Goal: Task Accomplishment & Management: Manage account settings

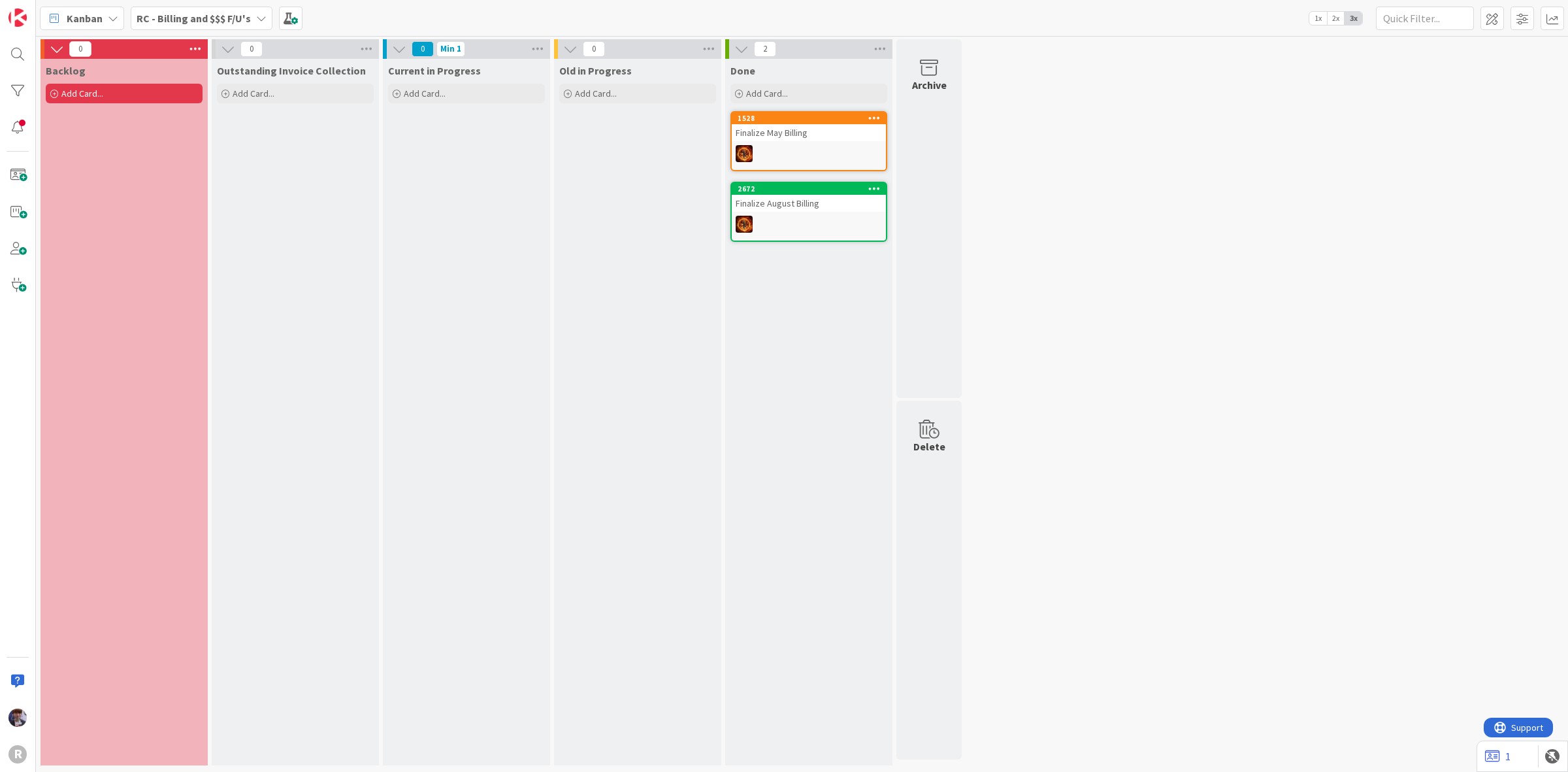
click at [227, 28] on div "RC - Billing and $$$ F/U's" at bounding box center [201, 18] width 141 height 23
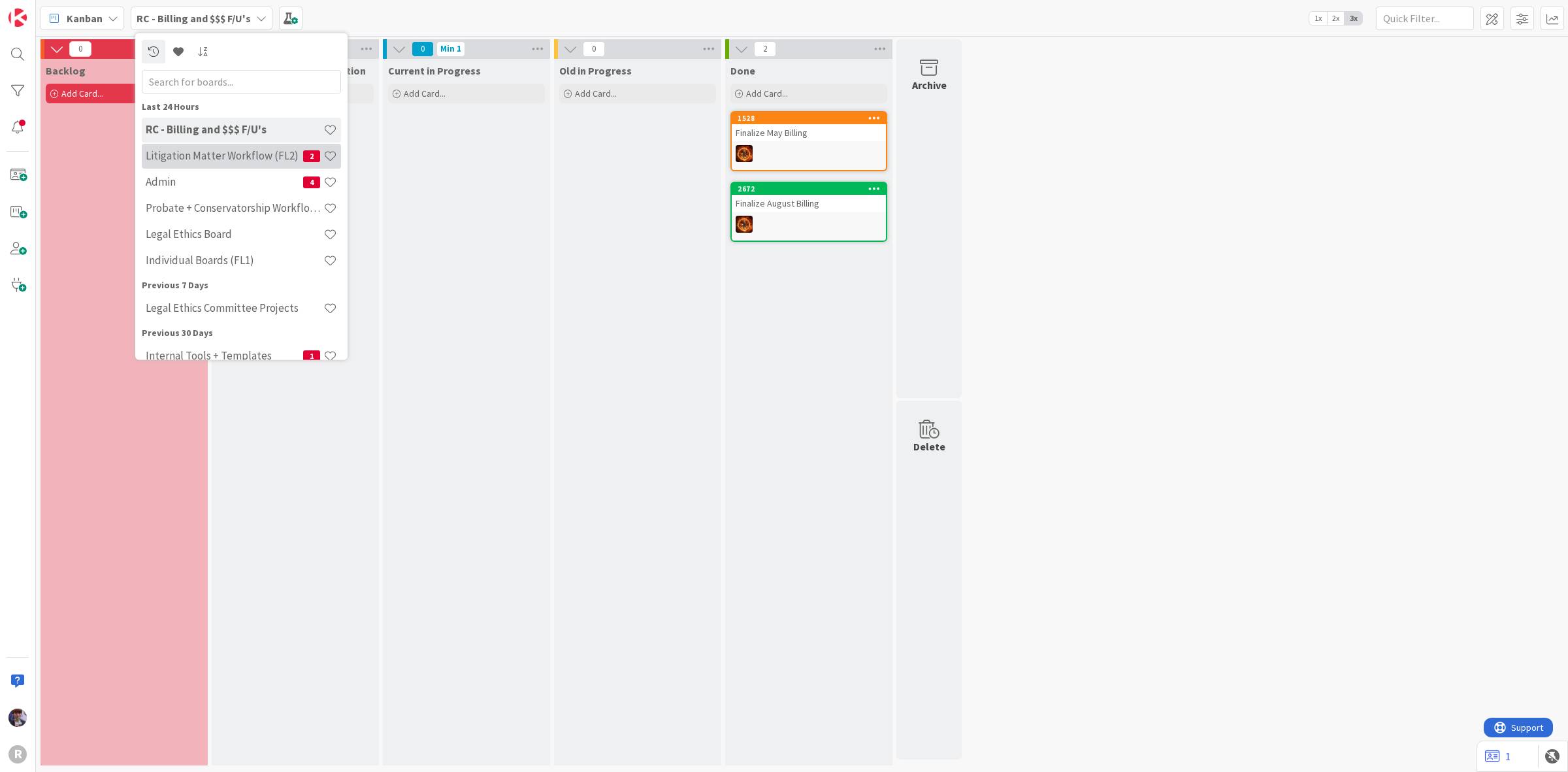
click at [196, 163] on div "Litigation Matter Workflow (FL2) 2" at bounding box center [241, 156] width 199 height 25
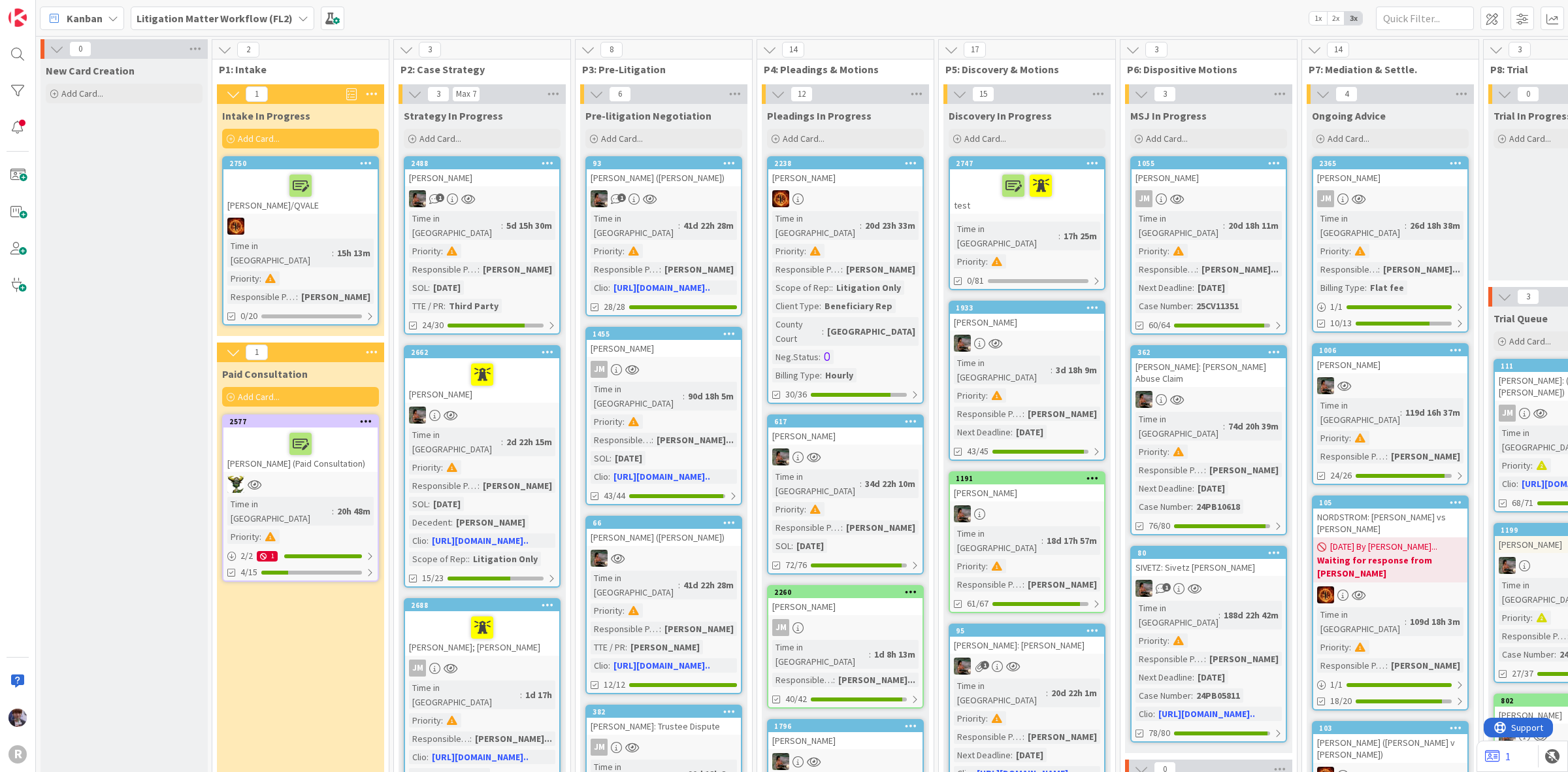
click at [262, 181] on div at bounding box center [301, 185] width 147 height 28
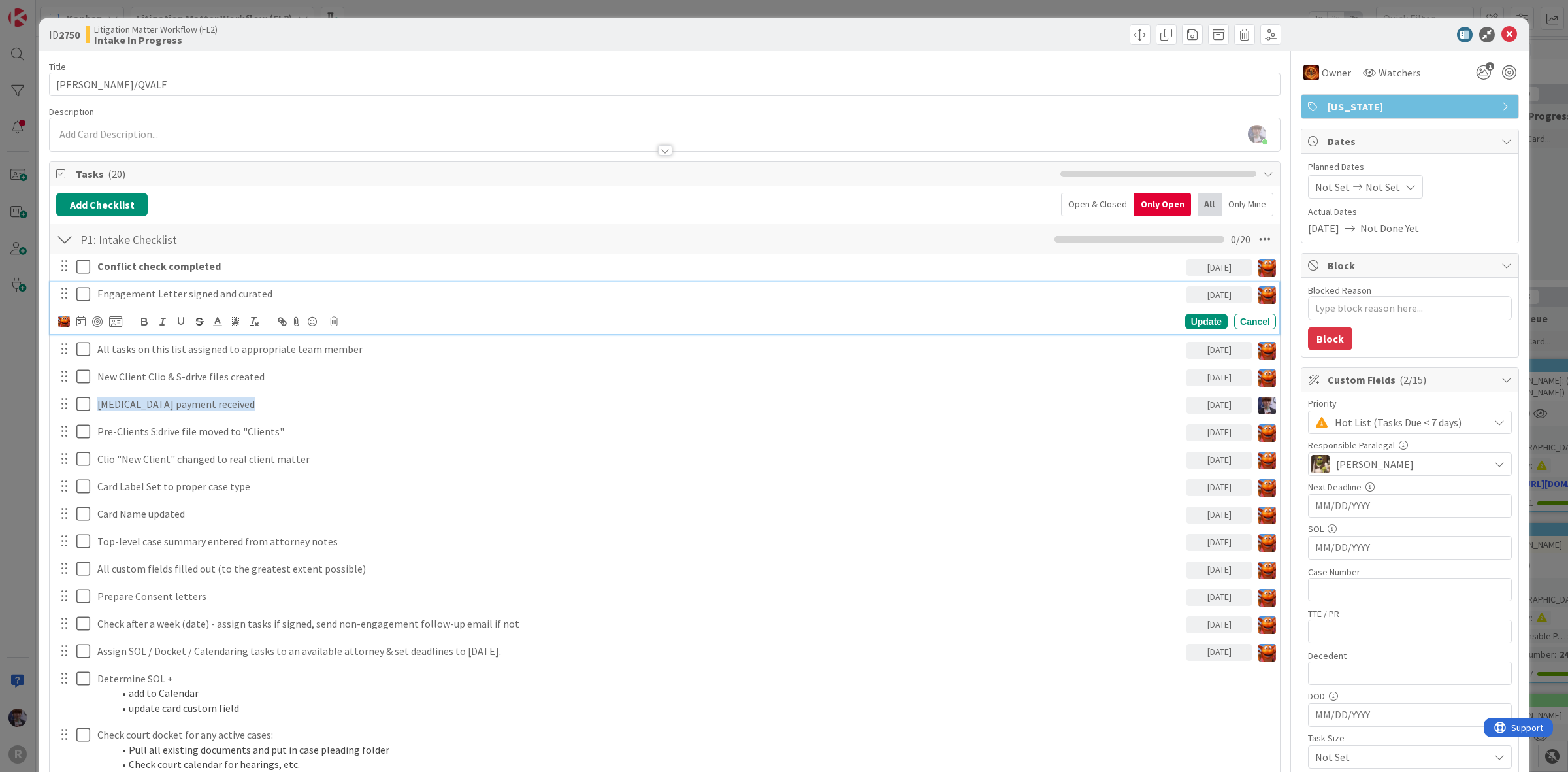
click at [122, 292] on p "Engagement Letter signed and curated" at bounding box center [639, 294] width 1084 height 15
click at [19, 439] on div "ID 2750 Litigation Matter Workflow (FL2) Intake In Progress Title 11 / 128 [PER…" at bounding box center [784, 386] width 1568 height 772
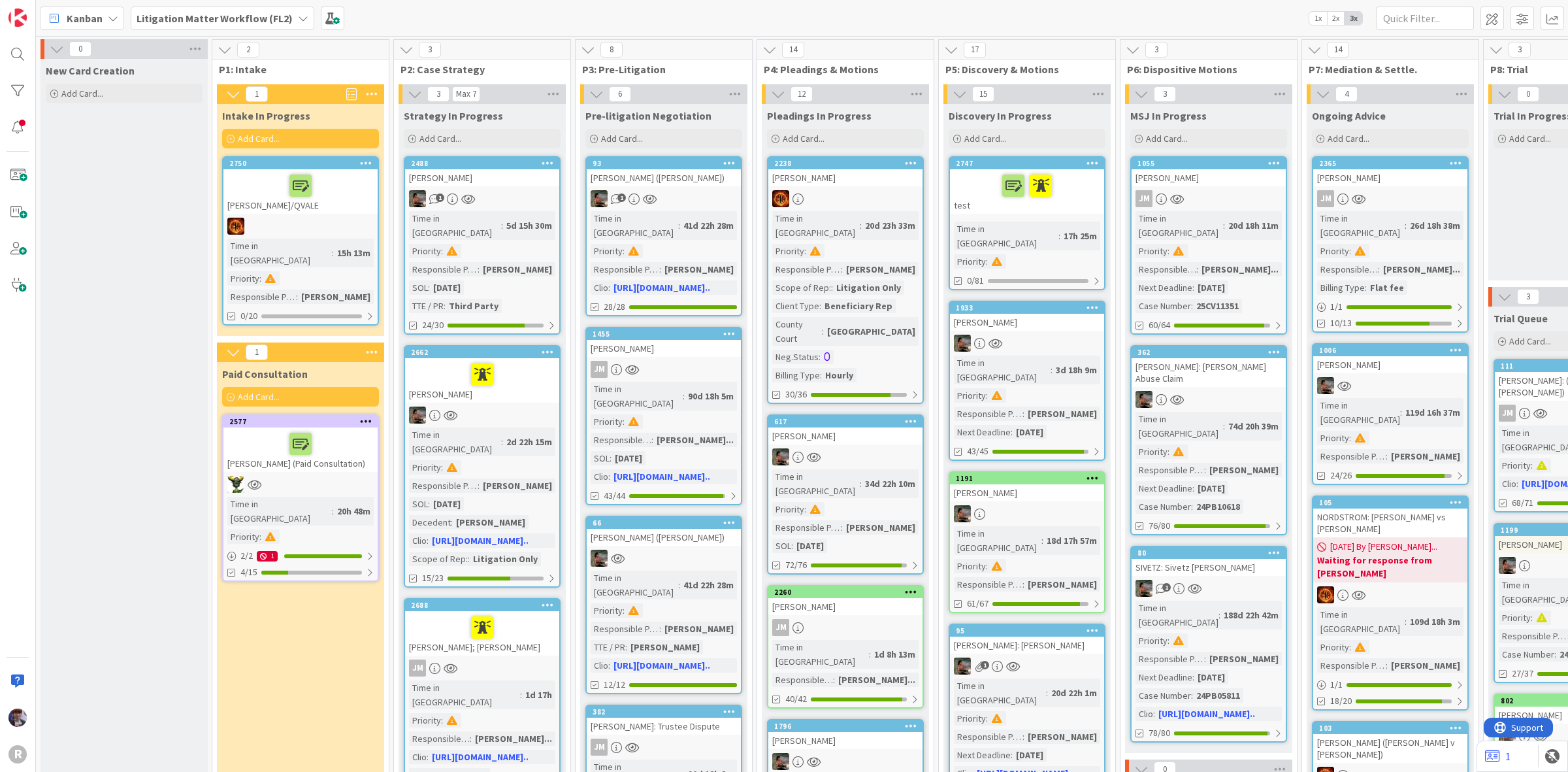
click at [236, 178] on div at bounding box center [301, 185] width 147 height 28
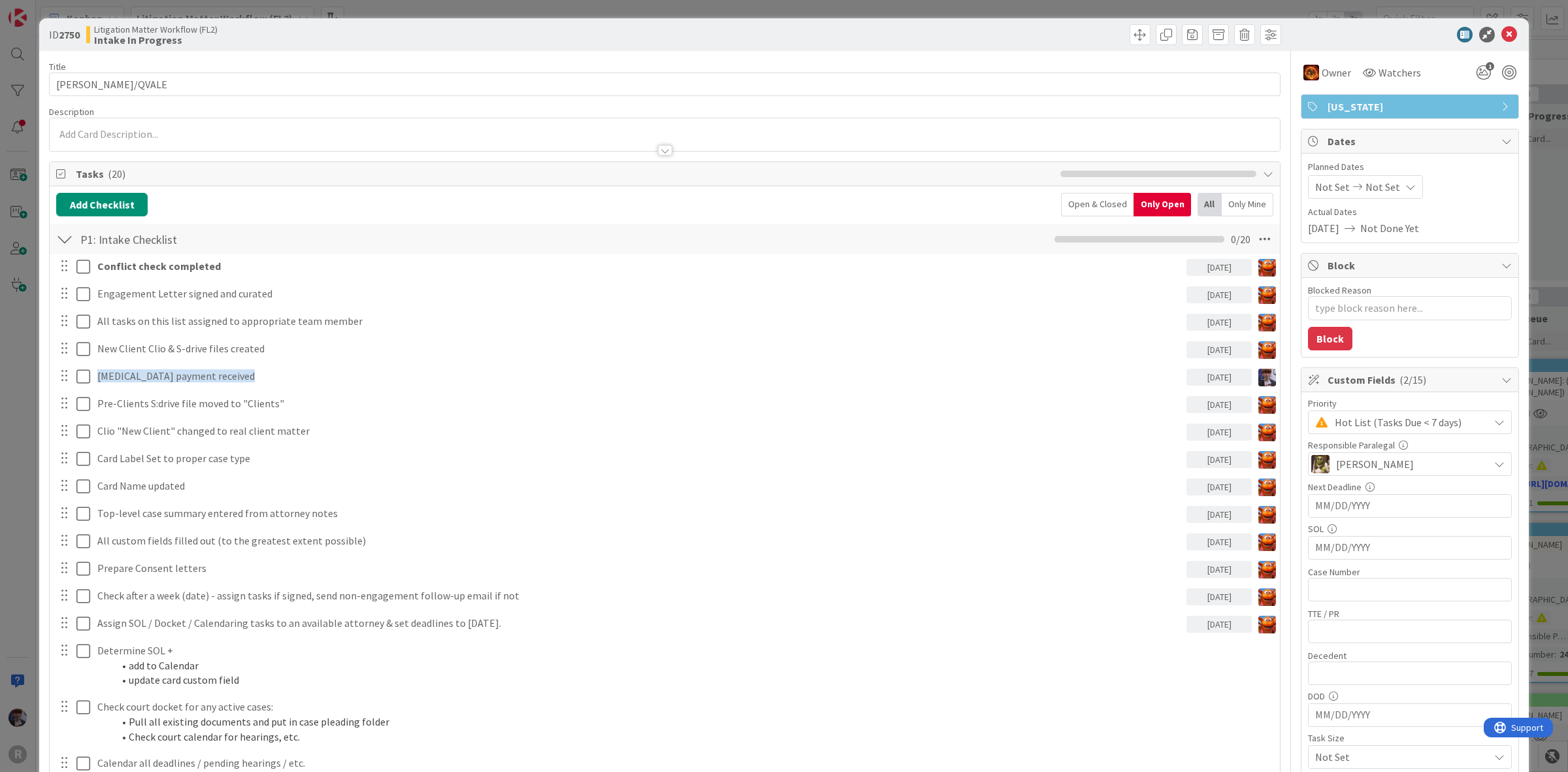
type textarea "x"
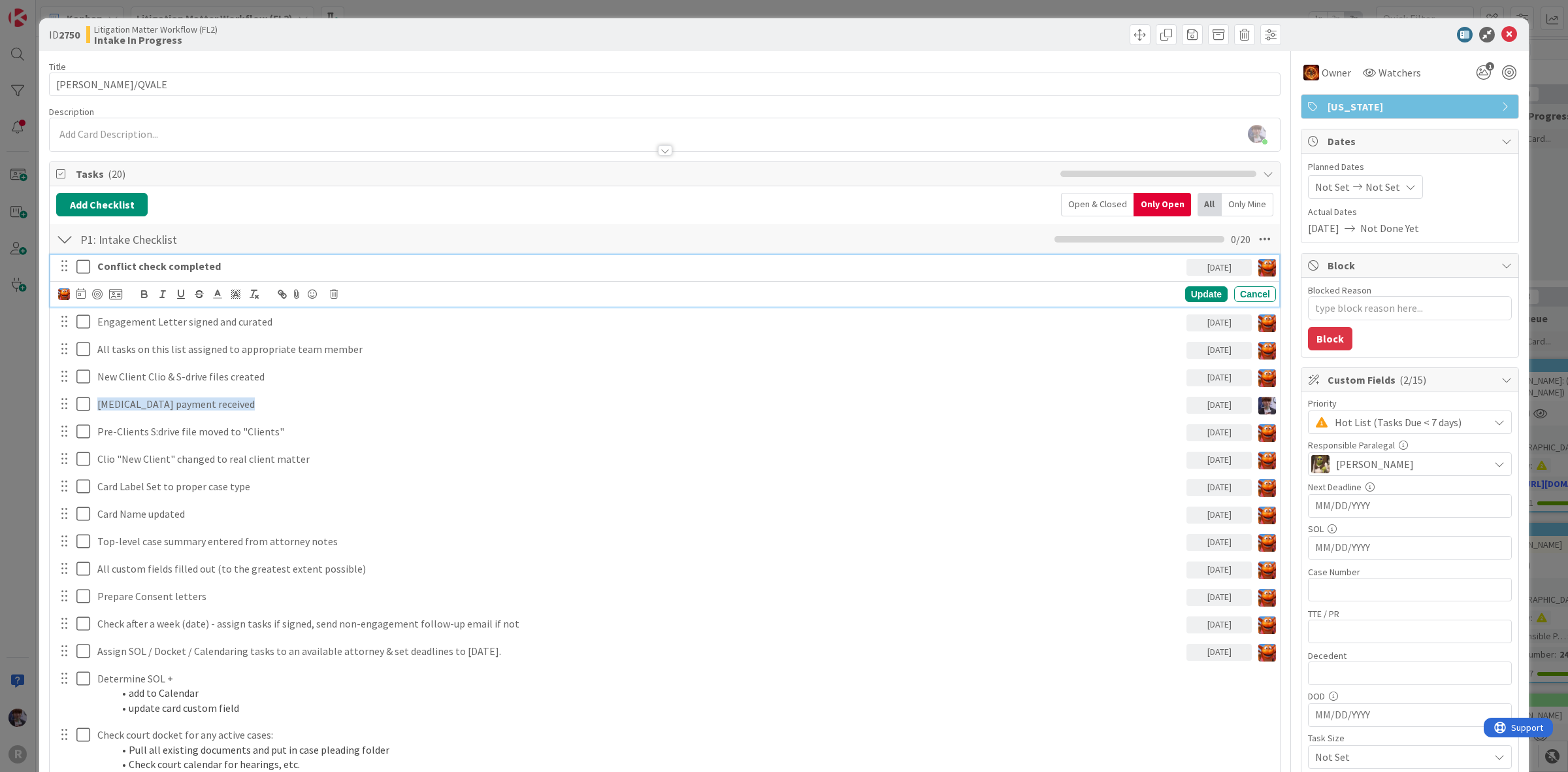
click at [234, 269] on p "Conflict check completed" at bounding box center [639, 266] width 1084 height 15
click at [1191, 291] on div "Update" at bounding box center [1206, 294] width 43 height 16
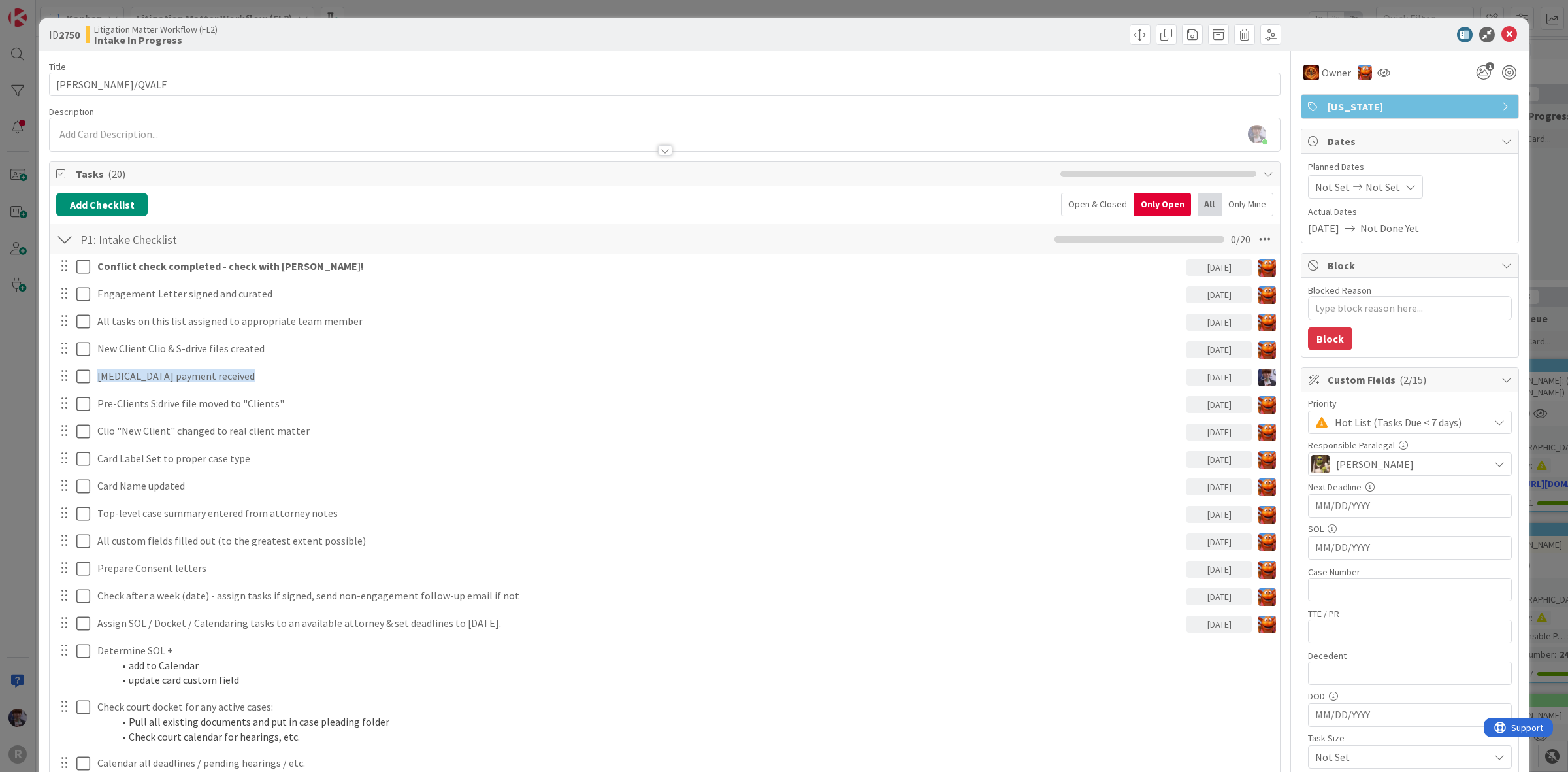
click at [15, 381] on div "ID 2750 Litigation Matter Workflow (FL2) Intake In Progress Title 11 / 128 [PER…" at bounding box center [784, 386] width 1568 height 772
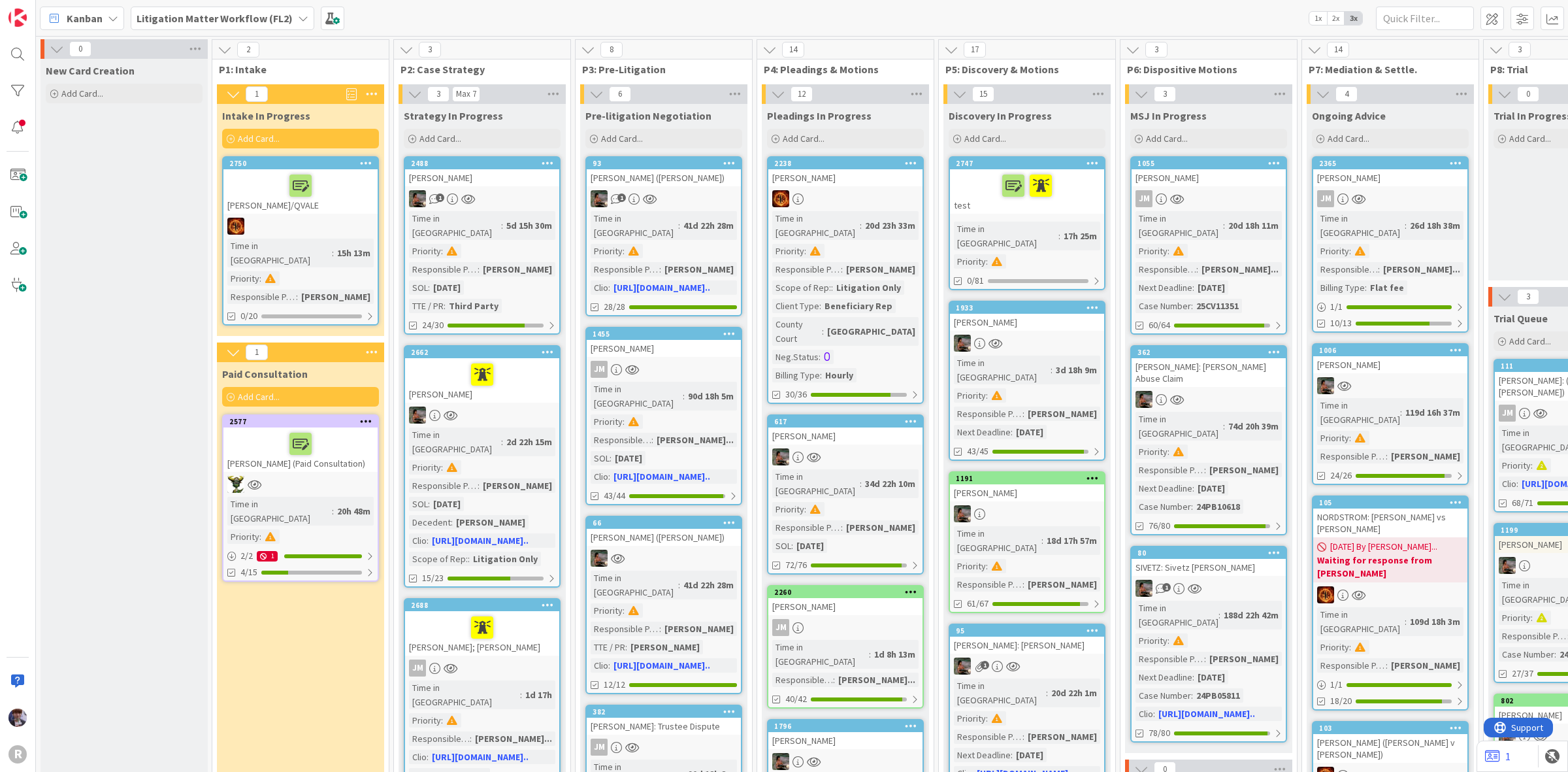
click at [347, 458] on link "2577 [PERSON_NAME] (Paid Consultation) Time in Column : 20h 48m Priority : 2 / …" at bounding box center [300, 498] width 157 height 167
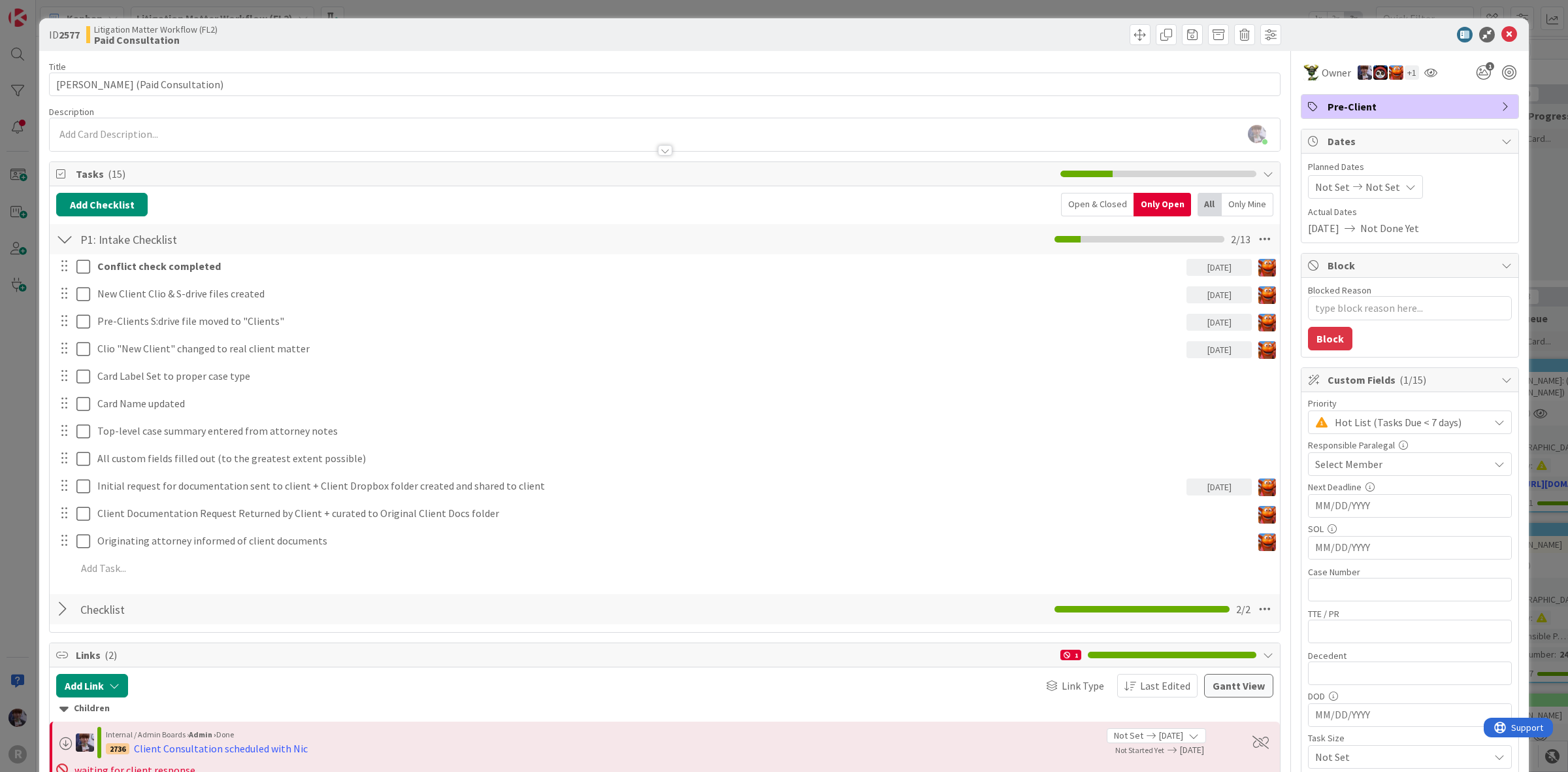
click at [26, 394] on div "ID 2577 Litigation Matter Workflow (FL2) Paid Consultation Title 34 / 128 [PERS…" at bounding box center [784, 386] width 1568 height 772
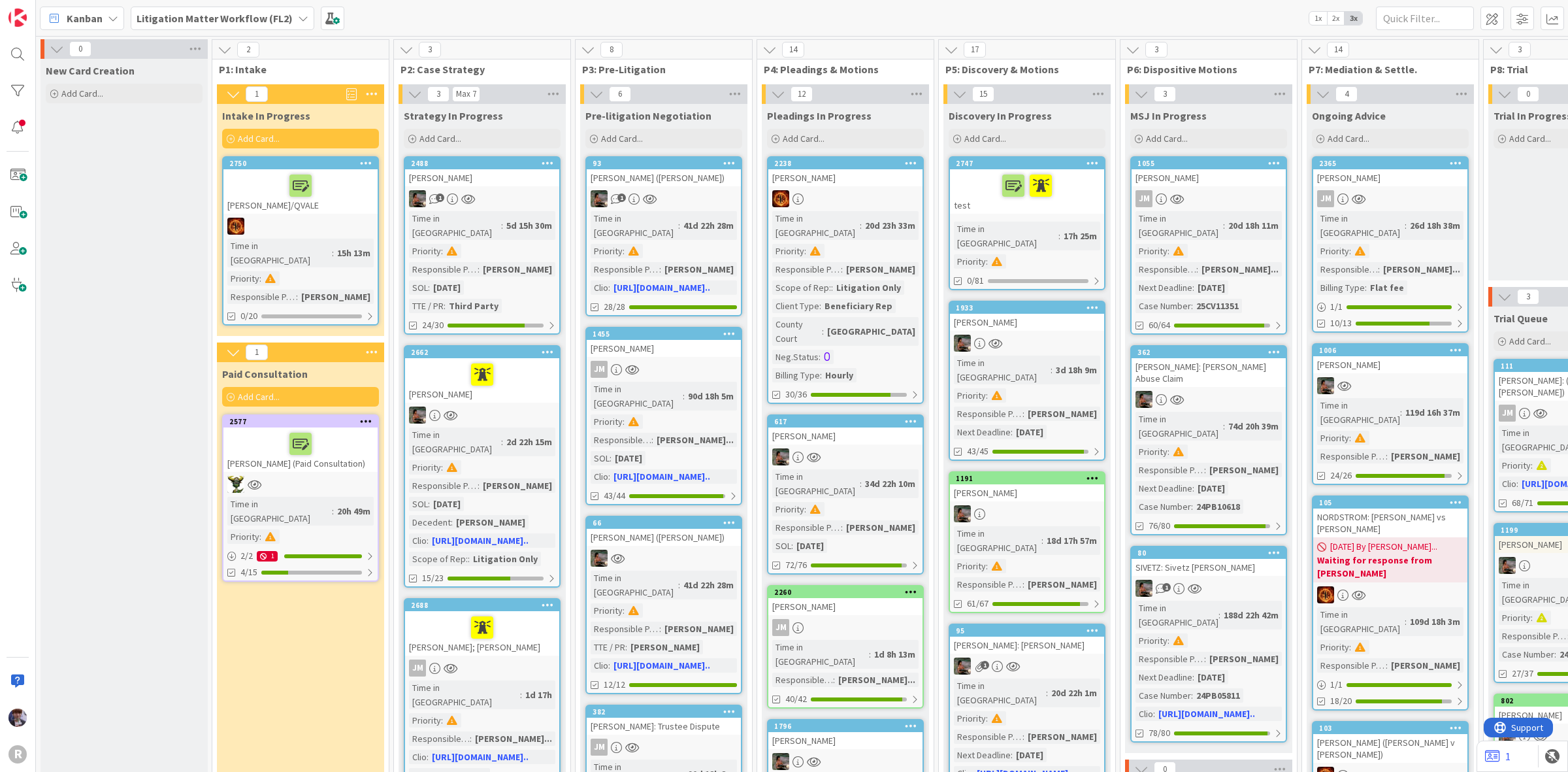
click at [109, 18] on icon at bounding box center [113, 18] width 10 height 10
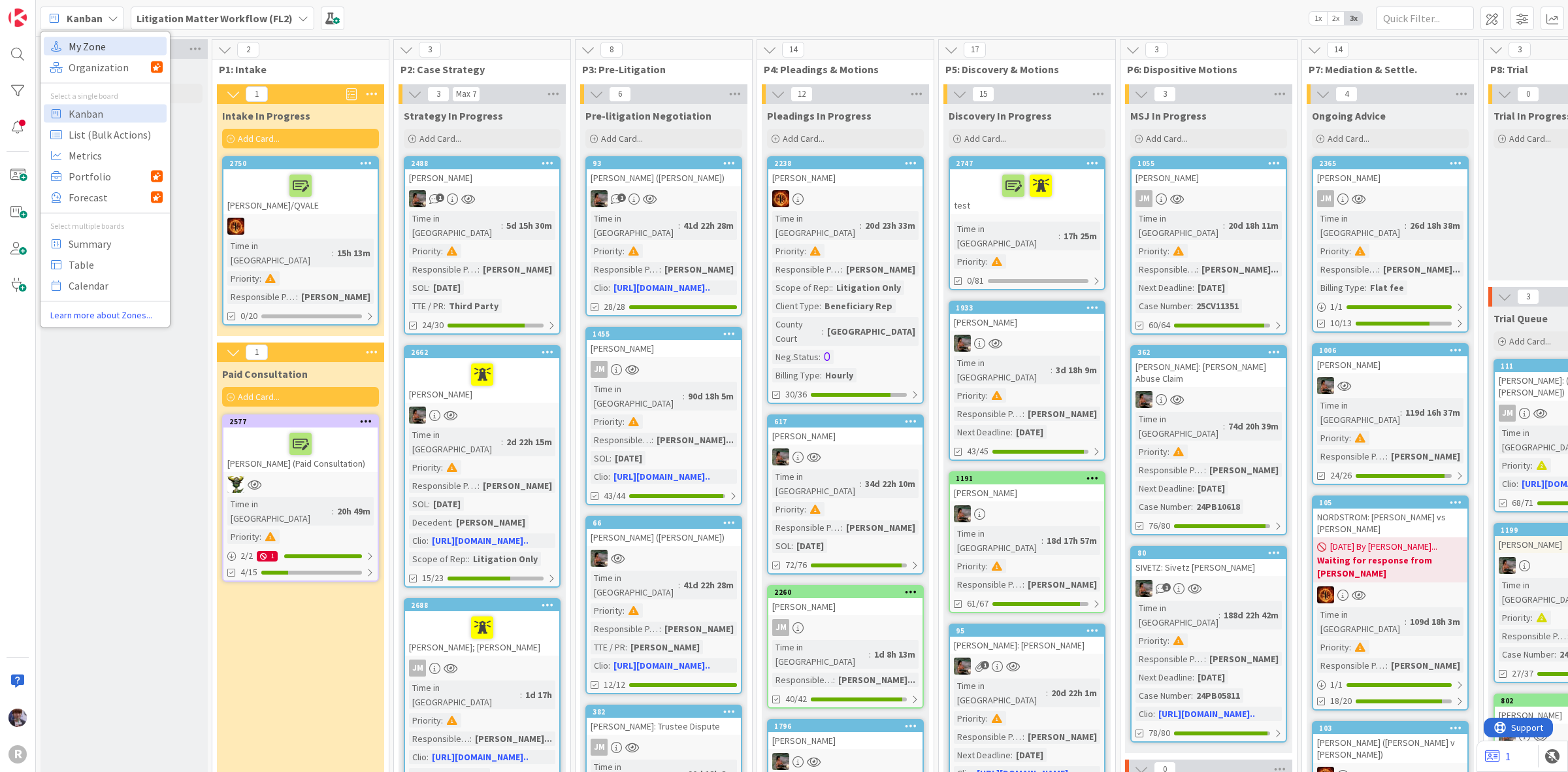
click at [111, 51] on span "My Zone" at bounding box center [116, 45] width 94 height 19
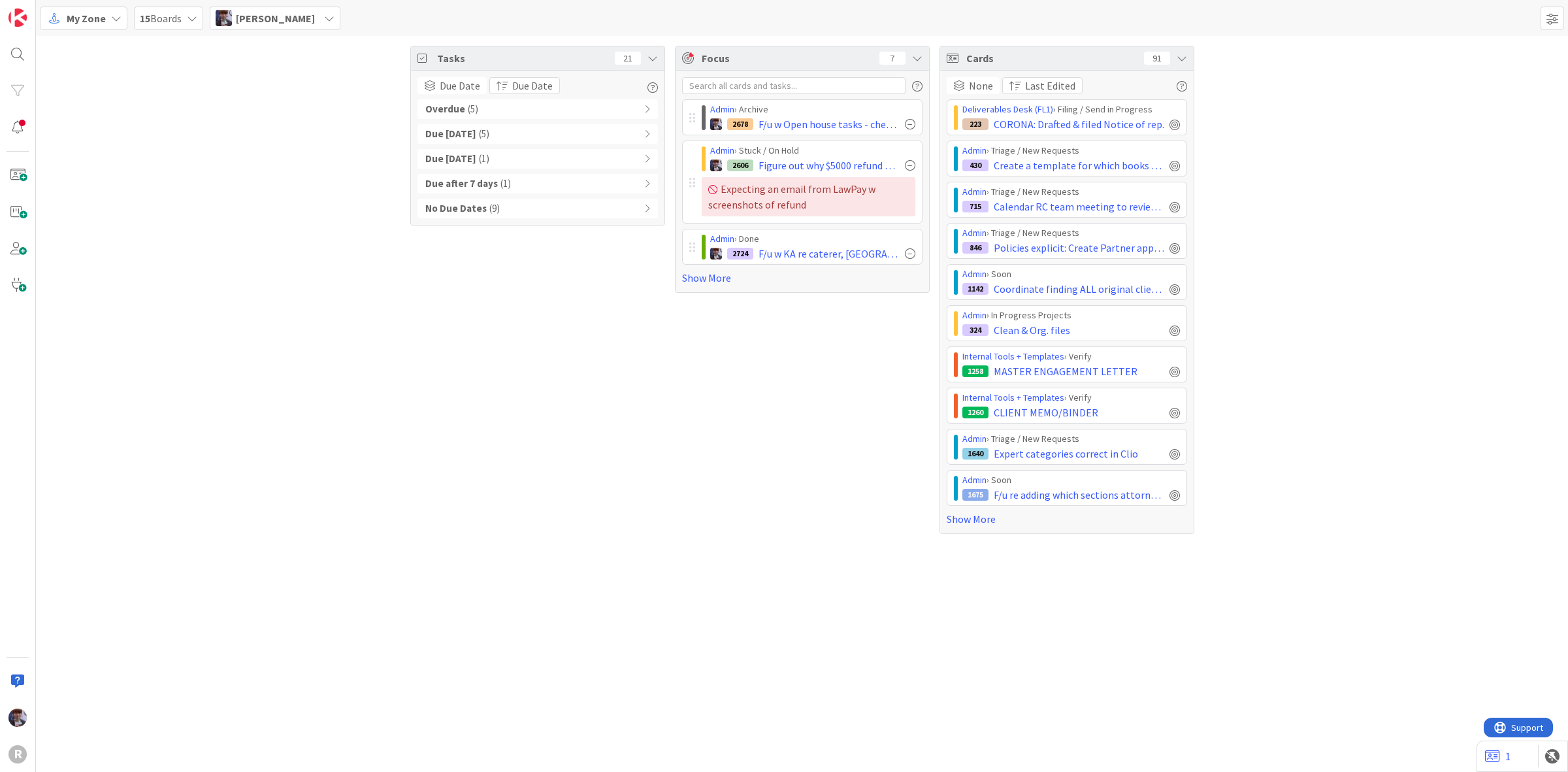
click at [106, 23] on div "My Zone" at bounding box center [84, 18] width 88 height 23
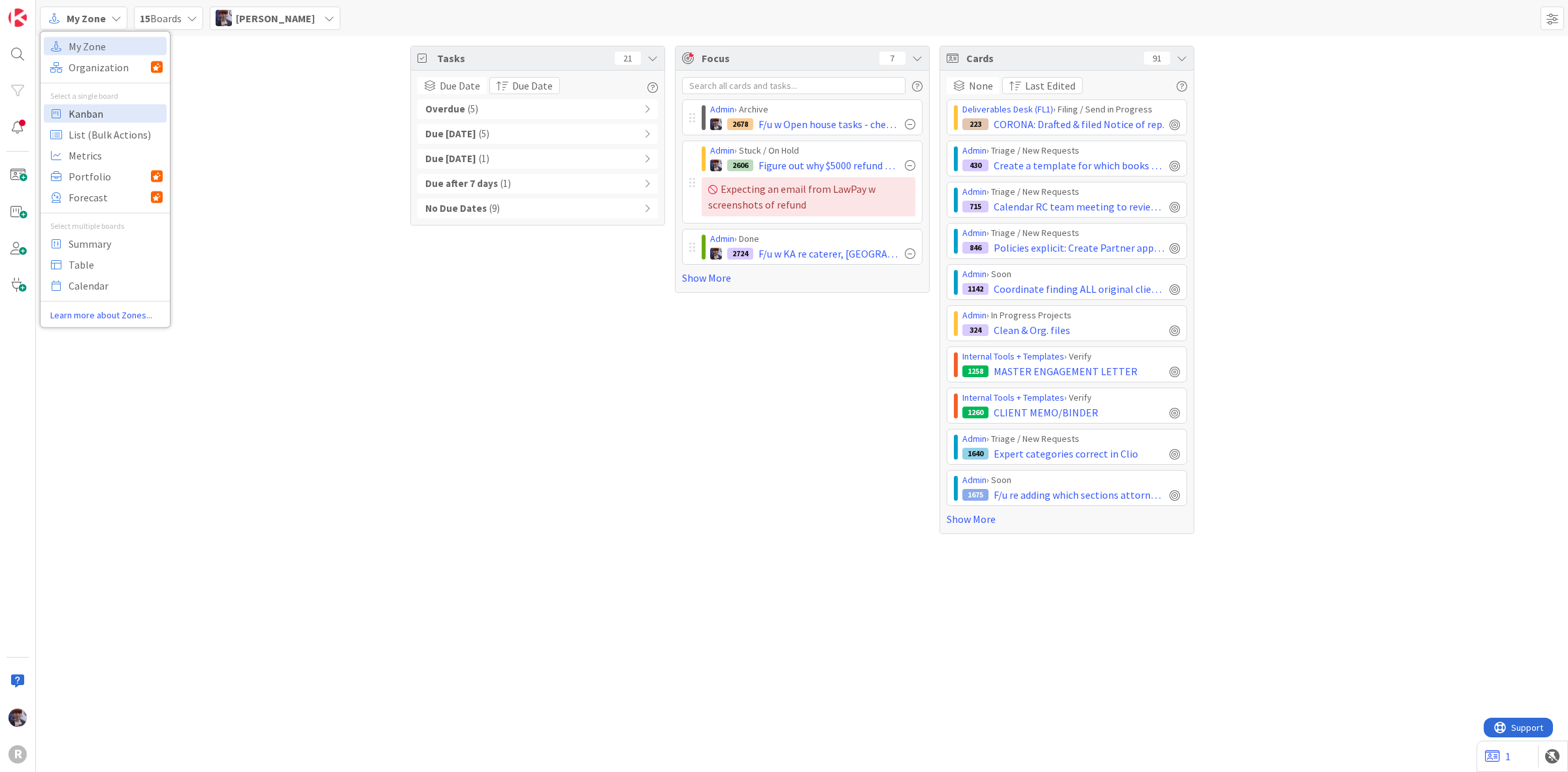
click at [76, 118] on span "Kanban" at bounding box center [116, 112] width 94 height 19
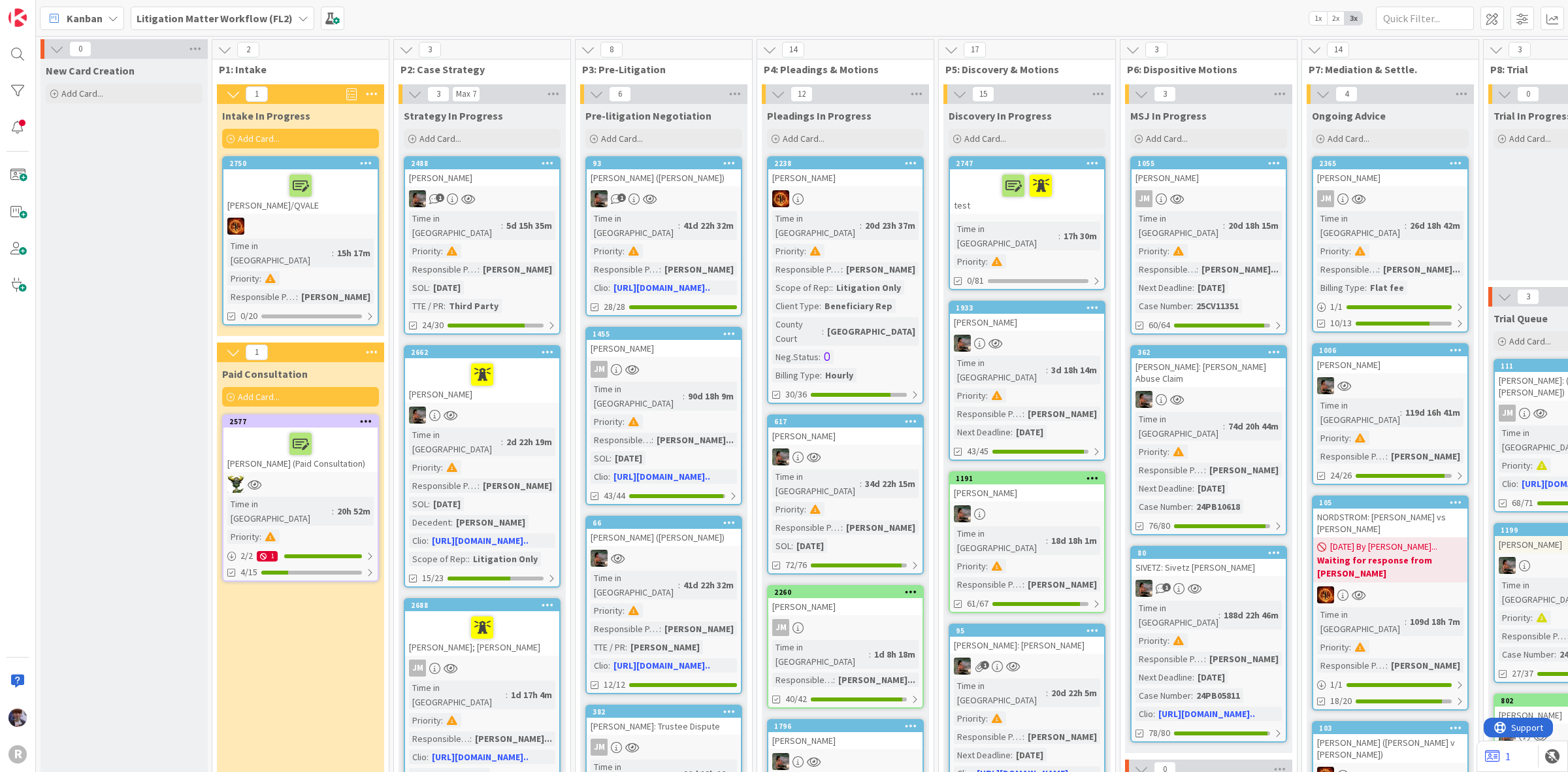
click at [110, 17] on icon at bounding box center [113, 18] width 10 height 10
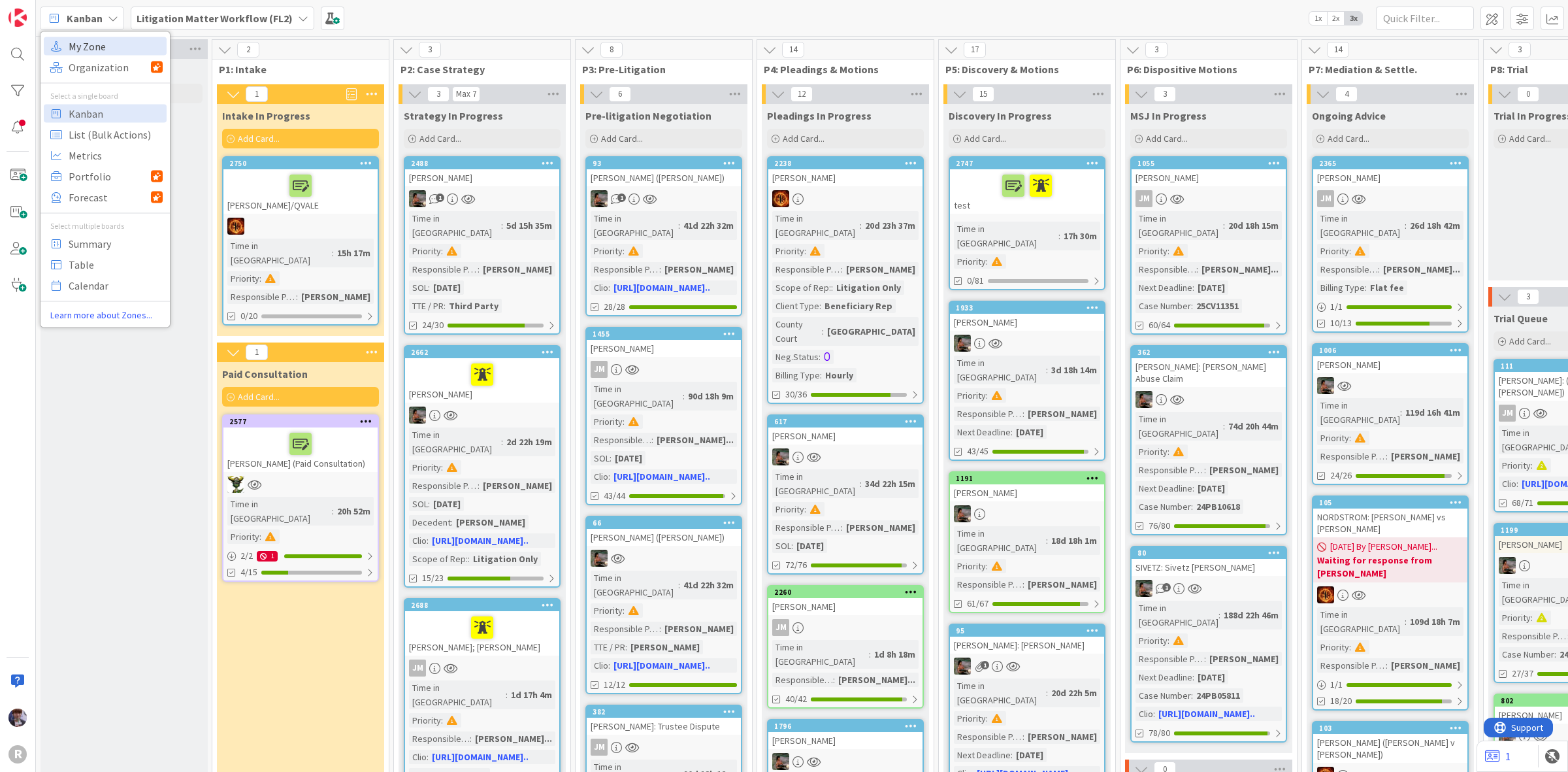
click at [116, 50] on span "My Zone" at bounding box center [116, 45] width 94 height 19
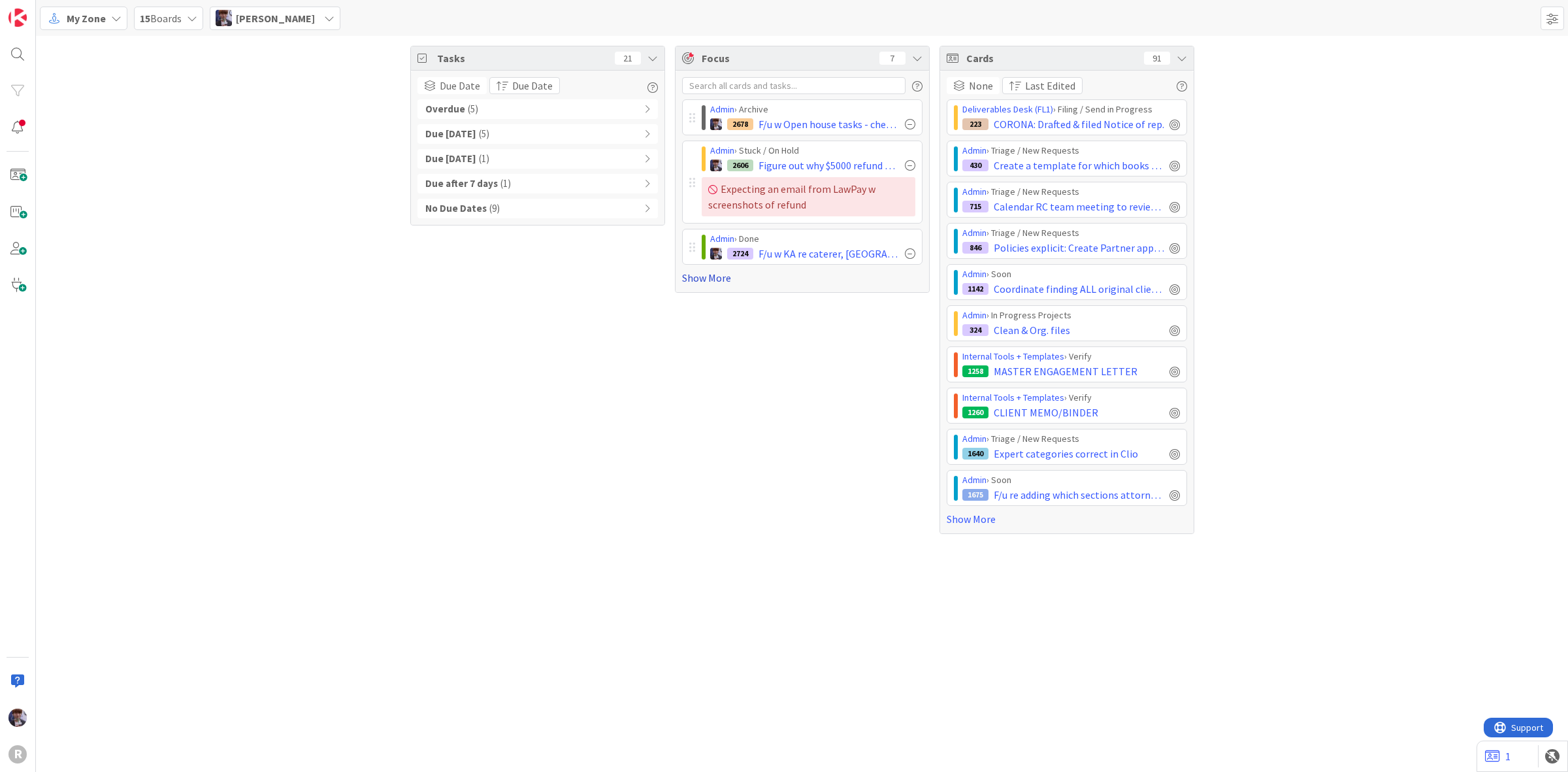
click at [697, 283] on link "Show More" at bounding box center [802, 277] width 240 height 16
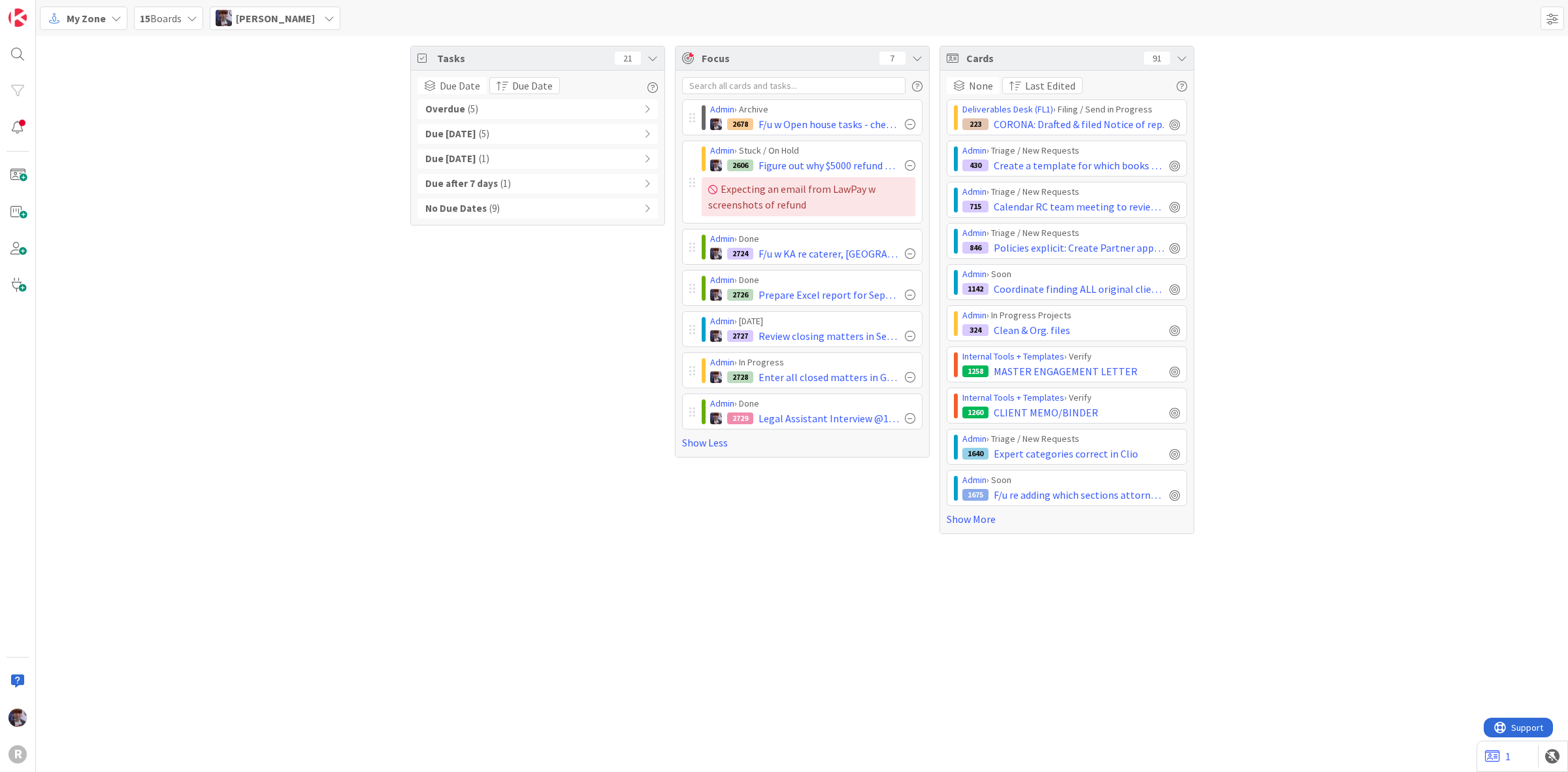
click at [59, 31] on div "My Zone 15 Boards [PERSON_NAME]" at bounding box center [802, 18] width 1532 height 36
click at [65, 26] on div "My Zone" at bounding box center [84, 18] width 88 height 23
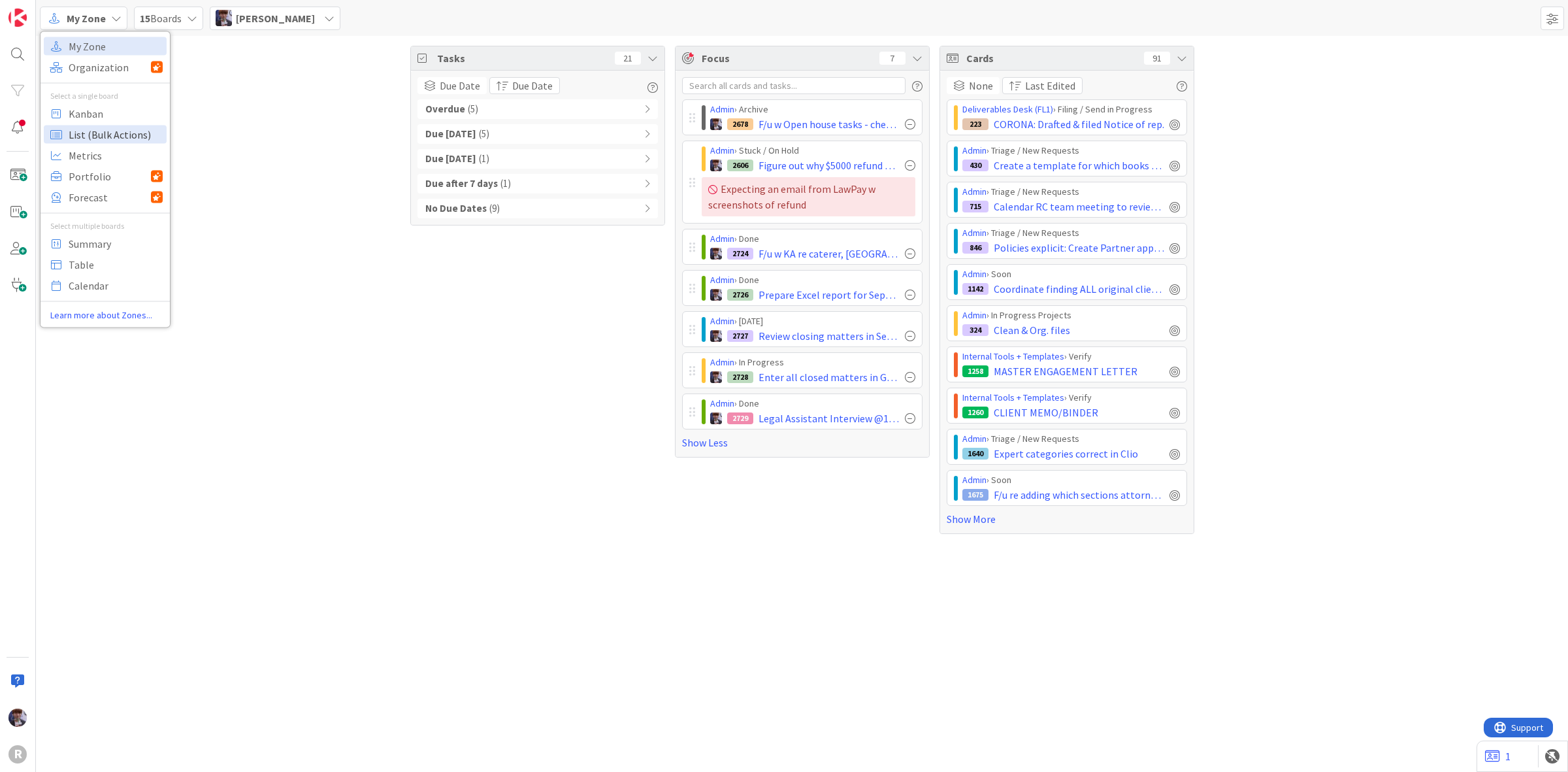
click at [80, 124] on span "List (Bulk Actions)" at bounding box center [116, 133] width 94 height 19
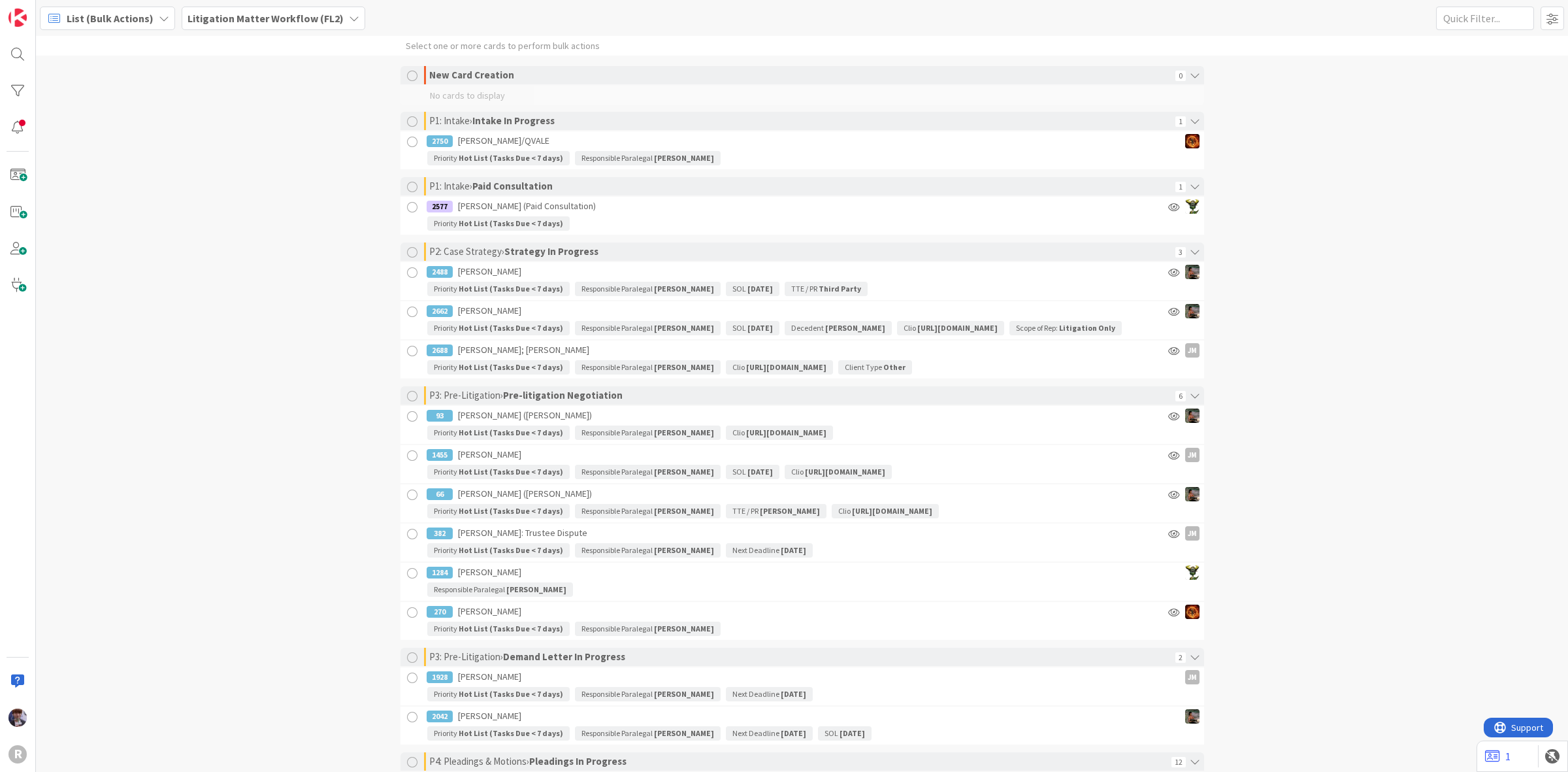
click at [79, 19] on span "List (Bulk Actions)" at bounding box center [111, 18] width 87 height 16
click at [79, 120] on span "Kanban" at bounding box center [116, 112] width 94 height 19
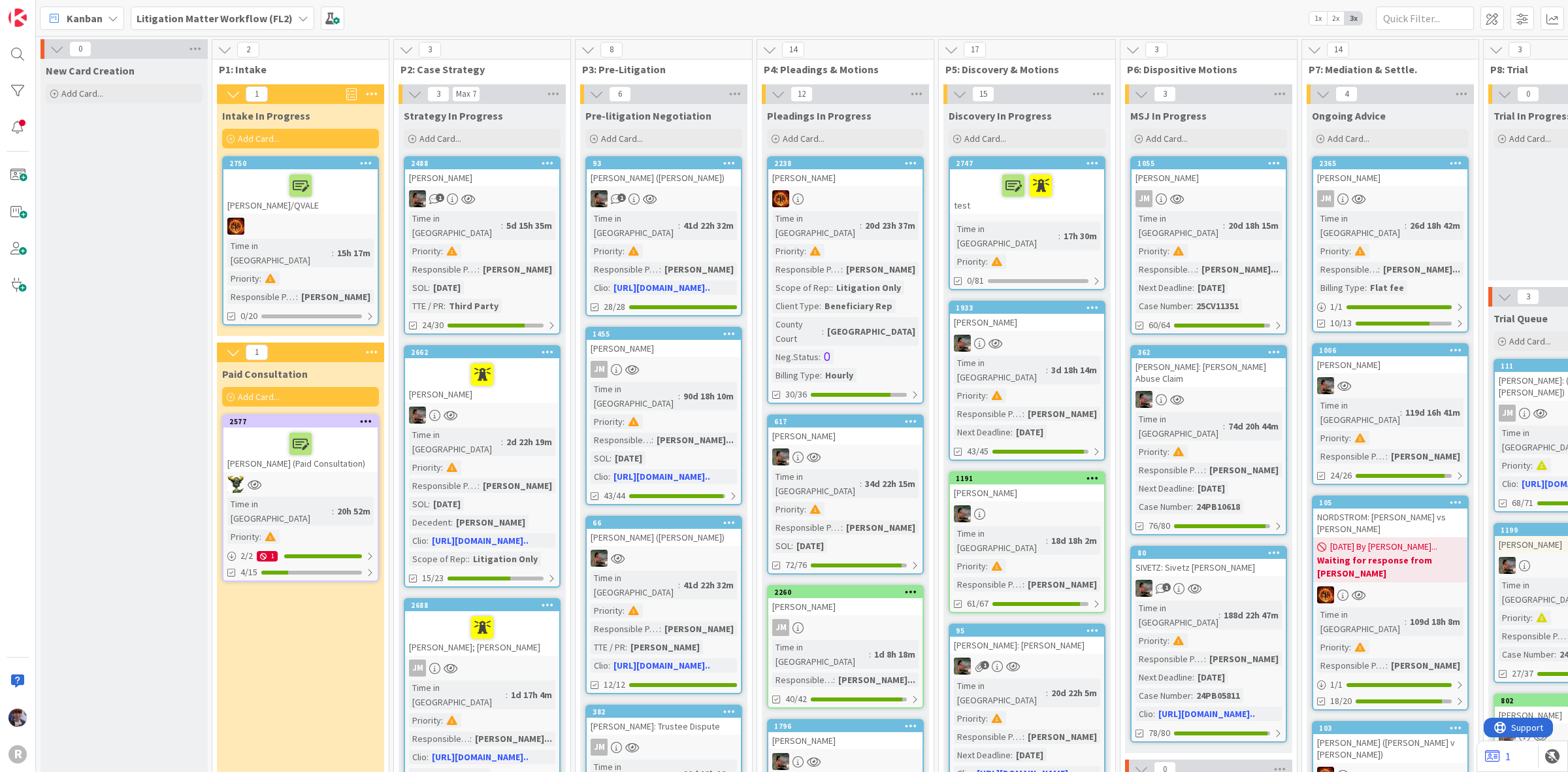
click at [229, 12] on b "Litigation Matter Workflow (FL2)" at bounding box center [214, 18] width 157 height 13
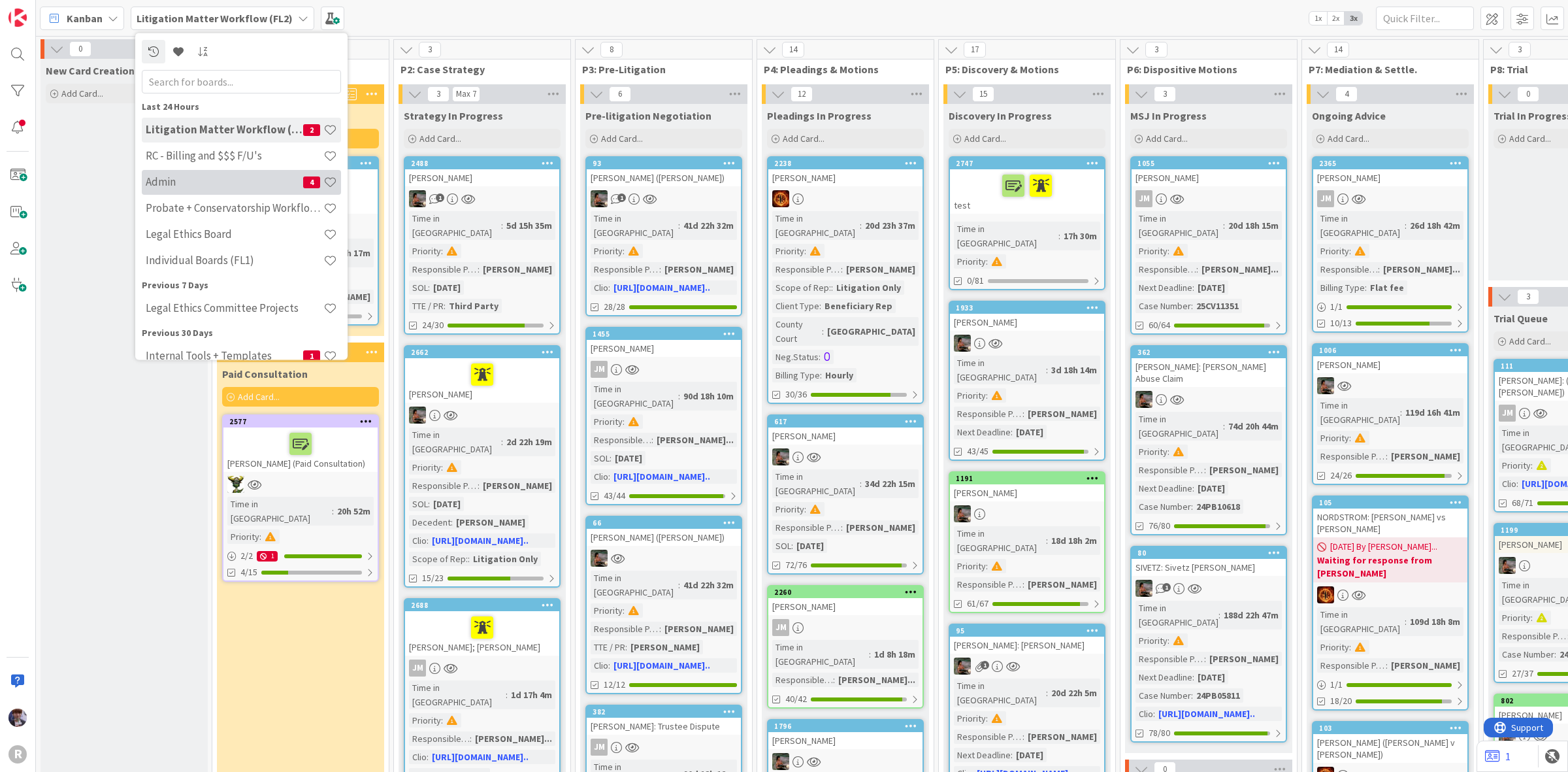
click at [188, 180] on h4 "Admin" at bounding box center [224, 182] width 157 height 13
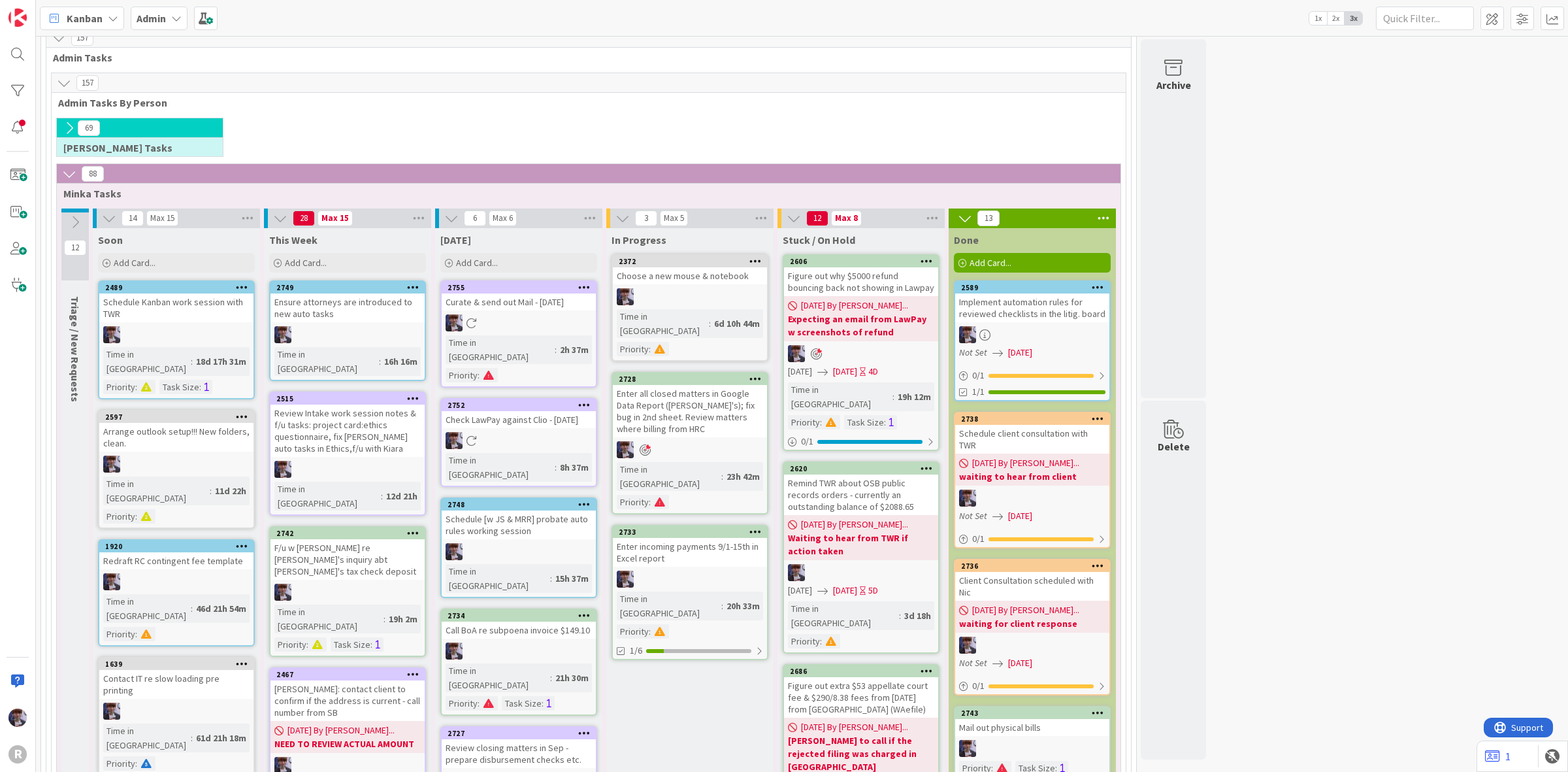
scroll to position [163, 0]
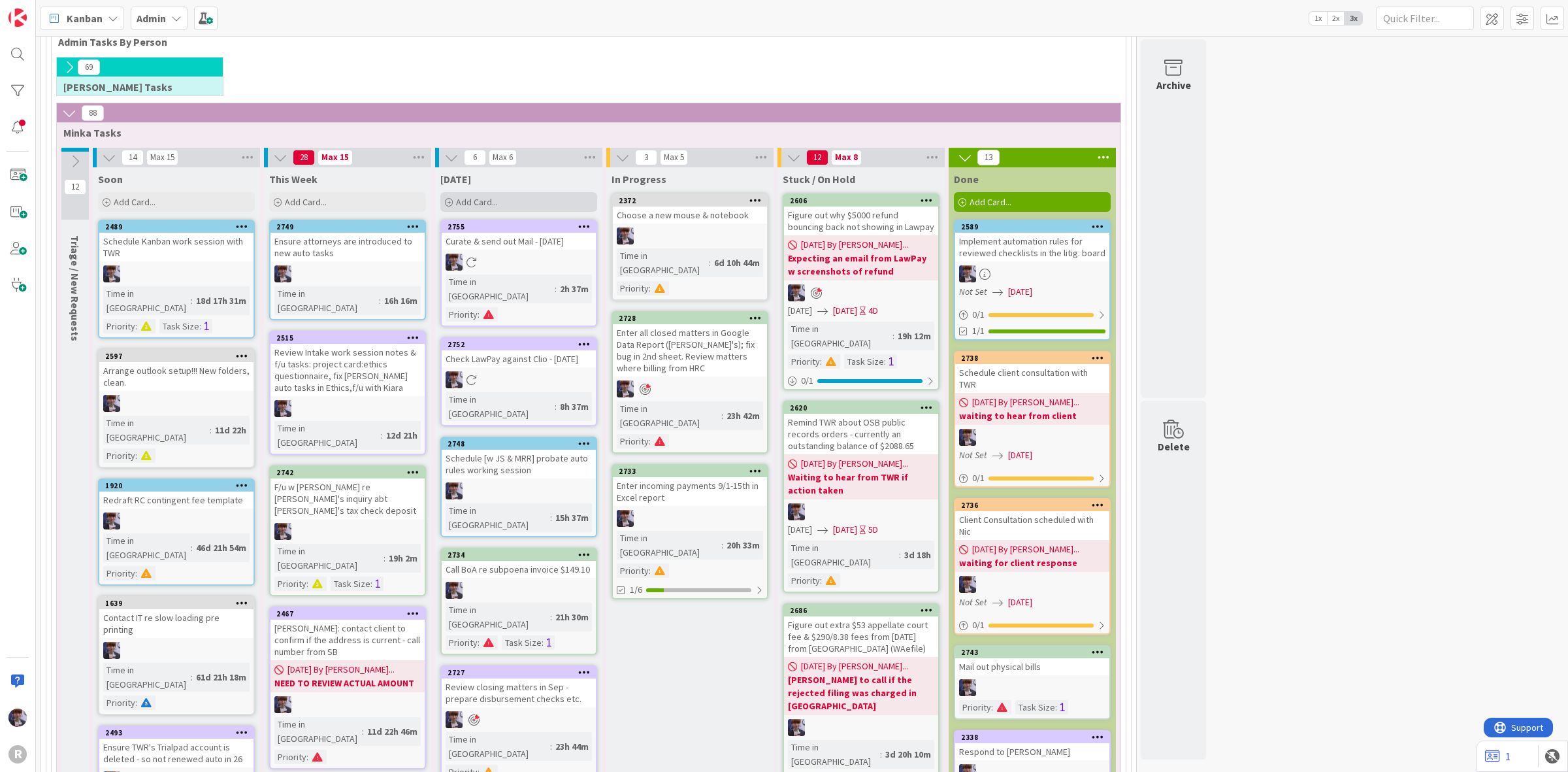
click at [460, 209] on div "Add Card..." at bounding box center [518, 201] width 157 height 19
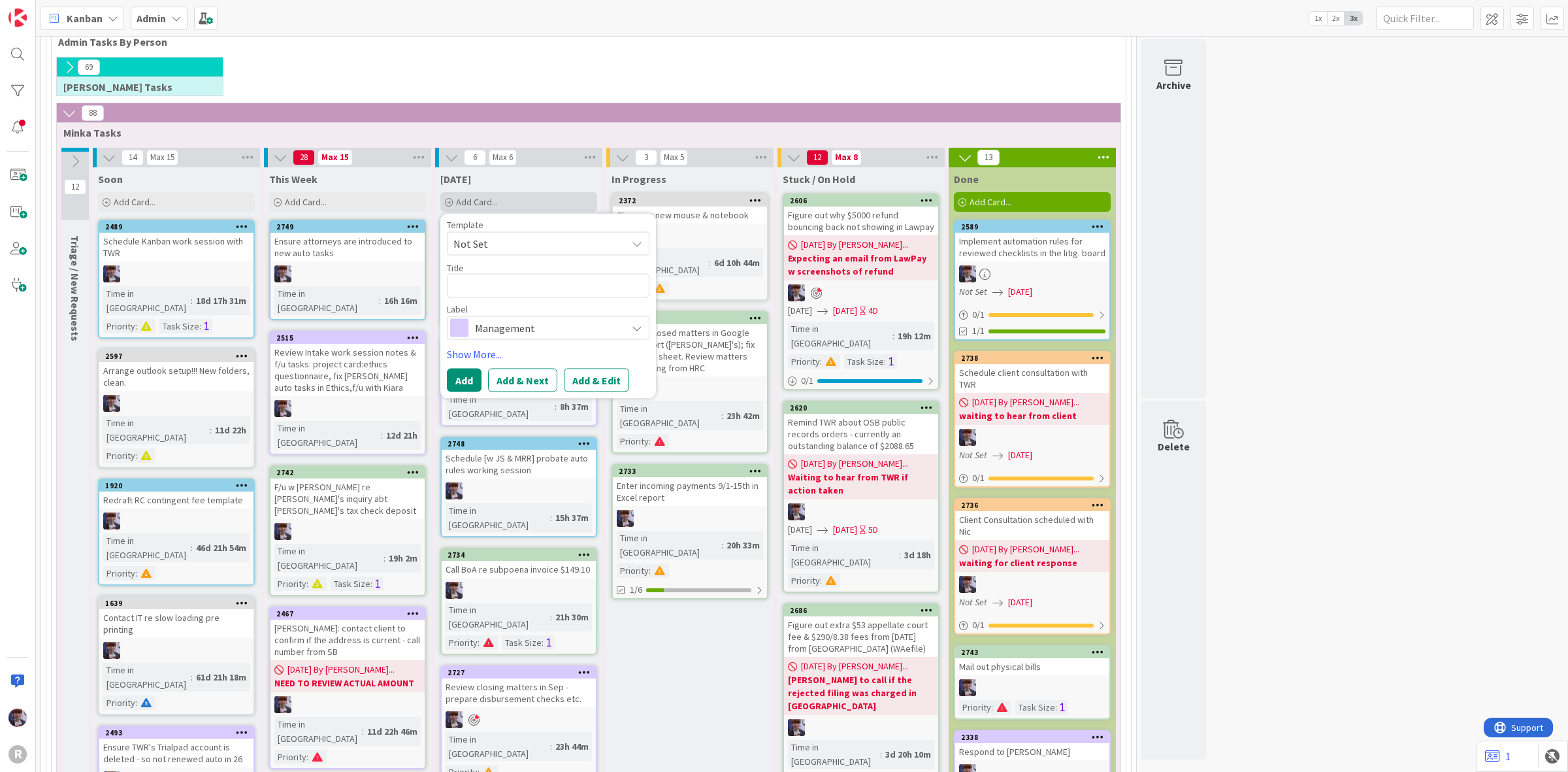
type textarea "x"
type textarea "C"
type textarea "x"
type textarea "Ca"
type textarea "x"
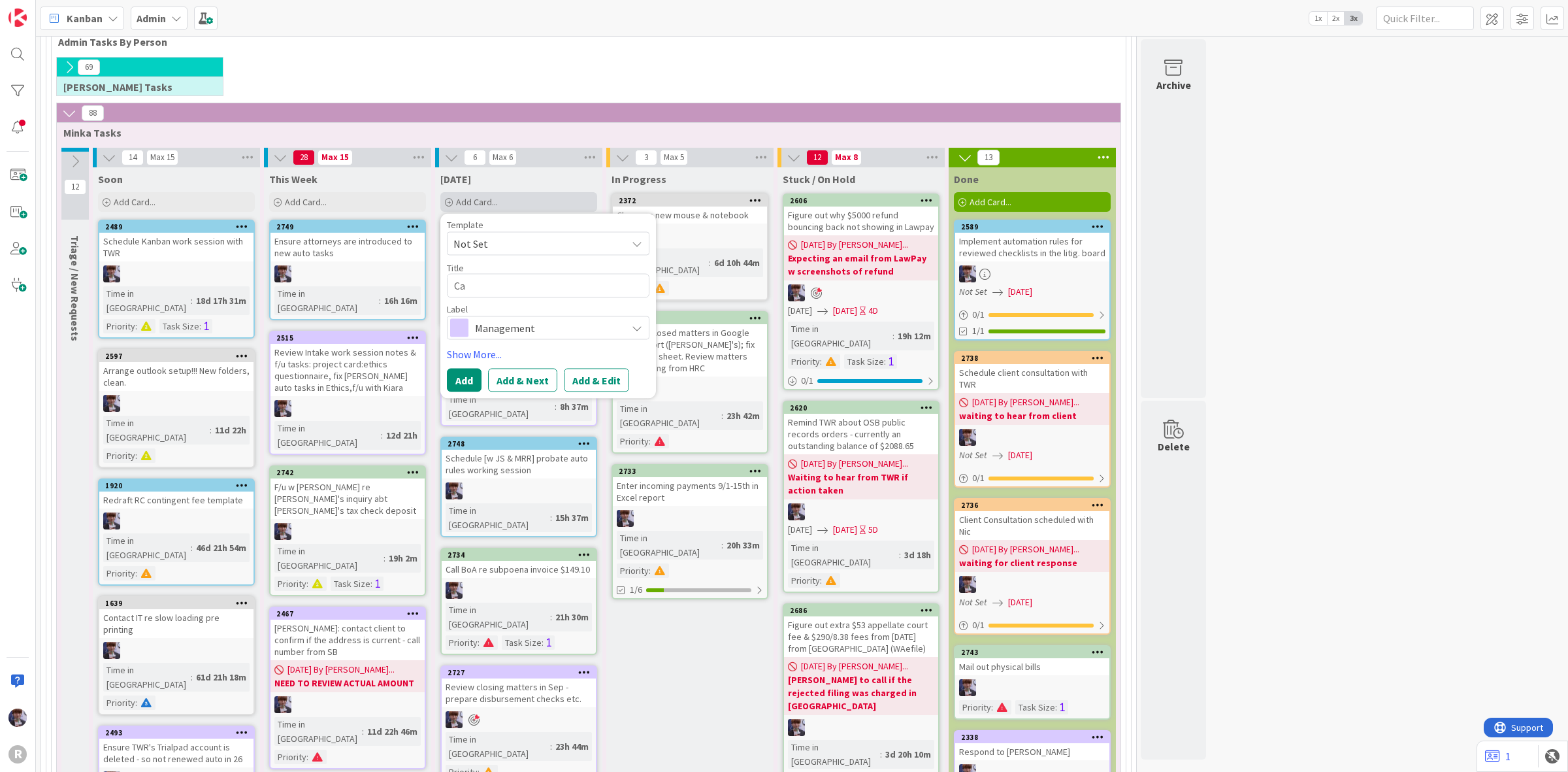
type textarea "Cal"
type textarea "x"
type textarea "Call"
type textarea "x"
type textarea "Call"
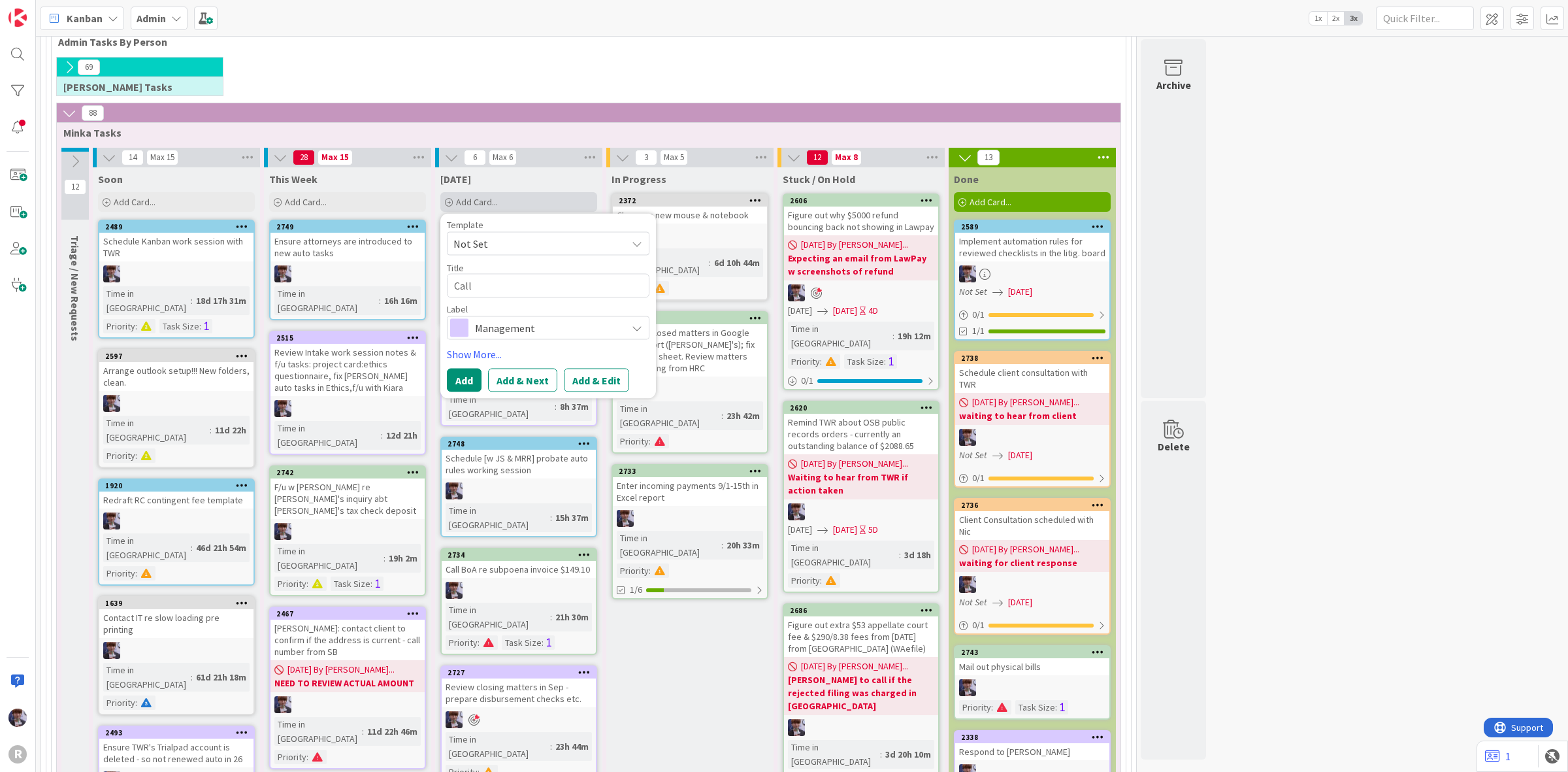
type textarea "x"
type textarea "Call w"
type textarea "x"
type textarea "Call wt"
type textarea "x"
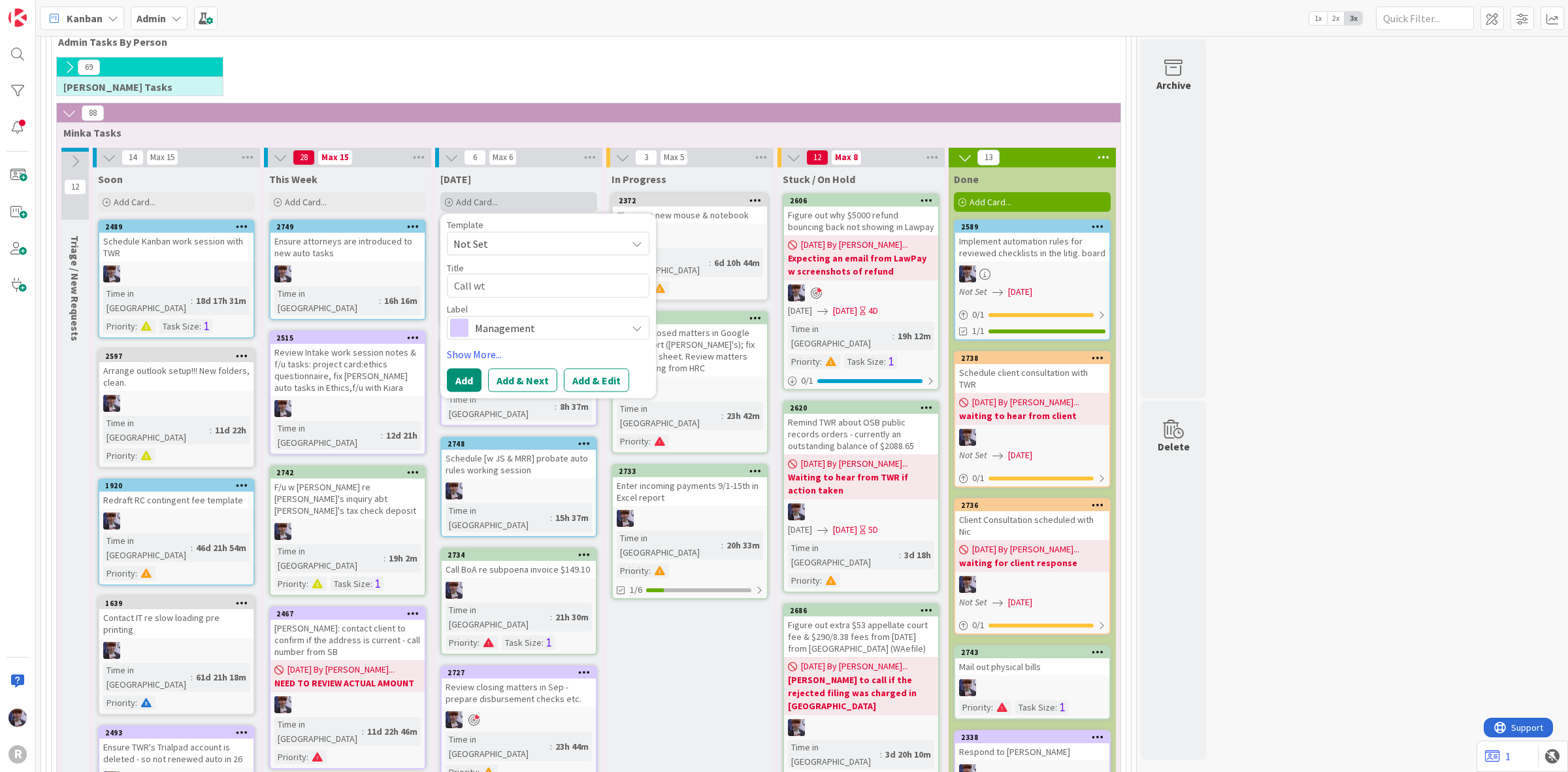
type textarea "Call wth"
type textarea "x"
type textarea "Call wth"
type textarea "x"
type textarea "Call wth"
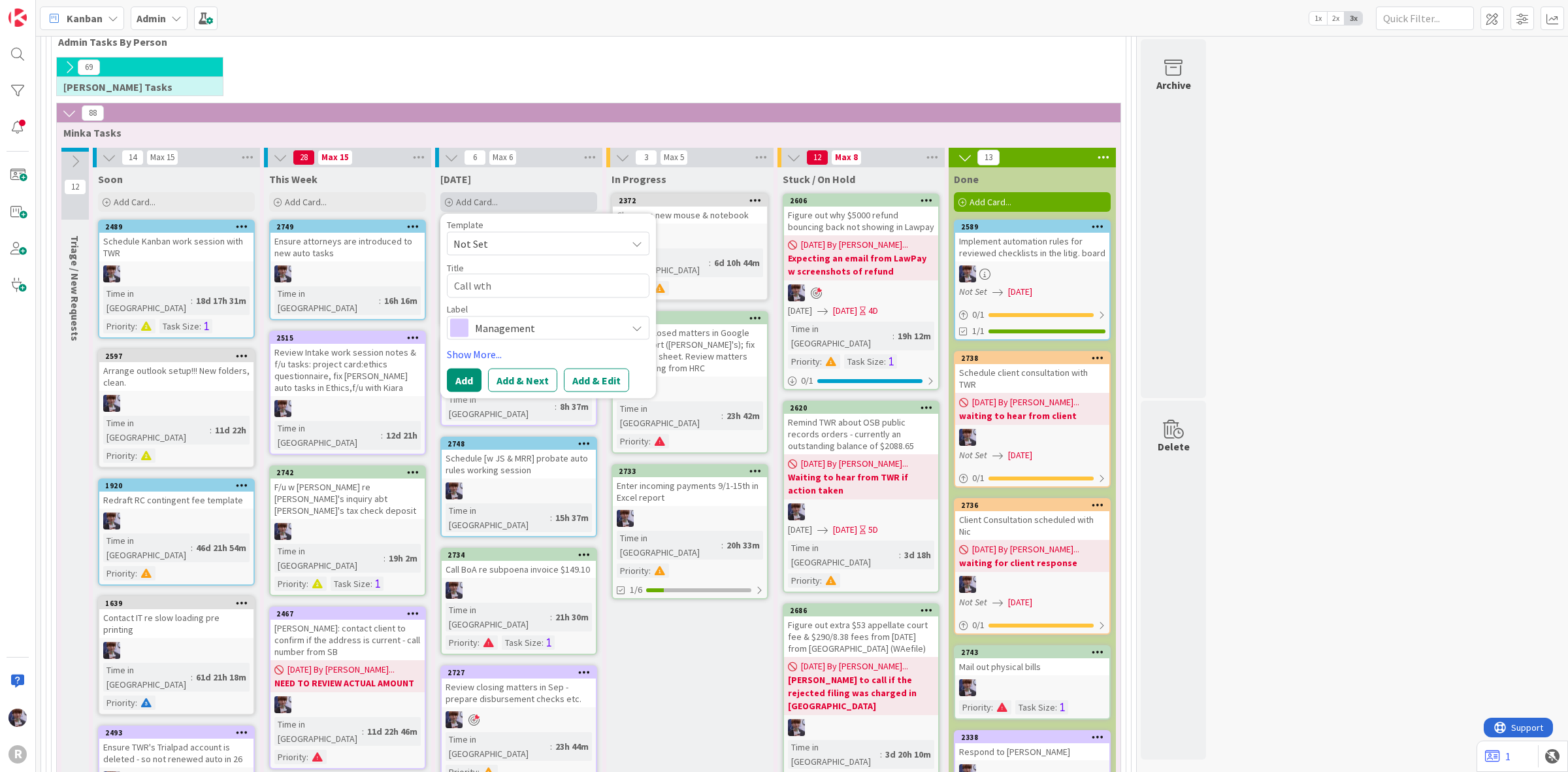
type textarea "x"
type textarea "Call wt"
type textarea "x"
type textarea "Call w"
type textarea "x"
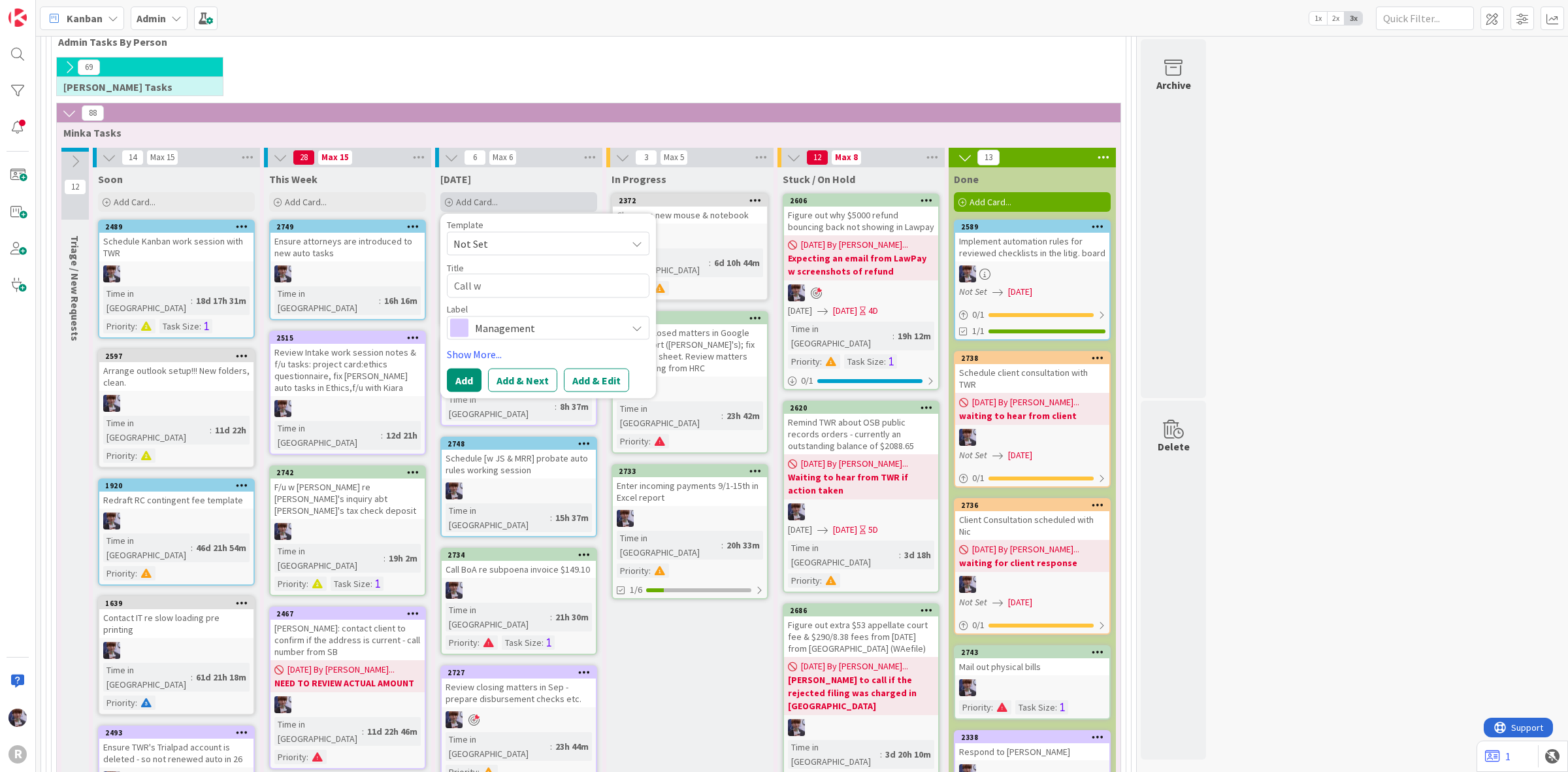
type textarea "Call wi"
type textarea "x"
type textarea "Call wit"
type textarea "x"
type textarea "Call with"
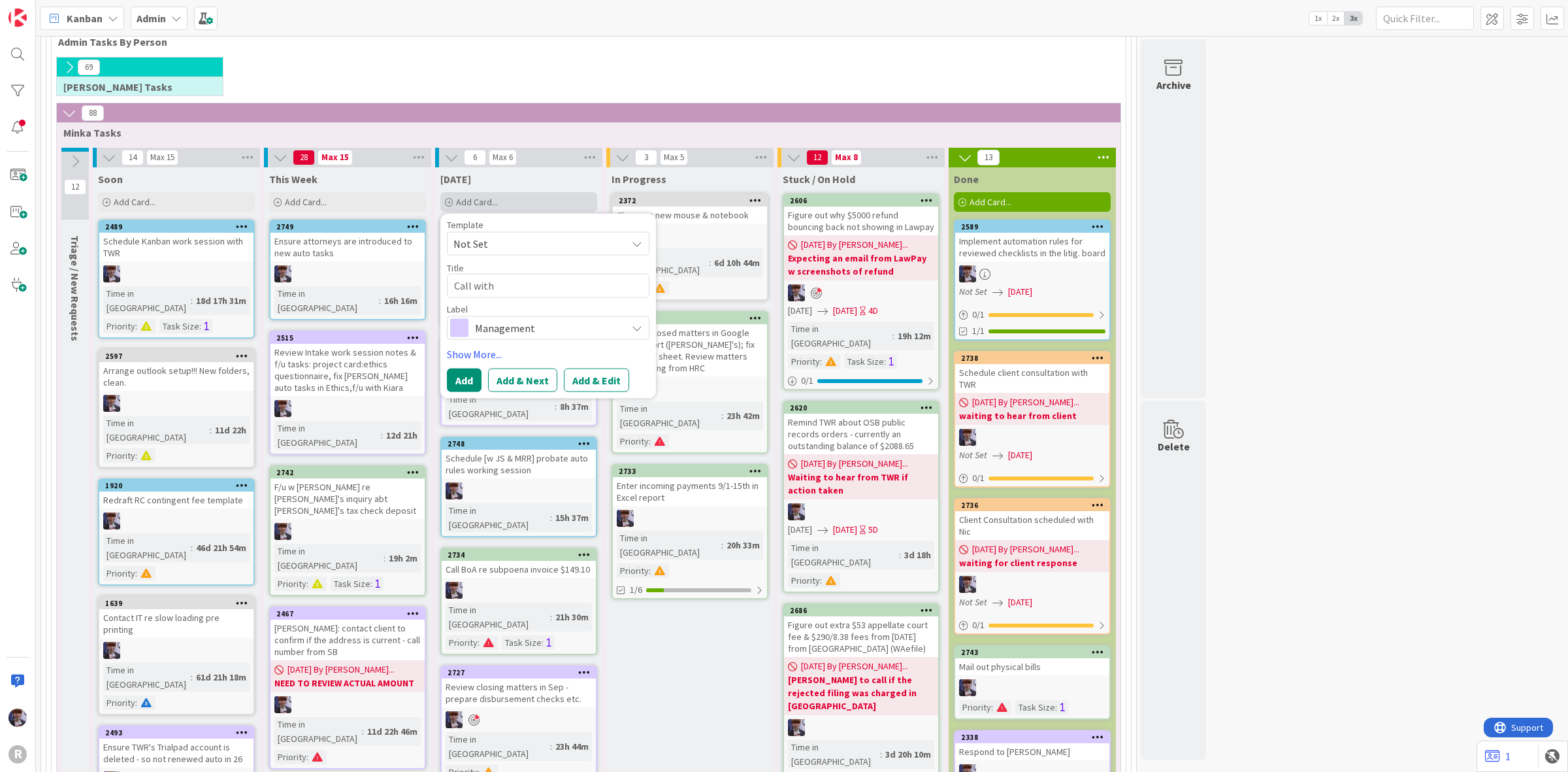
type textarea "x"
type textarea "Call with"
type textarea "x"
type textarea "Call with C"
type textarea "x"
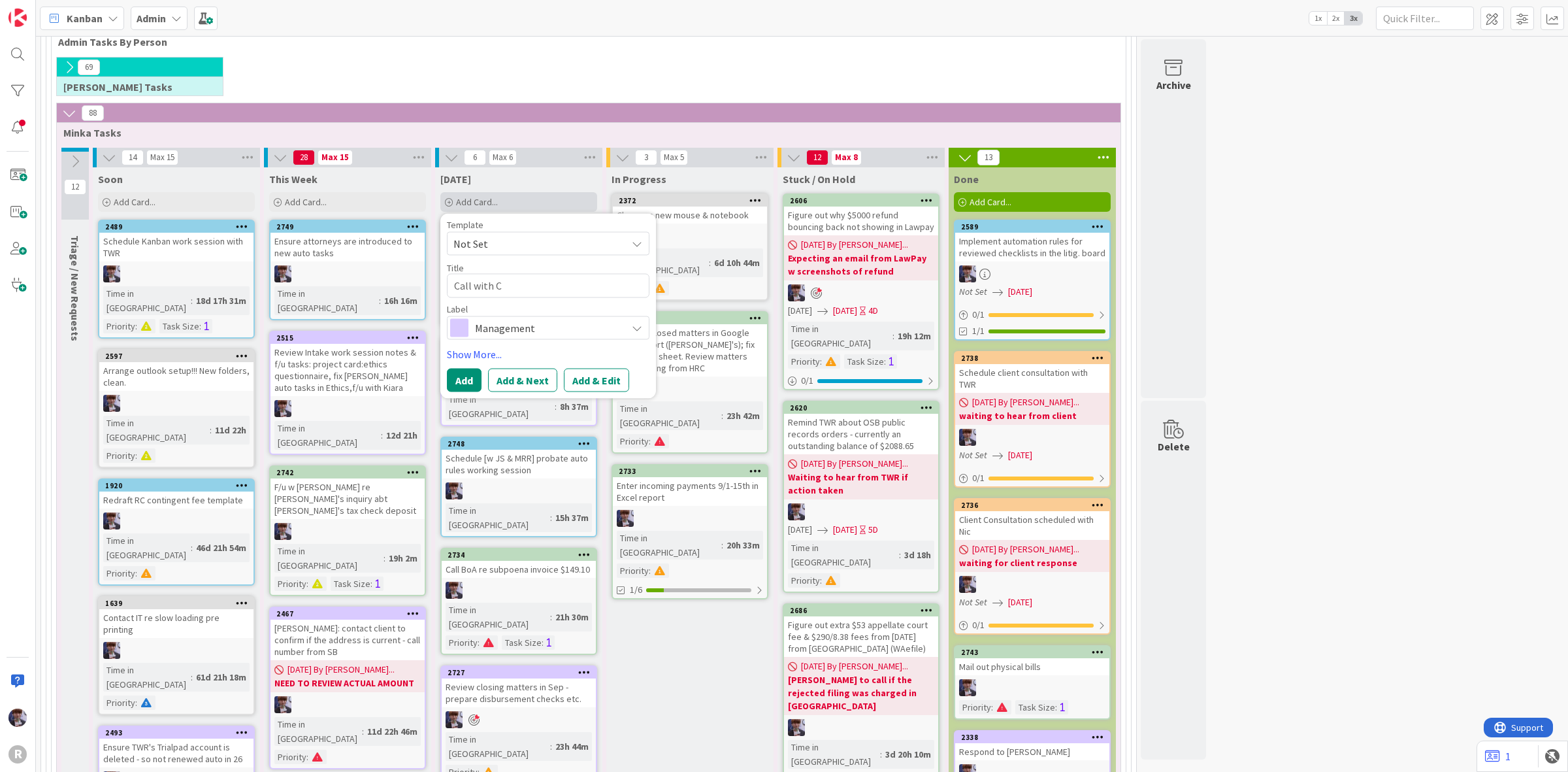
type textarea "Call with Ca"
type textarea "x"
type textarea "Call with Cat"
type textarea "x"
type textarea "Call with Cate"
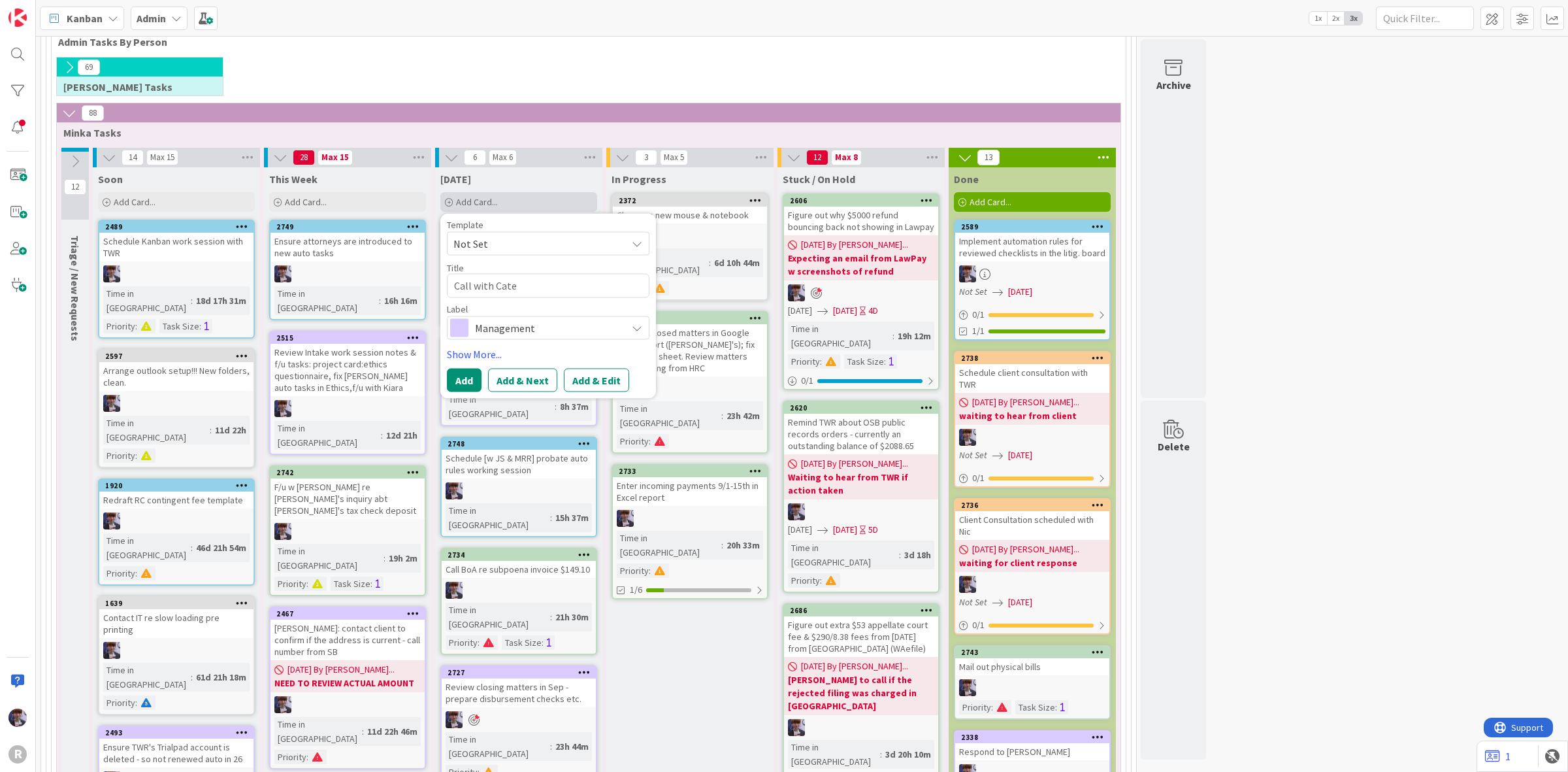
type textarea "x"
type textarea "Call with Catere"
type textarea "x"
type textarea "Call with Caterer"
type textarea "x"
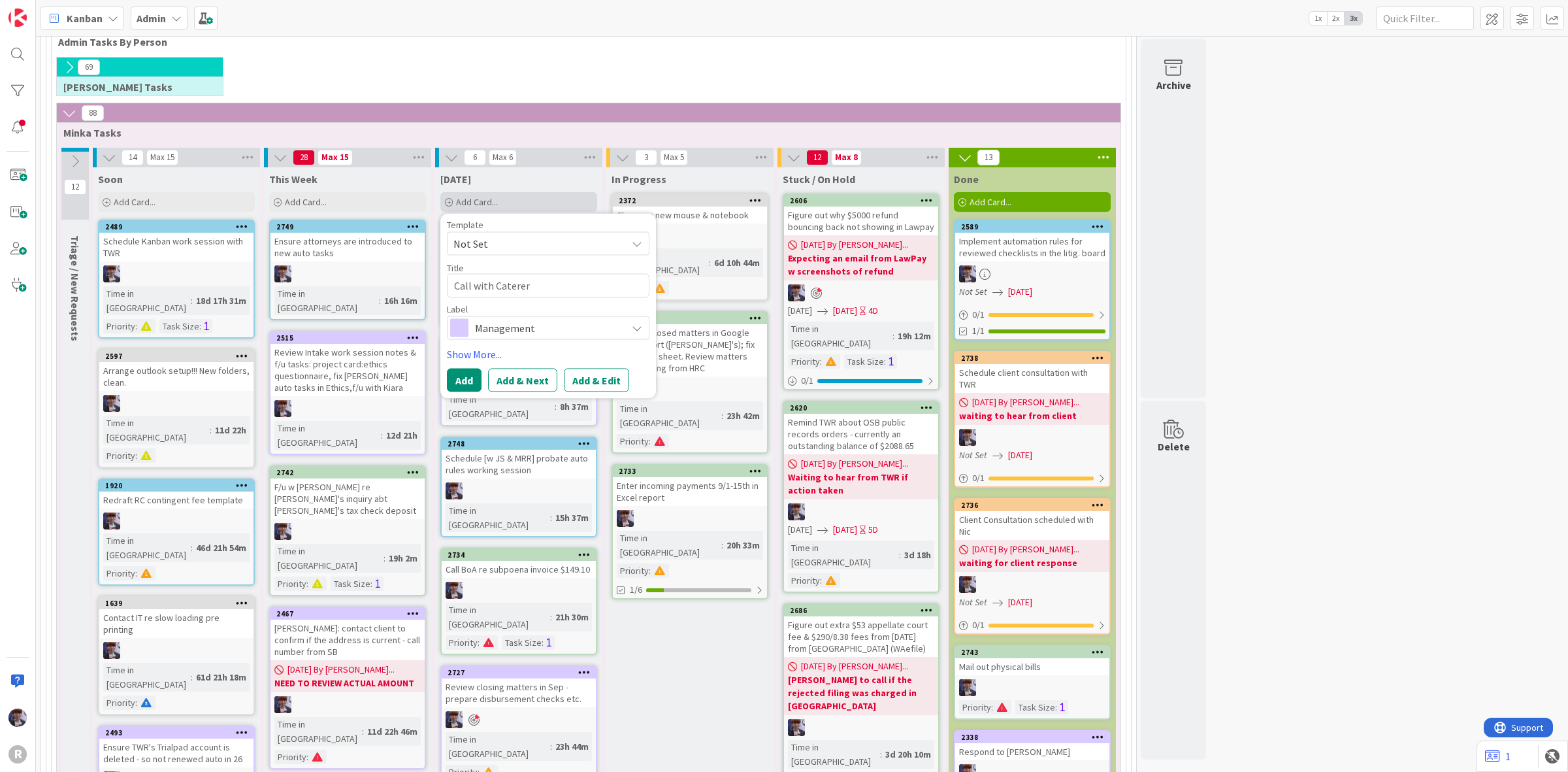
type textarea "Call with Caterer"
type textarea "x"
type textarea "Call with Caterer w"
type textarea "x"
type textarea "Call with Caterer w"
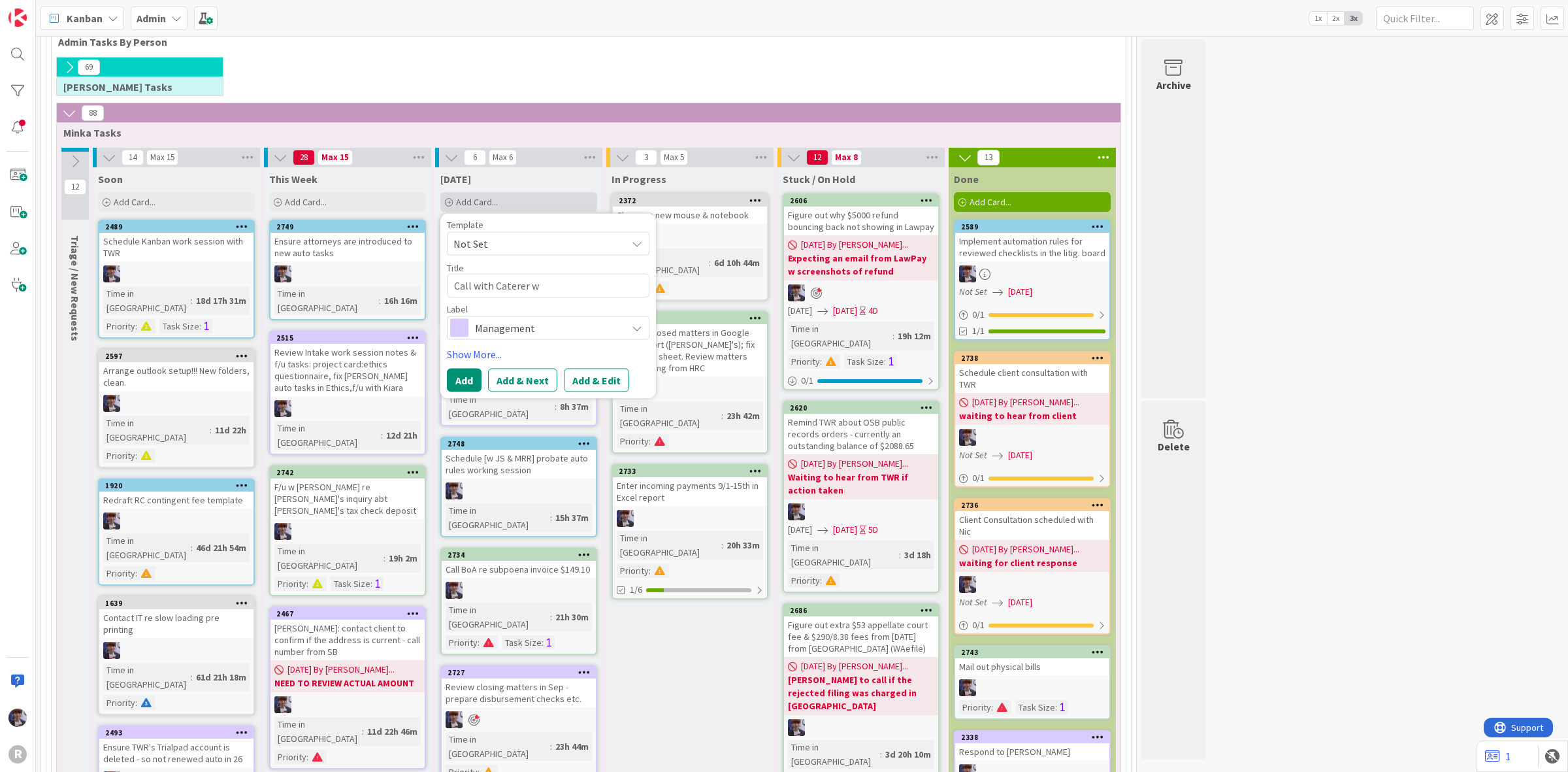
type textarea "x"
type textarea "Call with [PERSON_NAME] w K"
type textarea "x"
type textarea "Call with [PERSON_NAME] w Ki"
type textarea "x"
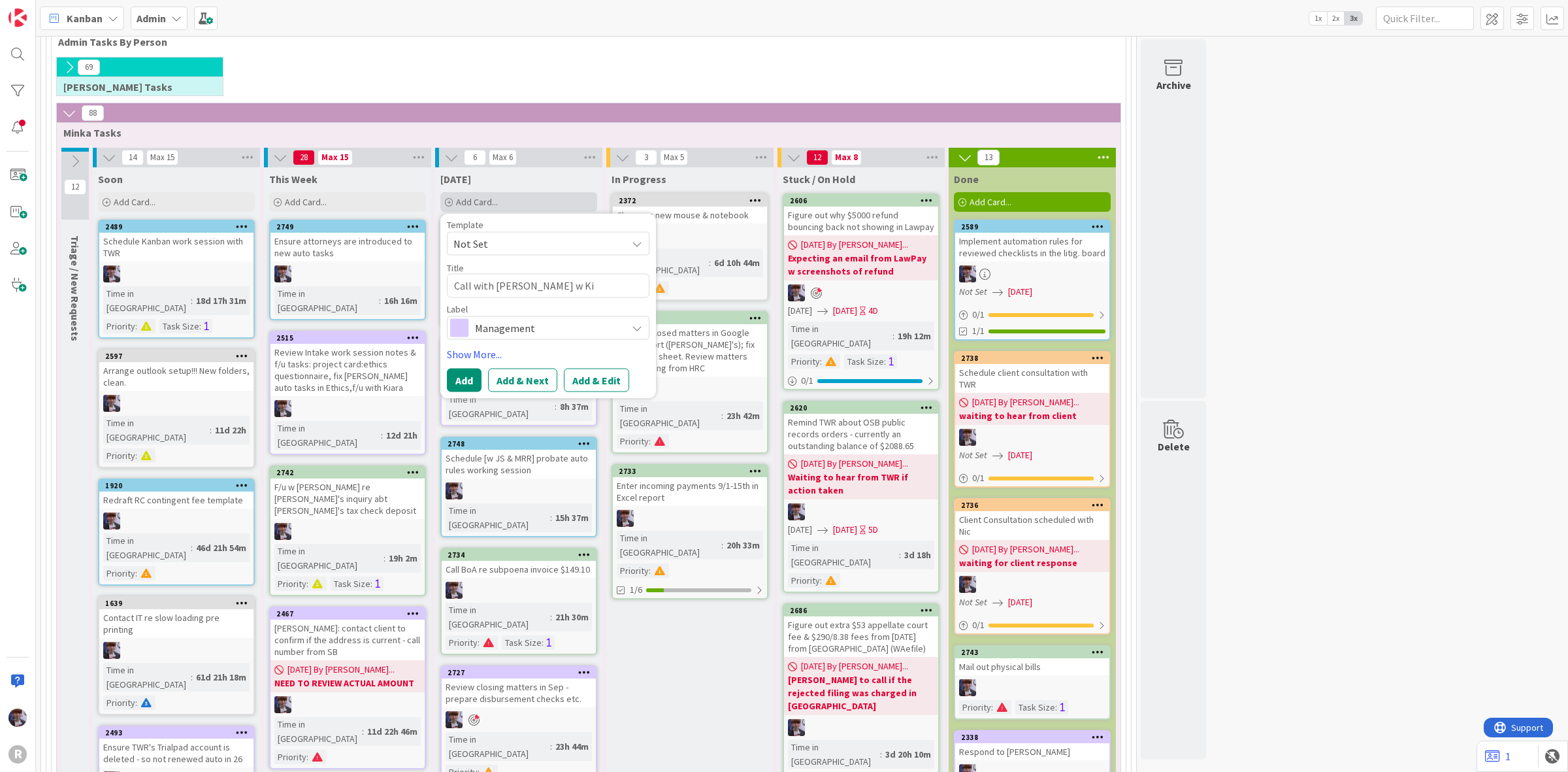
type textarea "Call with [PERSON_NAME] w [GEOGRAPHIC_DATA]"
type textarea "x"
type textarea "Call with [PERSON_NAME] w [GEOGRAPHIC_DATA]"
type textarea "x"
type textarea "Call with [PERSON_NAME] w [GEOGRAPHIC_DATA]"
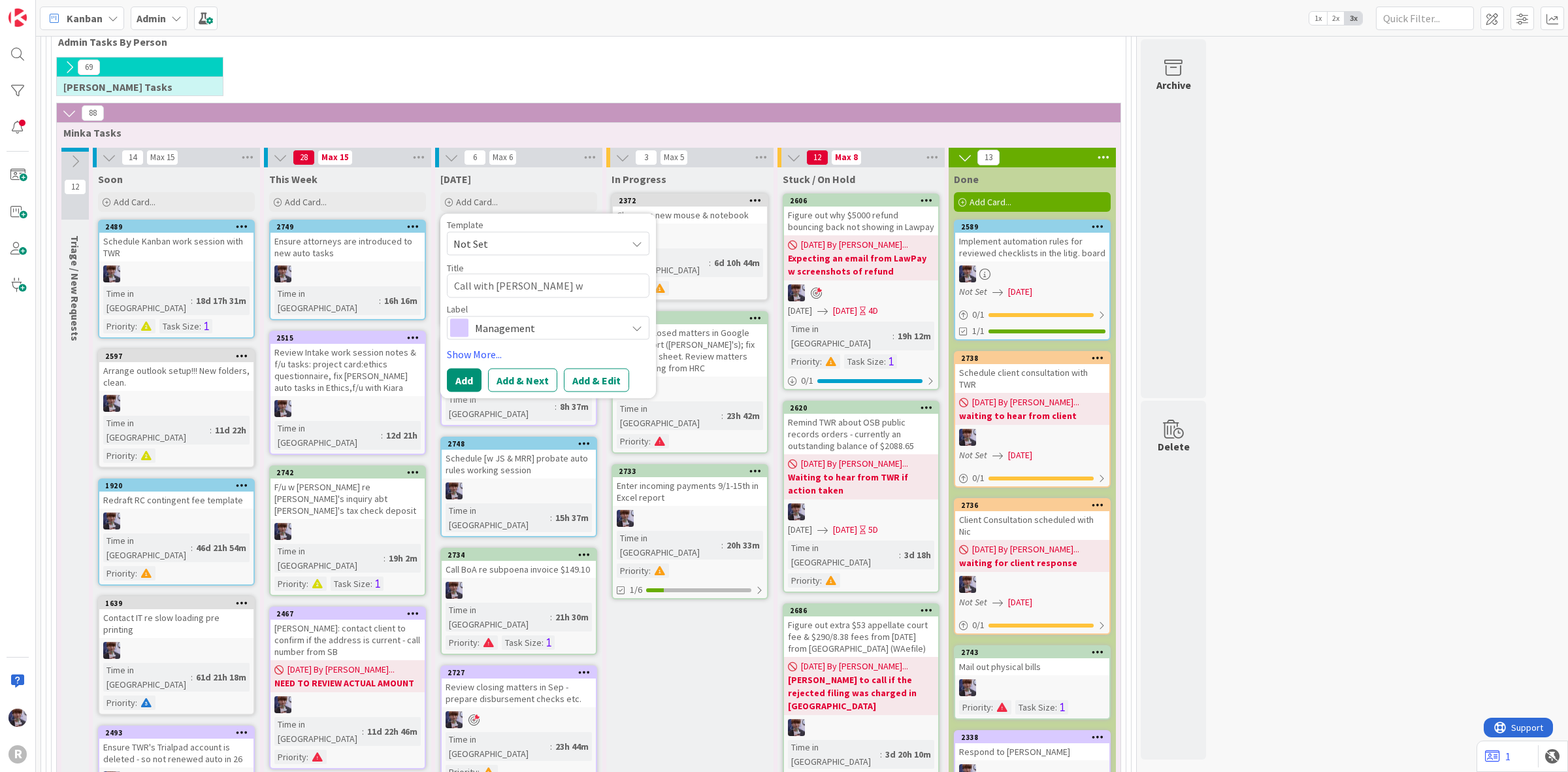
type textarea "x"
type textarea "Call with [PERSON_NAME] w [GEOGRAPHIC_DATA]"
type textarea "x"
type textarea "Call with [PERSON_NAME] w [GEOGRAPHIC_DATA] @"
type textarea "x"
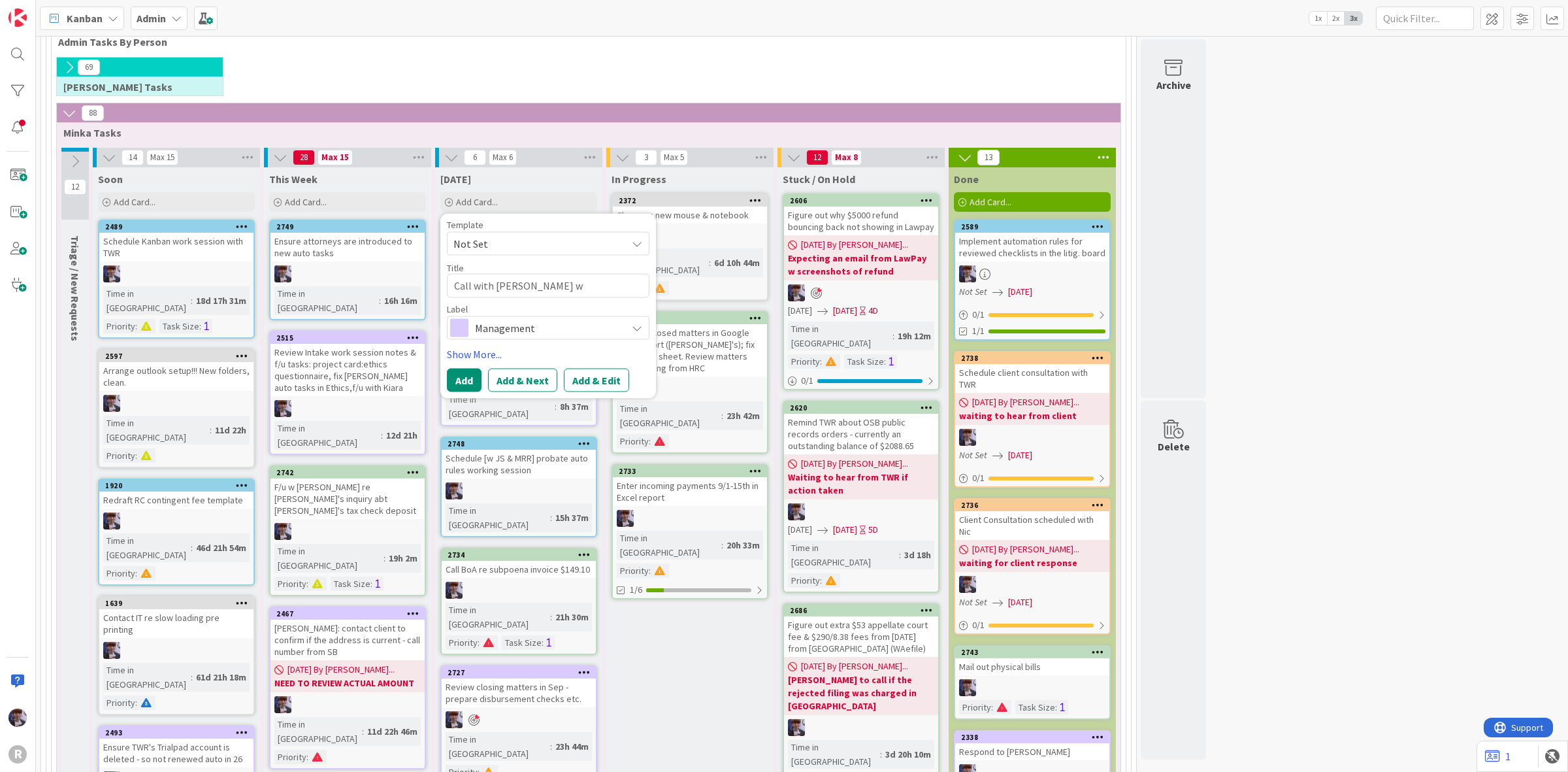
type textarea "Call with [PERSON_NAME] w [GEOGRAPHIC_DATA] @"
type textarea "x"
type textarea "Call with [PERSON_NAME] w [GEOGRAPHIC_DATA] @ 2"
type textarea "x"
type textarea "Call with [PERSON_NAME] w [GEOGRAPHIC_DATA] @ 2p"
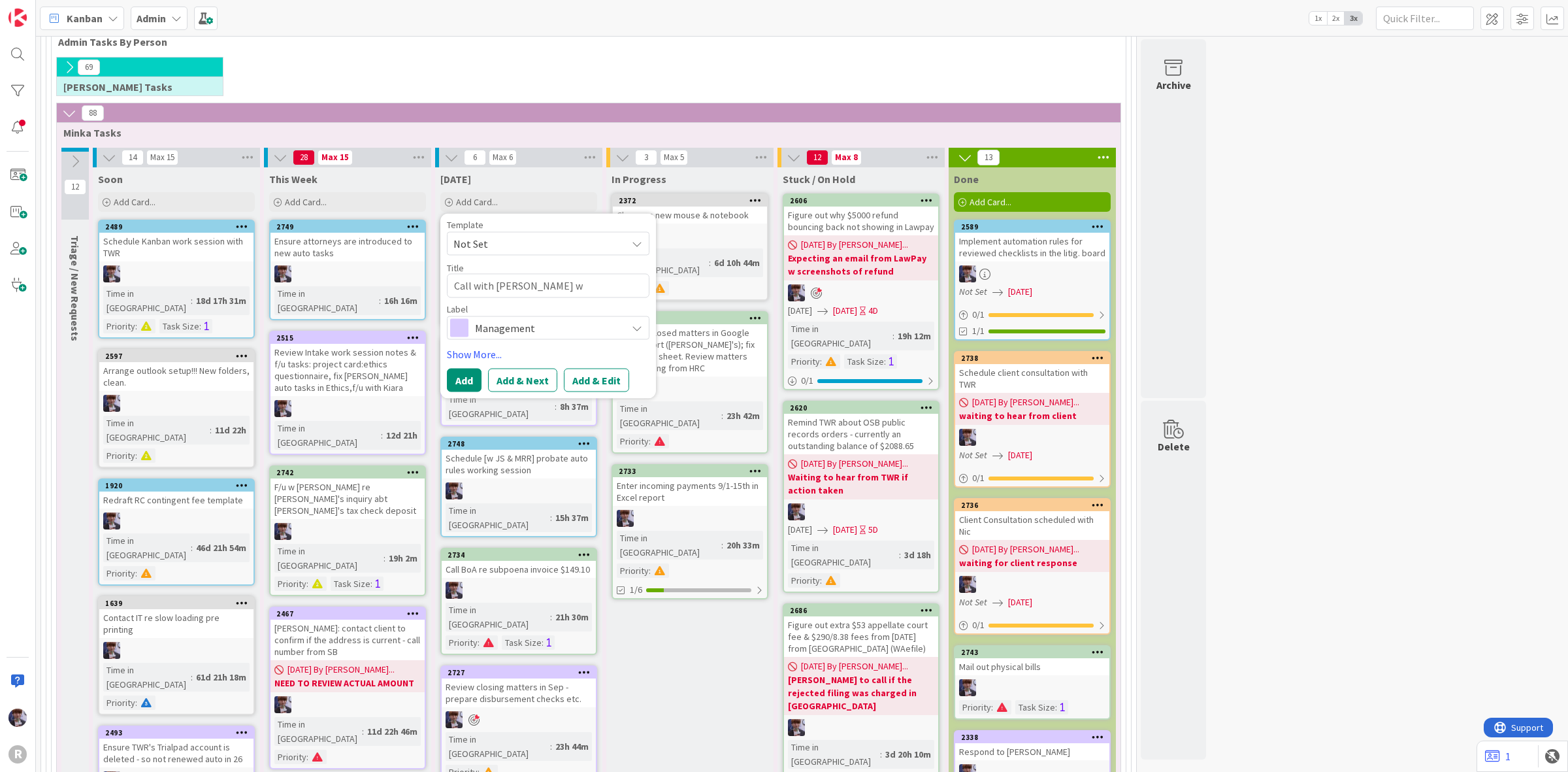
type textarea "x"
type textarea "Call with [PERSON_NAME] w [GEOGRAPHIC_DATA] @ 2pm"
click at [557, 328] on span "Management" at bounding box center [547, 327] width 145 height 18
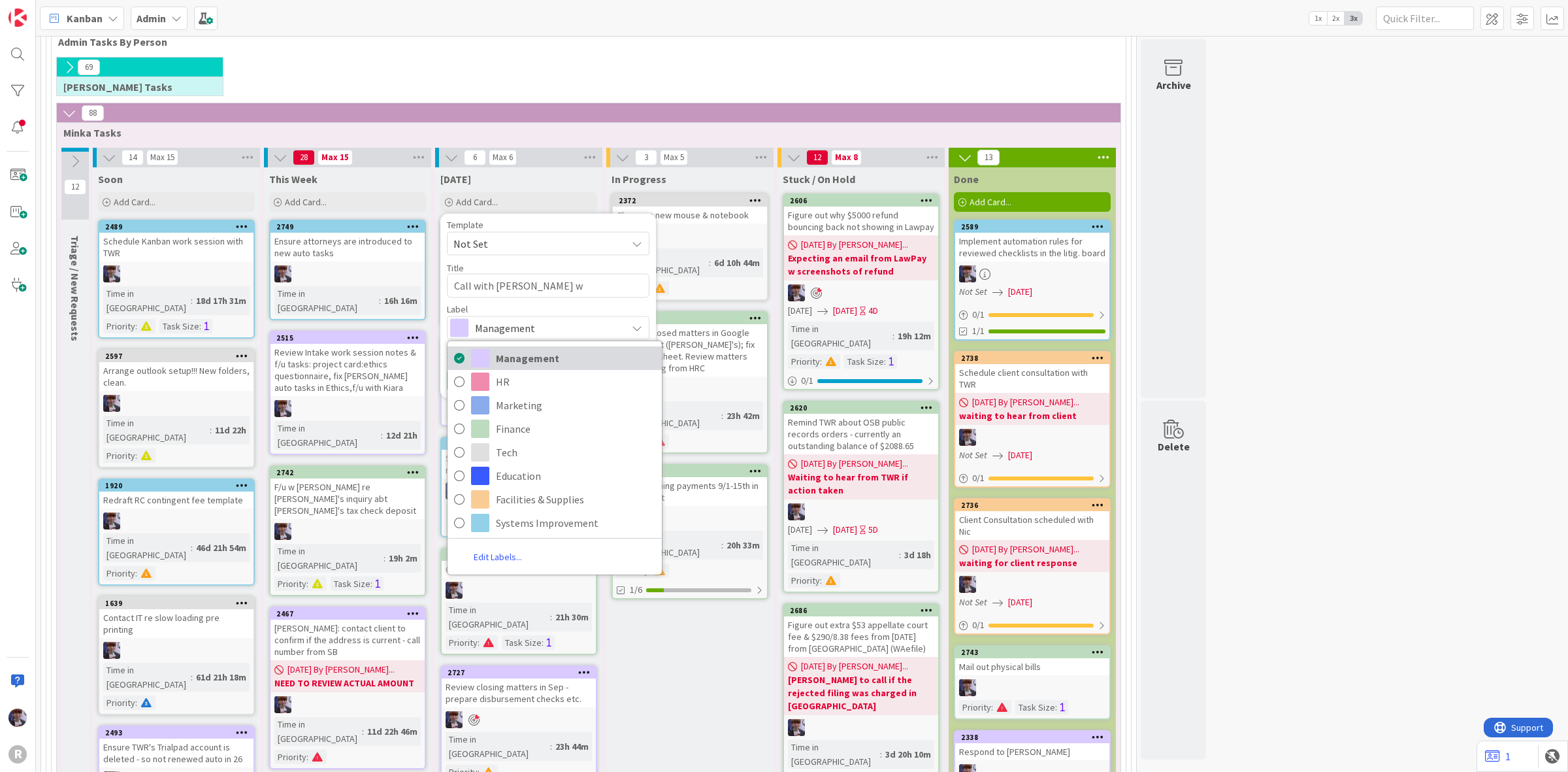
click at [535, 364] on span "Management" at bounding box center [575, 358] width 159 height 19
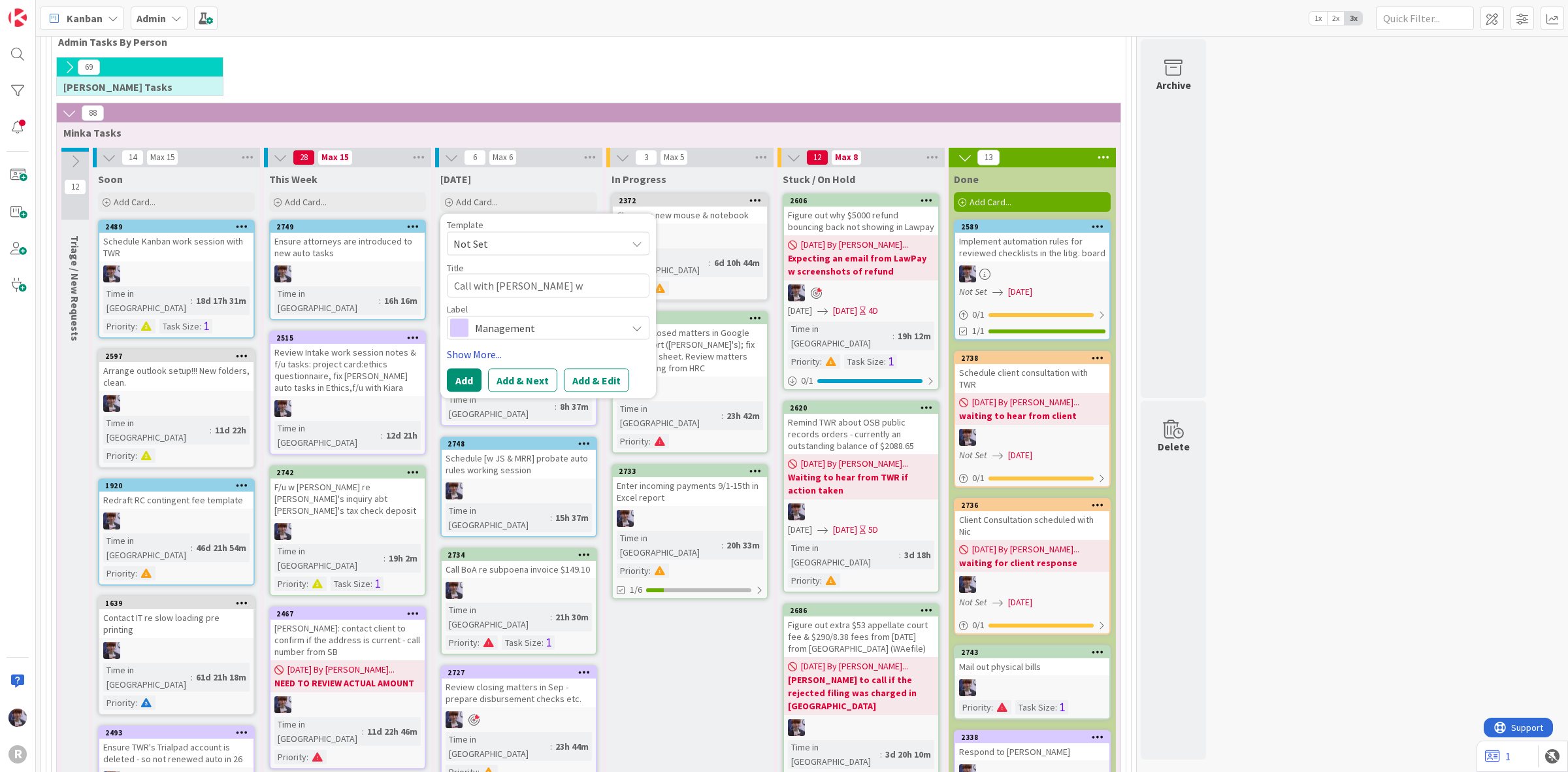
click at [484, 357] on link "Show More..." at bounding box center [548, 353] width 203 height 16
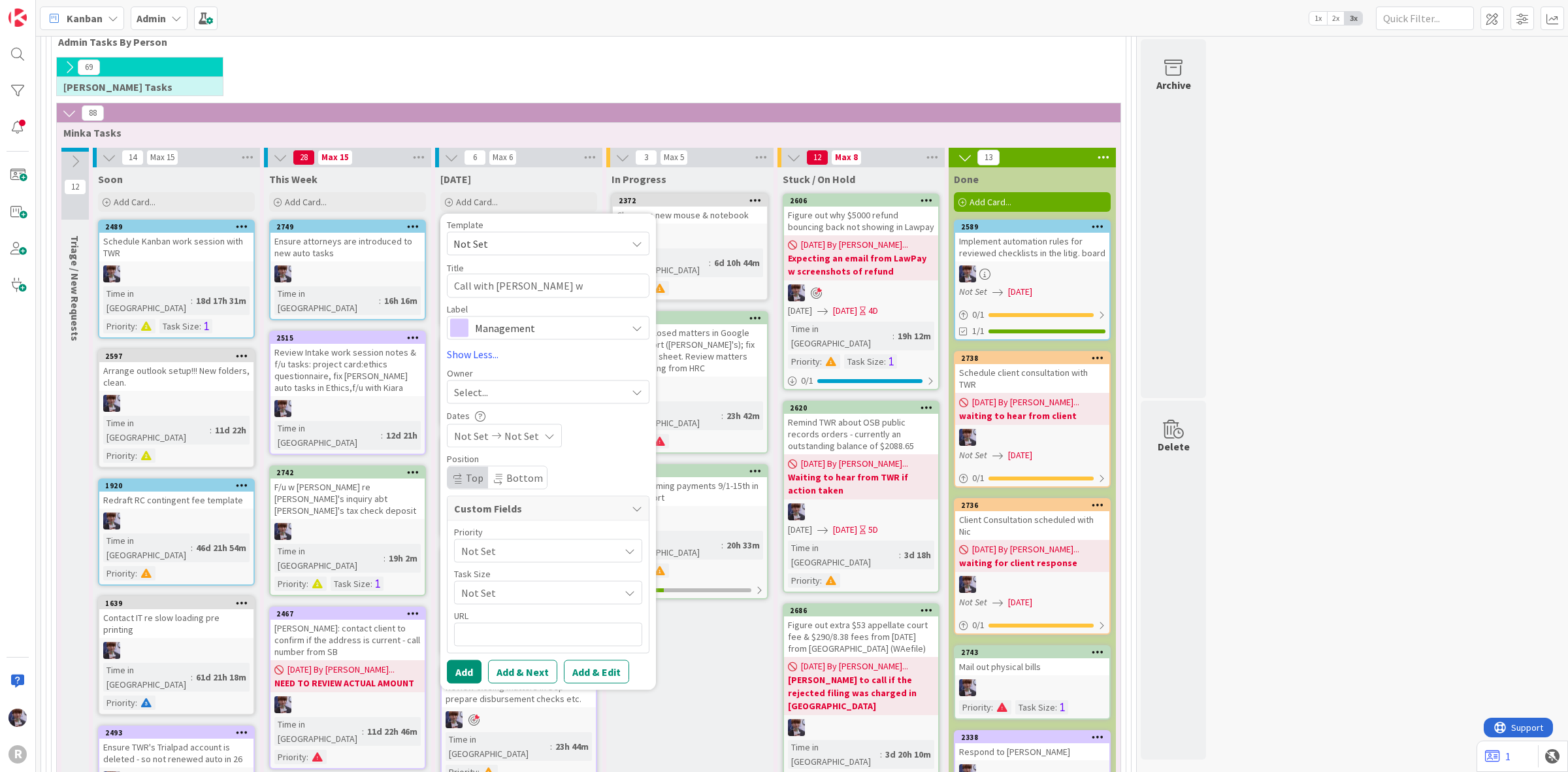
click at [487, 387] on span "Select..." at bounding box center [471, 391] width 34 height 16
click at [517, 500] on span "[PERSON_NAME]" at bounding box center [529, 501] width 64 height 19
click at [550, 553] on span "Not Set" at bounding box center [537, 550] width 152 height 18
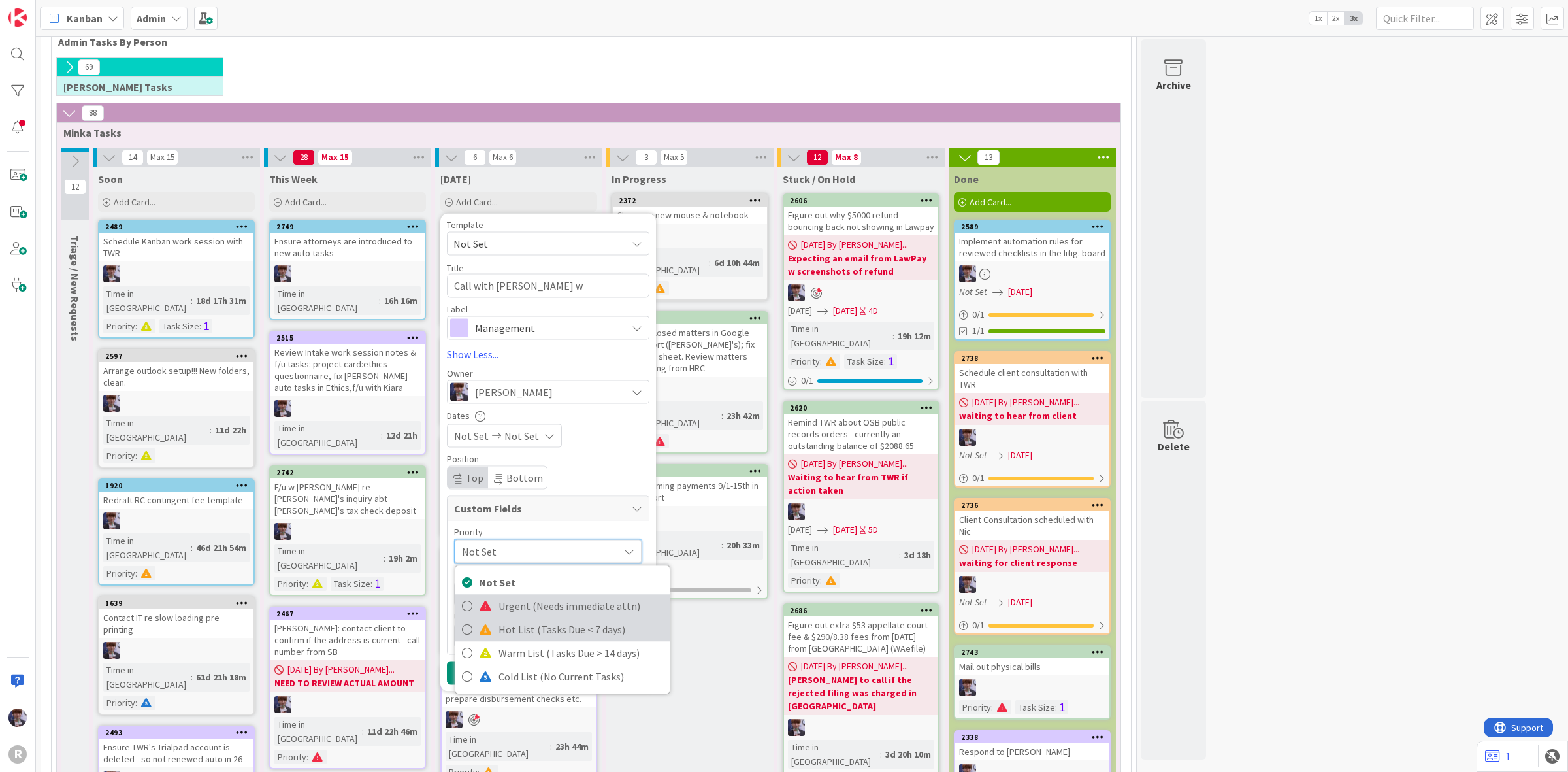
click at [550, 618] on div "Not Set Urgent (Needs immediate attn) Hot List (Tasks Due < 7 days) Warm List (…" at bounding box center [563, 629] width 216 height 130
click at [549, 628] on span "Hot List (Tasks Due < 7 days)" at bounding box center [581, 629] width 165 height 19
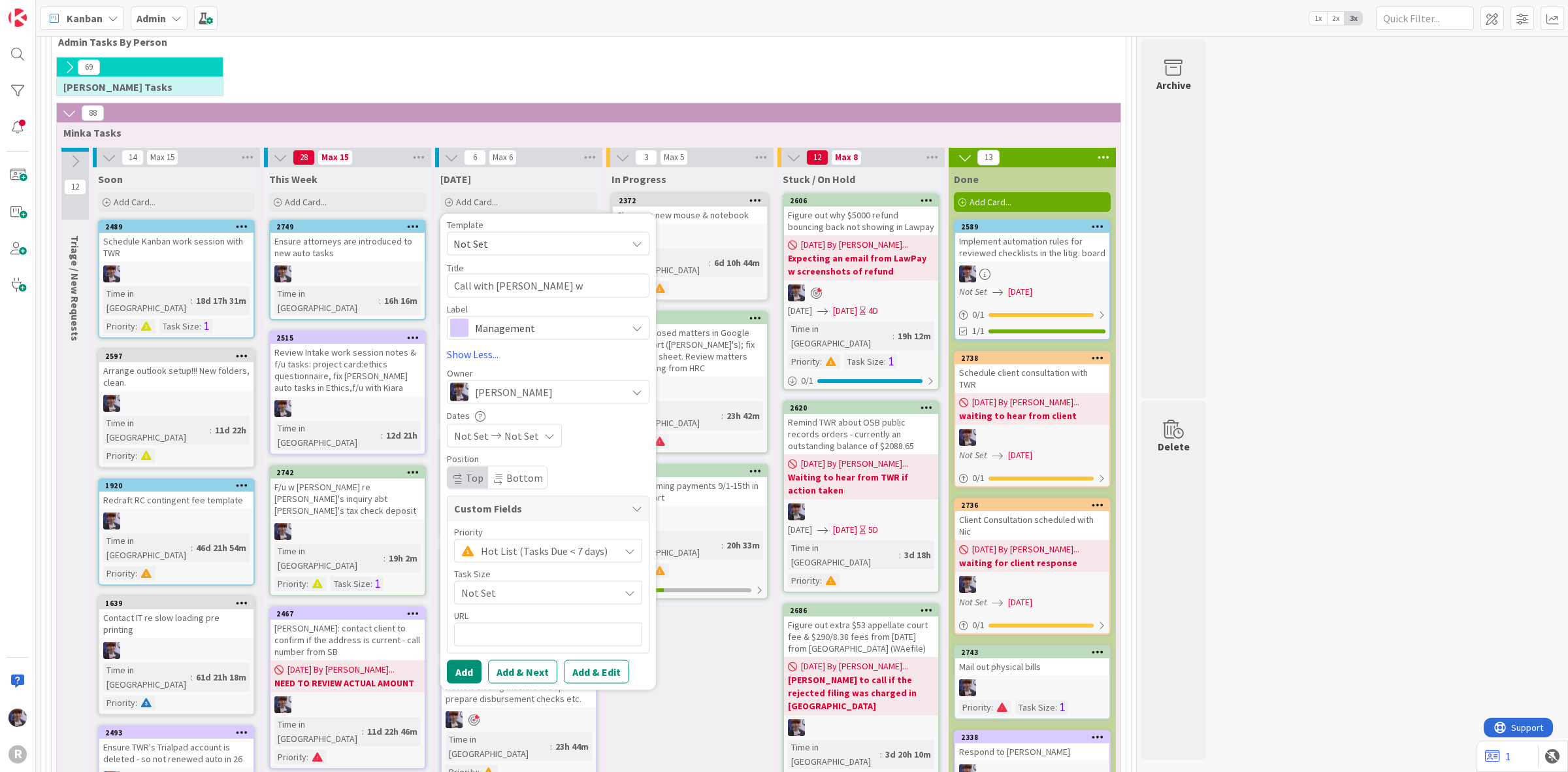
click at [532, 598] on span "Not Set" at bounding box center [537, 592] width 152 height 18
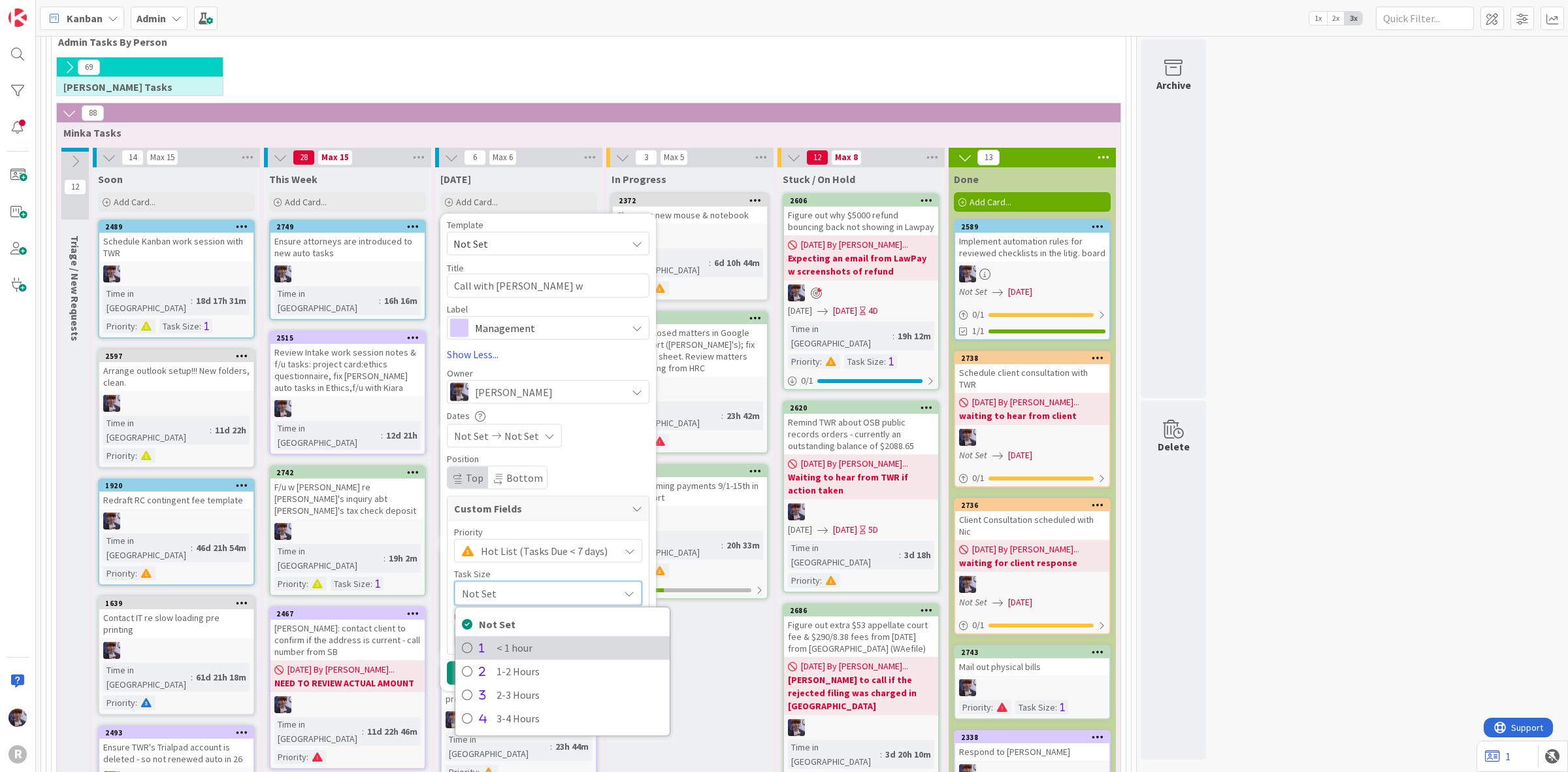
click at [532, 656] on span "< 1 hour" at bounding box center [579, 647] width 167 height 19
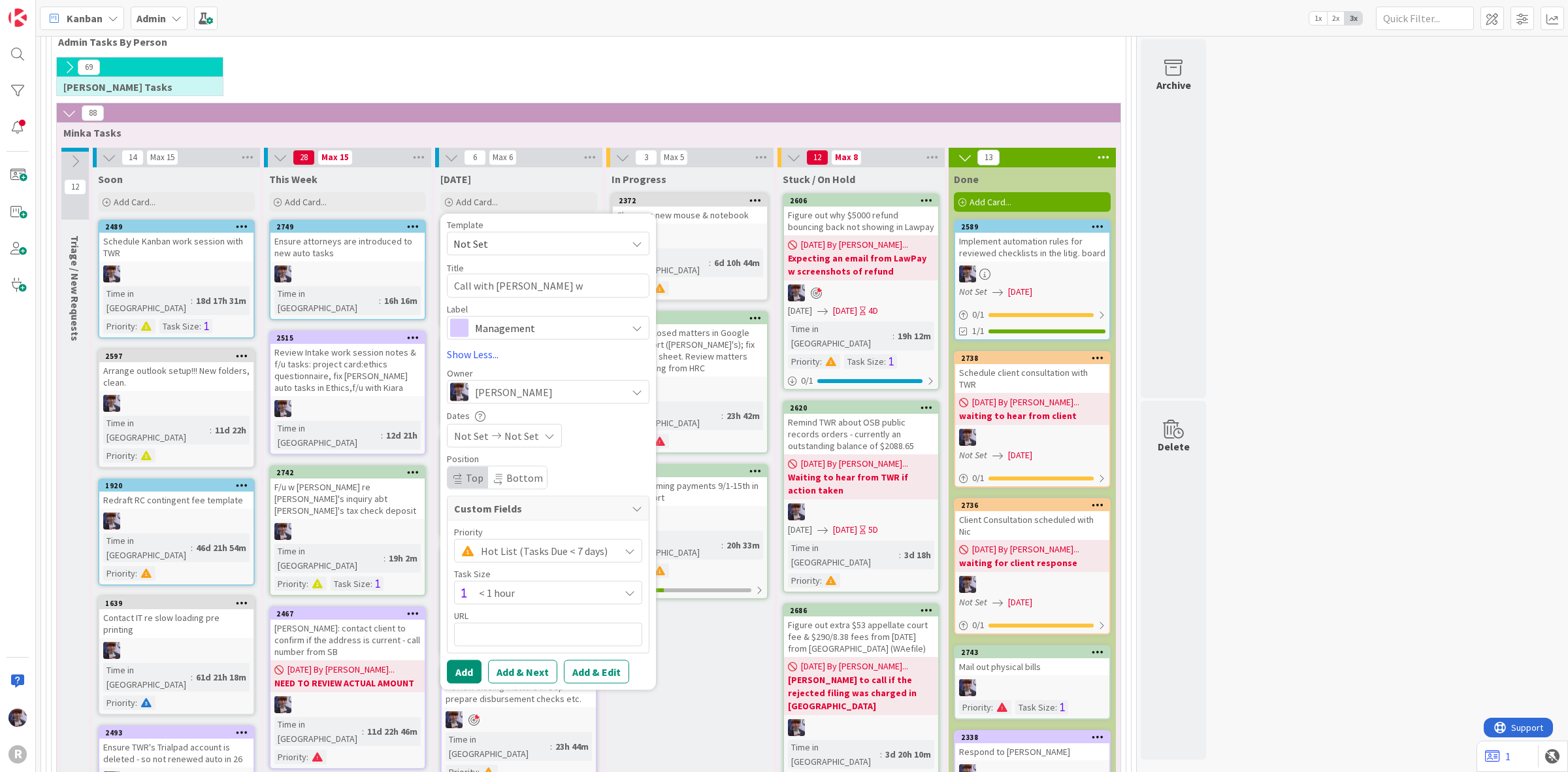
click at [537, 592] on span "< 1 hour" at bounding box center [546, 592] width 134 height 18
click at [522, 671] on span "1-2 Hours" at bounding box center [579, 671] width 167 height 19
click at [458, 666] on button "Add" at bounding box center [464, 672] width 34 height 23
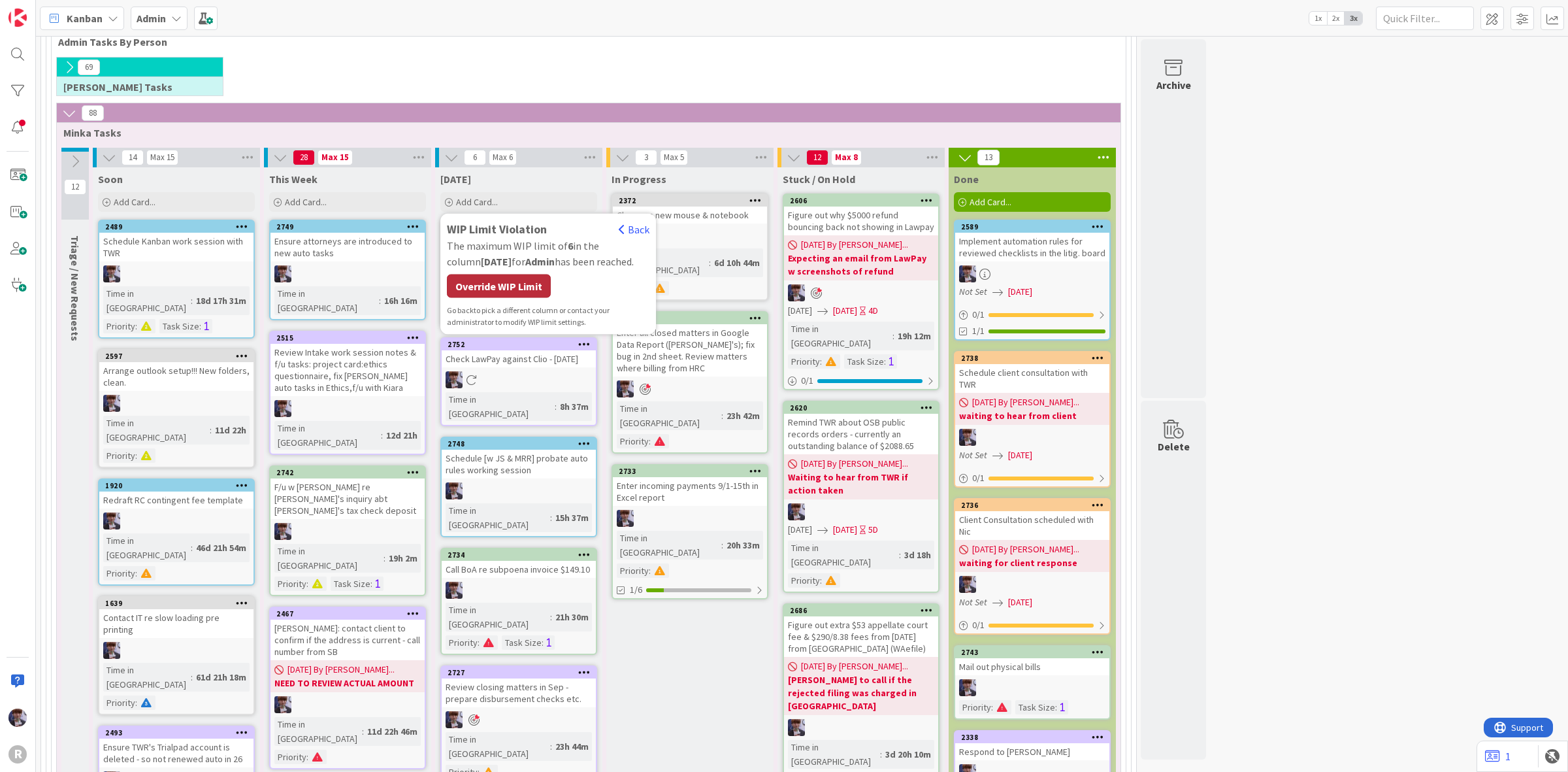
click at [464, 295] on div "Override WIP Limit" at bounding box center [499, 286] width 104 height 23
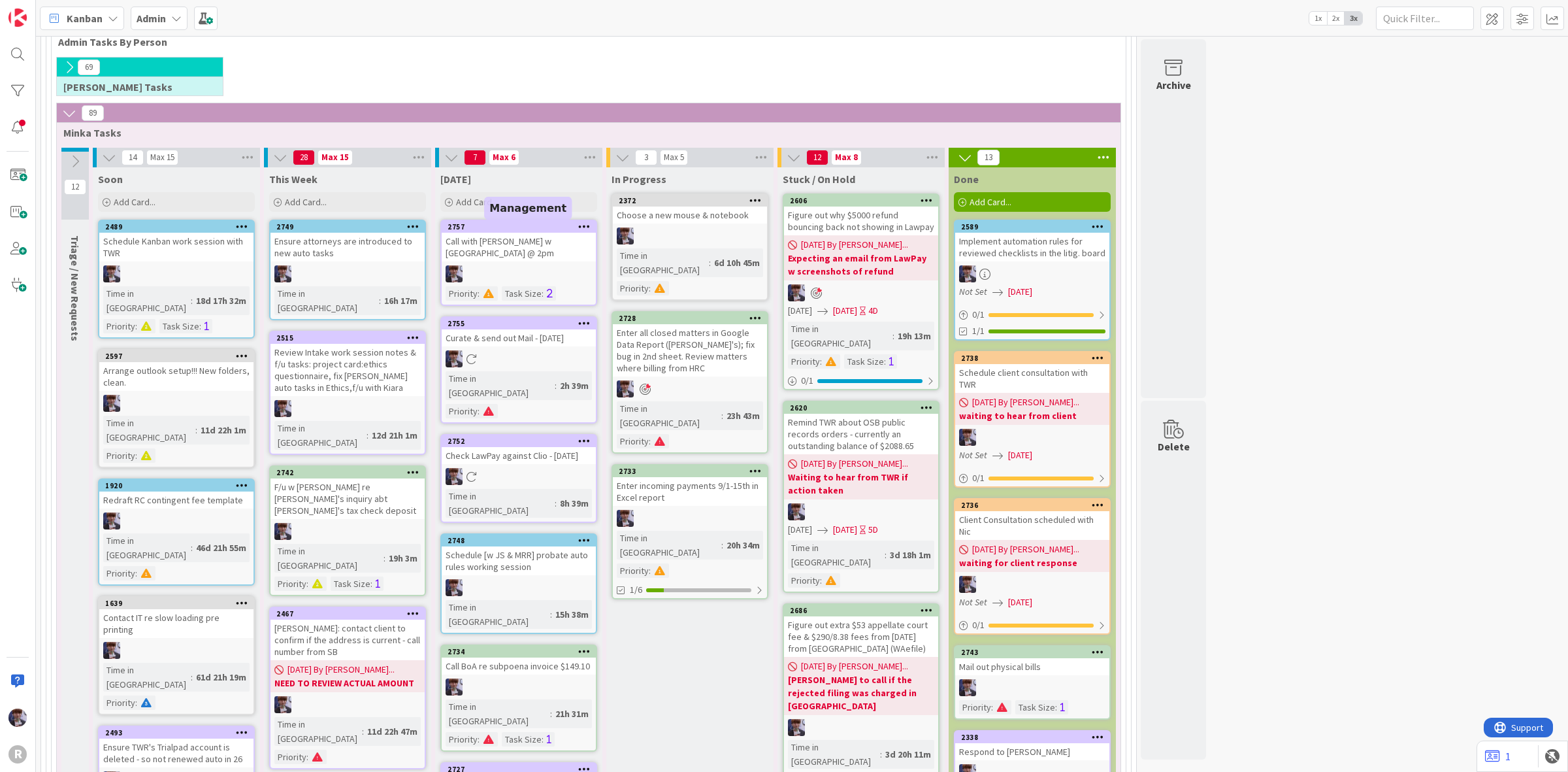
click at [508, 225] on div "2757" at bounding box center [522, 226] width 148 height 9
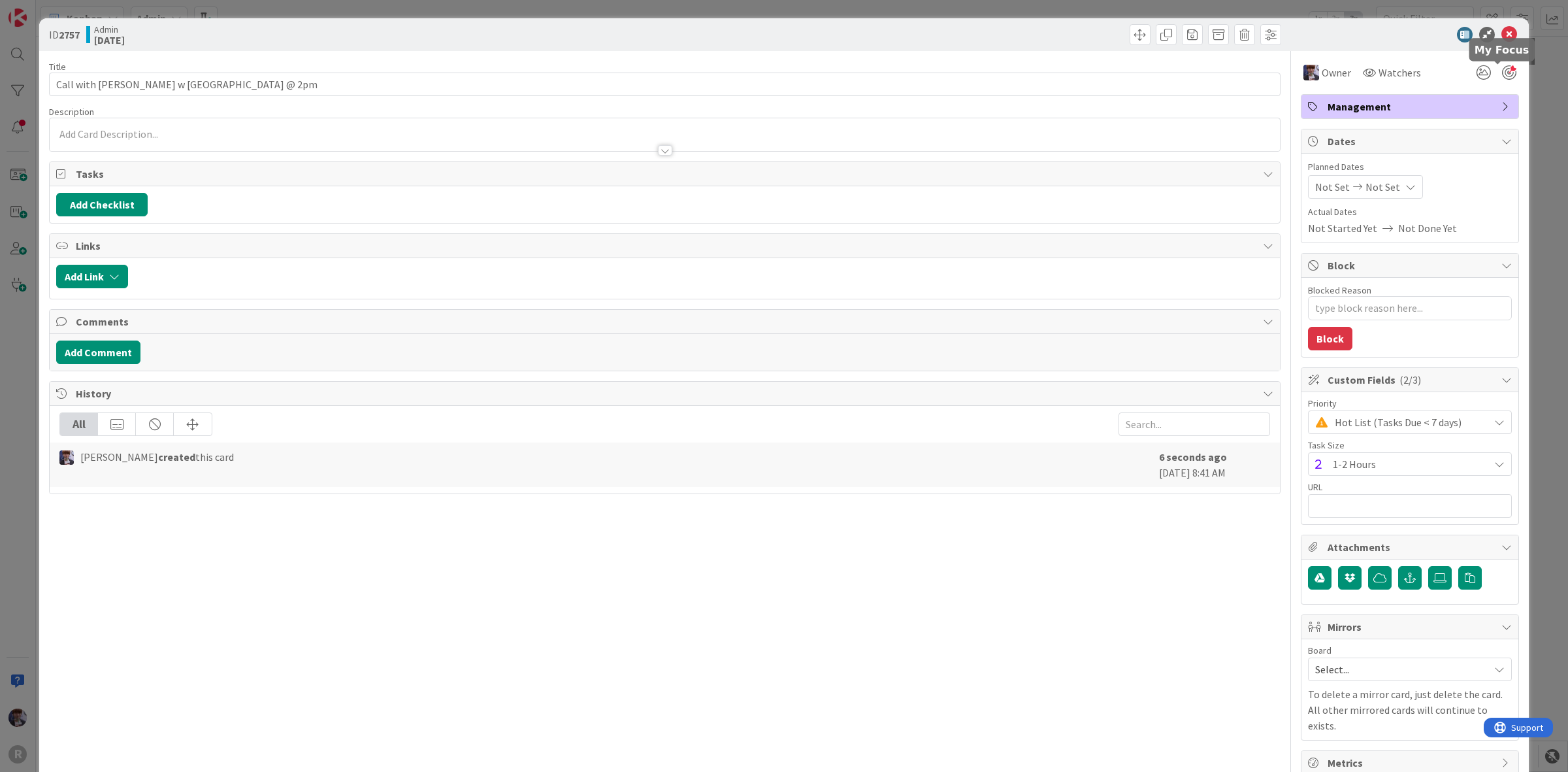
click at [1503, 67] on div at bounding box center [1509, 72] width 14 height 14
click at [1524, 109] on div "ID 2757 Admin [DATE] Title 31 / 128 Call with Caterer w [GEOGRAPHIC_DATA] @ 2pm…" at bounding box center [784, 386] width 1568 height 772
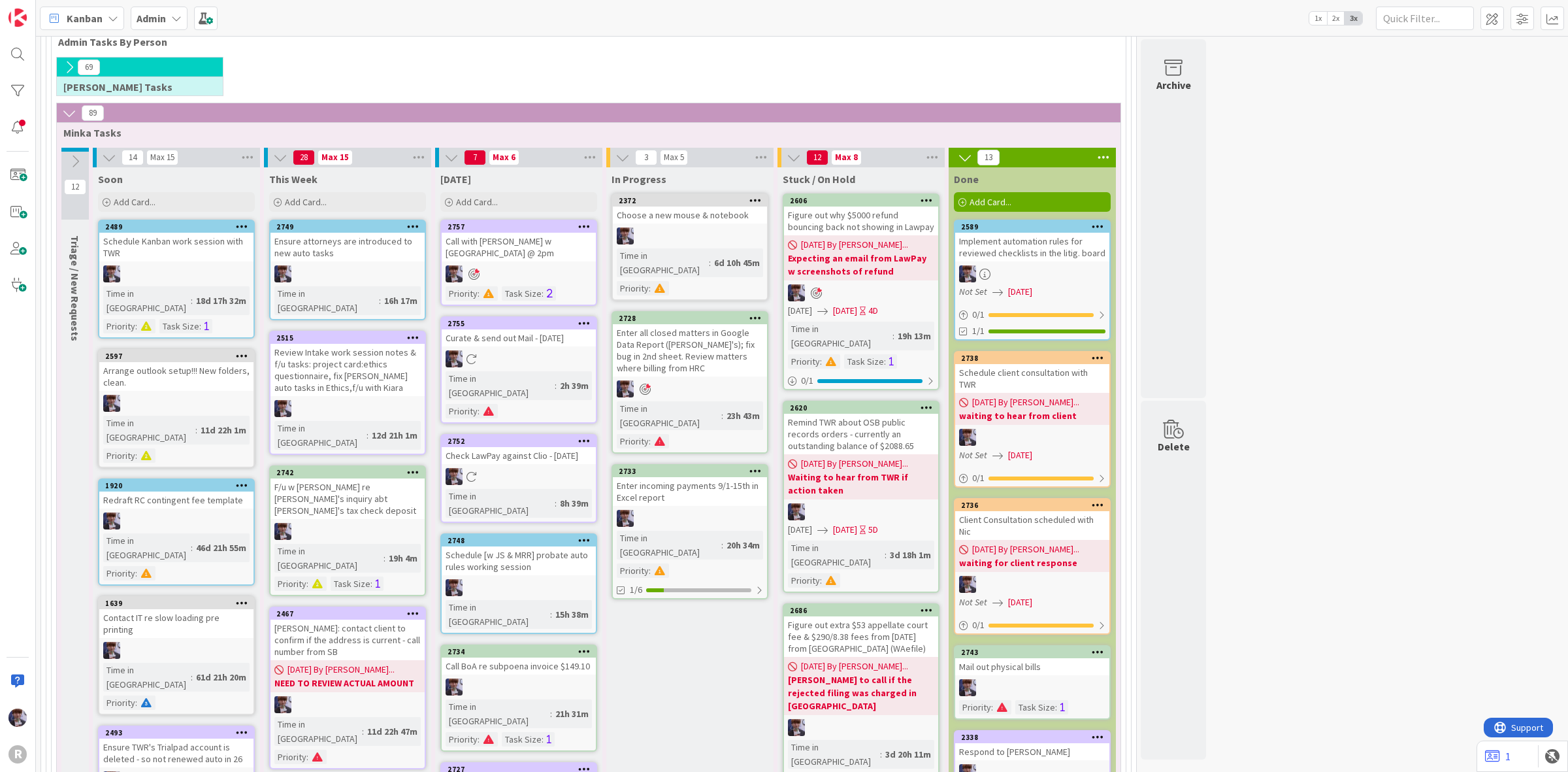
click at [511, 547] on div "Schedule [w JS & MRR] probate auto rules working session" at bounding box center [519, 561] width 154 height 28
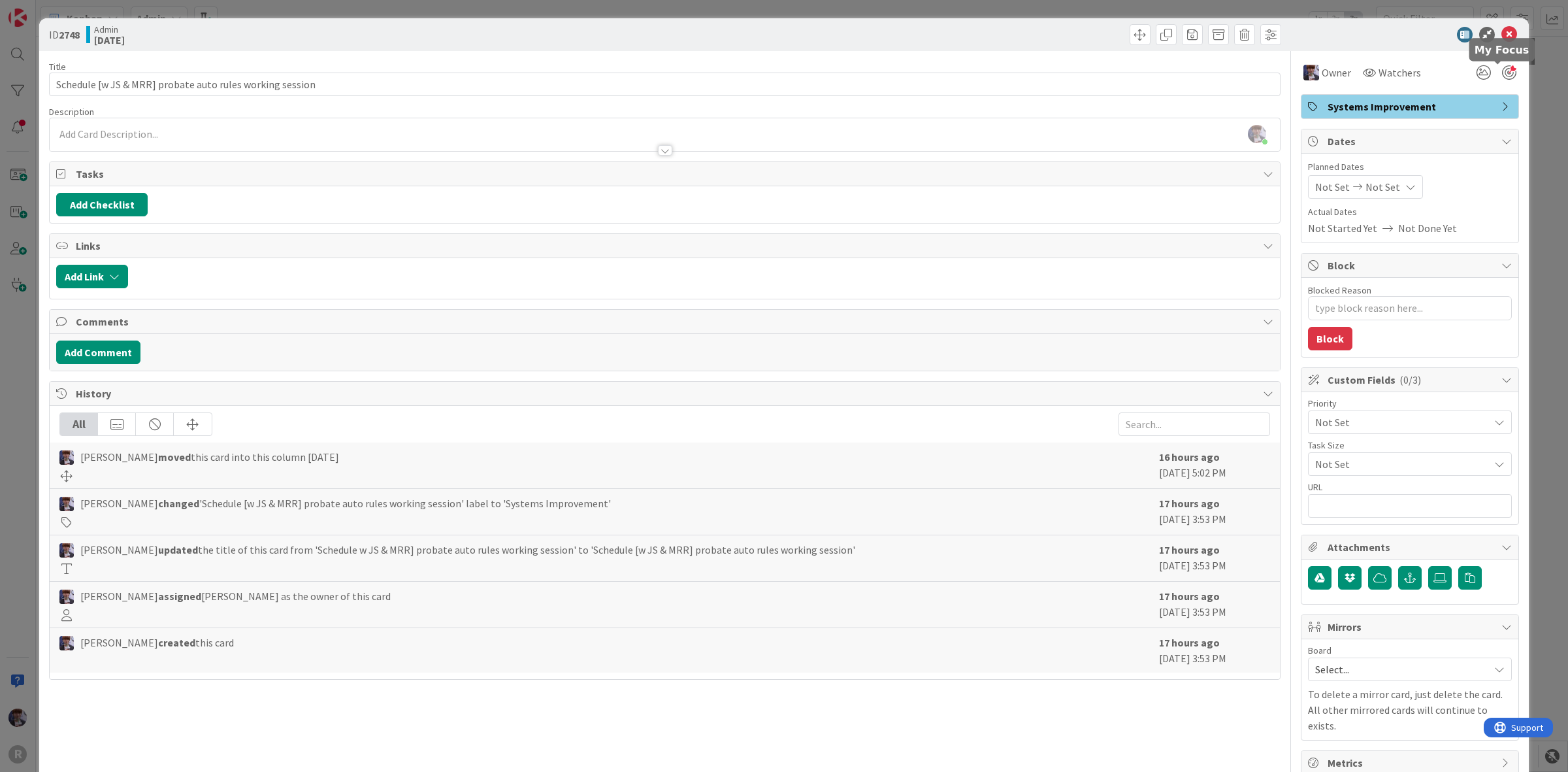
click at [1503, 69] on div at bounding box center [1509, 72] width 14 height 14
click at [1545, 147] on div "ID 2748 Admin [DATE] Title 56 / 128 Schedule [w JS & MRR] probate auto rules wo…" at bounding box center [784, 386] width 1568 height 772
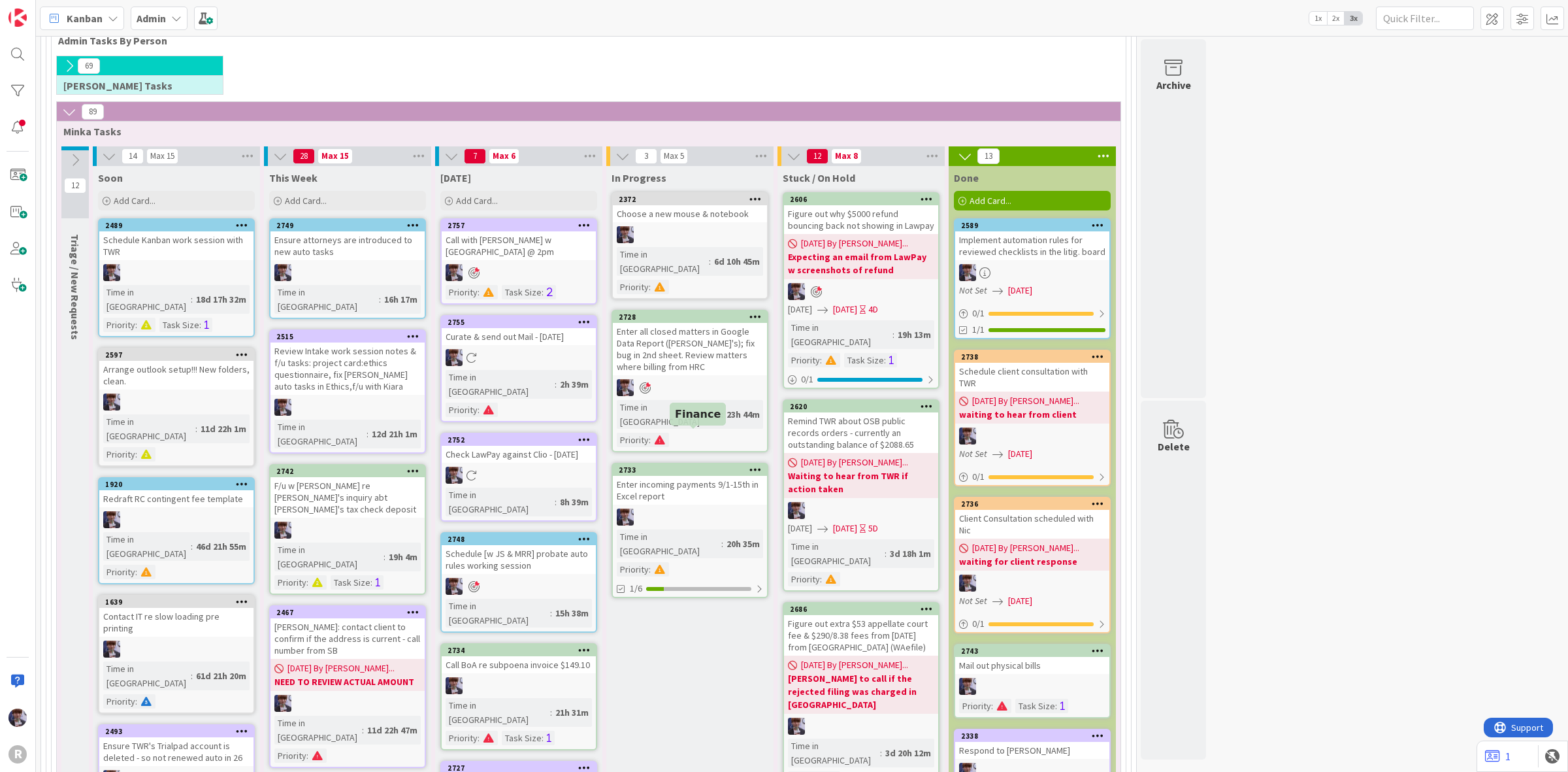
scroll to position [163, 0]
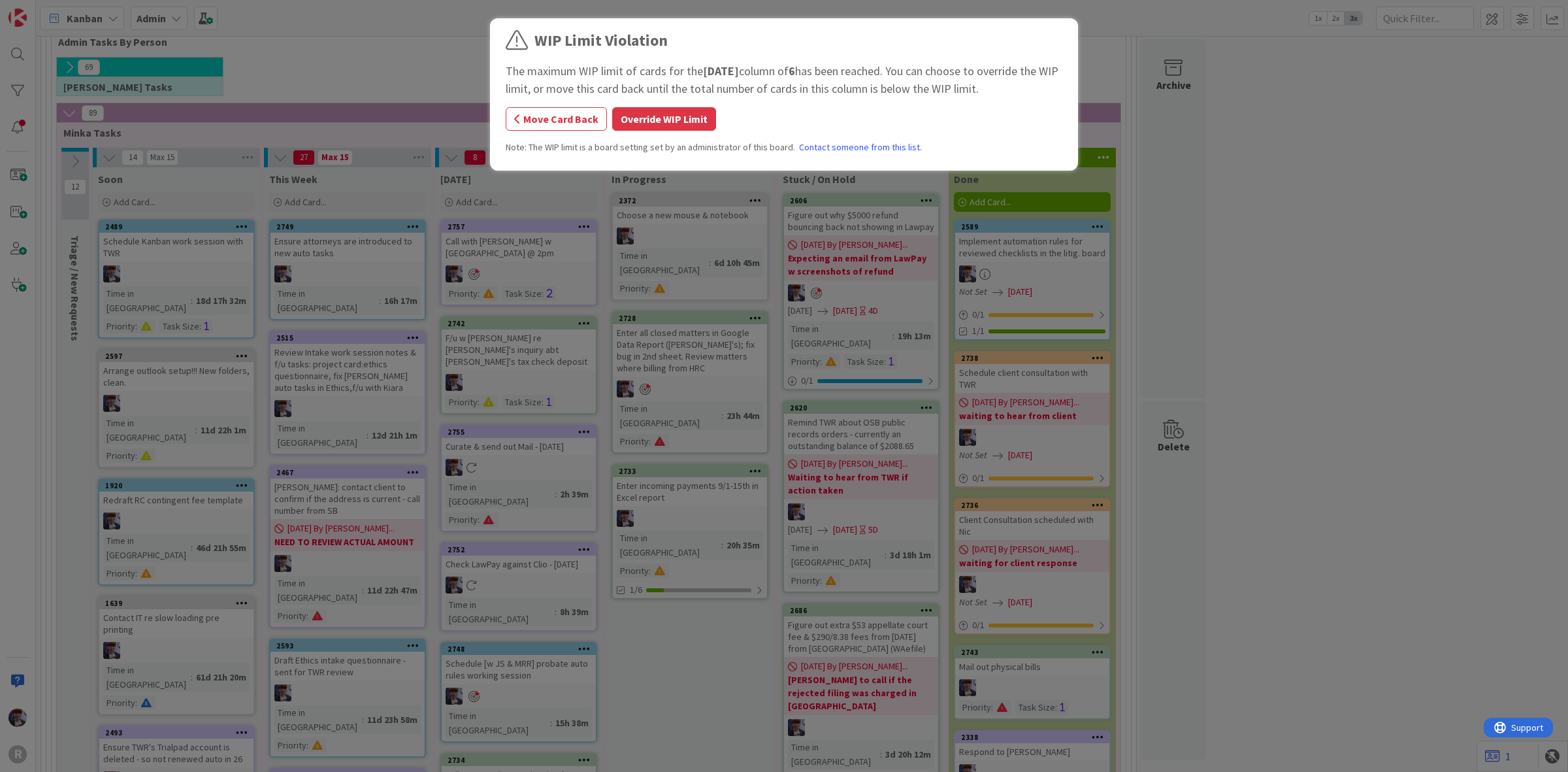
click at [619, 120] on button "Override WIP Limit" at bounding box center [664, 119] width 104 height 23
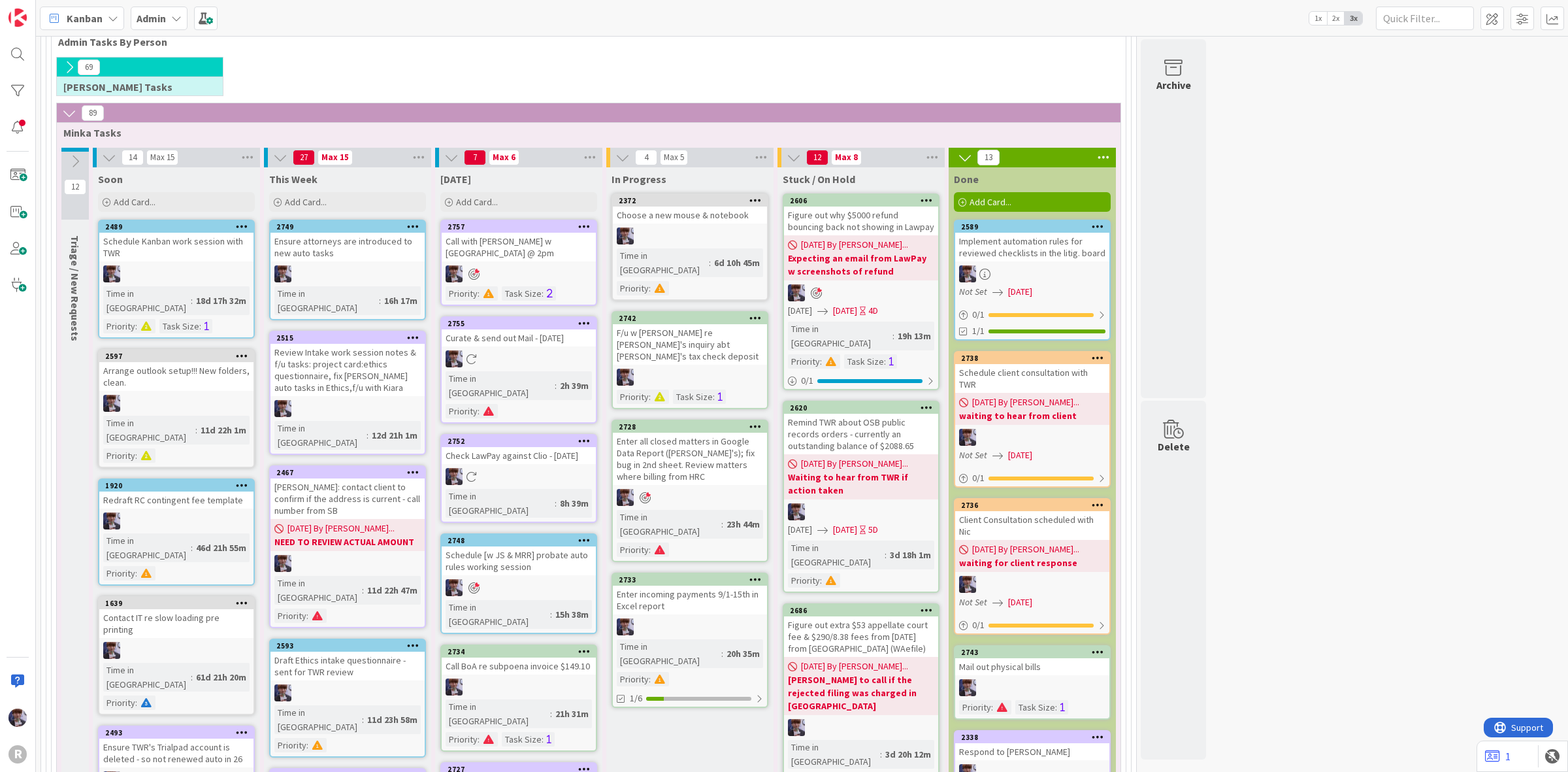
click at [632, 324] on div "F/u w [PERSON_NAME] re [PERSON_NAME]'s inquiry abt [PERSON_NAME]'s tax check de…" at bounding box center [690, 344] width 154 height 40
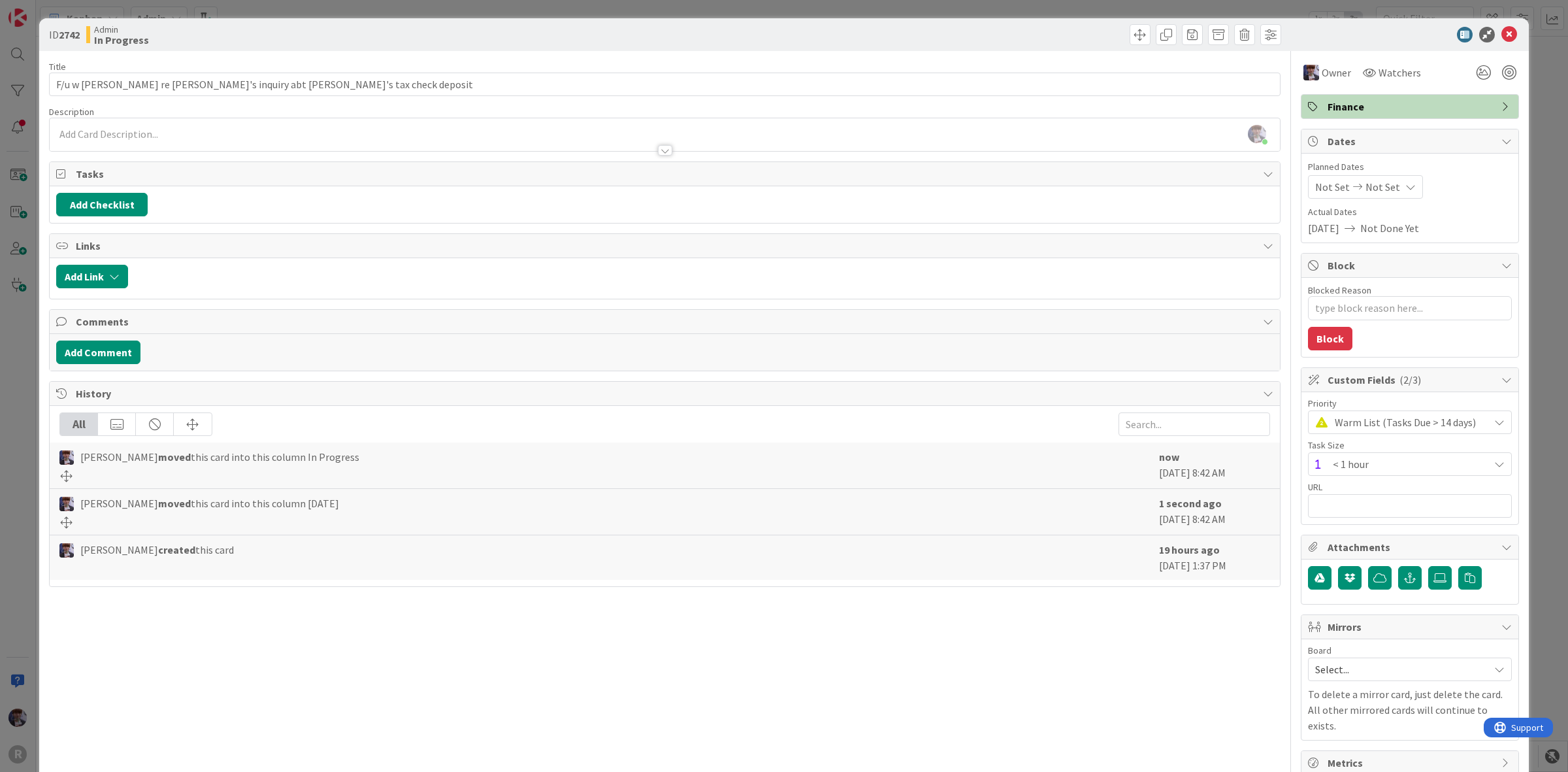
click at [4, 448] on div "ID 2742 Admin In Progress Title 57 / 128 F/u w [PERSON_NAME] re [PERSON_NAME]'s…" at bounding box center [784, 386] width 1568 height 772
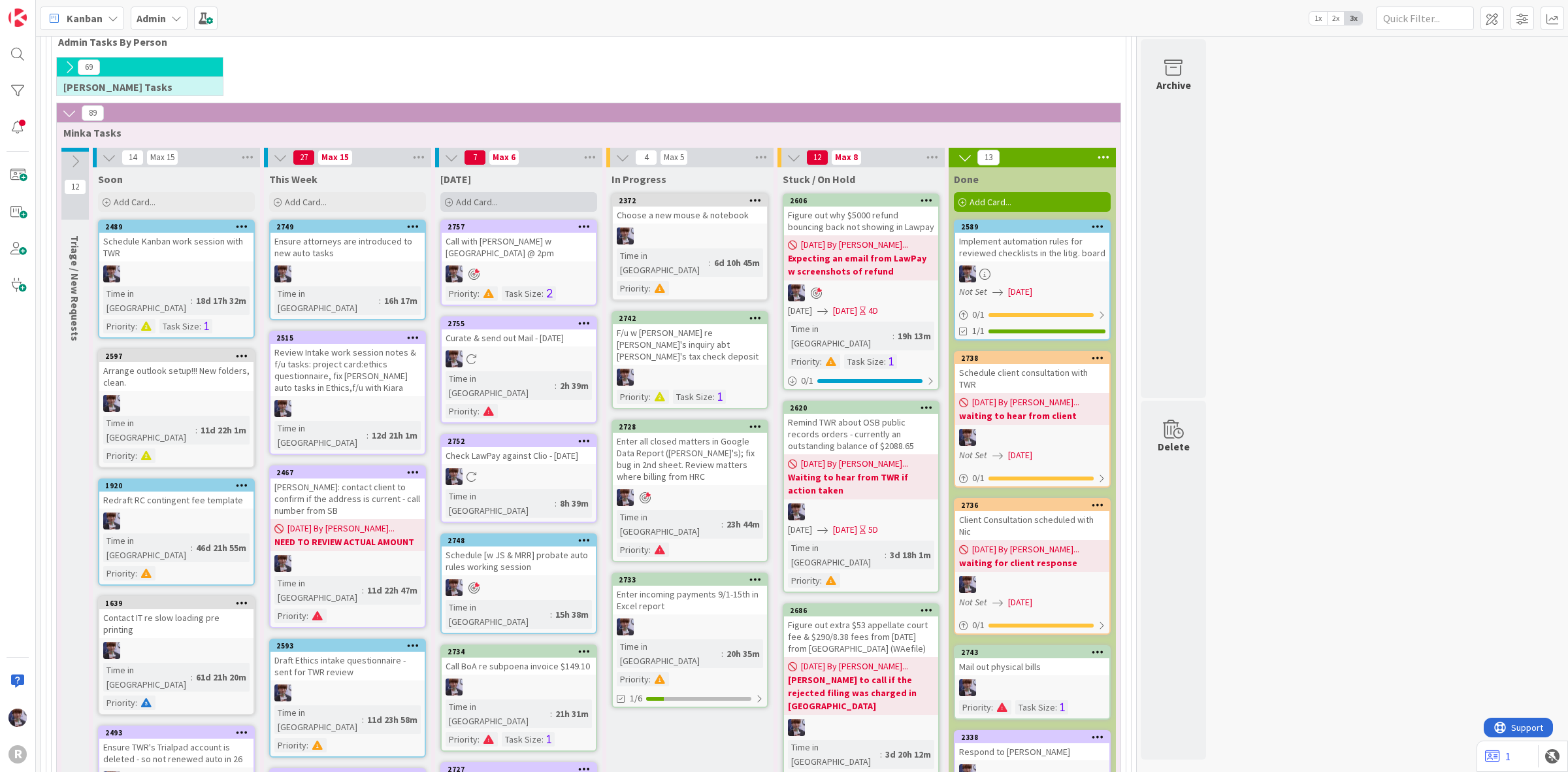
click at [495, 197] on span "Add Card..." at bounding box center [477, 202] width 42 height 12
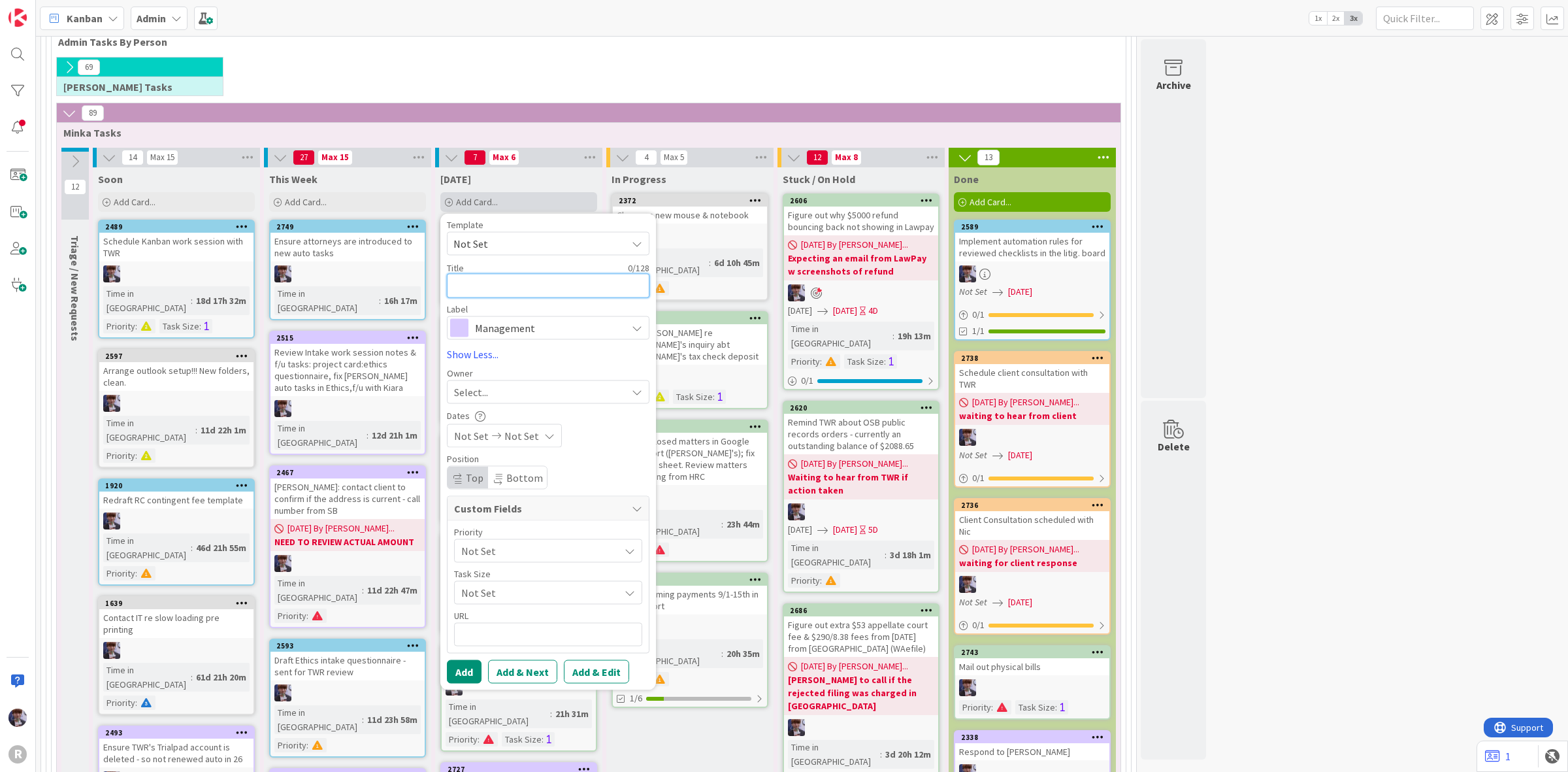
type textarea "x"
type textarea "S"
type textarea "x"
type textarea "Sc"
type textarea "x"
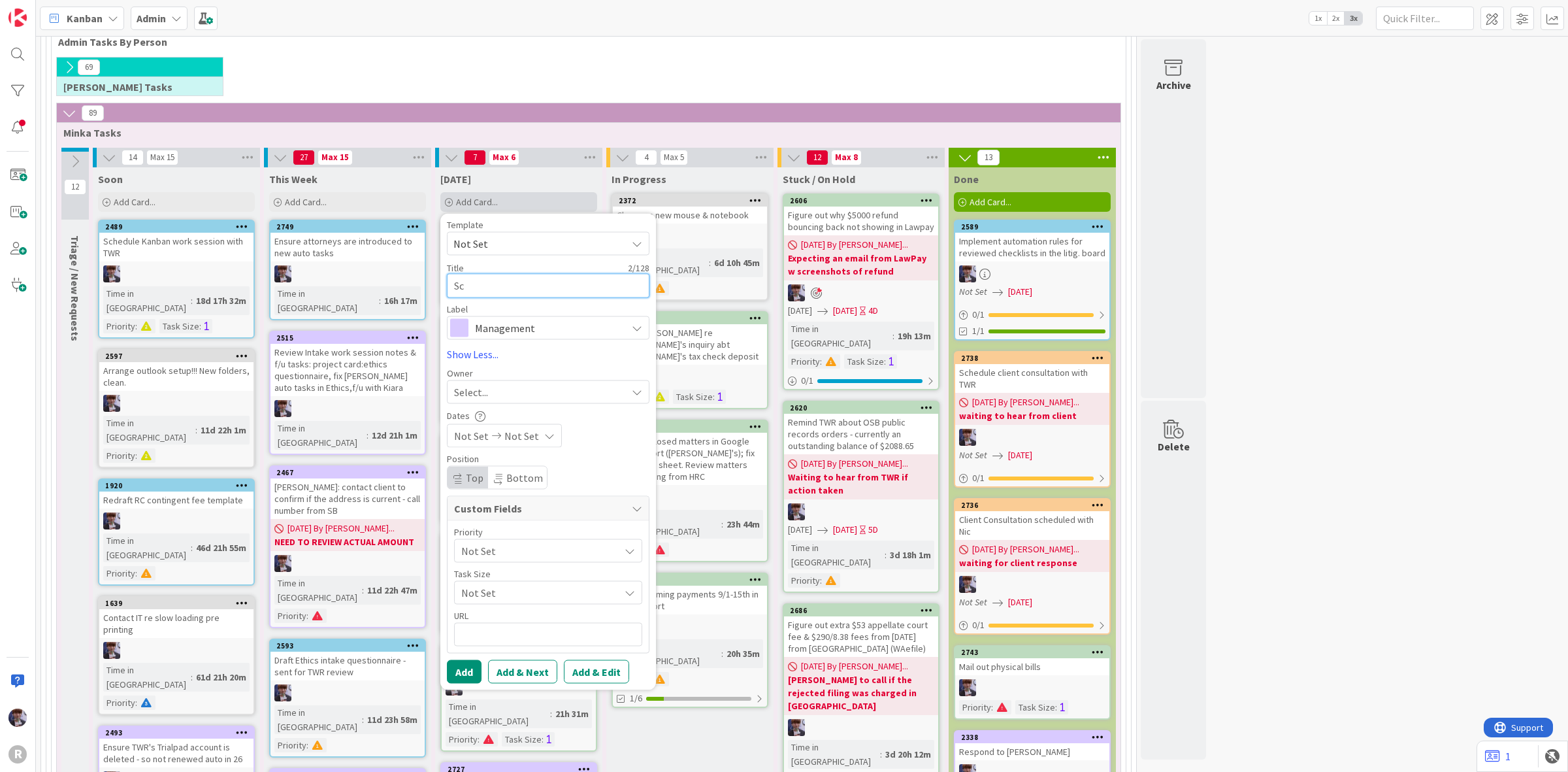
type textarea "Sca"
type textarea "x"
type textarea "Scan"
type textarea "x"
type textarea "Scan"
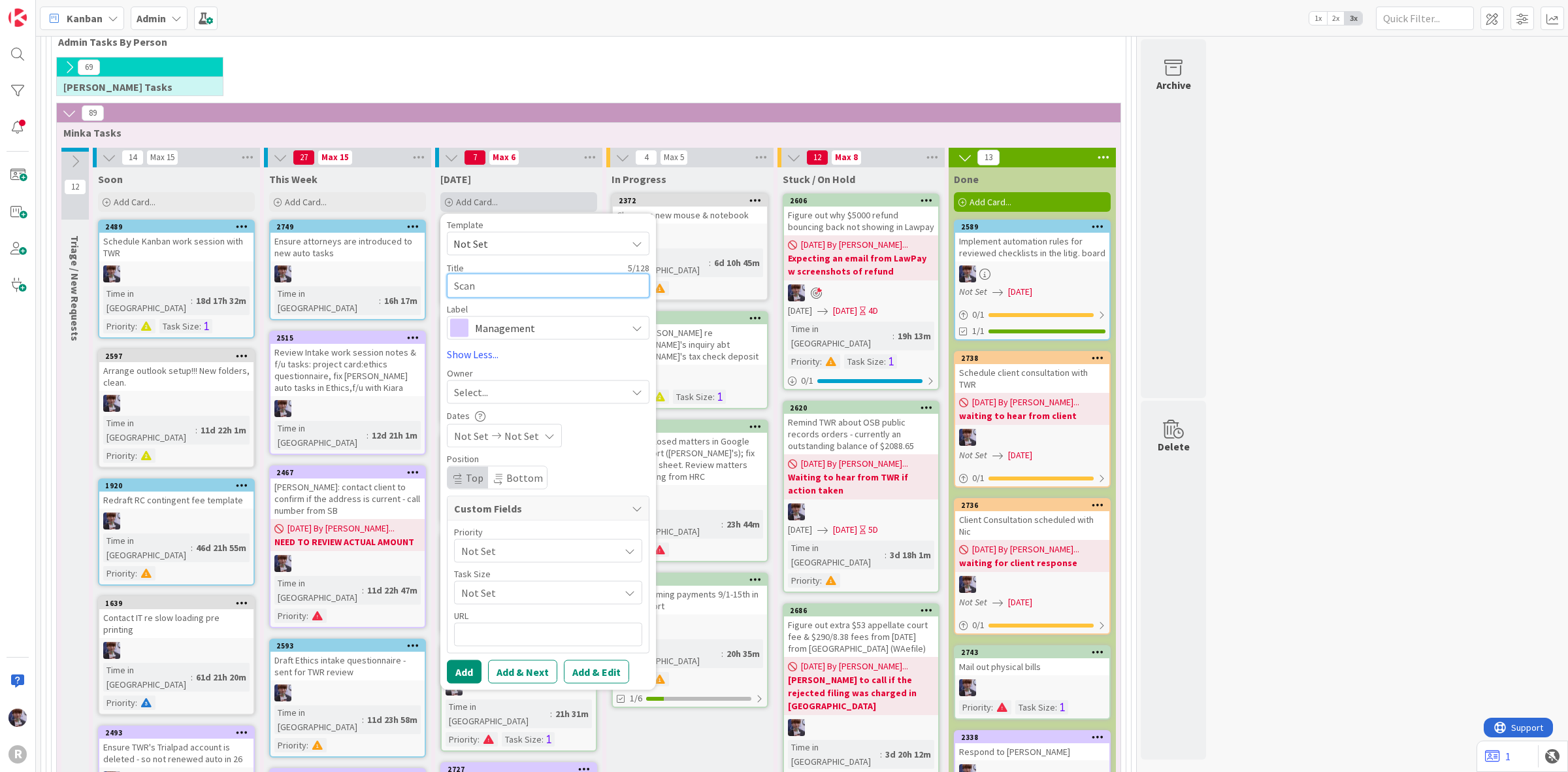
type textarea "x"
type textarea "Scan &"
type textarea "x"
type textarea "Scan &"
type textarea "x"
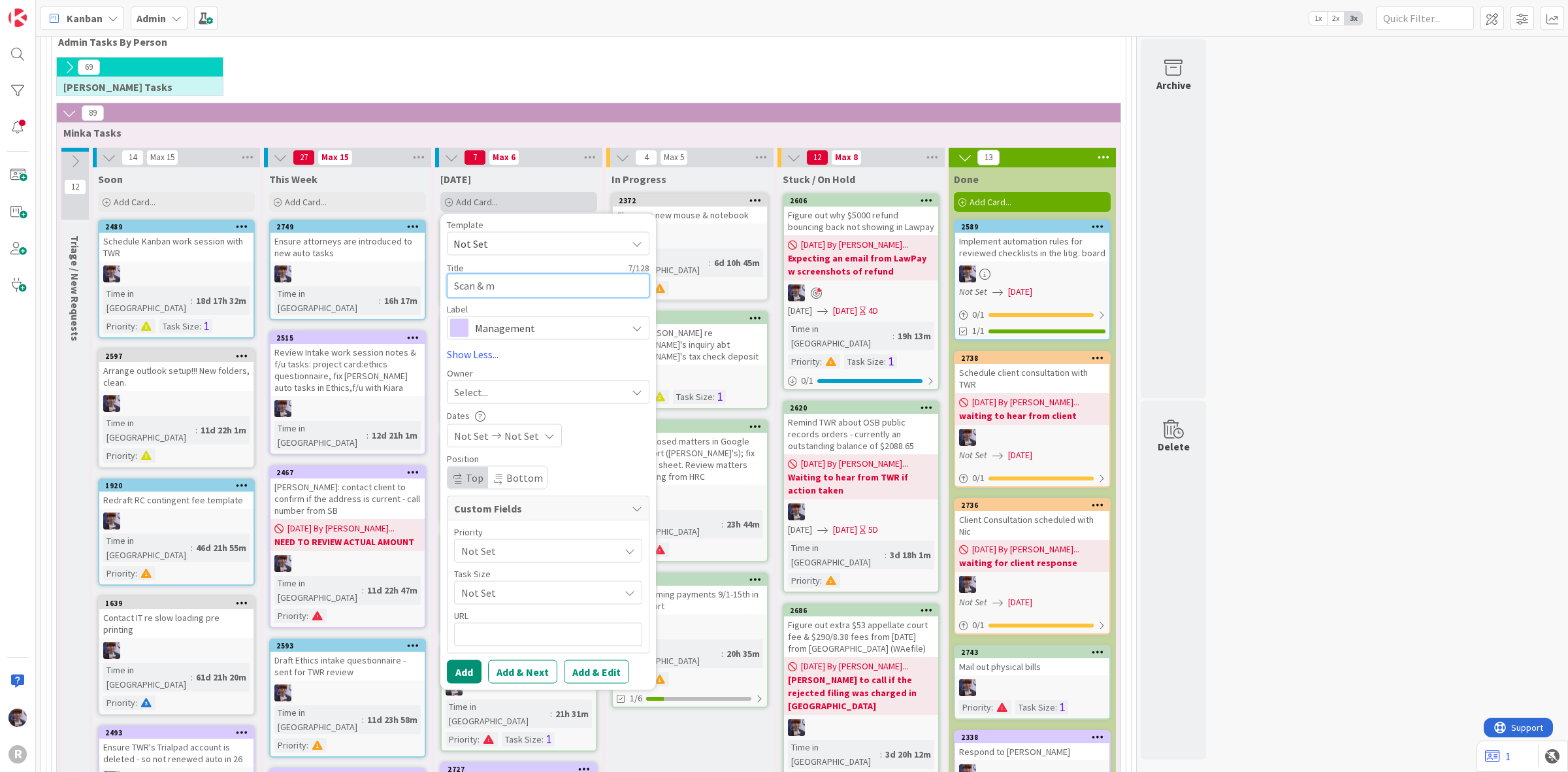
type textarea "Scan & ma"
type textarea "x"
type textarea "Scan & mai"
type textarea "x"
type textarea "Scan & mail"
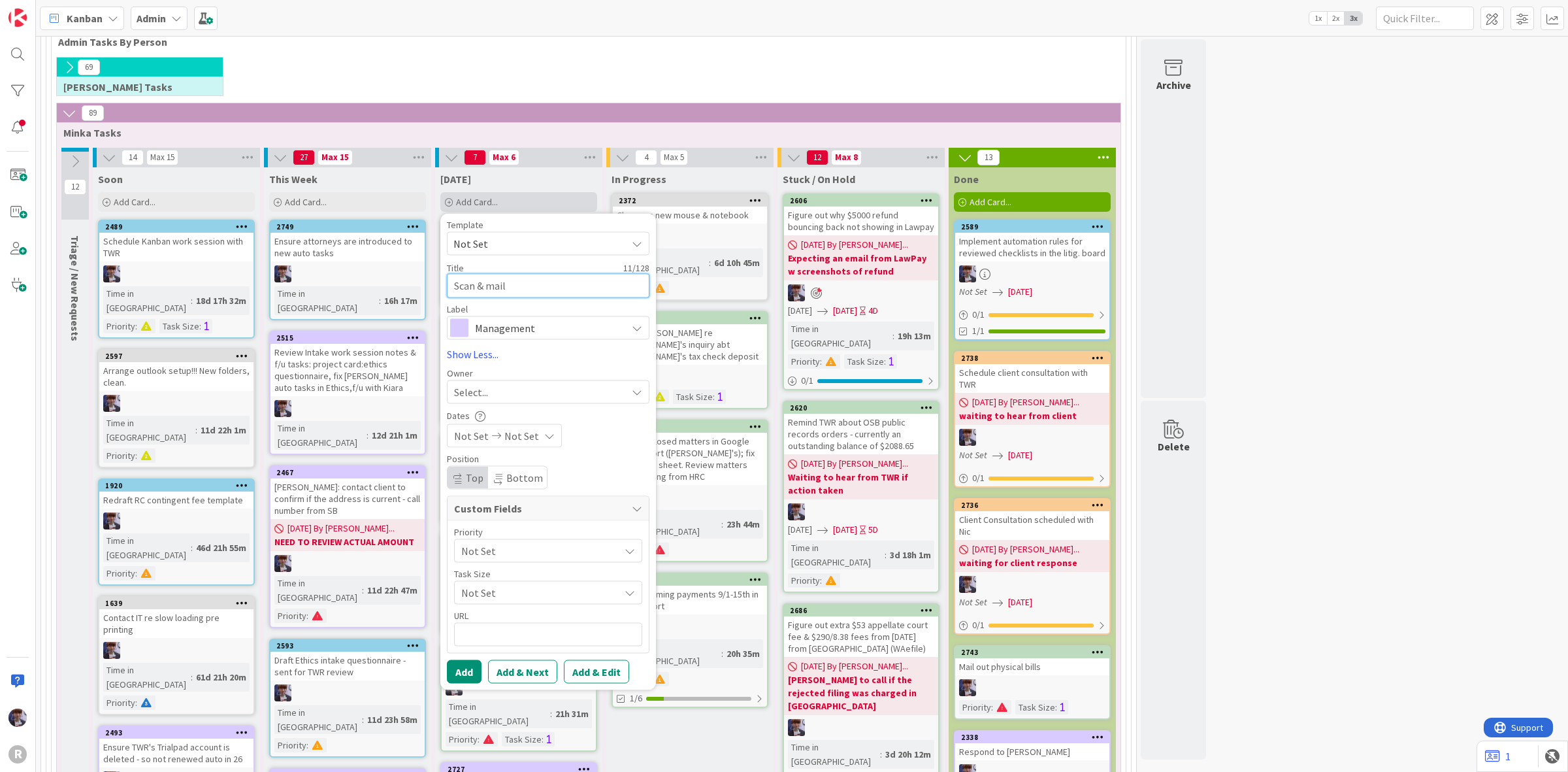
type textarea "x"
type textarea "Scan & mail"
type textarea "x"
type textarea "Scan & mail u"
type textarea "x"
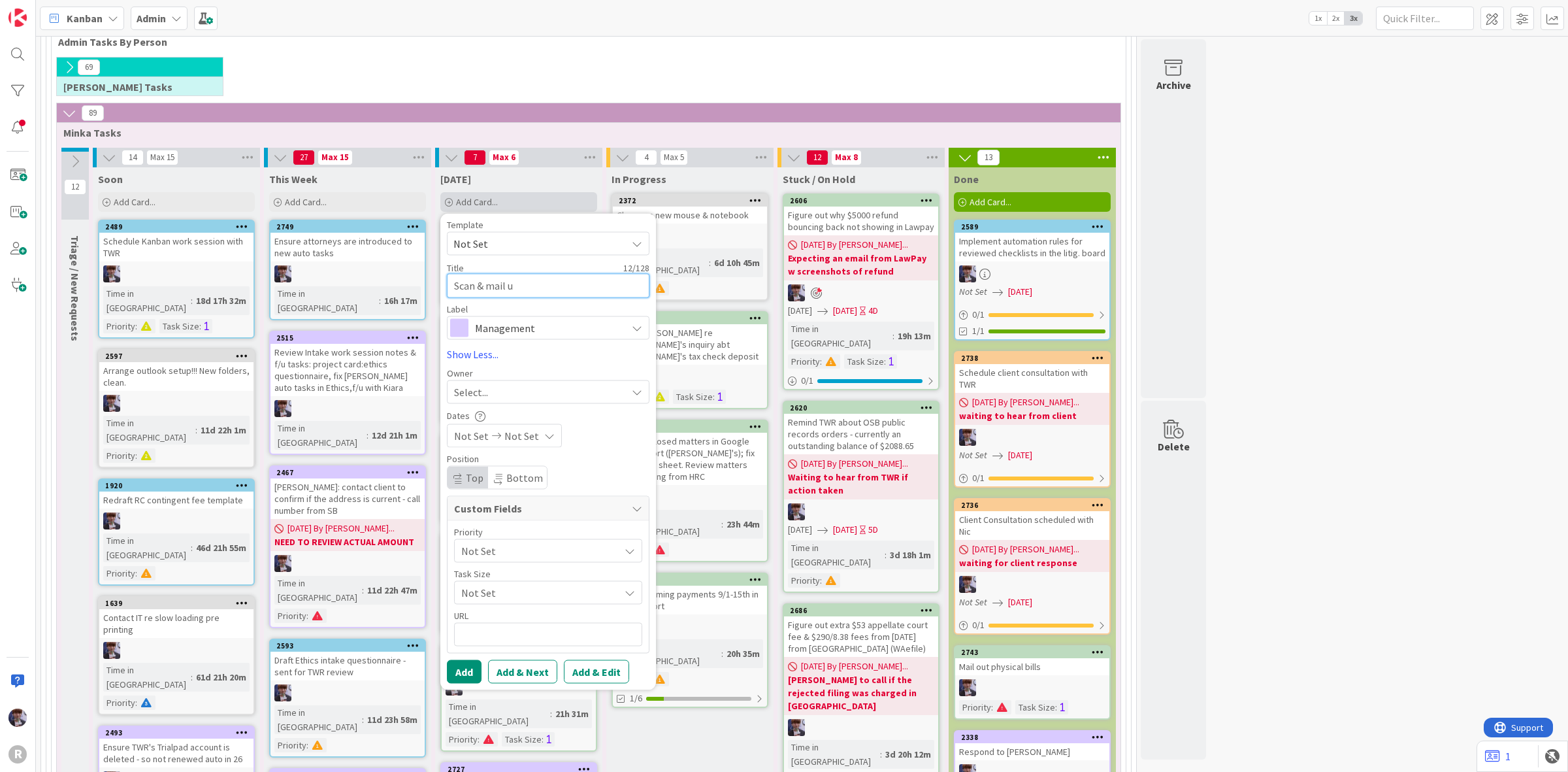
type textarea "Scan & mail ut"
type textarea "x"
type textarea "Scan & mail ut"
type textarea "x"
type textarea "Scan & mail ut"
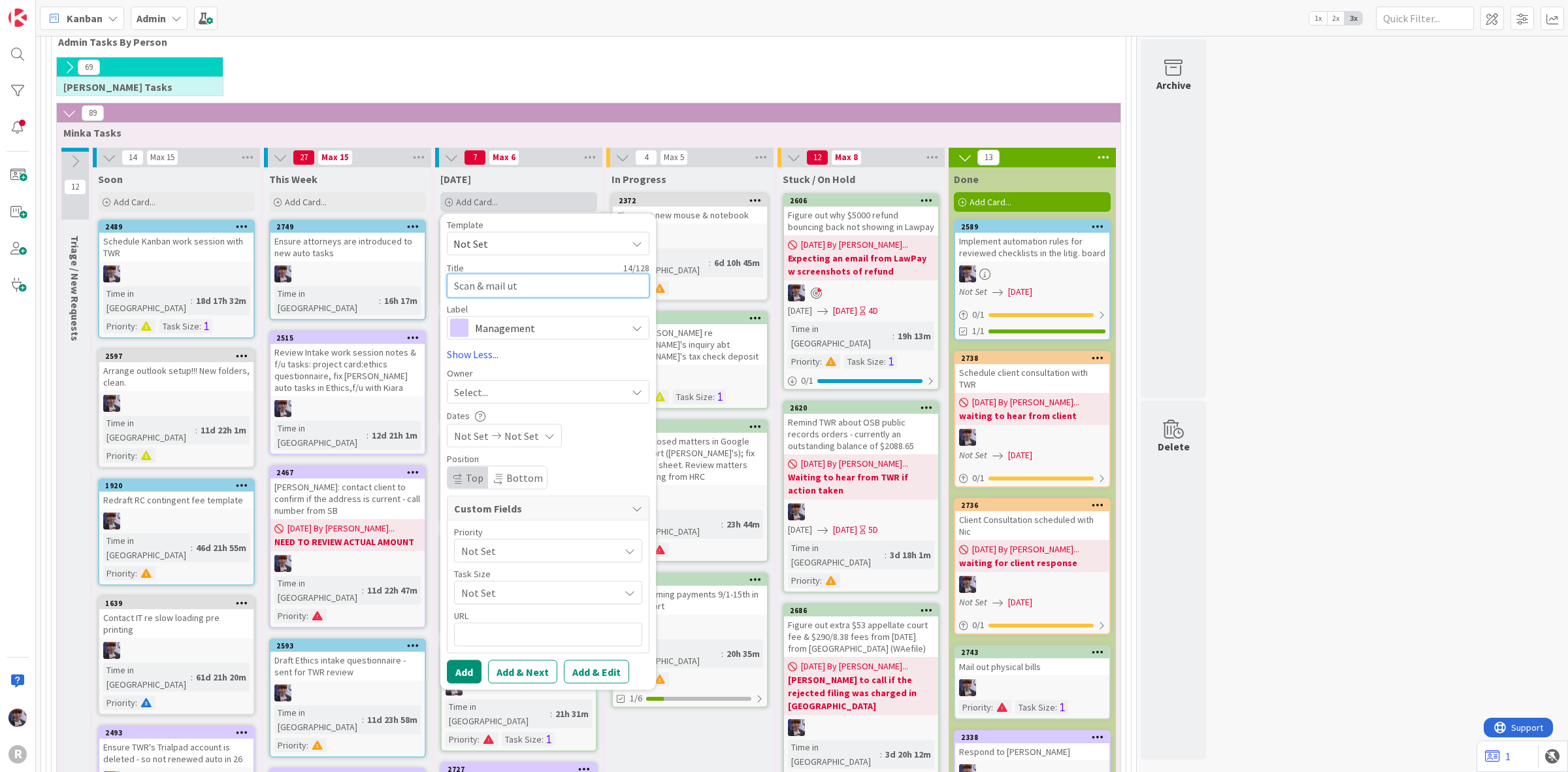
type textarea "x"
type textarea "Scan & mail u"
type textarea "x"
type textarea "Scan & mail"
type textarea "x"
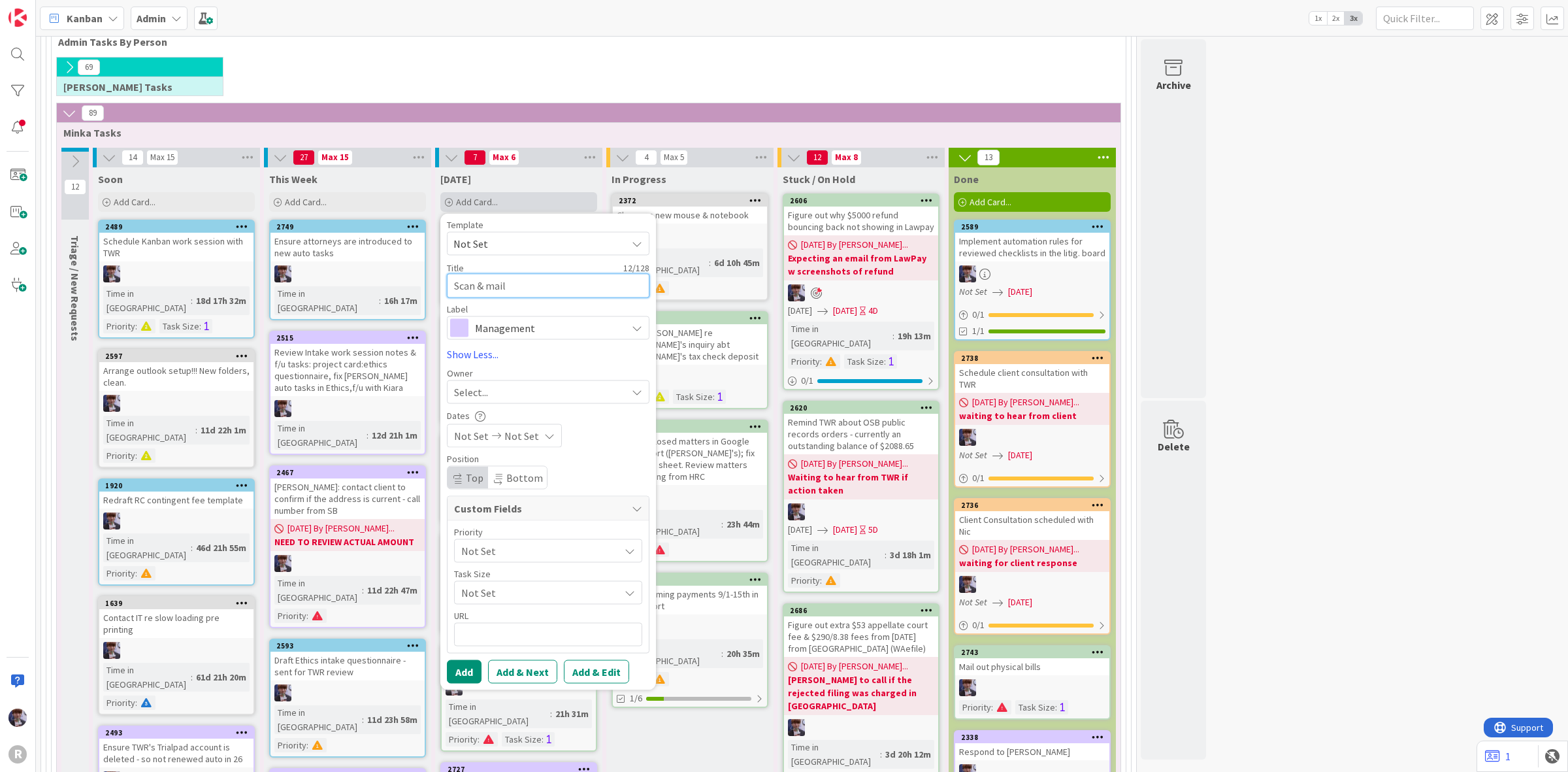
type textarea "Scan & mail o"
type textarea "x"
type textarea "Scan & mail ou"
type textarea "x"
type textarea "Scan & mail out"
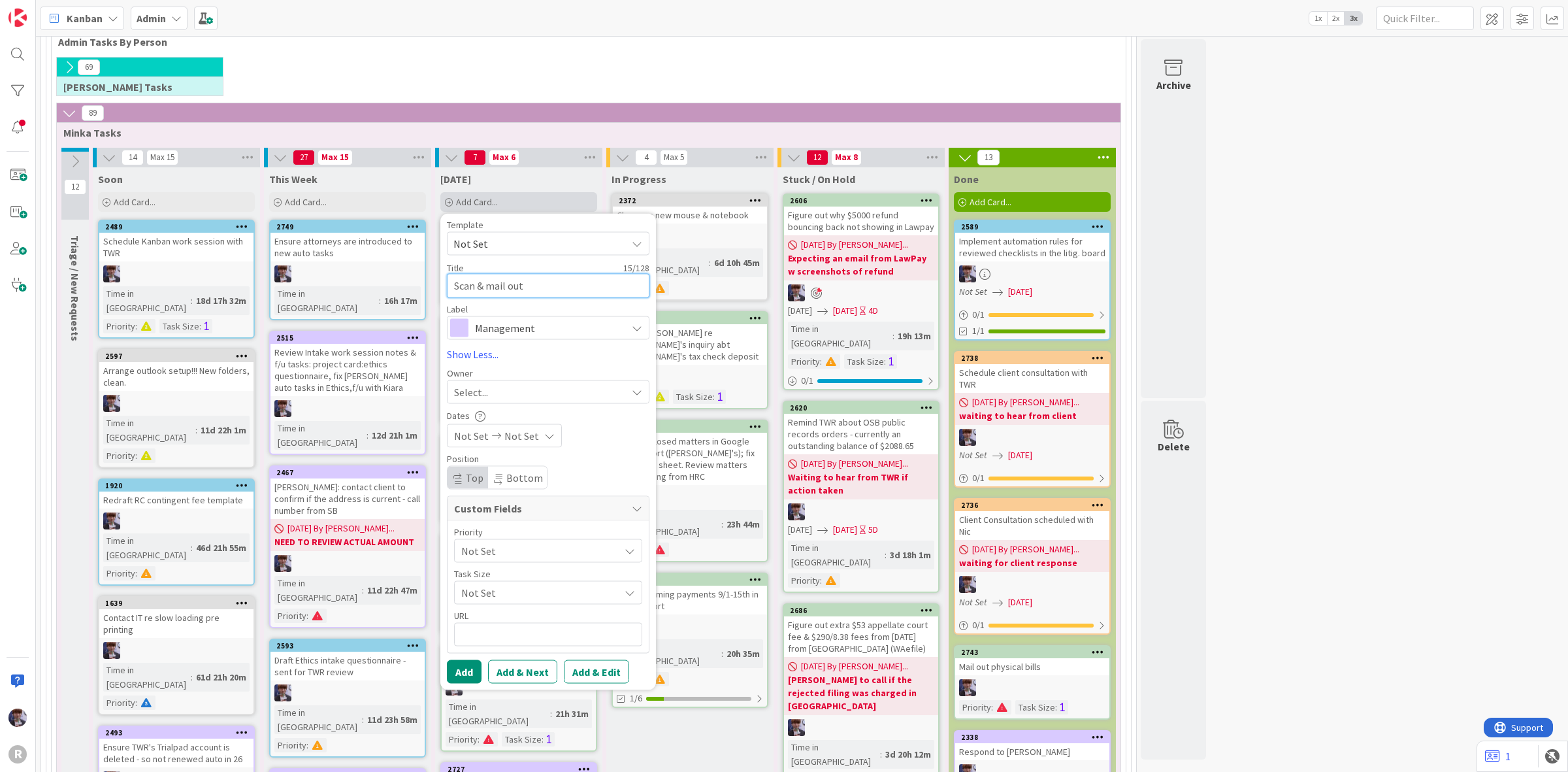
type textarea "x"
type textarea "Scan & mail out"
type textarea "x"
type textarea "Scan & mail out N"
type textarea "x"
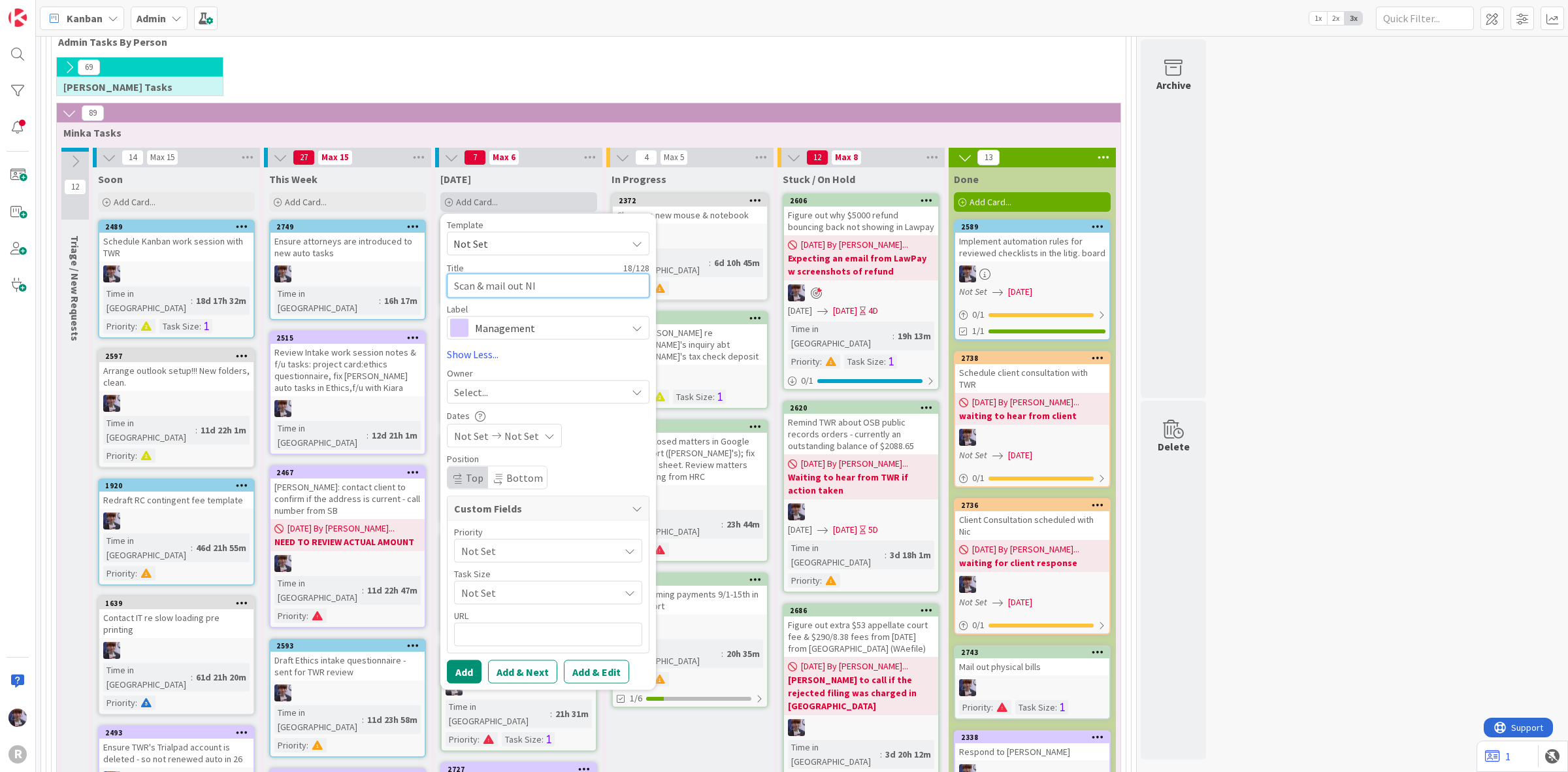
type textarea "Scan & mail out NI="
type textarea "x"
type textarea "Scan & mail out NI"
type textarea "x"
type textarea "Scan & mail out NIi"
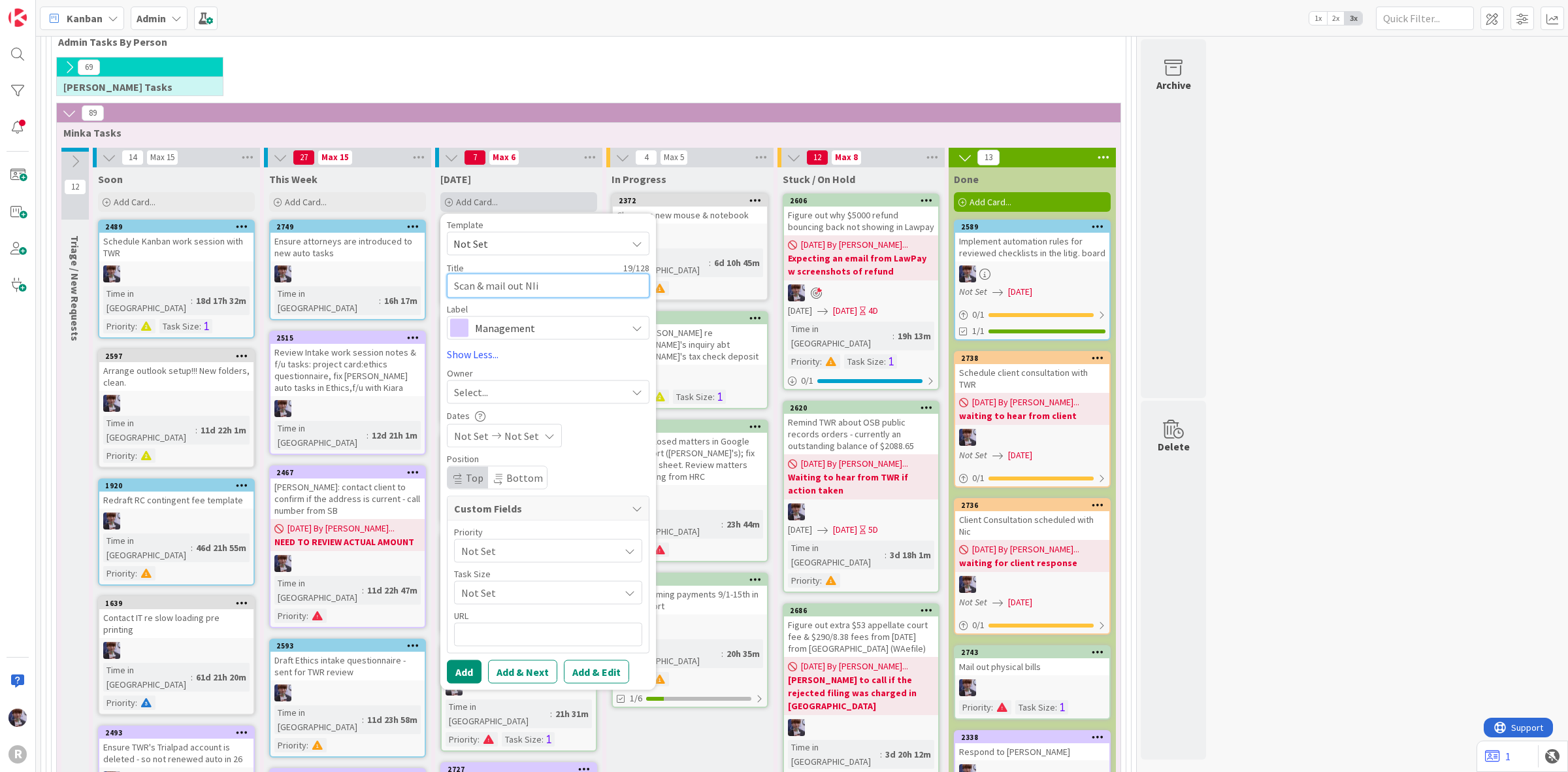
type textarea "x"
type textarea "Scan & mail out NIiv"
type textarea "x"
type textarea "Scan & mail out NIiv'"
type textarea "x"
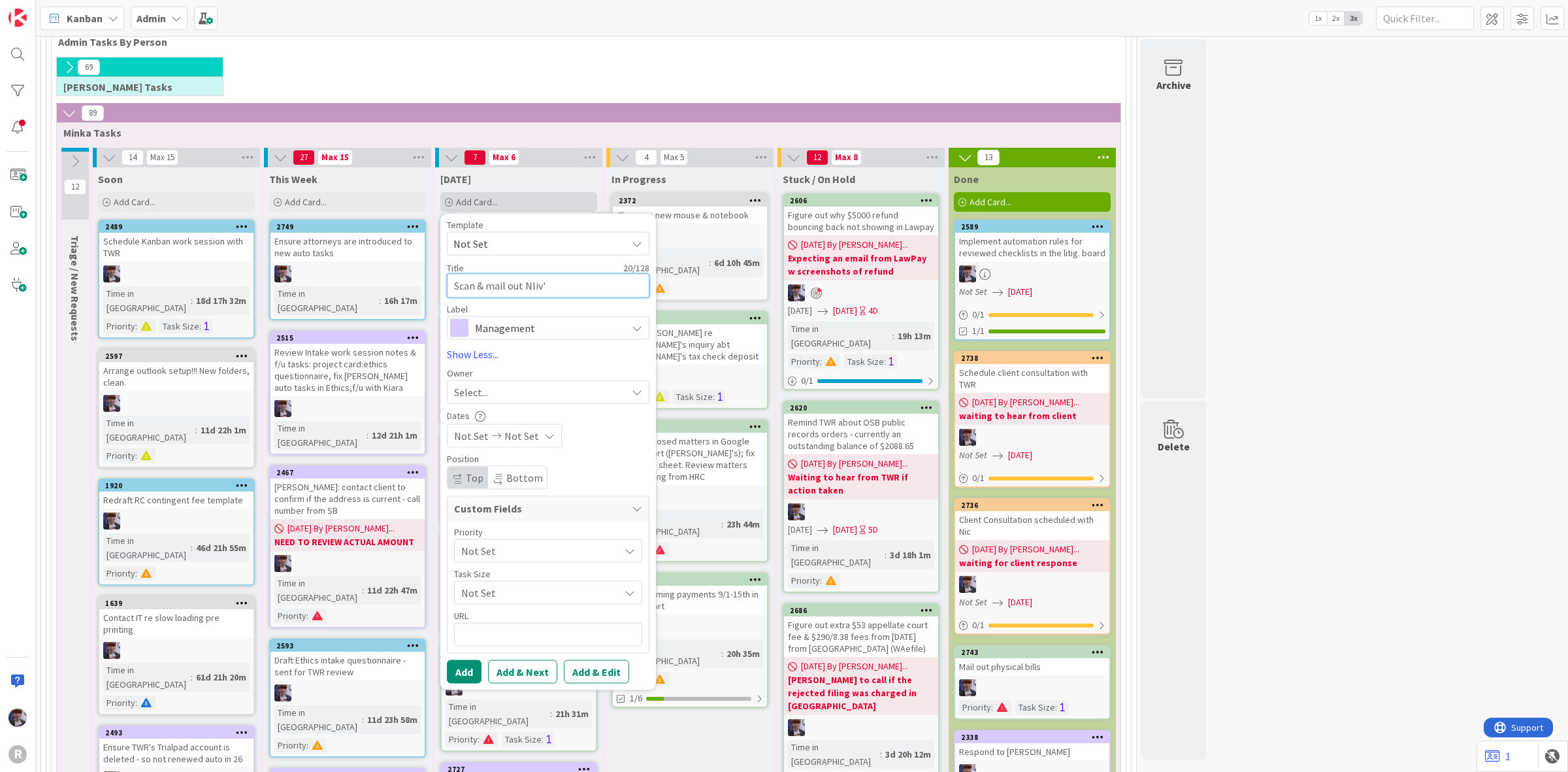
type textarea "Scan & mail out NIiv's"
type textarea "x"
type textarea "Scan & mail out NIiv's"
type textarea "x"
type textarea "Scan & mail out NIiv's"
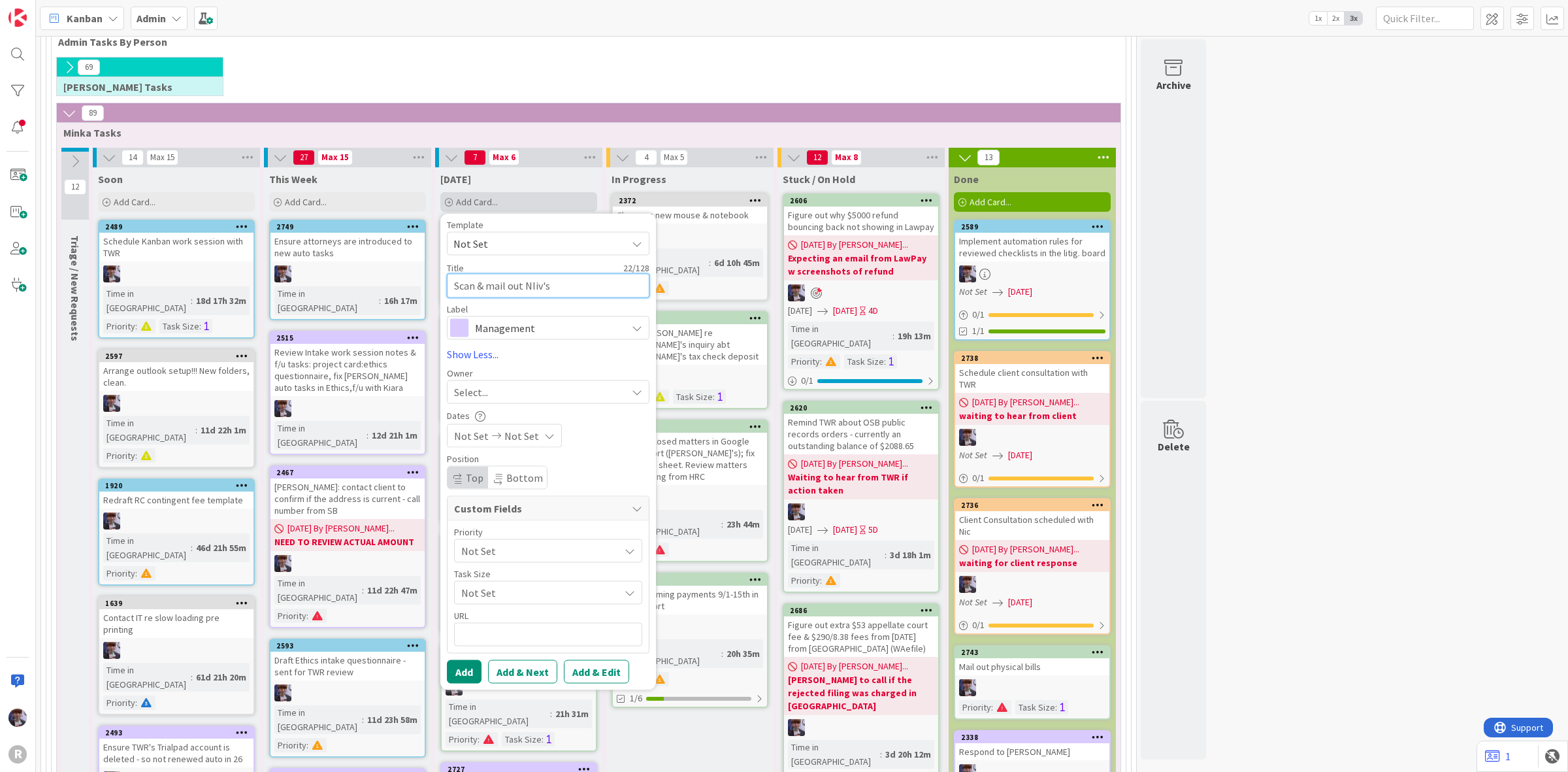
type textarea "x"
type textarea "Scan & mail out NIiv'"
type textarea "x"
type textarea "Scan & mail out NIiv"
type textarea "x"
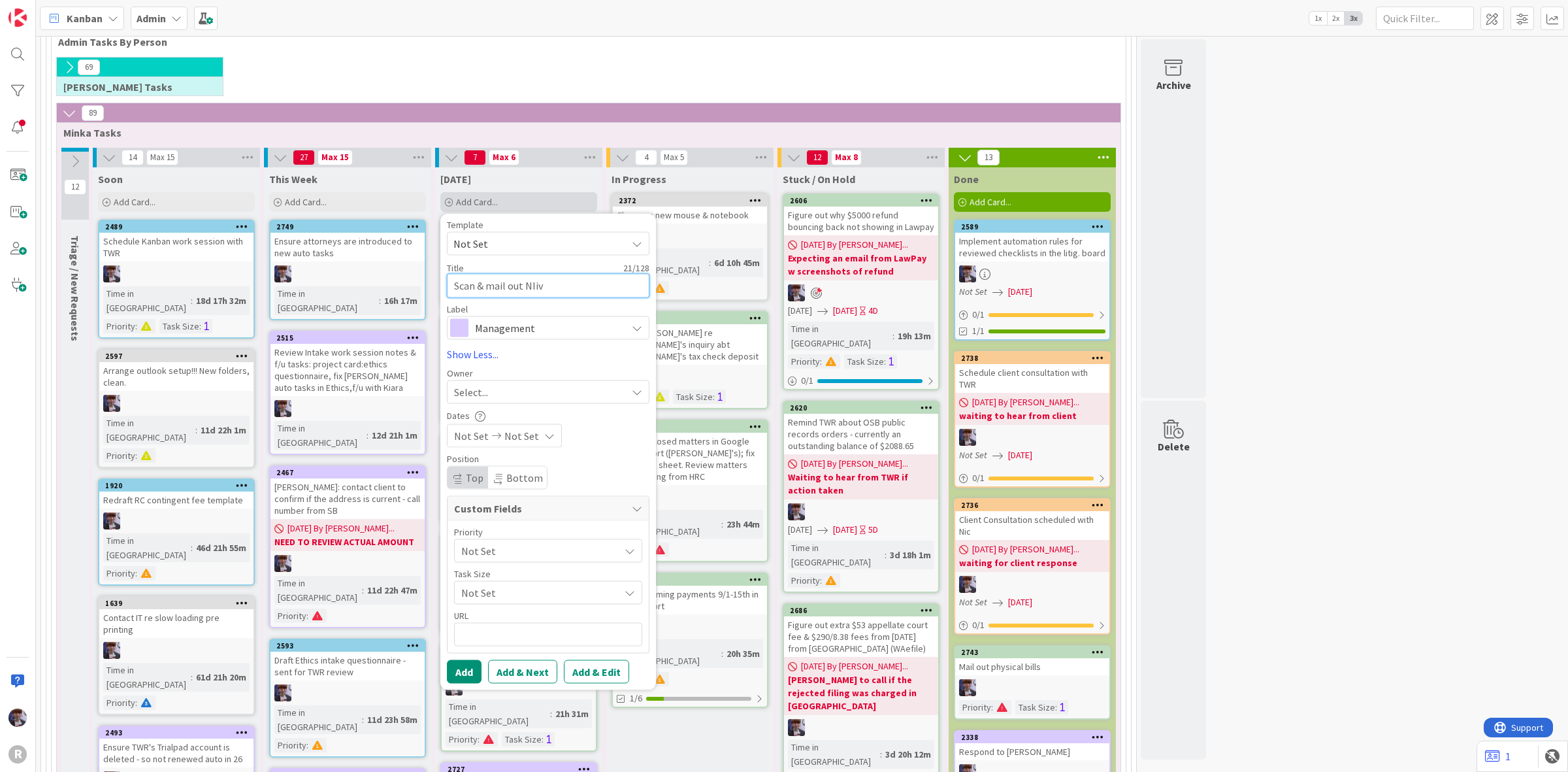
type textarea "Scan & mail out NIi"
type textarea "x"
type textarea "Scan & mail out NI"
type textarea "x"
type textarea "Scan & mail out N"
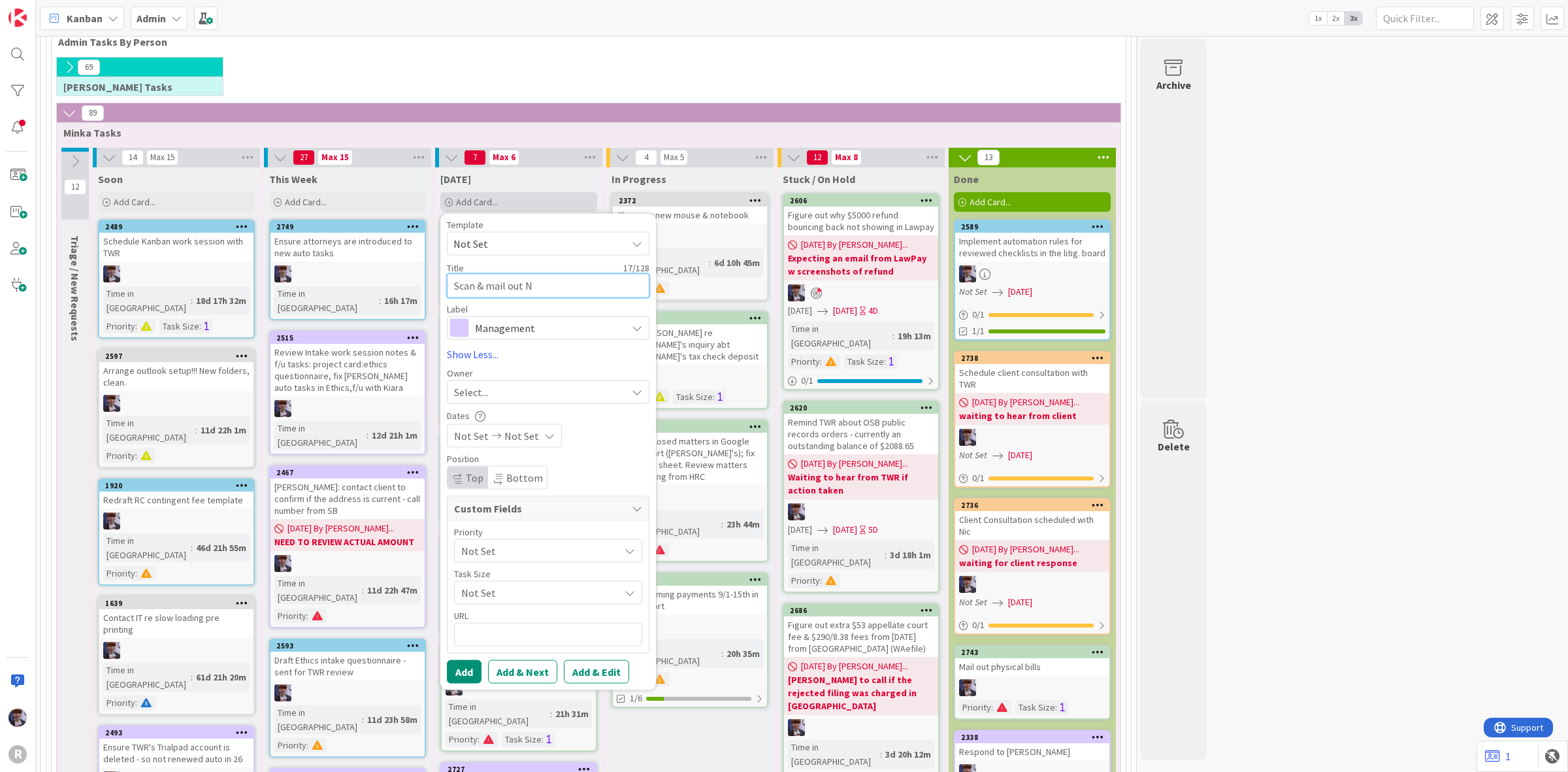
type textarea "x"
type textarea "Scan & mail out Ni"
type textarea "x"
type textarea "Scan & mail out Nic"
type textarea "x"
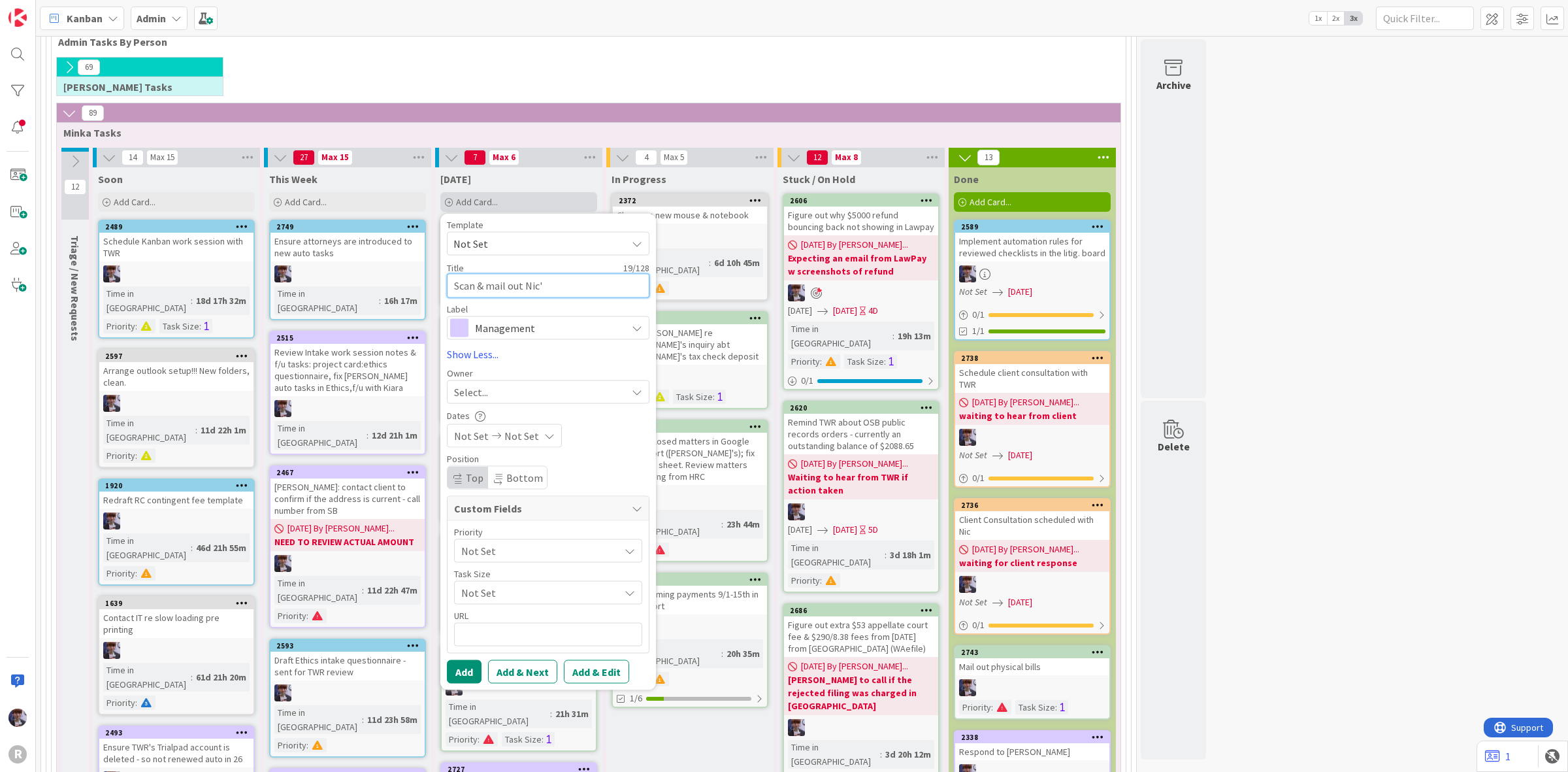
type textarea "Scan & mail out [PERSON_NAME]'s"
type textarea "x"
type textarea "Scan & mail out [PERSON_NAME]'s"
type textarea "x"
type textarea "Scan & mail out [PERSON_NAME]'s c"
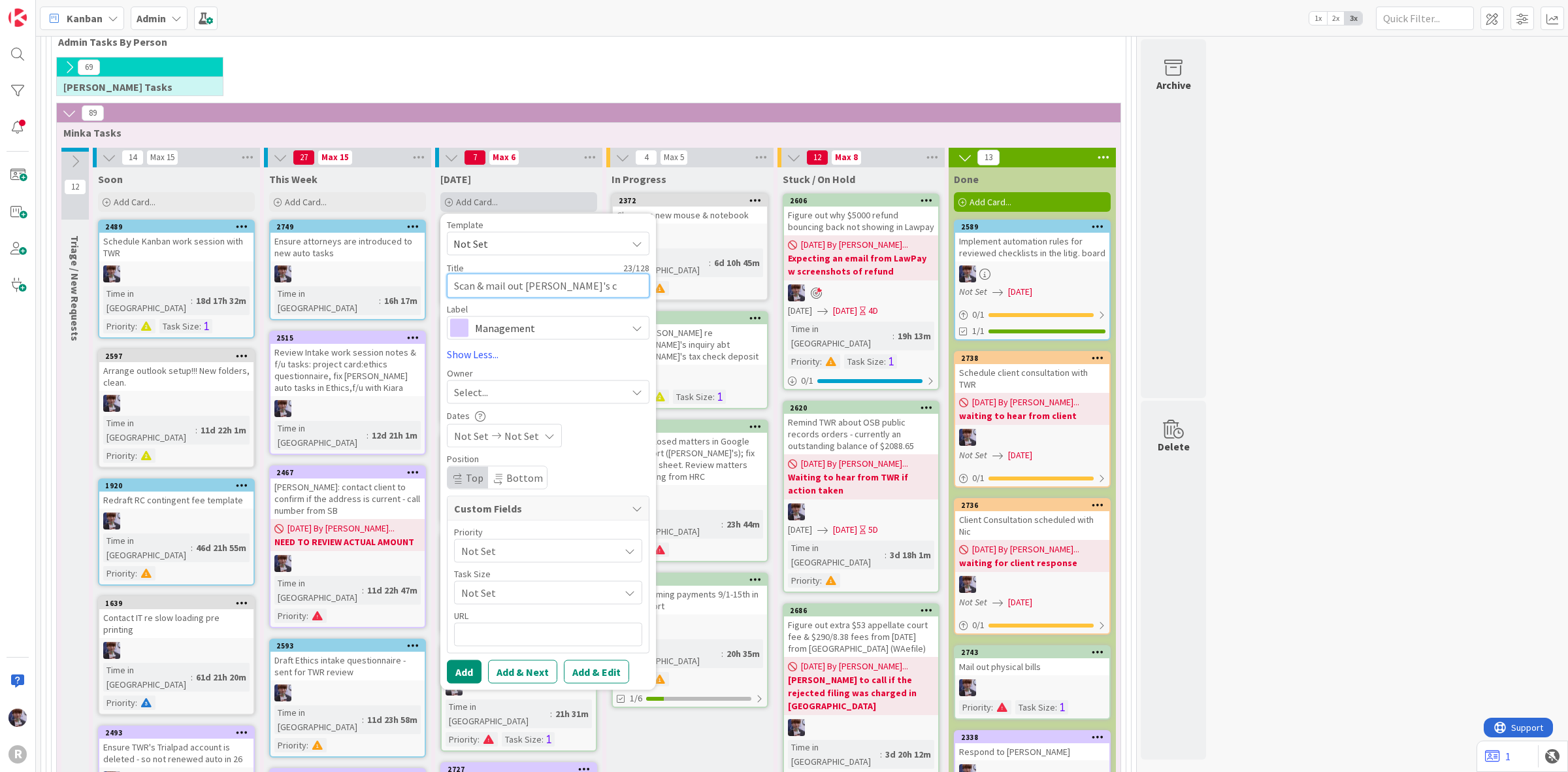
type textarea "x"
type textarea "Scan & mail out [PERSON_NAME]'s ch"
type textarea "x"
type textarea "Scan & mail out [PERSON_NAME]'s che"
type textarea "x"
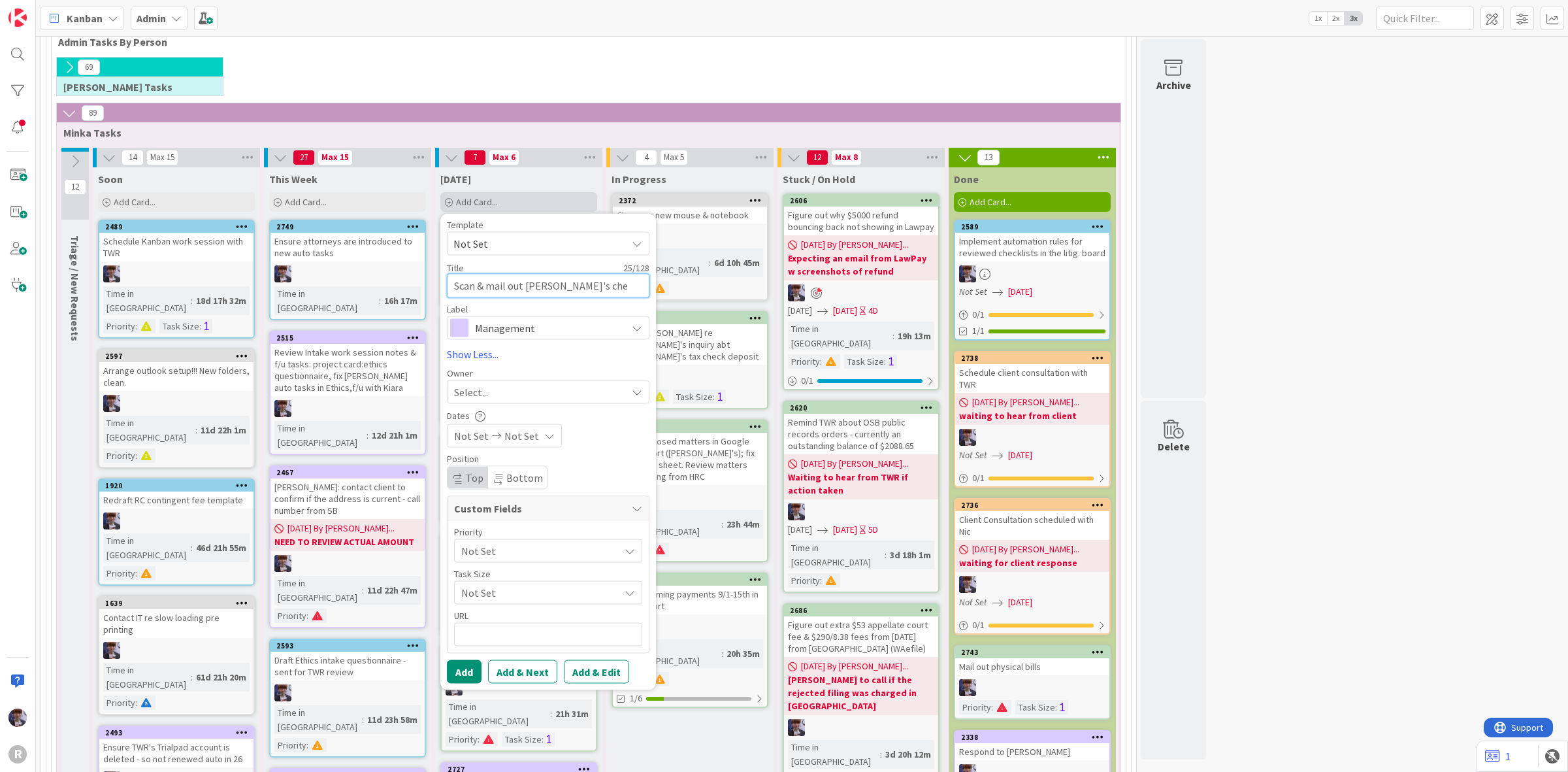
type textarea "Scan & mail out [PERSON_NAME]'s chec"
type textarea "x"
type textarea "Scan & mail out Nic's check"
type textarea "x"
type textarea "Scan & mail out [PERSON_NAME]'s checks"
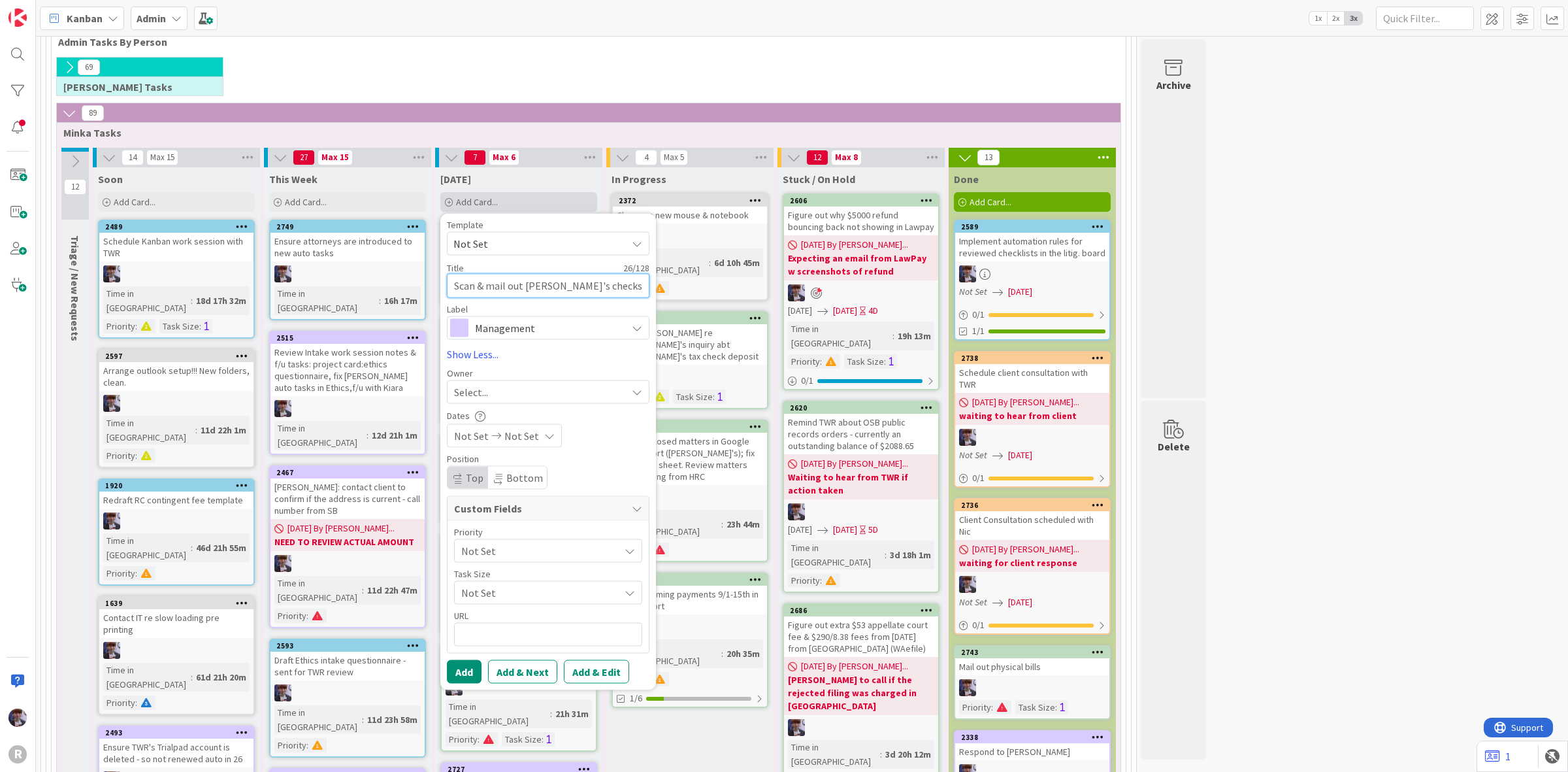
type textarea "x"
type textarea "Scan & mail out [PERSON_NAME]'s checks"
type textarea "x"
type textarea "Scan & mail out [PERSON_NAME]'s checks r"
type textarea "x"
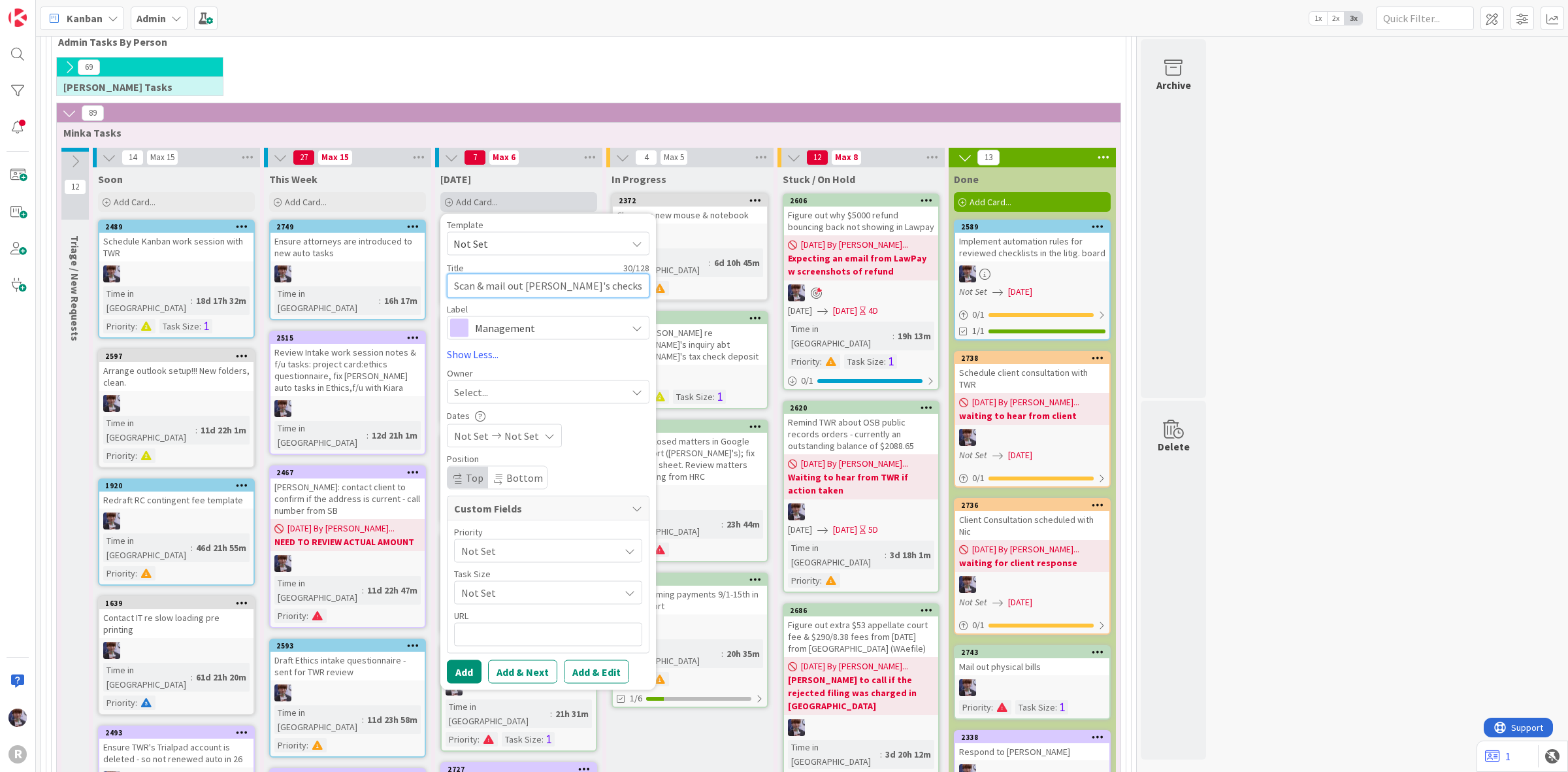
type textarea "Scan & mail out [PERSON_NAME]'s checks re"
type textarea "x"
type textarea "Scan & mail out [PERSON_NAME]'s checks re"
type textarea "x"
type textarea "Scan & mail out [PERSON_NAME]'s checks re"
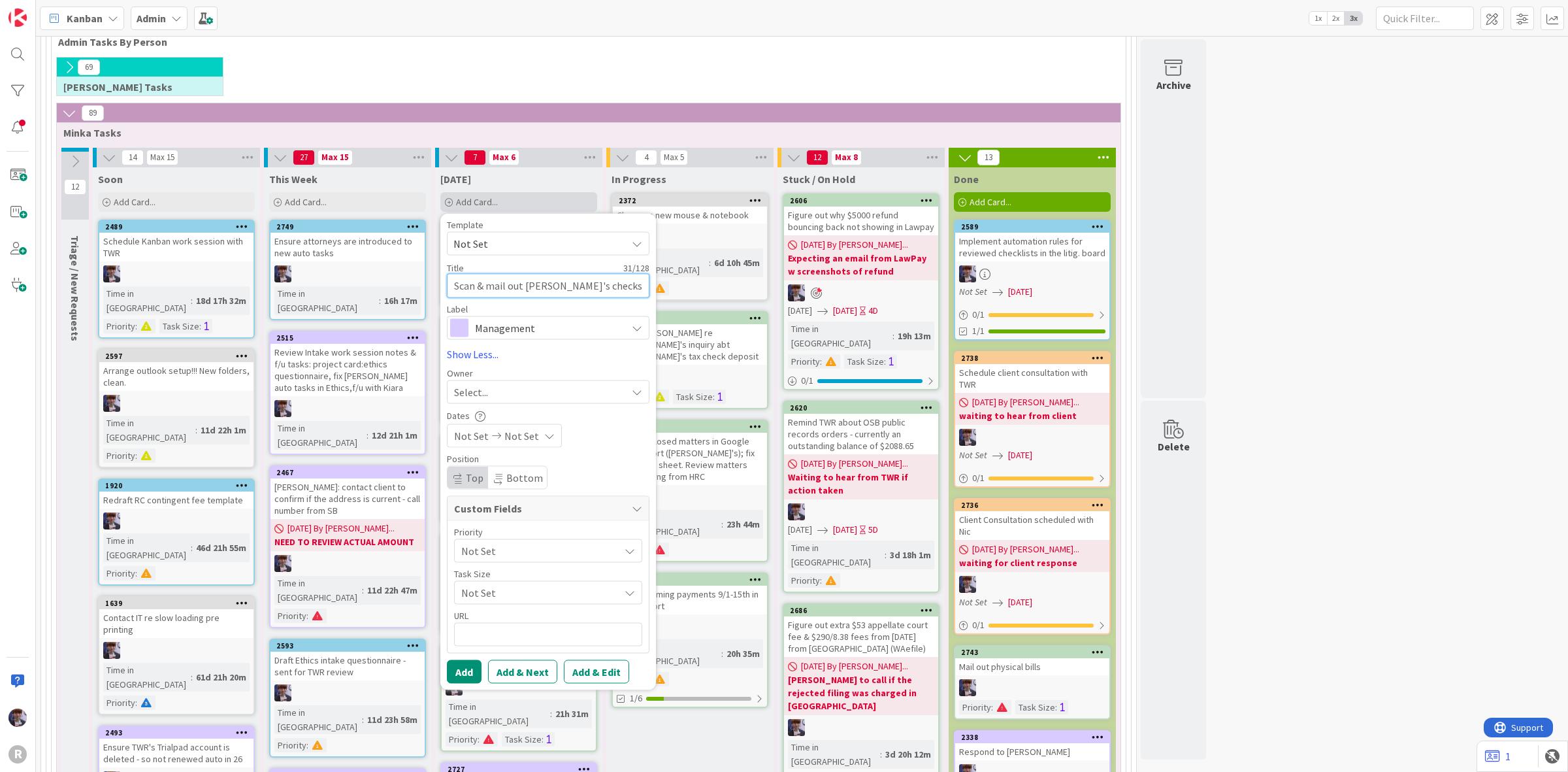
type textarea "x"
type textarea "Scan & mail out [PERSON_NAME]'s checks r"
type textarea "x"
type textarea "Scan & mail out [PERSON_NAME]'s checks"
type textarea "x"
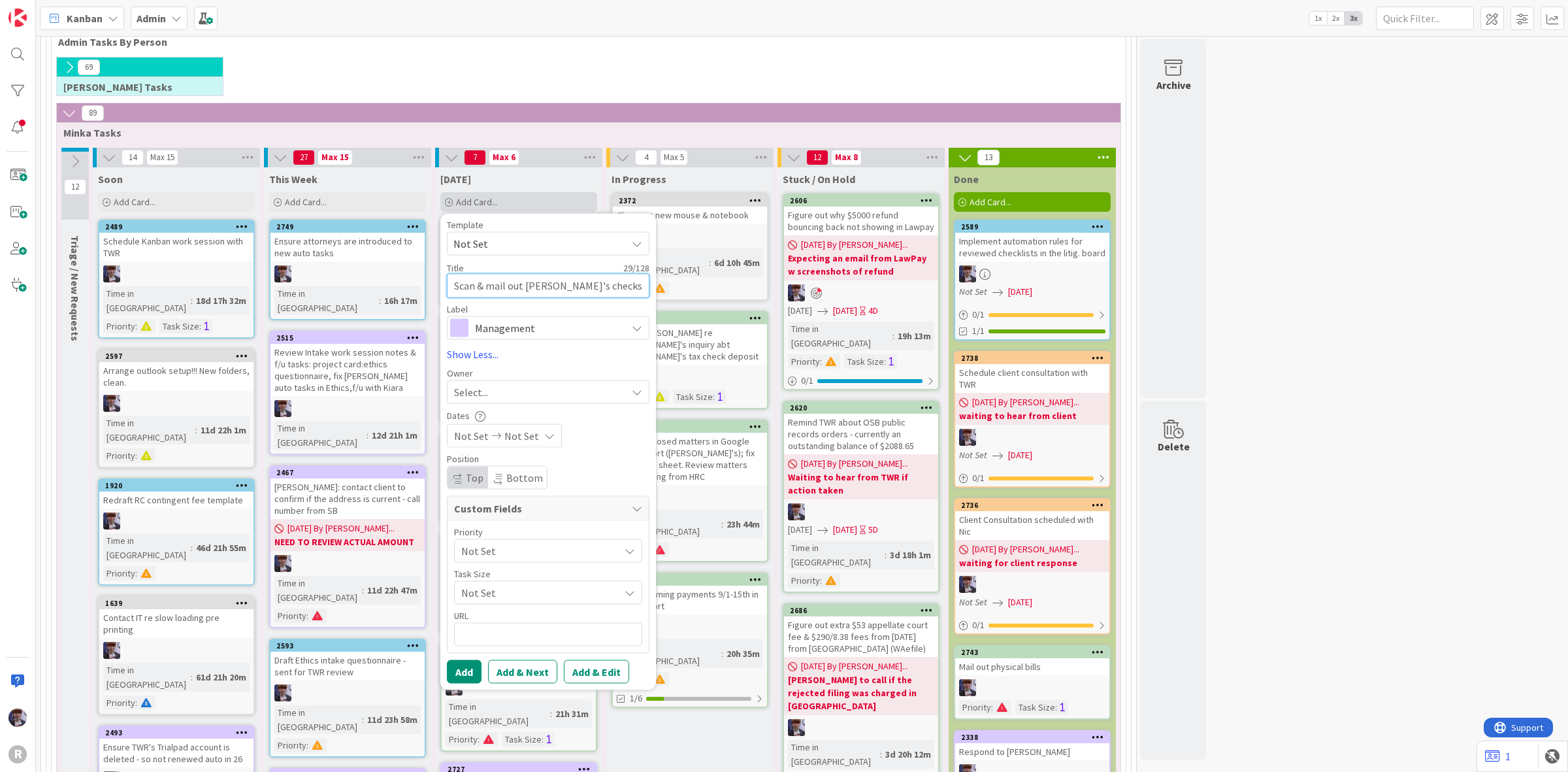
type textarea "Scan & mail out [PERSON_NAME]'s checks t"
type textarea "x"
type textarea "Scan & mail out [PERSON_NAME]'s checks to"
type textarea "x"
type textarea "Scan & mail out [PERSON_NAME]'s checks to"
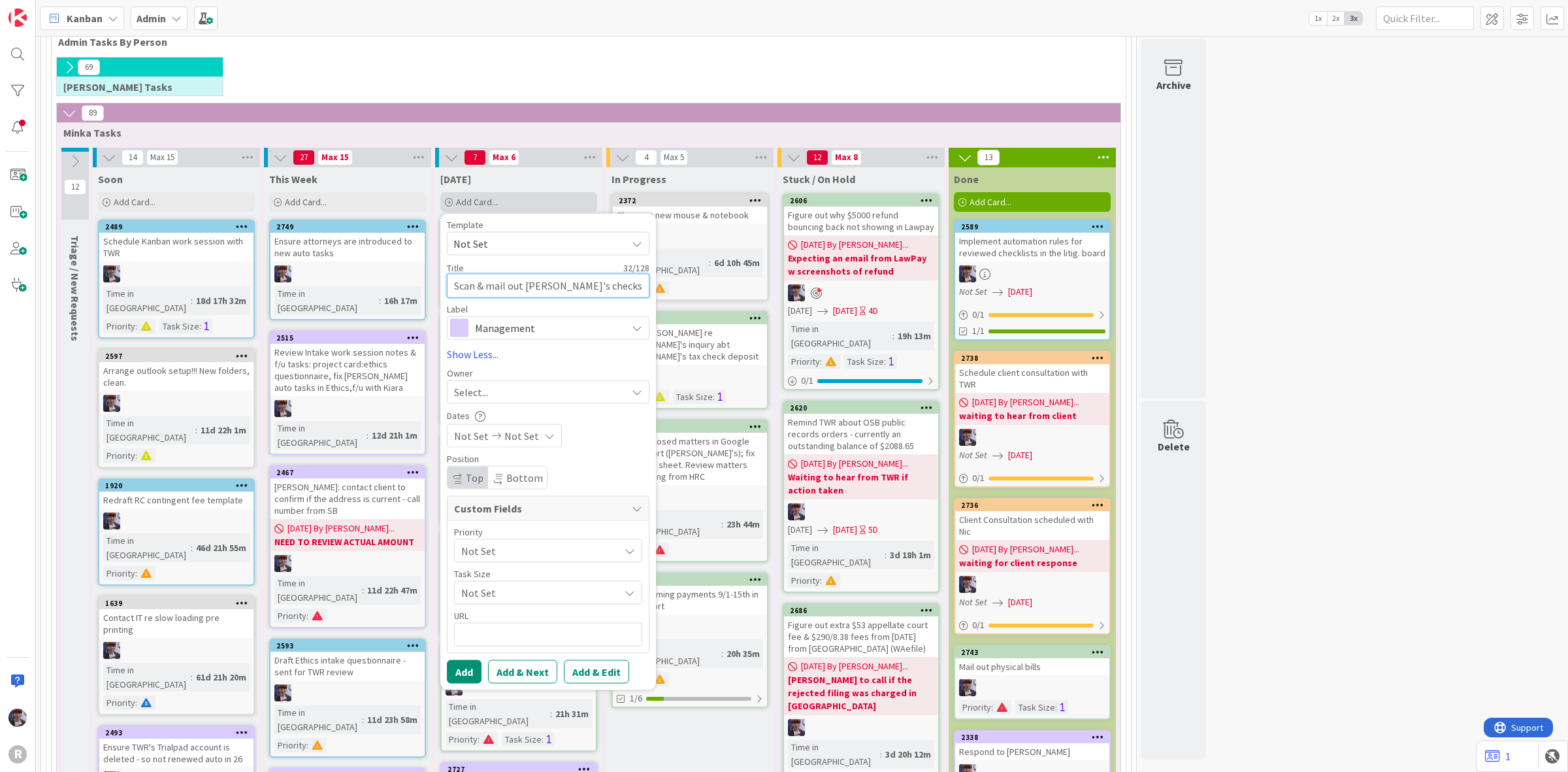
type textarea "x"
type textarea "Scan & mail out [PERSON_NAME]'s checks to t"
type textarea "x"
type textarea "Scan & mail out [PERSON_NAME]'s checks to th"
type textarea "x"
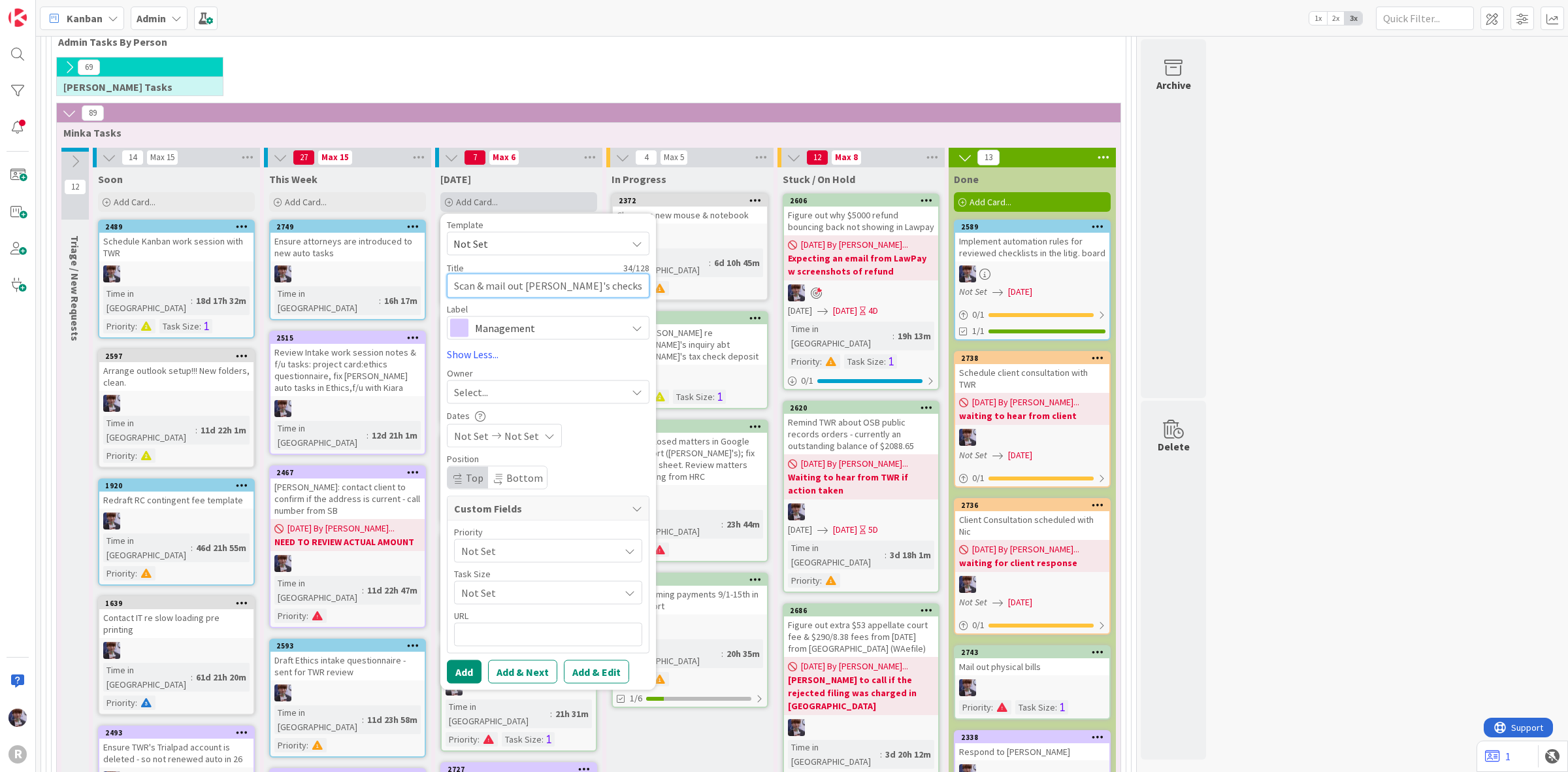
type textarea "Scan & mail out [PERSON_NAME]'s checks to the"
type textarea "x"
type textarea "Scan & mail out [PERSON_NAME]'s checks to the"
type textarea "x"
type textarea "Scan & mail out [PERSON_NAME]'s checks to the I"
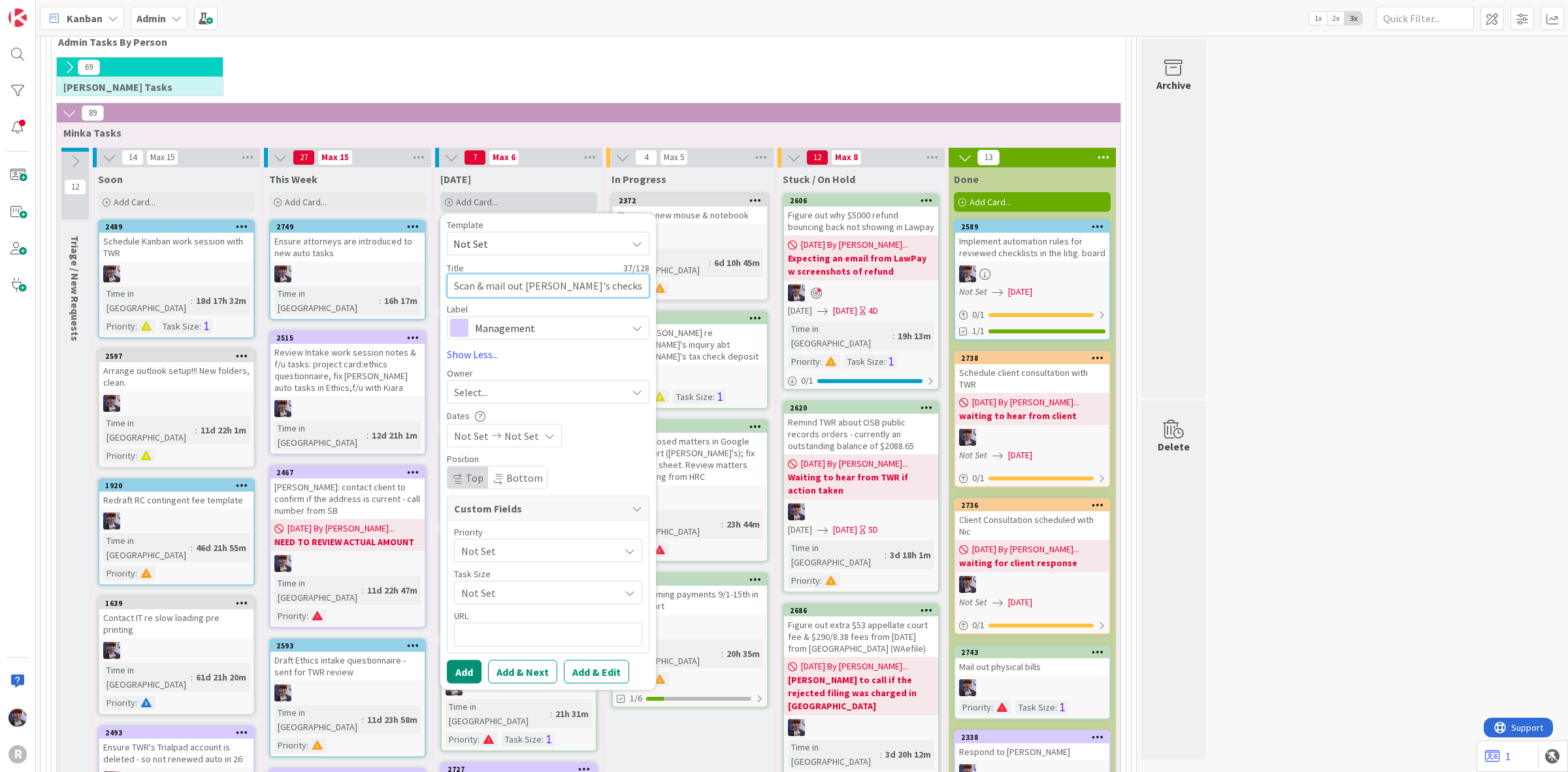
type textarea "x"
type textarea "Scan & mail out [PERSON_NAME]'s checks to the In"
type textarea "x"
type textarea "Scan & mail out [PERSON_NAME]'s checks to the Int"
type textarea "x"
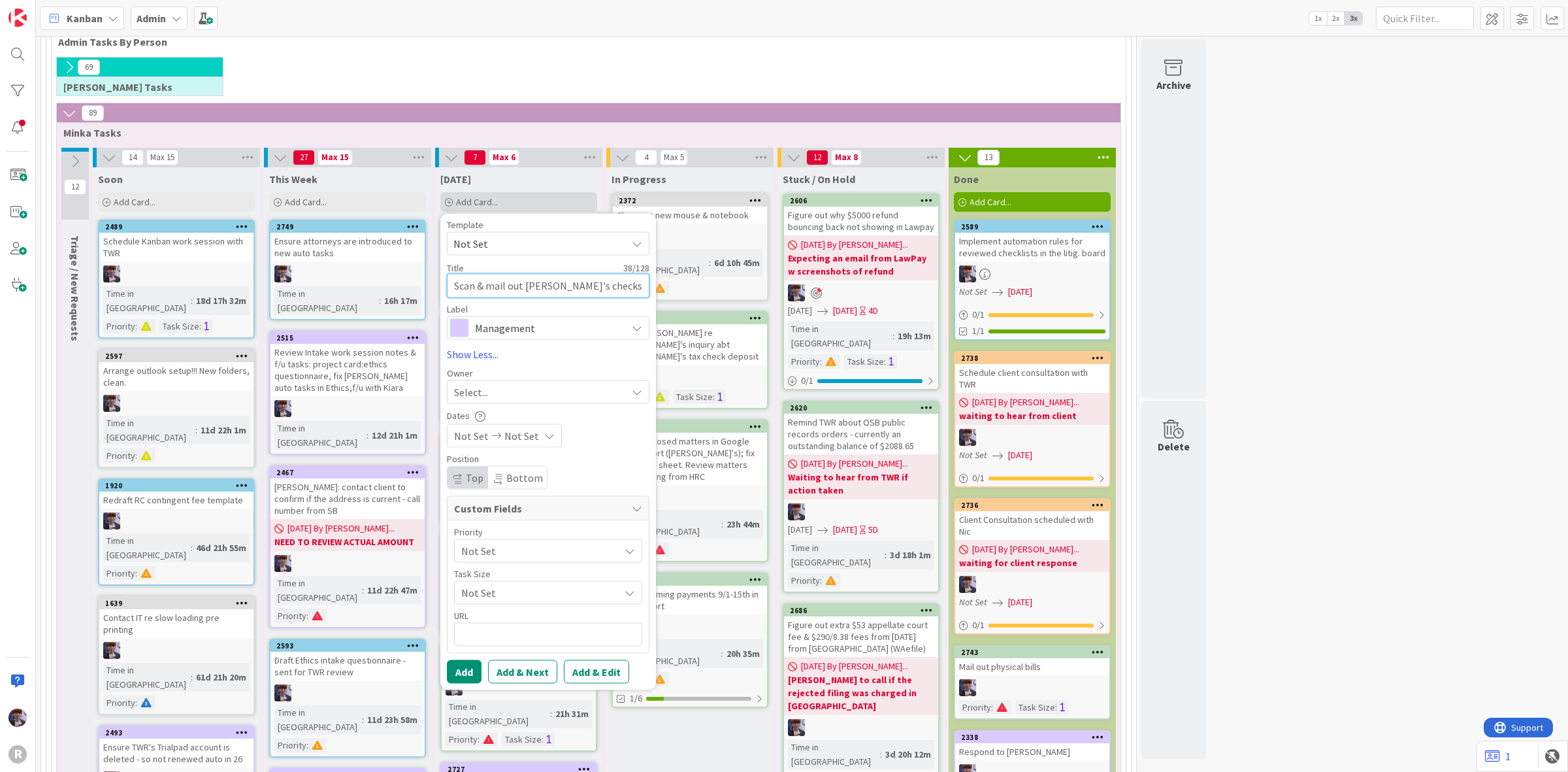
type textarea "Scan & mail out [PERSON_NAME]'s checks to the Inte"
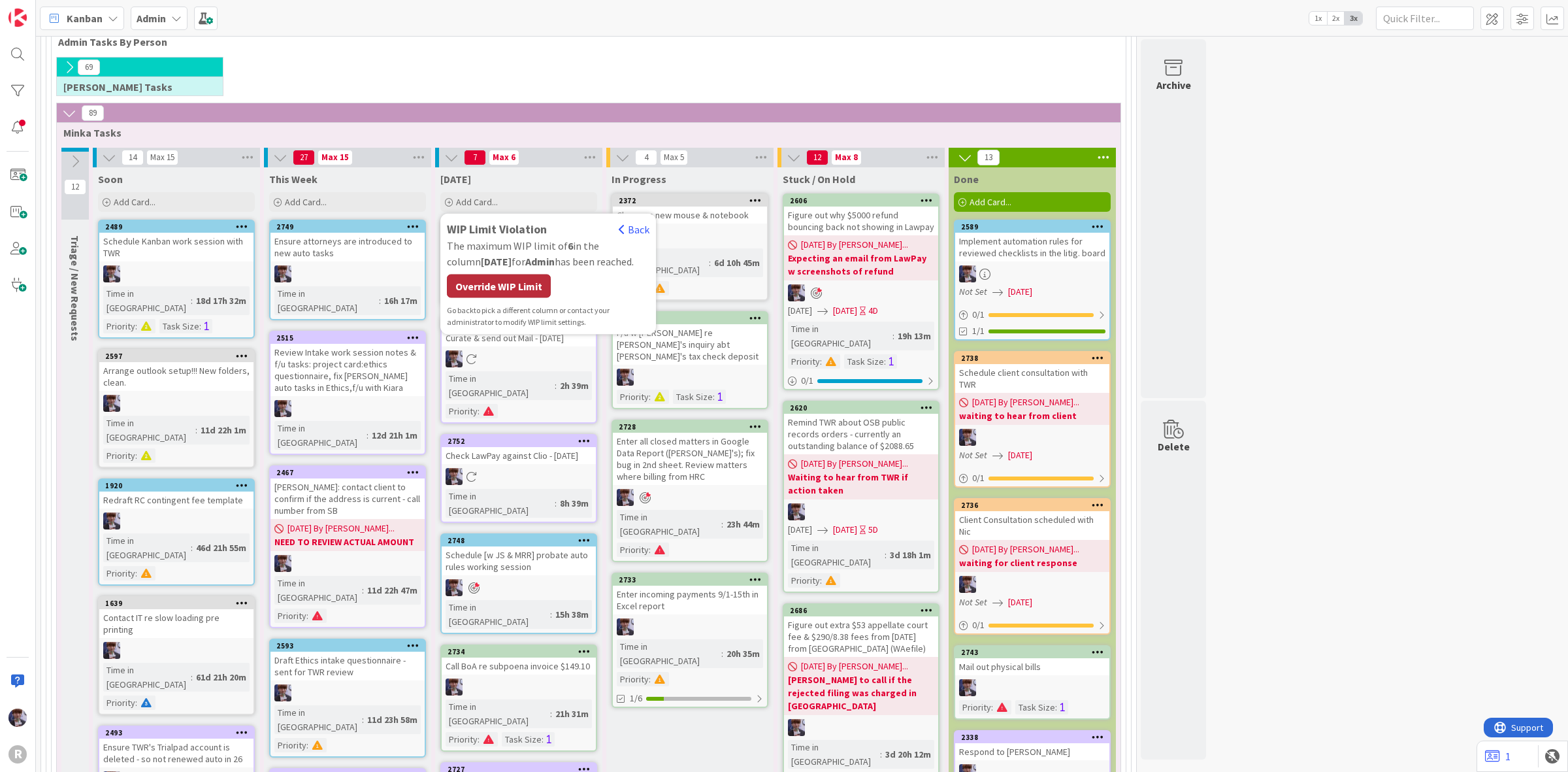
click at [496, 293] on div "Override WIP Limit" at bounding box center [499, 286] width 104 height 23
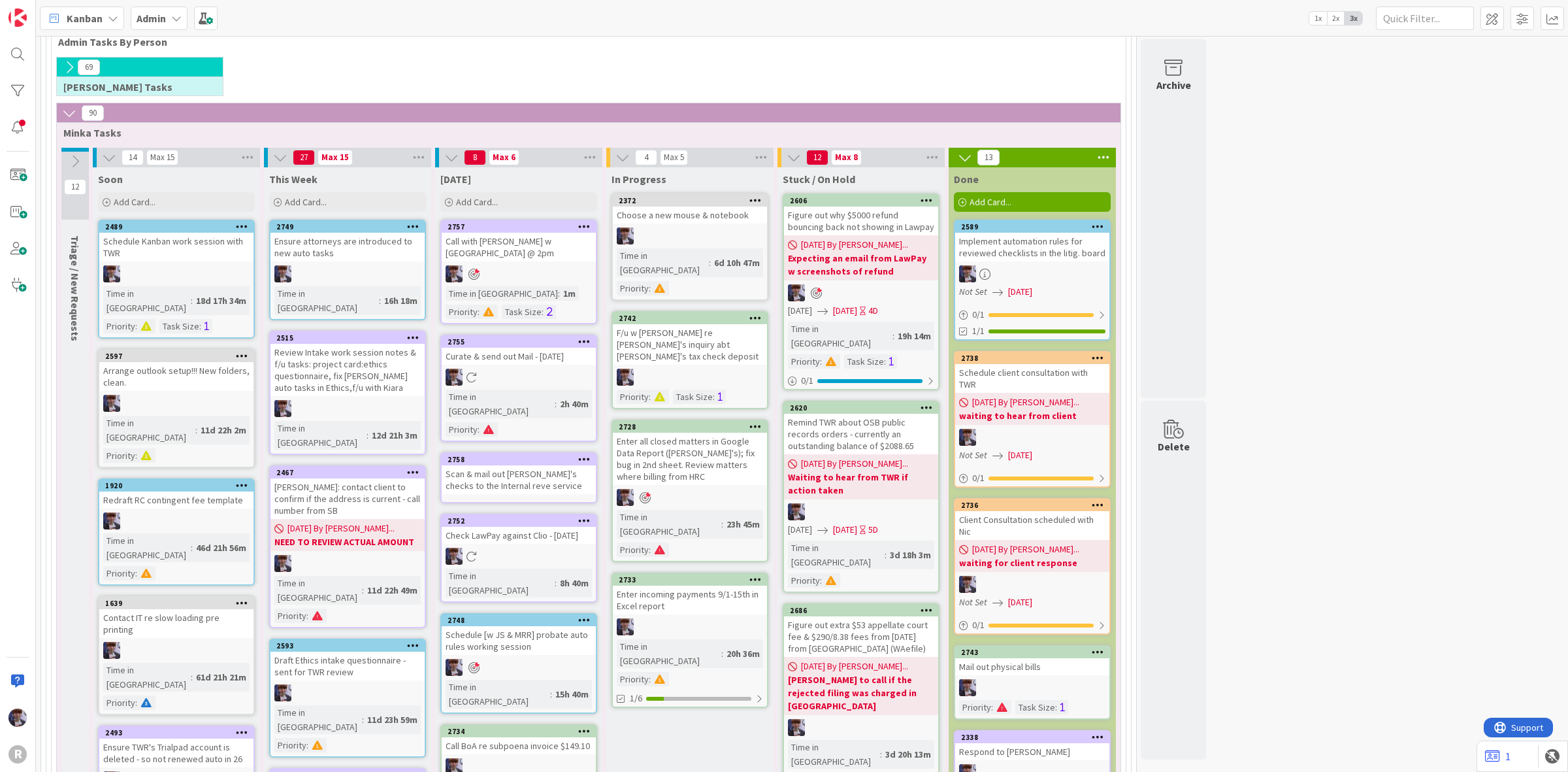
click at [527, 454] on div "2758" at bounding box center [519, 460] width 154 height 12
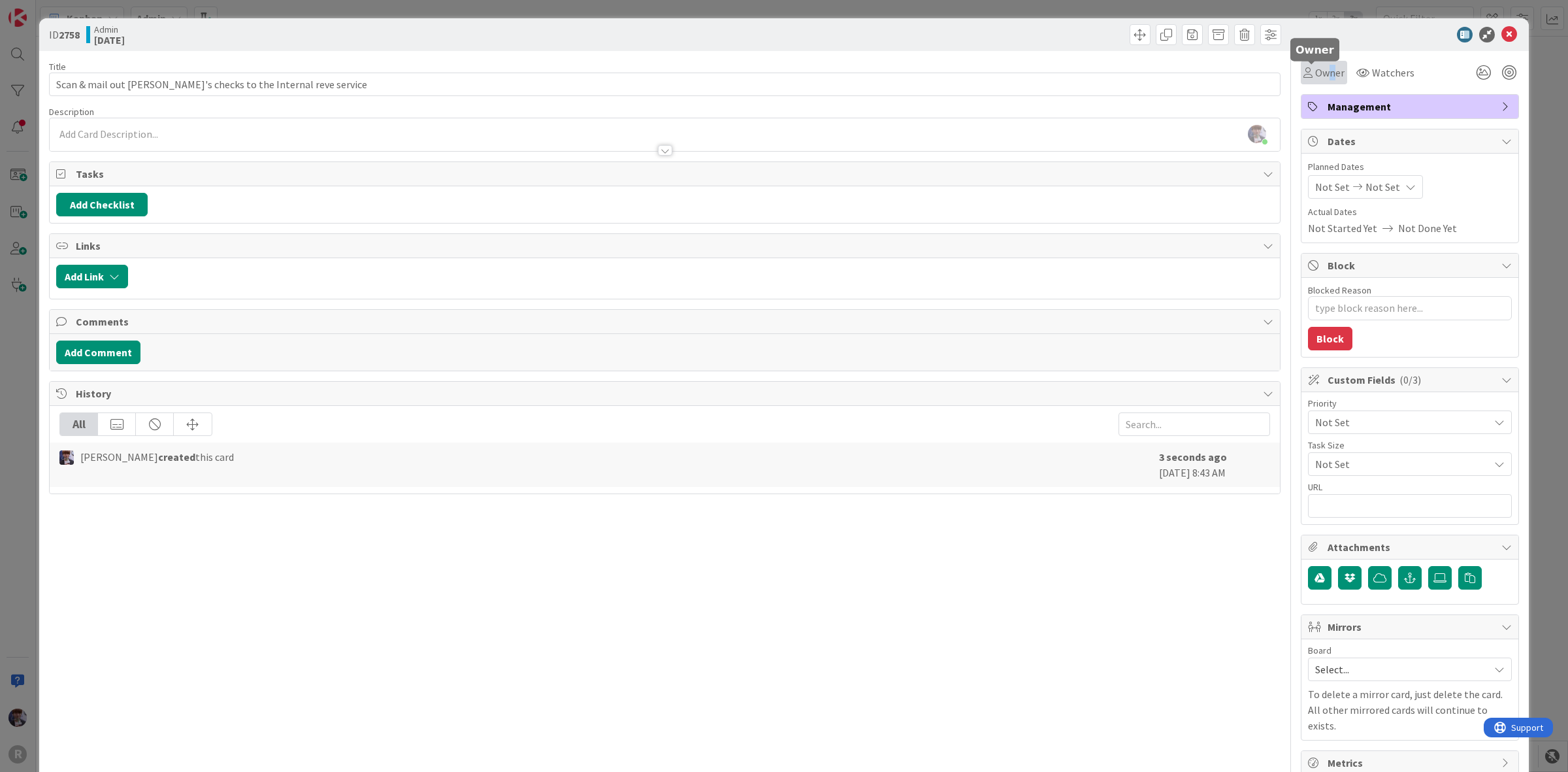
click at [1320, 64] on span "Owner" at bounding box center [1329, 72] width 29 height 16
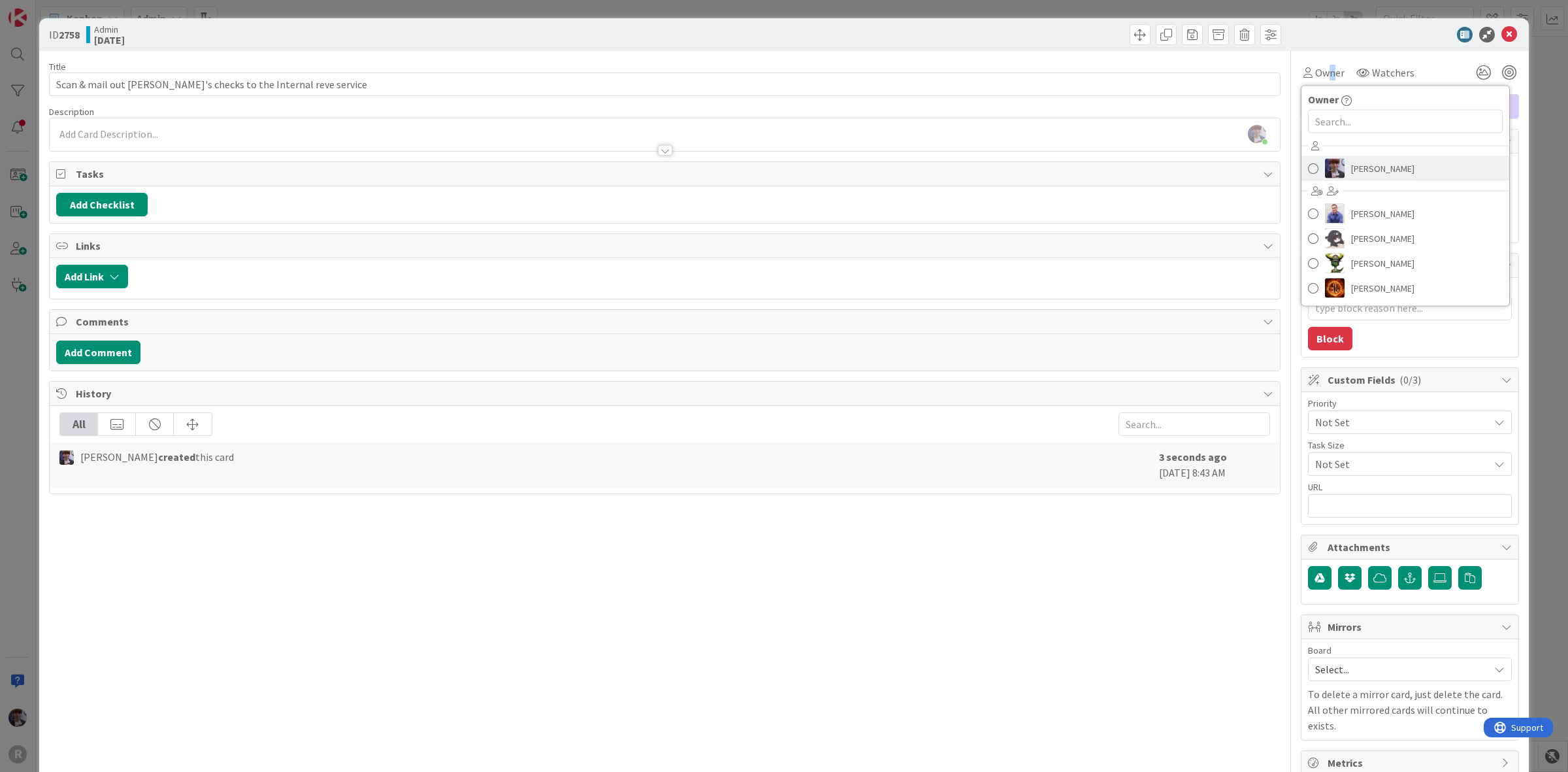
click at [1358, 180] on link "[PERSON_NAME]" at bounding box center [1406, 169] width 208 height 25
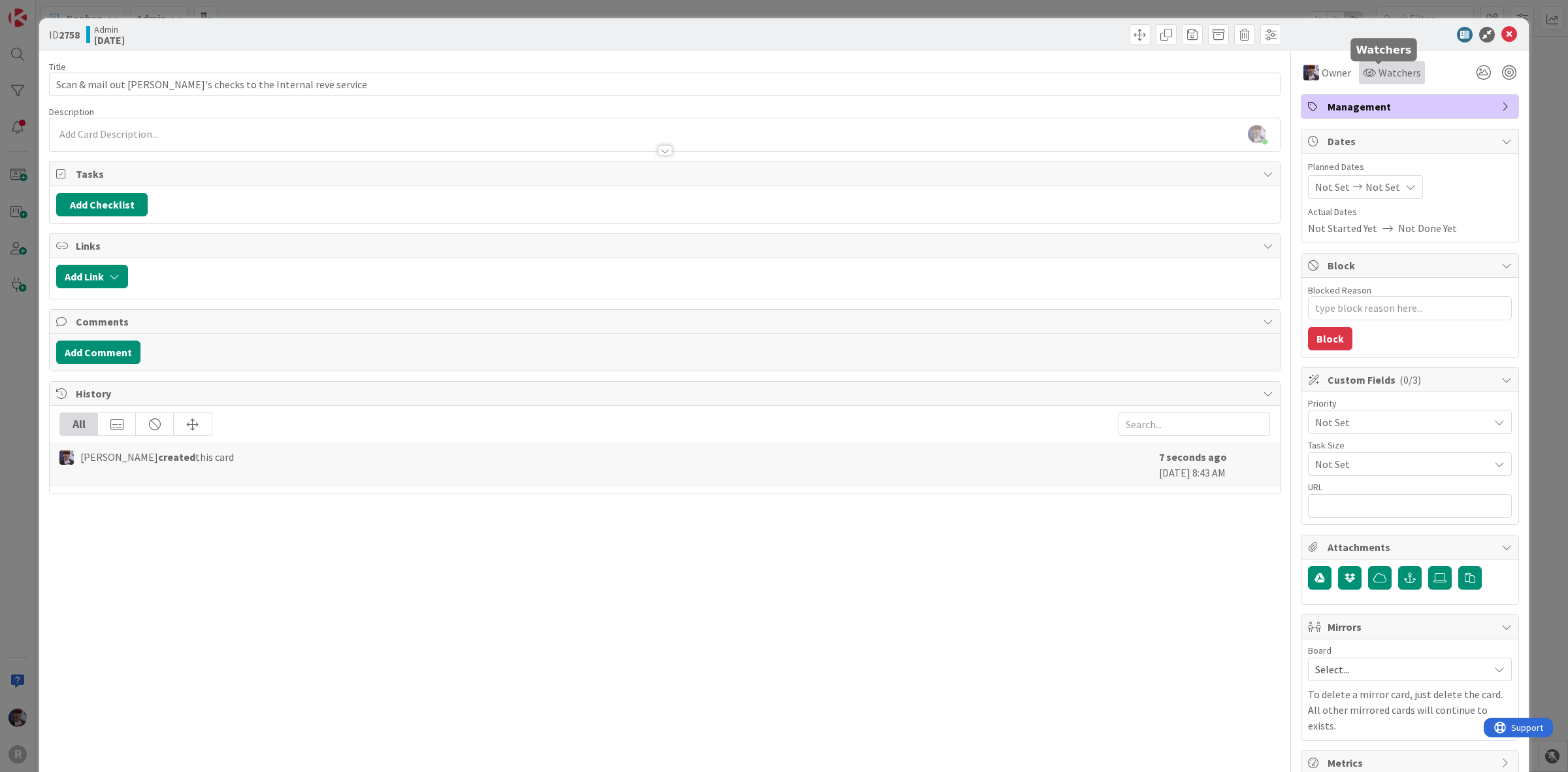
click at [1401, 77] on span "Watchers" at bounding box center [1400, 72] width 43 height 16
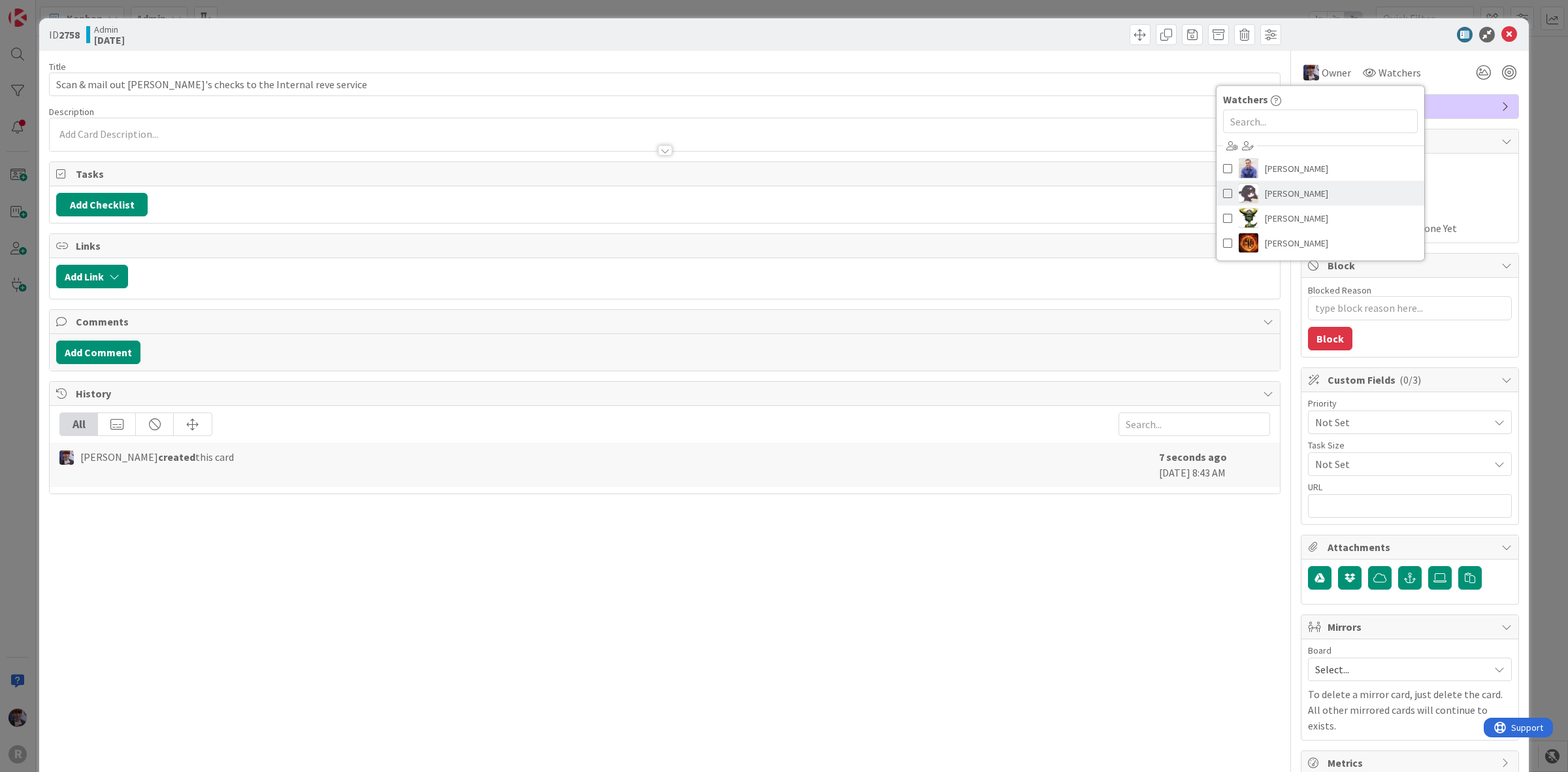
click at [1324, 192] on link "[PERSON_NAME]" at bounding box center [1320, 193] width 208 height 25
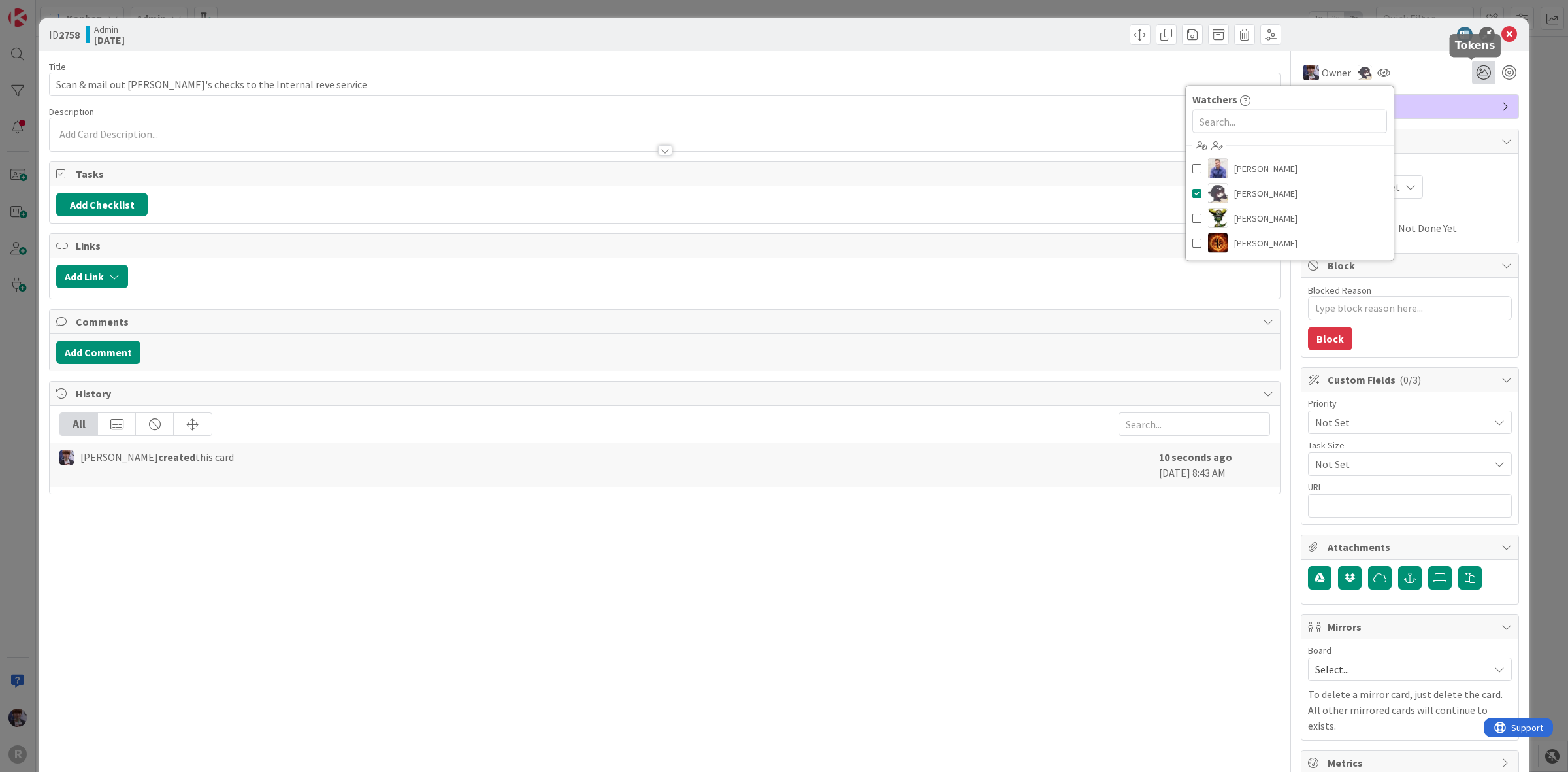
click at [1473, 67] on icon at bounding box center [1484, 73] width 23 height 23
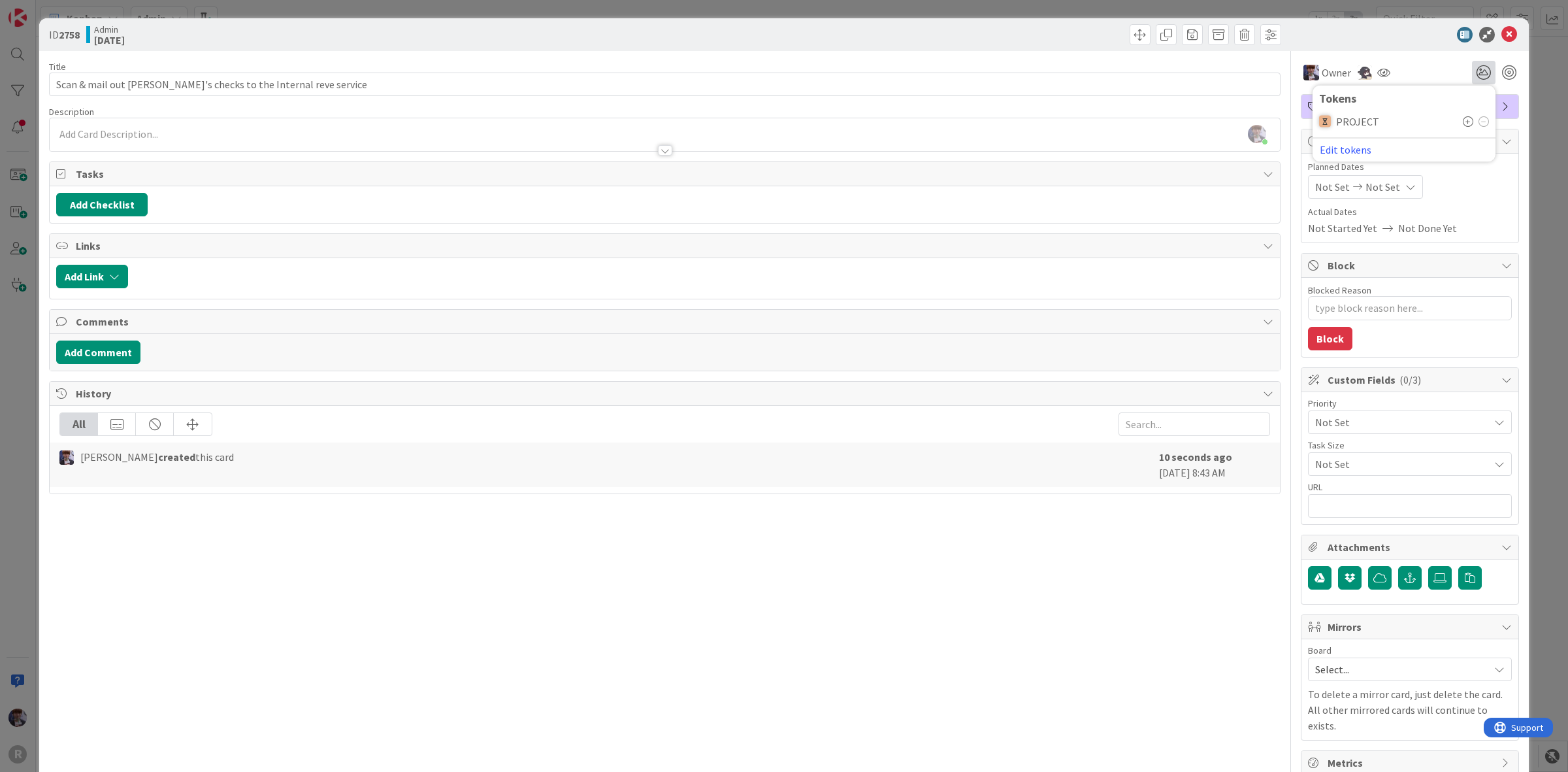
click at [1379, 52] on div "Owner Owner Remove Set as Watcher [PERSON_NAME] [PERSON_NAME] [PERSON_NAME] [PE…" at bounding box center [1410, 68] width 218 height 33
drag, startPoint x: 1419, startPoint y: 111, endPoint x: 1419, endPoint y: 105, distance: 6.0
click at [1419, 105] on span "Management" at bounding box center [1411, 106] width 167 height 16
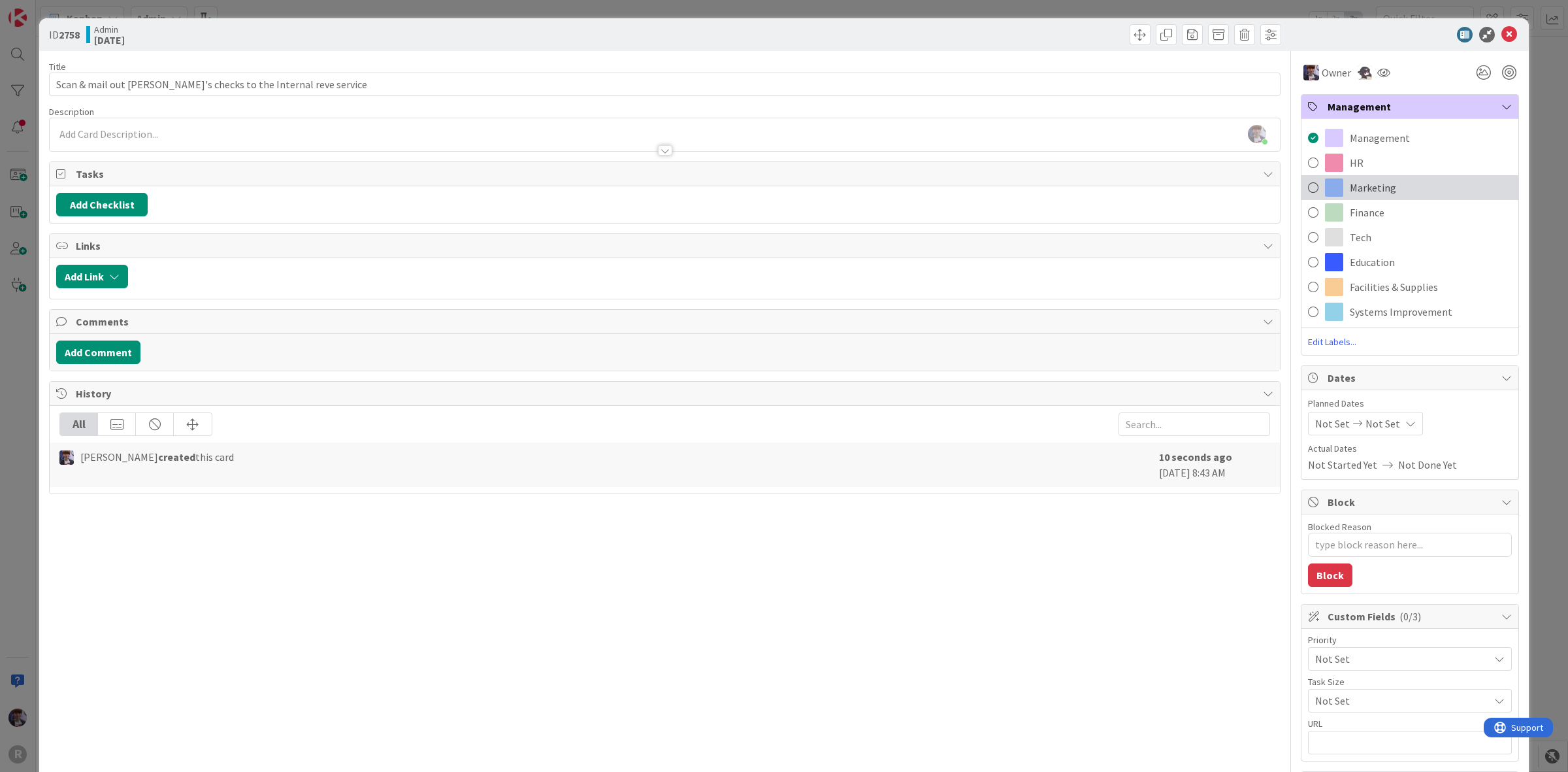
click at [1367, 199] on div "Management HR Marketing Finance Tech Education Facilities & Supplies Systems Im…" at bounding box center [1410, 237] width 217 height 223
click at [1432, 203] on div "Finance" at bounding box center [1410, 213] width 217 height 25
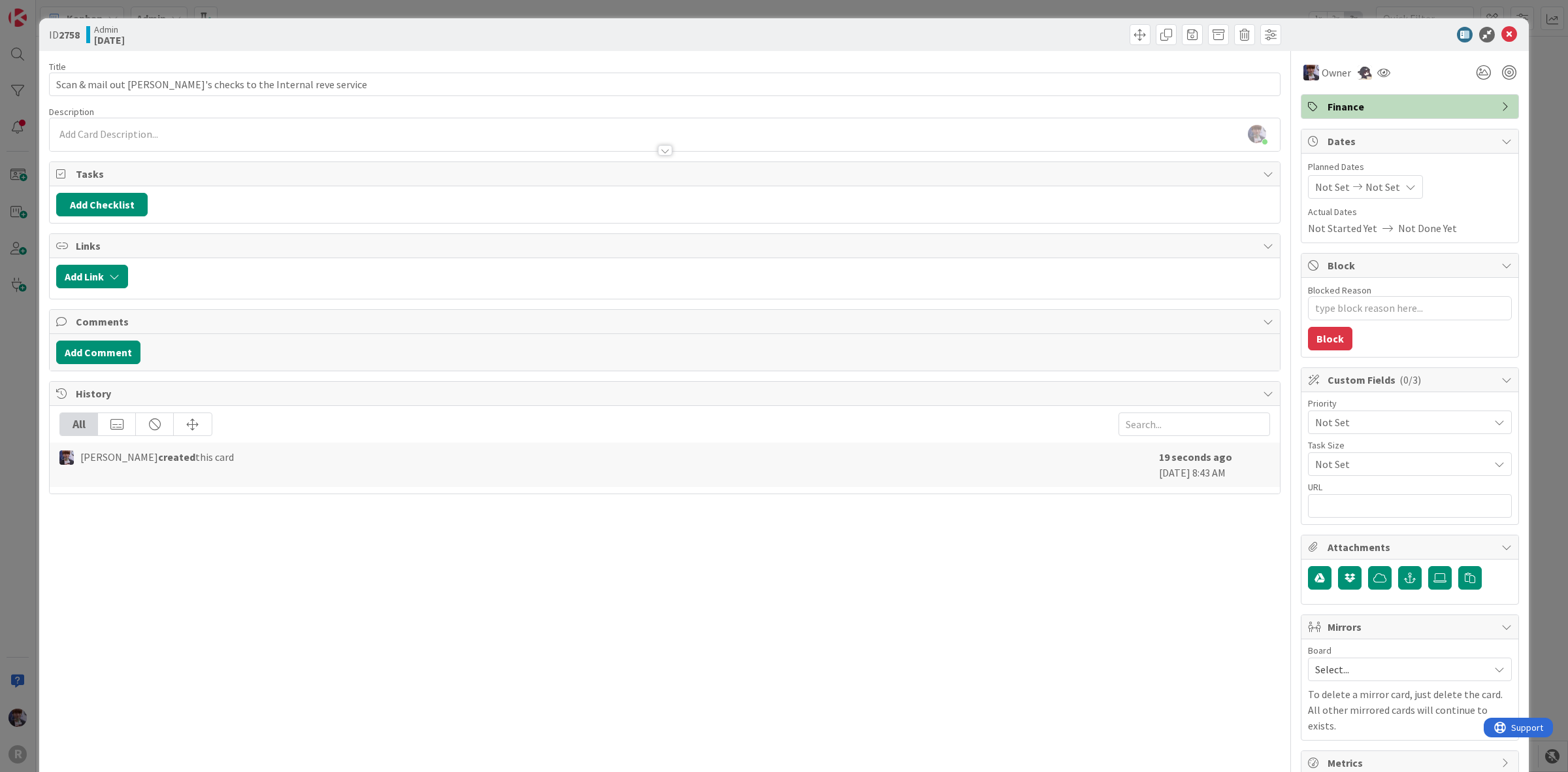
click at [1540, 100] on div "ID 2758 Admin [DATE] Title 57 / 128 Scan & mail out Nic's checks to the Interna…" at bounding box center [784, 386] width 1568 height 772
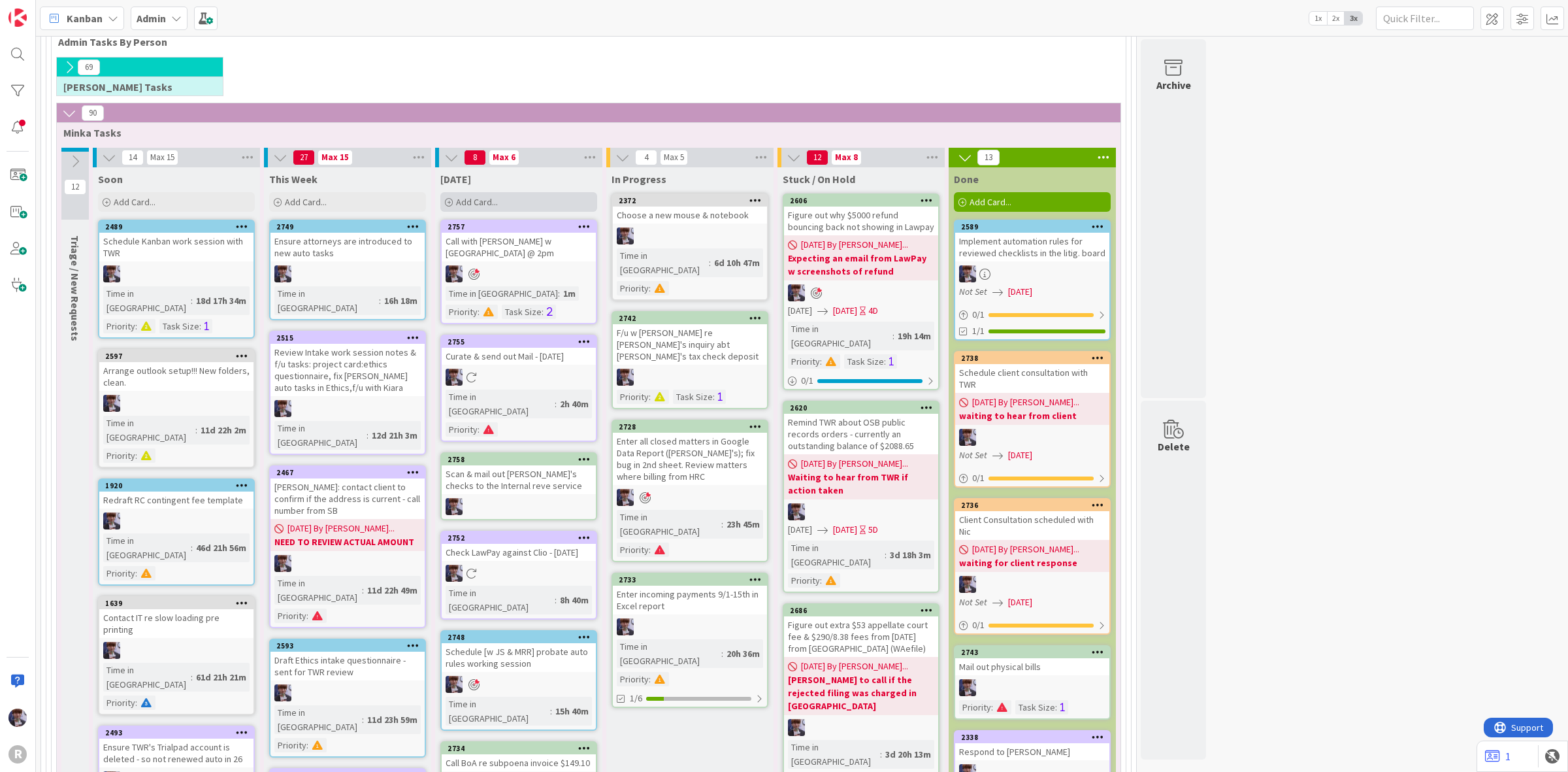
click at [481, 203] on span "Add Card..." at bounding box center [477, 202] width 42 height 12
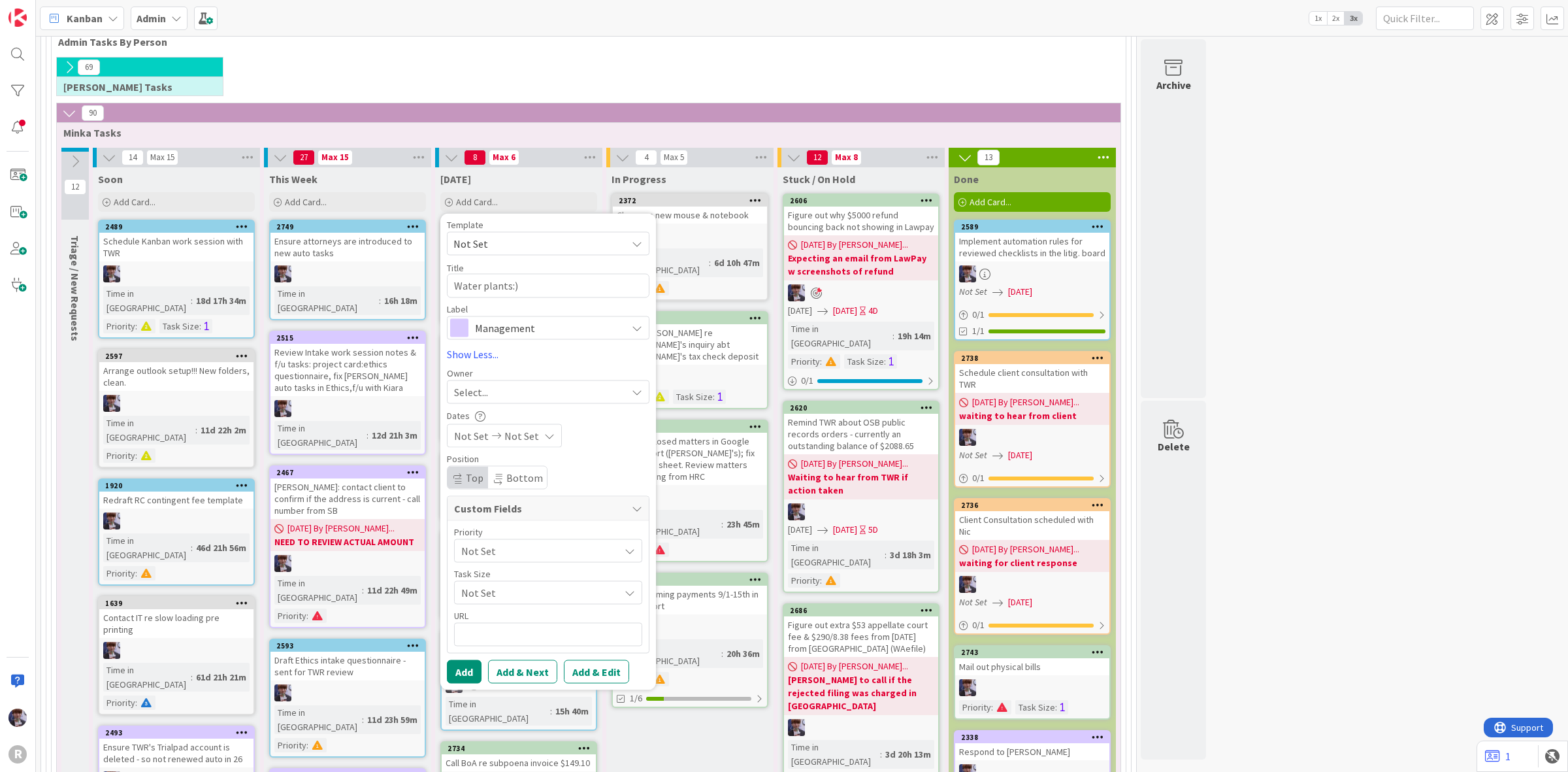
click at [524, 337] on span "Management" at bounding box center [547, 327] width 145 height 18
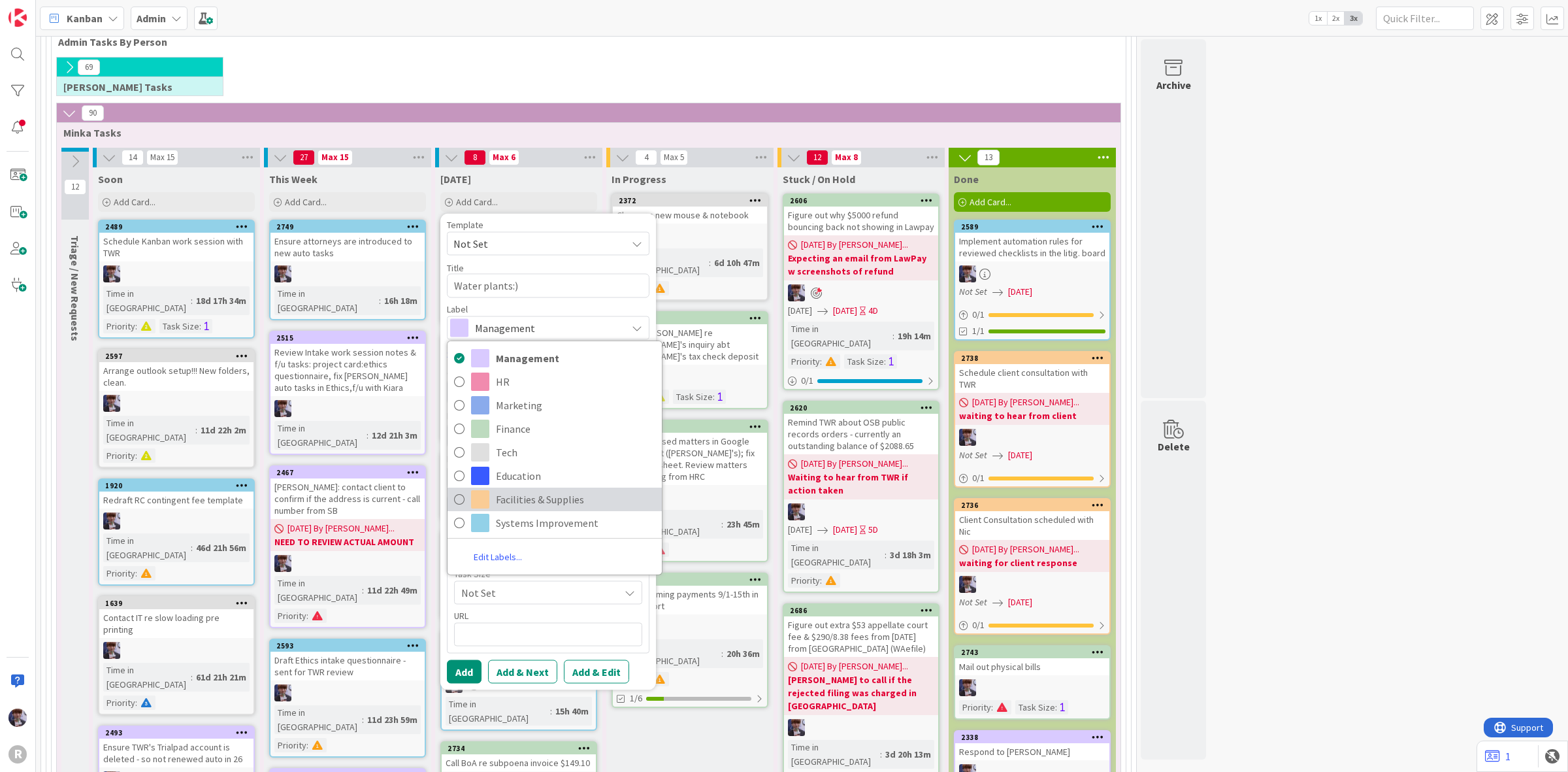
click at [553, 502] on span "Facilities & Supplies" at bounding box center [575, 499] width 159 height 19
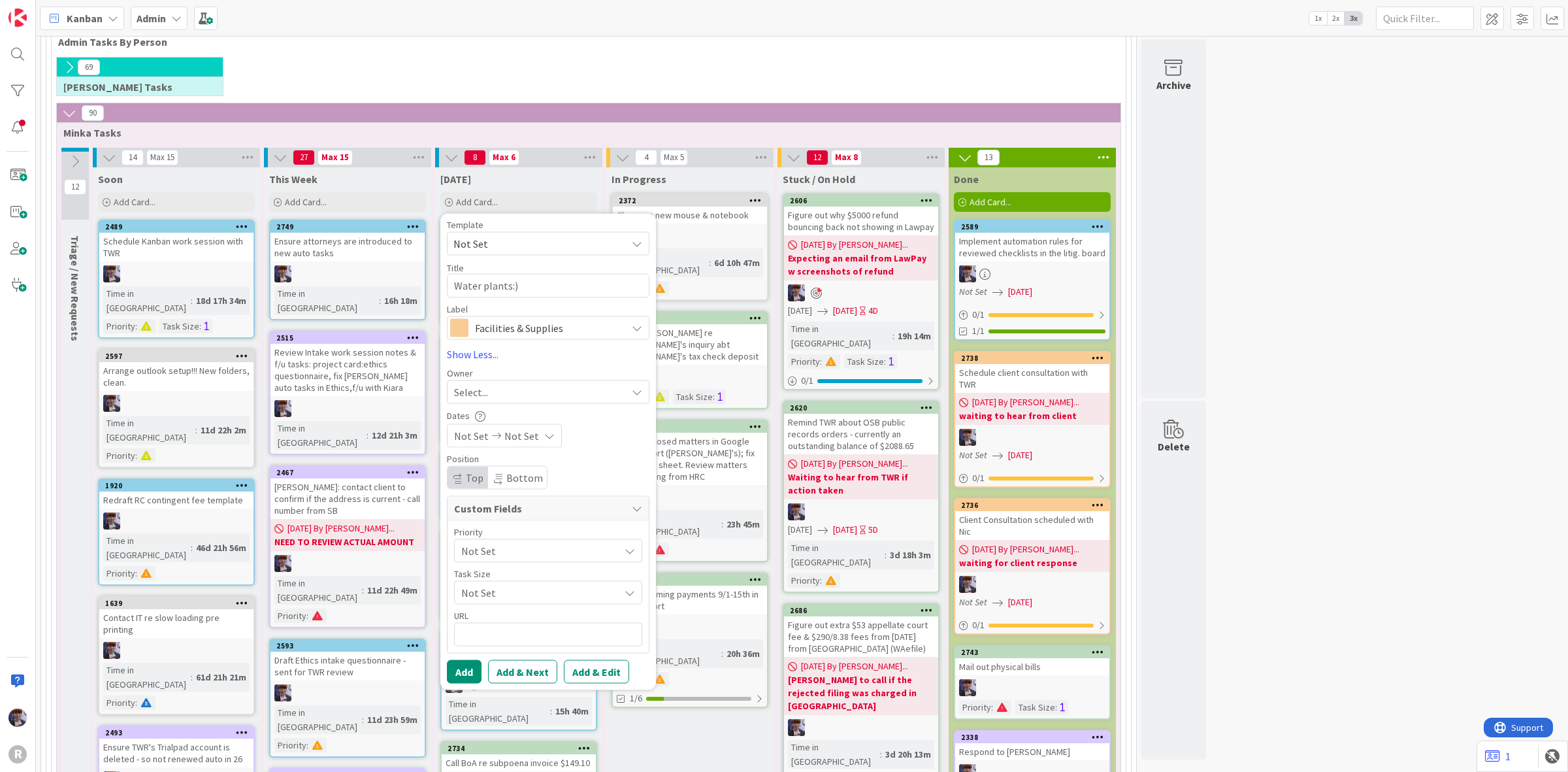
click at [500, 536] on div "Priority" at bounding box center [548, 531] width 188 height 9
click at [500, 541] on div "Not Set" at bounding box center [548, 550] width 188 height 23
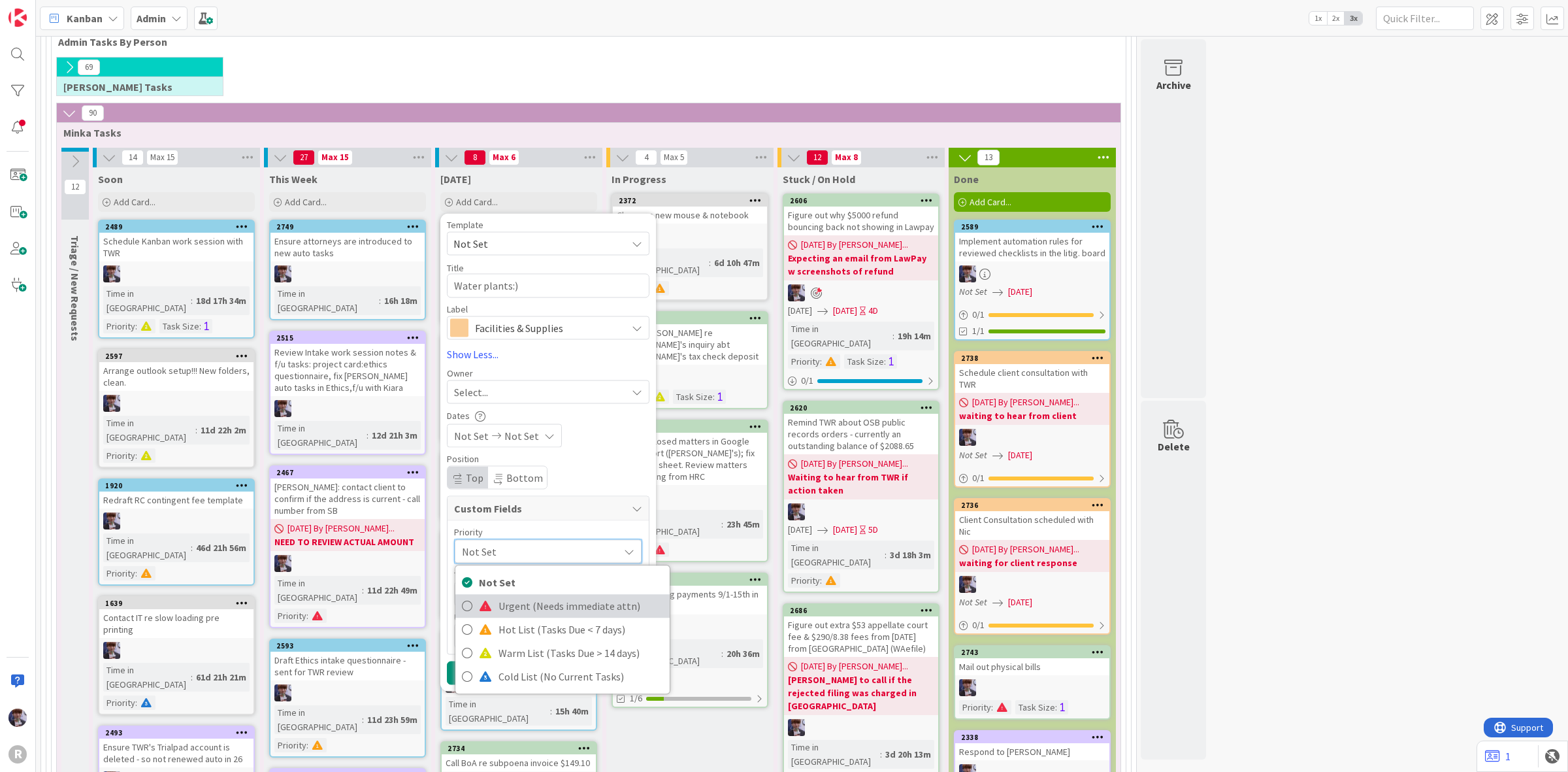
click at [514, 605] on span "Urgent (Needs immediate attn)" at bounding box center [581, 605] width 165 height 19
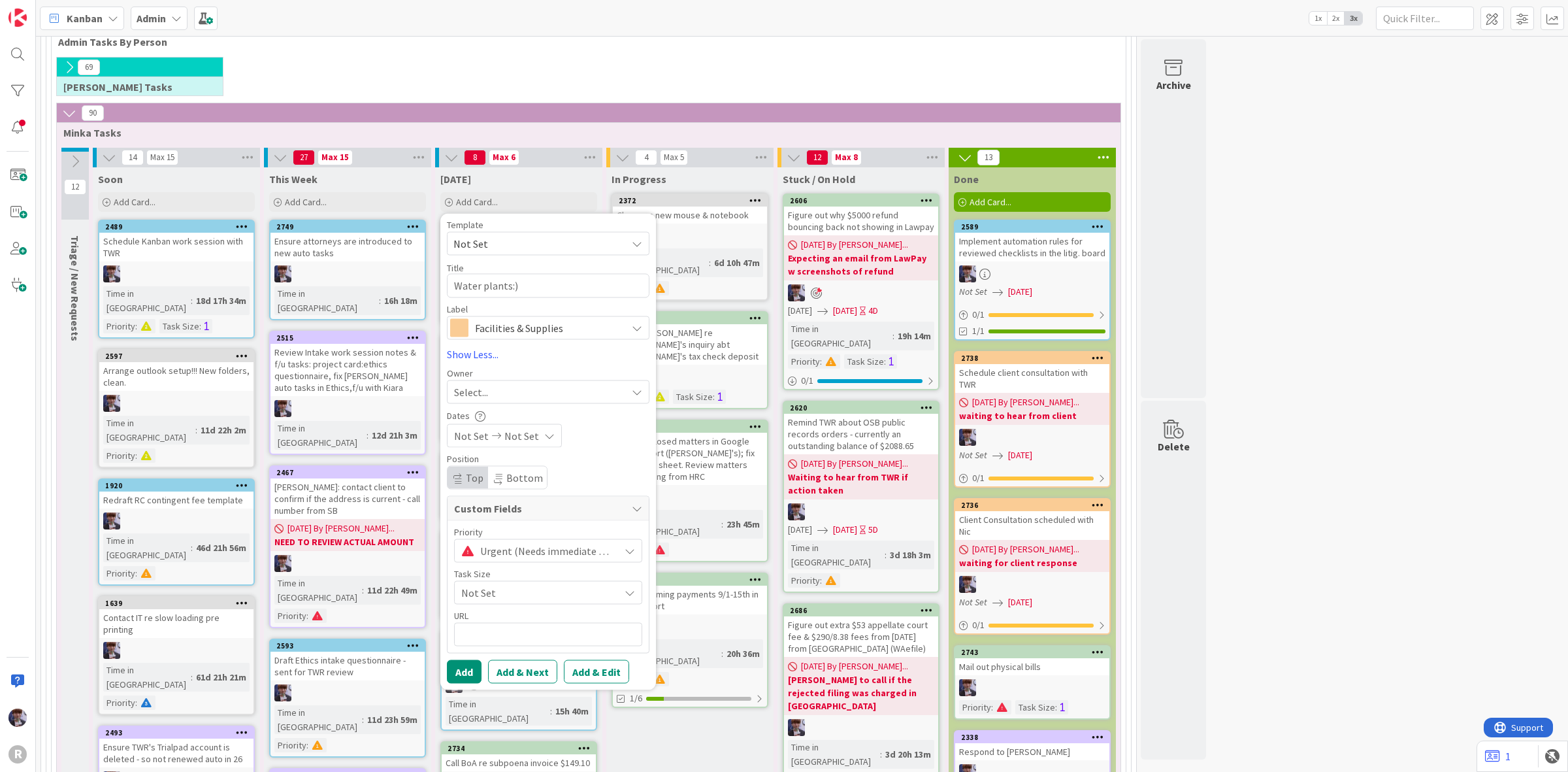
click at [478, 600] on span "Not Set" at bounding box center [537, 592] width 152 height 18
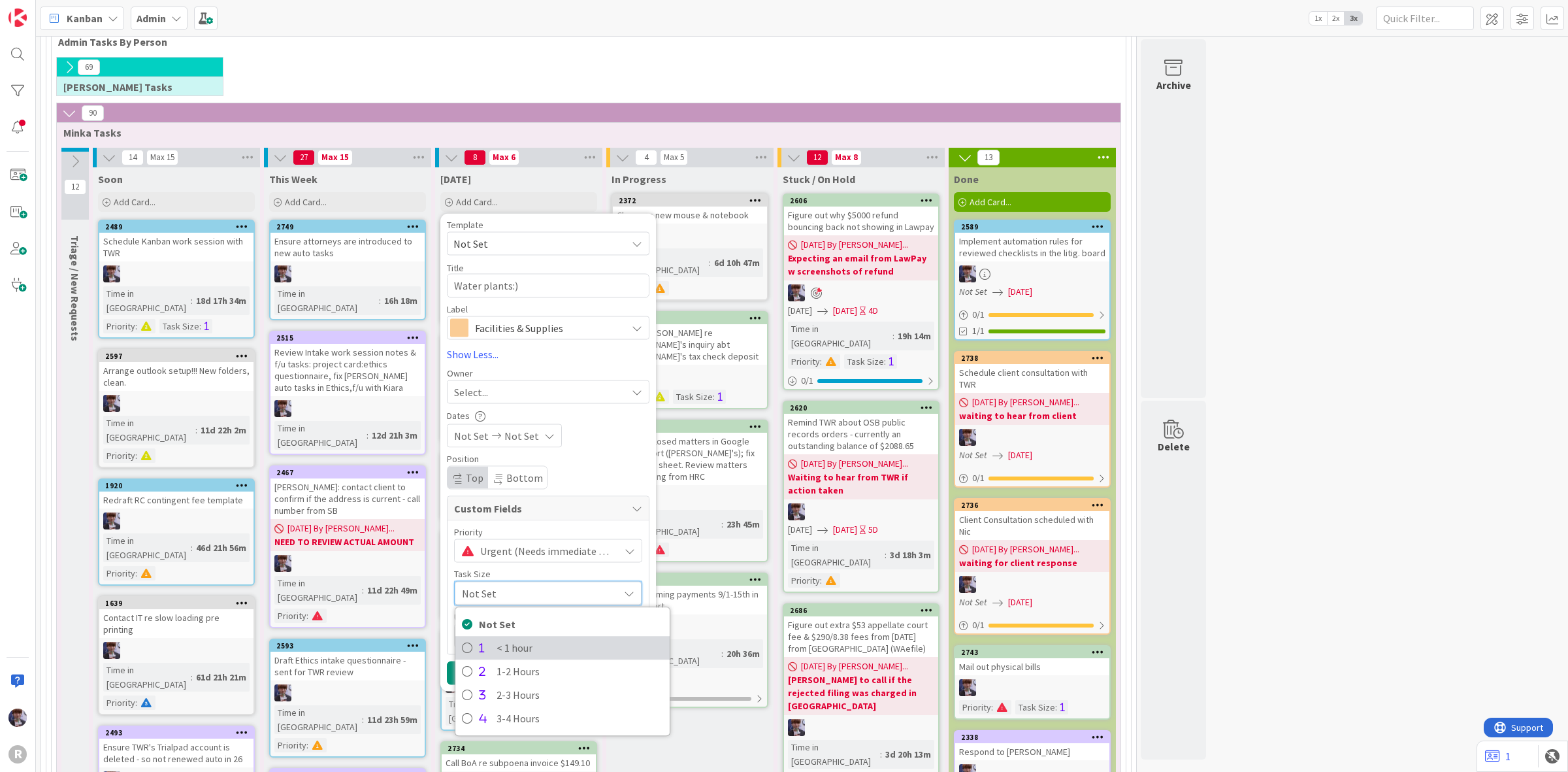
click at [485, 649] on span at bounding box center [484, 647] width 11 height 10
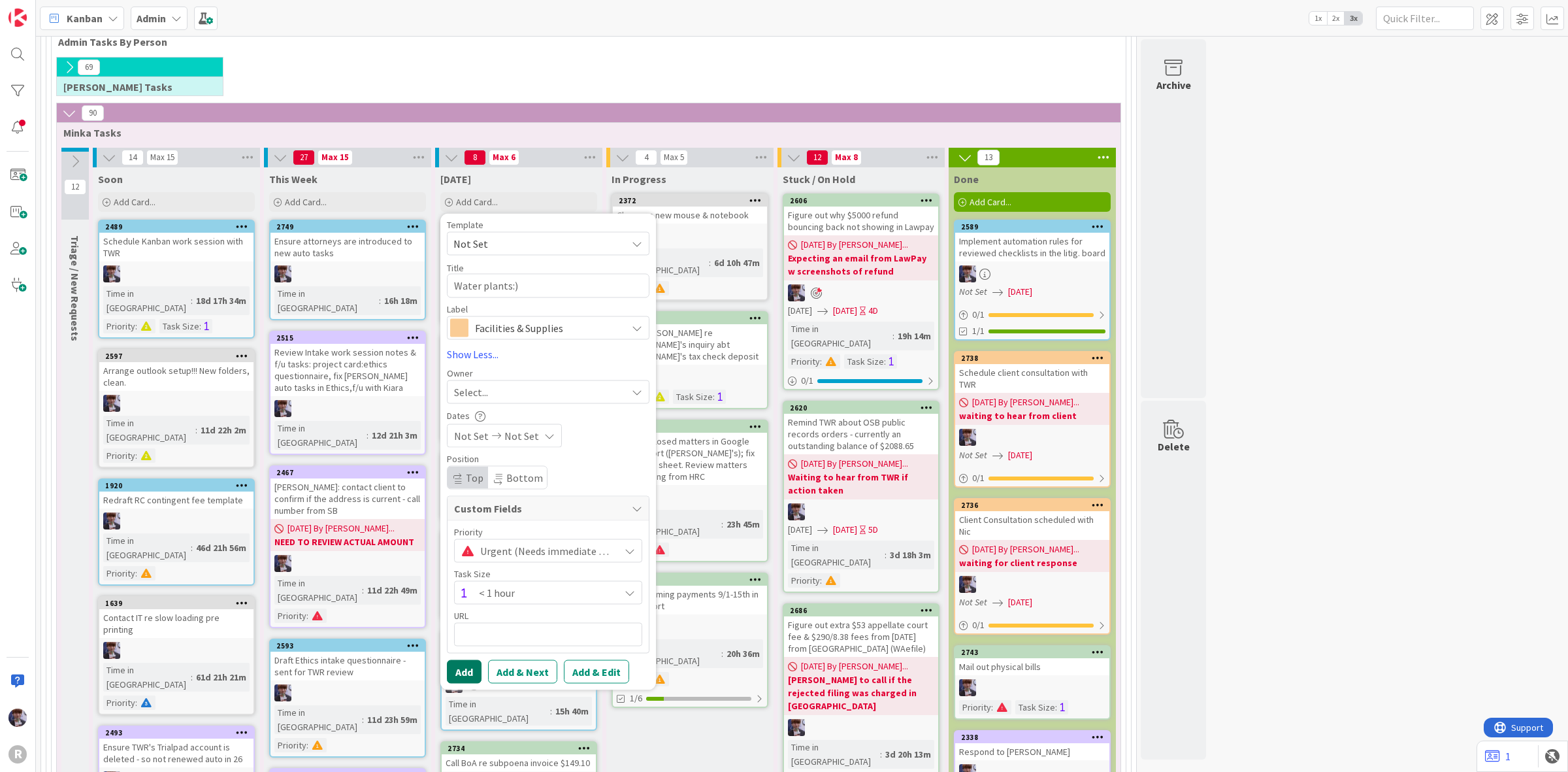
click at [468, 667] on button "Add" at bounding box center [464, 672] width 34 height 23
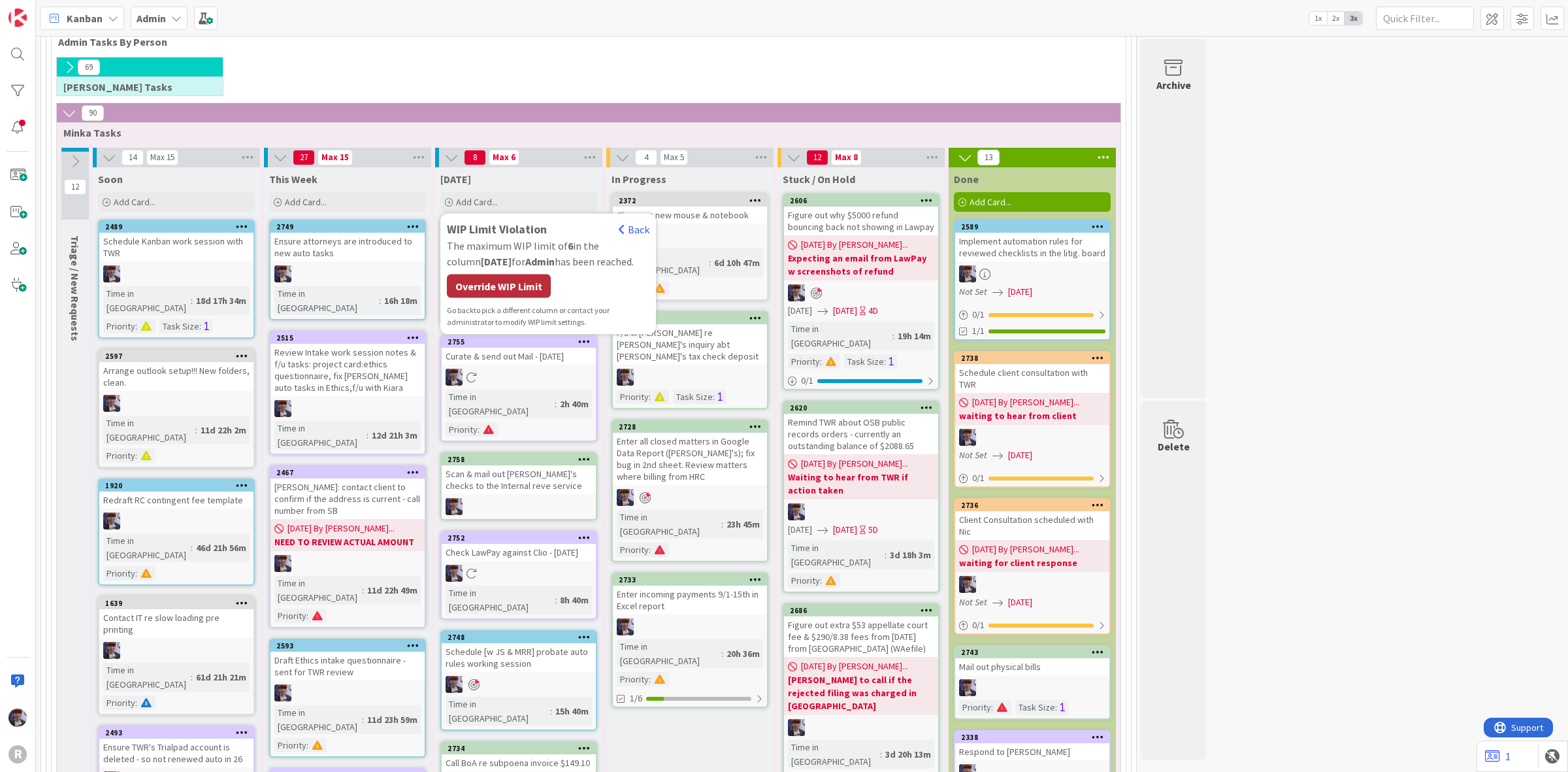
click at [490, 287] on div "Override WIP Limit" at bounding box center [499, 286] width 104 height 23
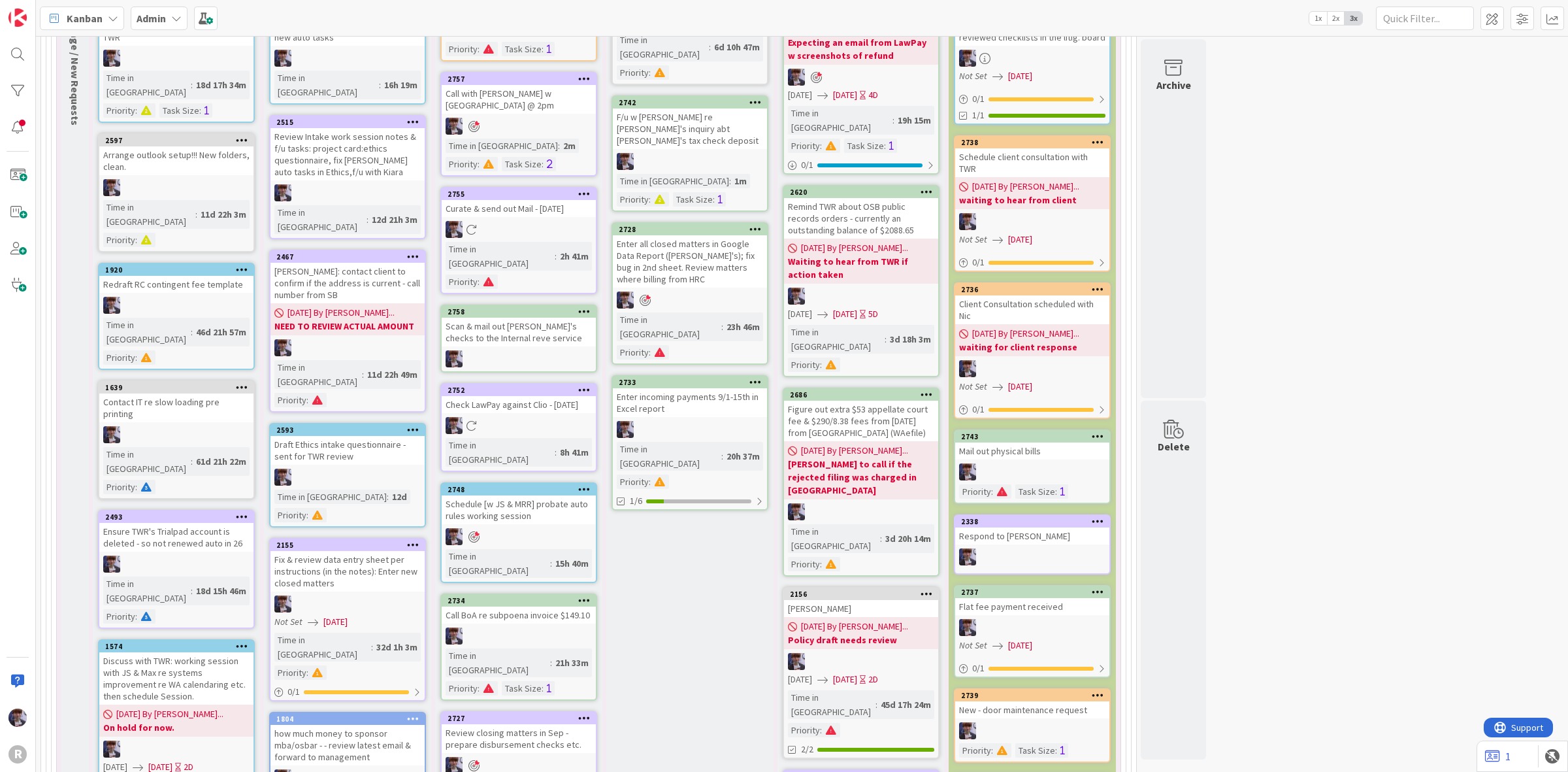
scroll to position [409, 0]
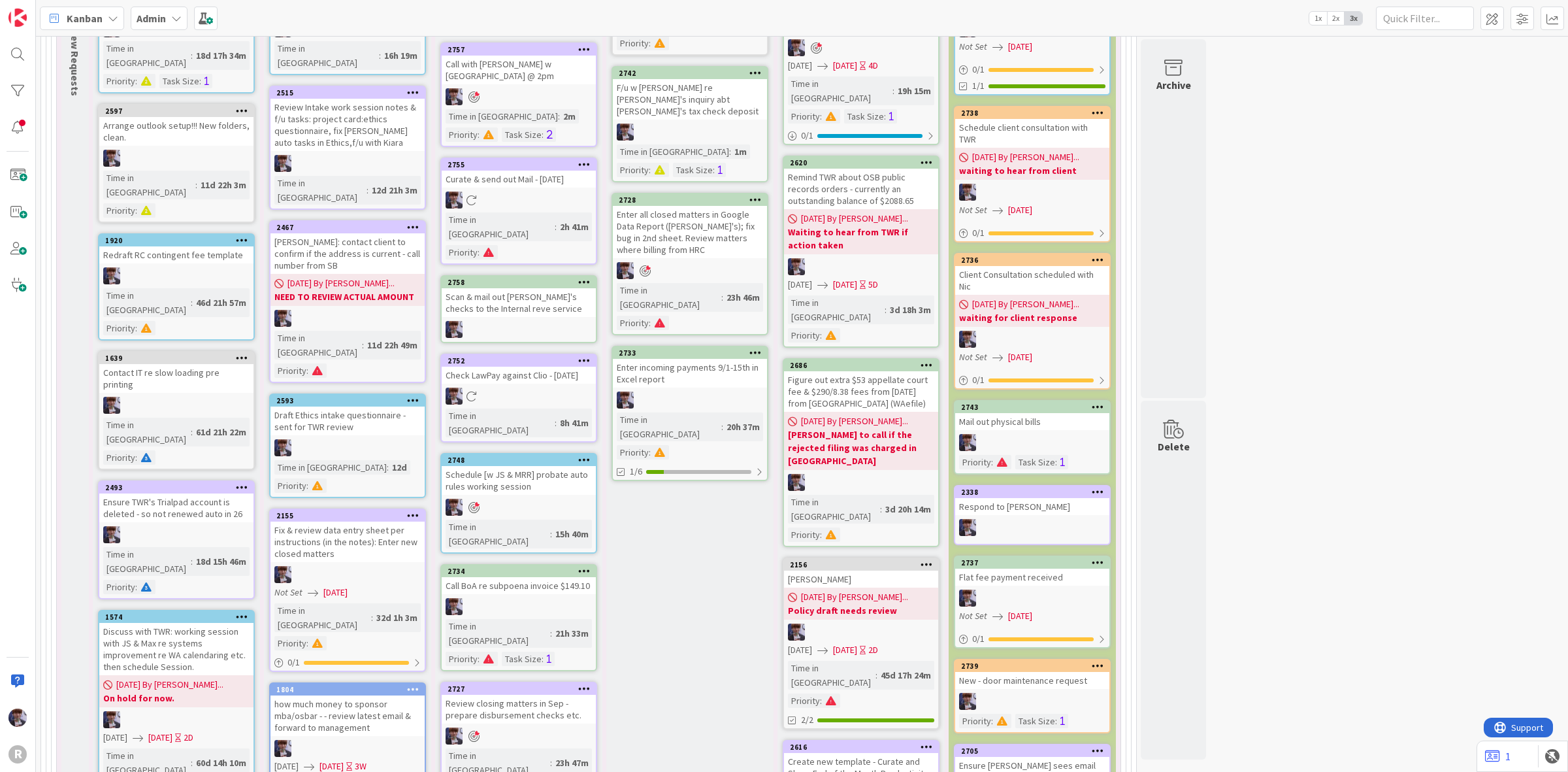
drag, startPoint x: 727, startPoint y: 294, endPoint x: 1289, endPoint y: 386, distance: 569.5
click at [1289, 386] on div "193 Admin Projects + Tasks 33 Projects / Recurring Task Sets 160 Admin Tasks 16…" at bounding box center [802, 759] width 1527 height 2256
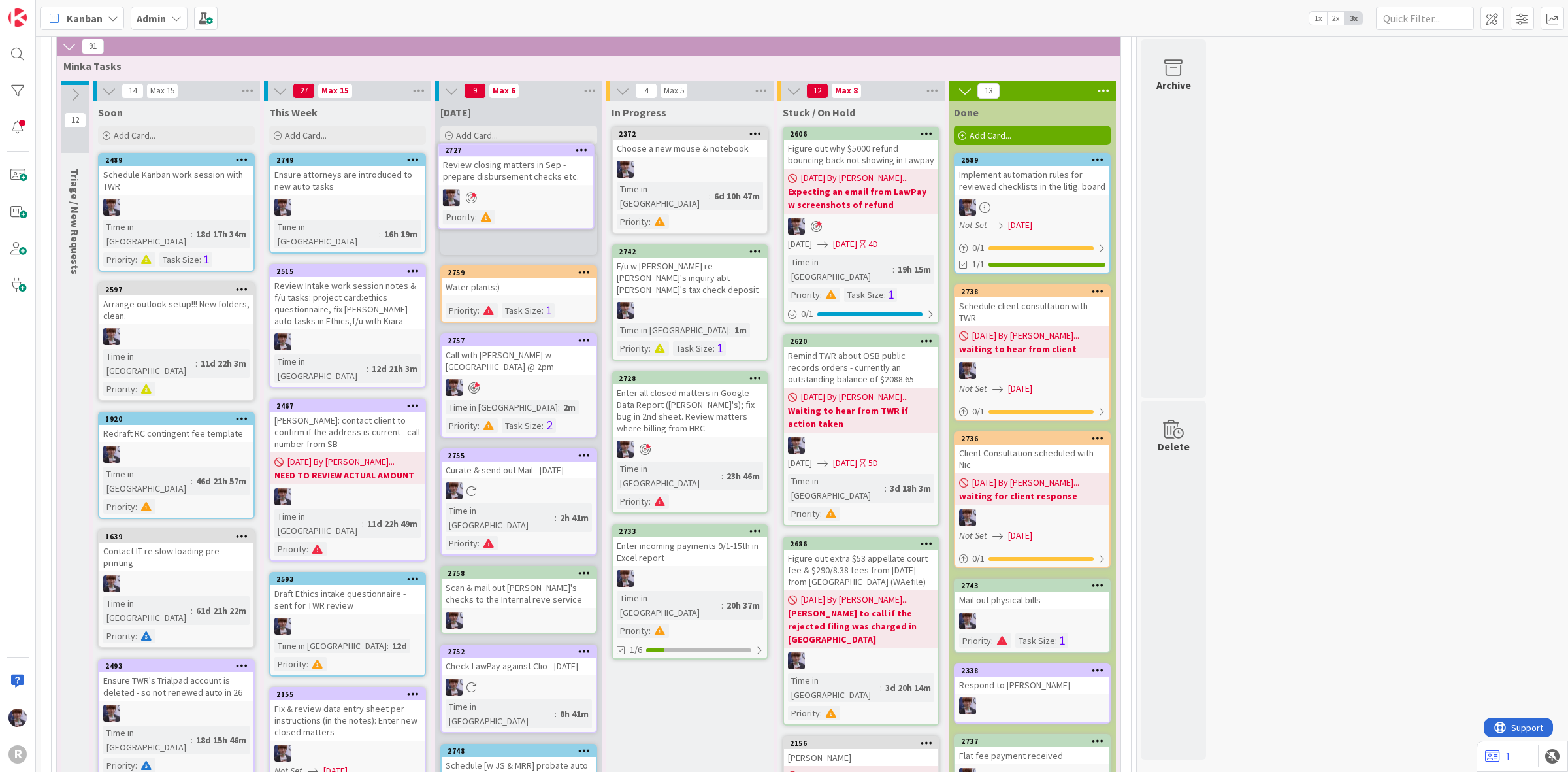
scroll to position [229, 0]
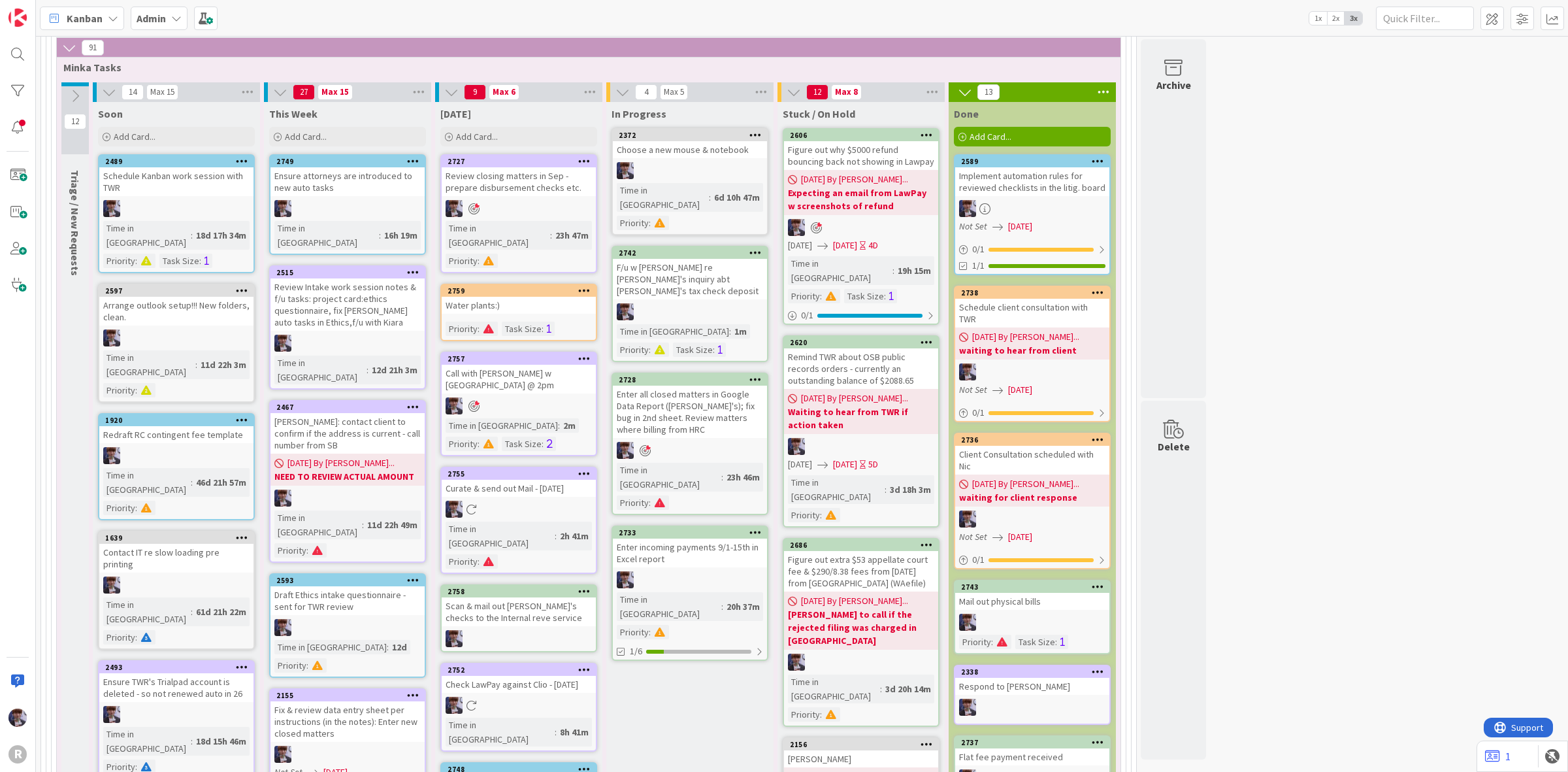
click at [505, 187] on div "Review closing matters in Sep - prepare disbursement checks etc." at bounding box center [519, 182] width 154 height 28
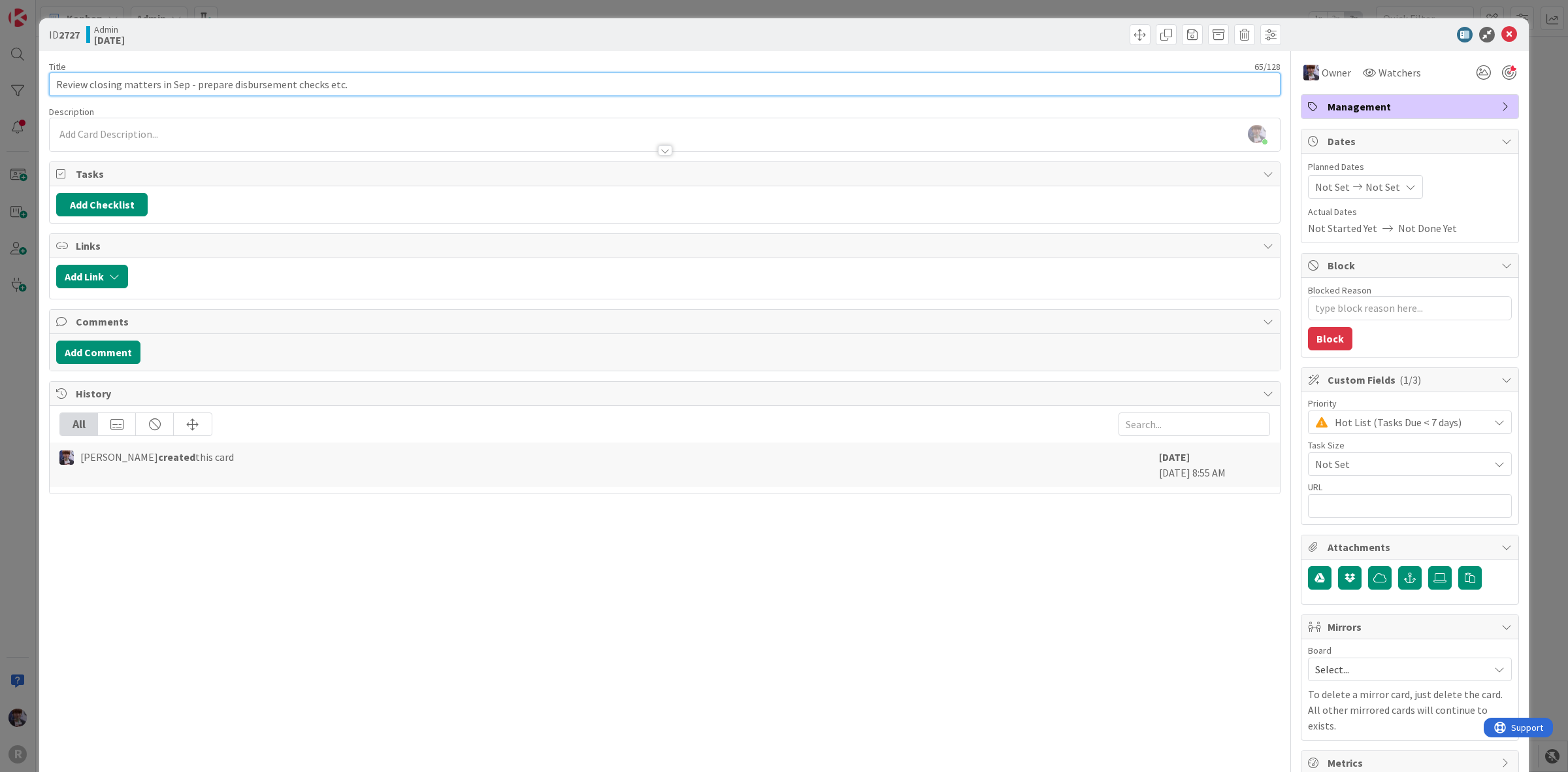
click at [153, 84] on input "Review closing matters in Sep - prepare disbursement checks etc." at bounding box center [665, 85] width 1231 height 23
click at [198, 85] on input "Review closing matters w [GEOGRAPHIC_DATA] in Sep - prepare disbursement checks…" at bounding box center [665, 85] width 1231 height 23
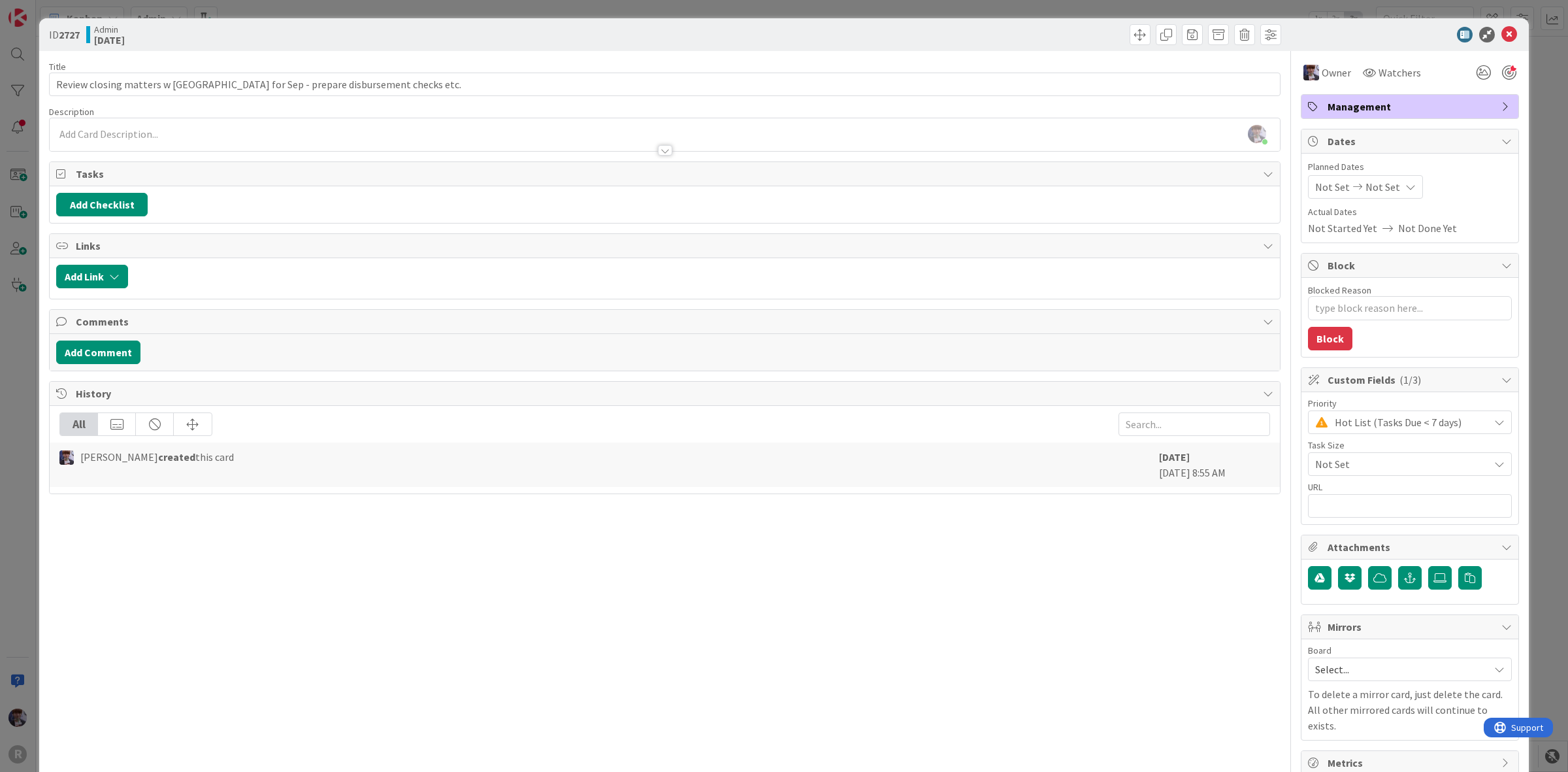
click at [20, 409] on div "ID 2727 Admin [DATE] Title 74 / 128 Review closing matters w [GEOGRAPHIC_DATA] …" at bounding box center [784, 386] width 1568 height 772
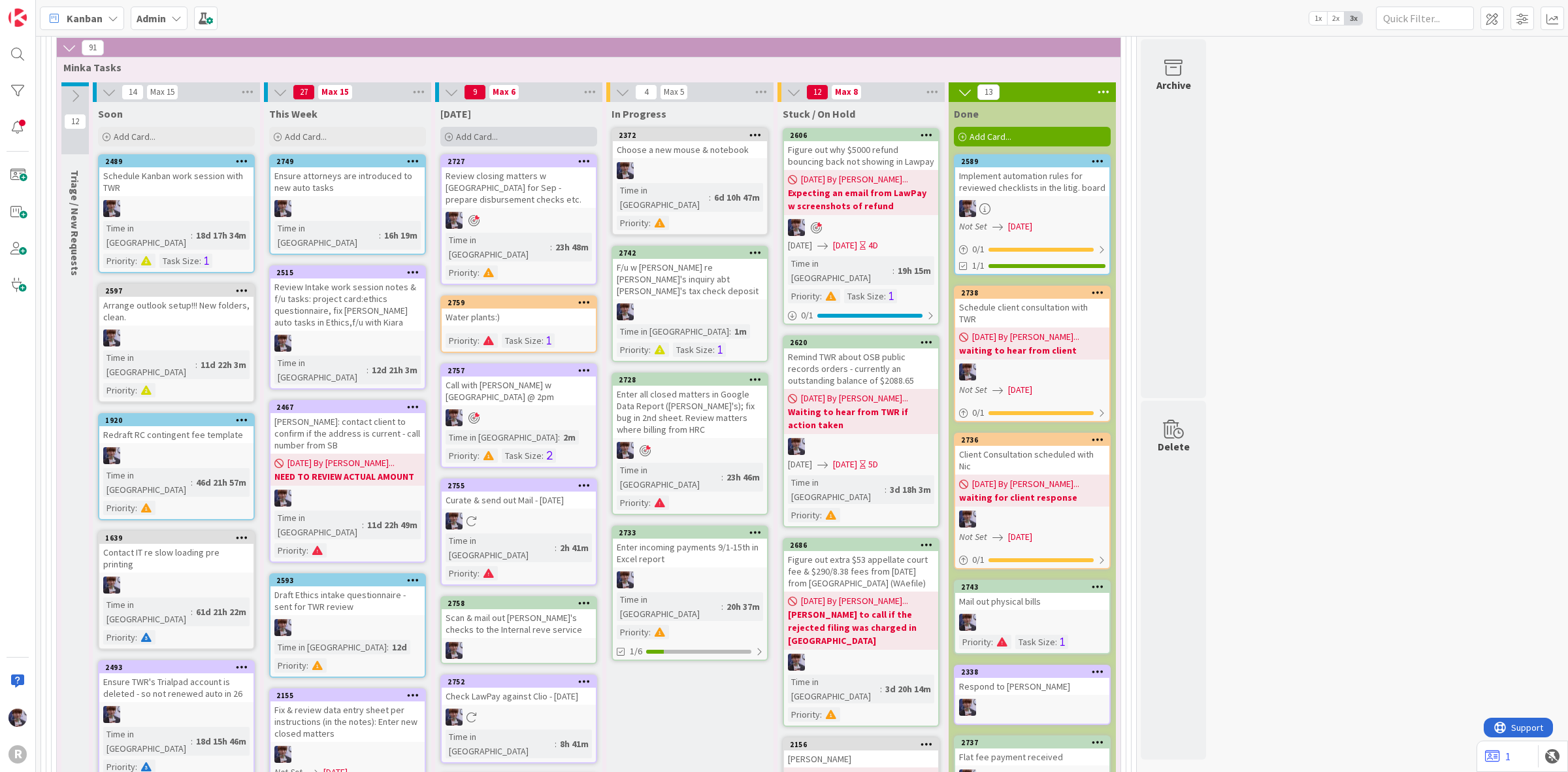
click at [560, 131] on div "Add Card..." at bounding box center [518, 136] width 157 height 19
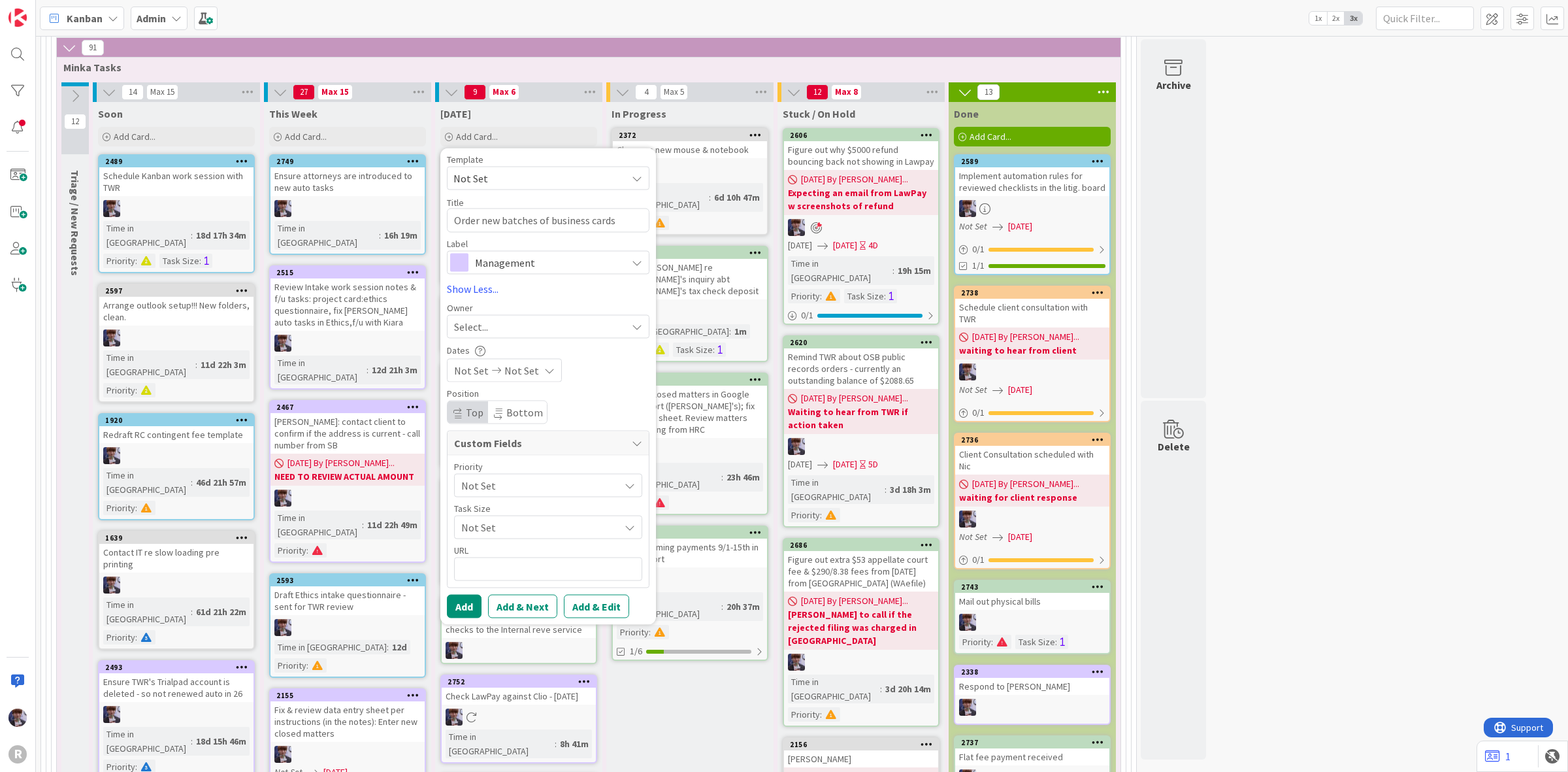
click at [541, 265] on span "Management" at bounding box center [547, 262] width 145 height 18
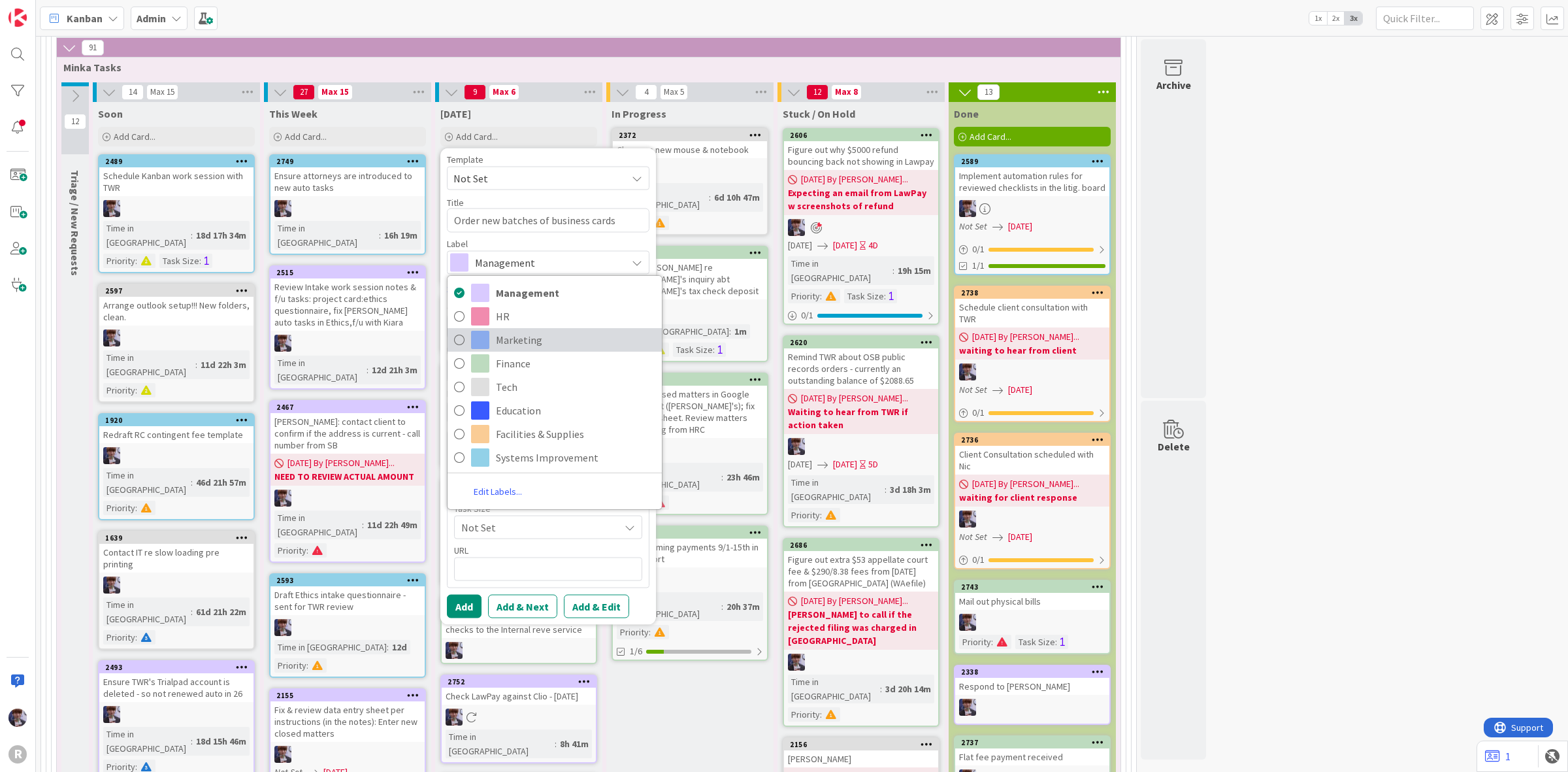
click at [548, 331] on span "Marketing" at bounding box center [575, 339] width 159 height 19
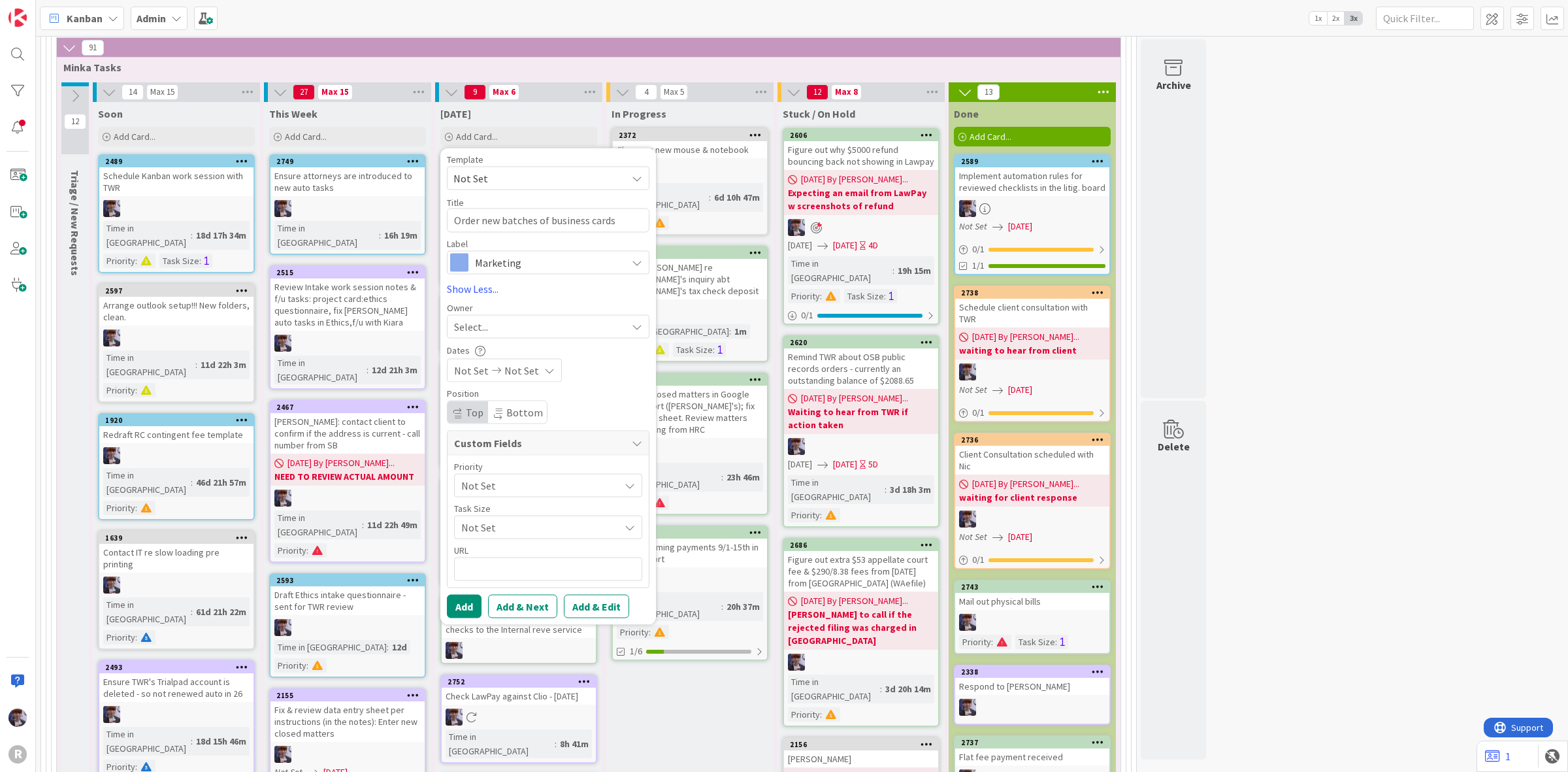
click at [548, 331] on div "Select..." at bounding box center [541, 326] width 172 height 16
click at [544, 434] on span "[PERSON_NAME]" at bounding box center [529, 435] width 64 height 19
click at [511, 481] on span "Not Set" at bounding box center [537, 485] width 152 height 18
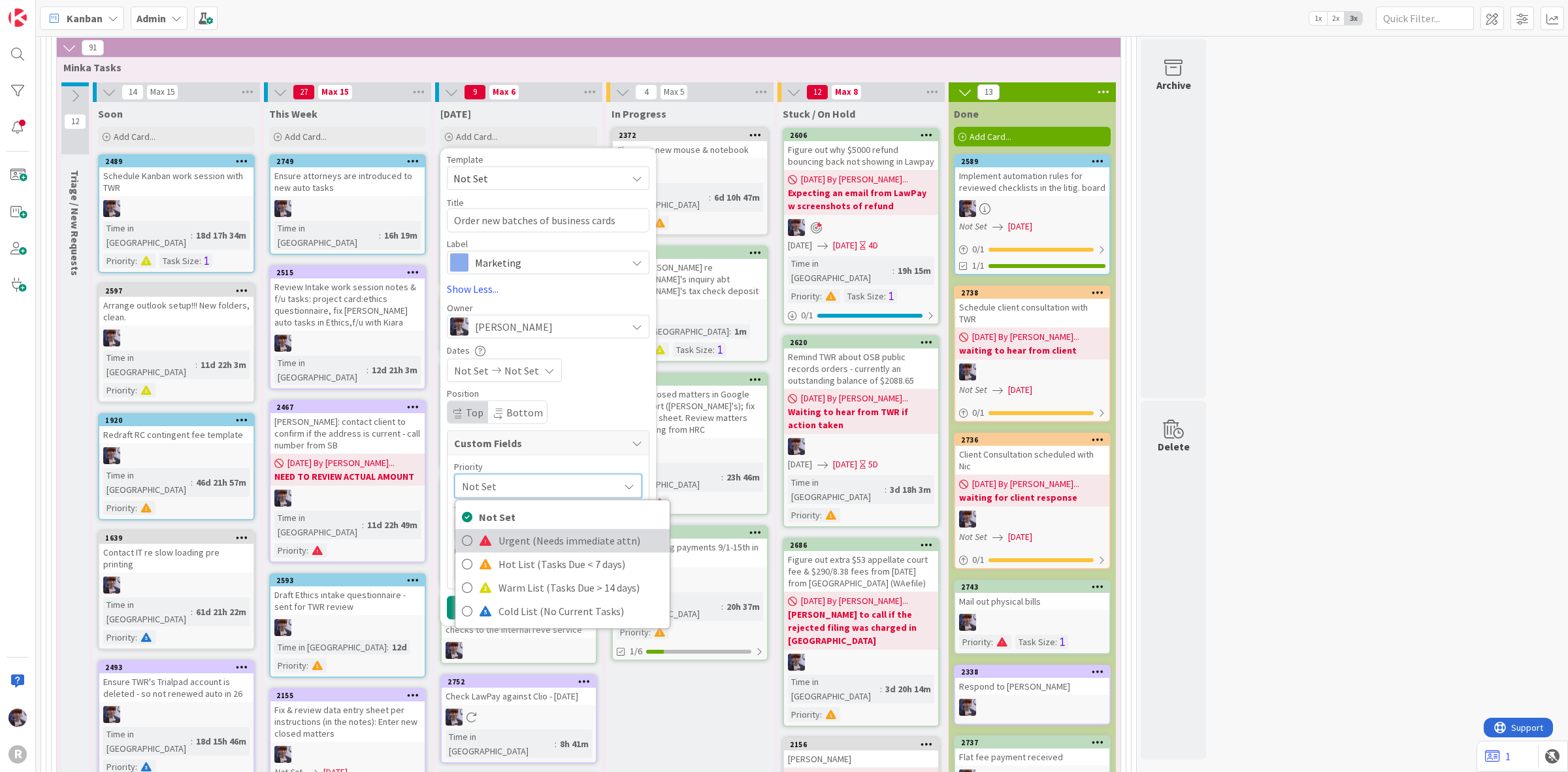
click at [563, 547] on span "Urgent (Needs immediate attn)" at bounding box center [581, 540] width 165 height 19
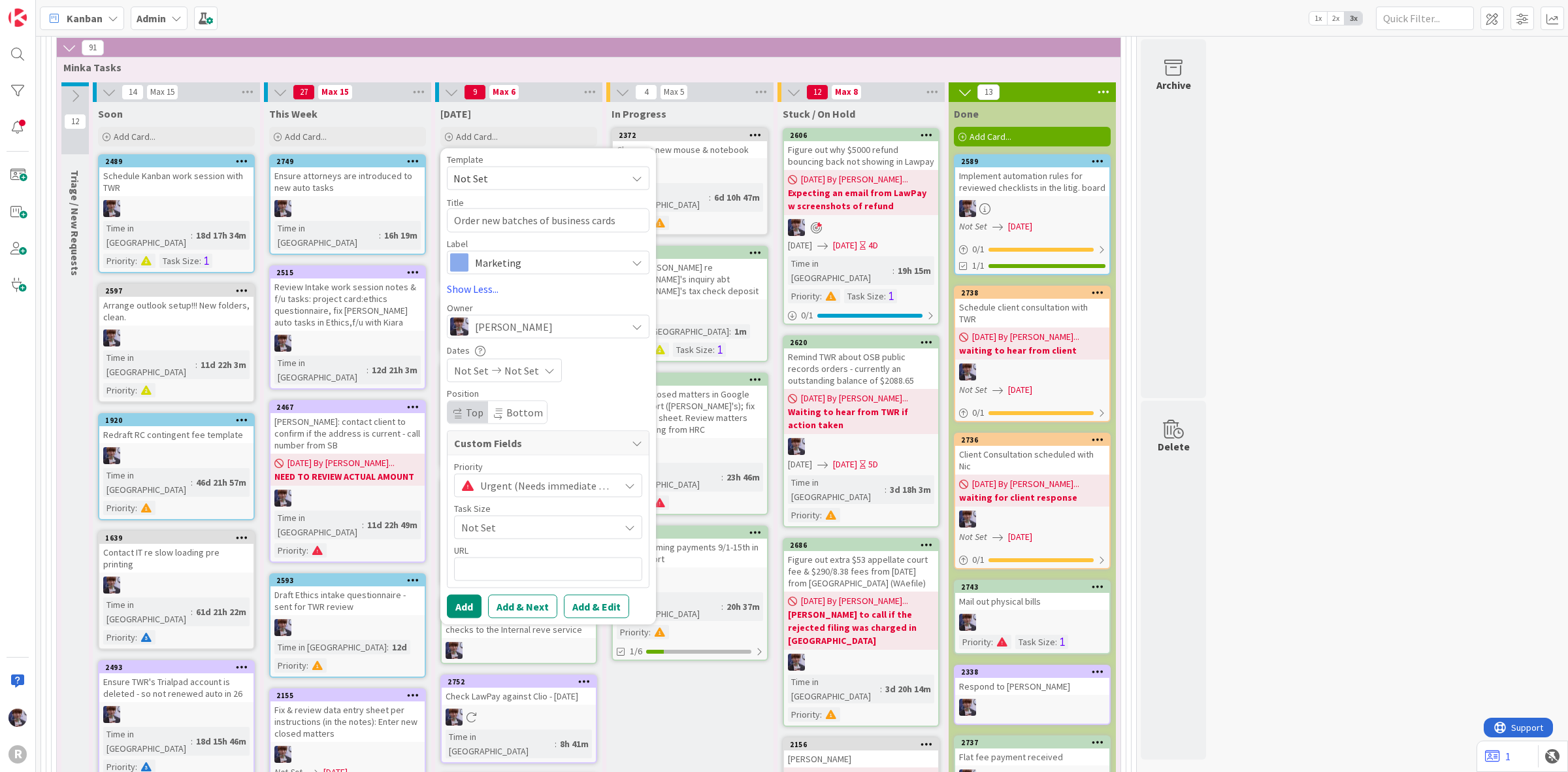
click at [551, 526] on span "Not Set" at bounding box center [537, 527] width 152 height 18
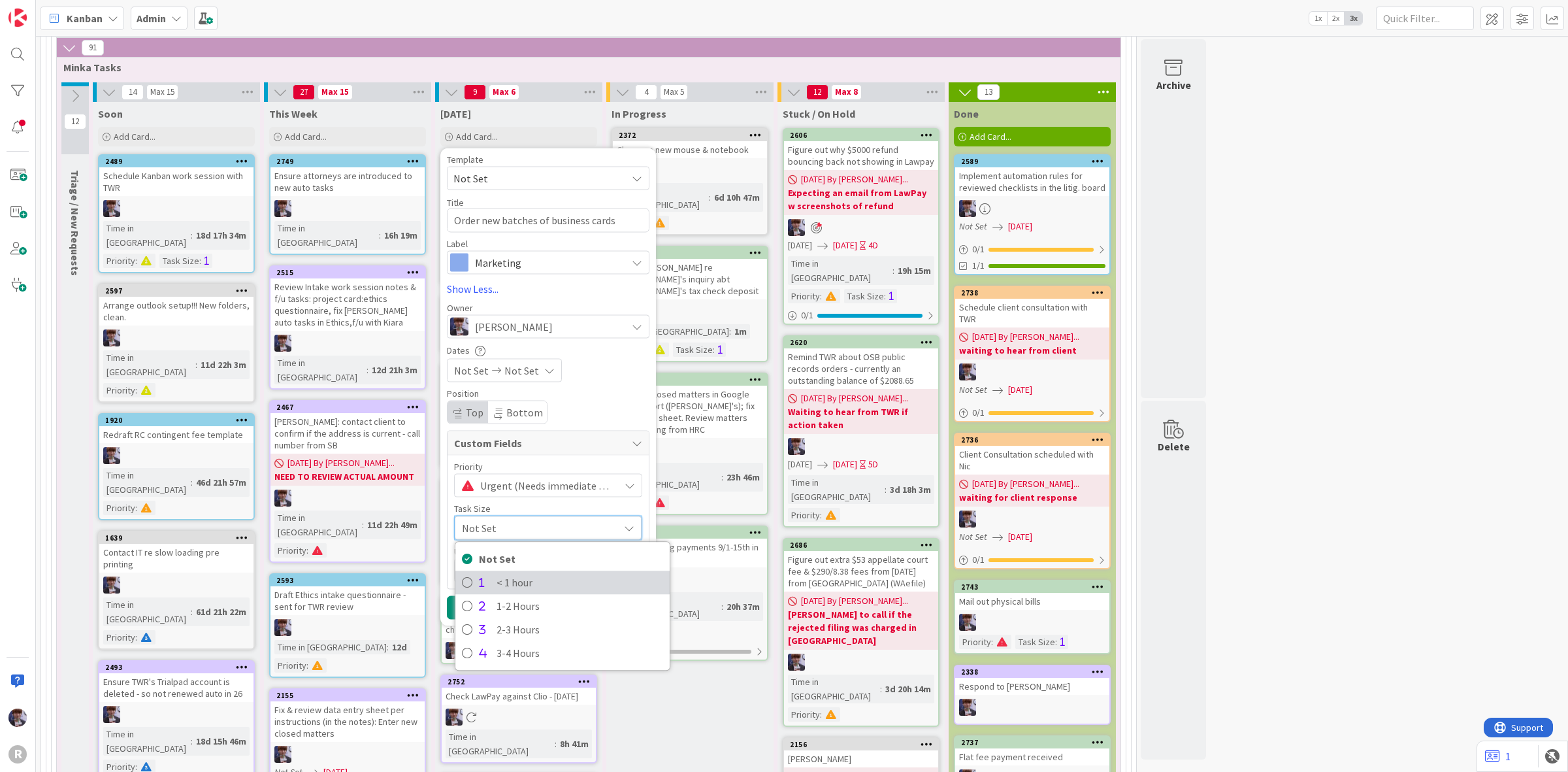
click at [549, 590] on span "< 1 hour" at bounding box center [579, 582] width 167 height 19
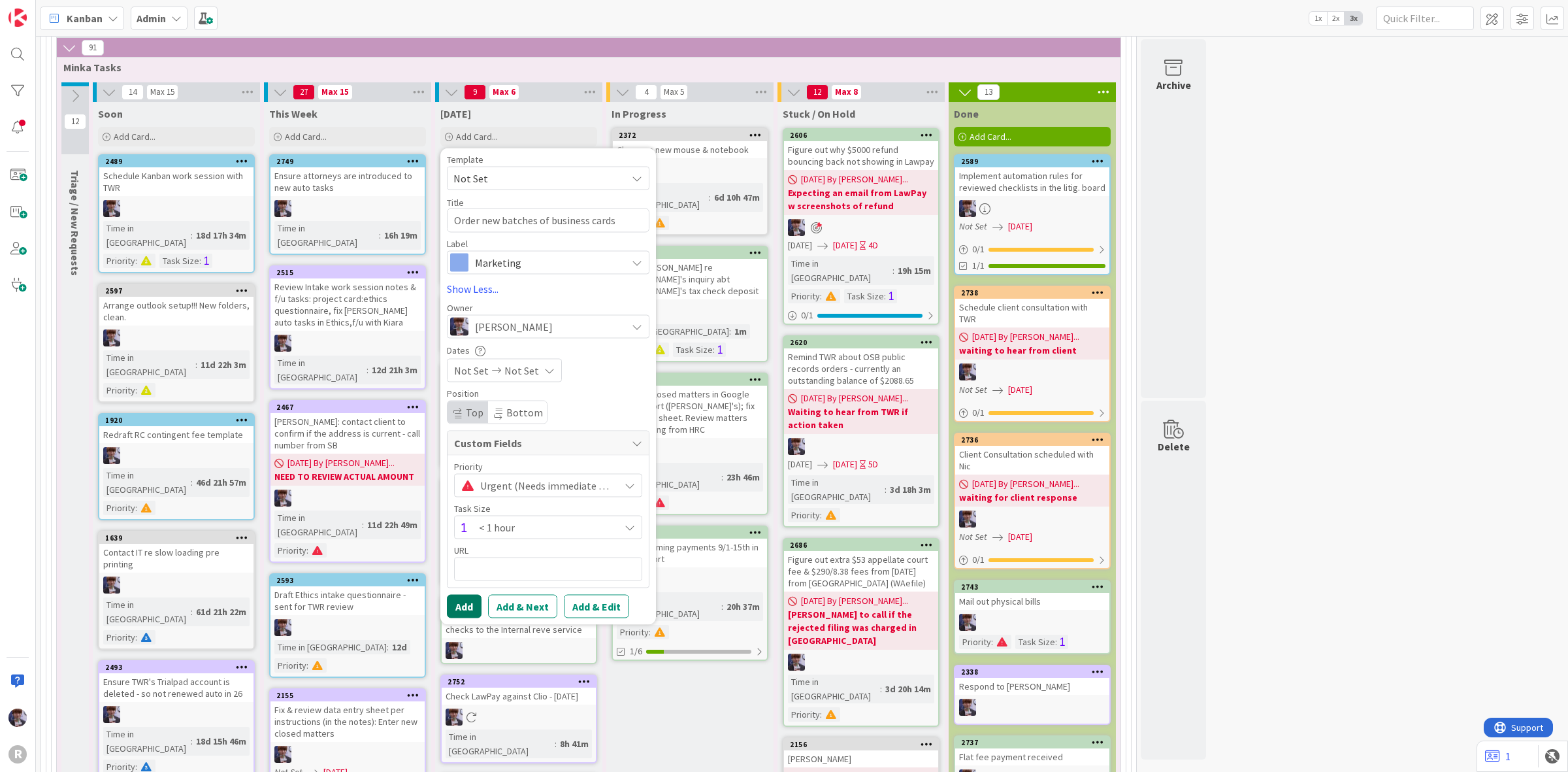
click at [476, 598] on button "Add" at bounding box center [464, 606] width 34 height 23
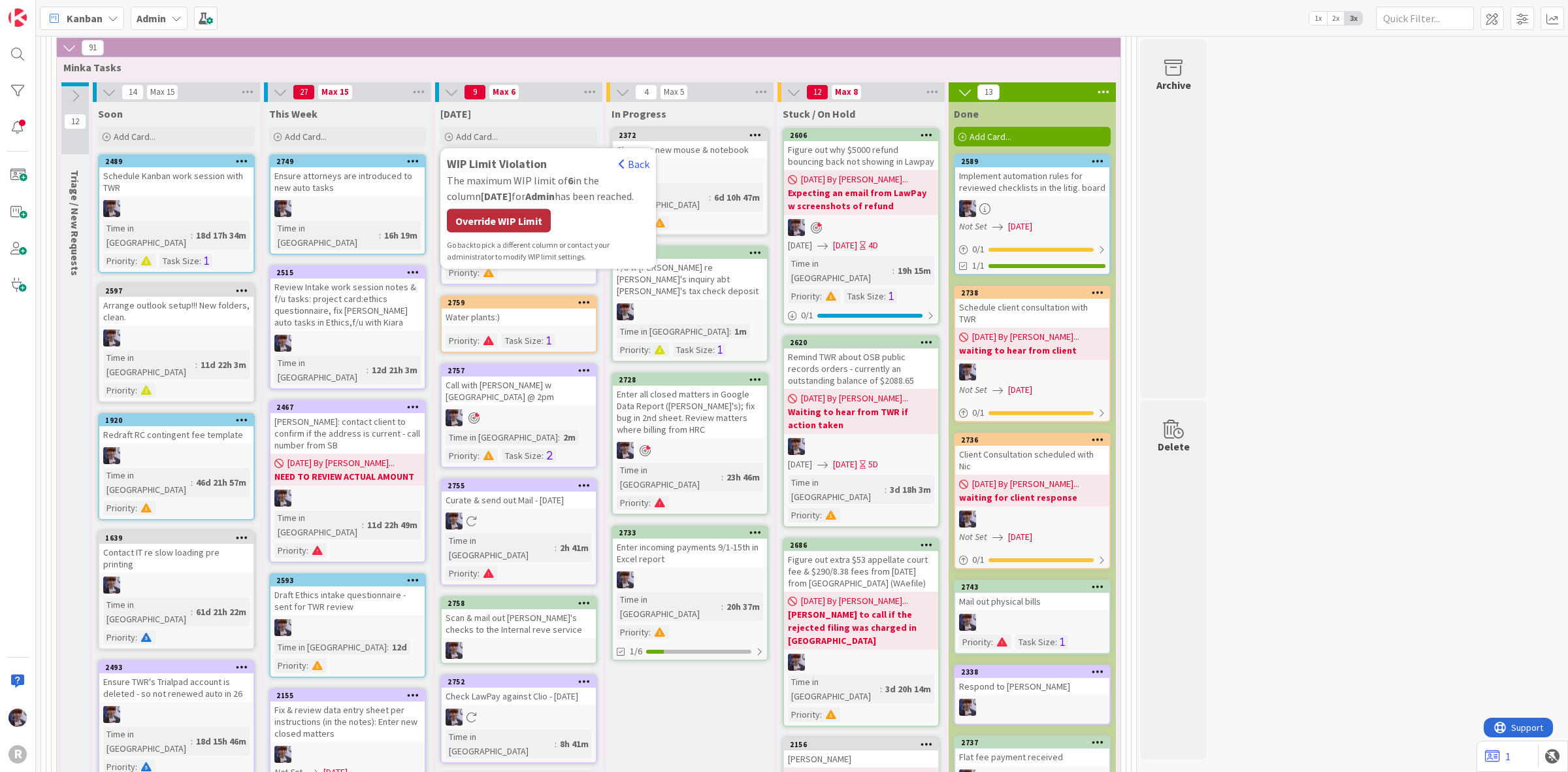
click at [510, 218] on div "Override WIP Limit" at bounding box center [499, 221] width 104 height 23
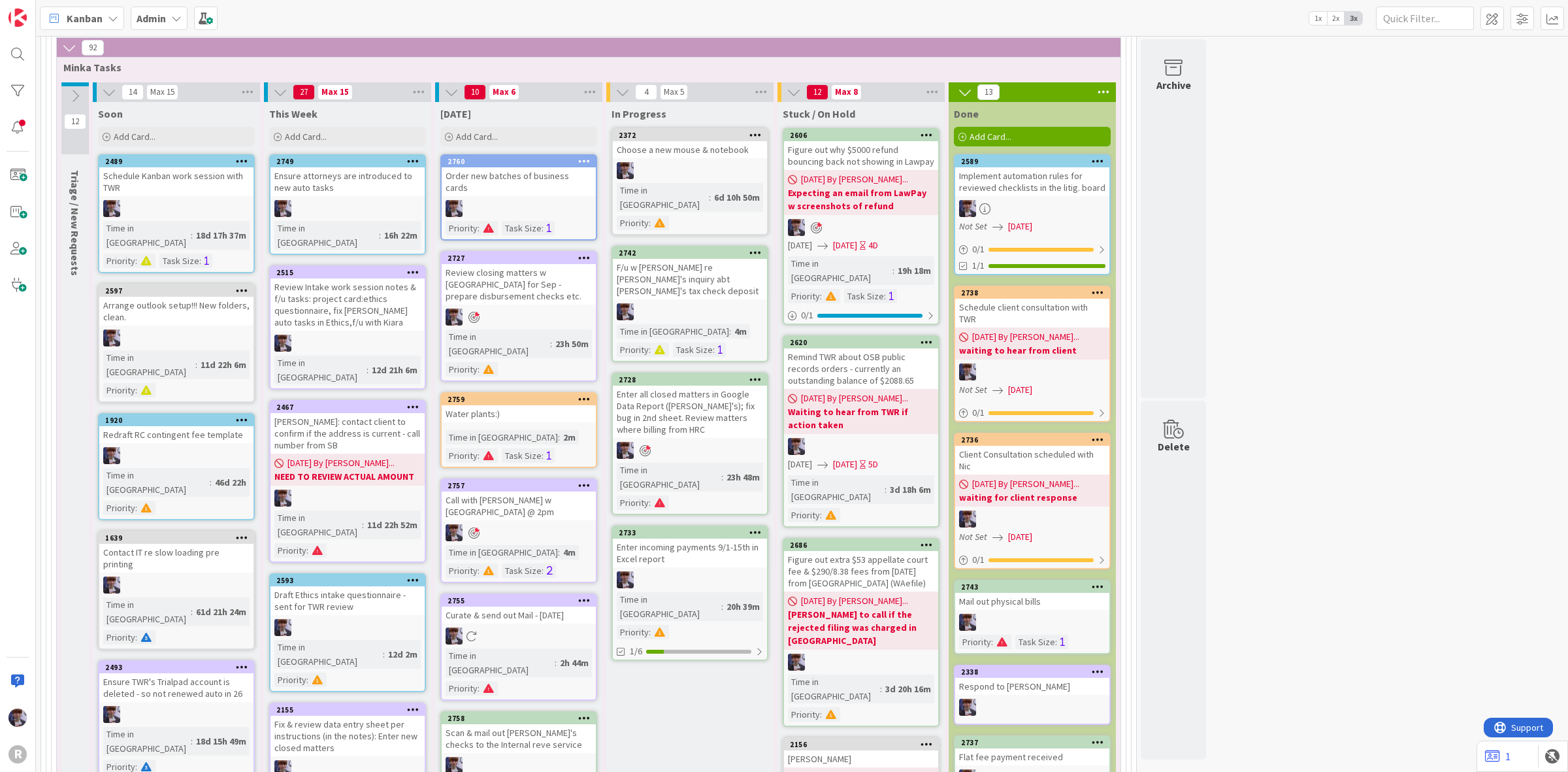
click at [495, 183] on div "Order new batches of business cards" at bounding box center [519, 182] width 154 height 28
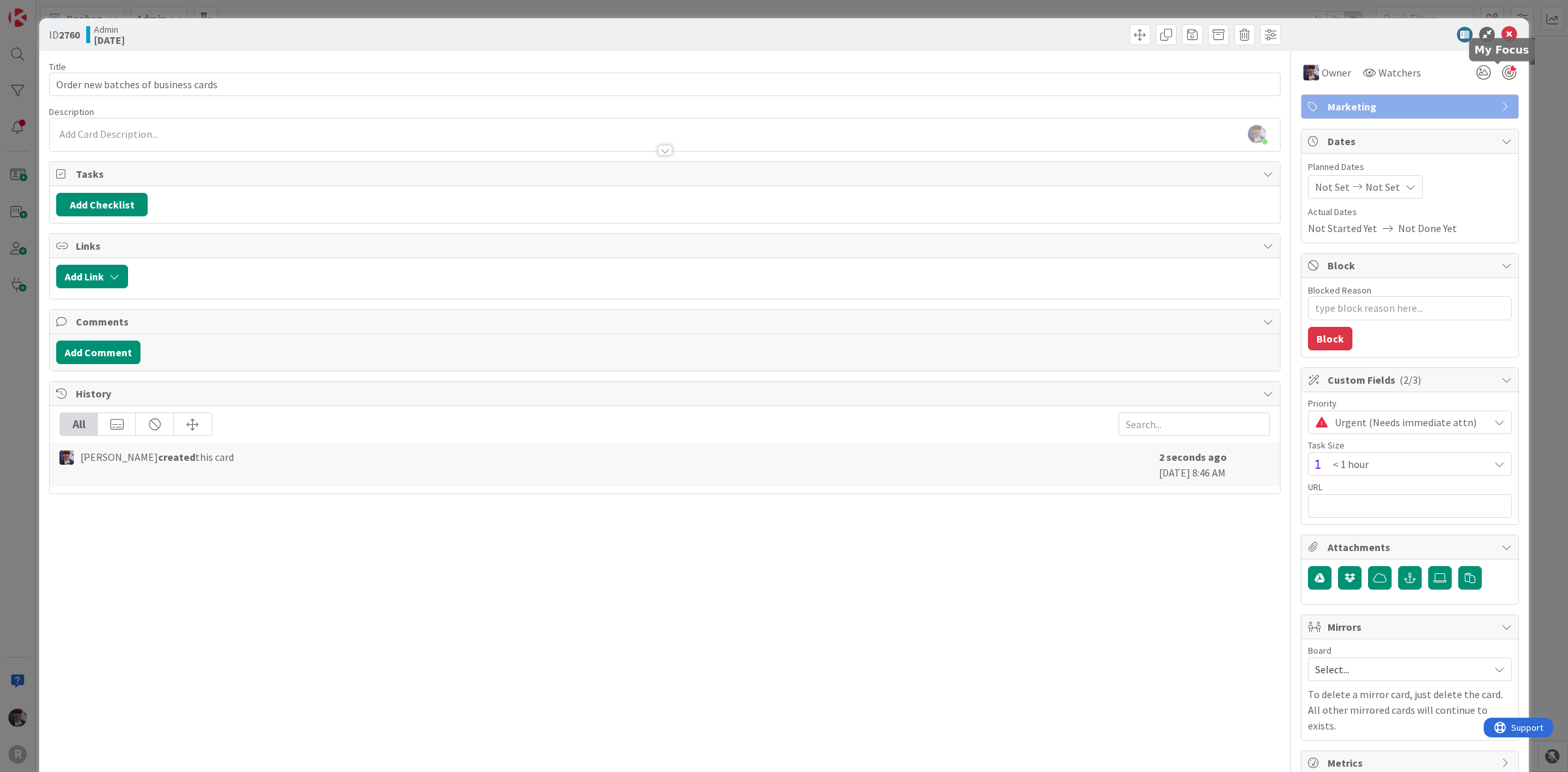
click at [1503, 70] on div at bounding box center [1509, 72] width 14 height 14
click at [1523, 95] on div "ID 2760 Admin [DATE] Title 36 / 128 Order new batches of business cards Descrip…" at bounding box center [784, 386] width 1568 height 772
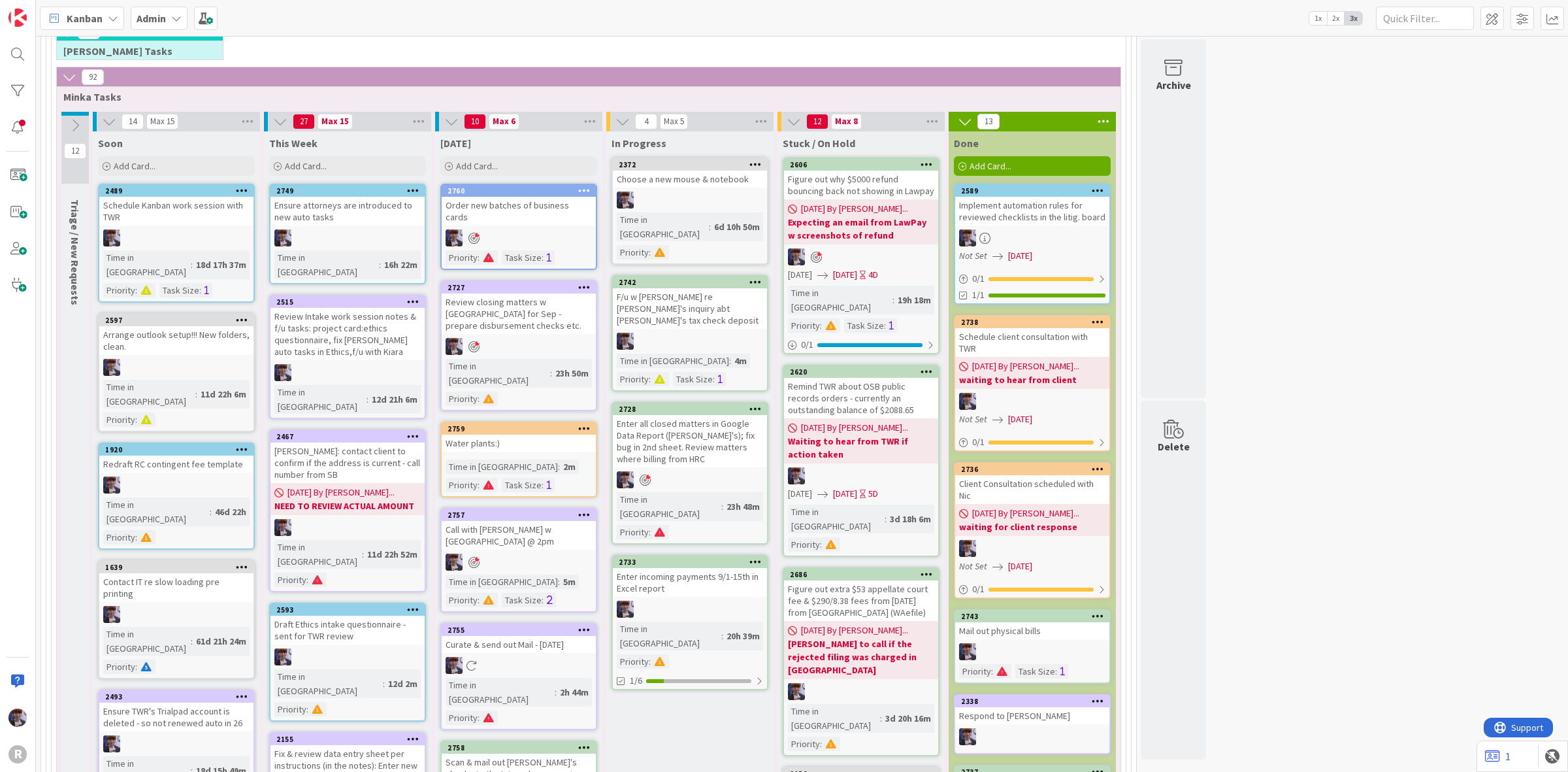
scroll to position [147, 0]
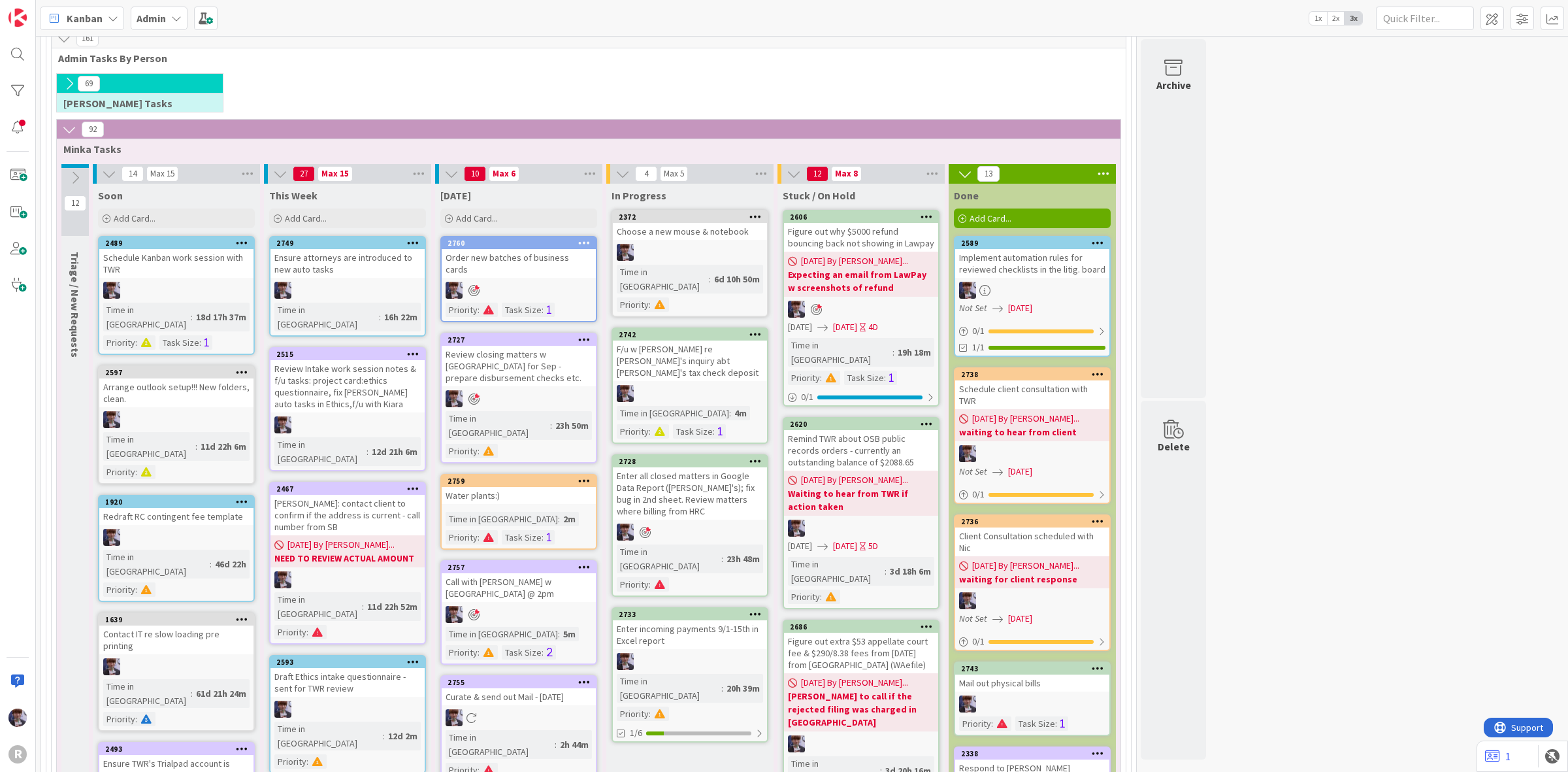
click at [89, 13] on span "Kanban" at bounding box center [85, 18] width 36 height 16
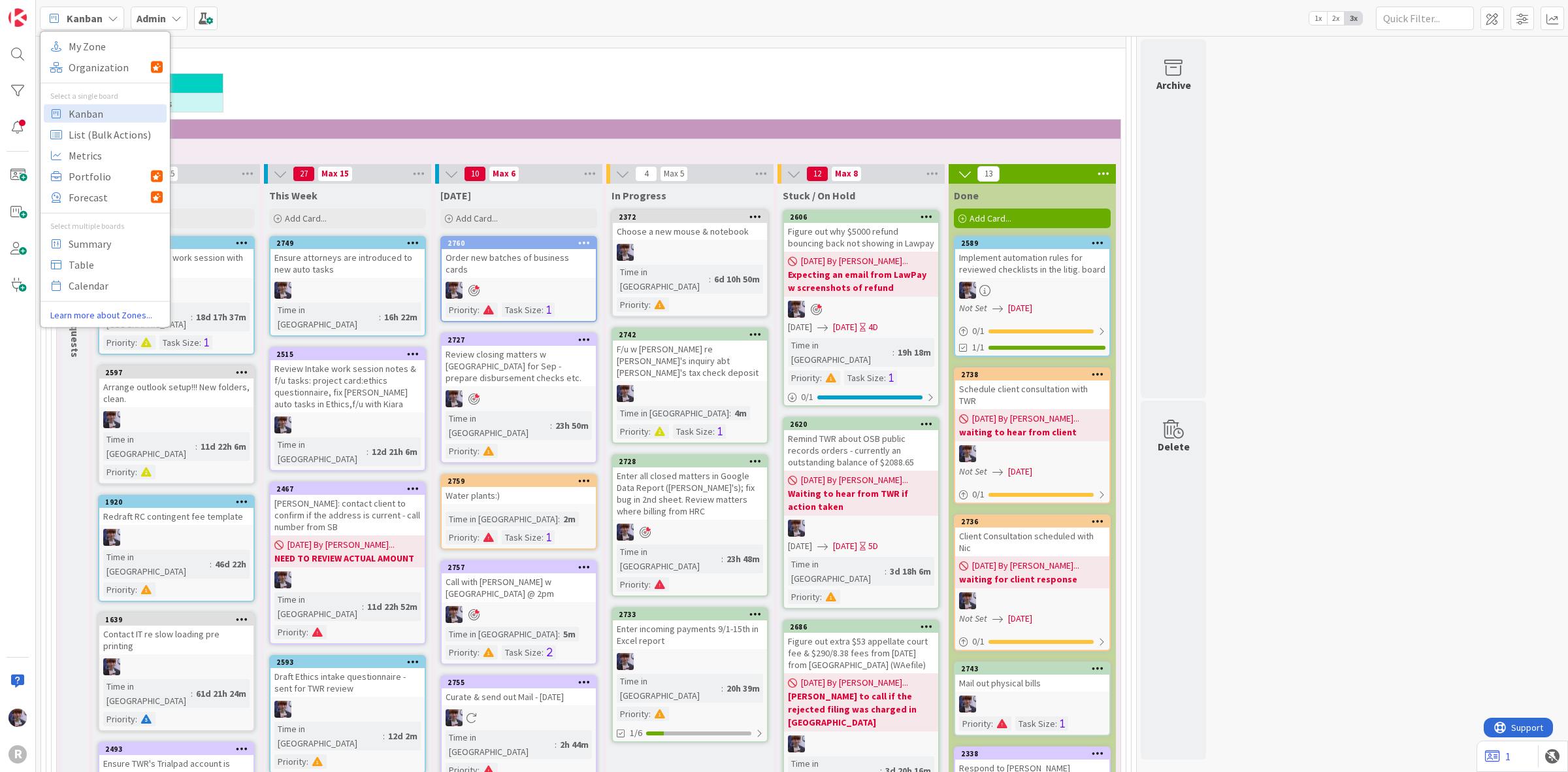
click at [174, 11] on div "Admin" at bounding box center [159, 18] width 57 height 23
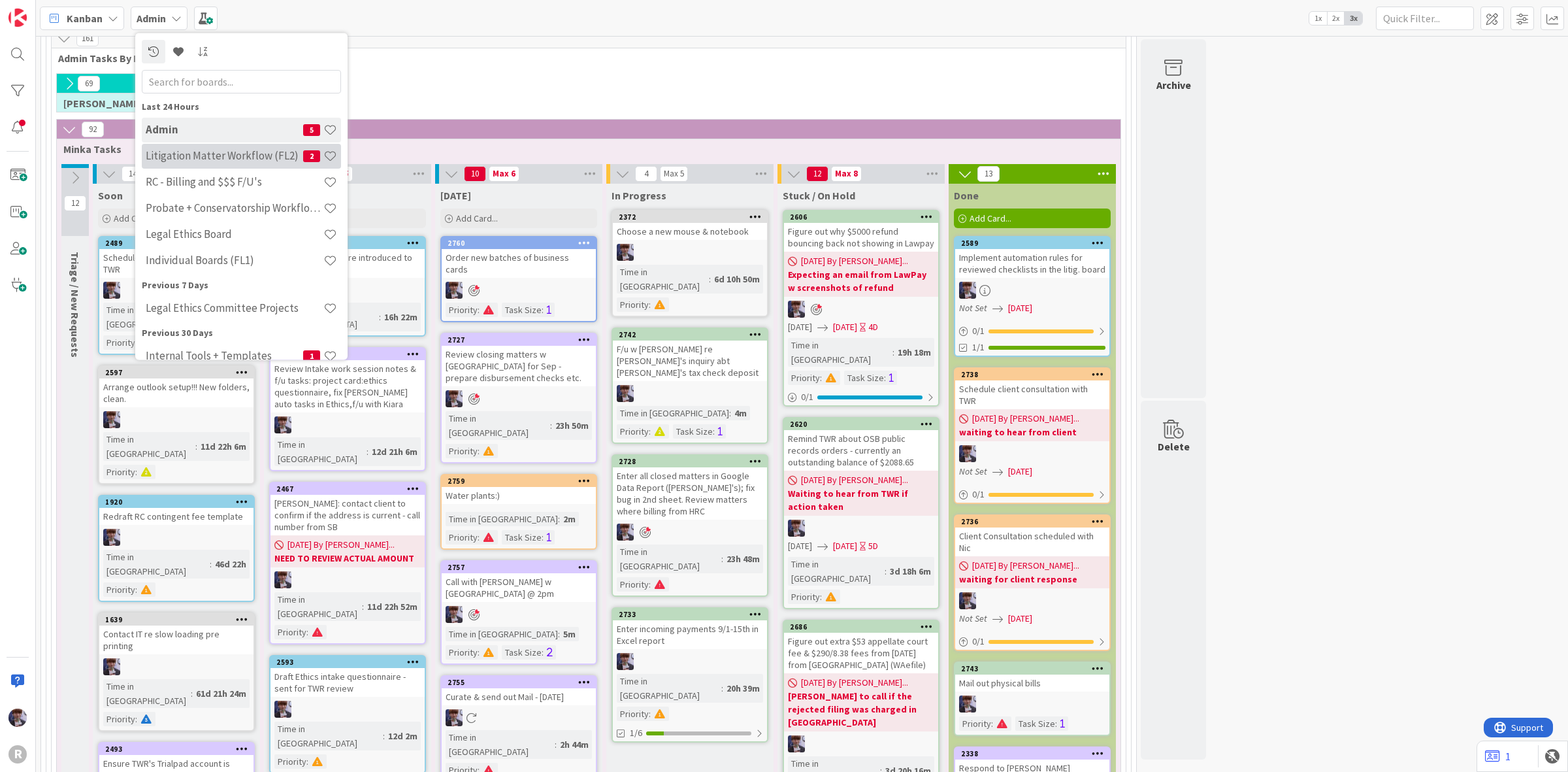
click at [207, 145] on div "Litigation Matter Workflow (FL2) 2" at bounding box center [241, 156] width 199 height 25
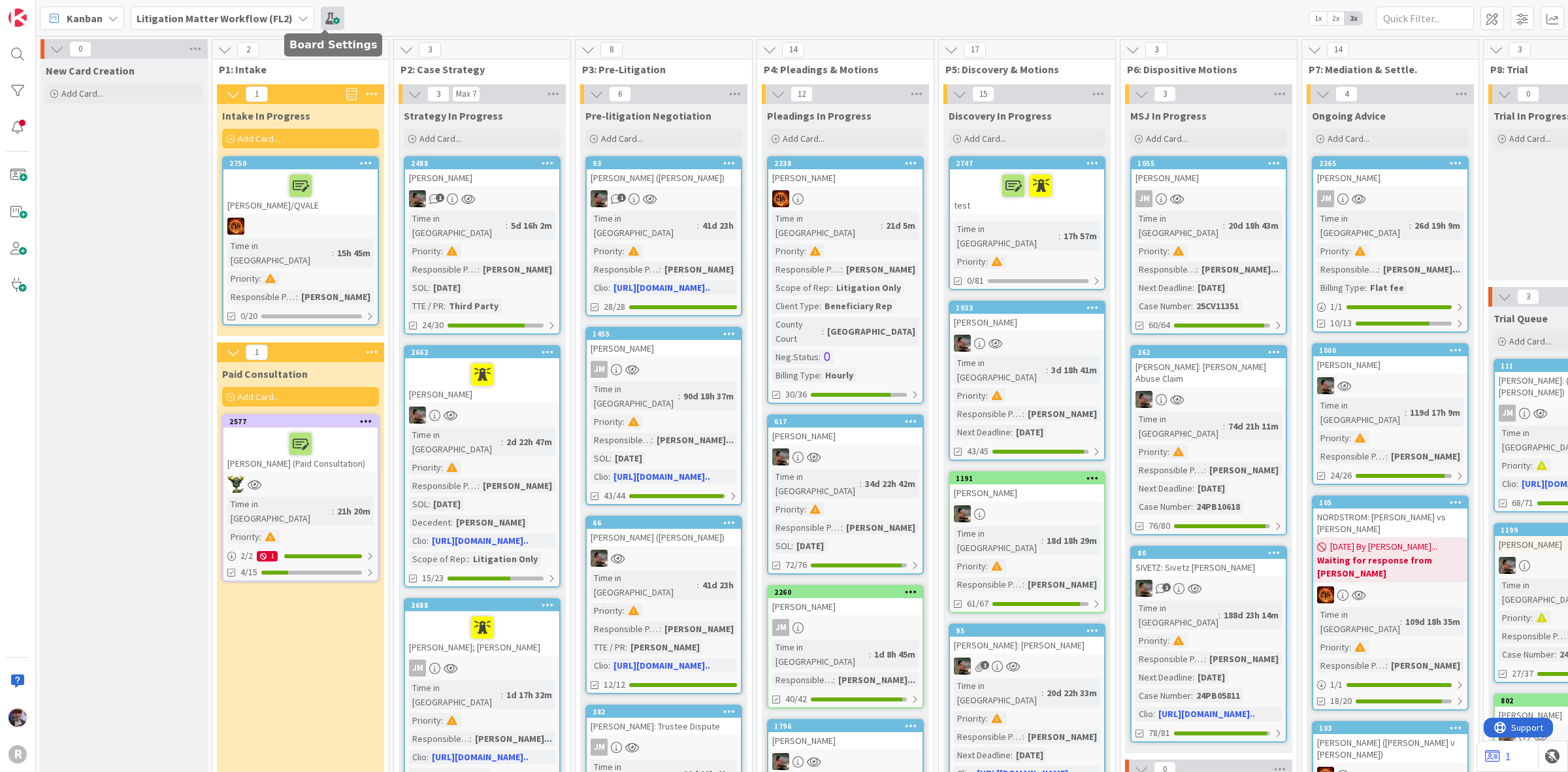
click at [334, 18] on span at bounding box center [332, 18] width 23 height 23
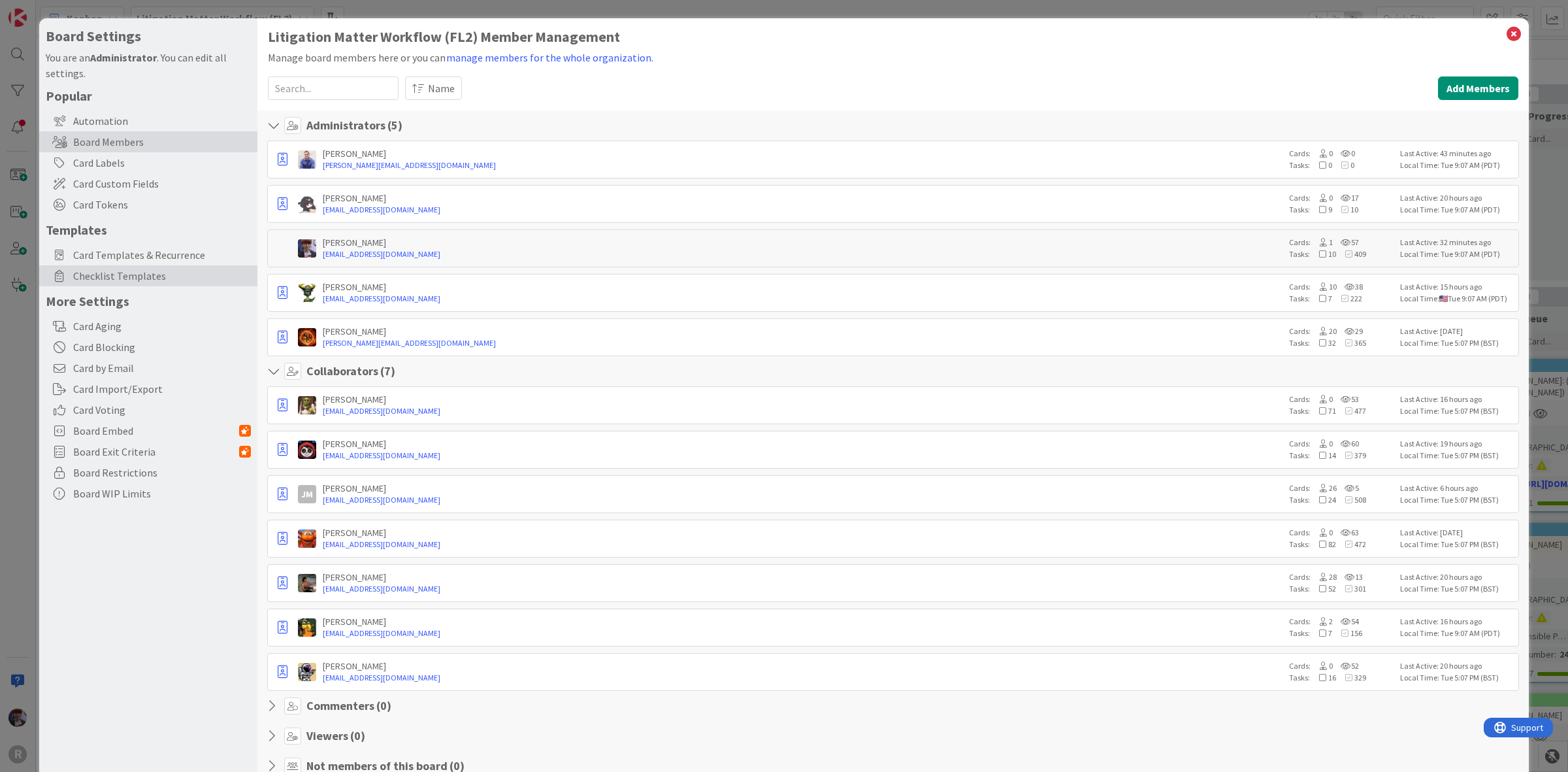
click at [121, 273] on span "Checklist Templates" at bounding box center [162, 275] width 177 height 16
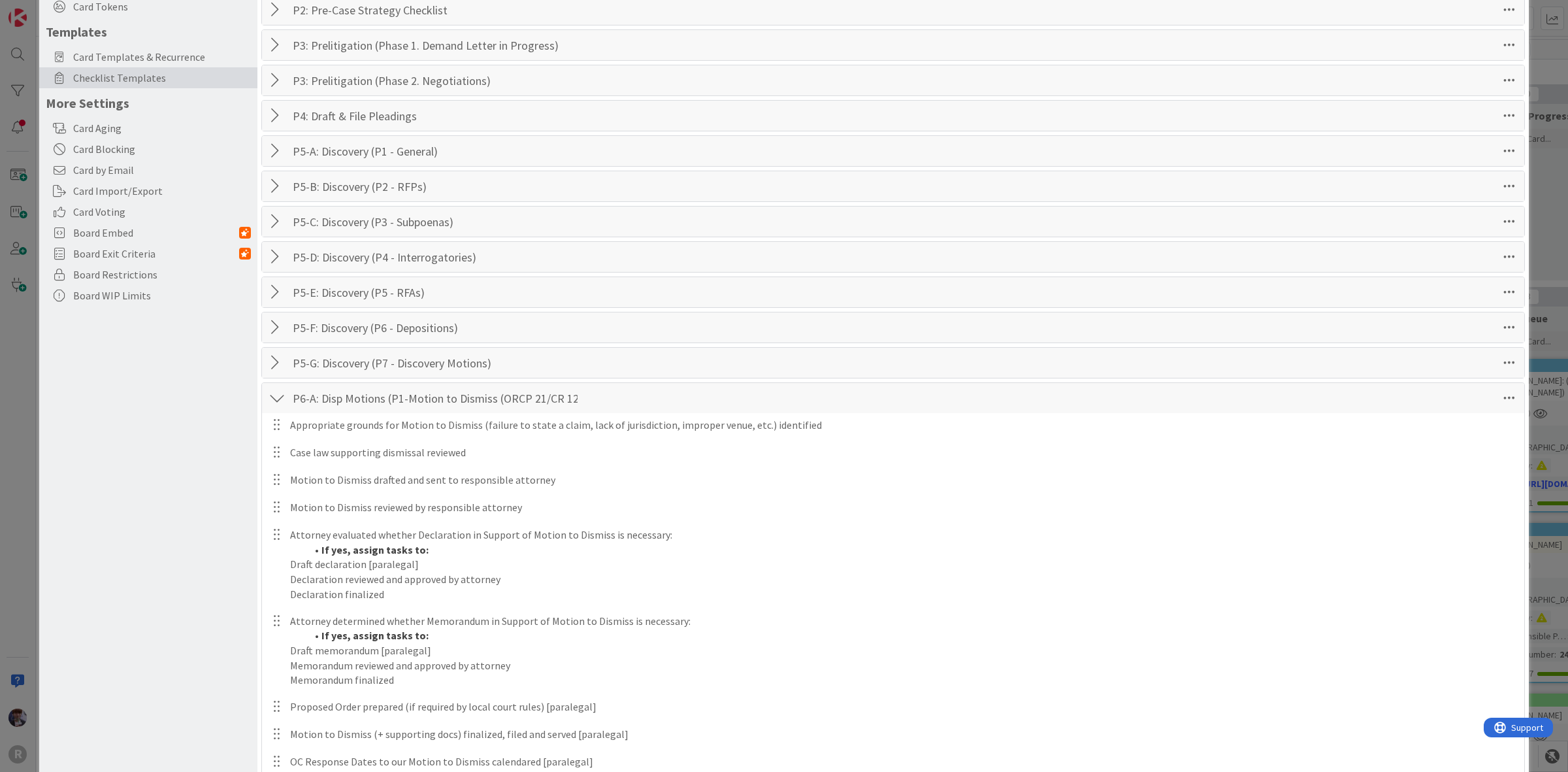
scroll to position [245, 0]
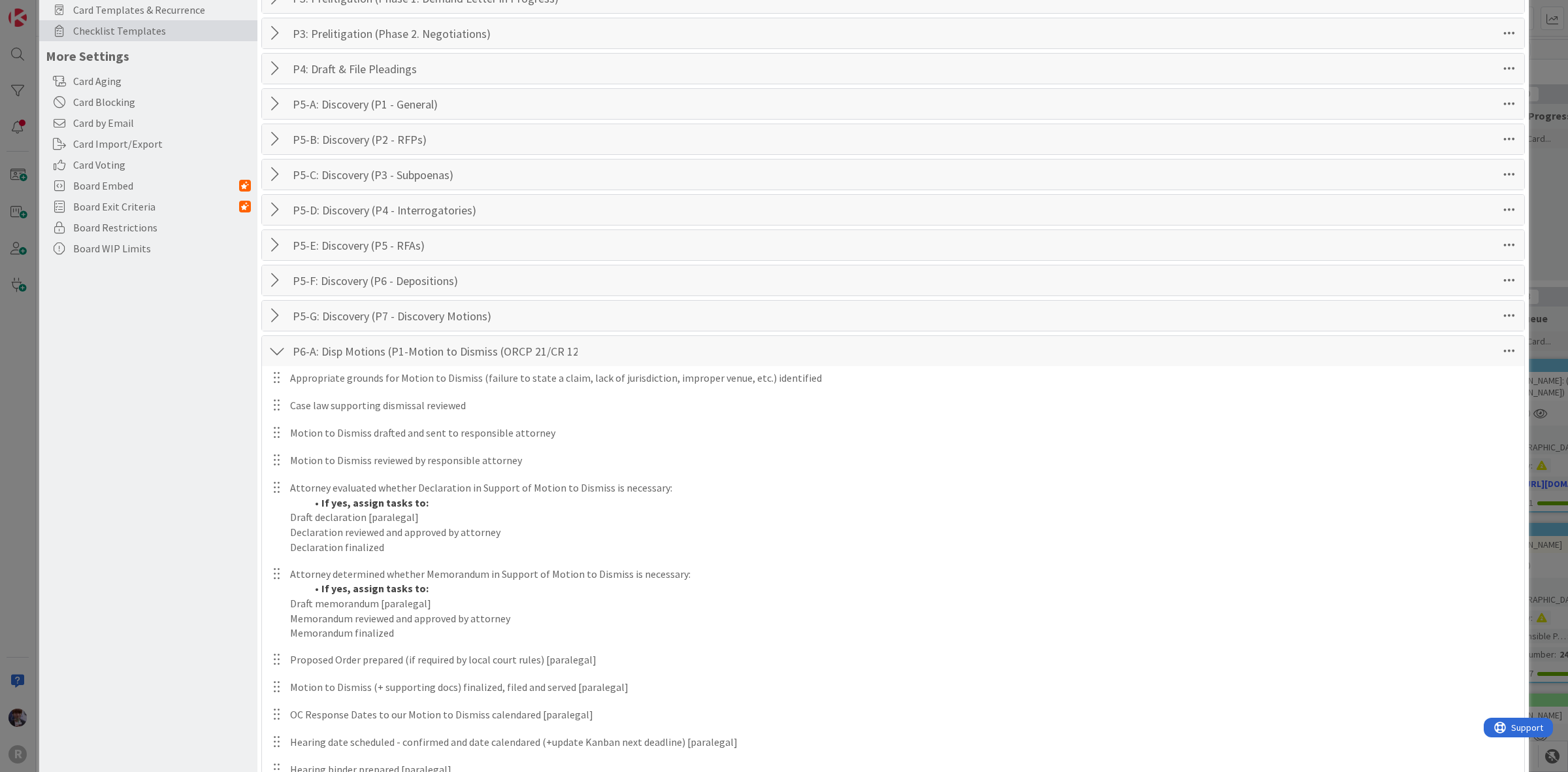
click at [272, 347] on div at bounding box center [277, 351] width 17 height 23
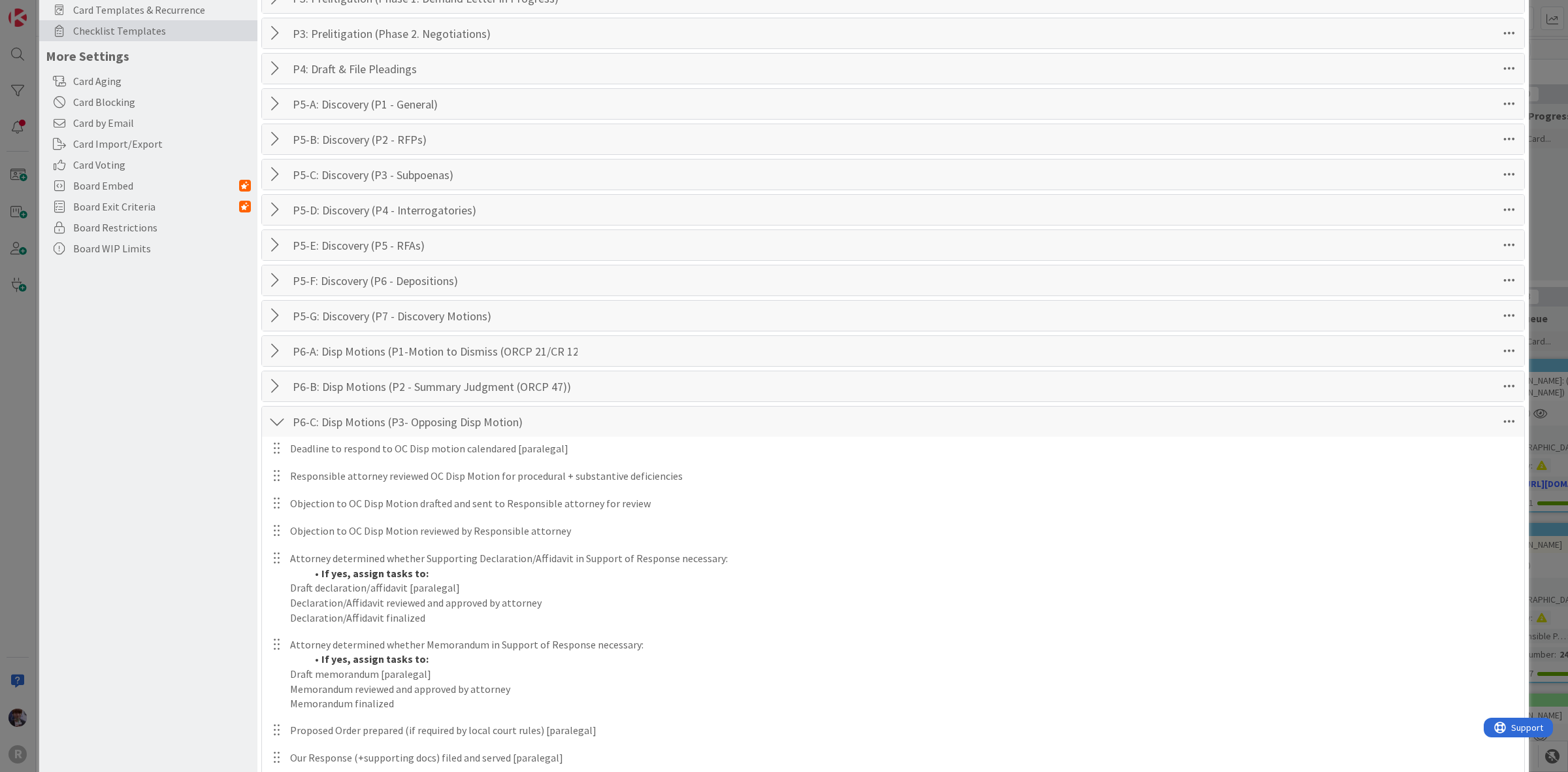
click at [275, 174] on div at bounding box center [277, 174] width 17 height 23
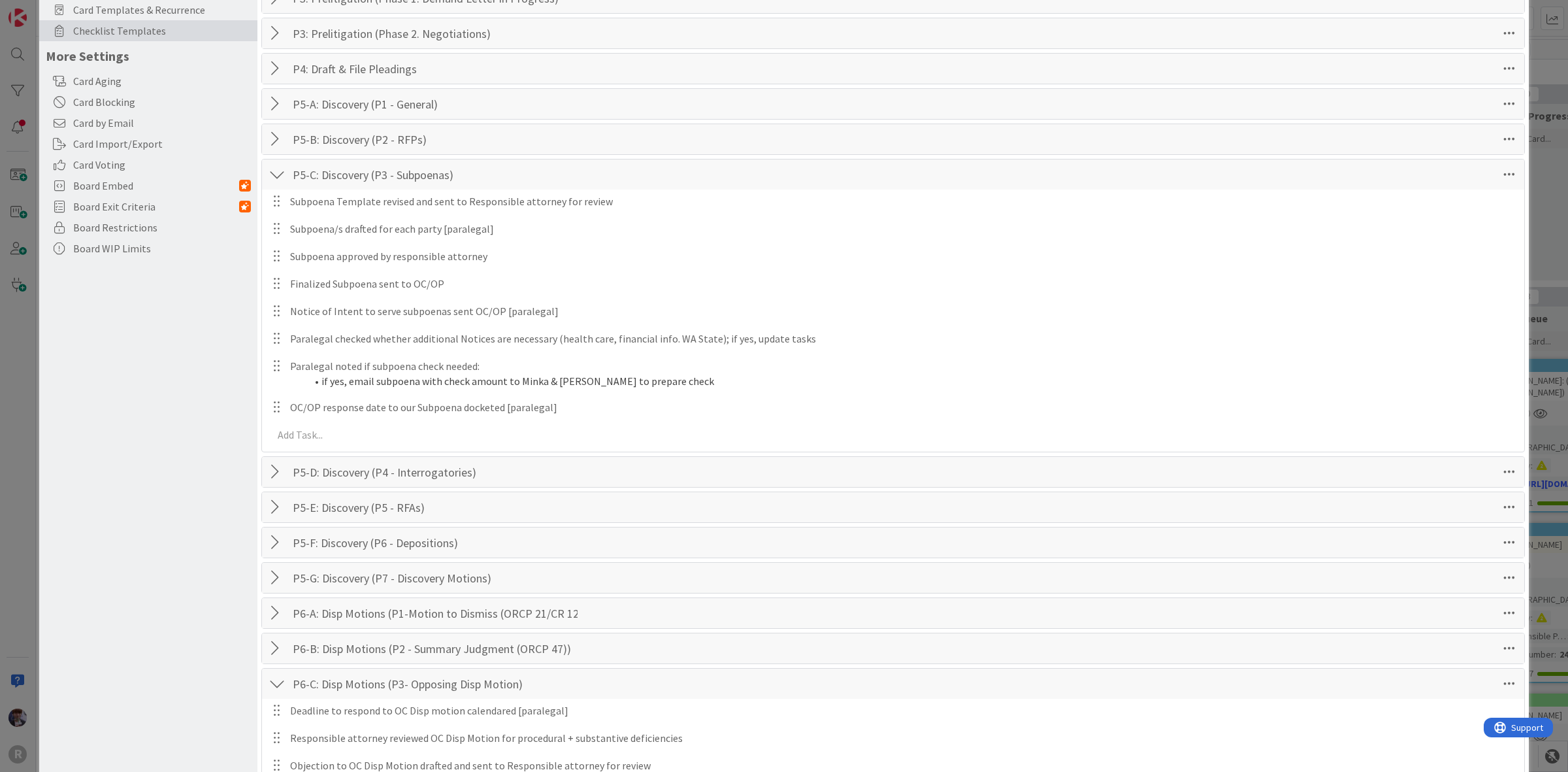
click at [273, 138] on div at bounding box center [277, 139] width 17 height 23
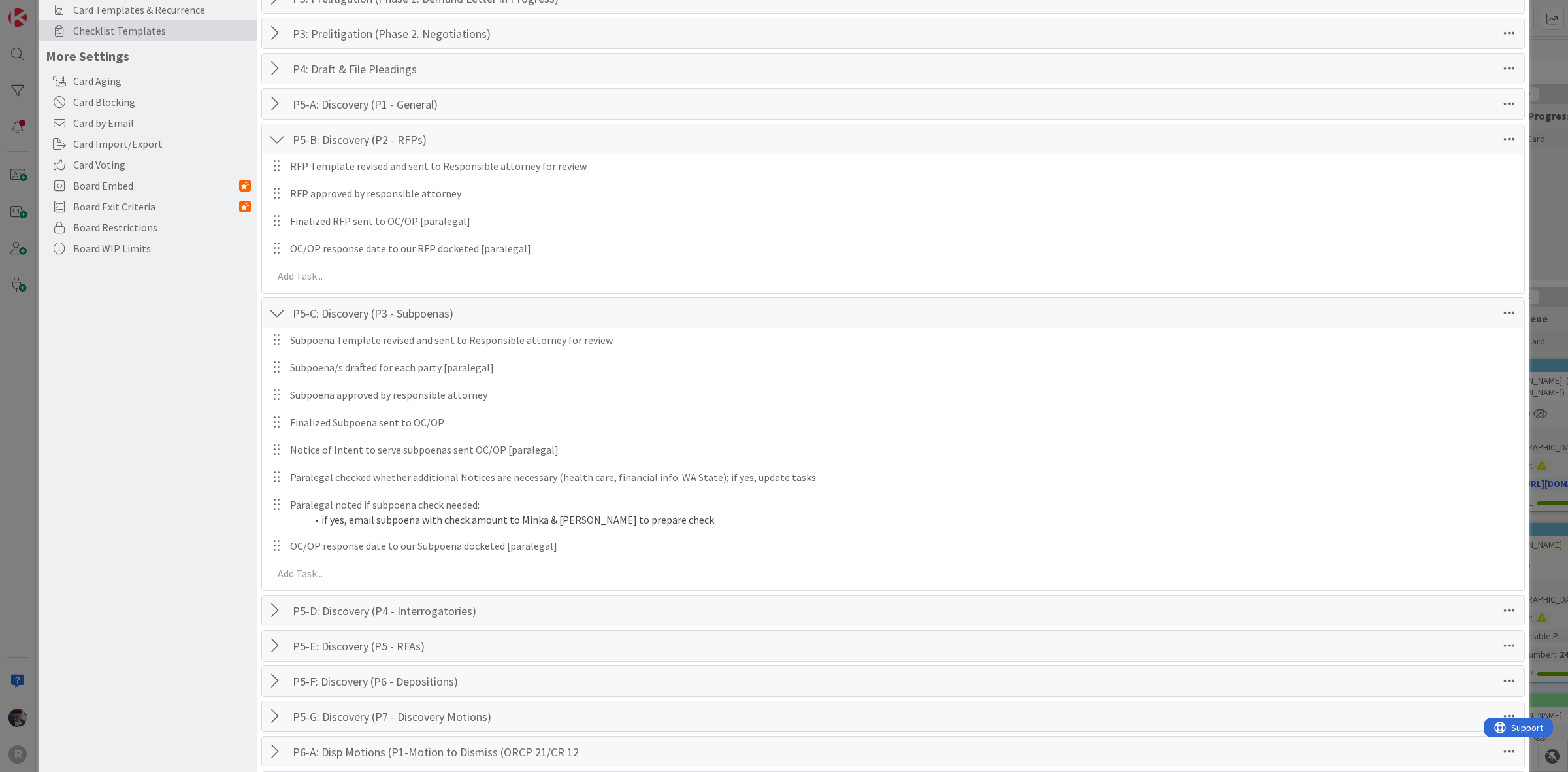
click at [270, 113] on div at bounding box center [277, 104] width 17 height 23
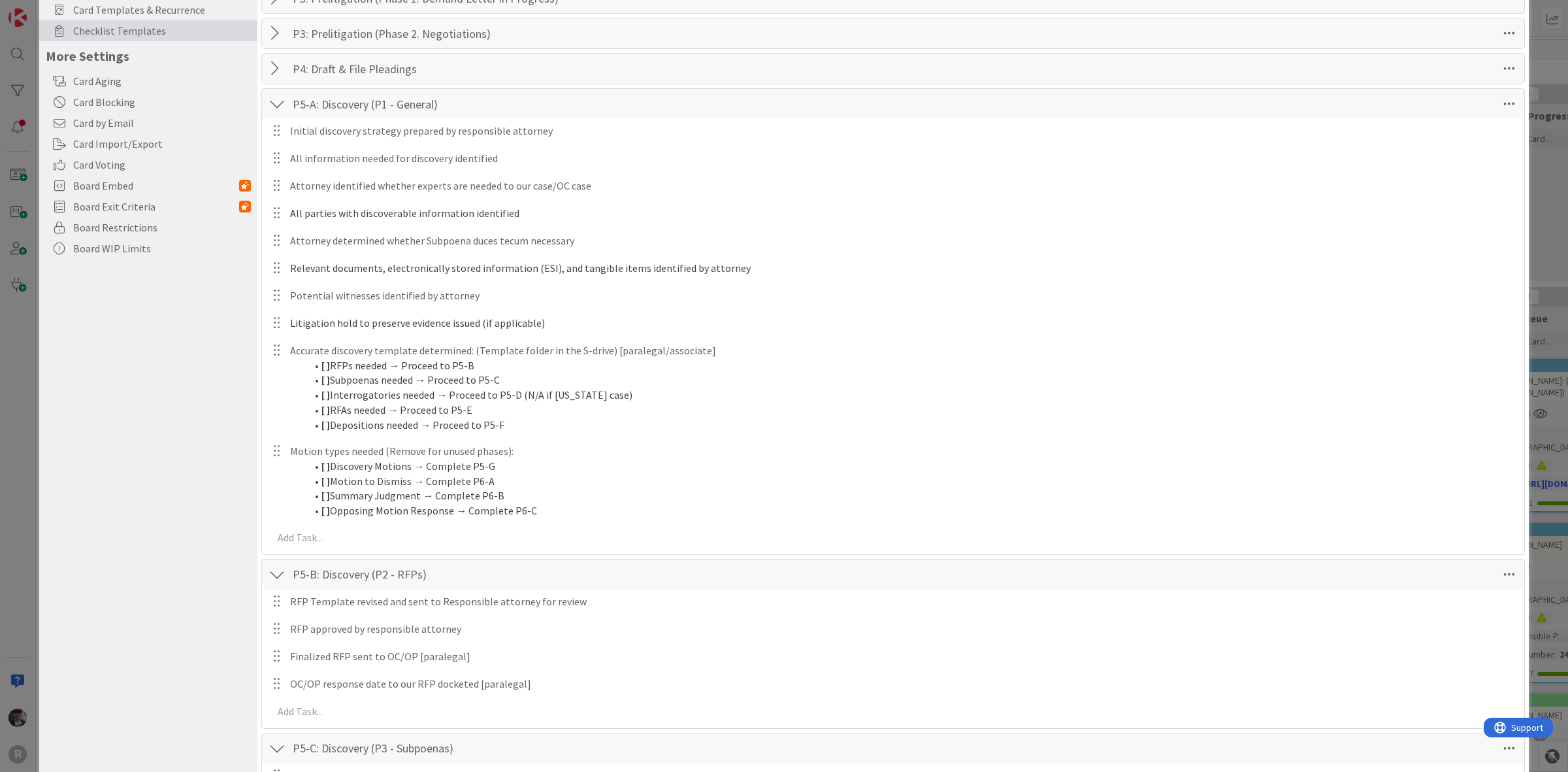
click at [271, 80] on div at bounding box center [277, 69] width 17 height 23
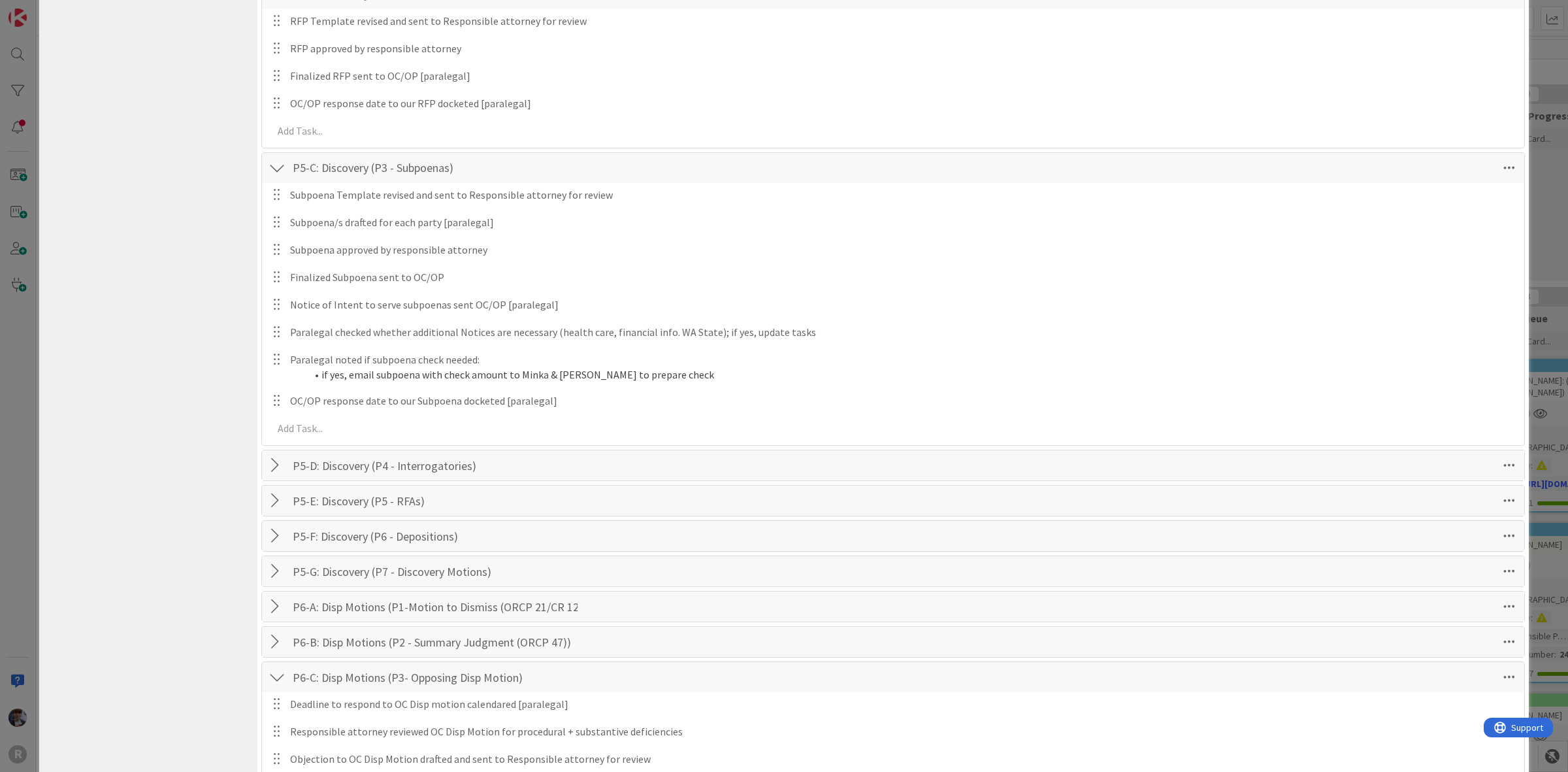
scroll to position [1226, 0]
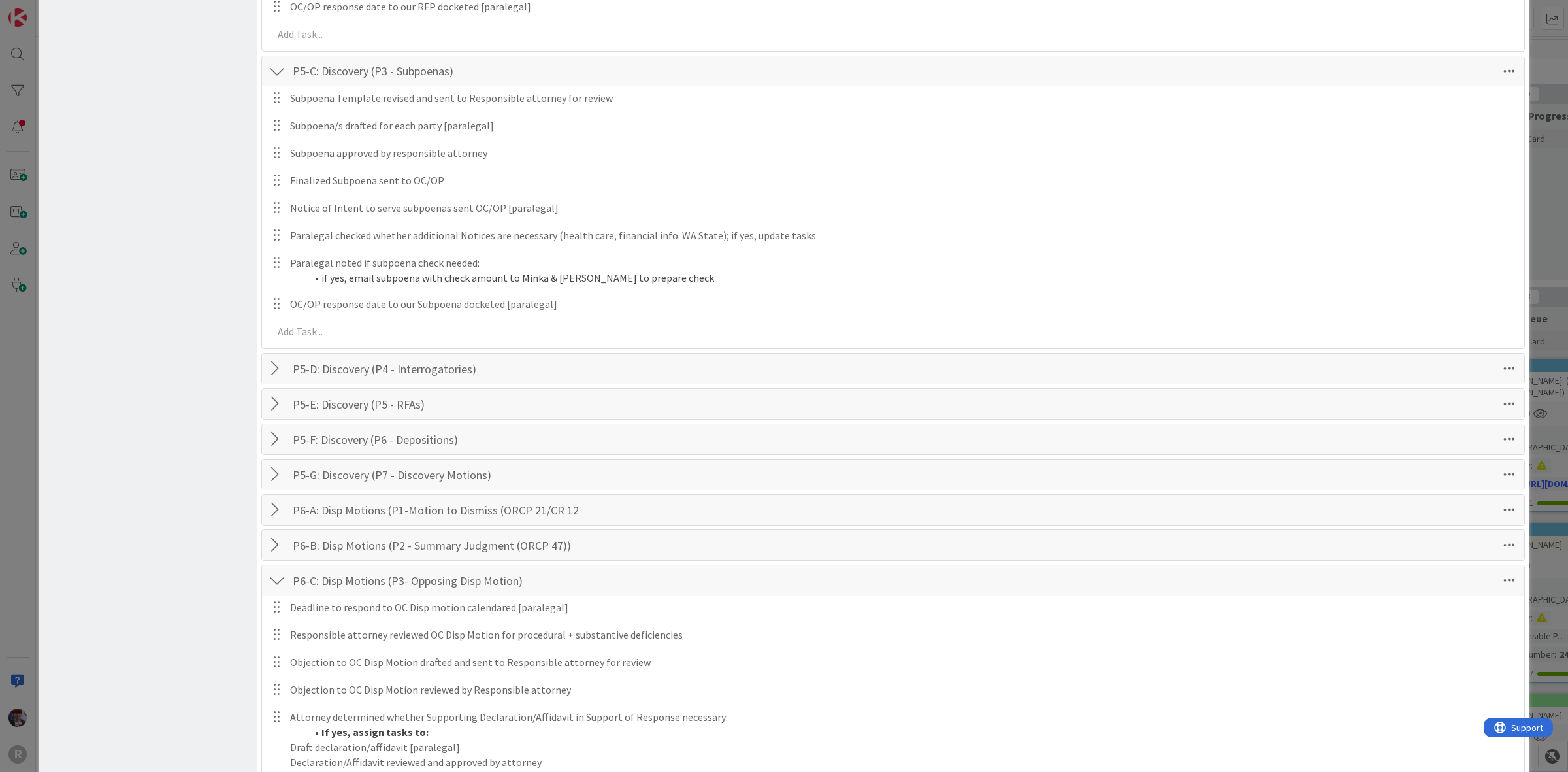
click at [278, 376] on div at bounding box center [277, 368] width 17 height 23
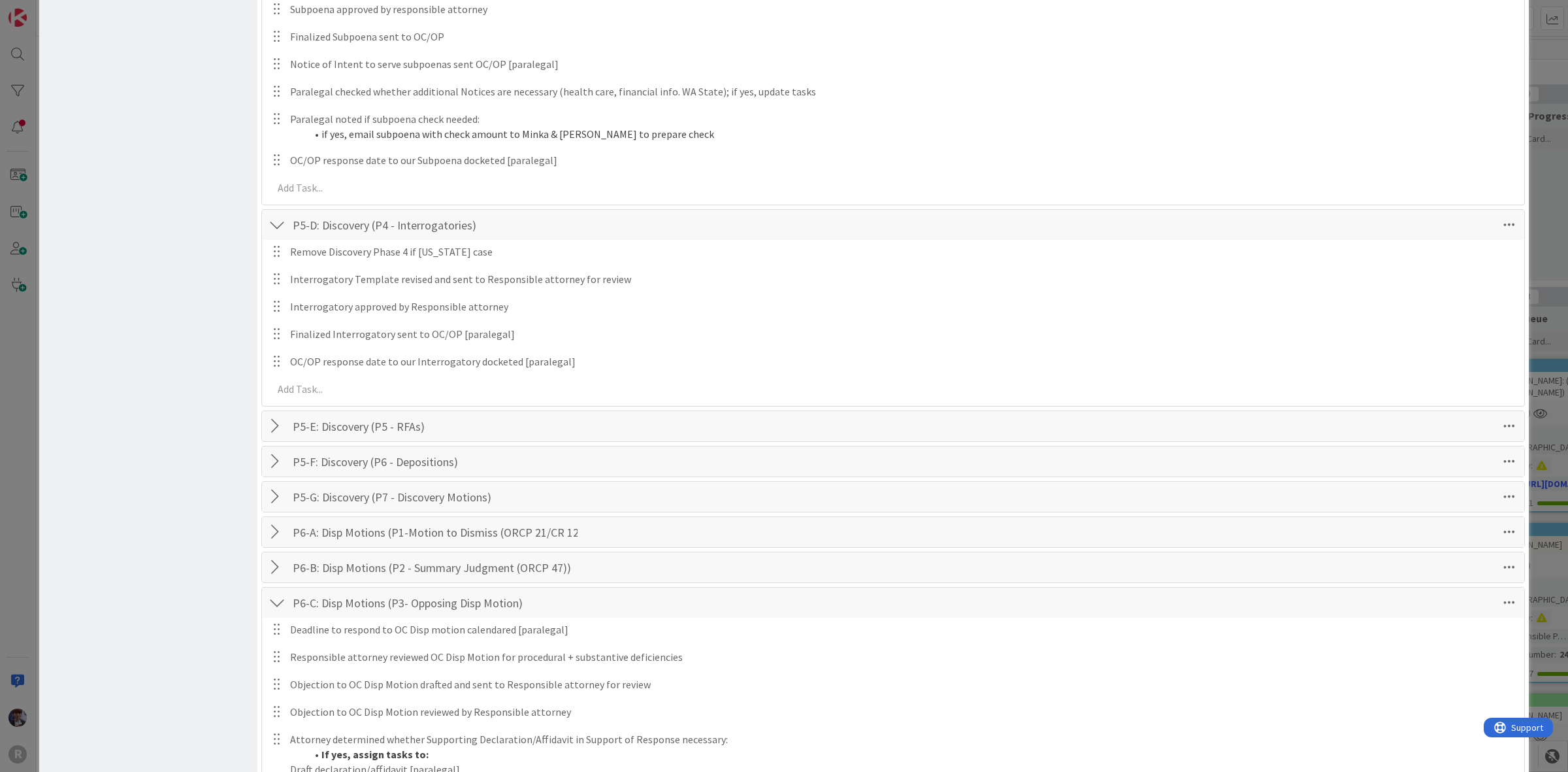
scroll to position [1470, 0]
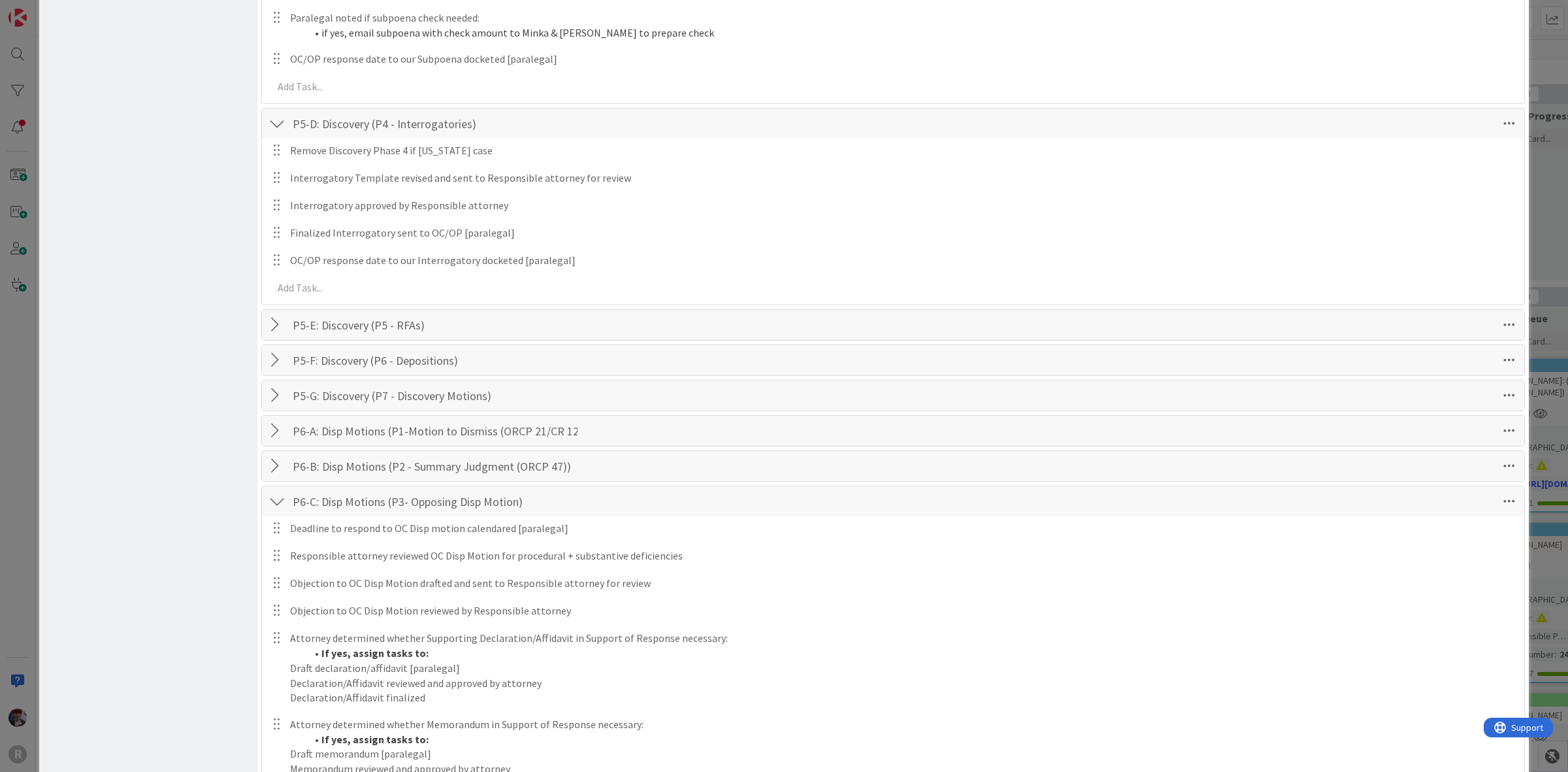
click at [273, 317] on div at bounding box center [277, 325] width 17 height 23
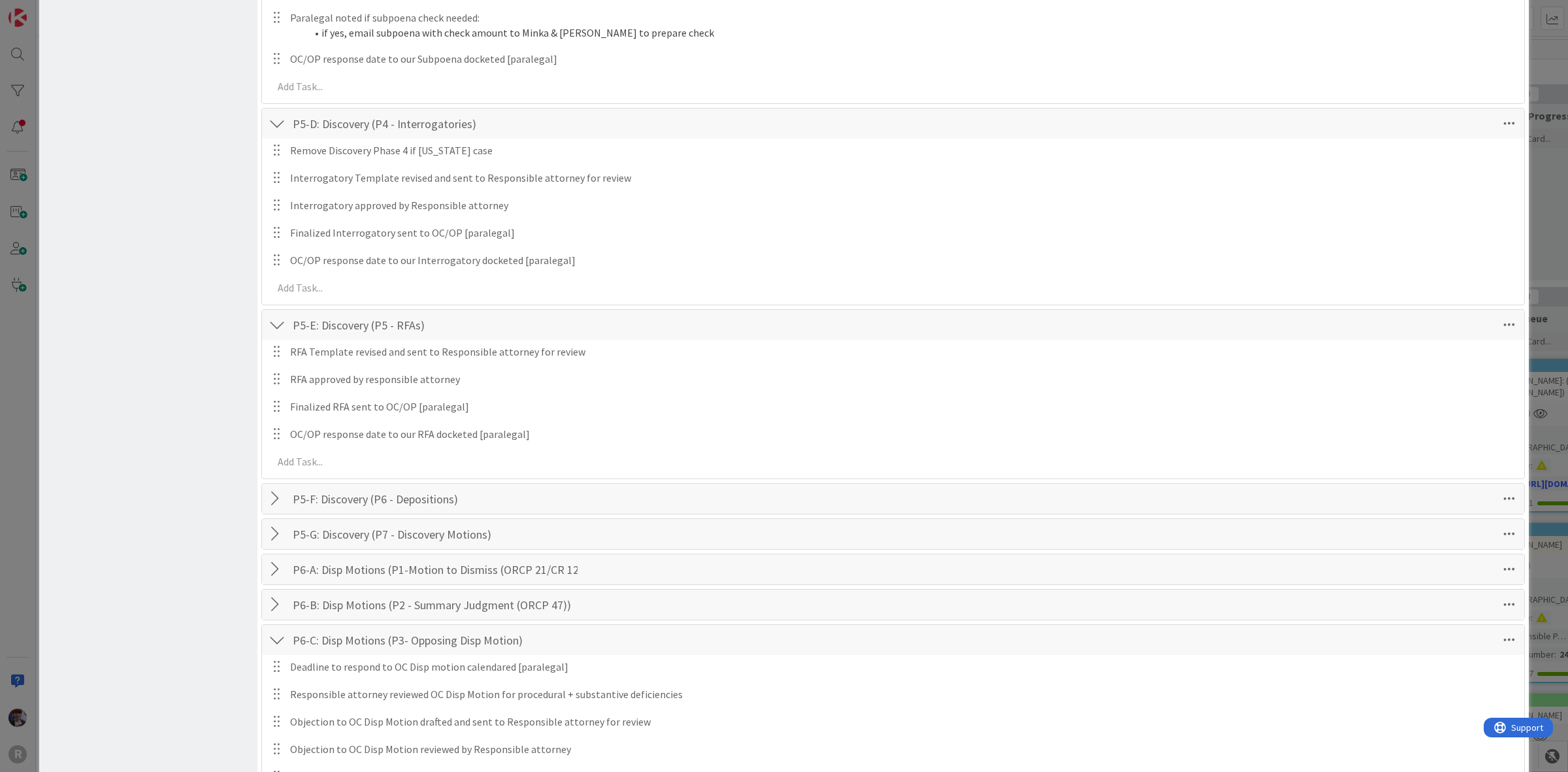
click at [275, 504] on div at bounding box center [277, 499] width 17 height 23
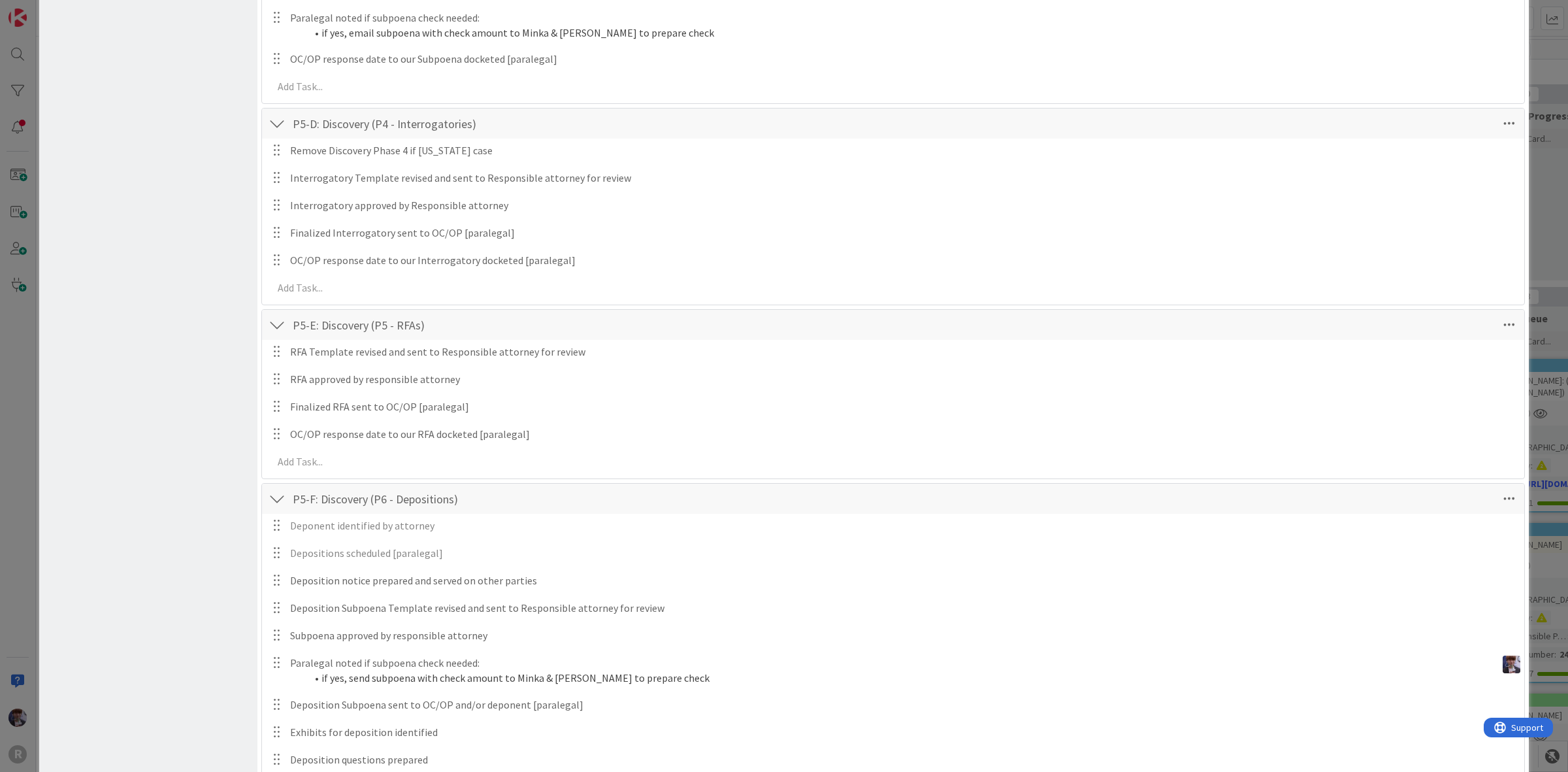
scroll to position [1634, 0]
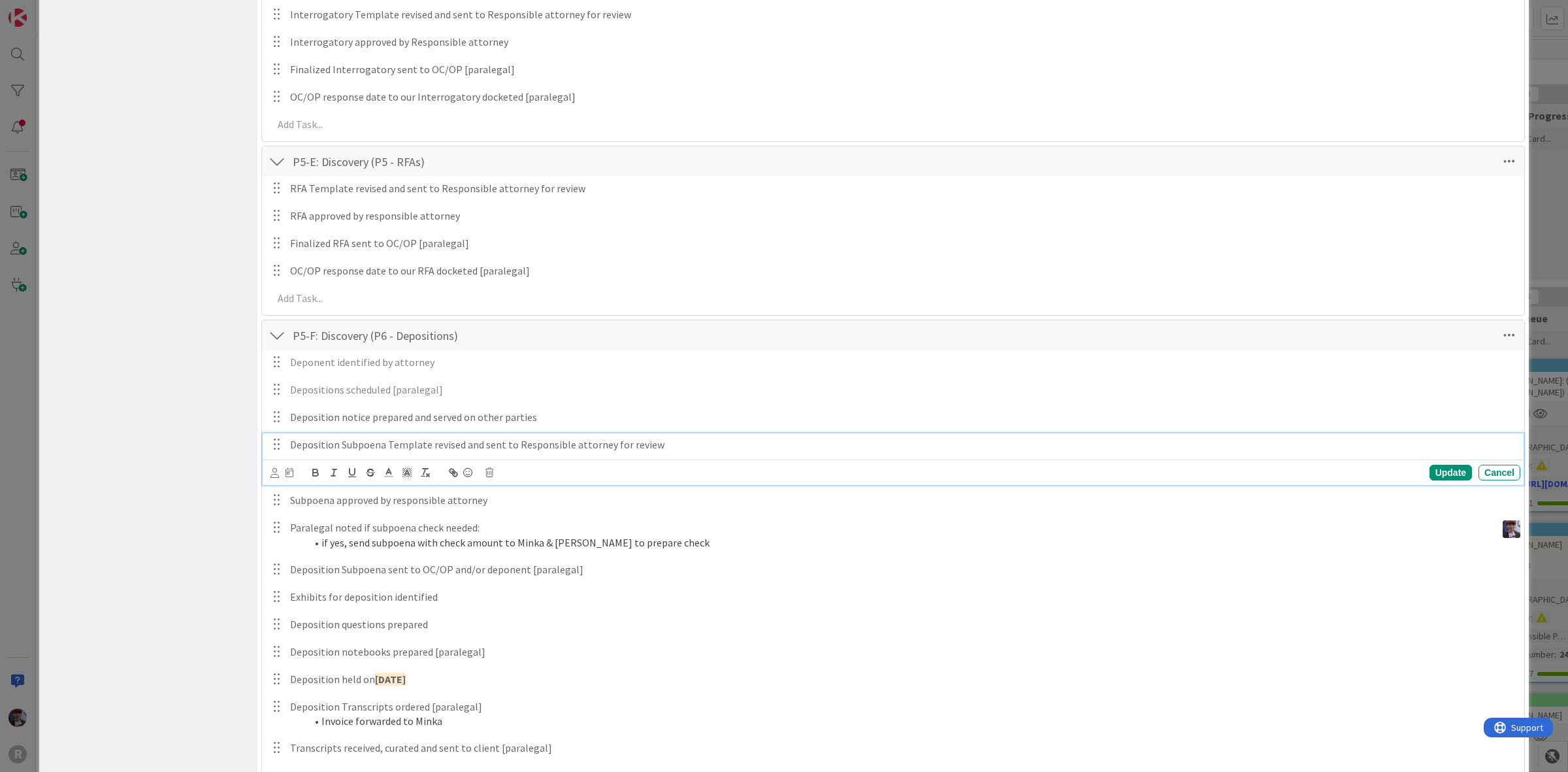
click at [541, 448] on p "Deposition Subpoena Template revised and sent to Responsible attorney for review" at bounding box center [903, 445] width 1226 height 15
click at [276, 478] on icon at bounding box center [275, 473] width 8 height 10
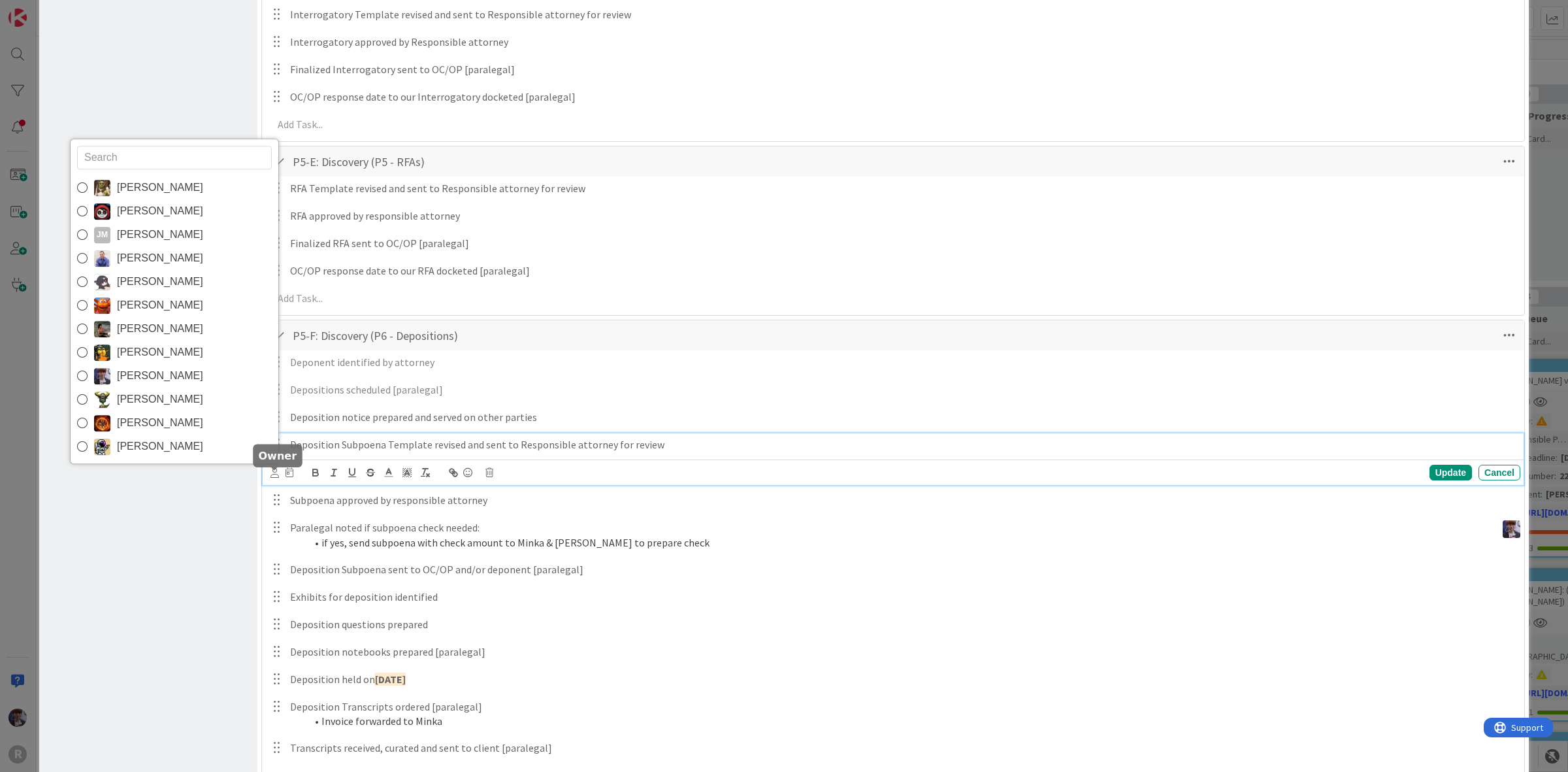
click at [276, 478] on icon at bounding box center [275, 473] width 8 height 10
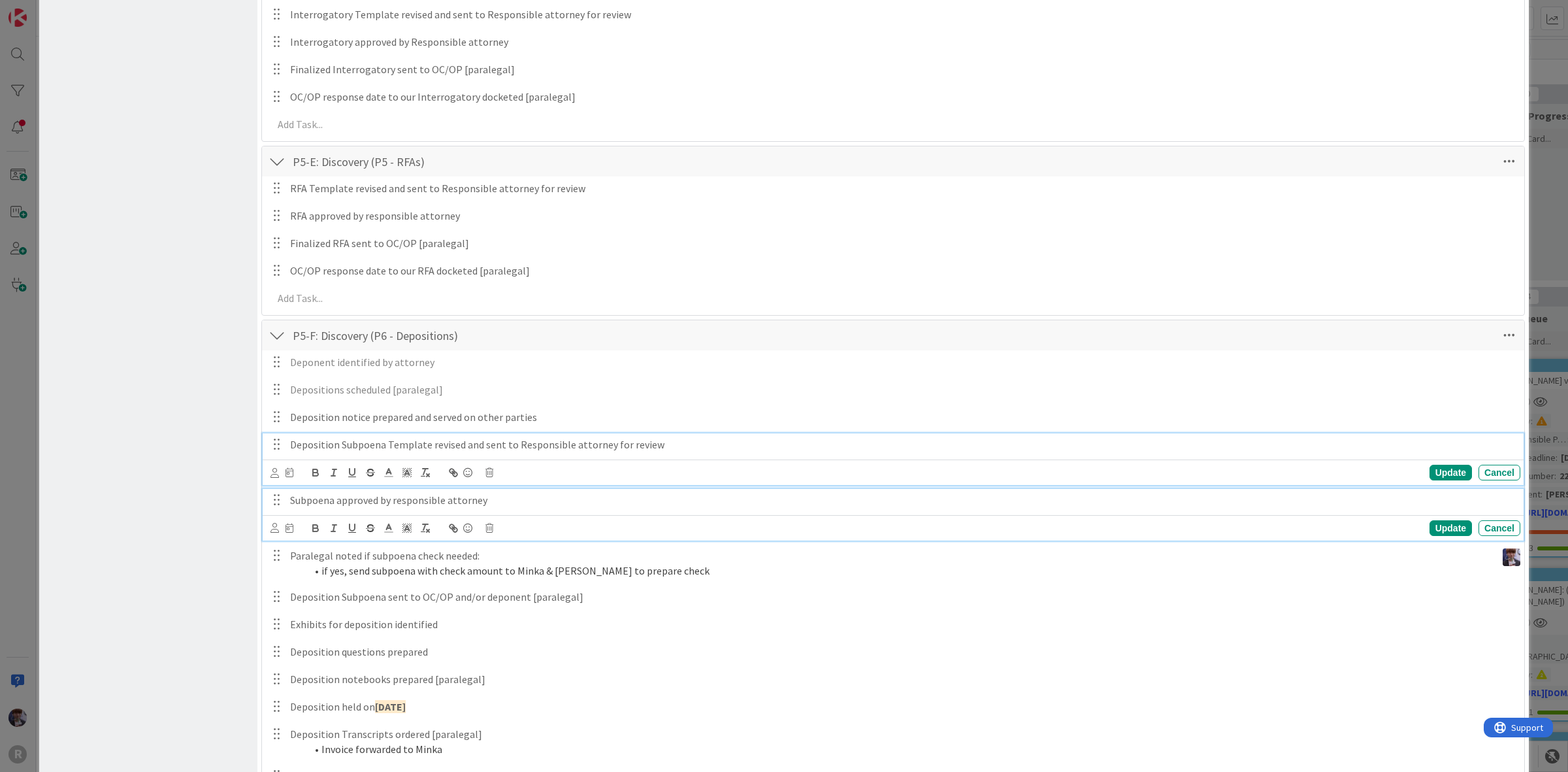
click at [358, 505] on p "Subpoena approved by responsible attorney" at bounding box center [903, 501] width 1226 height 15
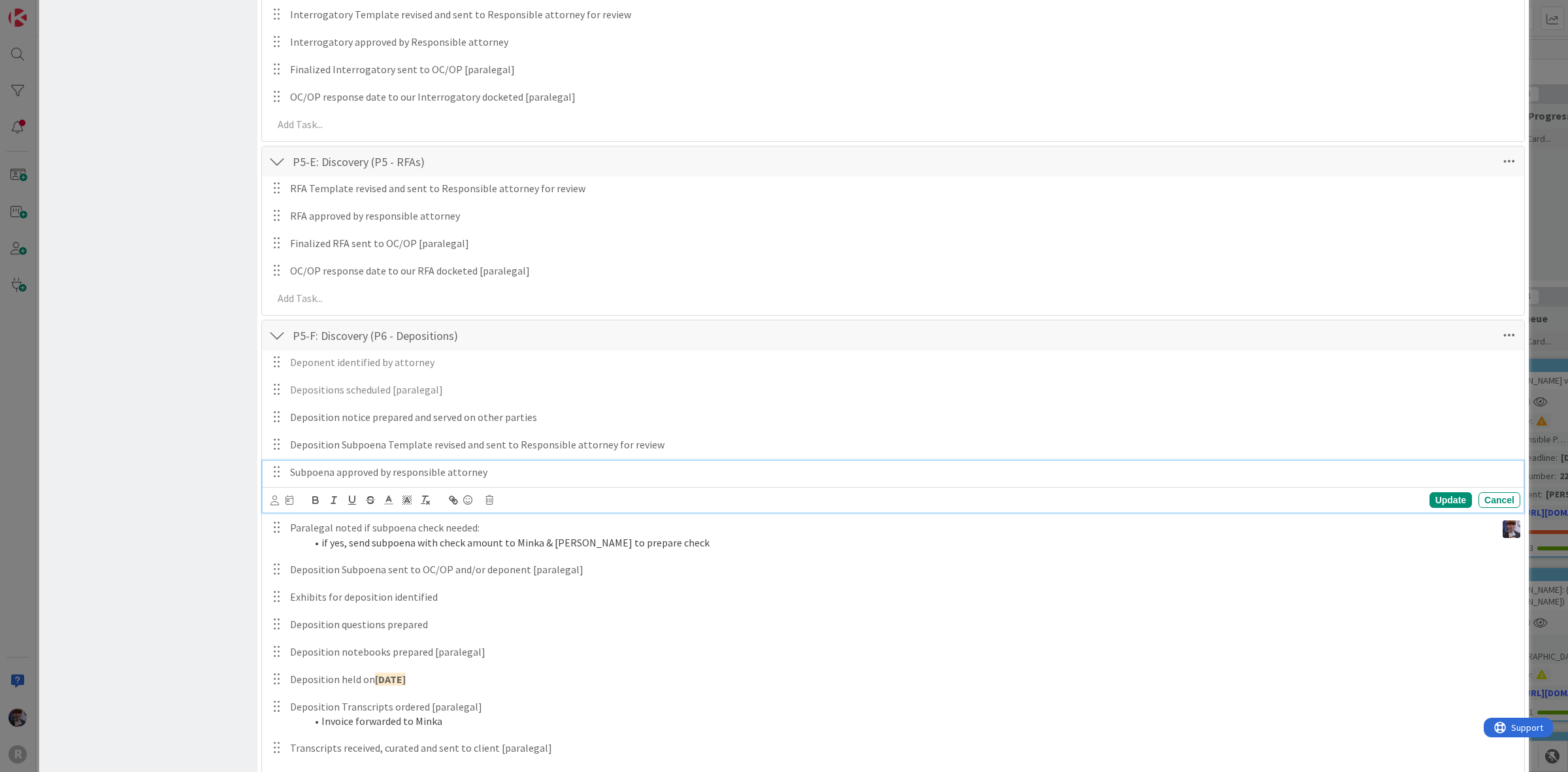
scroll to position [1606, 0]
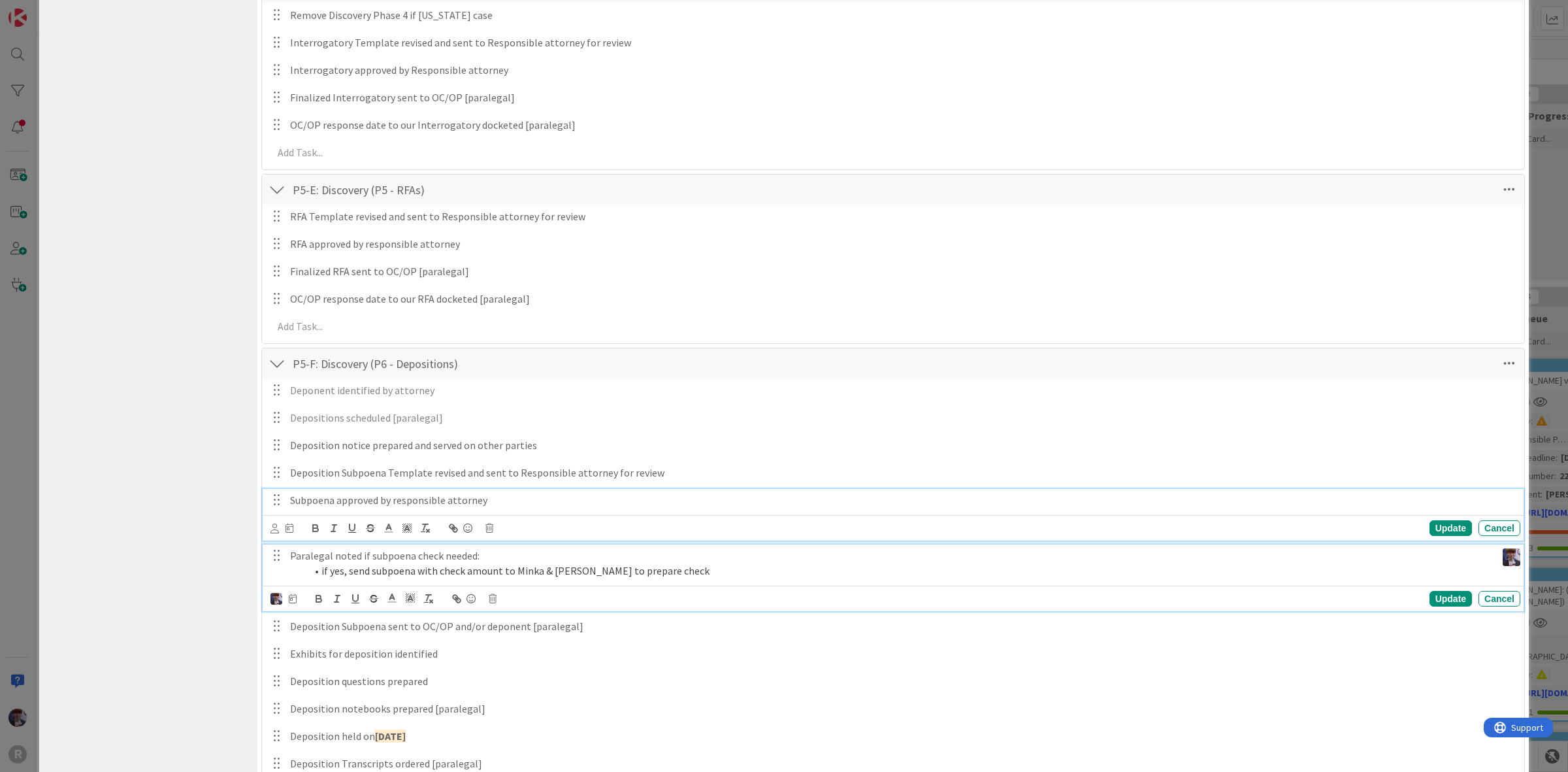
click at [337, 558] on p "Paralegal noted if subpoena check needed:" at bounding box center [891, 556] width 1201 height 15
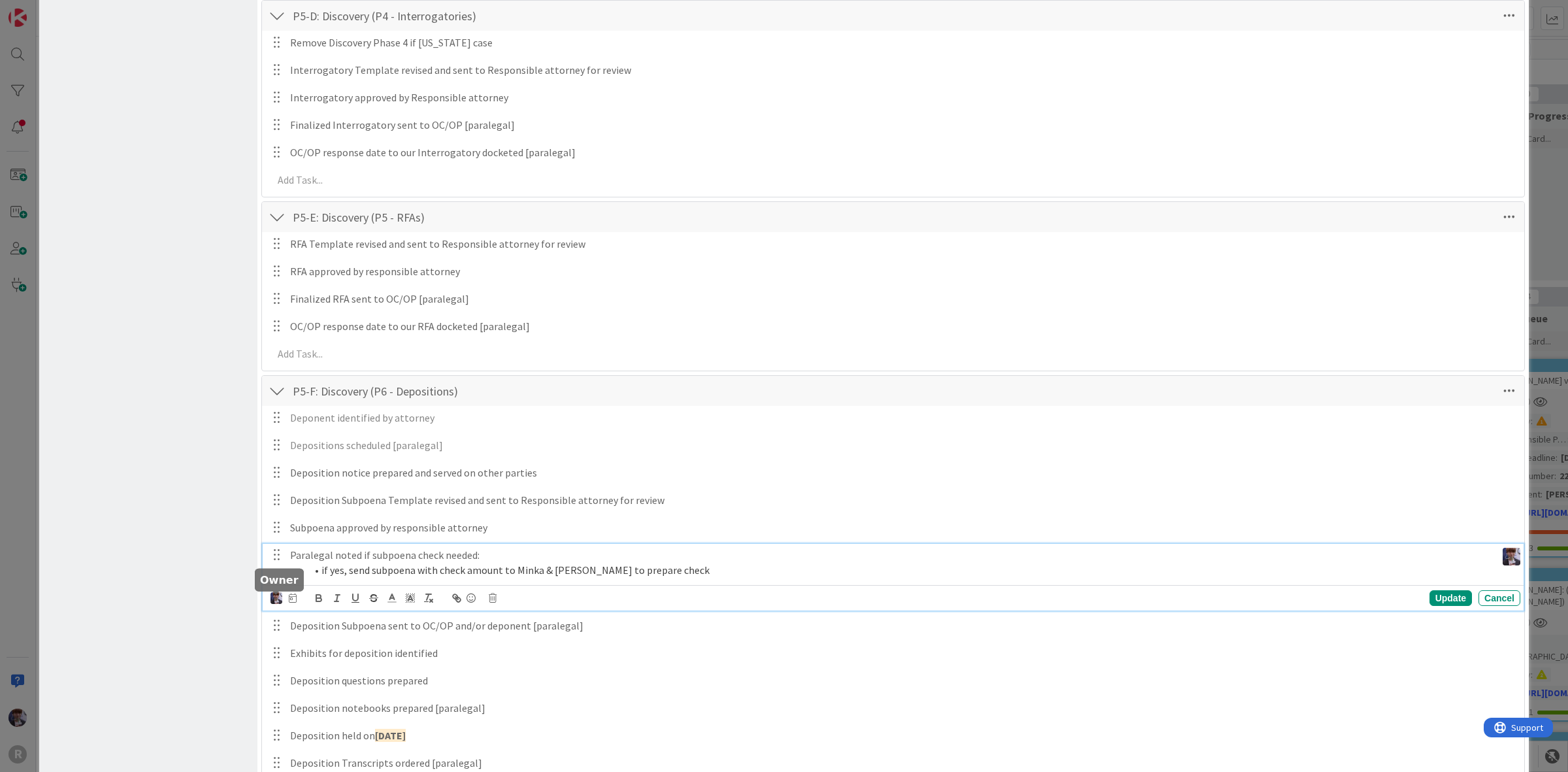
click at [272, 597] on img at bounding box center [276, 598] width 12 height 12
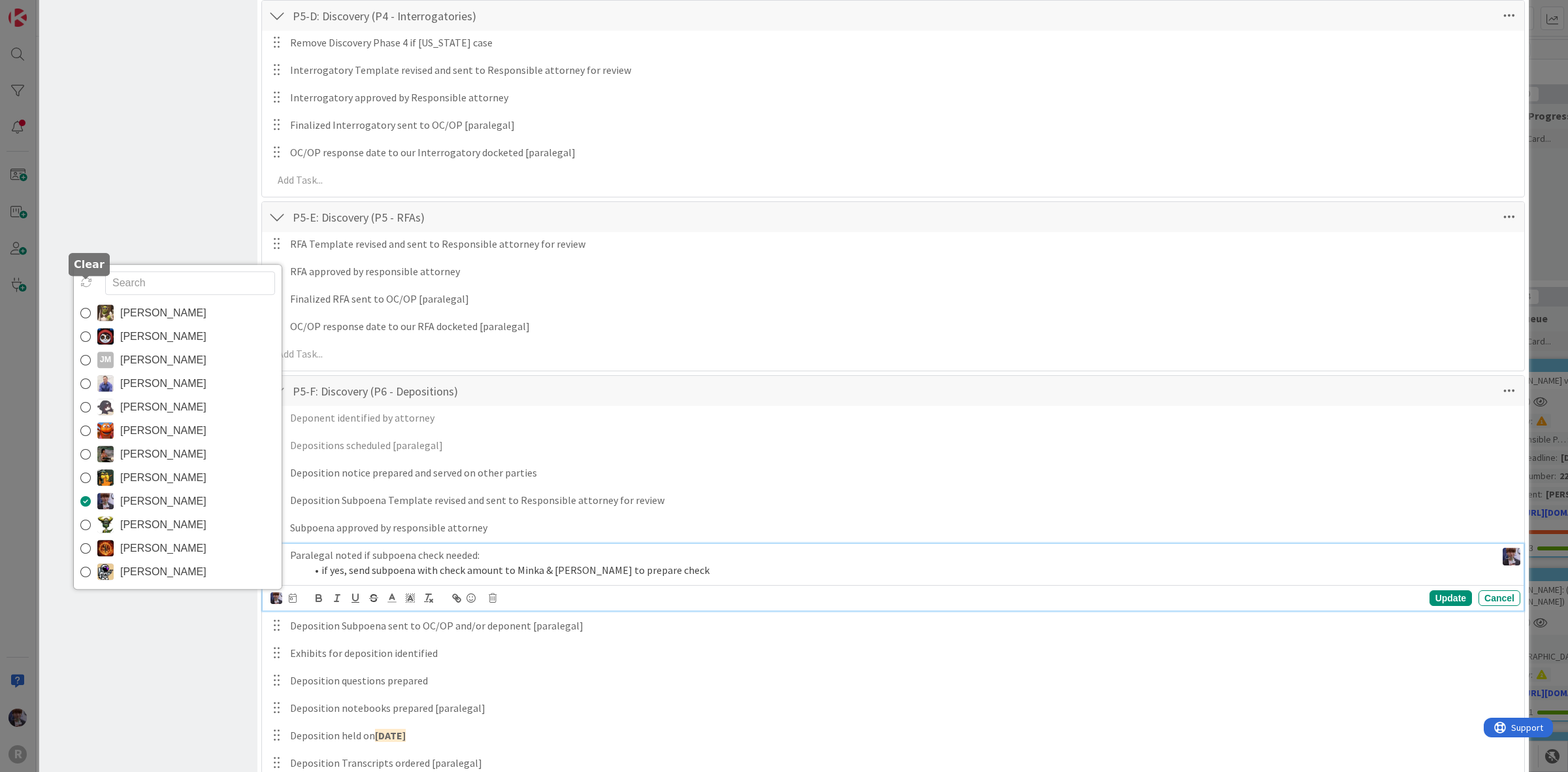
click at [86, 281] on icon at bounding box center [86, 282] width 12 height 12
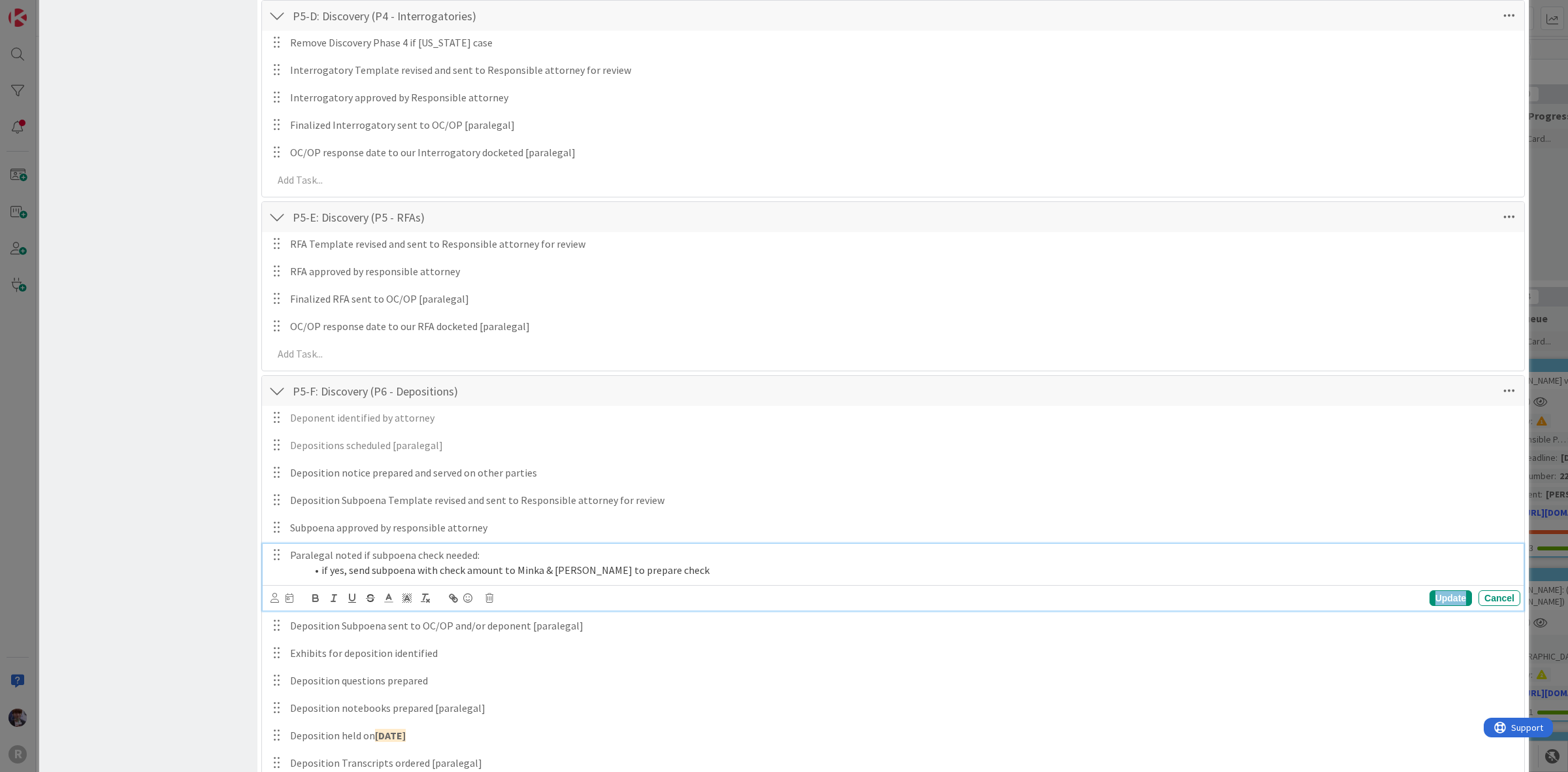
click at [1456, 600] on div "Update" at bounding box center [1451, 598] width 43 height 16
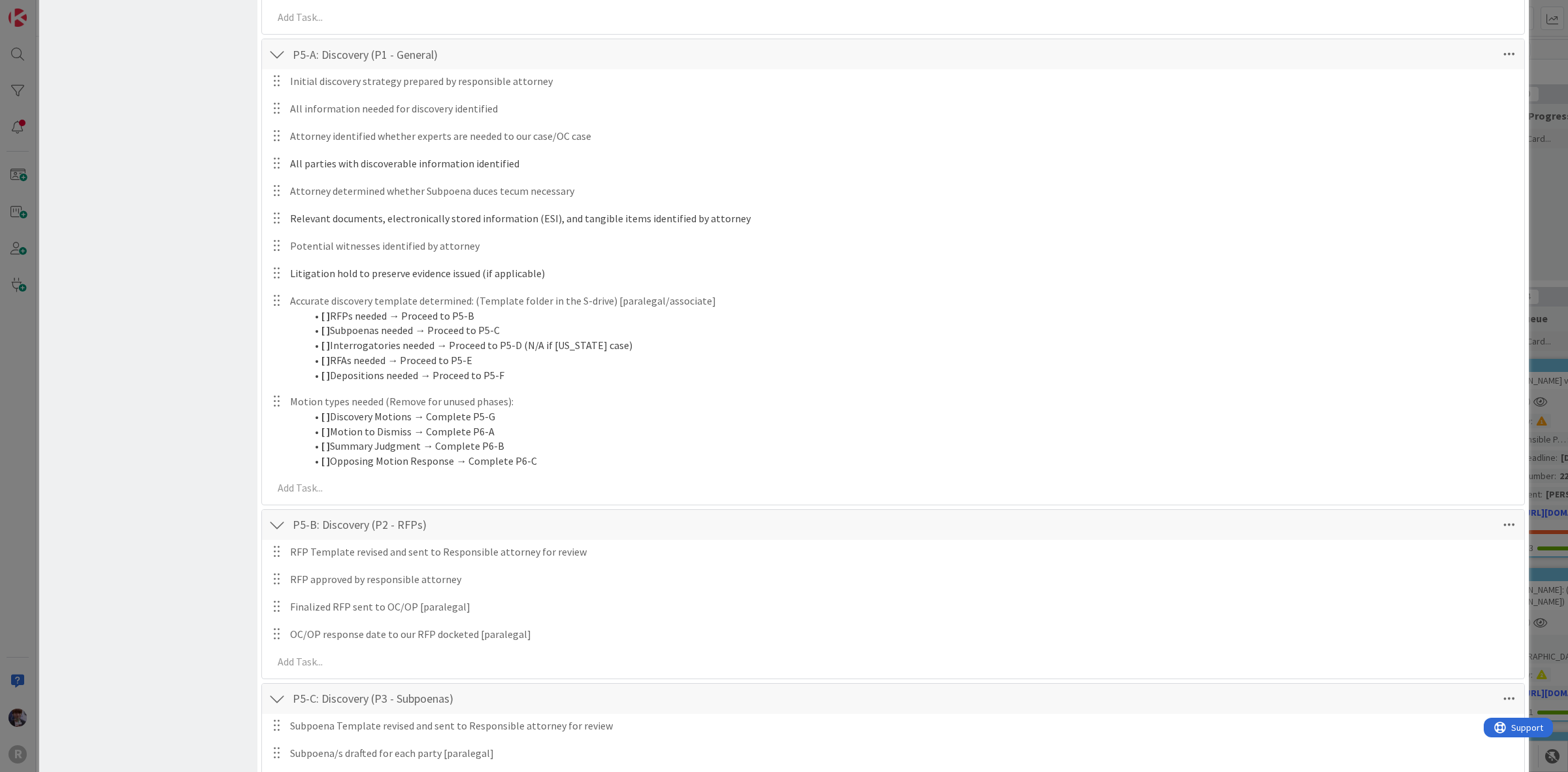
scroll to position [0, 0]
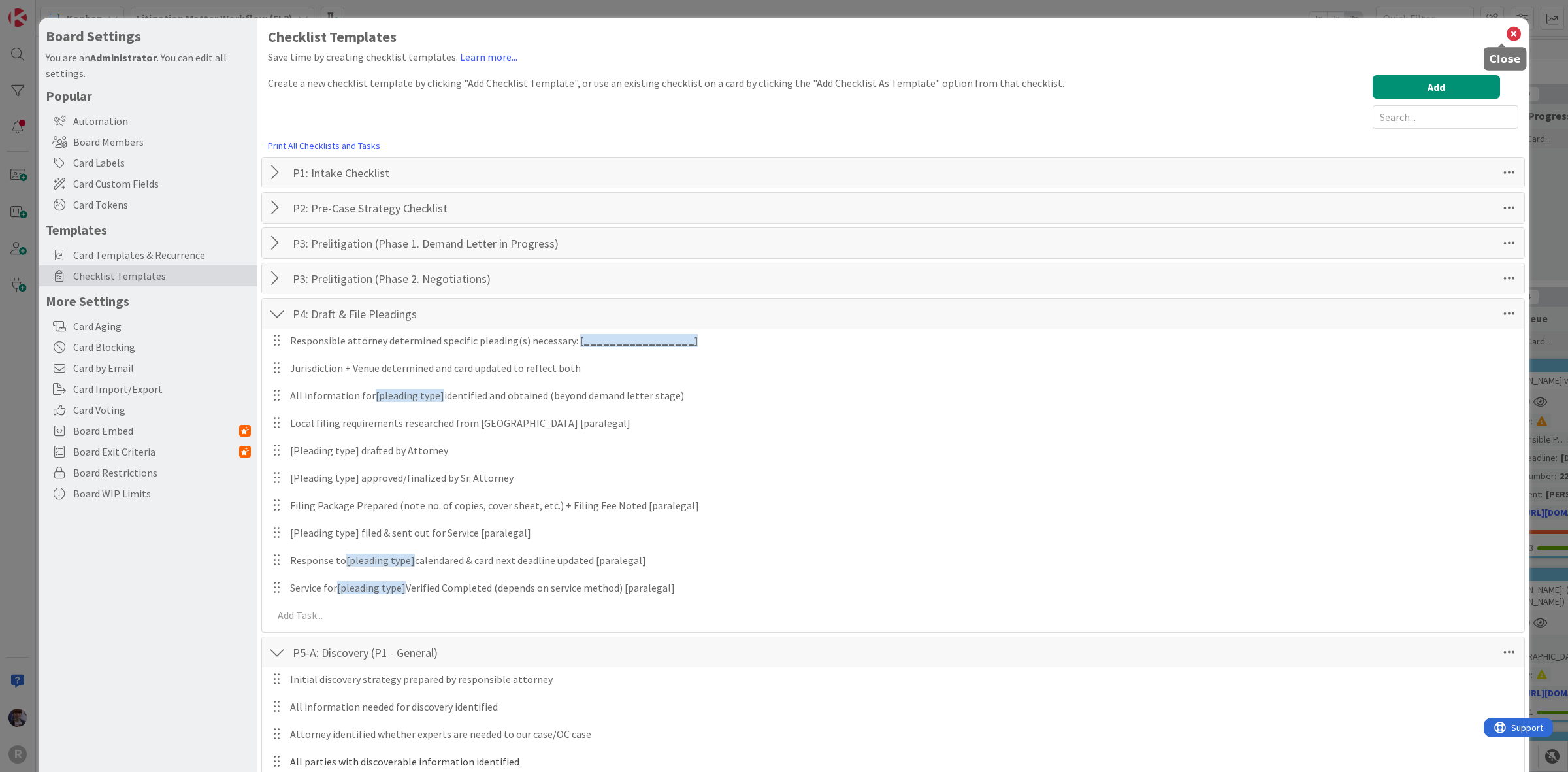
click at [1505, 28] on icon at bounding box center [1514, 34] width 17 height 18
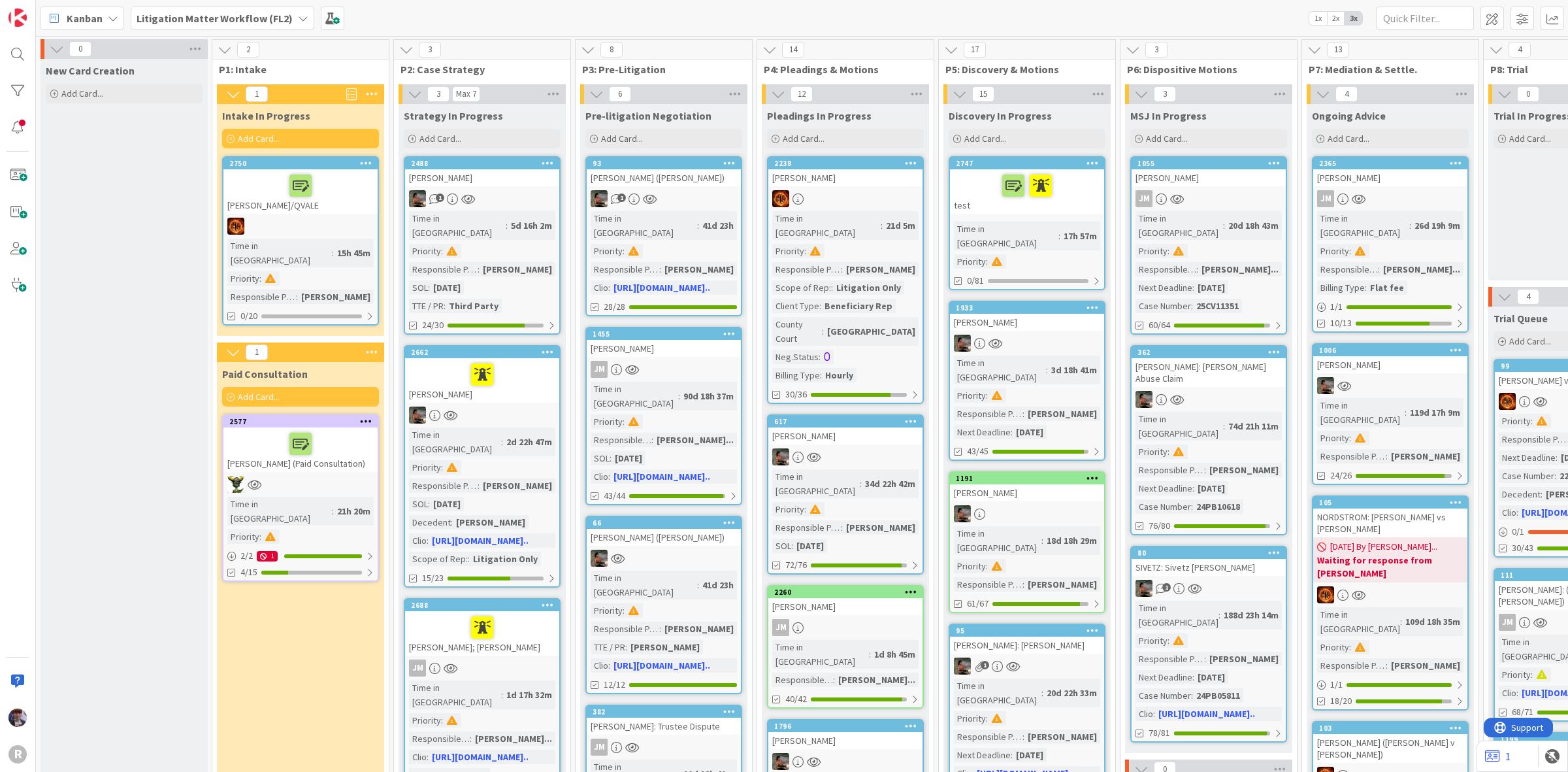
click at [514, 185] on link "2488 [PERSON_NAME] 1 Time in Column : 5d 16h 2m Priority : Responsible Paralega…" at bounding box center [481, 245] width 157 height 178
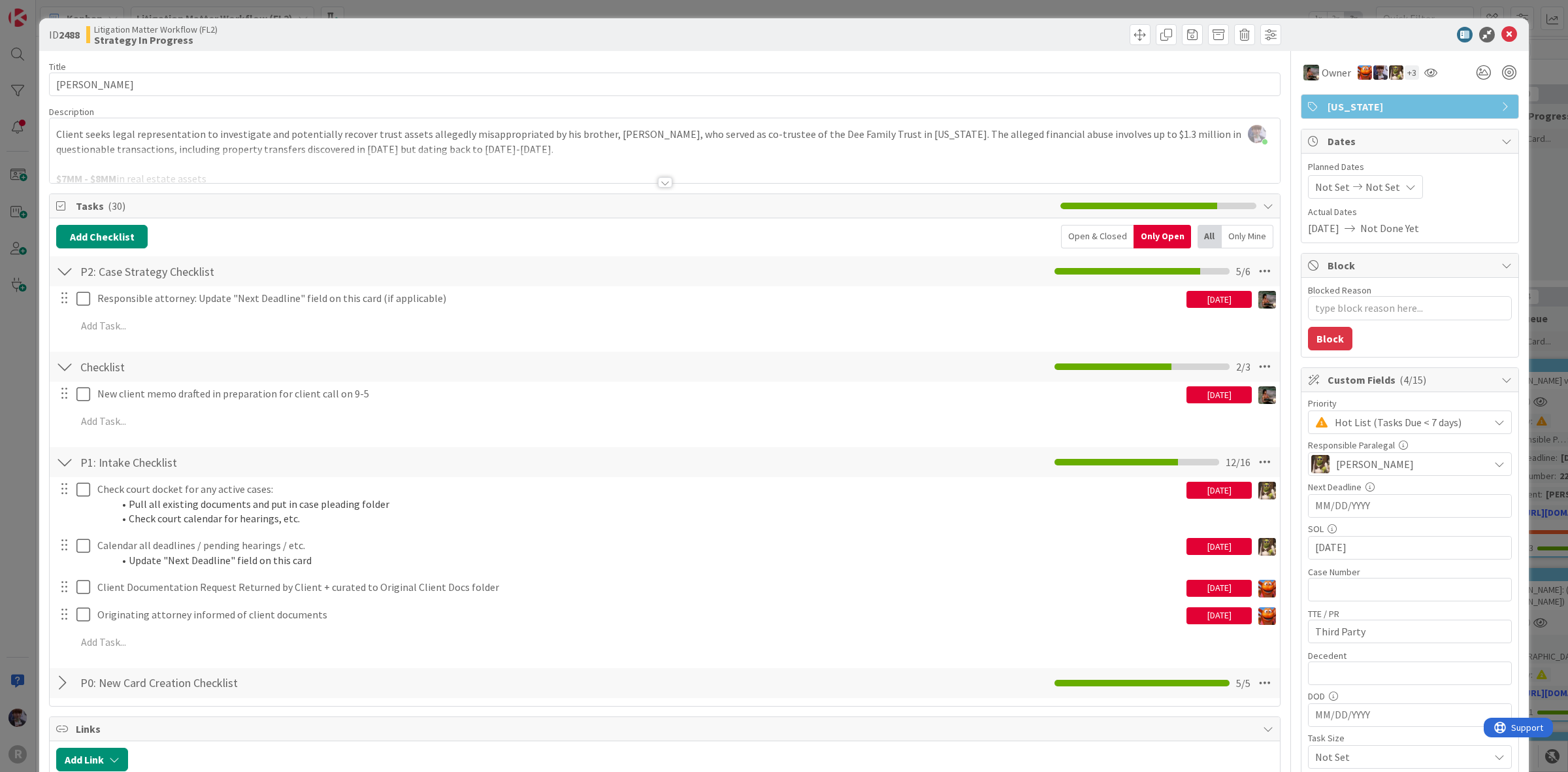
click at [11, 445] on div "ID 2488 Litigation Matter Workflow (FL2) Strategy In Progress Title 9 / 128 [PE…" at bounding box center [784, 386] width 1568 height 772
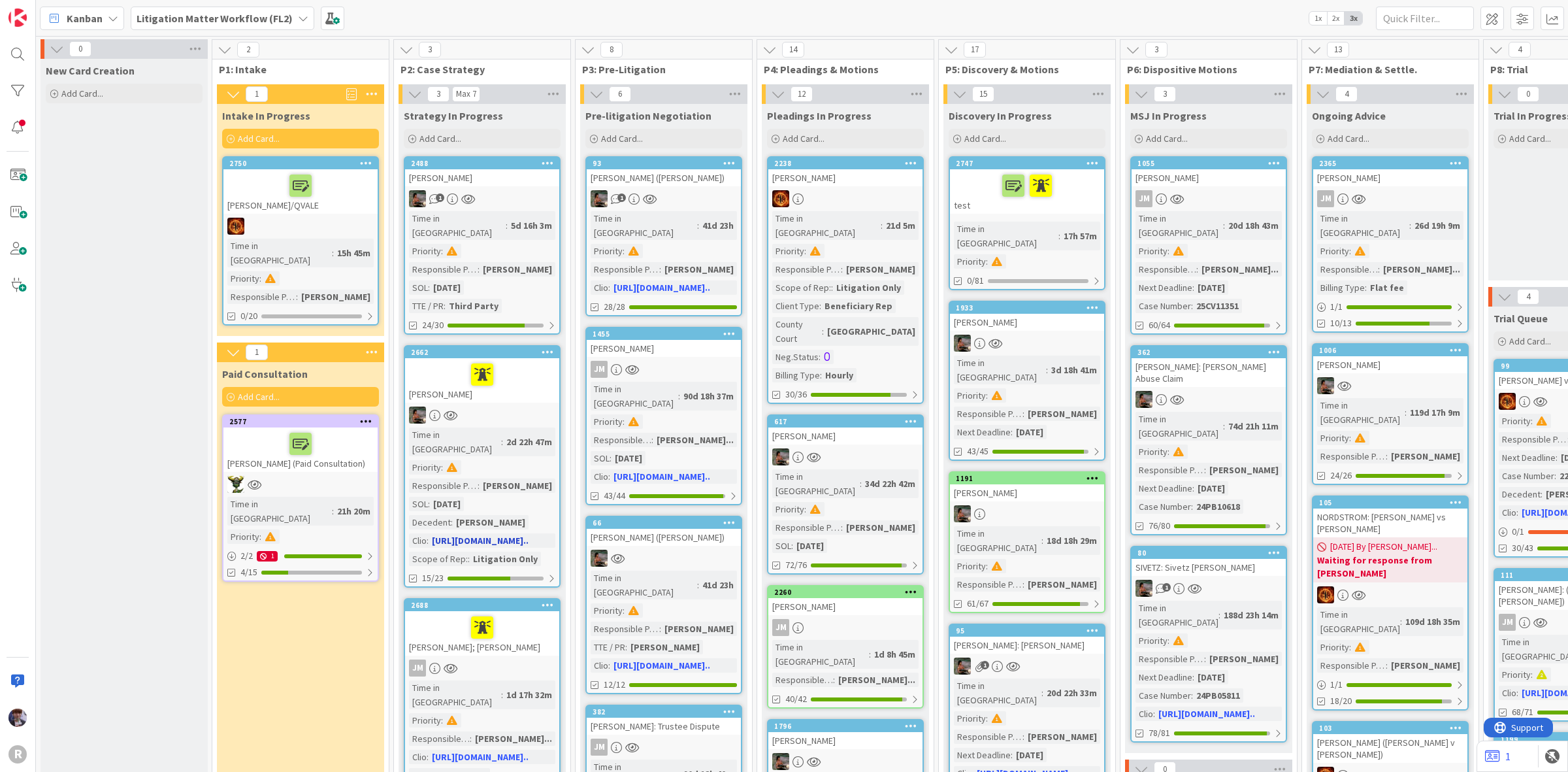
click at [518, 386] on div "[PERSON_NAME]" at bounding box center [482, 380] width 154 height 44
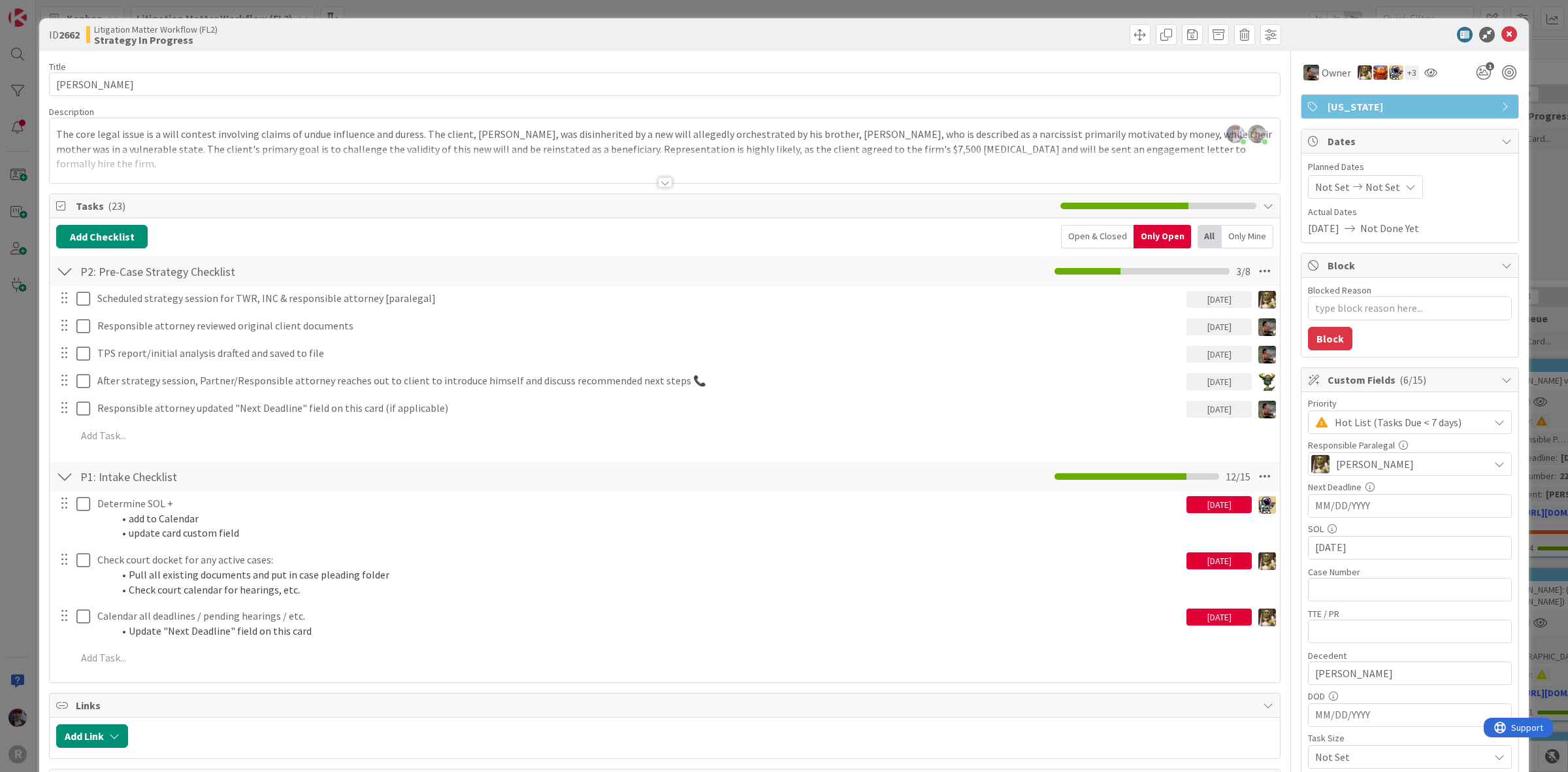
click at [27, 425] on div "ID 2662 Litigation Matter Workflow (FL2) Strategy In Progress Title 14 / 128 [P…" at bounding box center [784, 386] width 1568 height 772
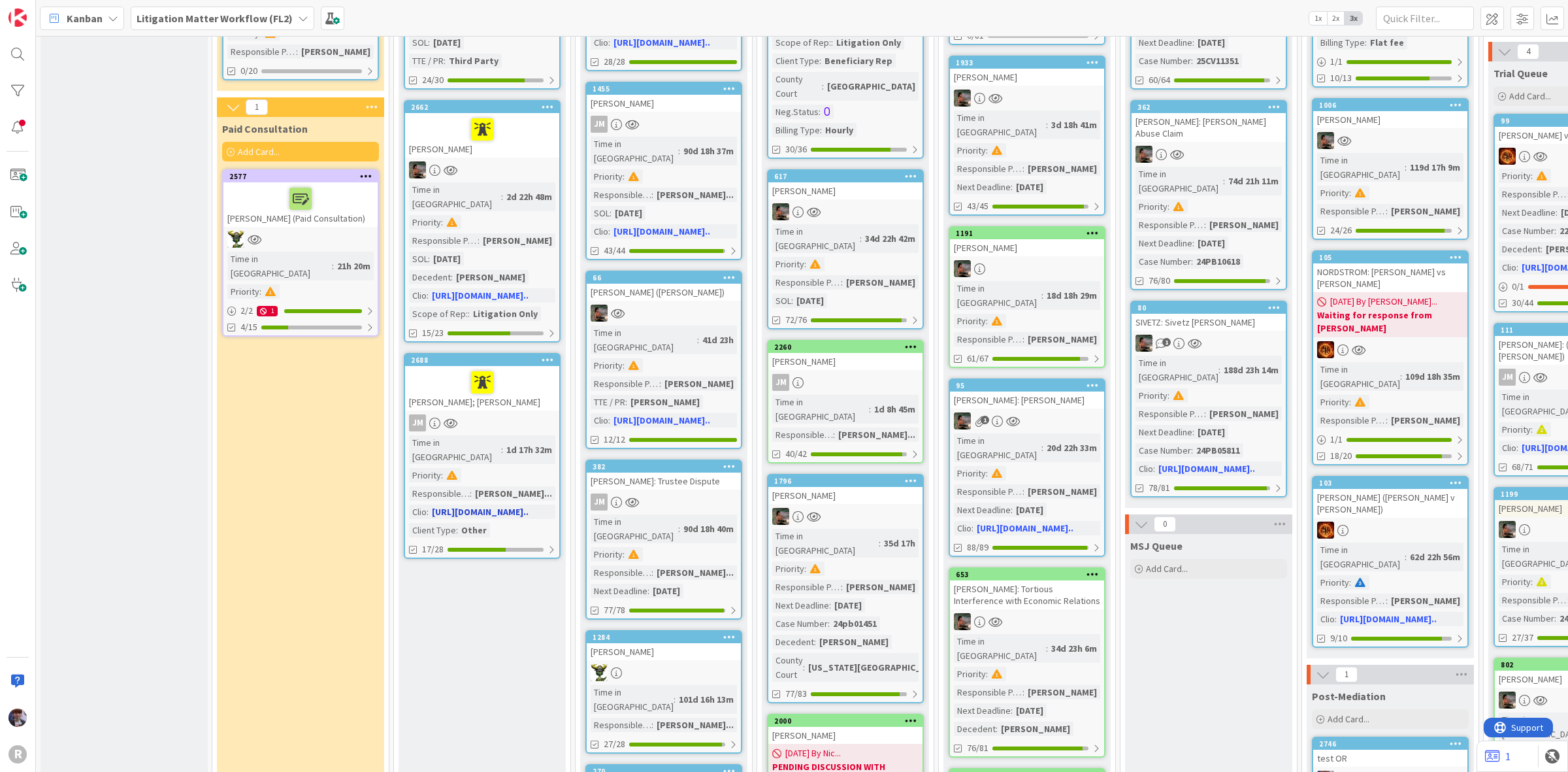
click at [533, 370] on div "[PERSON_NAME]; [PERSON_NAME]" at bounding box center [482, 388] width 154 height 44
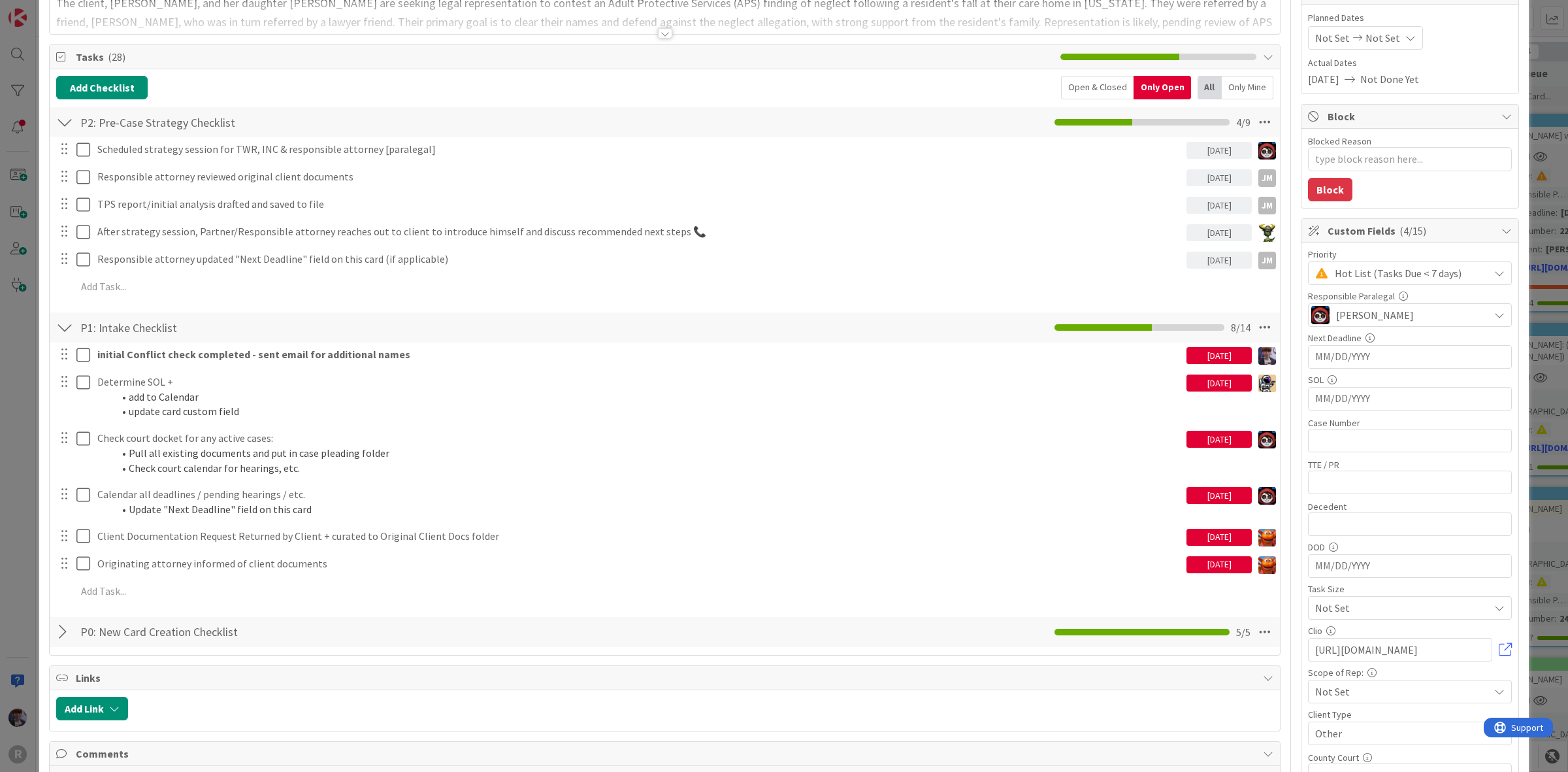
scroll to position [163, 0]
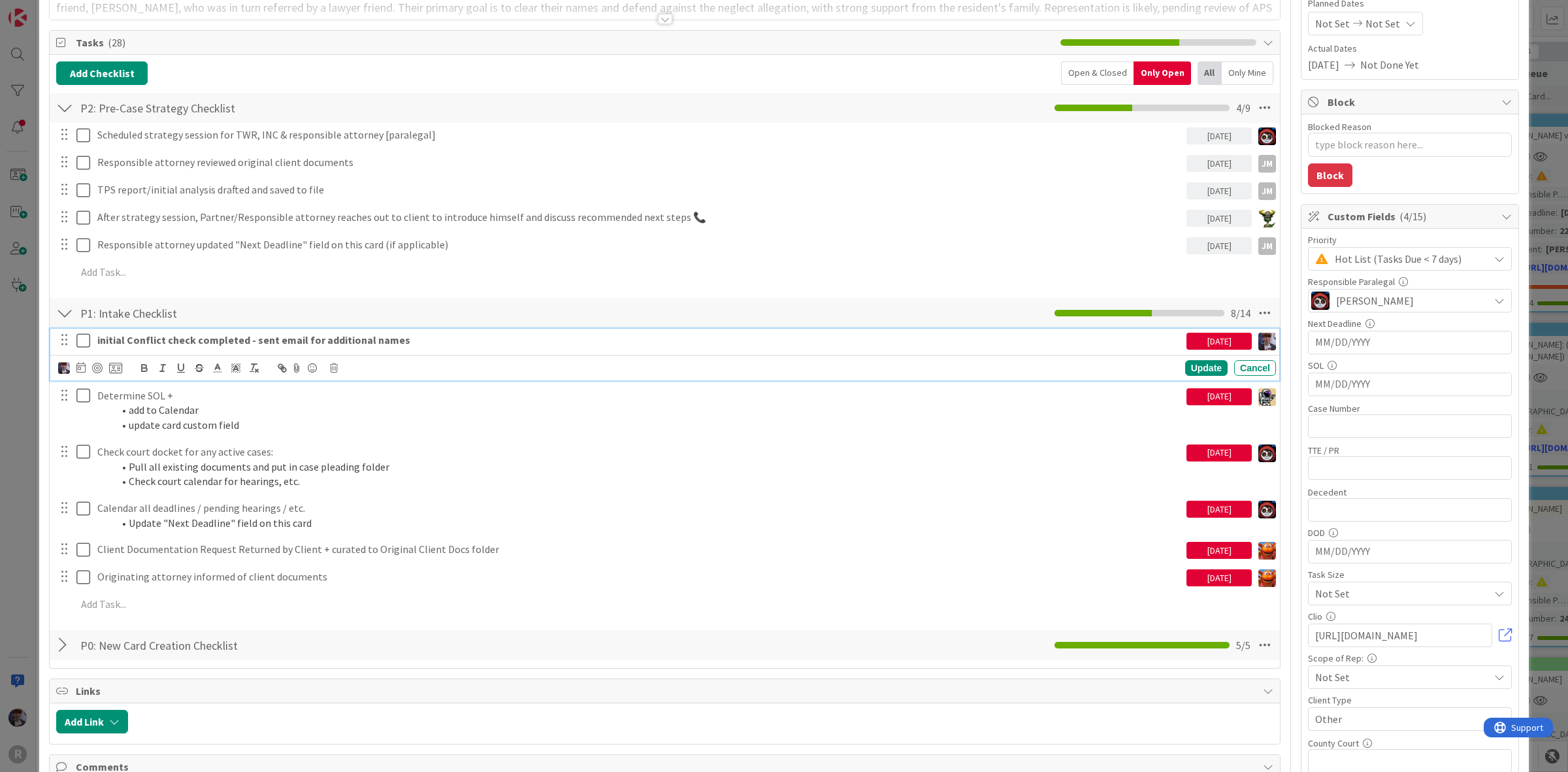
click at [82, 337] on icon at bounding box center [83, 340] width 13 height 16
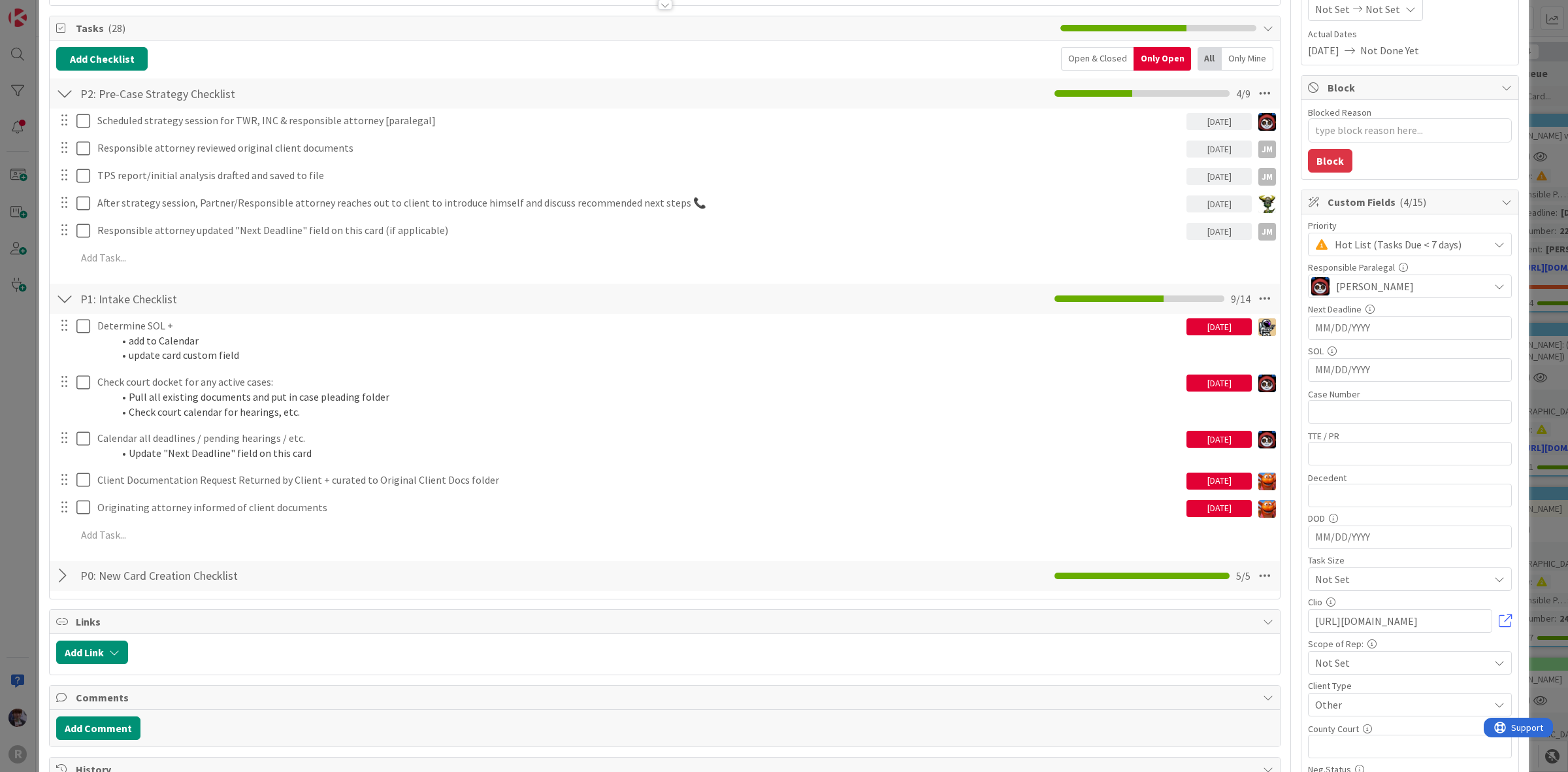
scroll to position [245, 0]
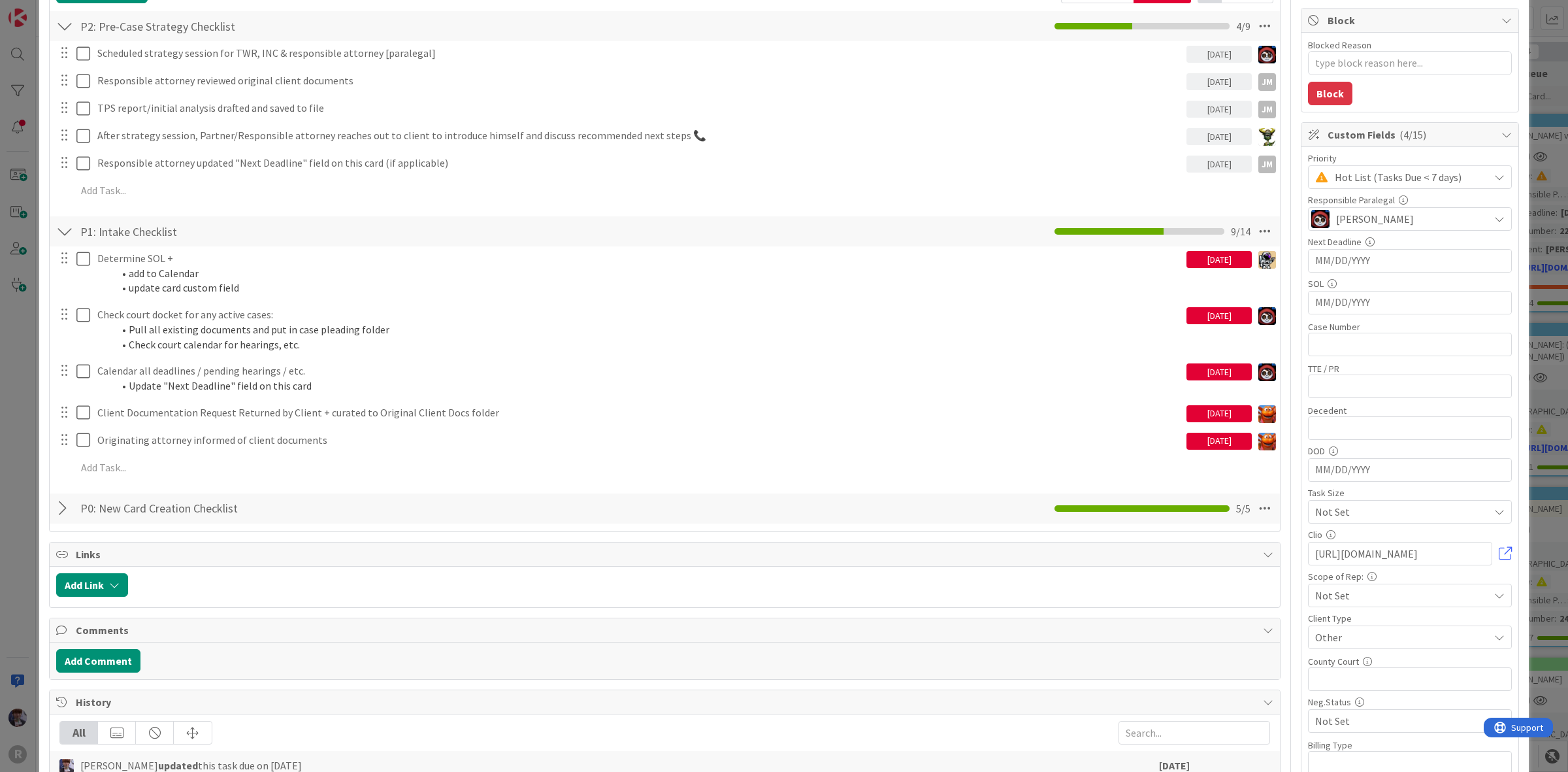
click at [31, 466] on div "ID 2688 Litigation Matter Workflow (FL2) Strategy In Progress Title 14 / 128 [P…" at bounding box center [784, 386] width 1568 height 772
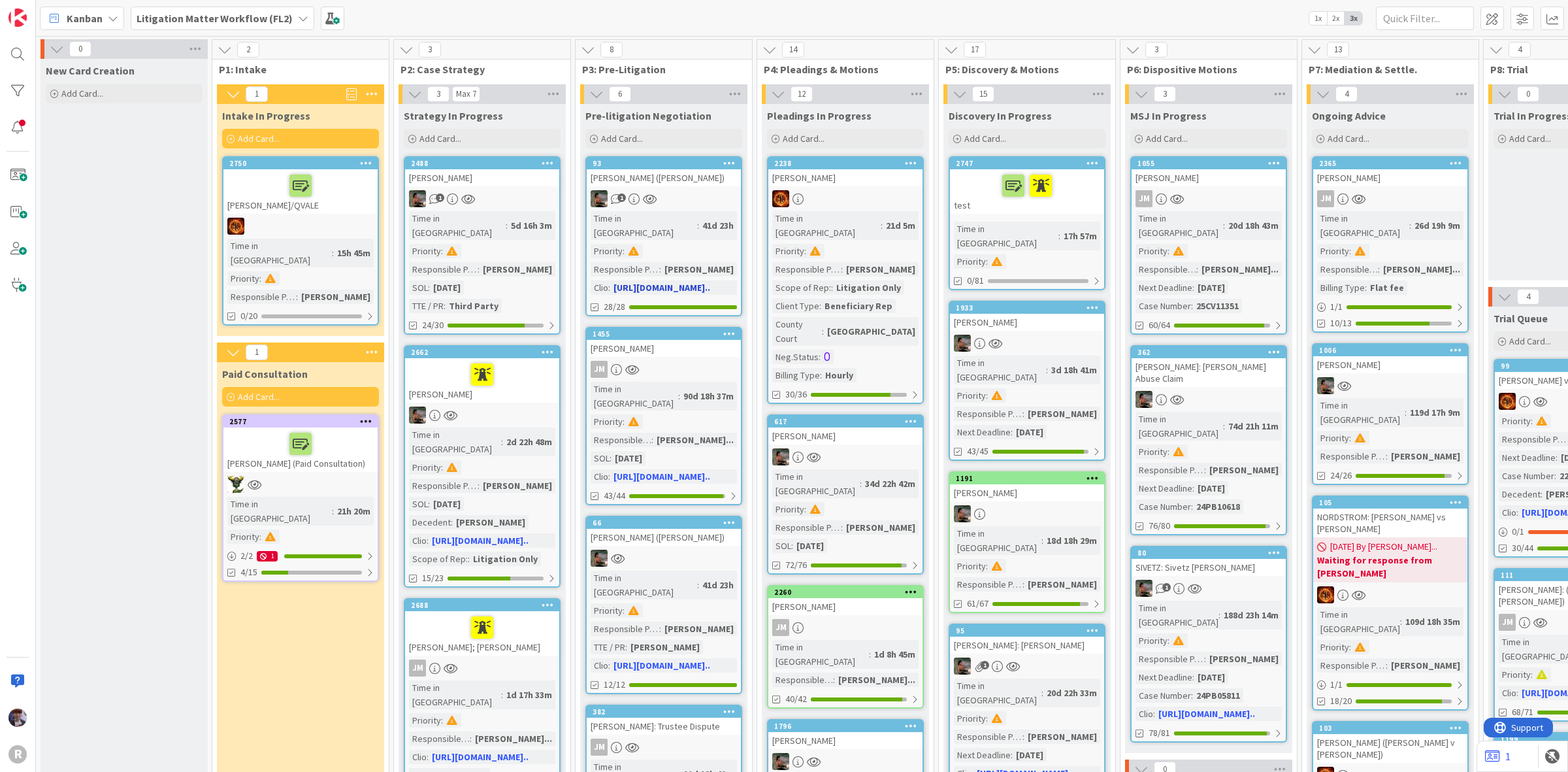
click at [686, 187] on link "93 [PERSON_NAME] ([PERSON_NAME]) 1 Time in Column : 41d 23h Priority : Responsi…" at bounding box center [663, 236] width 157 height 160
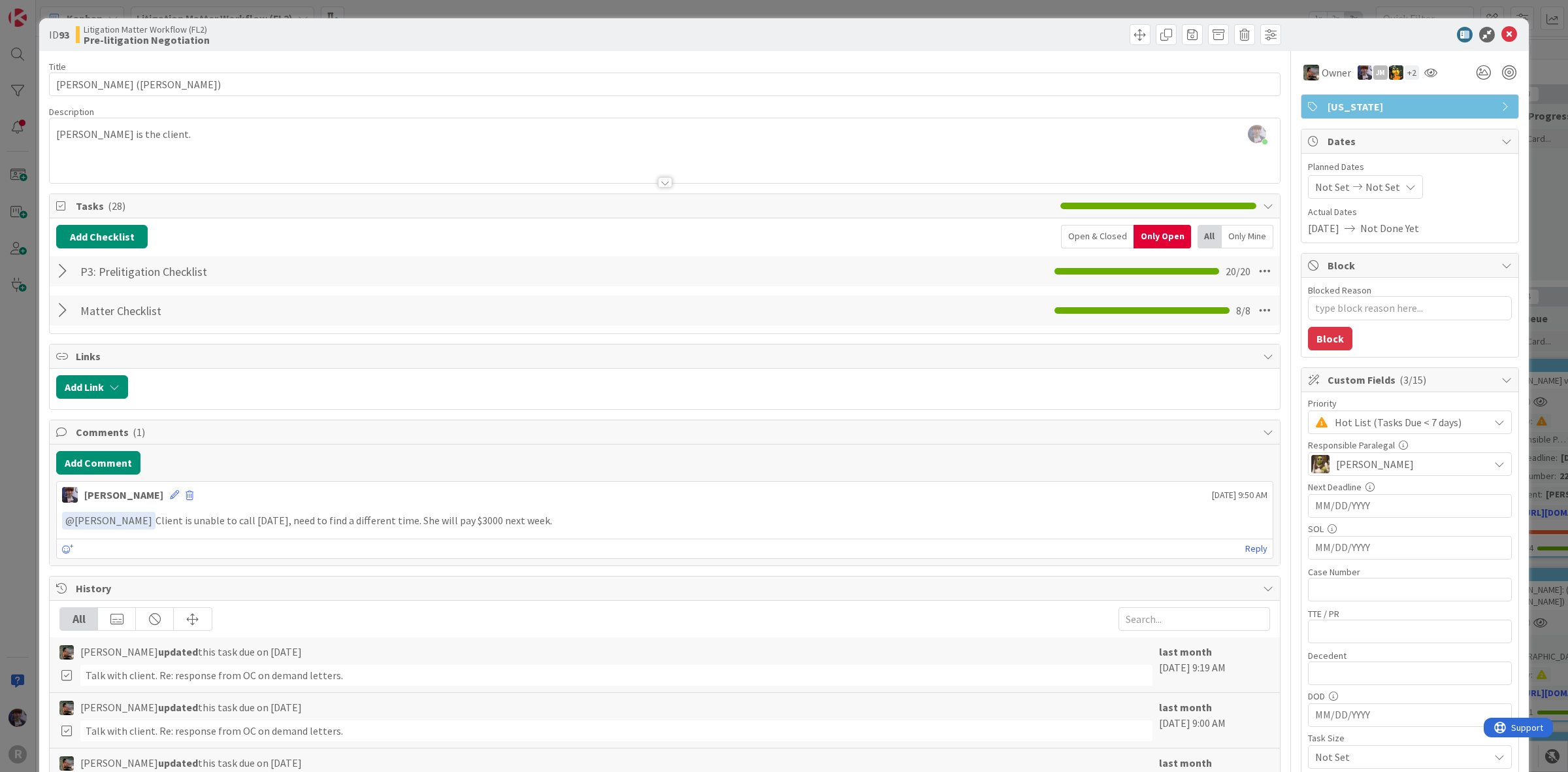
click at [61, 270] on div at bounding box center [64, 271] width 17 height 23
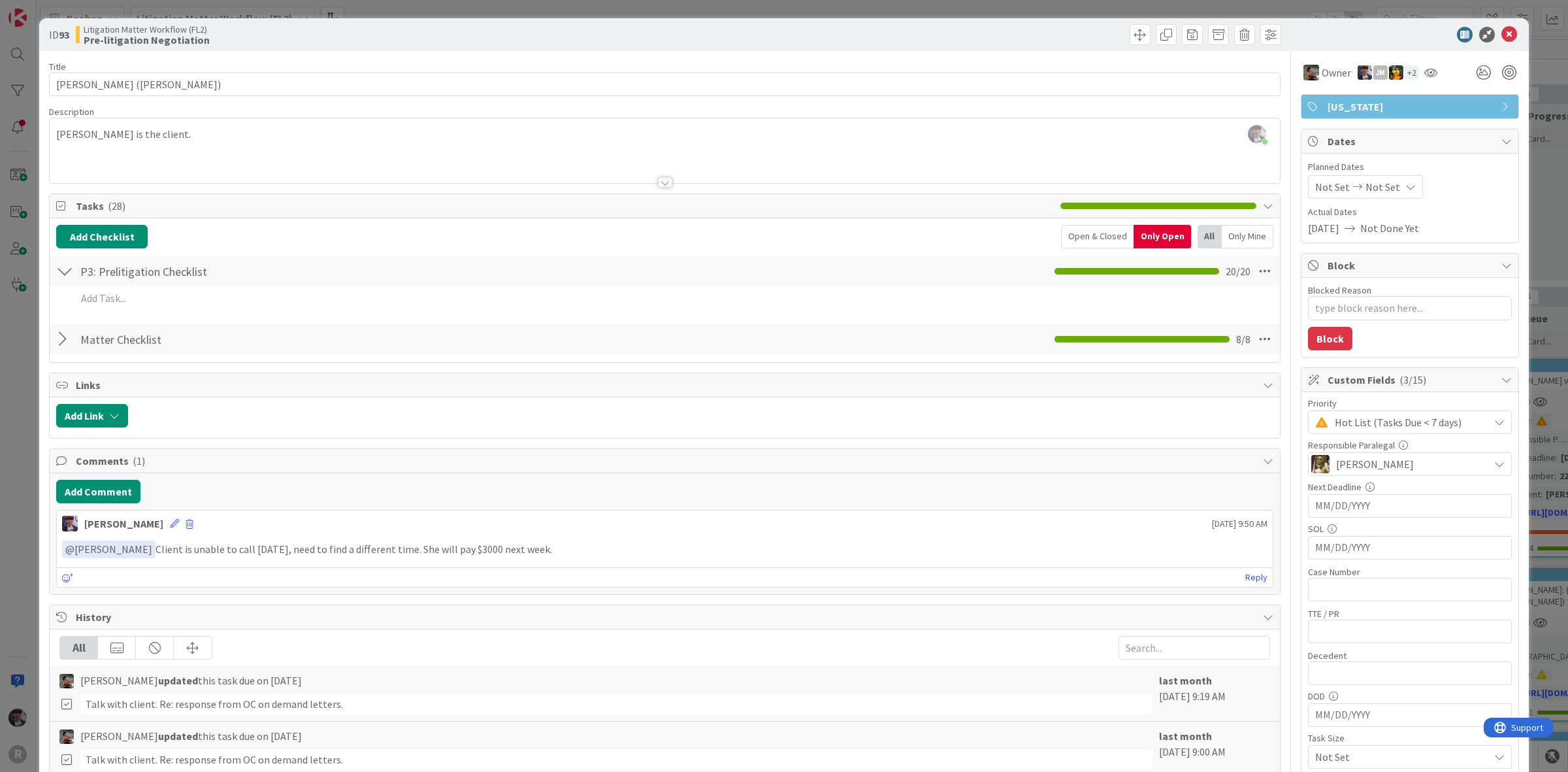
click at [22, 361] on div "ID 93 Litigation Matter Workflow (FL2) Pre-litigation Negotiation Title 15 / 12…" at bounding box center [784, 386] width 1568 height 772
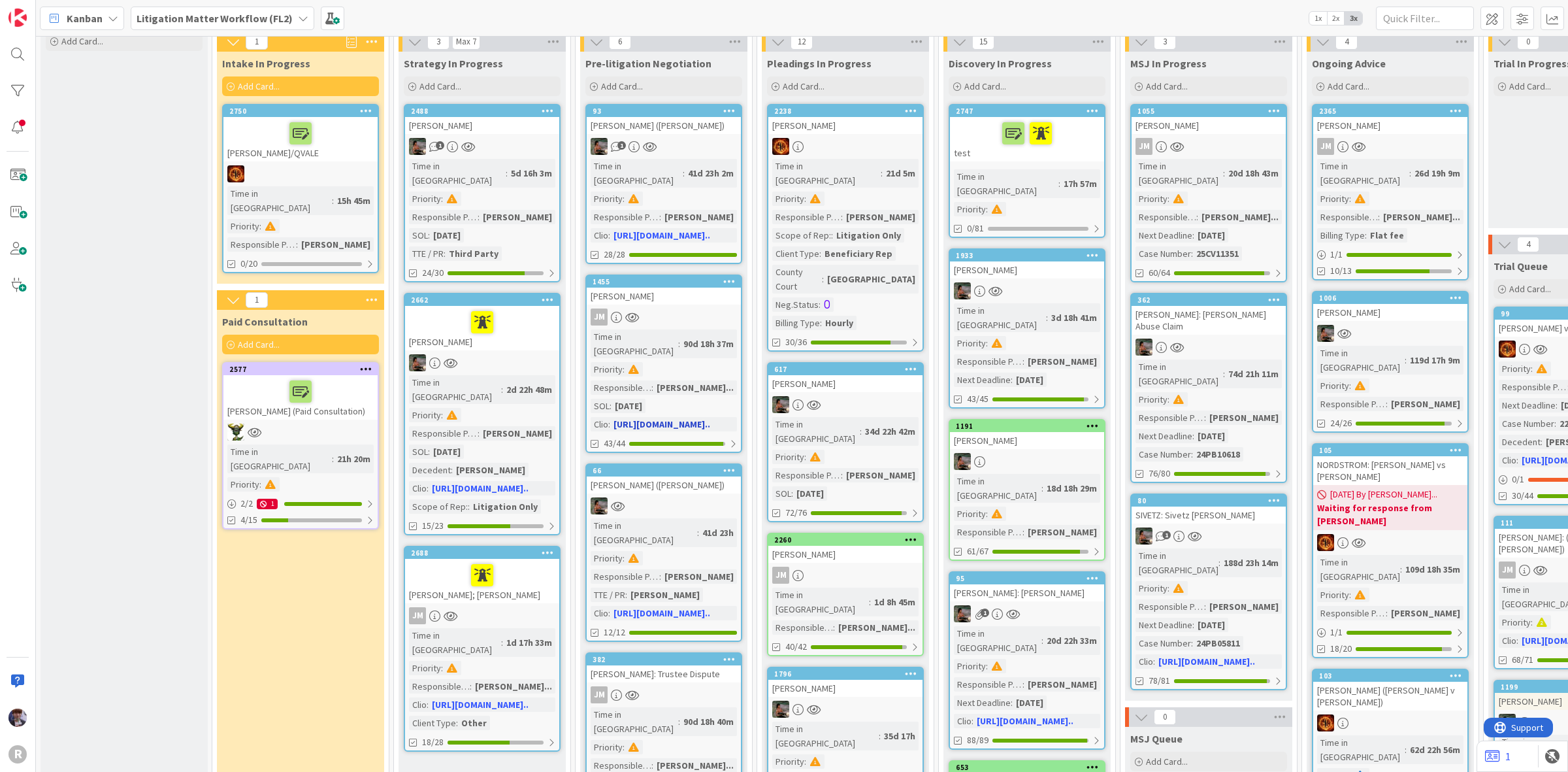
scroll to position [82, 0]
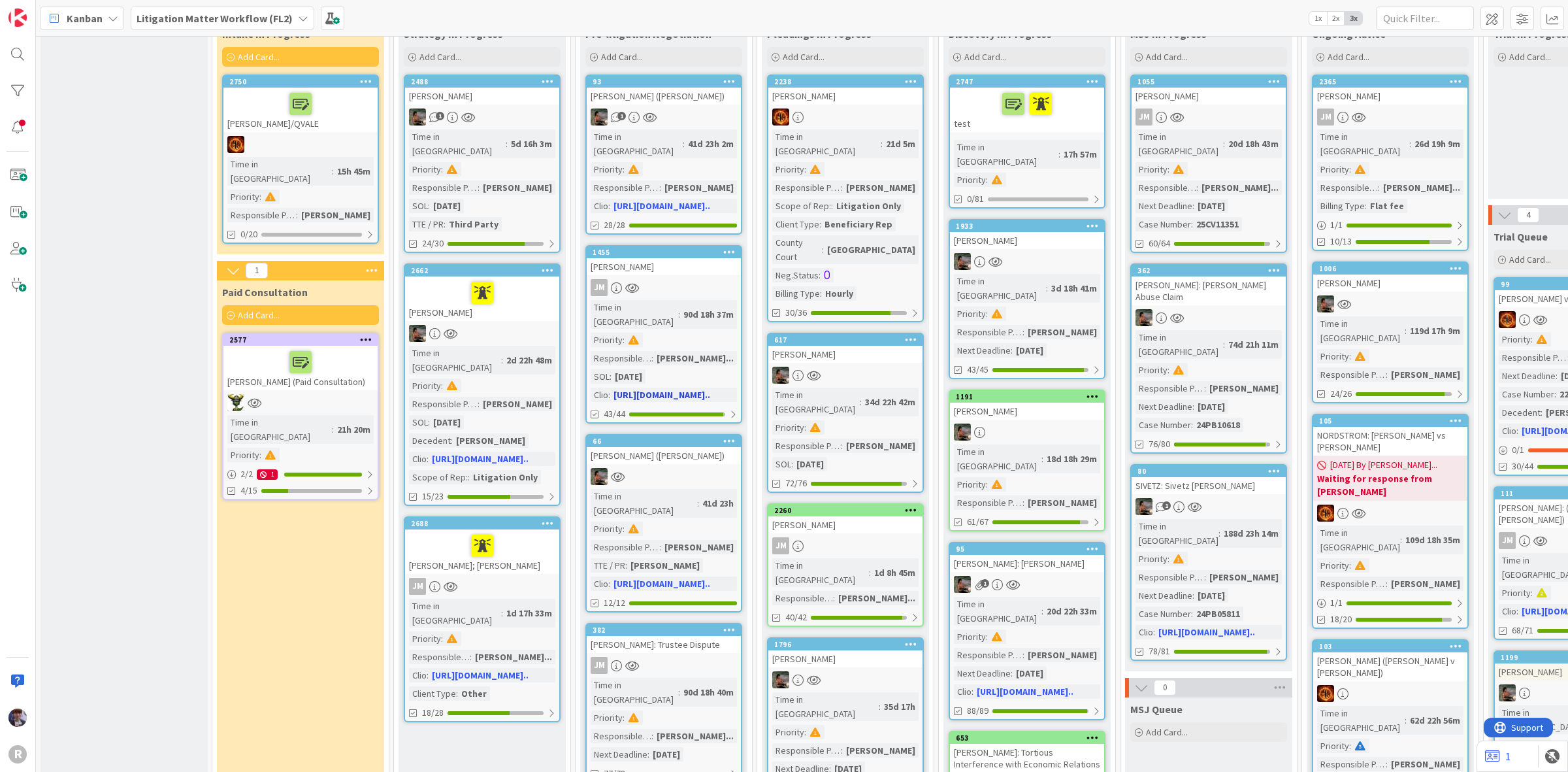
click at [690, 258] on div "[PERSON_NAME]" at bounding box center [664, 266] width 154 height 17
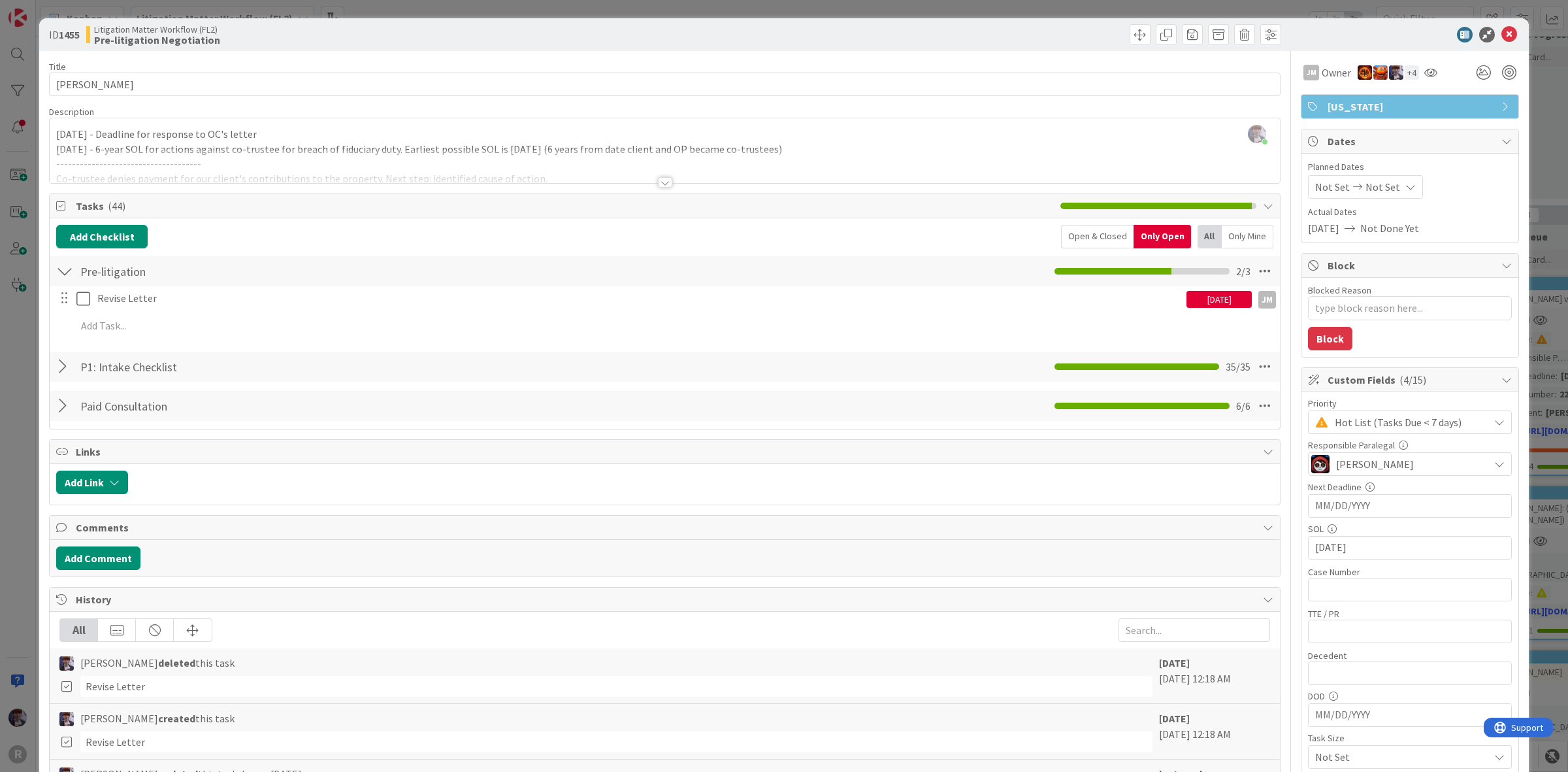
click at [29, 377] on div "ID 1455 Litigation Matter Workflow (FL2) Pre-litigation Negotiation Title 13 / …" at bounding box center [784, 386] width 1568 height 772
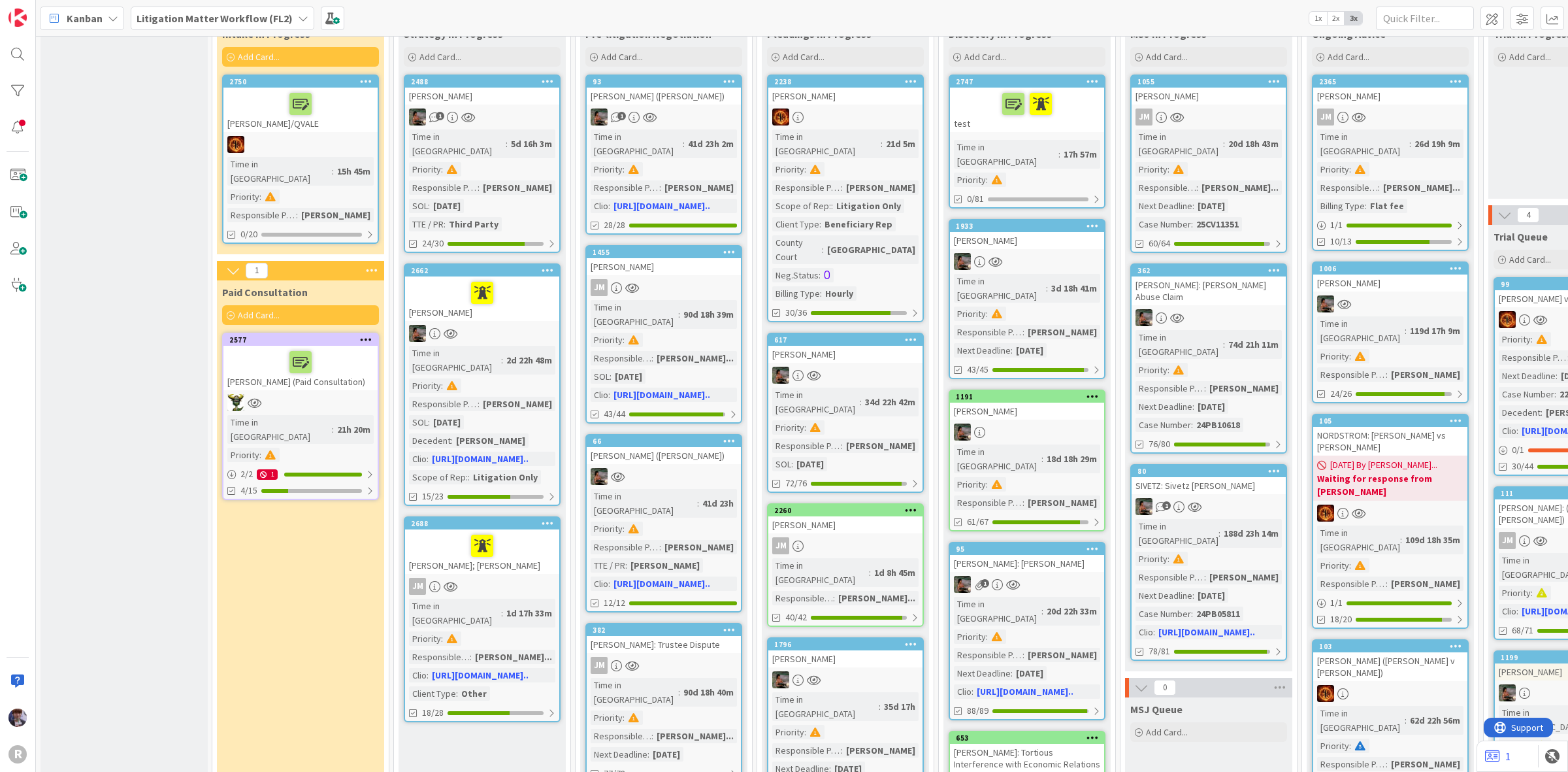
click at [861, 538] on div "JM" at bounding box center [846, 546] width 154 height 17
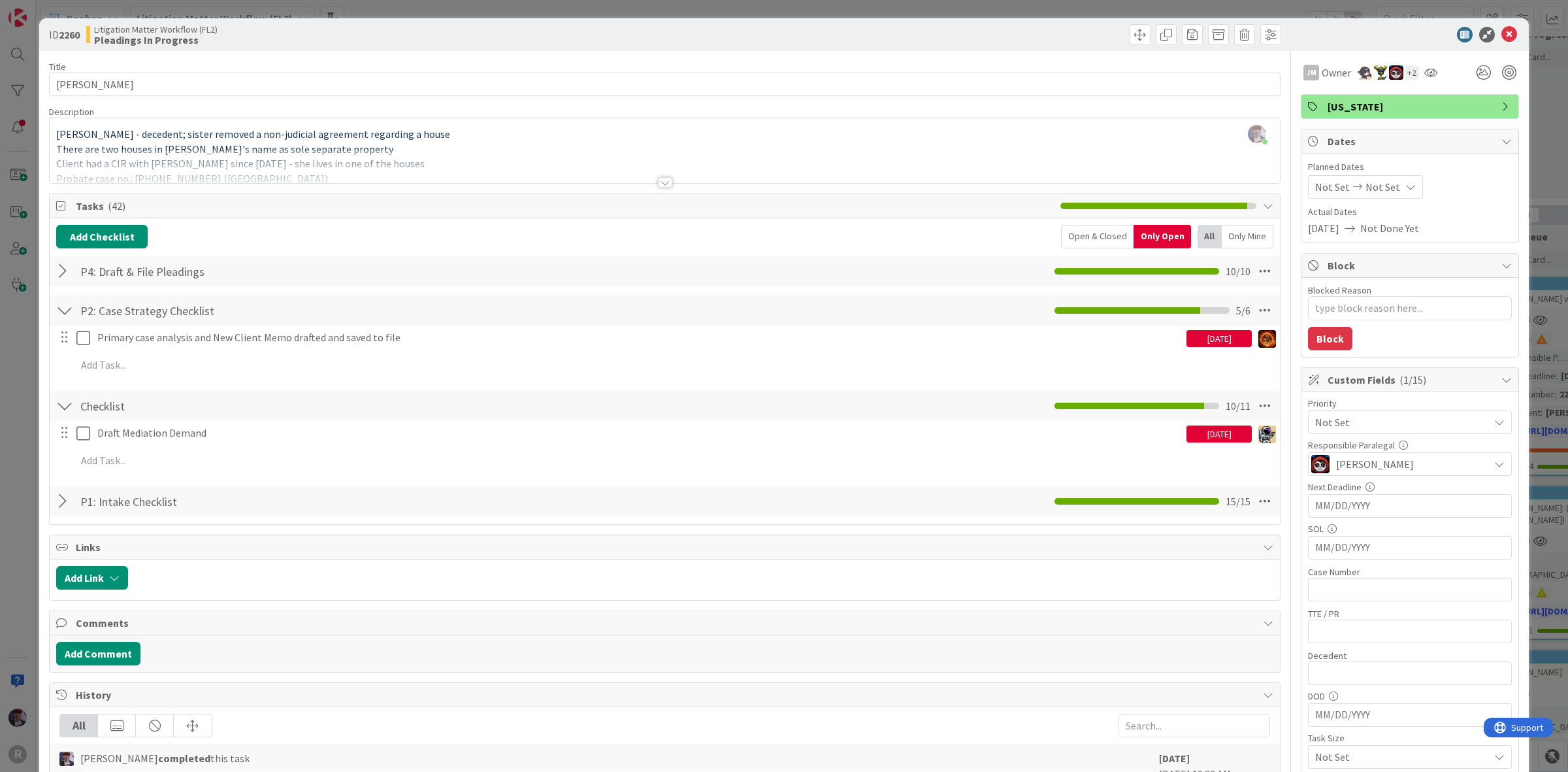
click at [66, 270] on div at bounding box center [64, 271] width 17 height 23
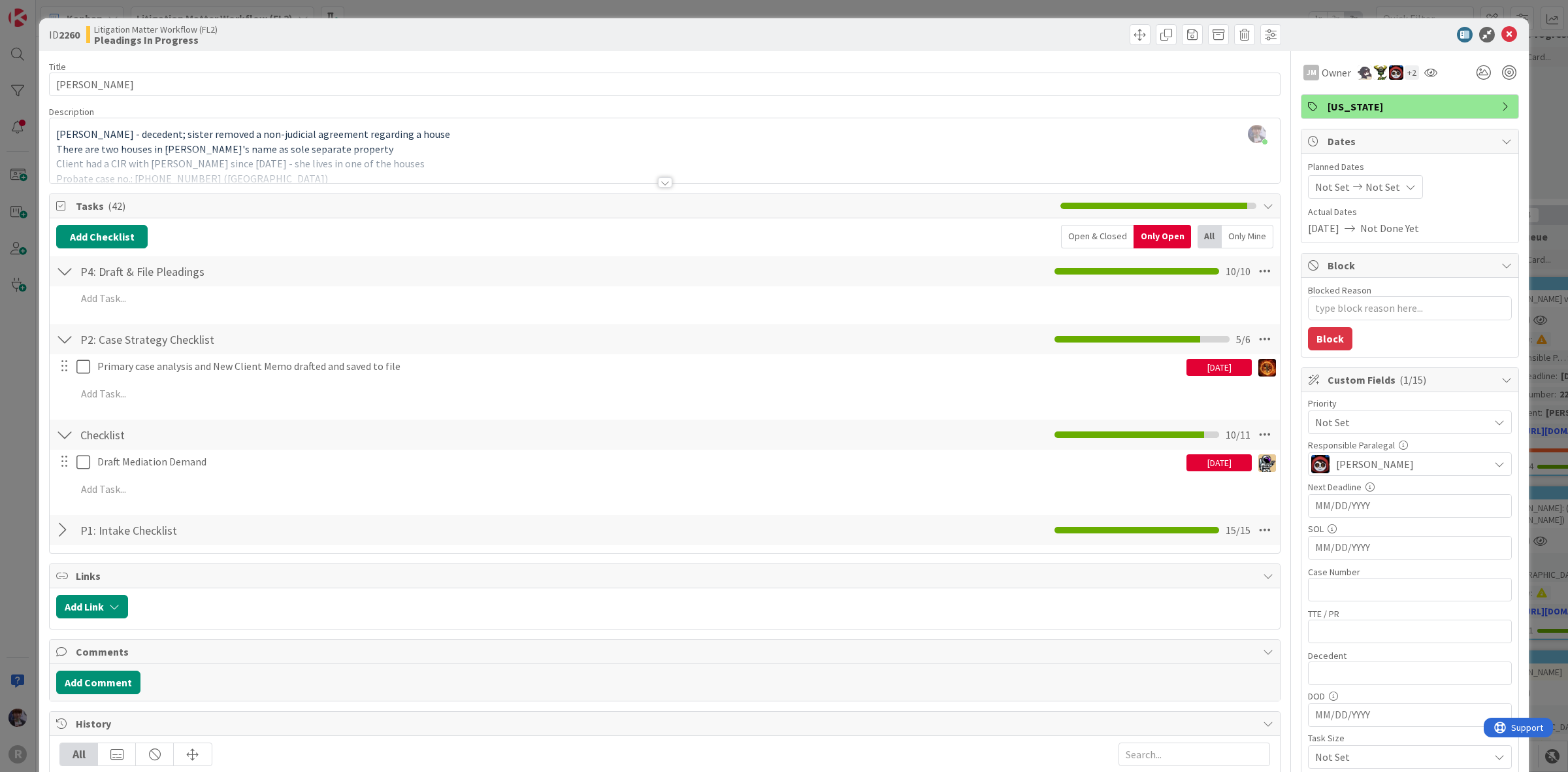
click at [1098, 244] on div "Open & Closed" at bounding box center [1098, 237] width 73 height 23
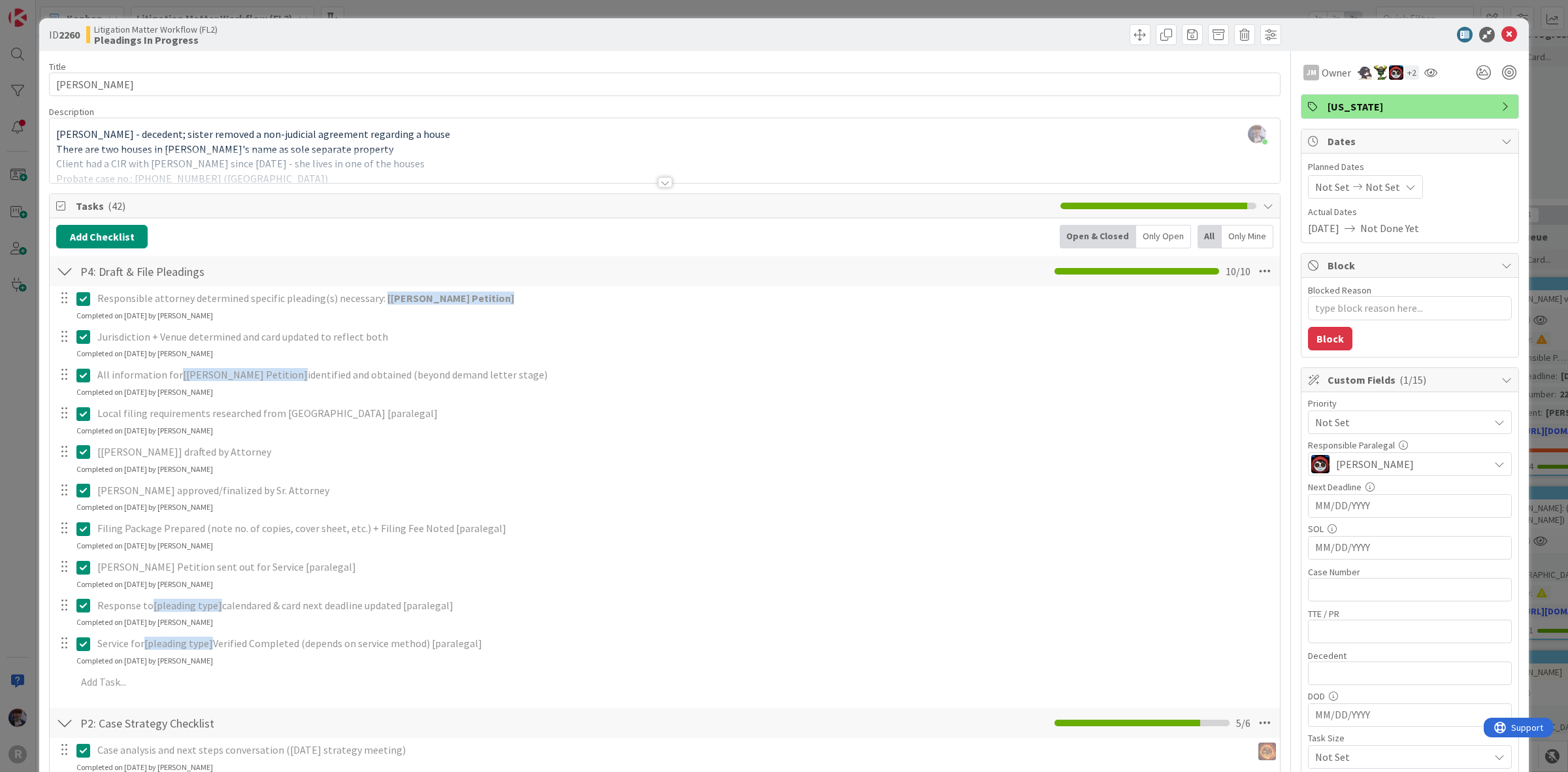
click at [1136, 234] on div "Only Open" at bounding box center [1164, 237] width 55 height 23
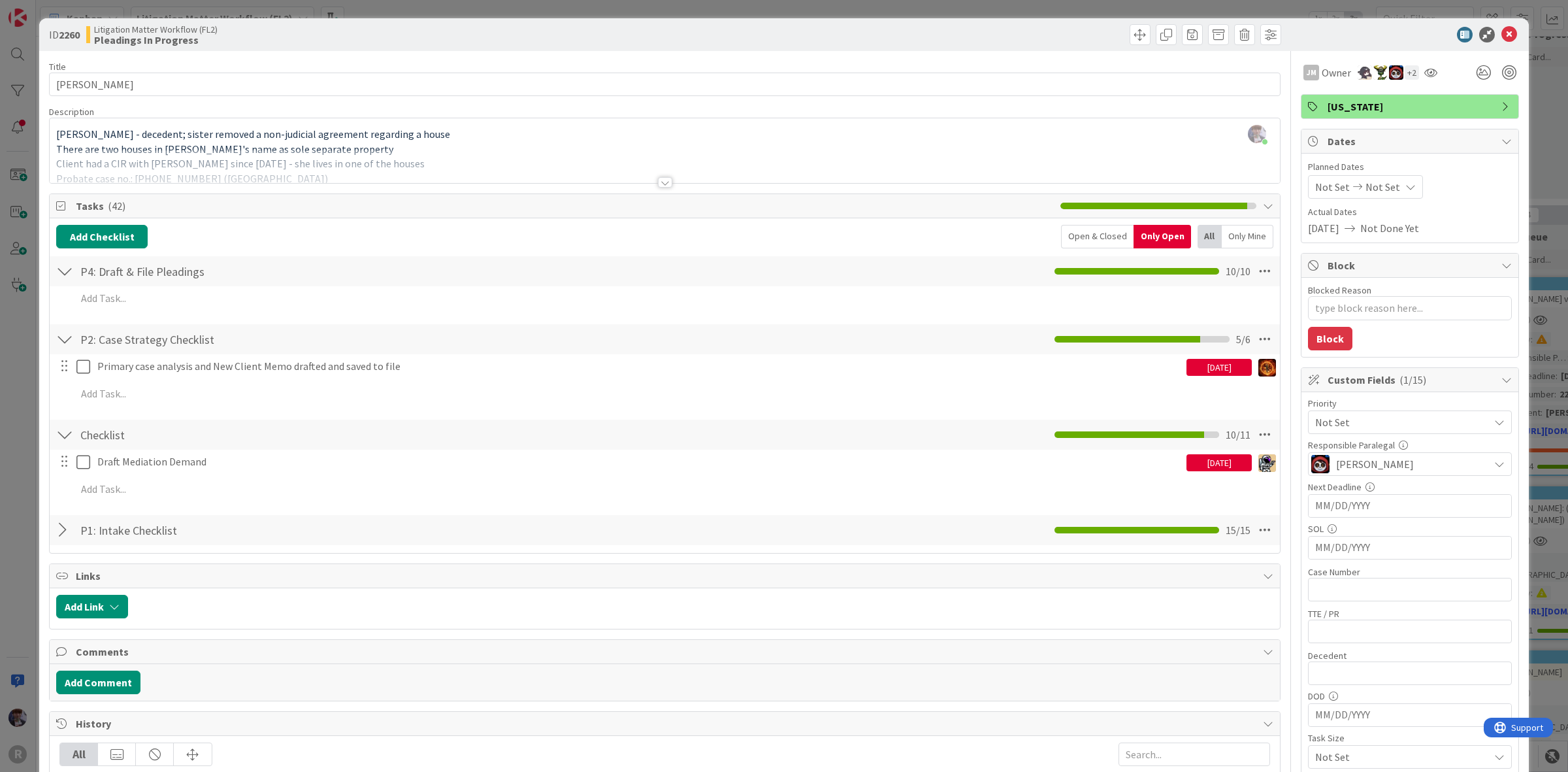
click at [17, 417] on div "ID 2260 Litigation Matter Workflow (FL2) Pleadings In Progress Title 15 / 128 […" at bounding box center [784, 386] width 1568 height 772
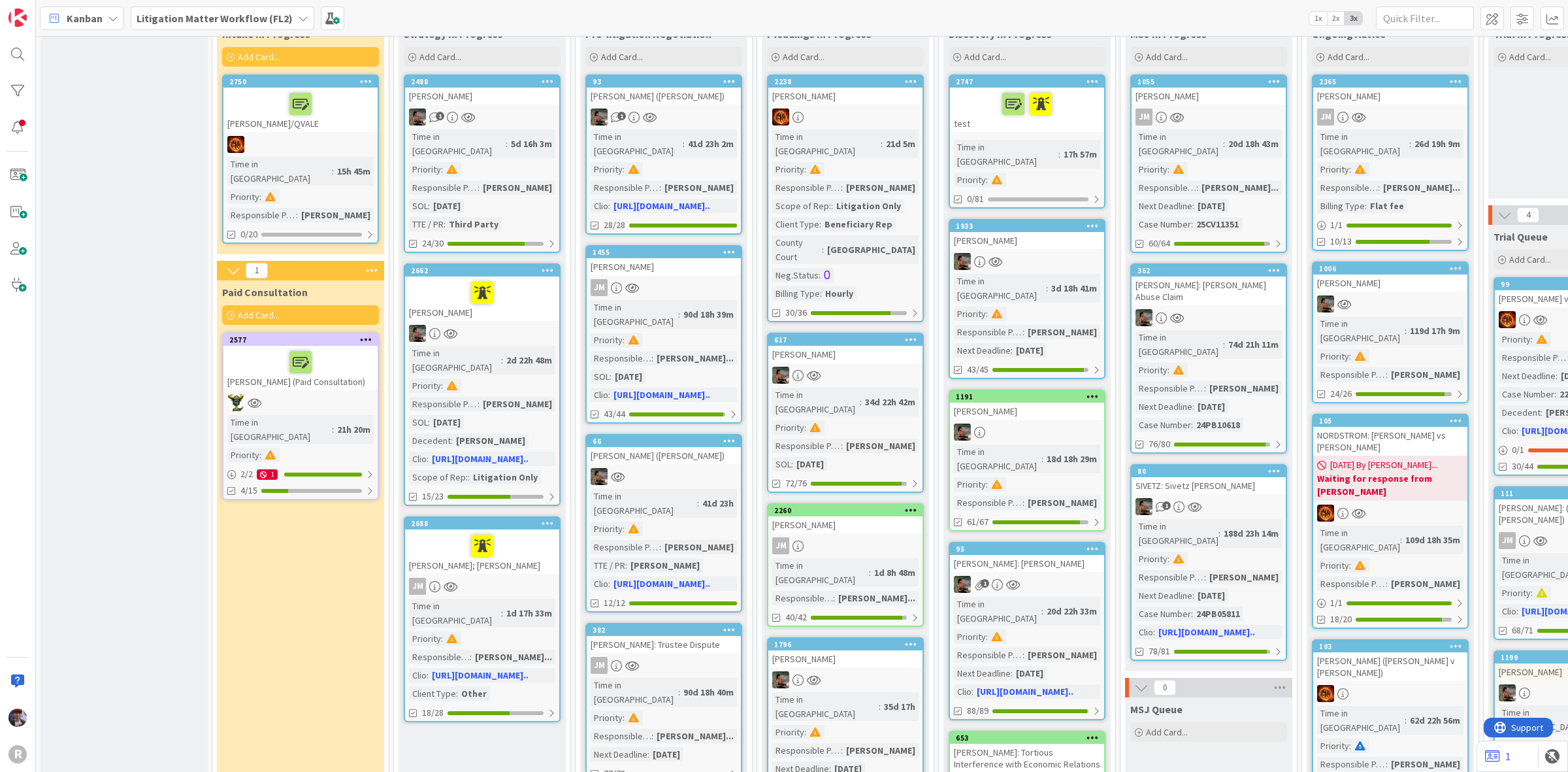
click at [853, 651] on div "[PERSON_NAME]" at bounding box center [846, 659] width 154 height 17
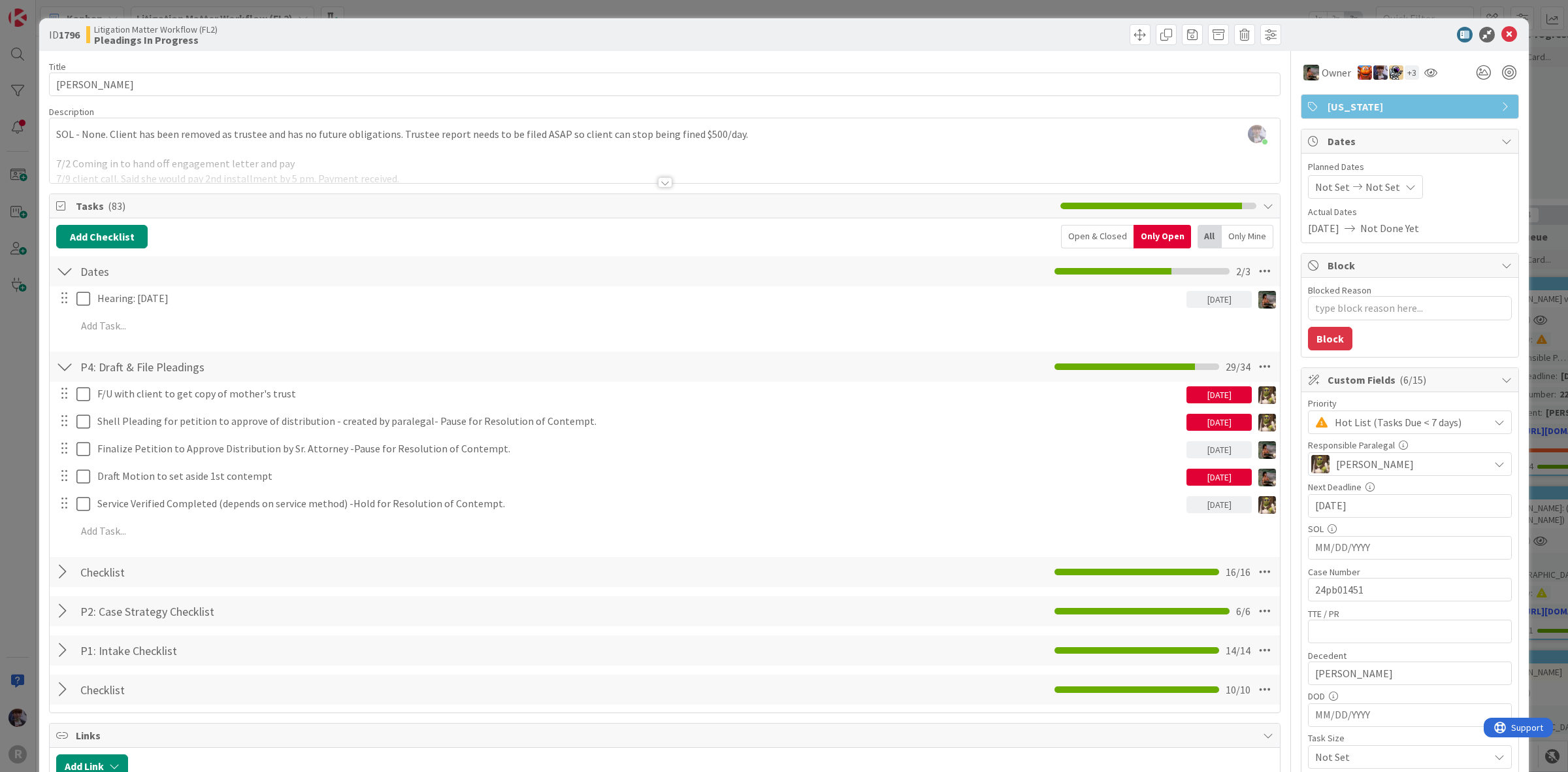
scroll to position [82, 0]
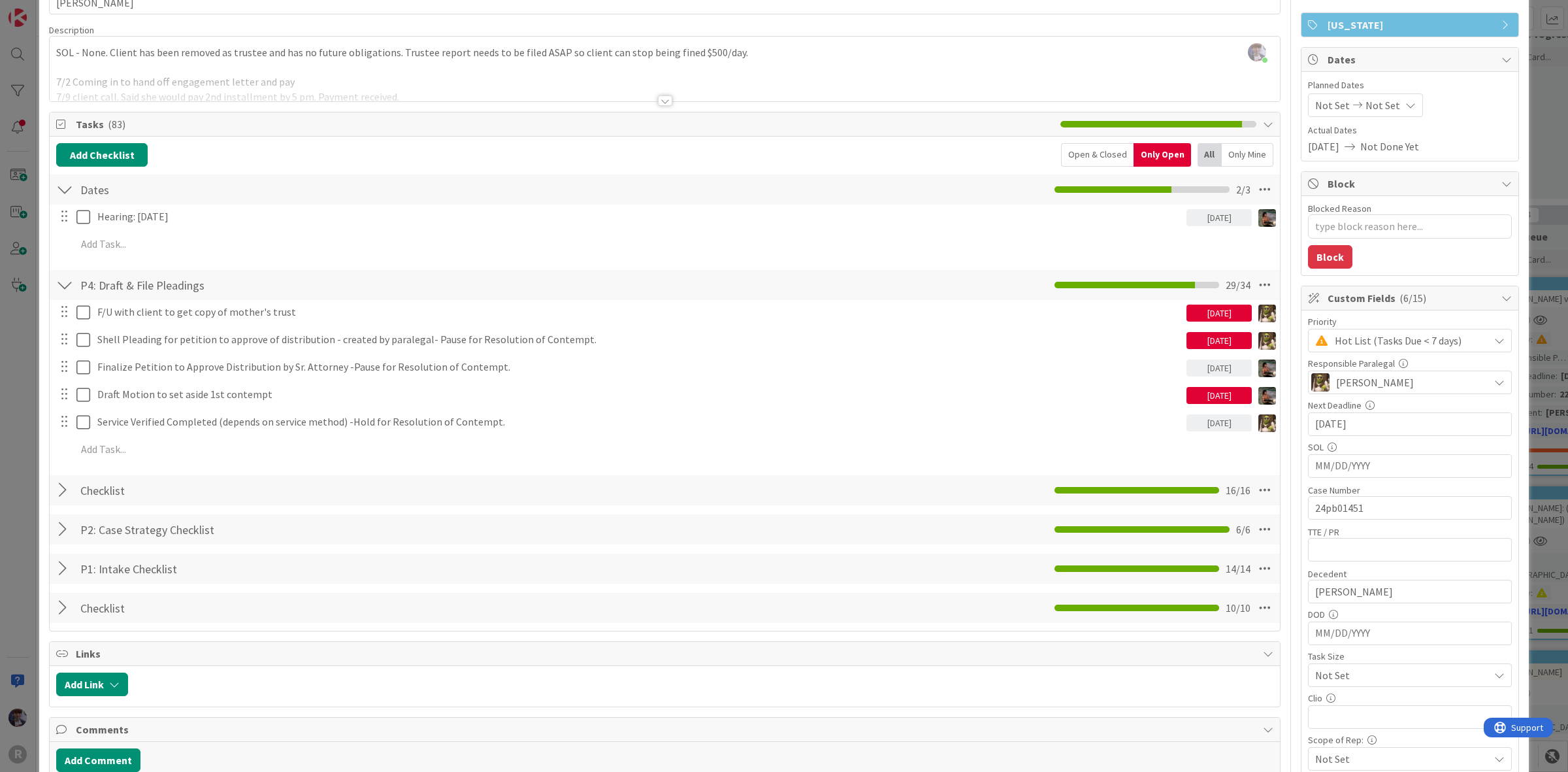
click at [31, 381] on div "ID 1796 Litigation Matter Workflow (FL2) Pleadings In Progress Title 12 / 128 […" at bounding box center [784, 386] width 1568 height 772
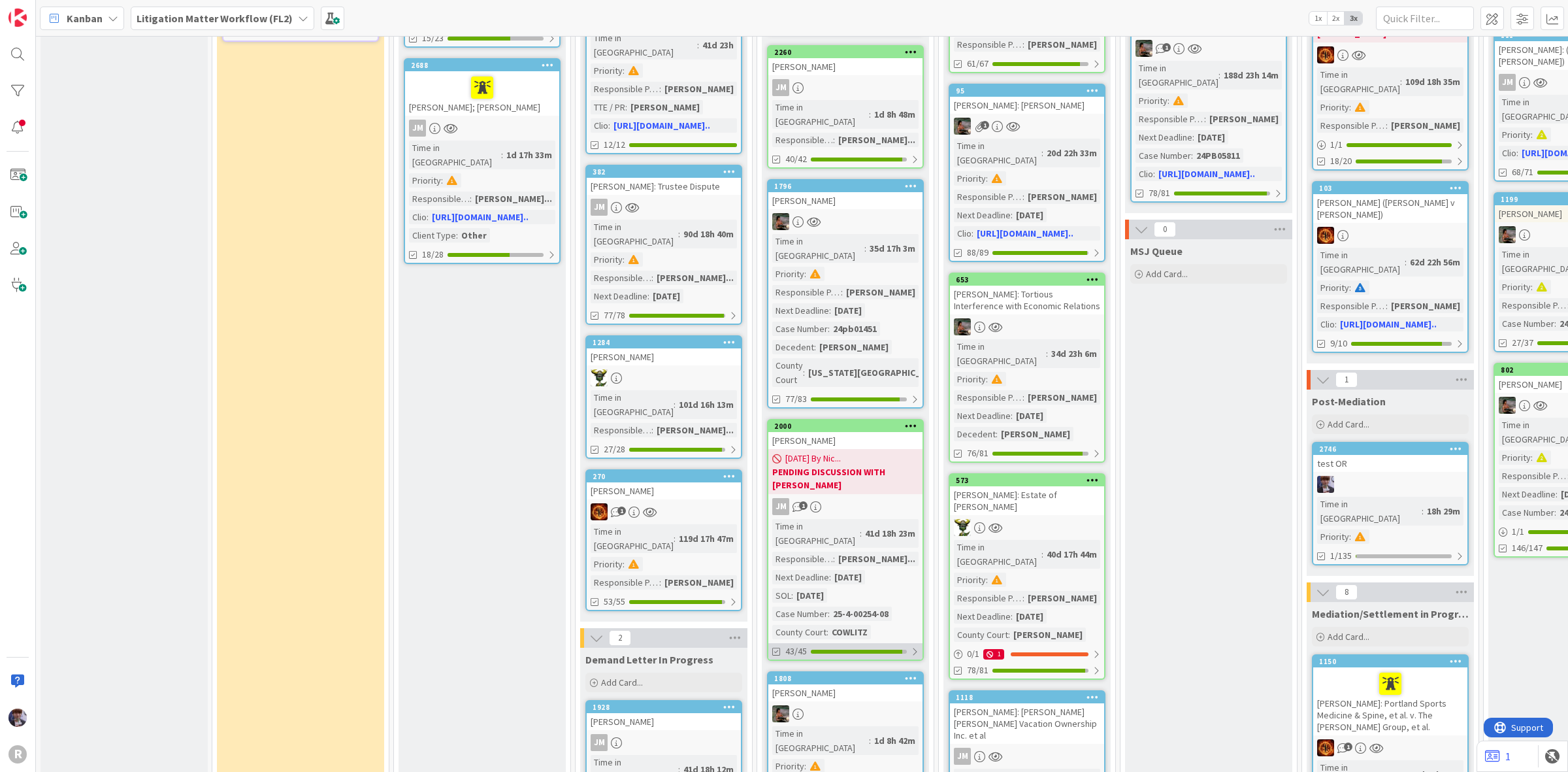
scroll to position [572, 0]
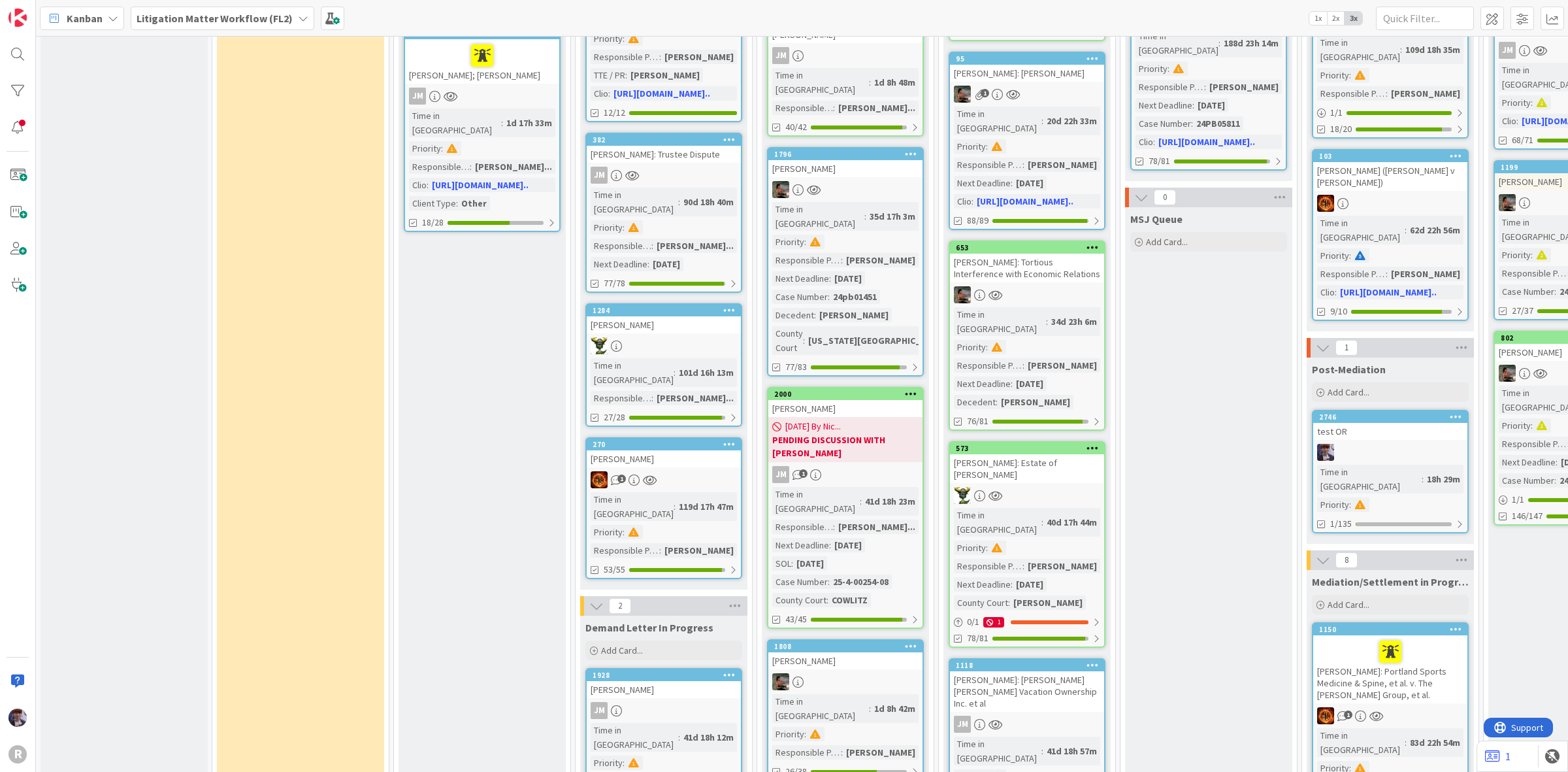
click at [841, 538] on div "Pleadings In Progress Add Card... 2238 [PERSON_NAME] Time in Column : 21d 5m Pr…" at bounding box center [846, 560] width 167 height 2057
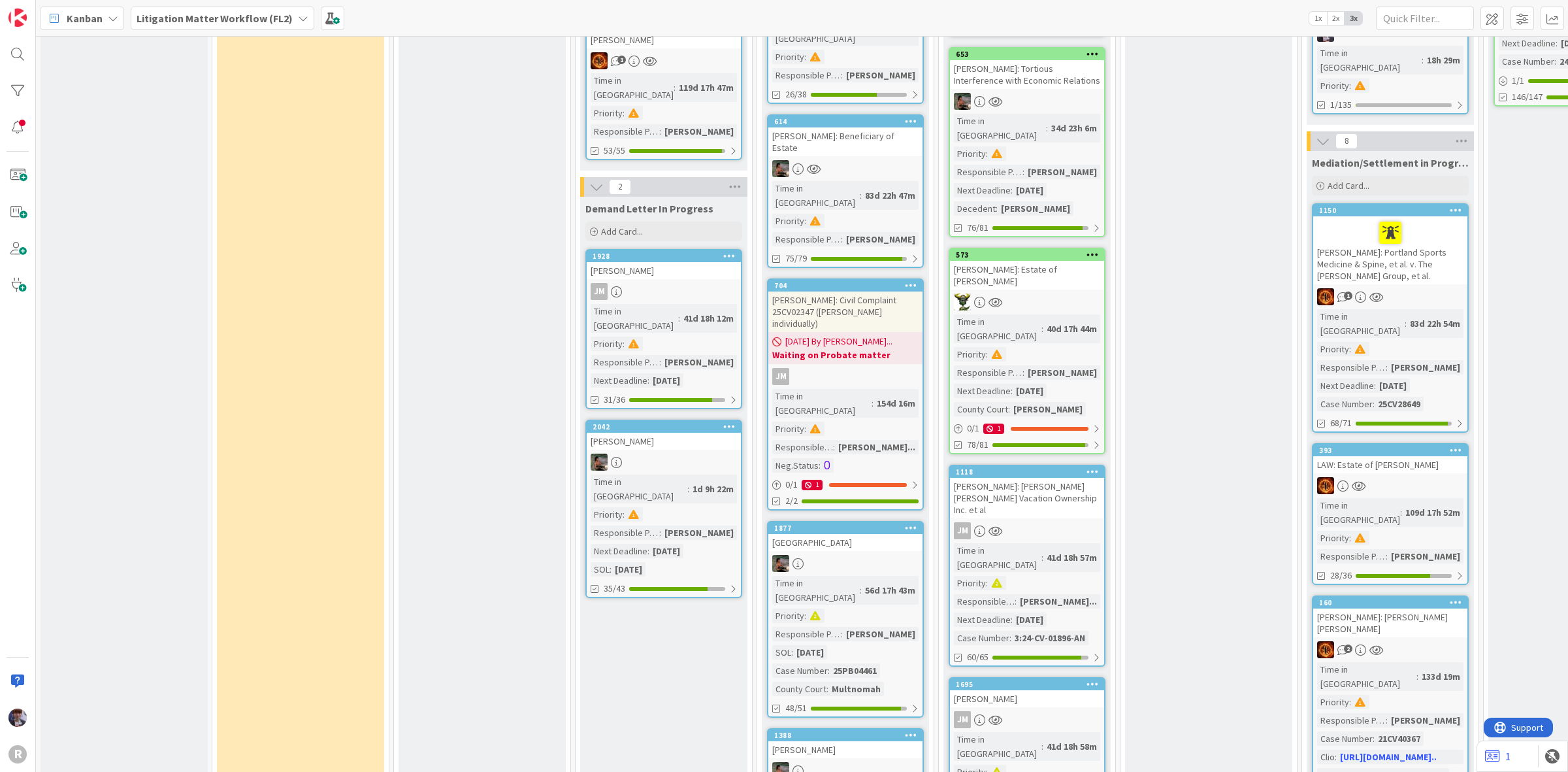
scroll to position [1062, 0]
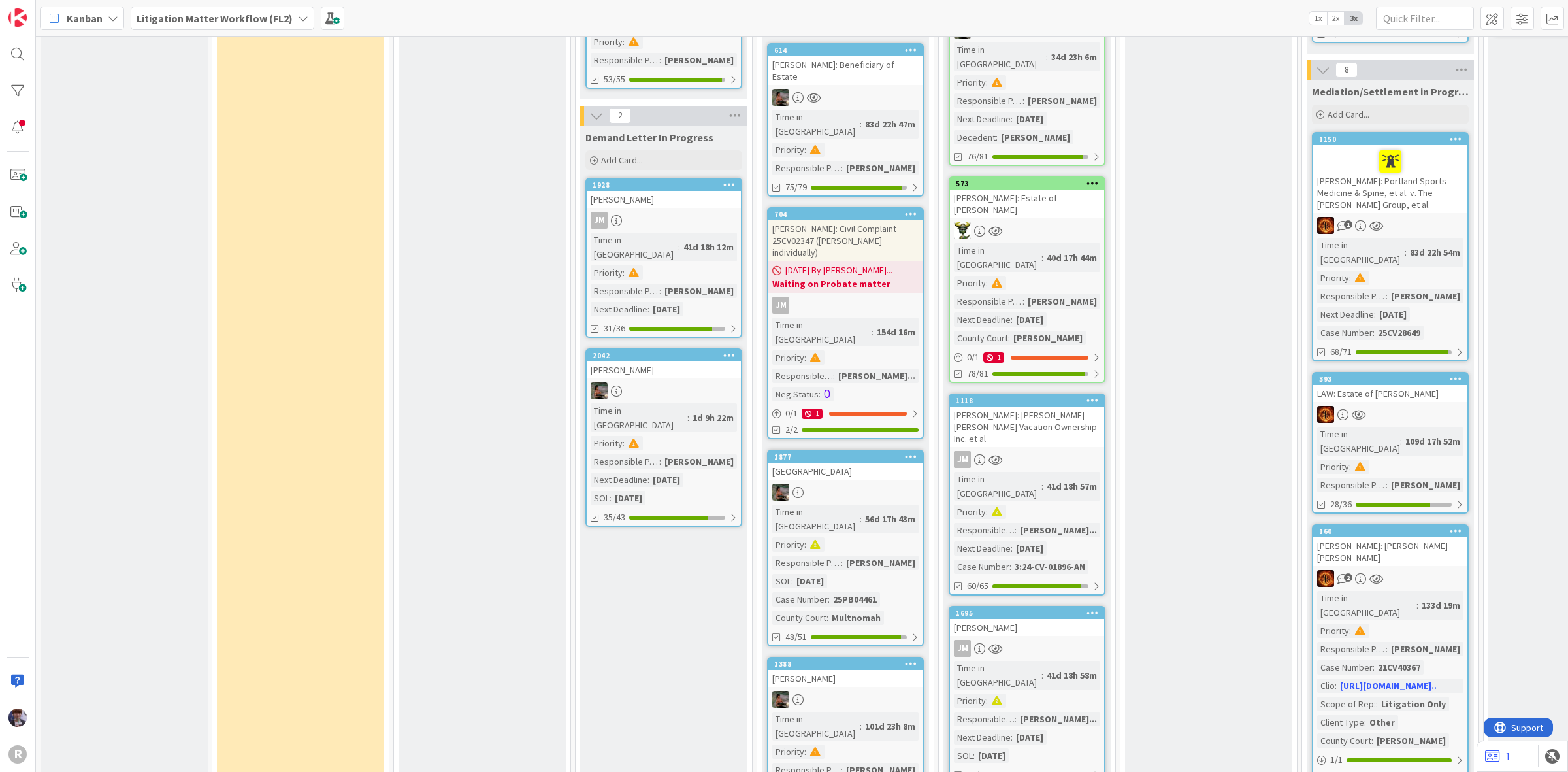
click at [840, 670] on div "[PERSON_NAME]" at bounding box center [846, 678] width 154 height 17
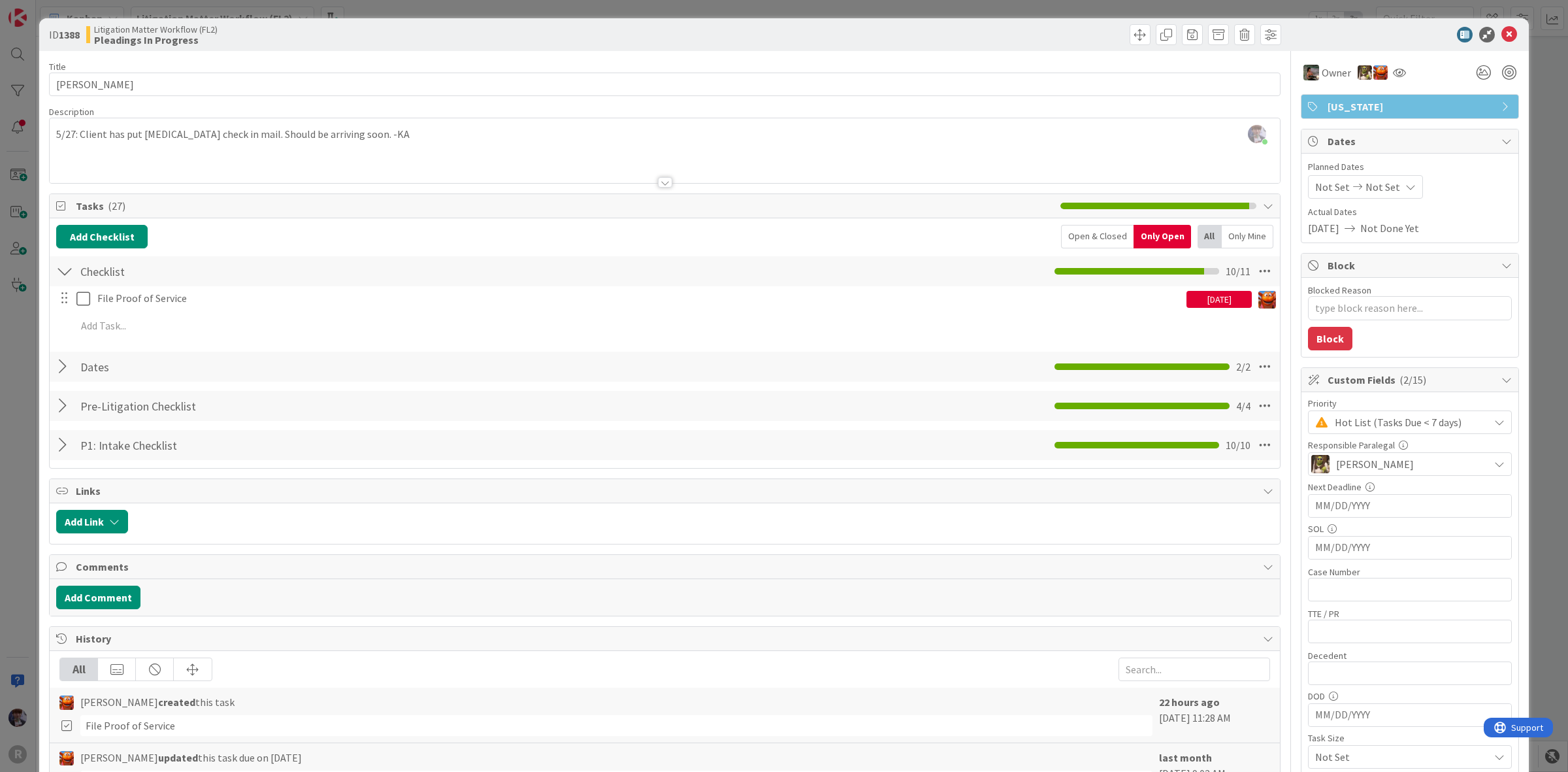
click at [22, 397] on div "ID 1388 Litigation Matter Workflow (FL2) Pleadings In Progress Title 14 / 128 […" at bounding box center [784, 386] width 1568 height 772
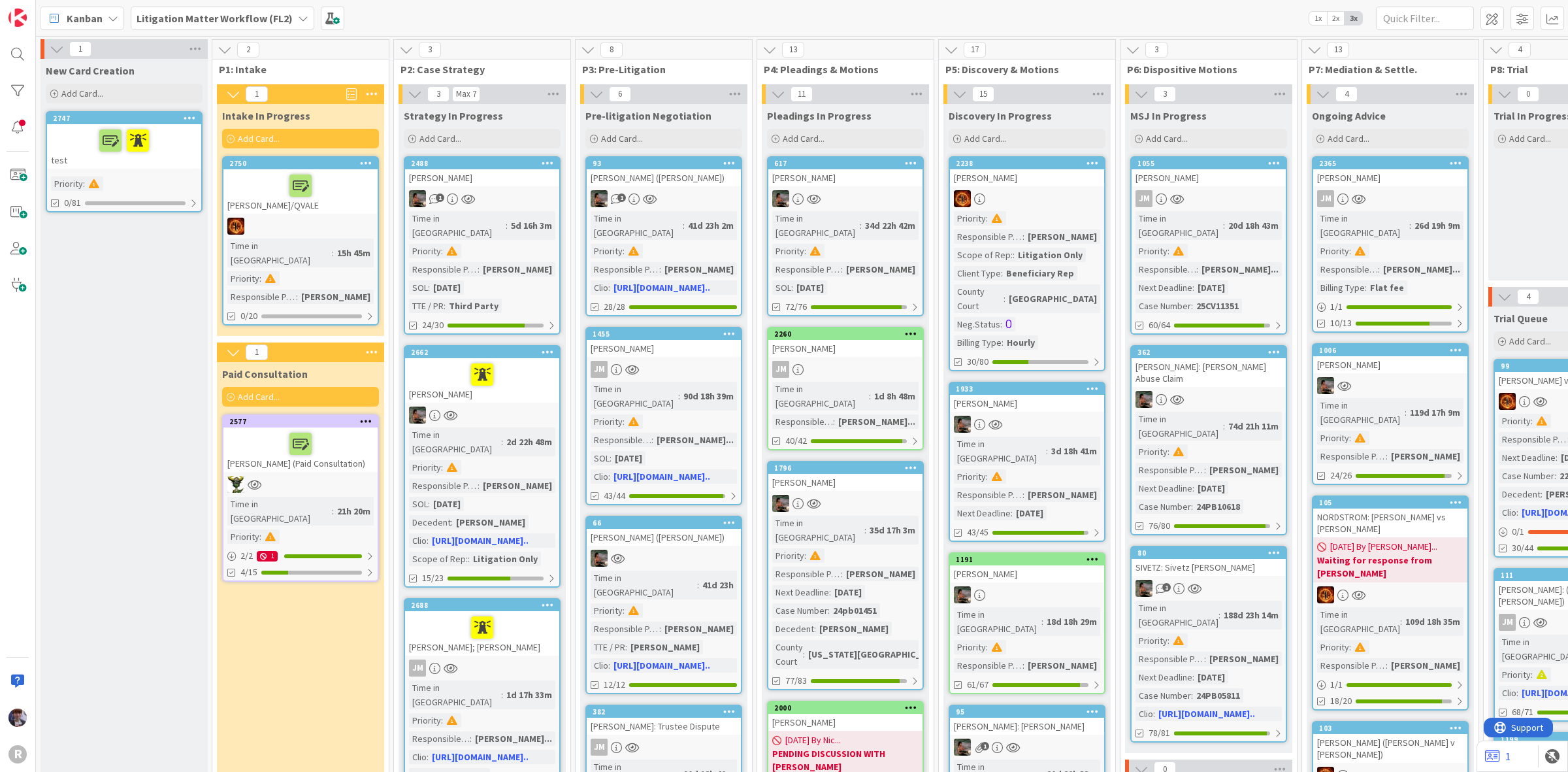
click at [85, 145] on div at bounding box center [124, 140] width 147 height 28
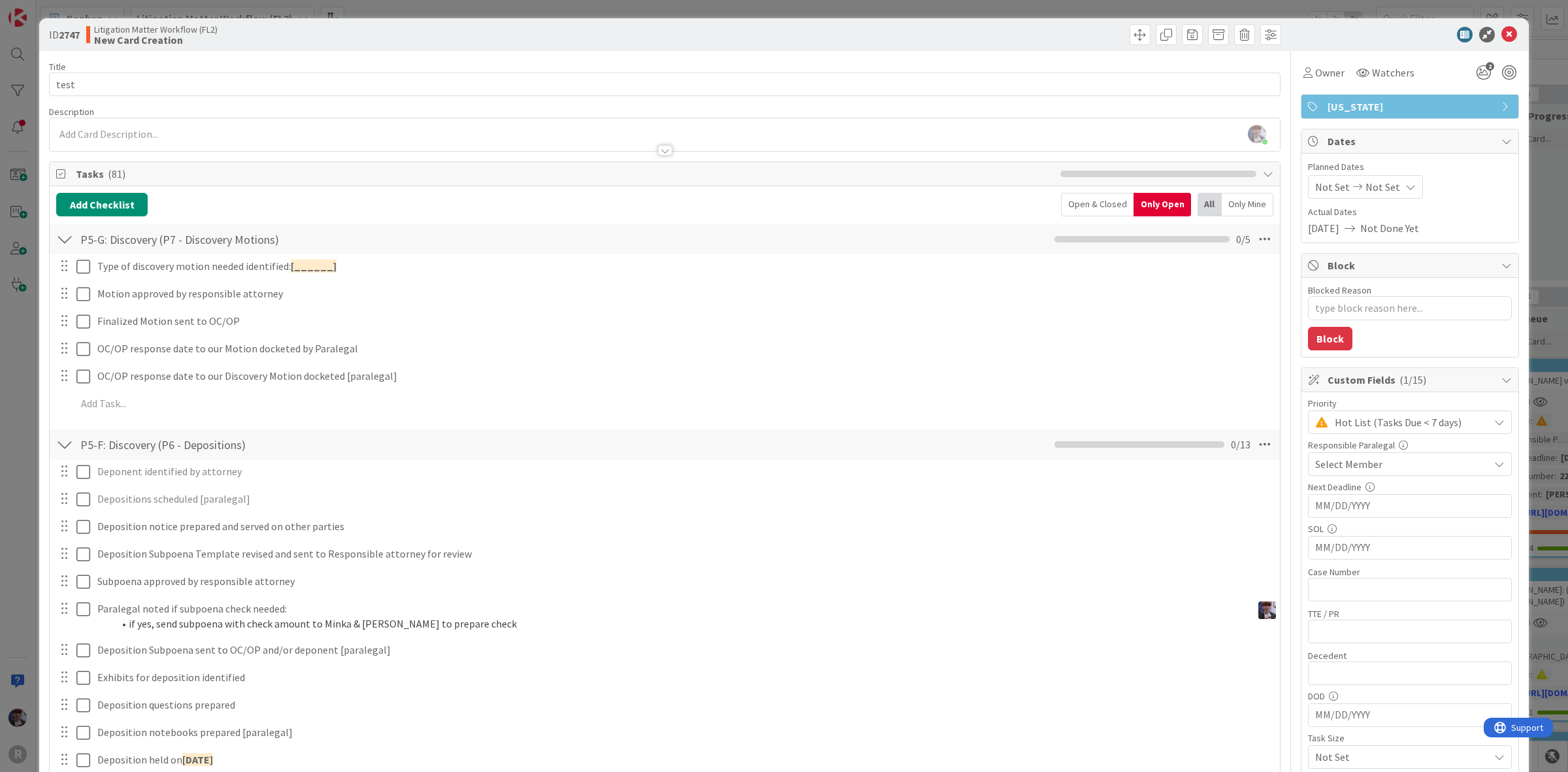
click at [66, 243] on div at bounding box center [64, 239] width 17 height 23
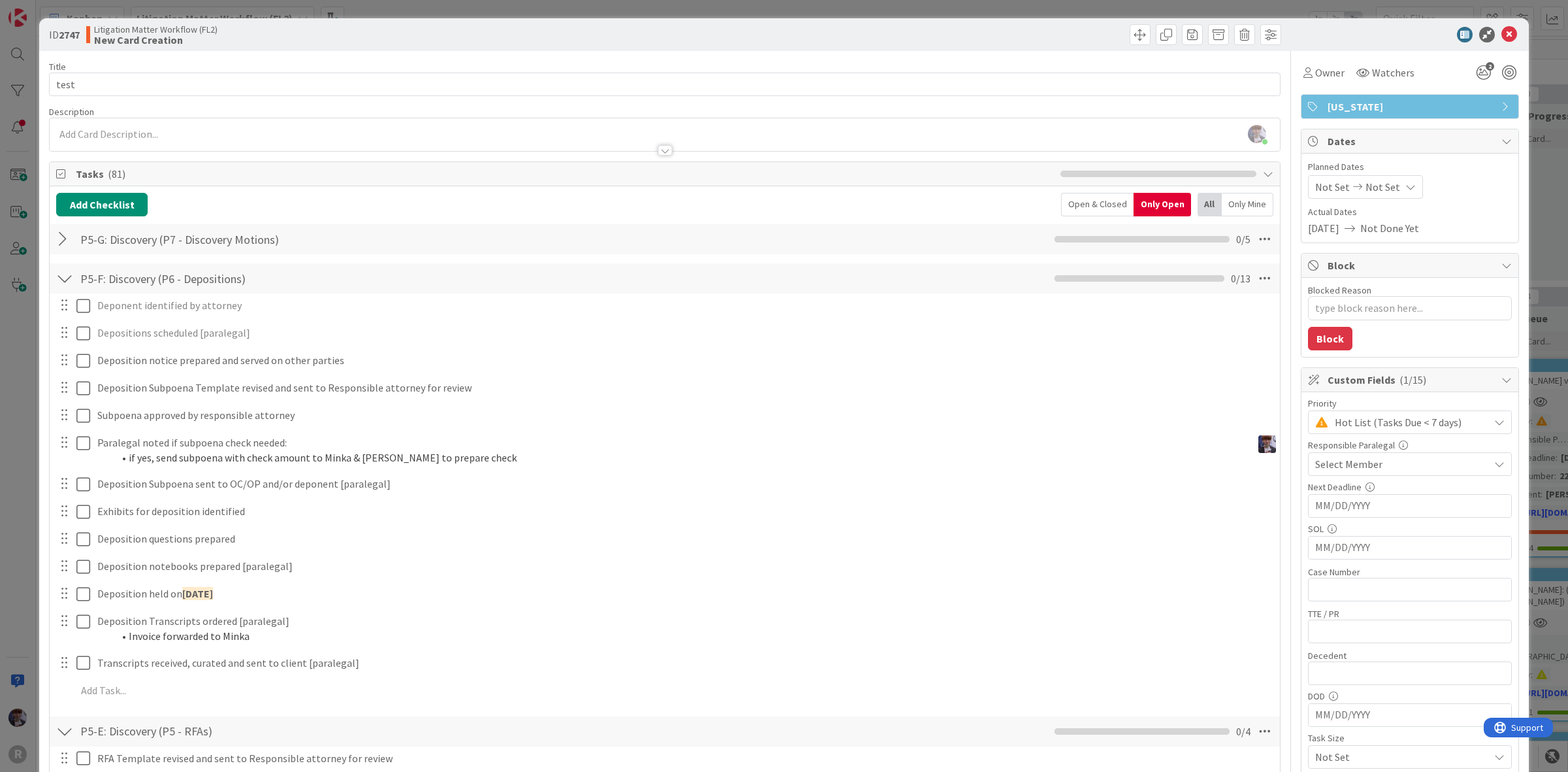
click at [67, 276] on div at bounding box center [64, 278] width 17 height 23
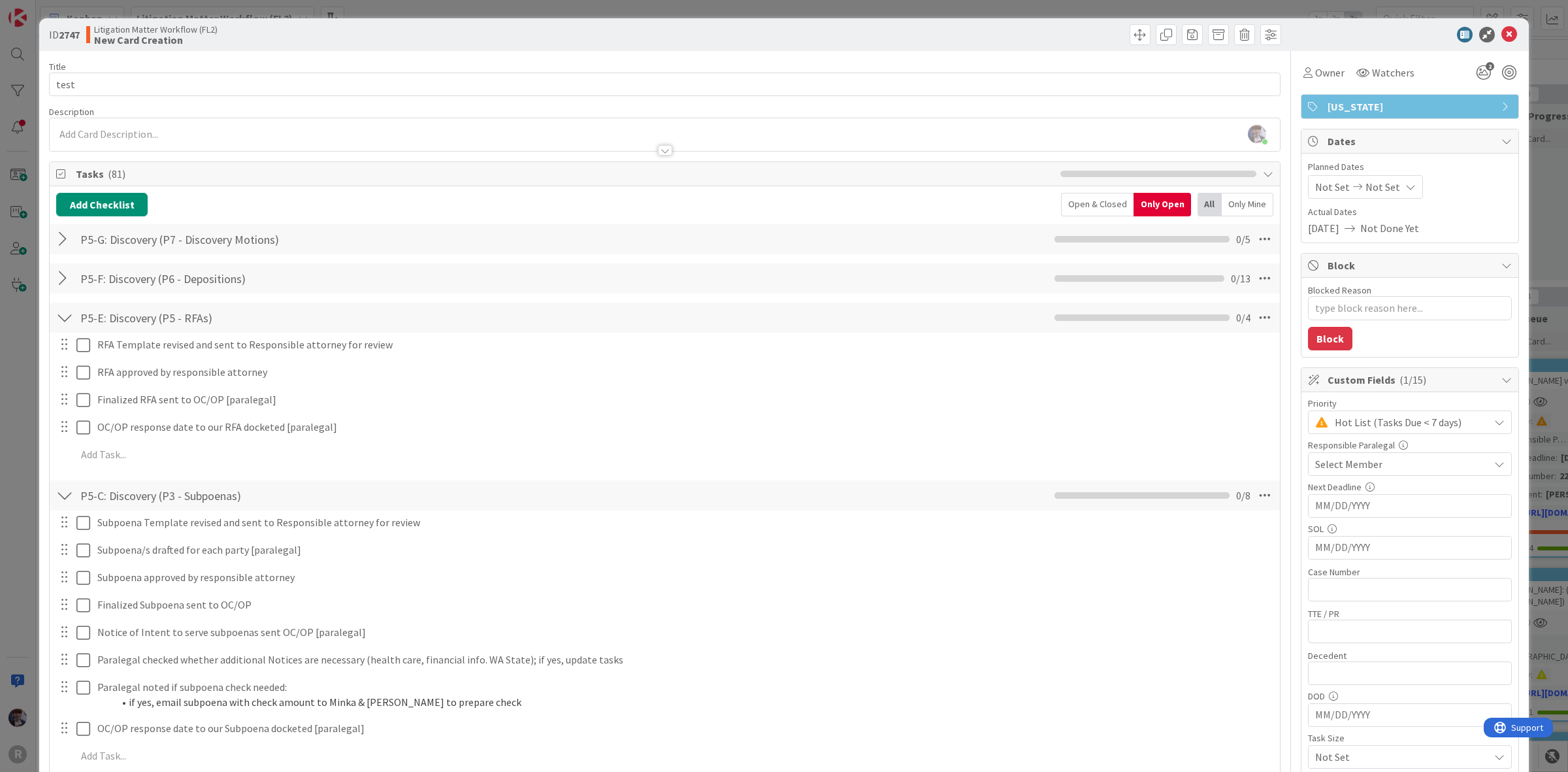
click at [64, 317] on div at bounding box center [64, 317] width 17 height 23
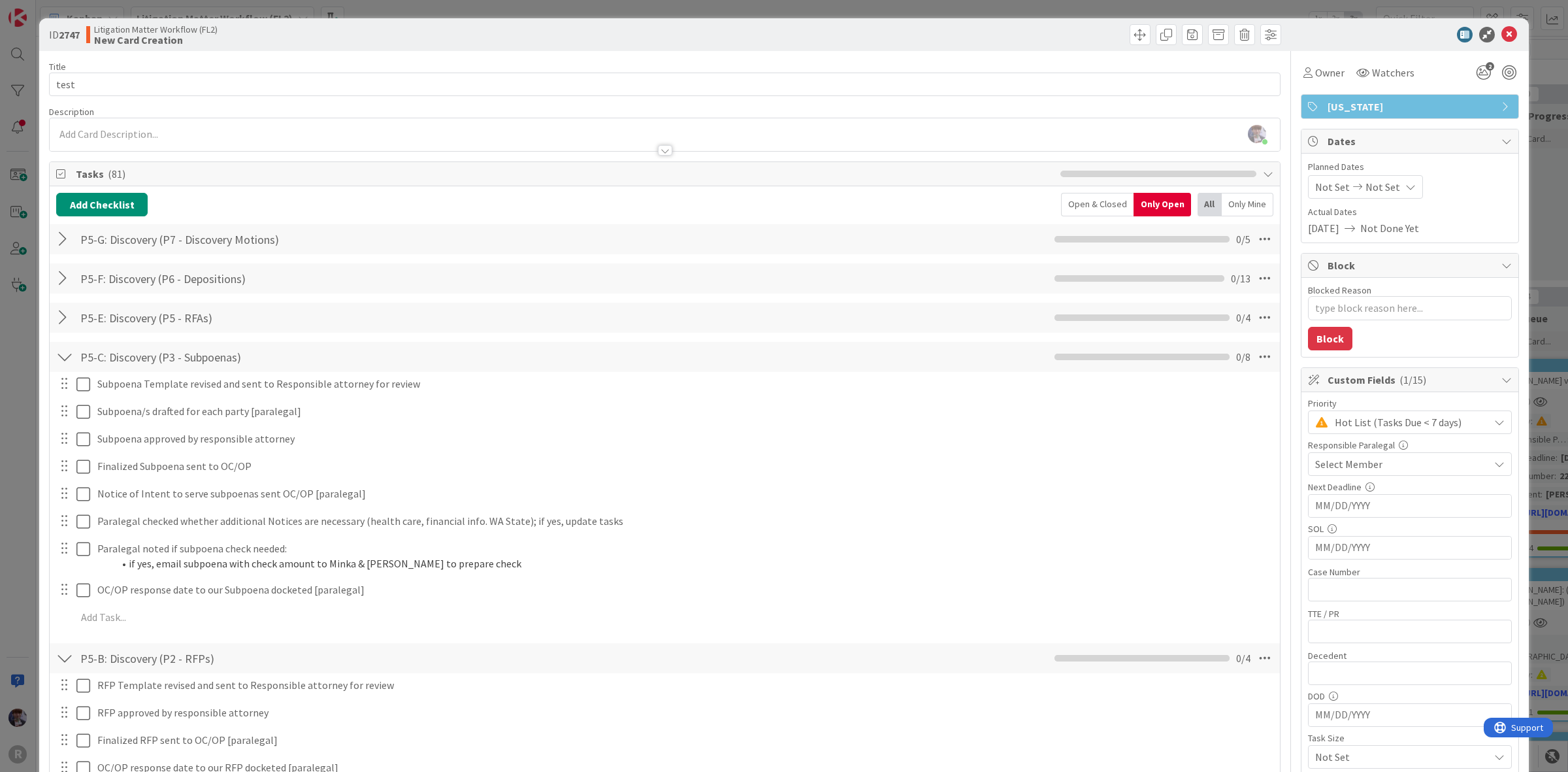
click at [73, 360] on div "P5-C: Discovery (P3 - Subpoenas) Checklist Name 32 / 64 P5-C: Discovery (P3 - S…" at bounding box center [665, 357] width 1231 height 30
click at [69, 357] on div at bounding box center [64, 357] width 17 height 23
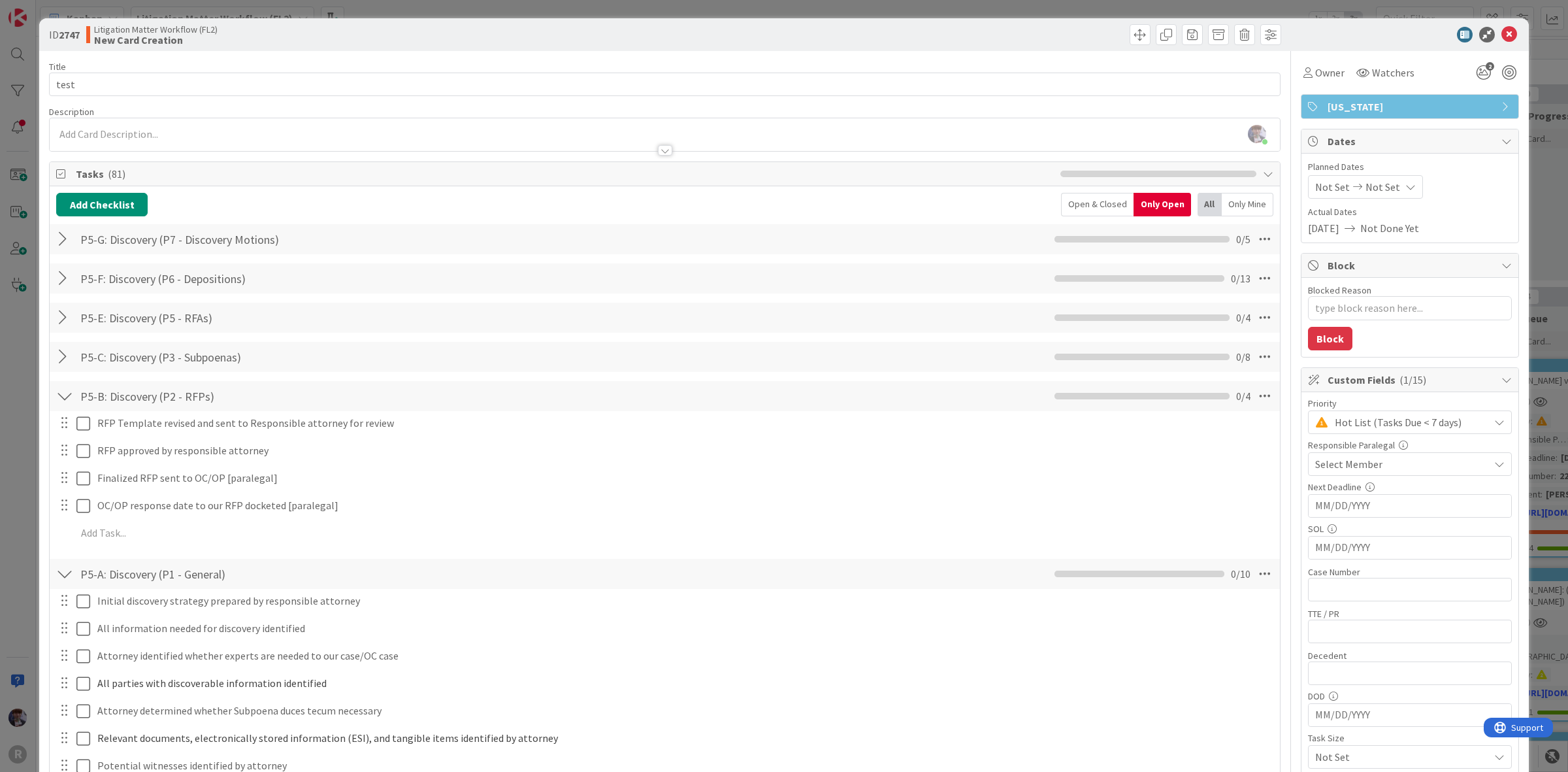
click at [63, 398] on div at bounding box center [64, 396] width 17 height 23
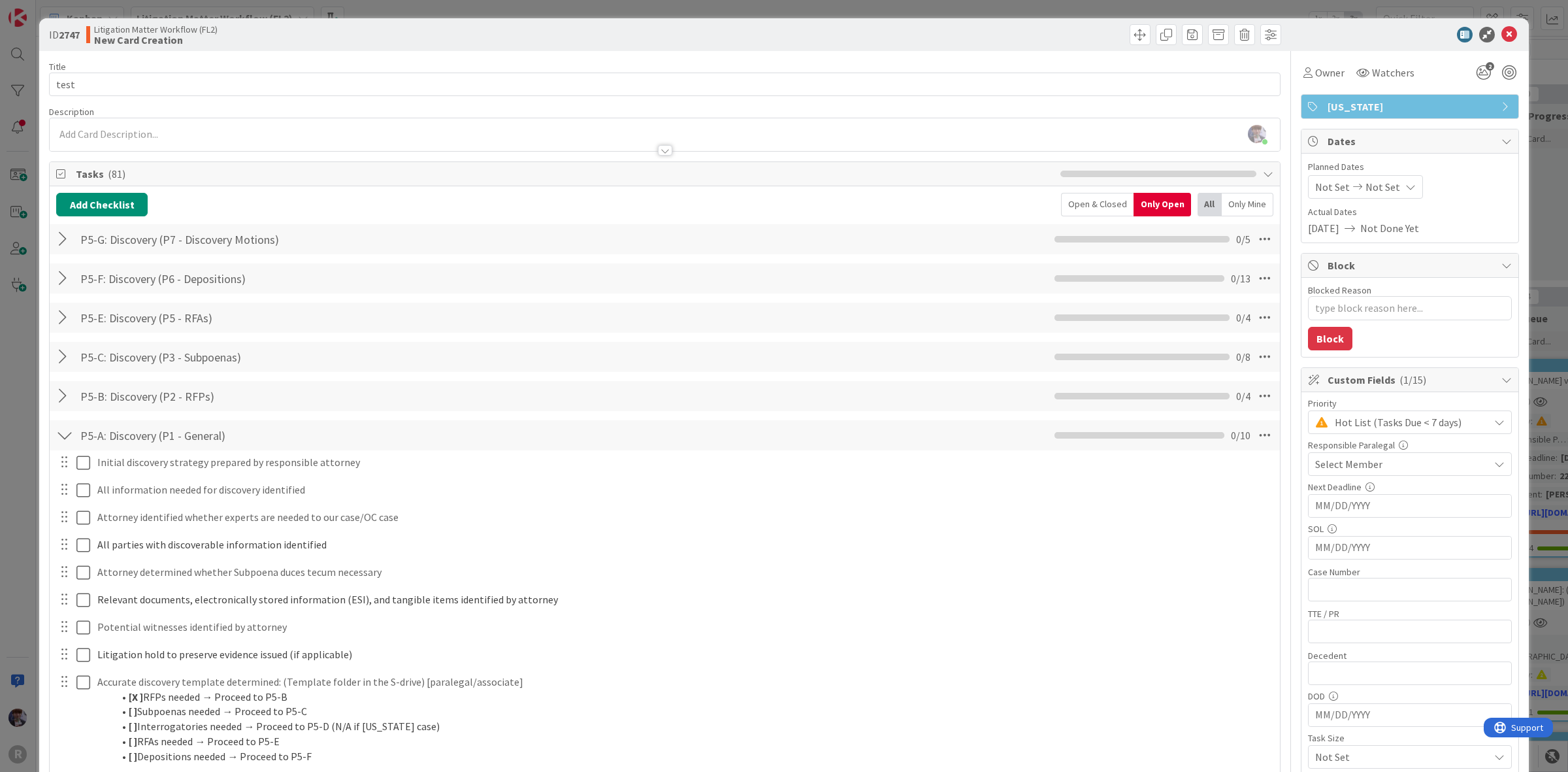
click at [59, 441] on div at bounding box center [64, 435] width 17 height 23
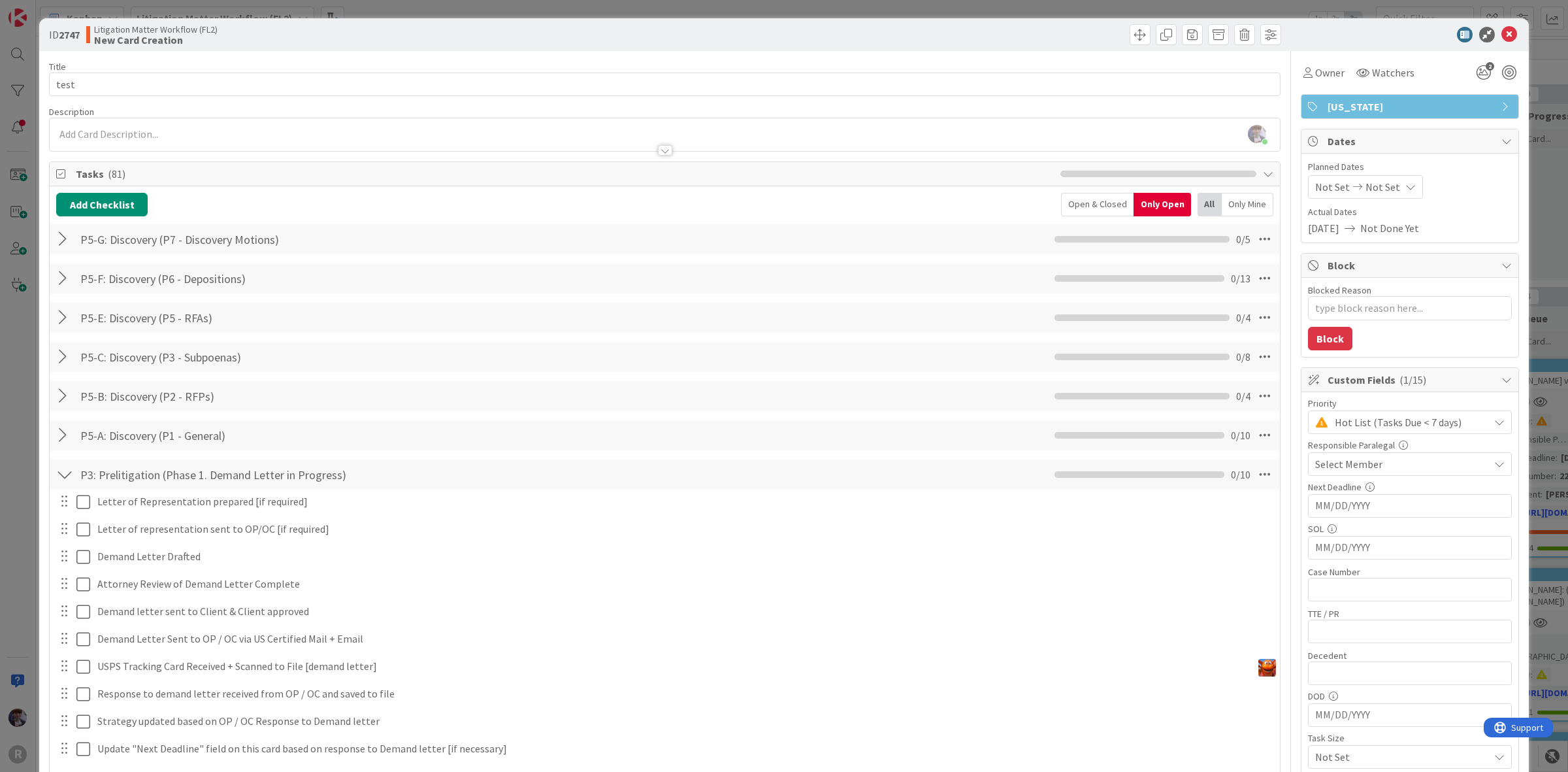
click at [61, 471] on div at bounding box center [64, 475] width 17 height 23
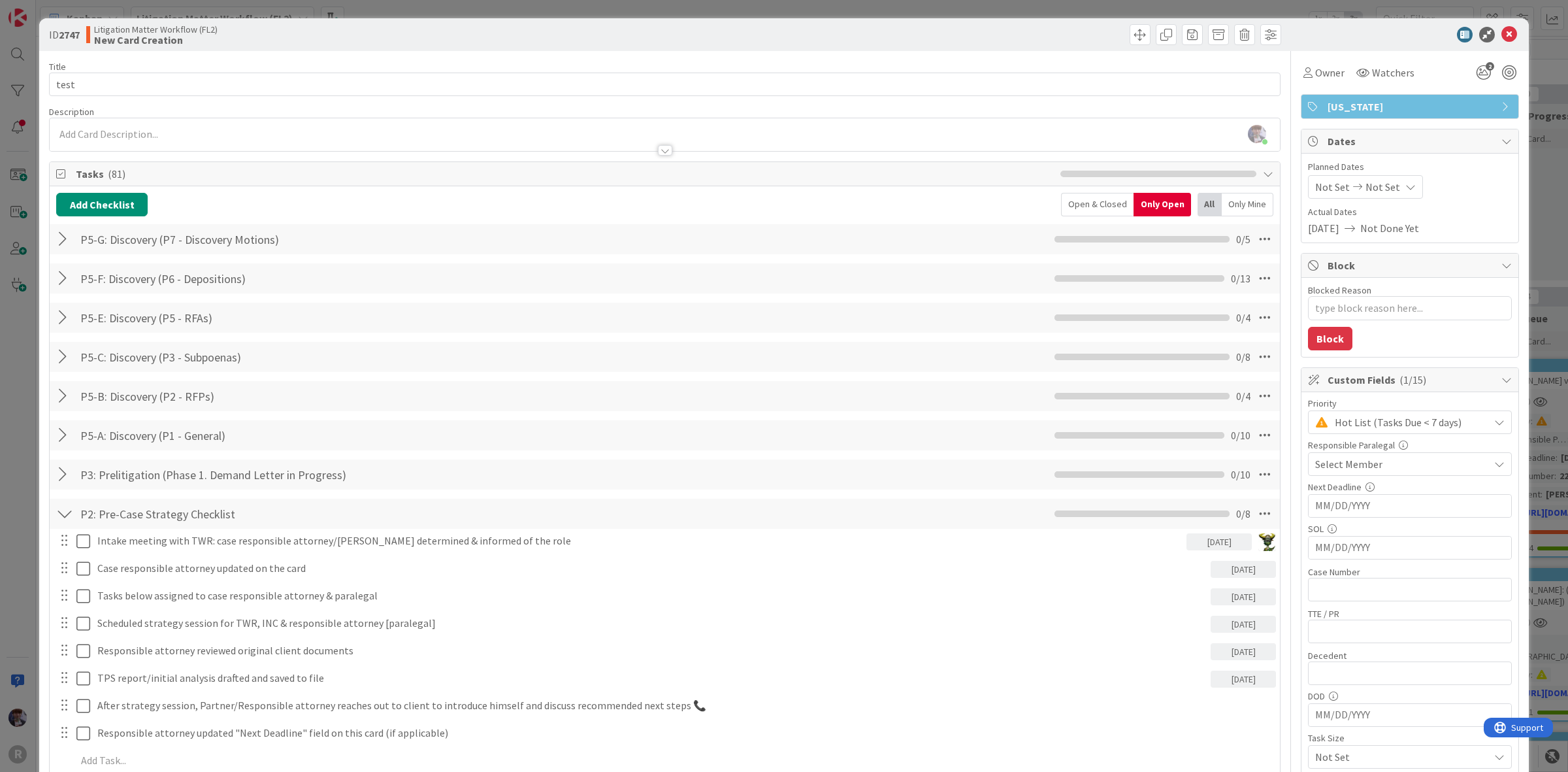
click at [63, 513] on div at bounding box center [64, 513] width 17 height 23
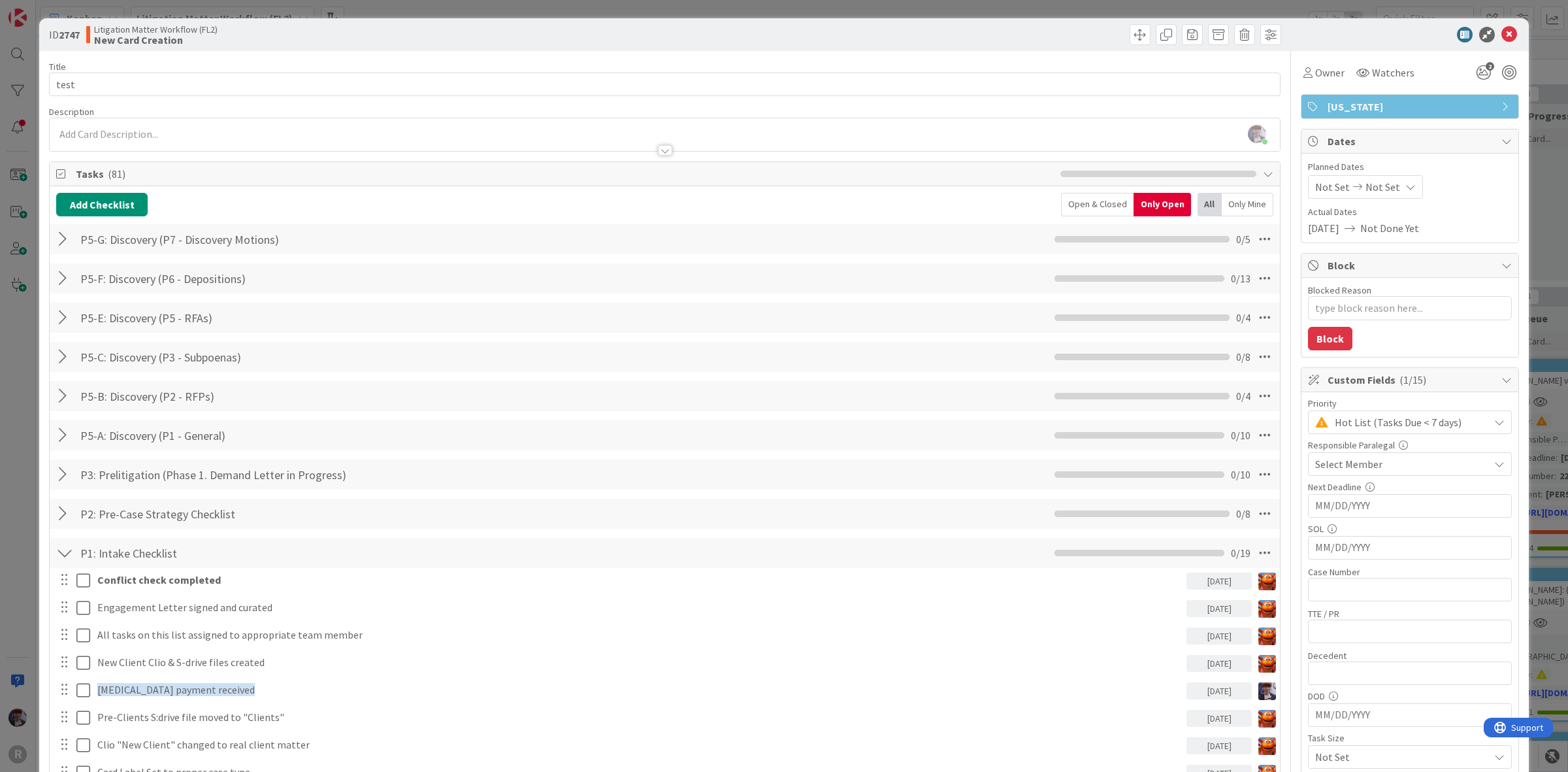
click at [62, 543] on div at bounding box center [64, 553] width 17 height 23
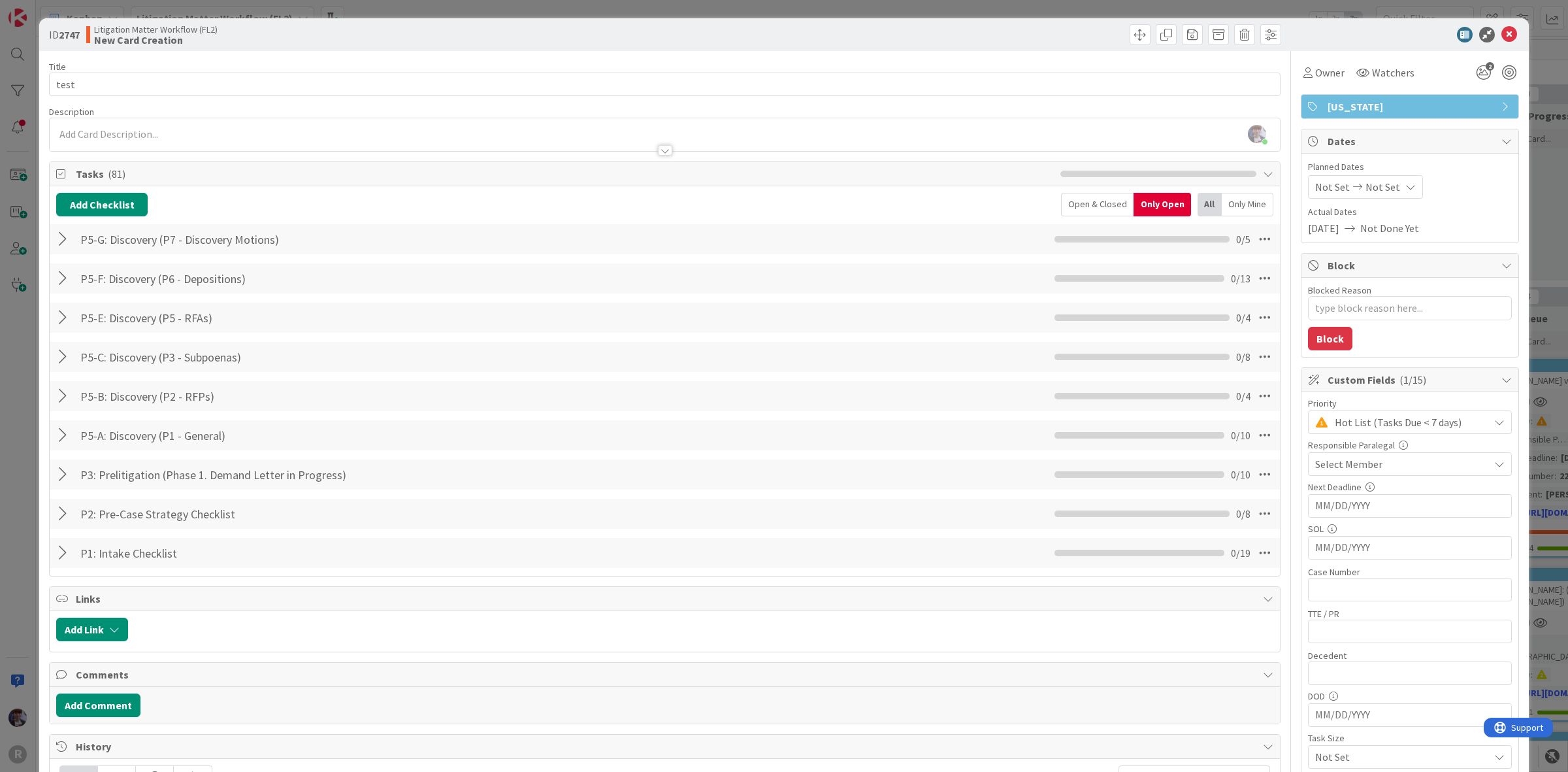
click at [17, 406] on div "ID 2747 Litigation Matter Workflow (FL2) New Card Creation Title 5 / 128 test D…" at bounding box center [784, 386] width 1568 height 772
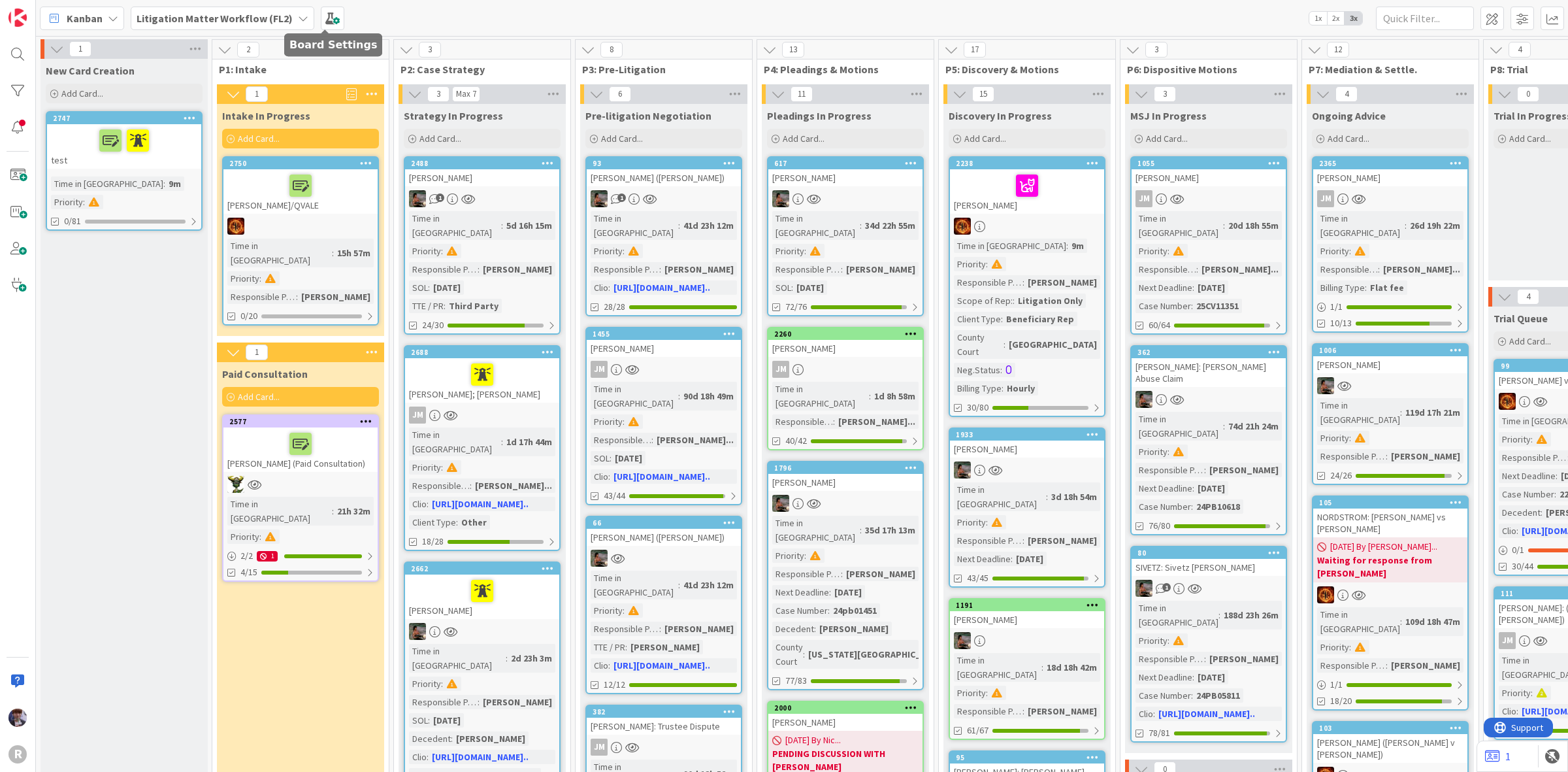
drag, startPoint x: 323, startPoint y: 21, endPoint x: 323, endPoint y: 28, distance: 7.0
click at [323, 21] on span at bounding box center [332, 18] width 23 height 23
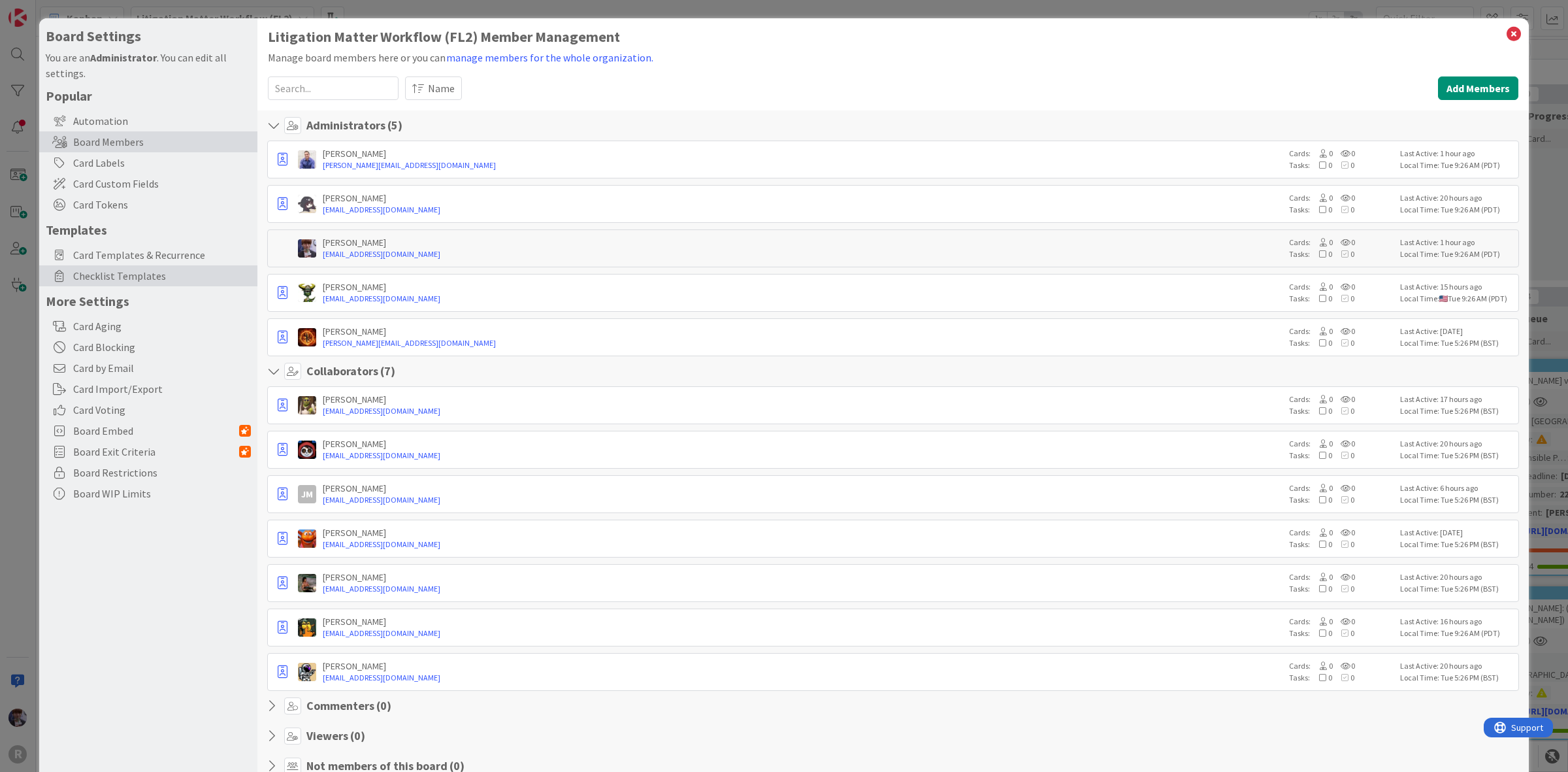
click at [93, 275] on span "Checklist Templates" at bounding box center [162, 275] width 177 height 16
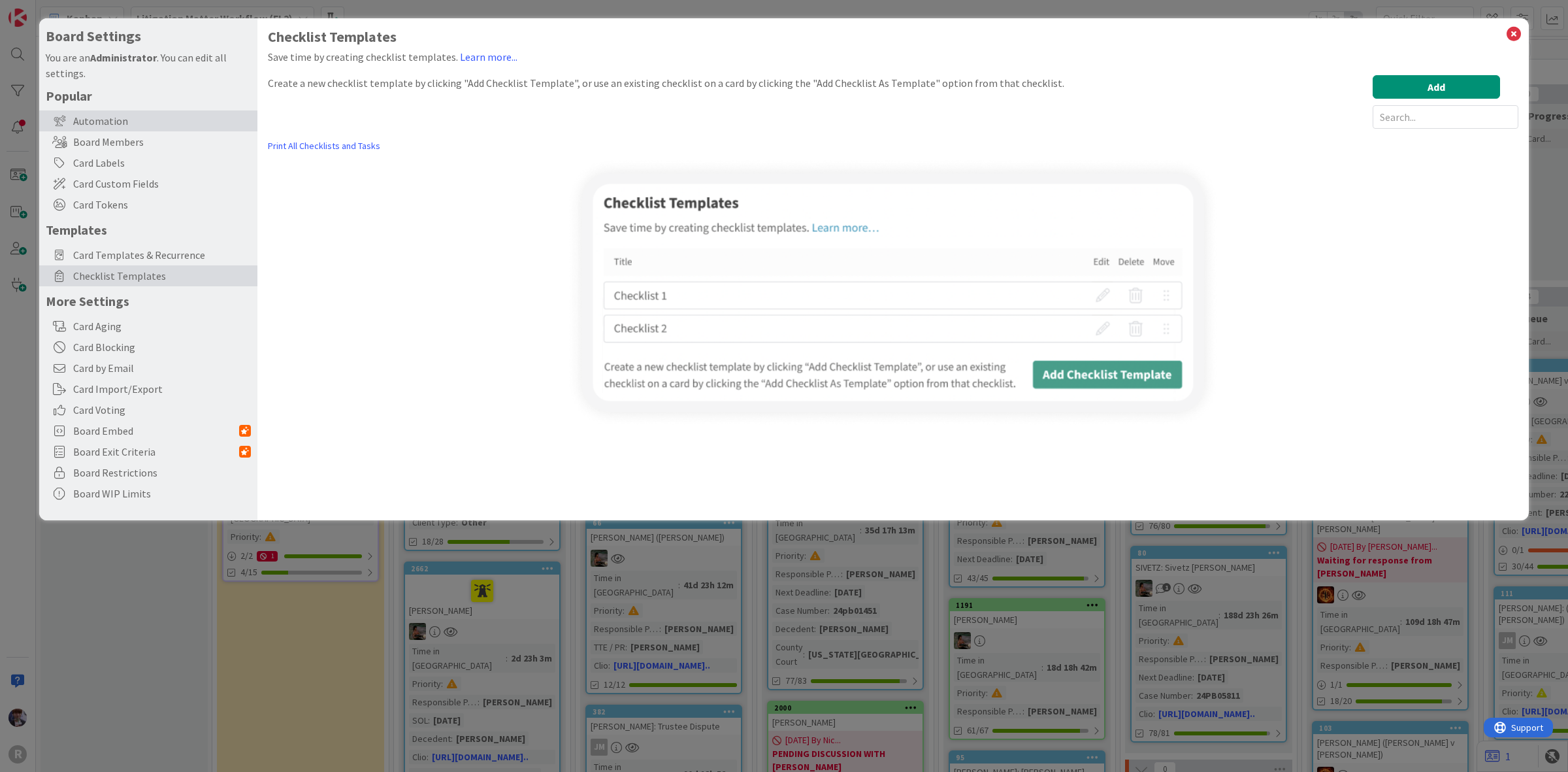
click at [207, 125] on div "Automation" at bounding box center [148, 121] width 218 height 21
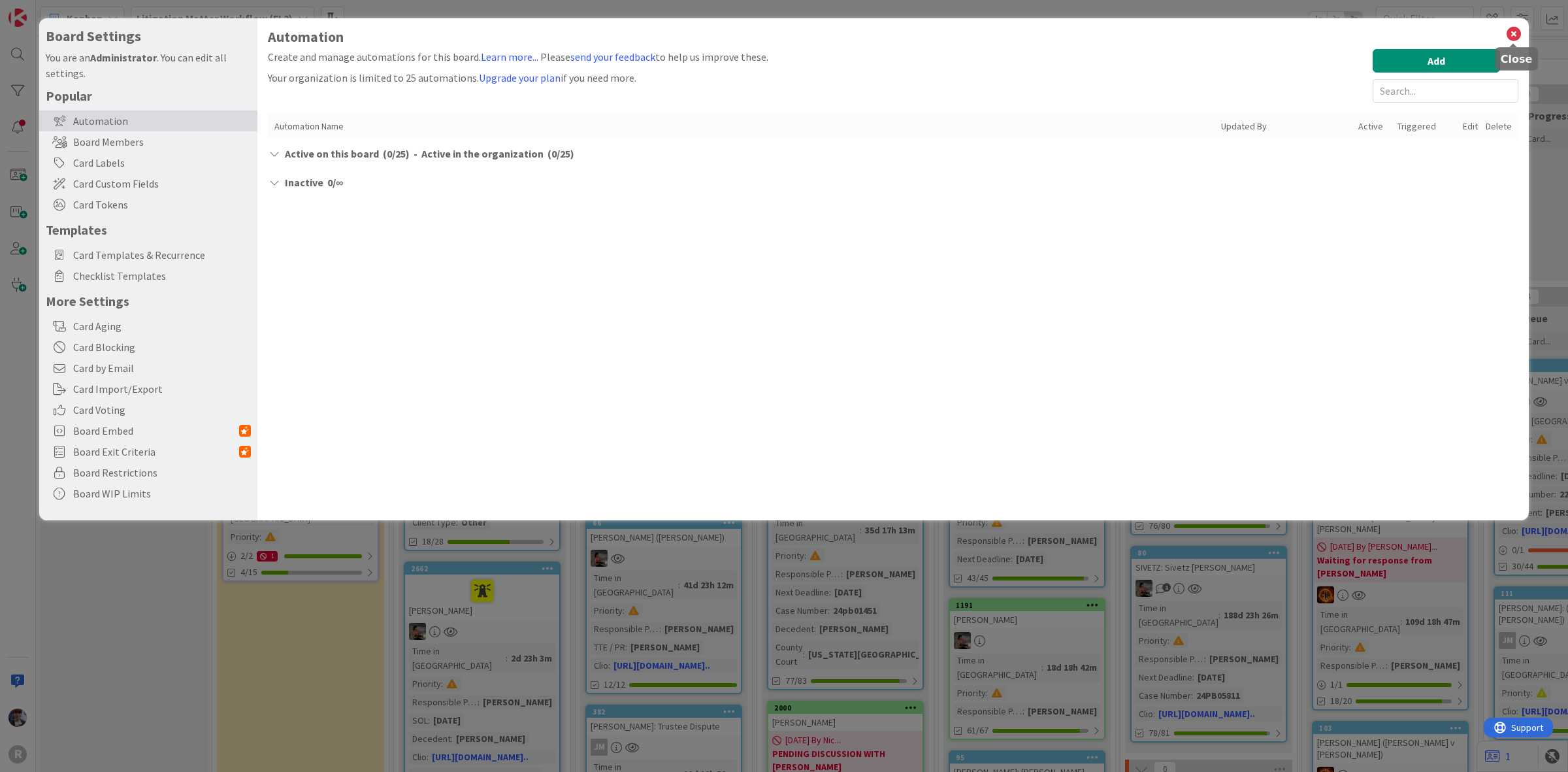
click at [1516, 33] on icon at bounding box center [1514, 34] width 17 height 18
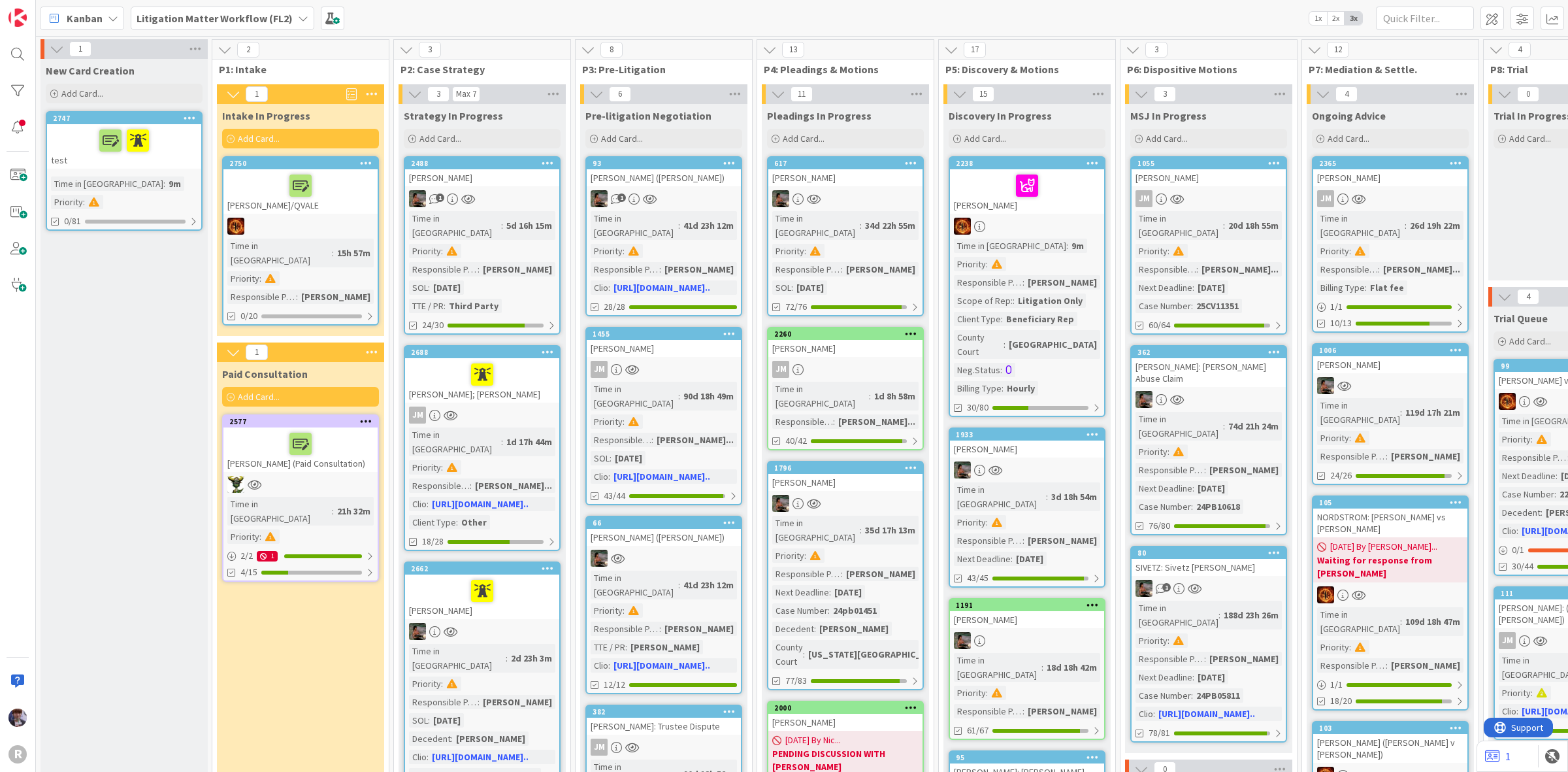
click at [338, 20] on div "Kanban My Zone Organization Select a single board Kanban List (Bulk Actions) Me…" at bounding box center [802, 18] width 1532 height 36
click at [332, 18] on span at bounding box center [332, 18] width 23 height 23
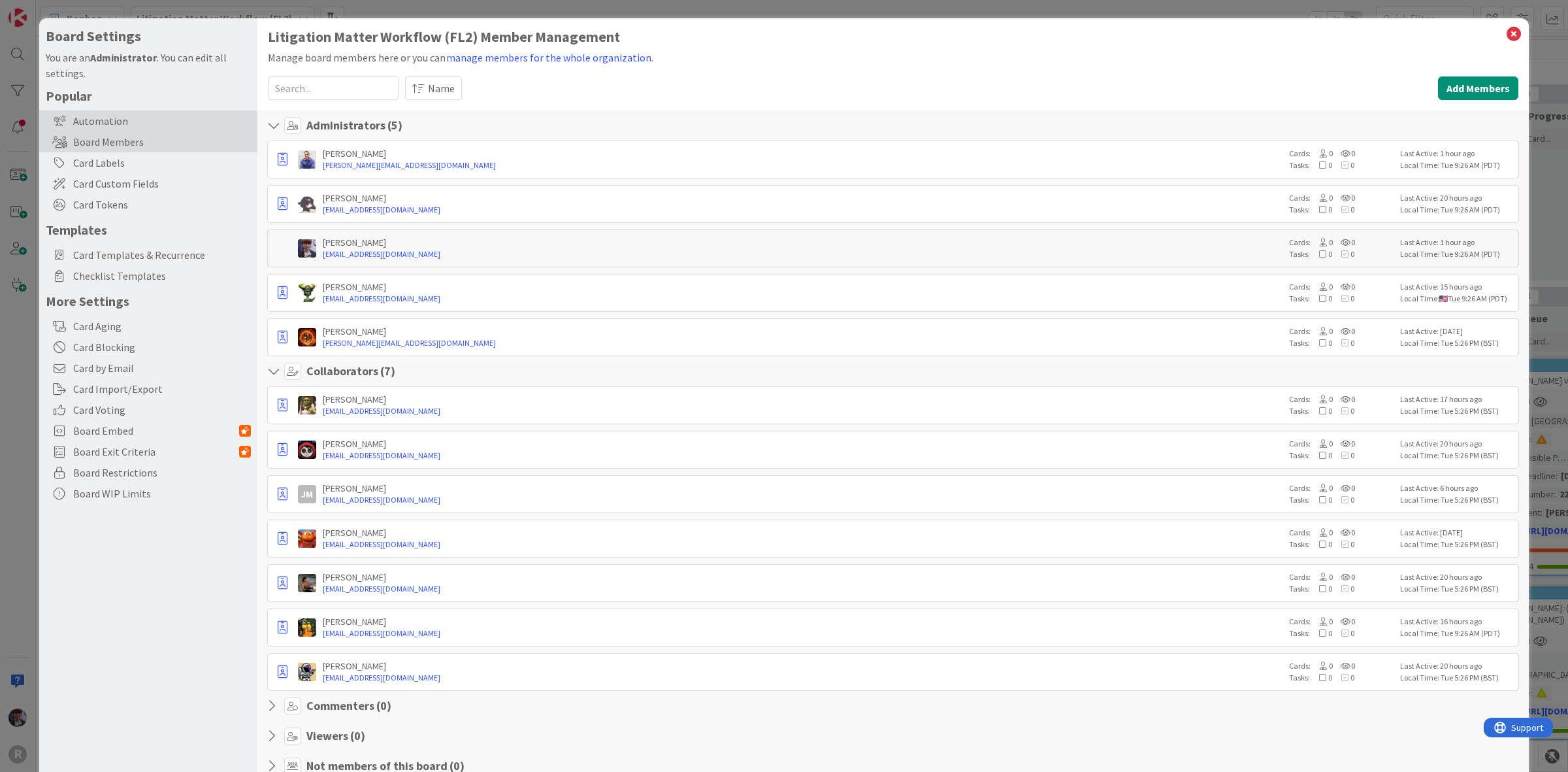
click at [157, 128] on div "Automation" at bounding box center [148, 121] width 218 height 21
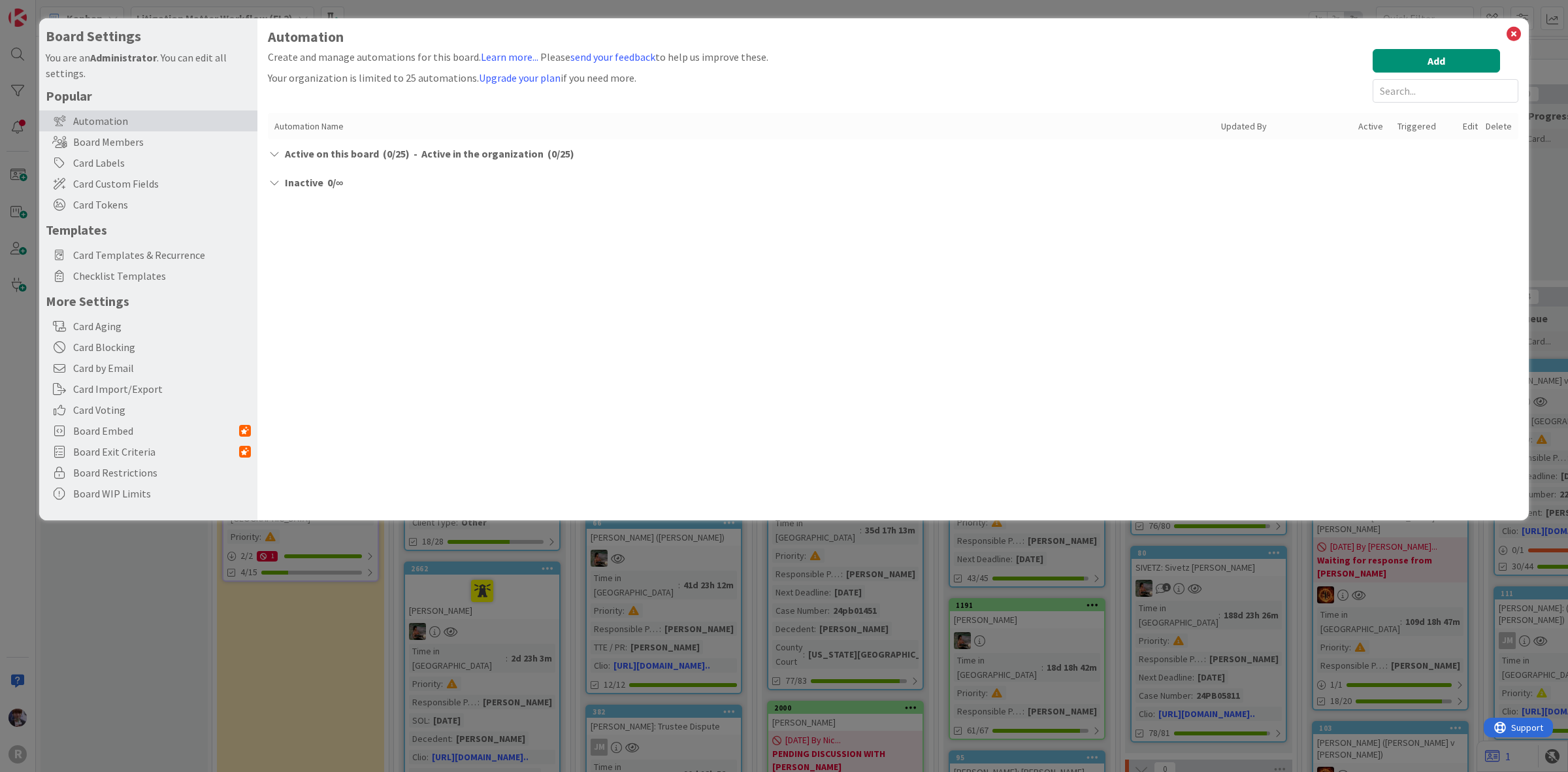
click at [275, 154] on icon at bounding box center [275, 153] width 13 height 10
click at [376, 123] on div "Automation Name" at bounding box center [744, 126] width 940 height 13
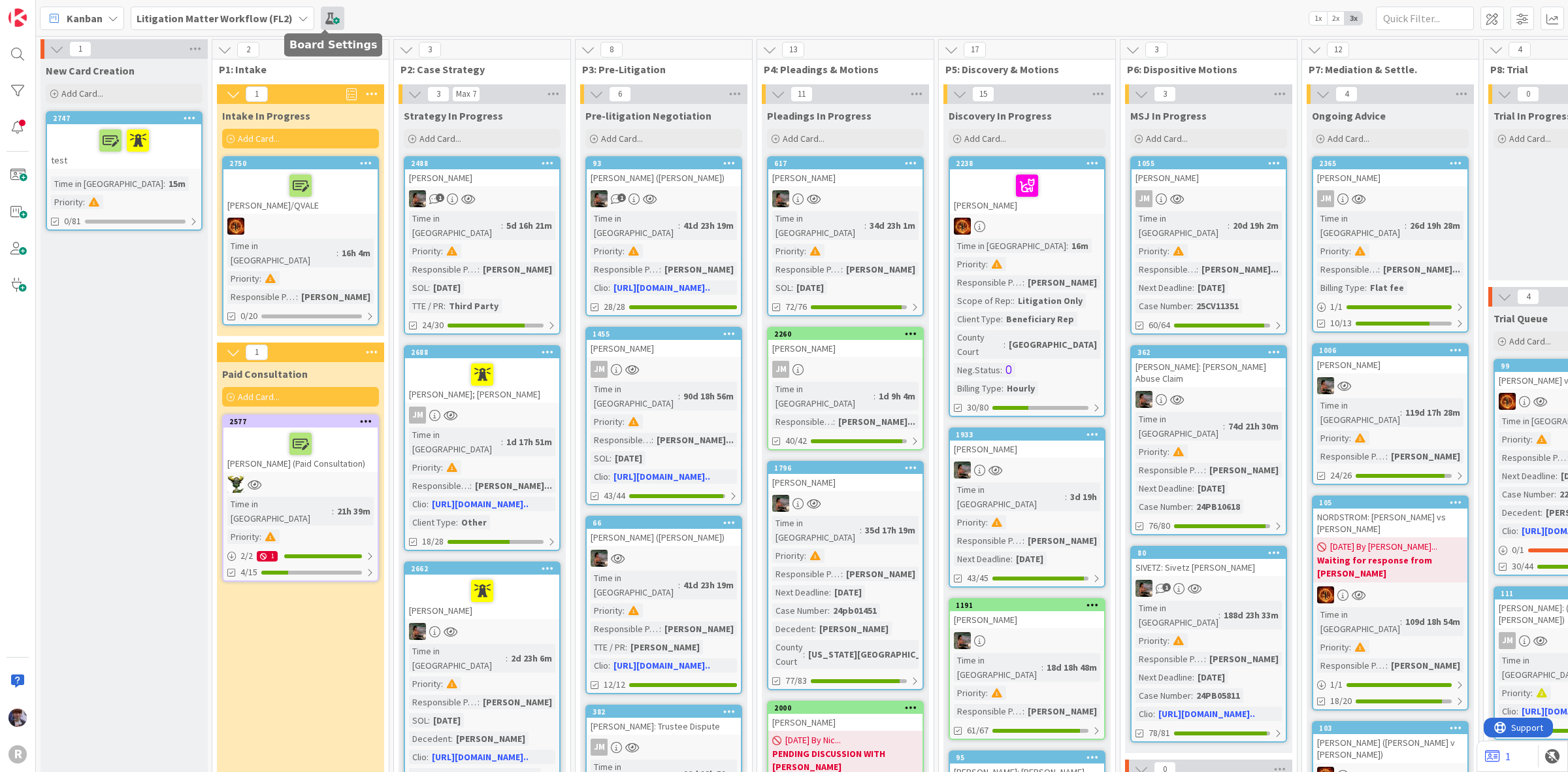
click at [326, 12] on span at bounding box center [332, 18] width 23 height 23
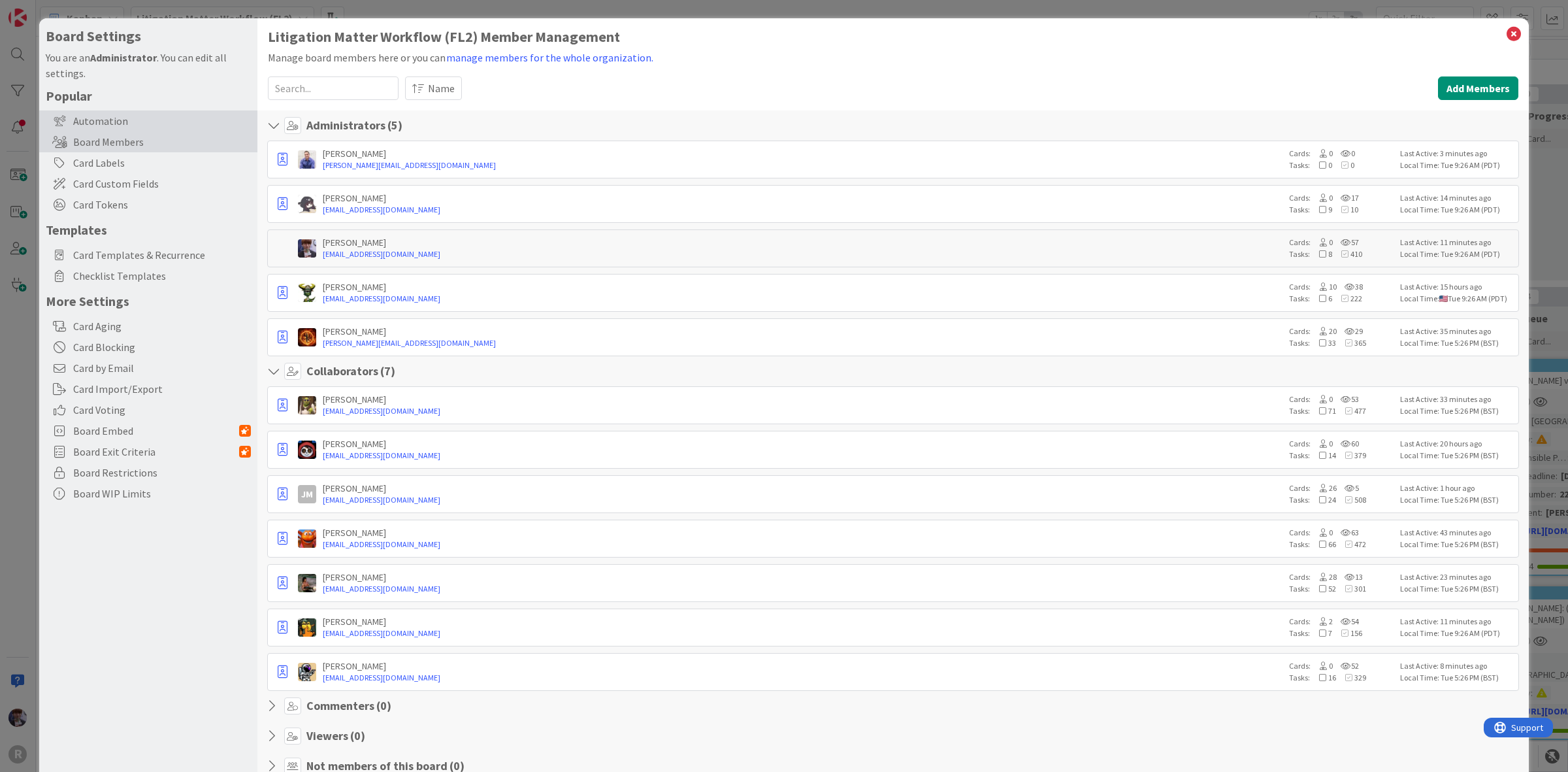
click at [56, 126] on icon at bounding box center [59, 121] width 14 height 12
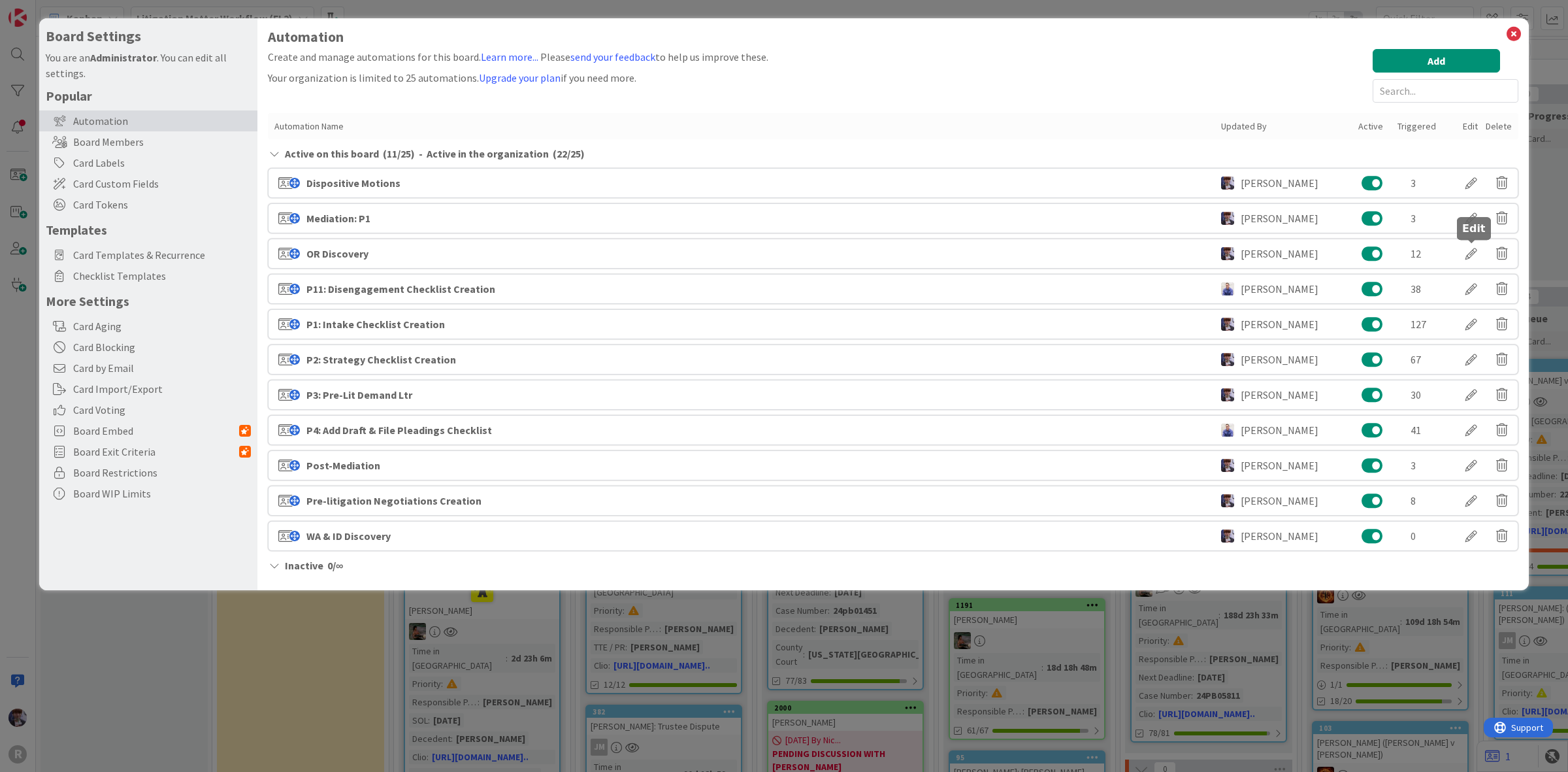
click at [1461, 254] on div at bounding box center [1472, 254] width 37 height 23
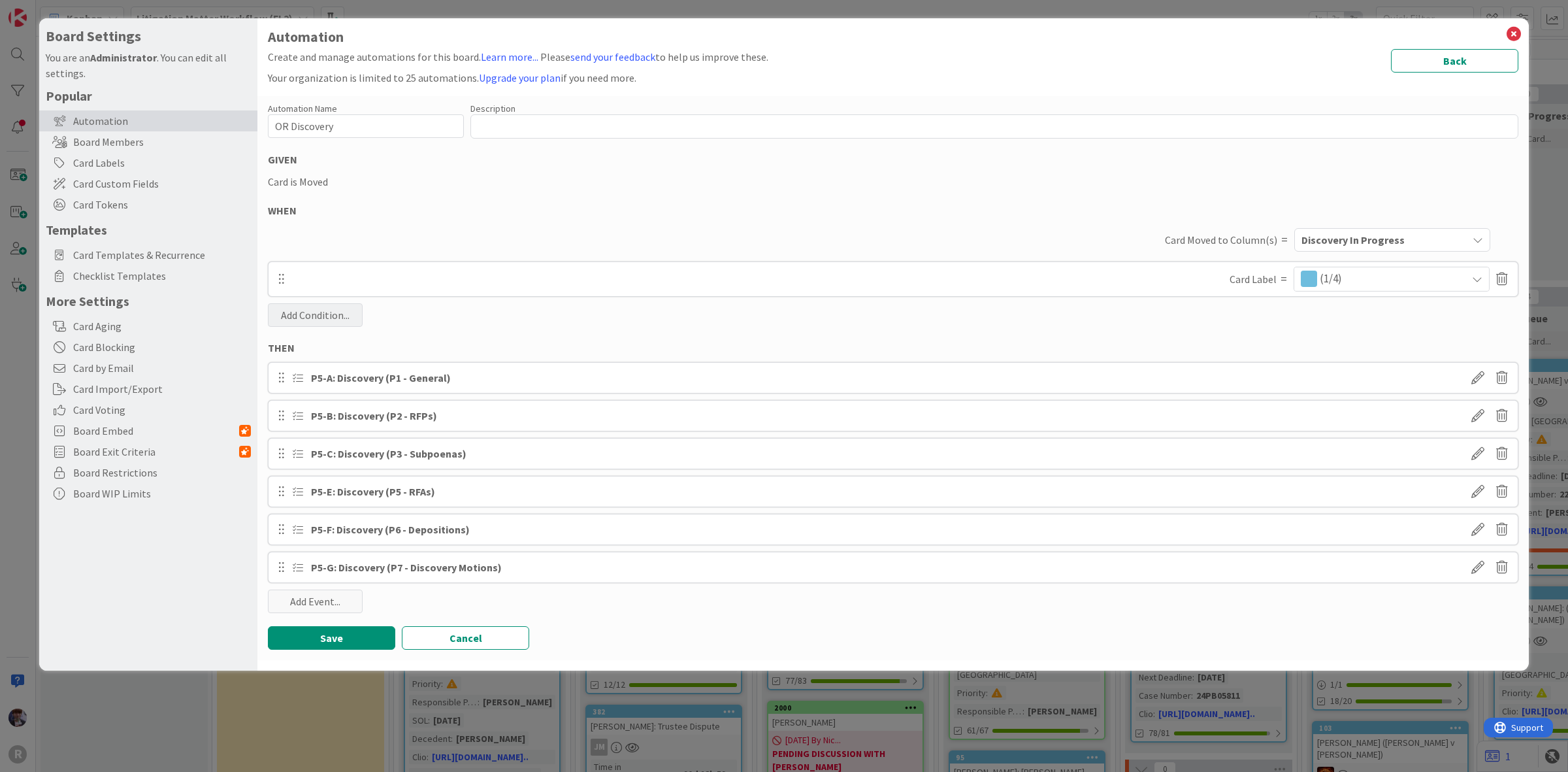
click at [340, 311] on div "Add Condition..." at bounding box center [315, 315] width 95 height 23
click at [320, 390] on span "Card Token" at bounding box center [366, 393] width 182 height 19
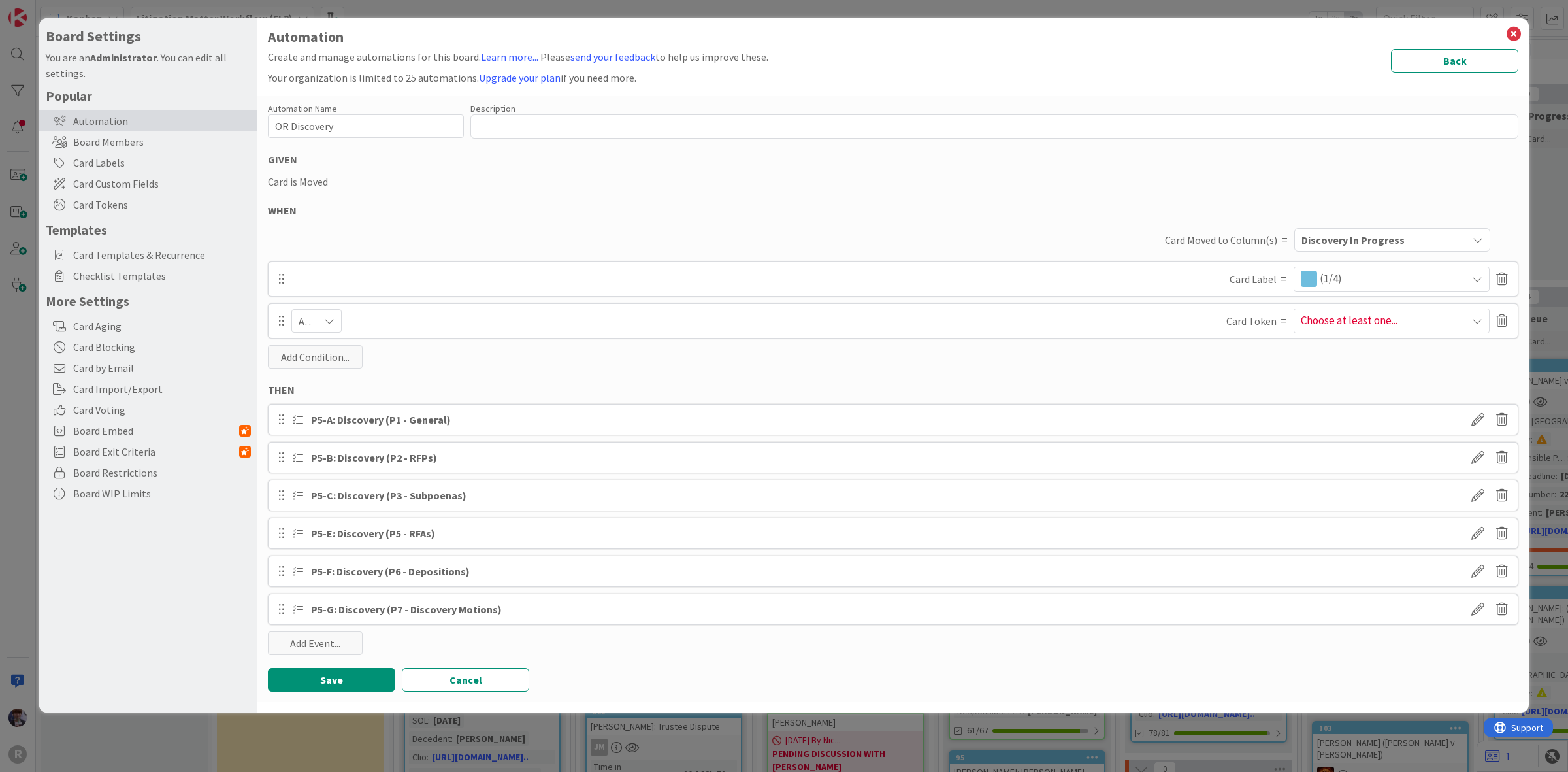
click at [315, 320] on div "And" at bounding box center [316, 321] width 50 height 23
click at [565, 367] on div "Automation Name 12 / 128 OR Discovery Description 0 / 256 GIVEN Card is Moved W…" at bounding box center [893, 399] width 1272 height 606
click at [1346, 317] on span "Choose at least one..." at bounding box center [1391, 321] width 195 height 23
click at [1308, 502] on div at bounding box center [1314, 502] width 12 height 12
click at [1203, 356] on div "Automation Name 12 / 128 OR Discovery Description 0 / 256 GIVEN Card is Moved W…" at bounding box center [893, 399] width 1272 height 606
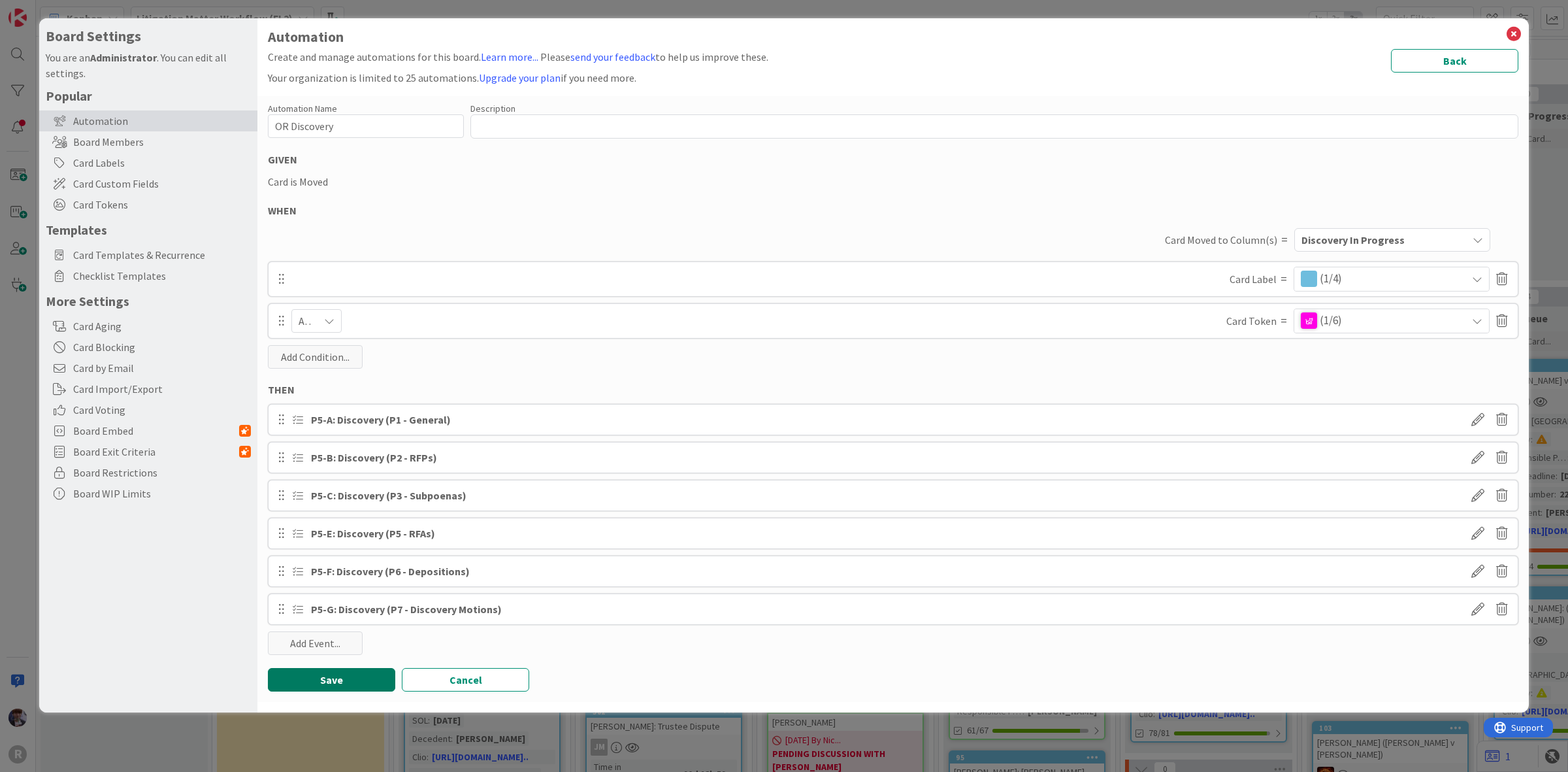
click at [333, 684] on button "Save" at bounding box center [332, 680] width 127 height 23
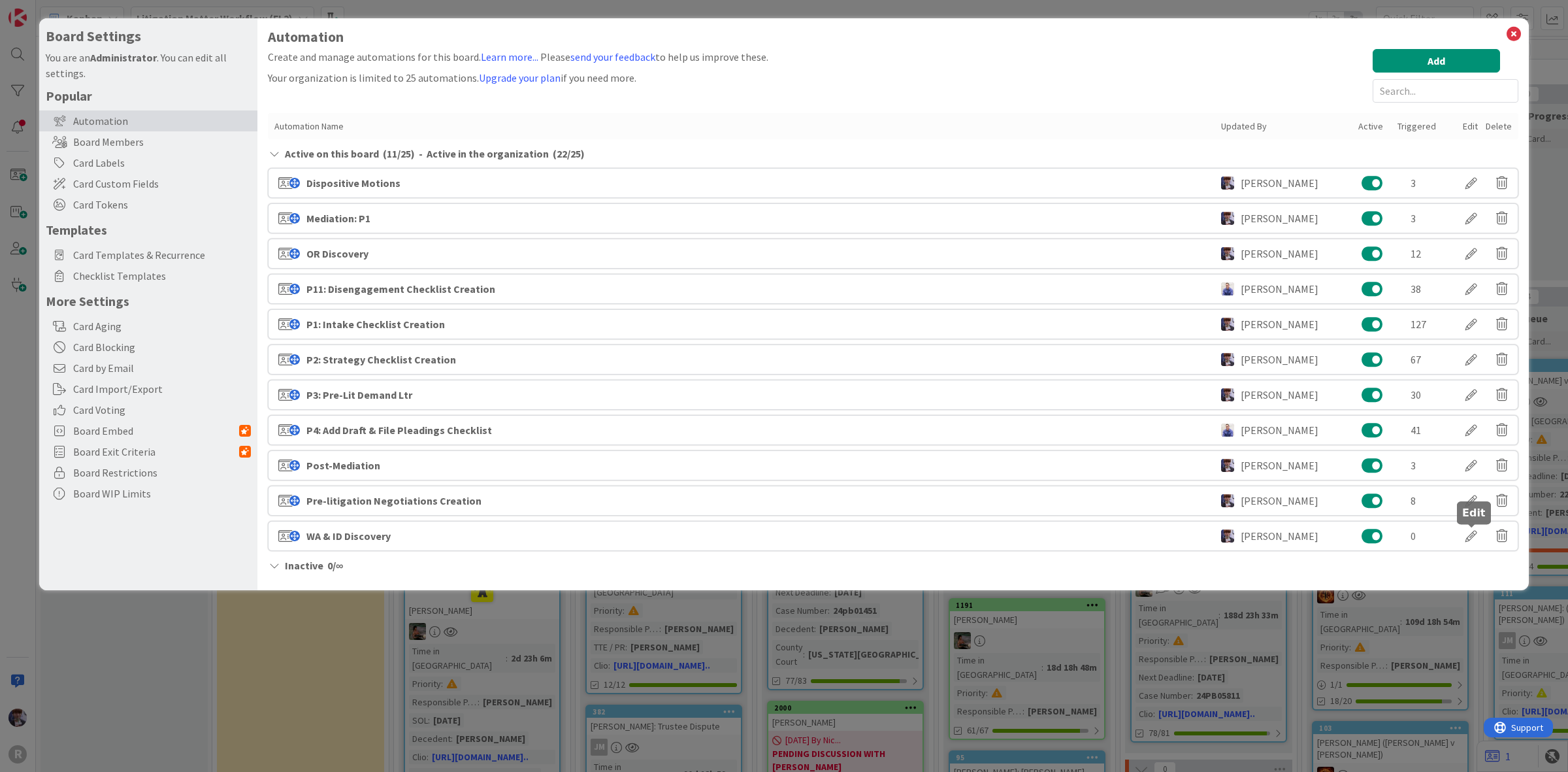
click at [1465, 543] on div at bounding box center [1472, 536] width 37 height 23
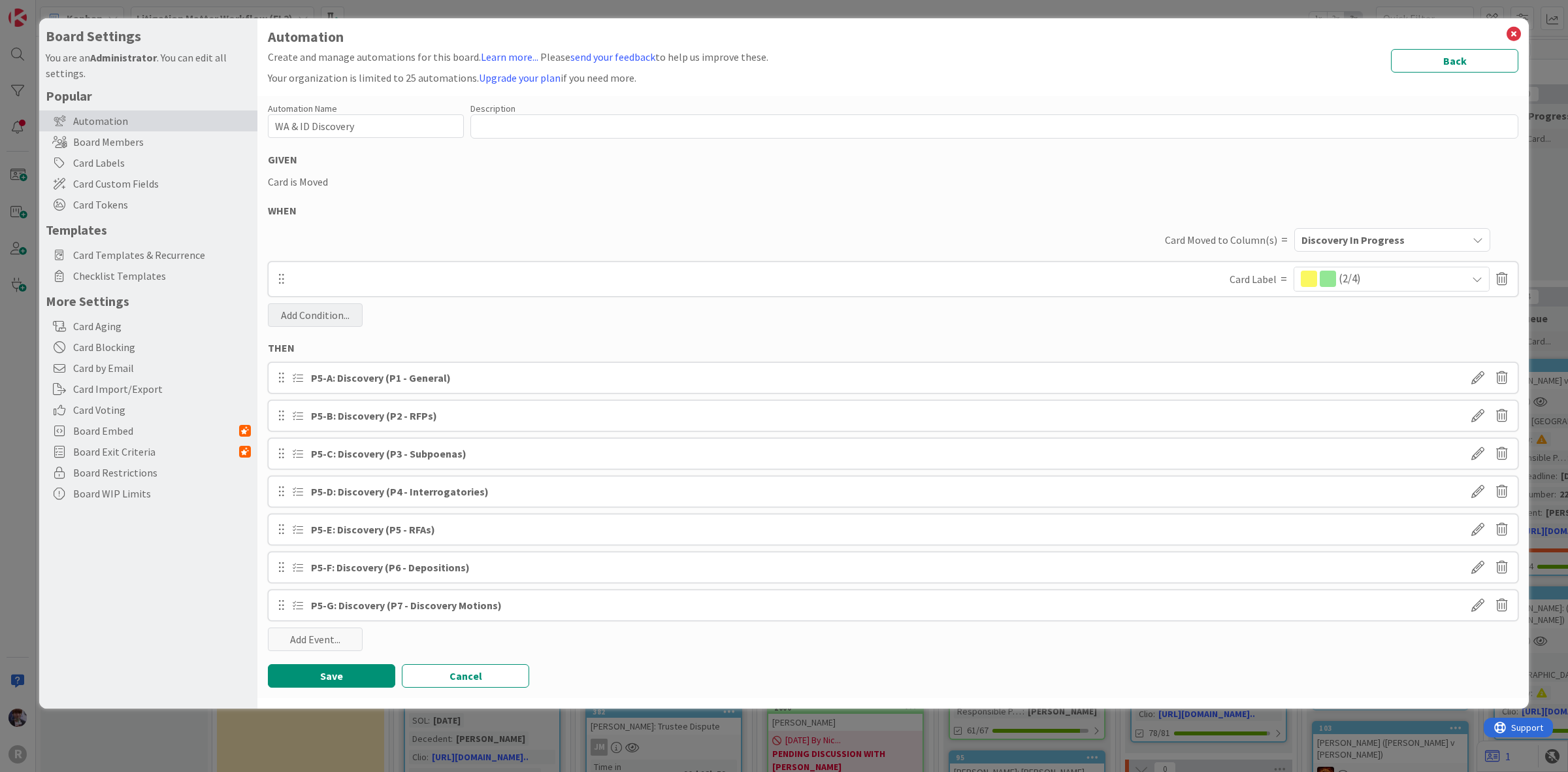
click at [325, 312] on div "Add Condition..." at bounding box center [315, 315] width 95 height 23
click at [329, 394] on span "Card Token" at bounding box center [366, 393] width 182 height 19
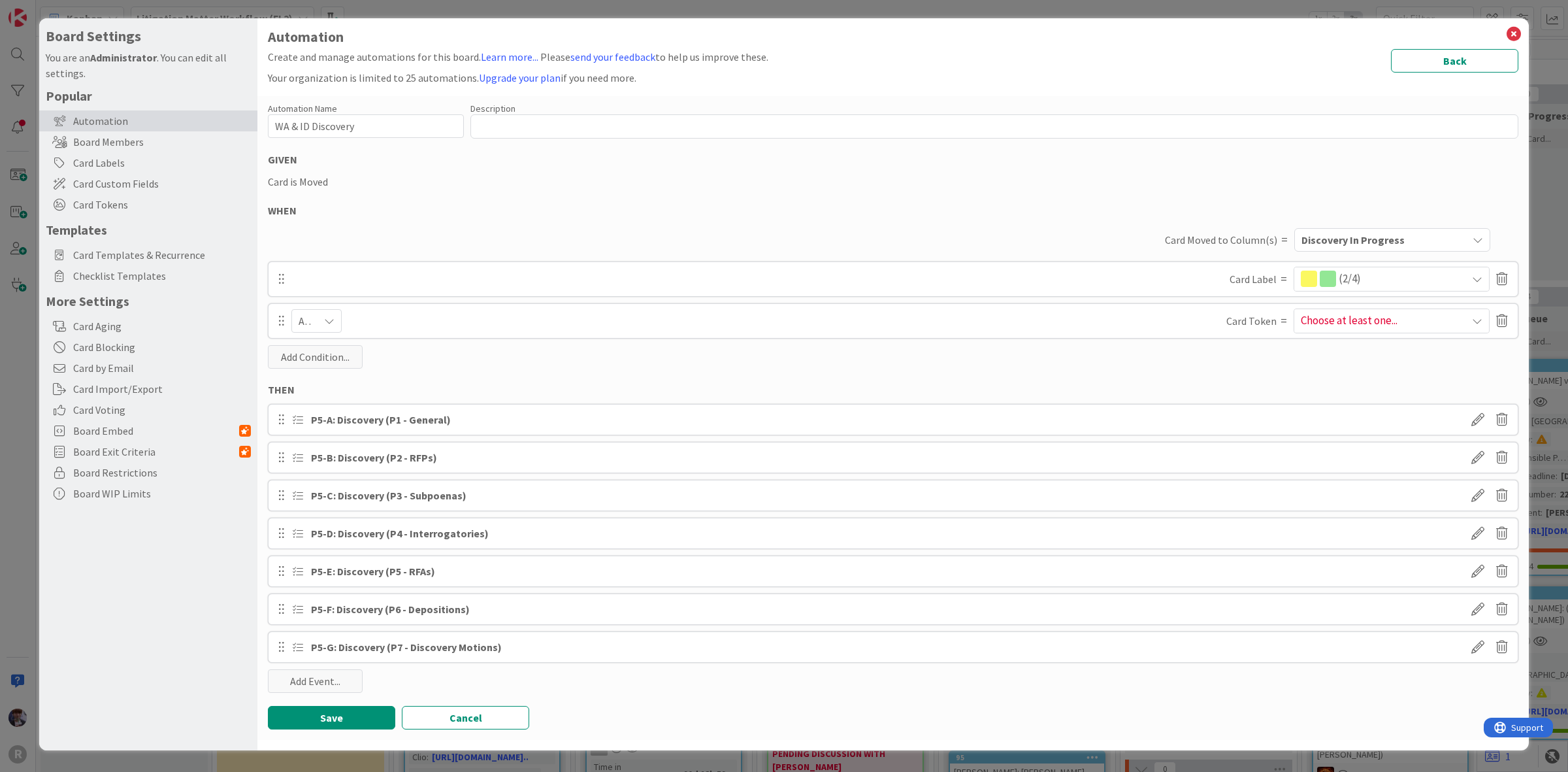
click at [1411, 327] on span "Choose at least one..." at bounding box center [1391, 321] width 195 height 23
click at [1327, 497] on link at bounding box center [1385, 502] width 208 height 23
click at [1221, 350] on div "Automation Name 17 / 128 WA & ID Discovery Description 0 / 256 GIVEN Card is Mo…" at bounding box center [893, 418] width 1272 height 644
click at [352, 710] on button "Save" at bounding box center [332, 718] width 127 height 23
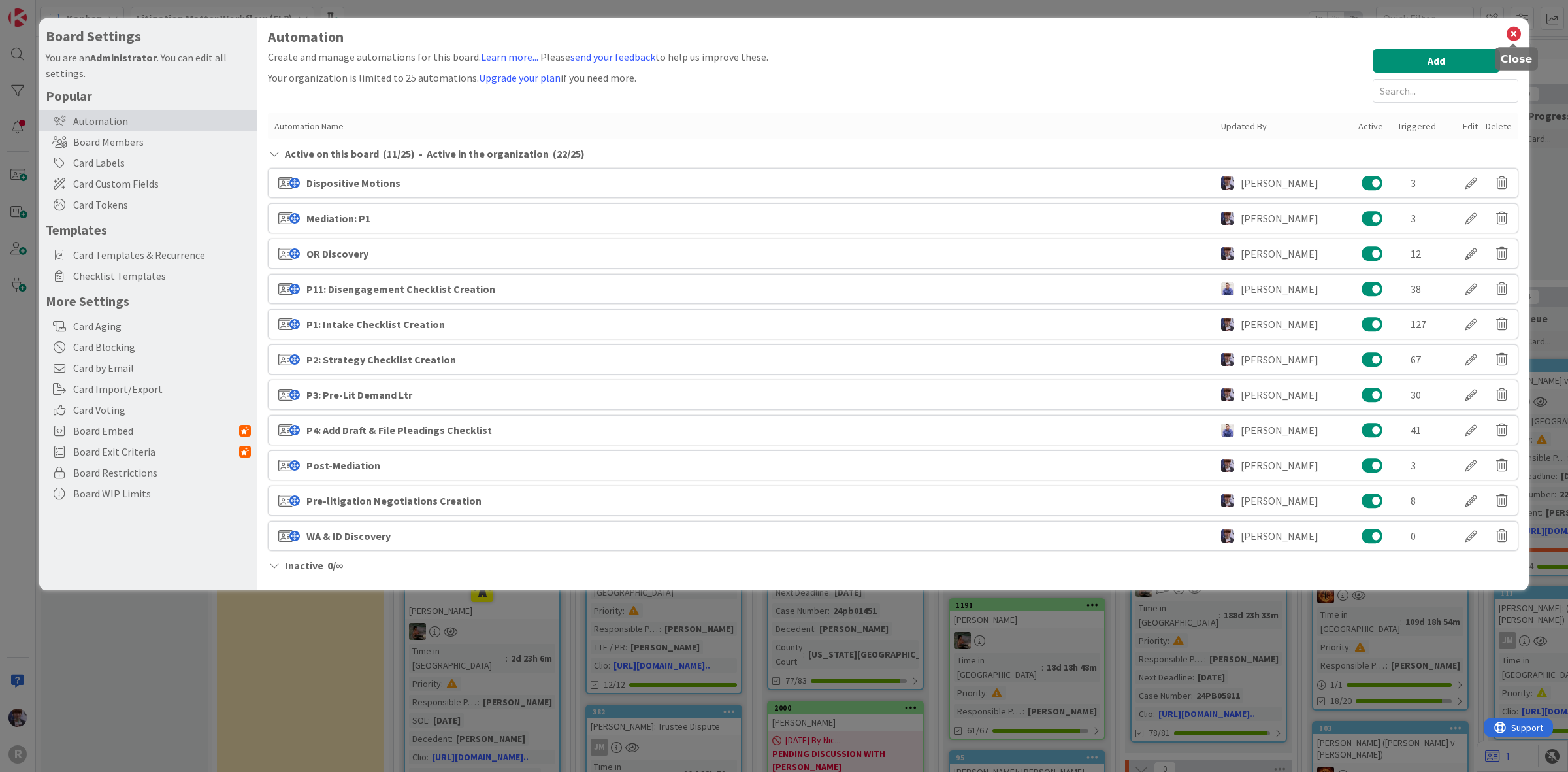
click at [1517, 25] on icon at bounding box center [1514, 34] width 17 height 18
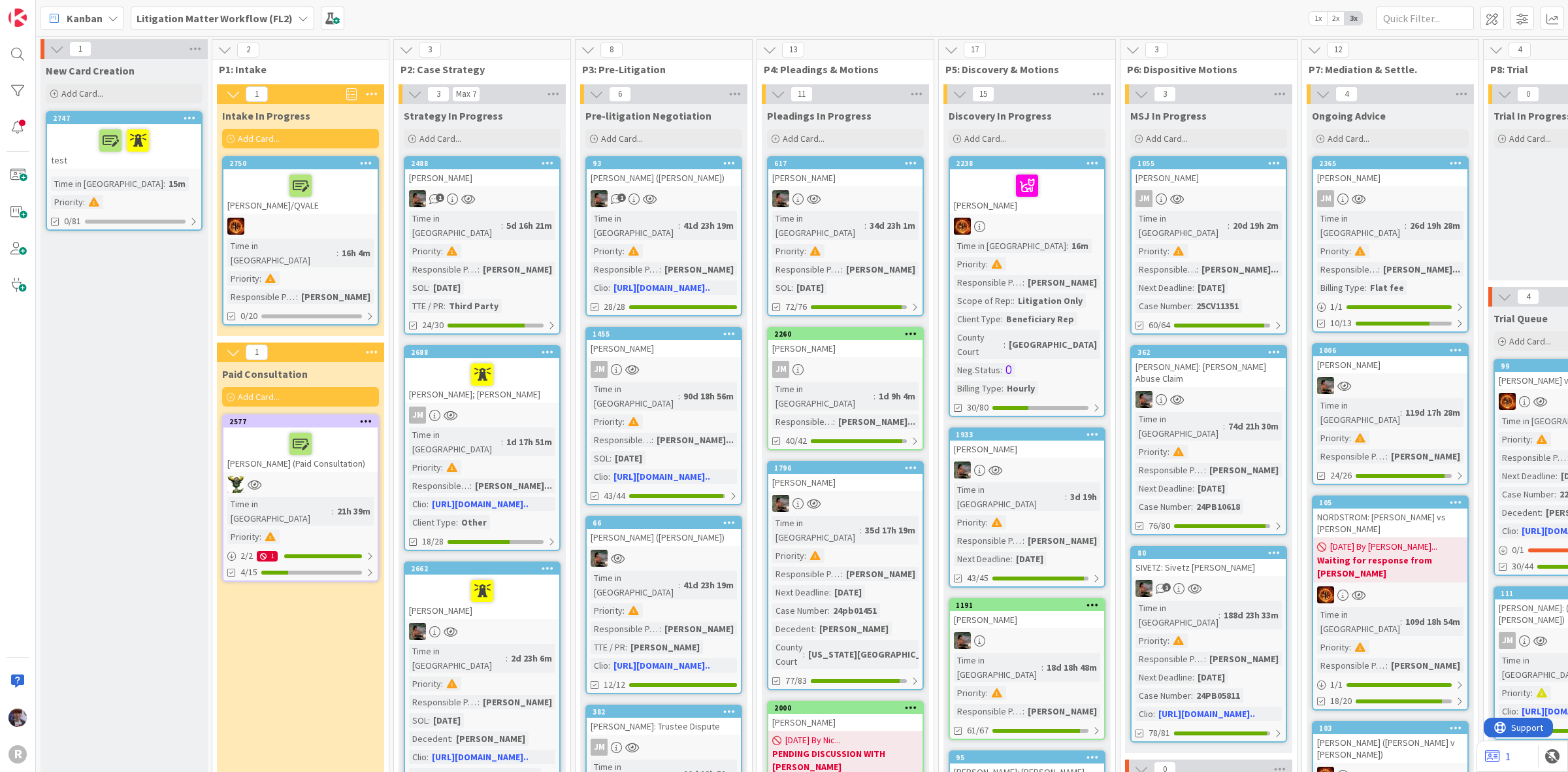
click at [237, 14] on b "Litigation Matter Workflow (FL2)" at bounding box center [214, 18] width 157 height 13
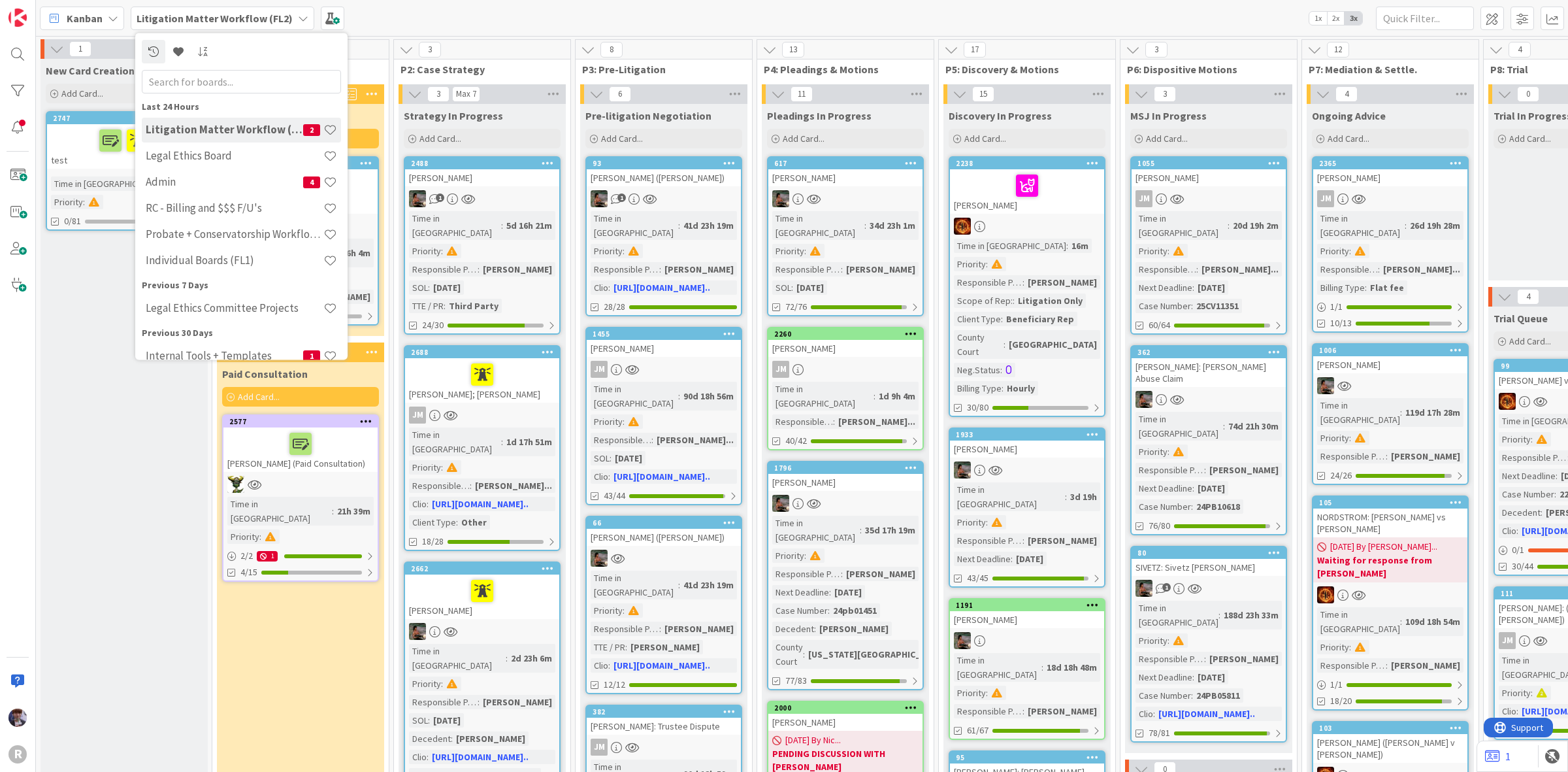
click at [200, 178] on h4 "Admin" at bounding box center [224, 182] width 157 height 13
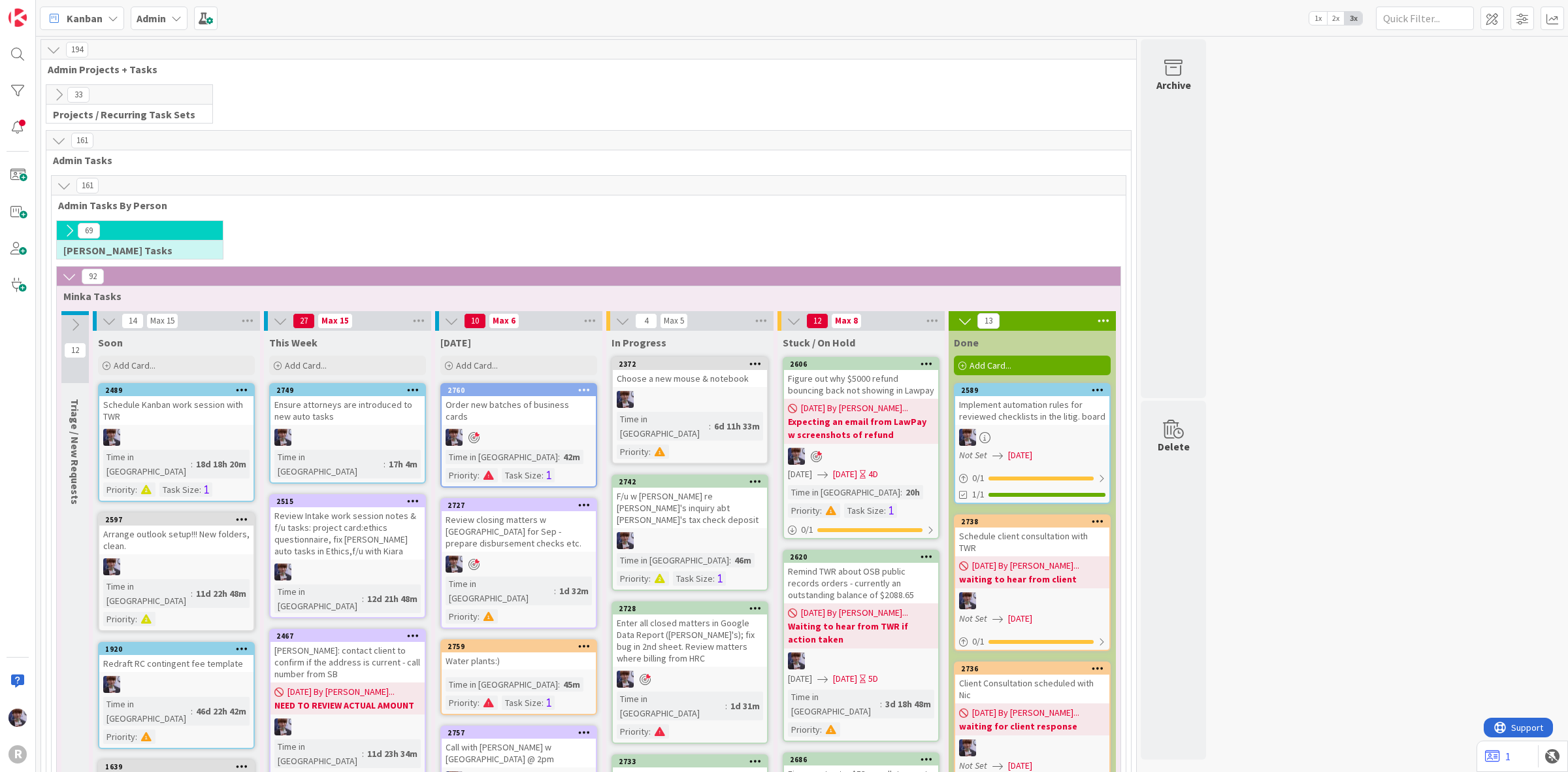
click at [70, 230] on icon at bounding box center [69, 230] width 14 height 14
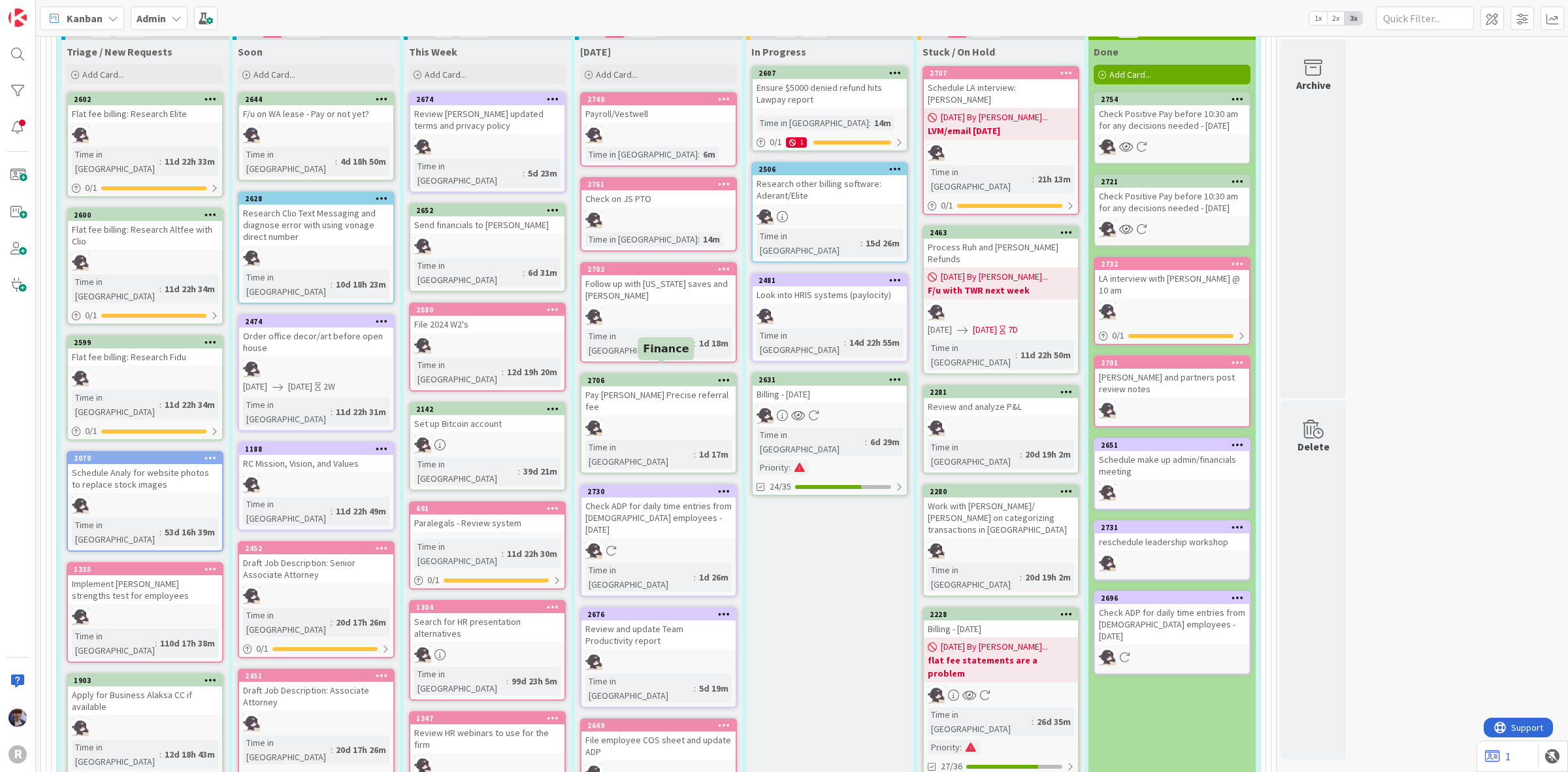
scroll to position [163, 0]
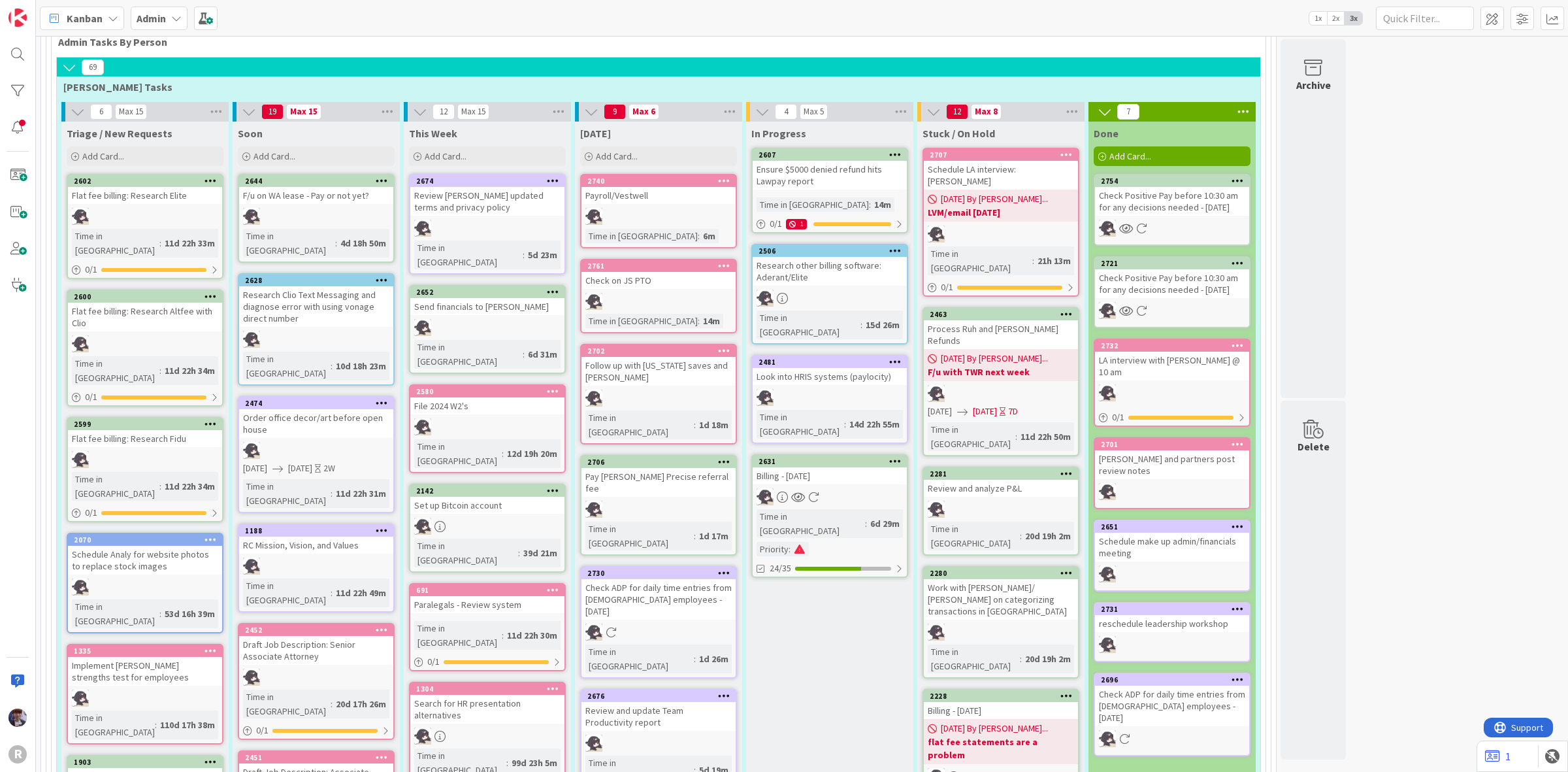
click at [861, 467] on div "Billing - 09/01/2025" at bounding box center [830, 476] width 154 height 17
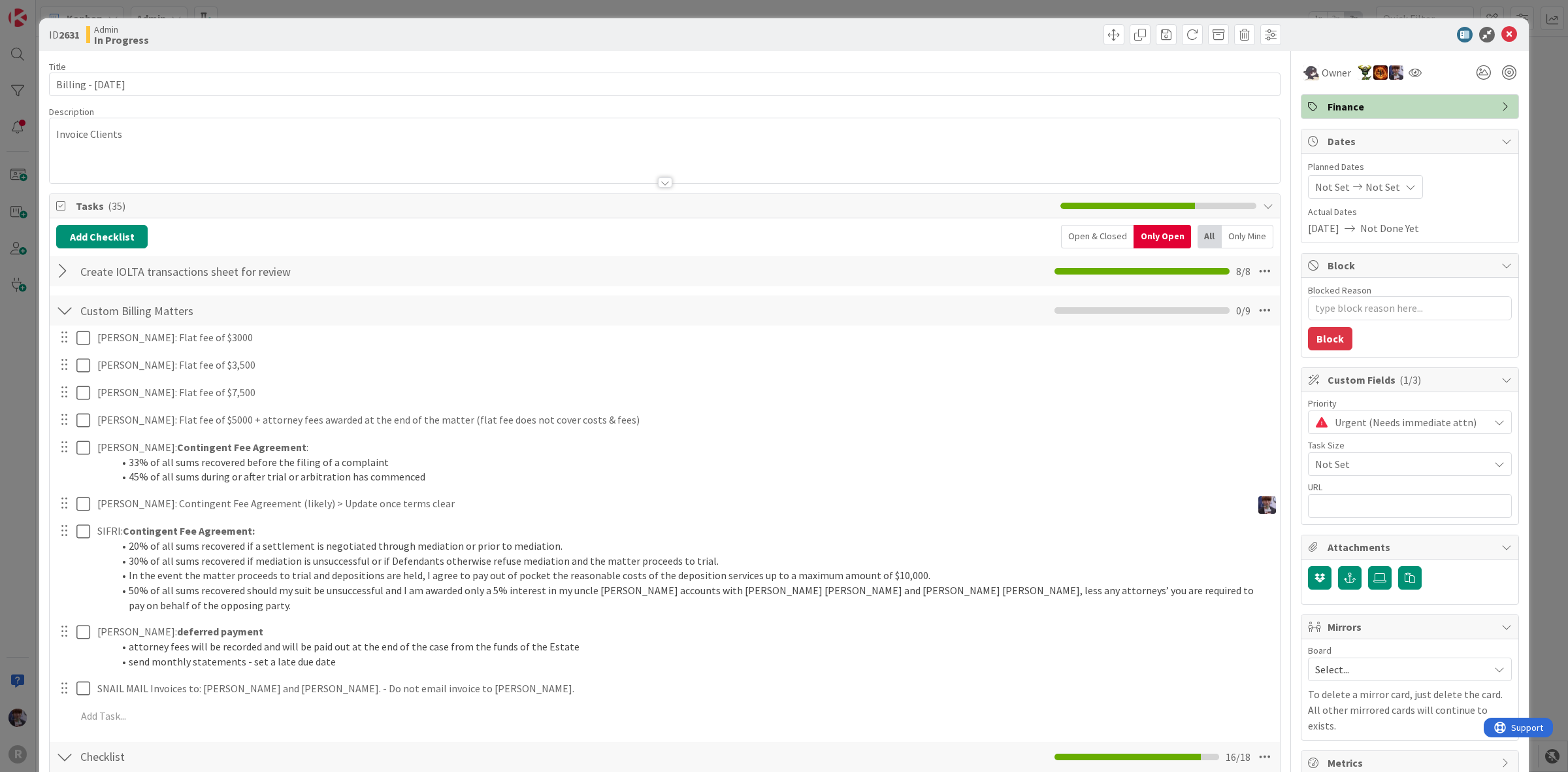
type textarea "x"
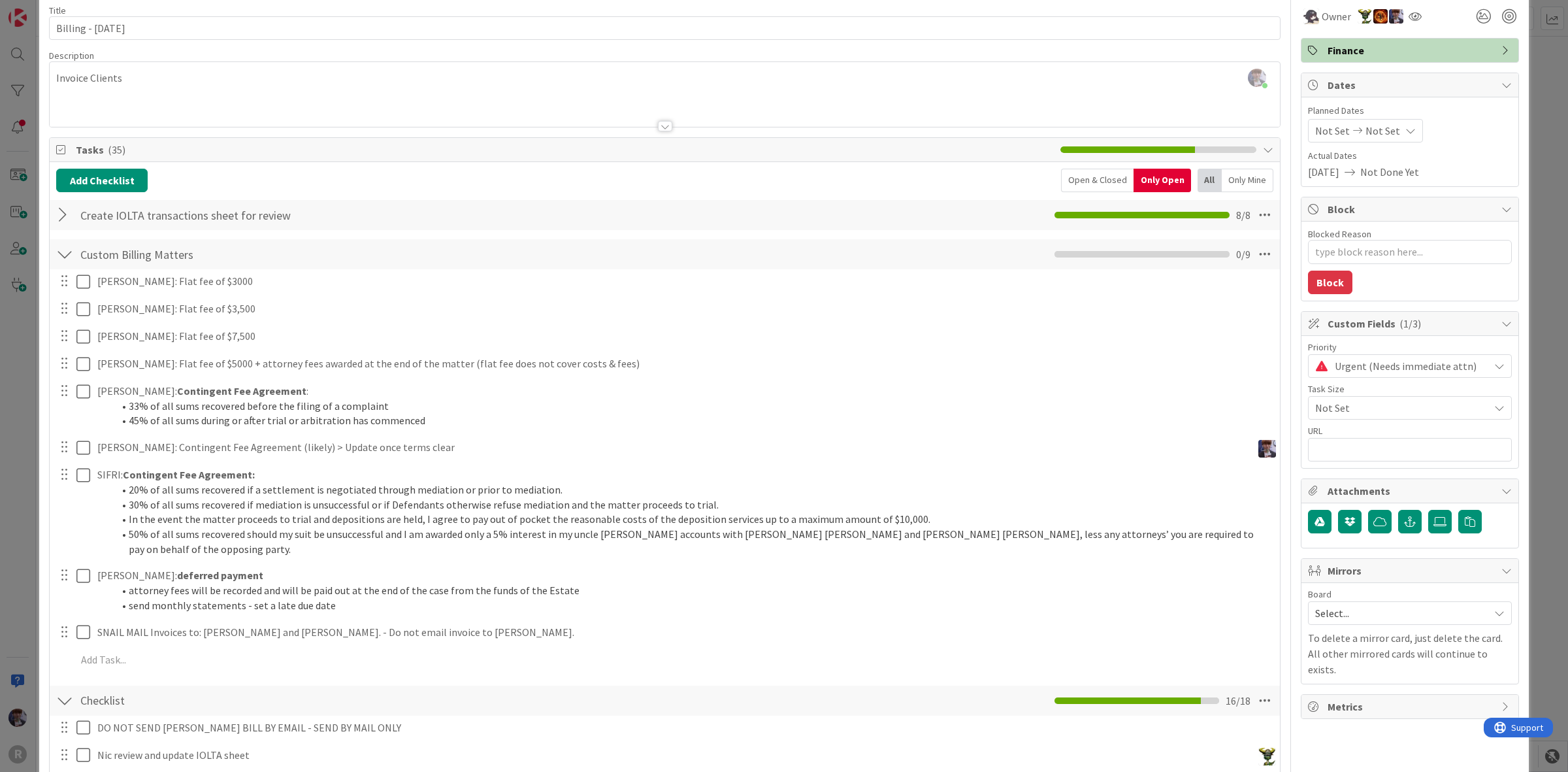
scroll to position [82, 0]
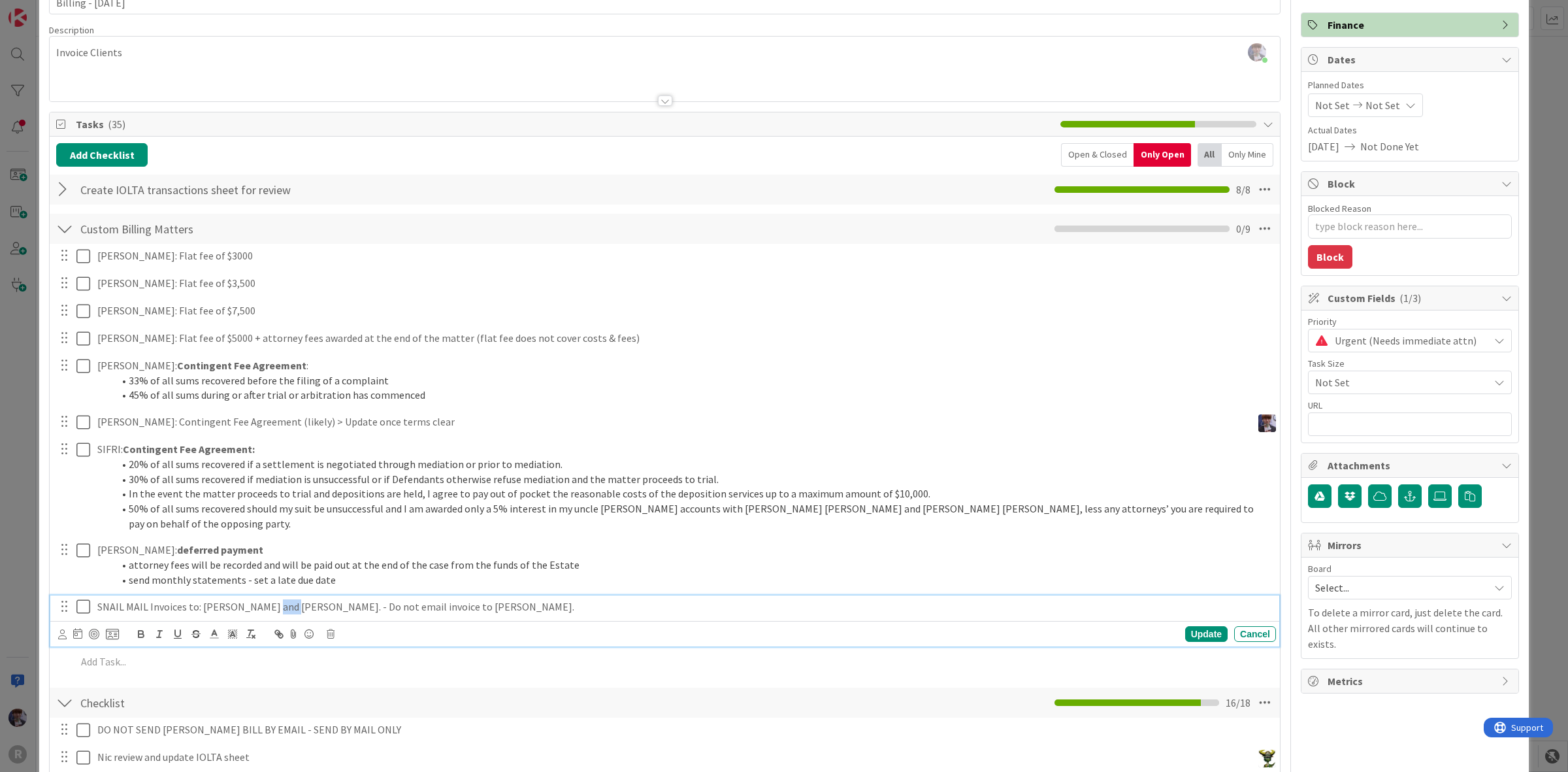
drag, startPoint x: 266, startPoint y: 590, endPoint x: 257, endPoint y: 585, distance: 10.3
click at [257, 600] on p "SNAIL MAIL Invoices to: Bill Ziebarth and Nancy Ryan. - Do not email invoice to…" at bounding box center [684, 607] width 1174 height 15
click at [1191, 626] on div "Update" at bounding box center [1206, 634] width 43 height 16
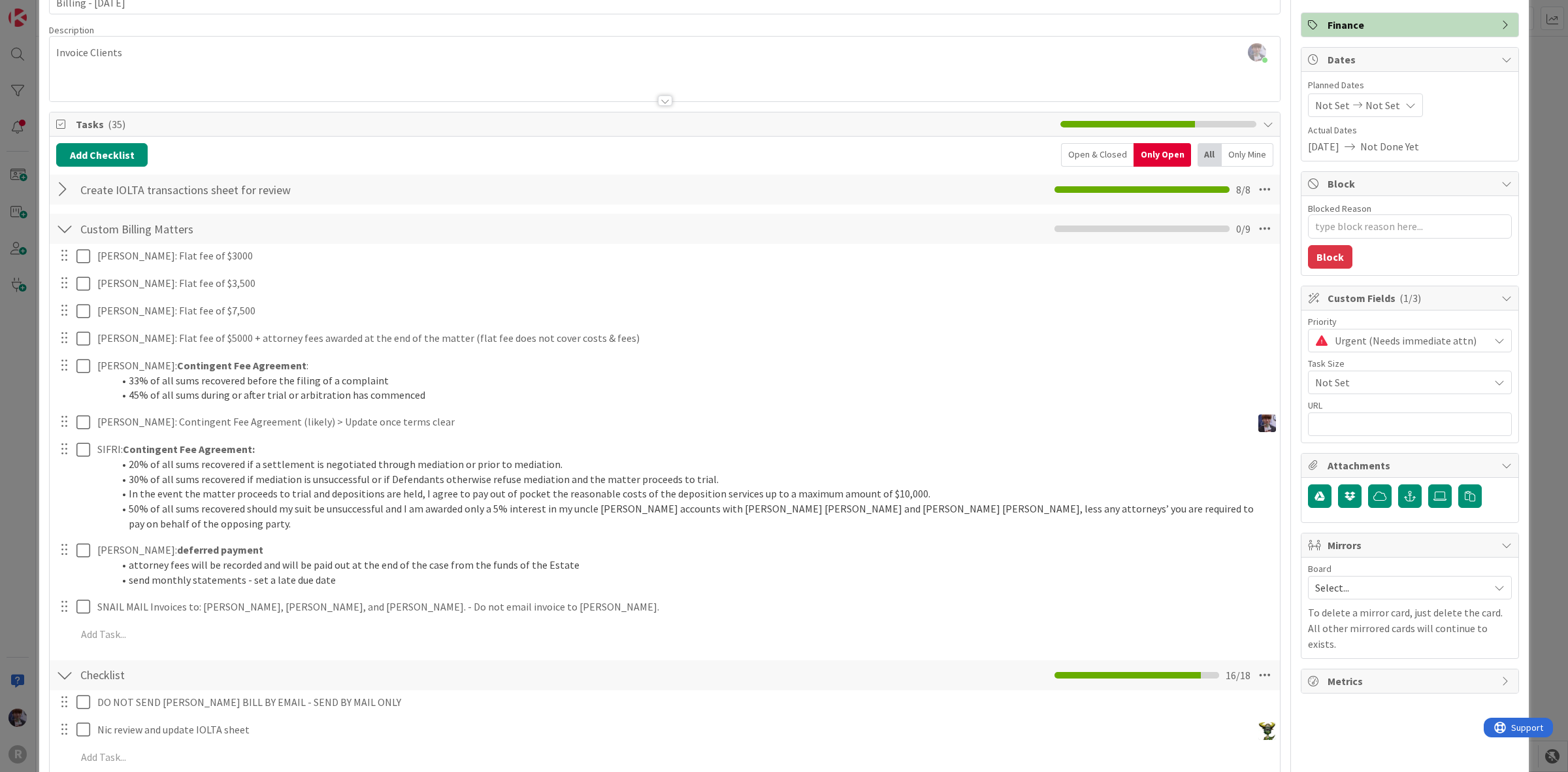
type textarea "x"
click at [8, 553] on div "ID 2631 Admin In Progress Title 20 / 128 Billing - 09/01/2025 Description Minka…" at bounding box center [784, 386] width 1568 height 772
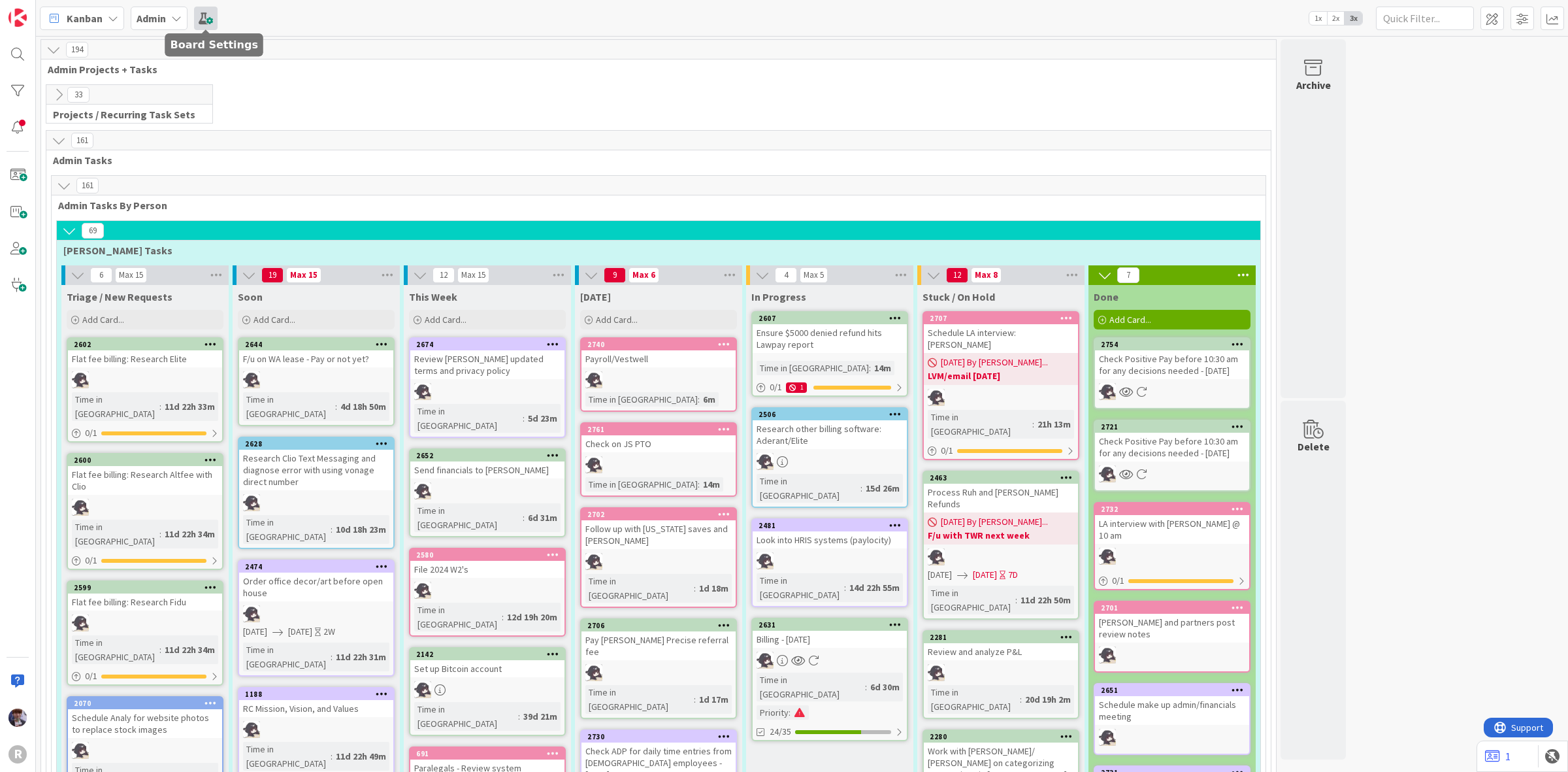
click at [207, 8] on span at bounding box center [206, 18] width 23 height 23
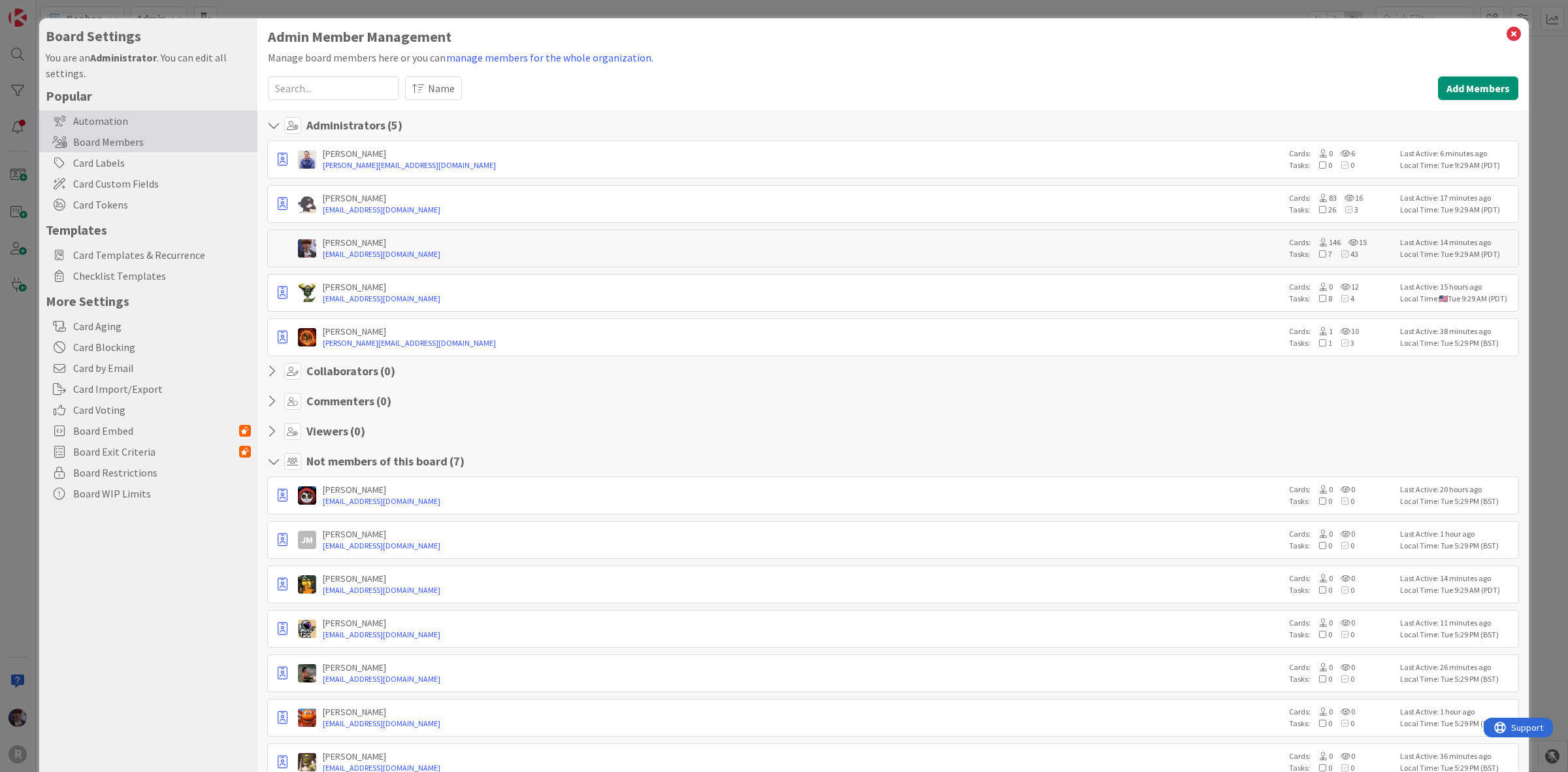
click at [149, 126] on div "Automation" at bounding box center [148, 121] width 218 height 21
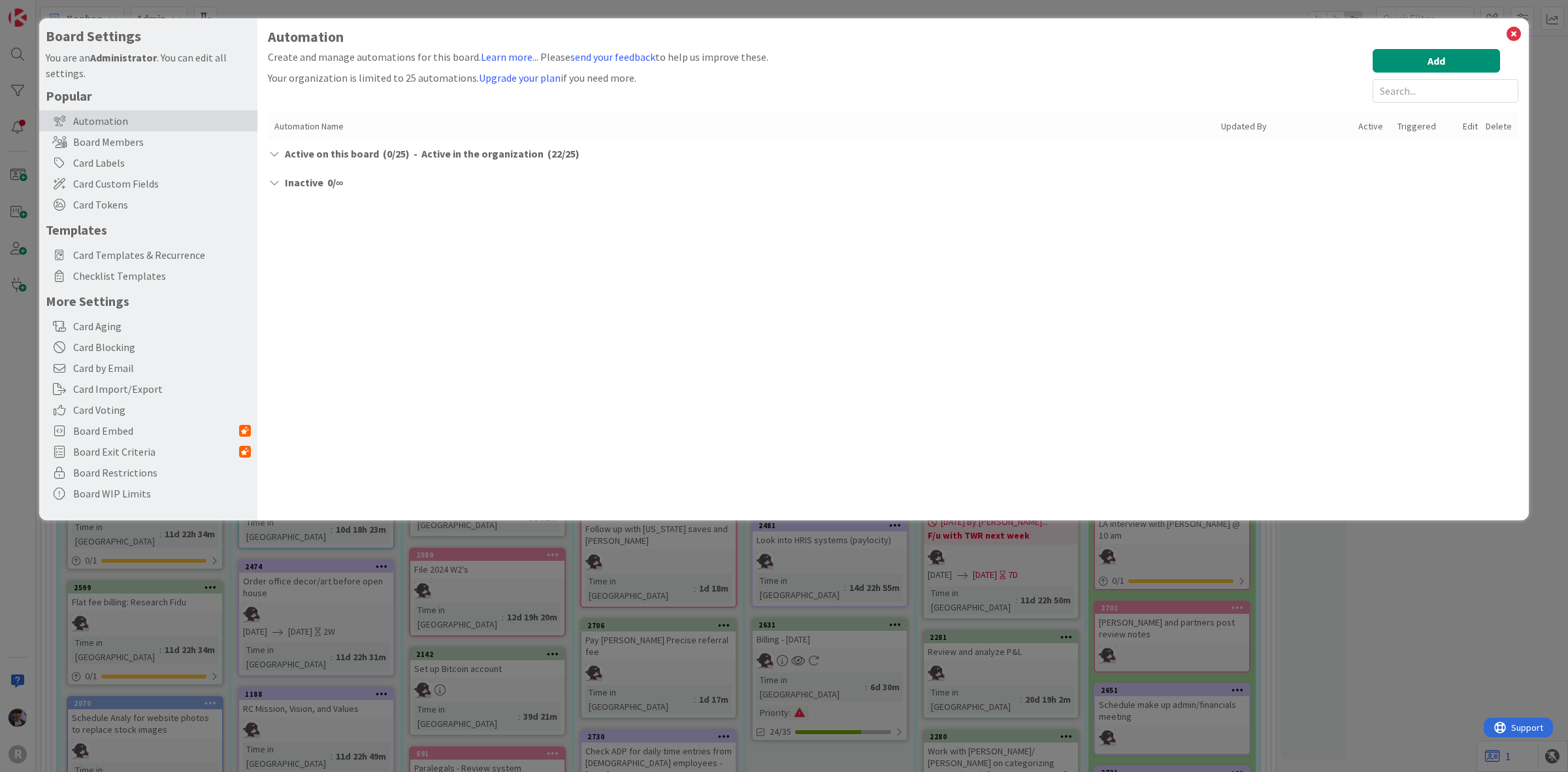
click at [373, 152] on span "Active on this board" at bounding box center [332, 153] width 94 height 16
click at [188, 214] on div "Card Tokens" at bounding box center [148, 204] width 218 height 21
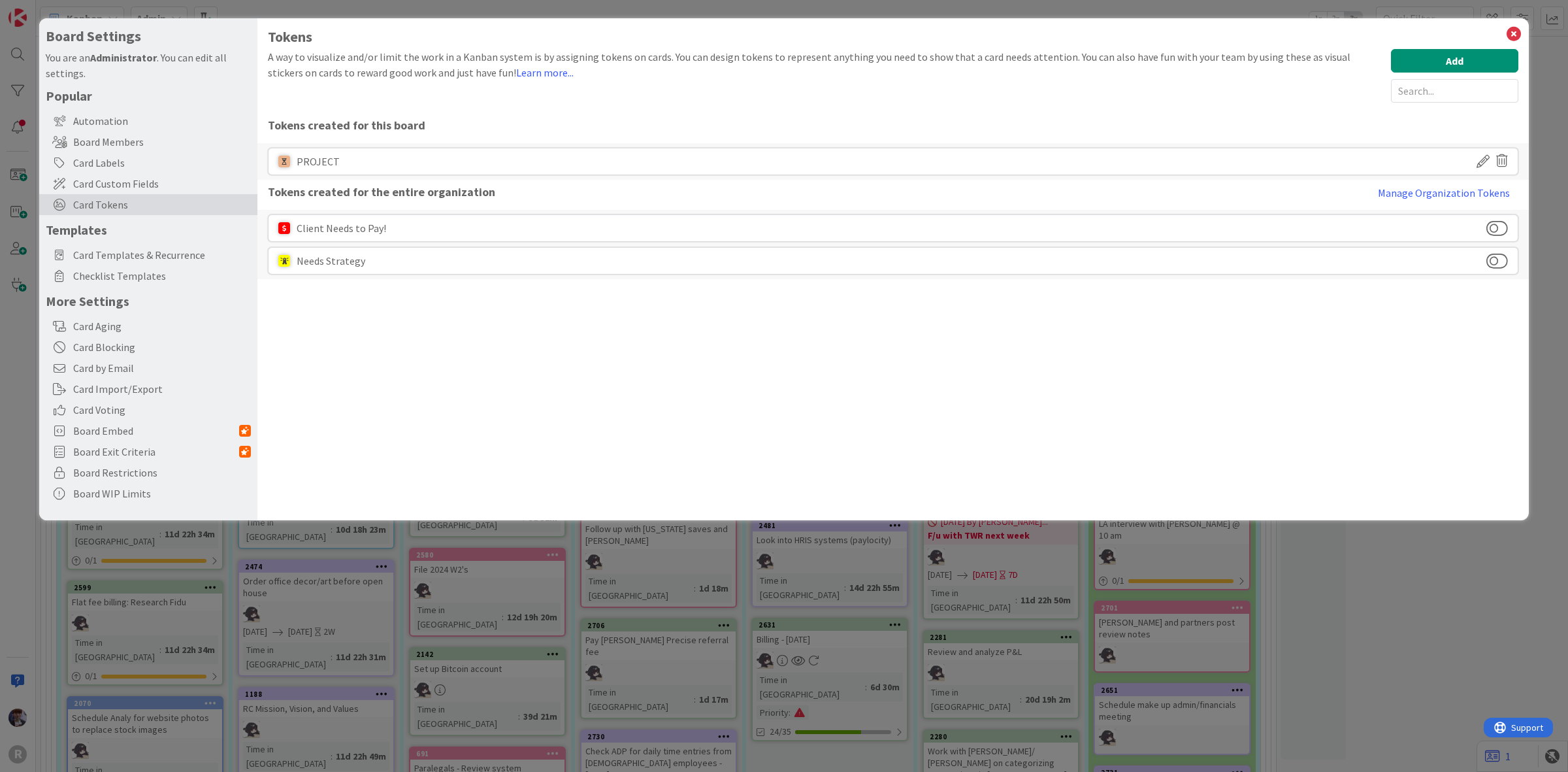
click at [146, 291] on div "Popular Automation Board Members Card Labels Card Custom Fields Card Tokens Tem…" at bounding box center [148, 296] width 205 height 416
click at [147, 281] on span "Checklist Templates" at bounding box center [162, 275] width 177 height 16
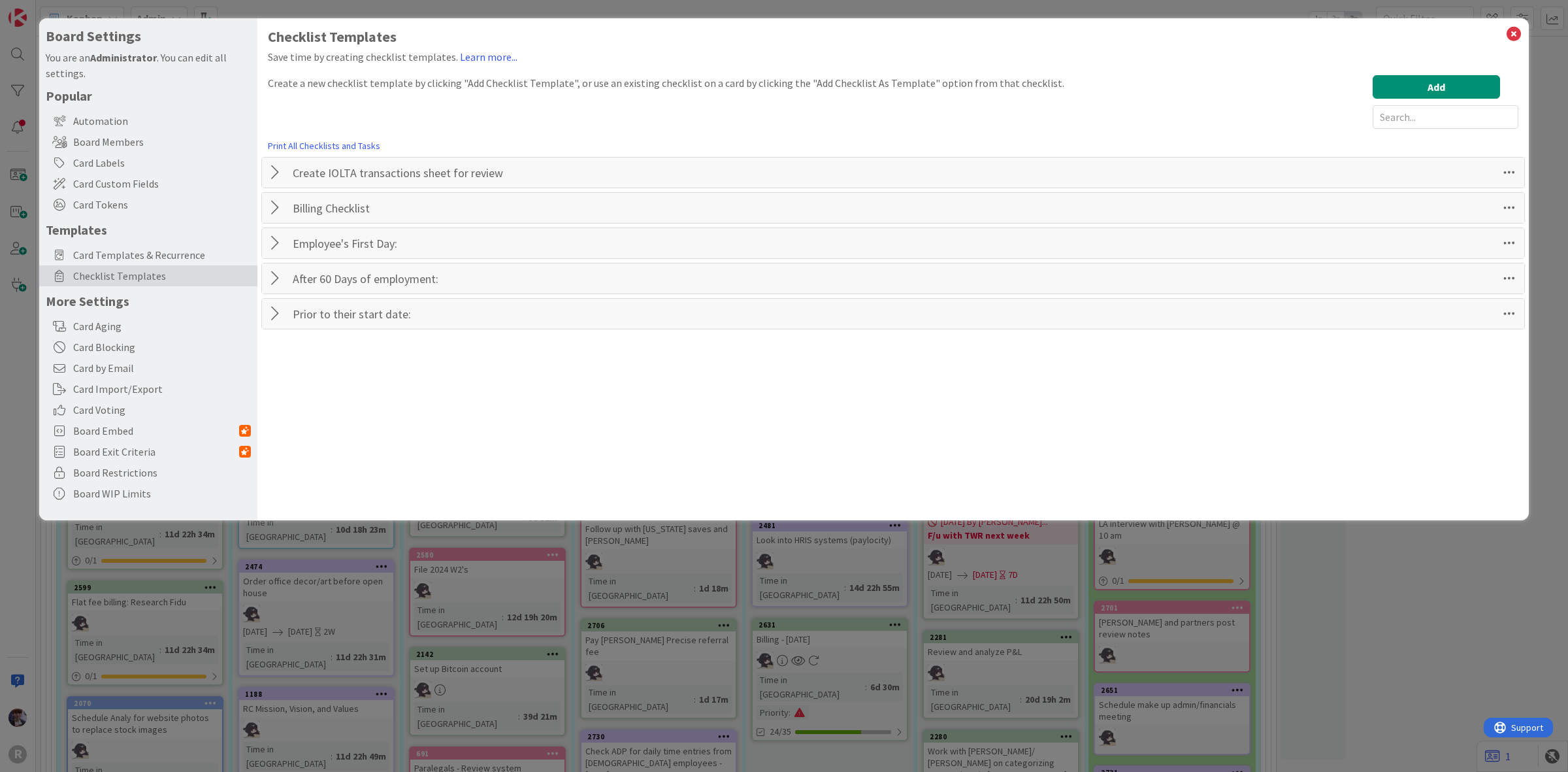
click at [272, 204] on div at bounding box center [277, 208] width 17 height 23
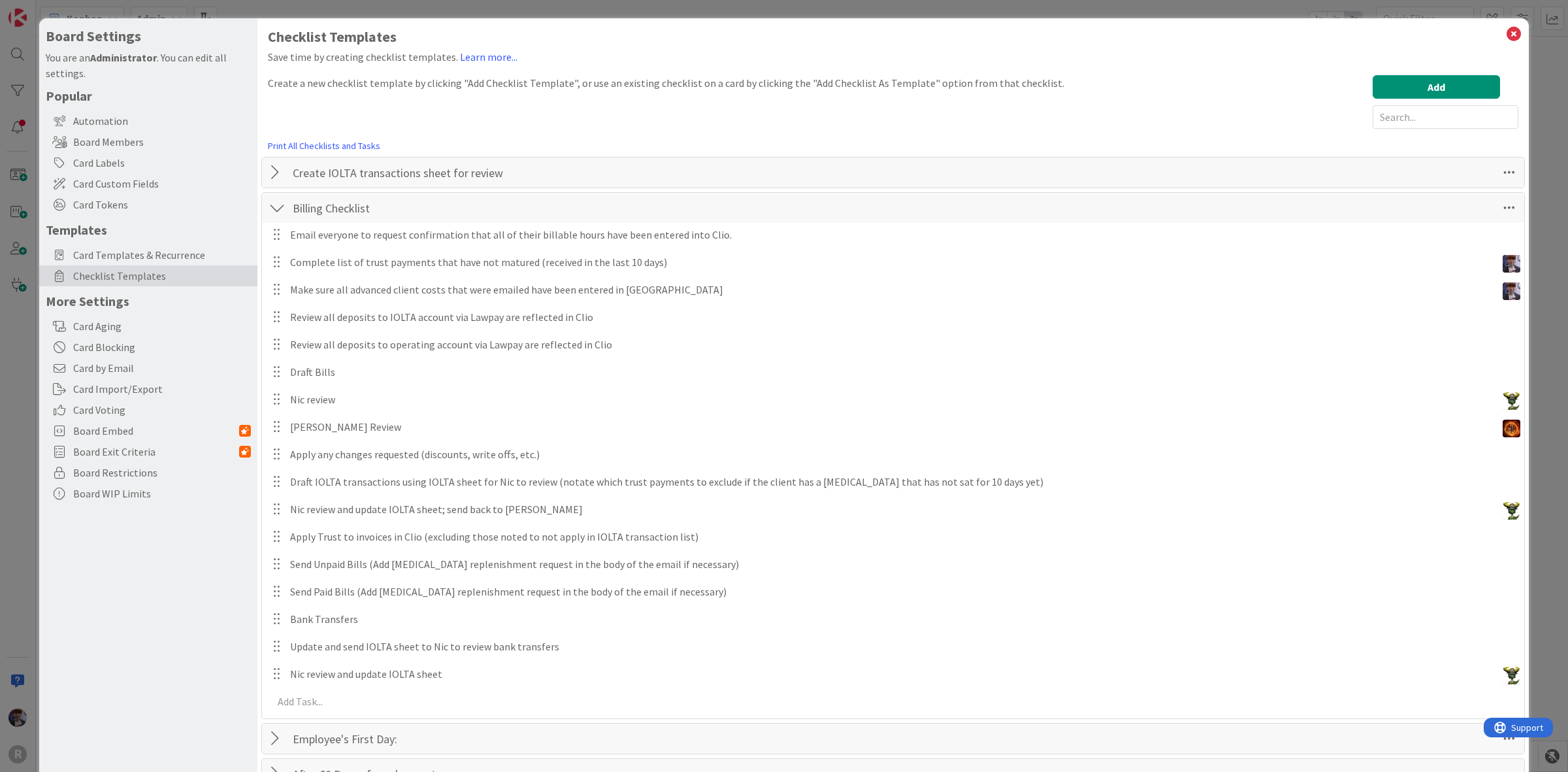
click at [275, 174] on div at bounding box center [277, 172] width 17 height 23
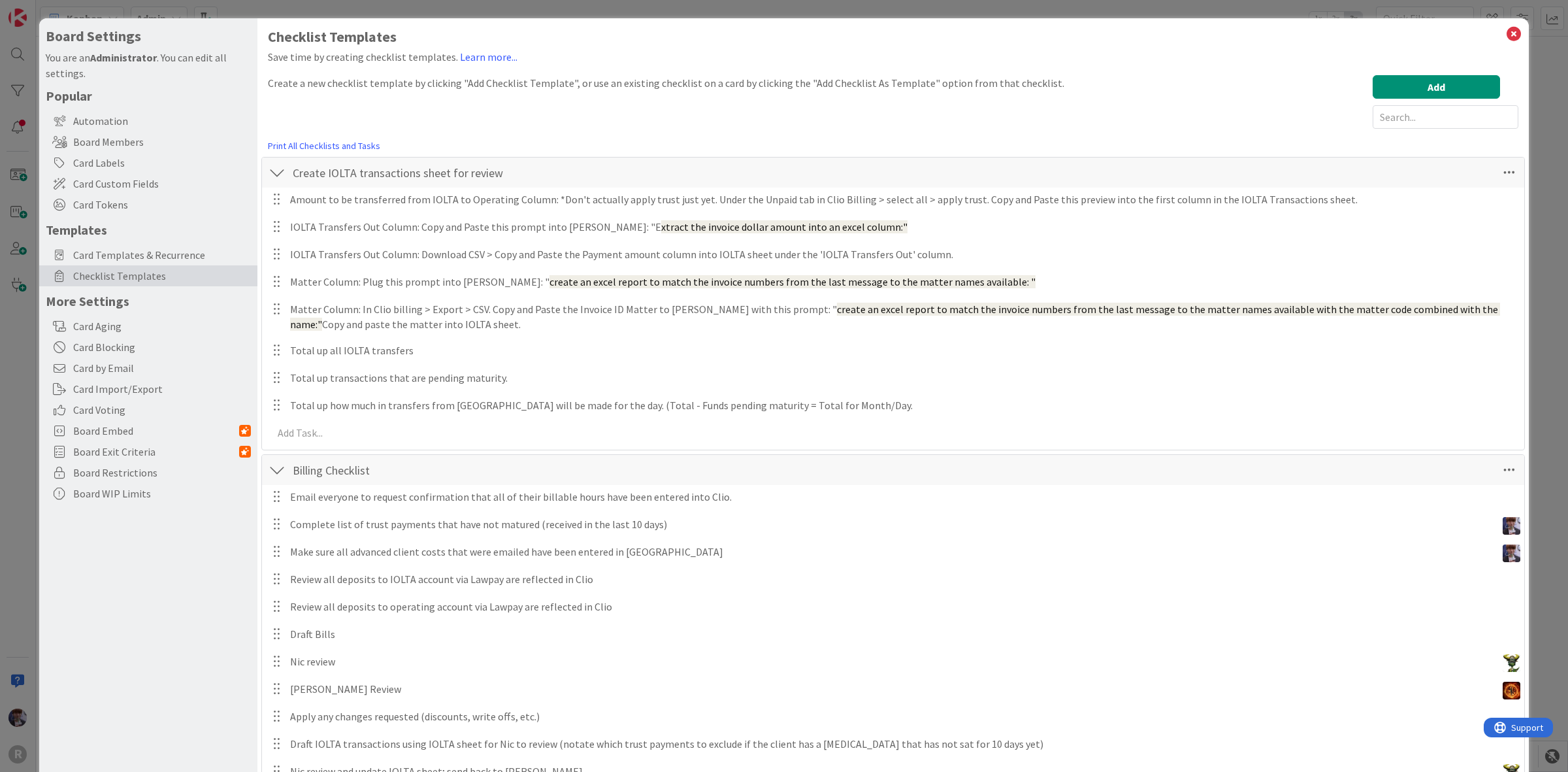
click at [275, 174] on div at bounding box center [277, 172] width 17 height 23
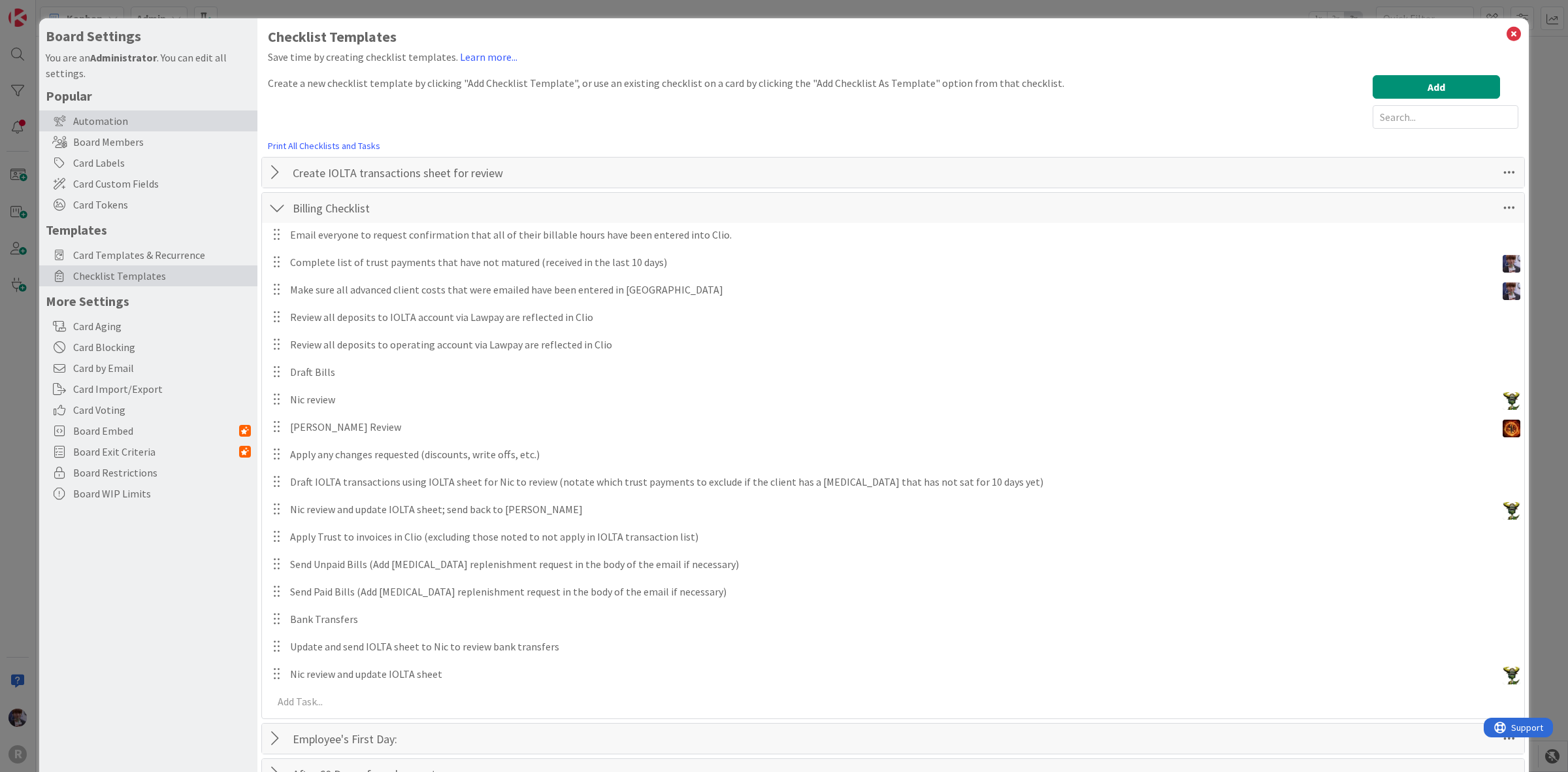
click at [155, 123] on div "Automation" at bounding box center [148, 121] width 218 height 21
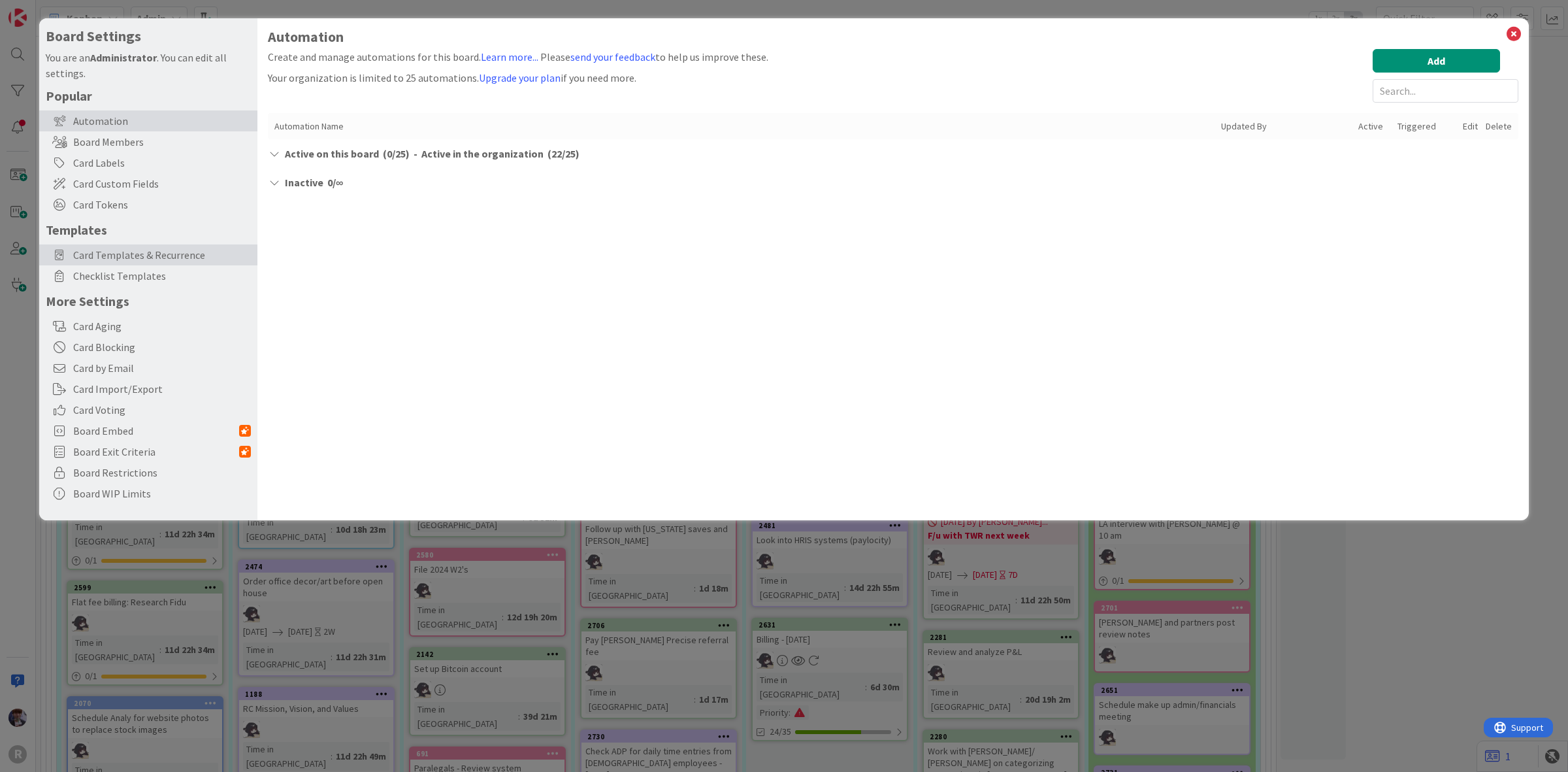
click at [148, 255] on span "Card Templates & Recurrence" at bounding box center [162, 255] width 177 height 16
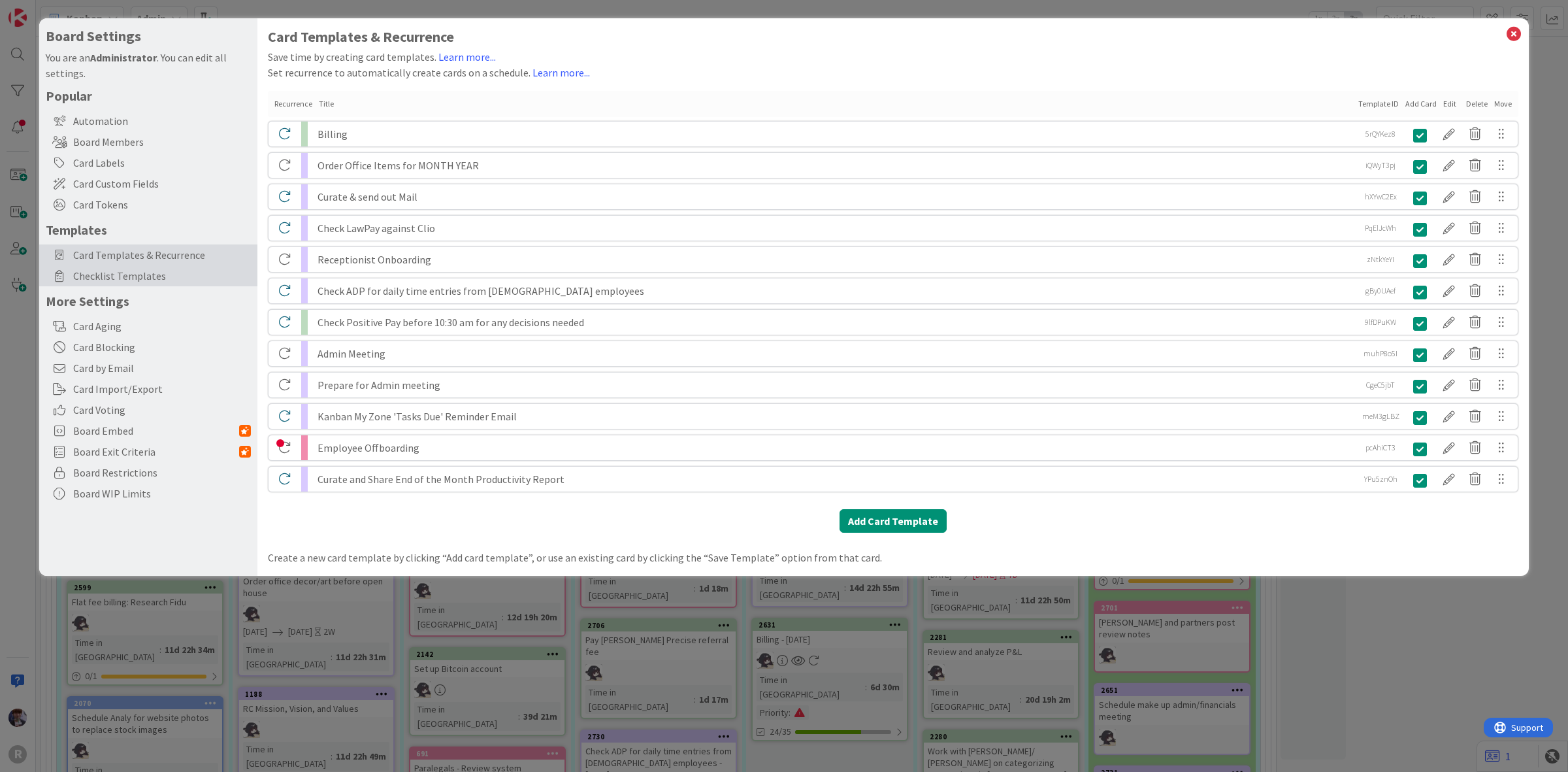
click at [174, 281] on span "Checklist Templates" at bounding box center [162, 275] width 177 height 16
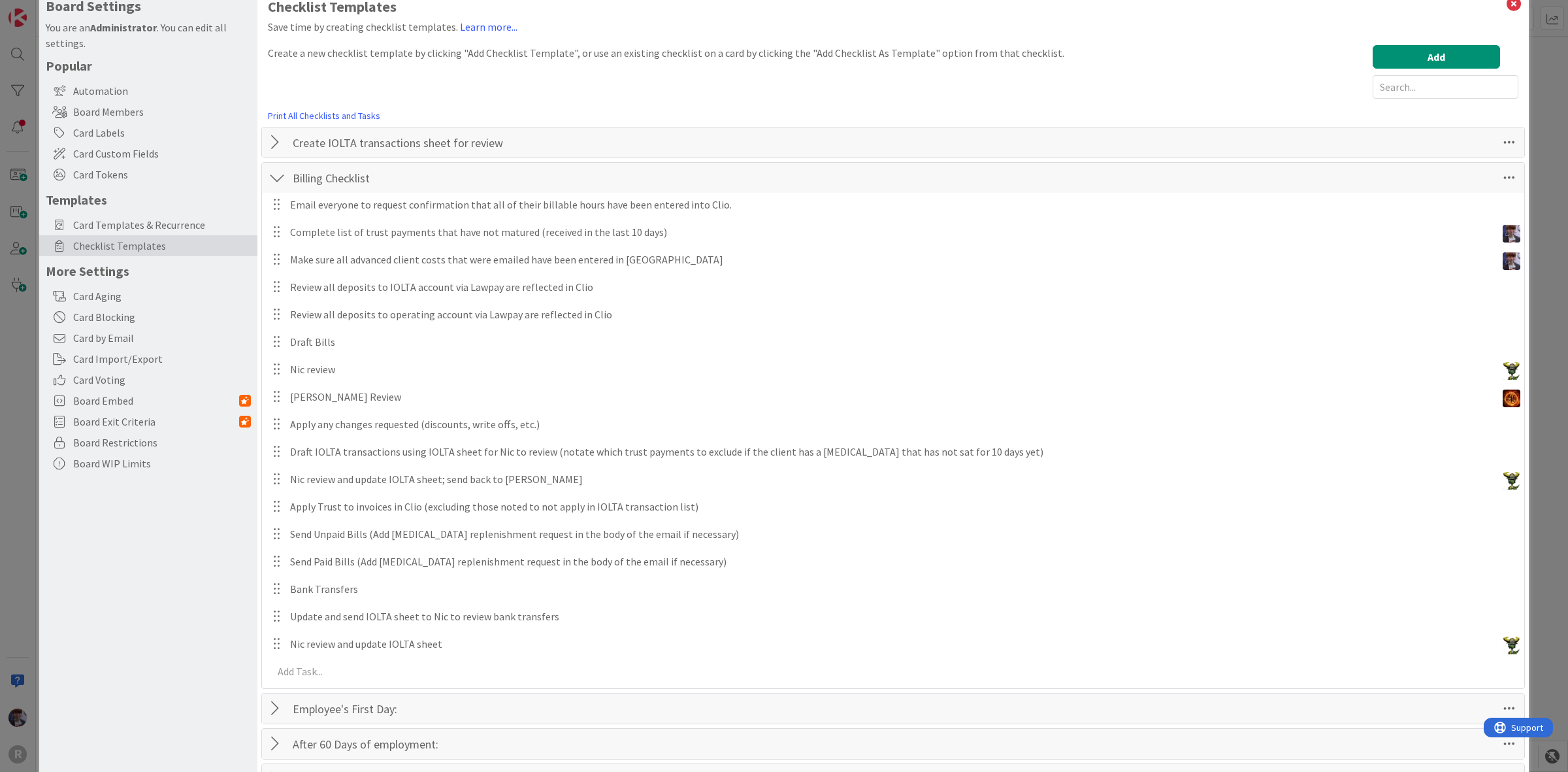
scroll to position [83, 0]
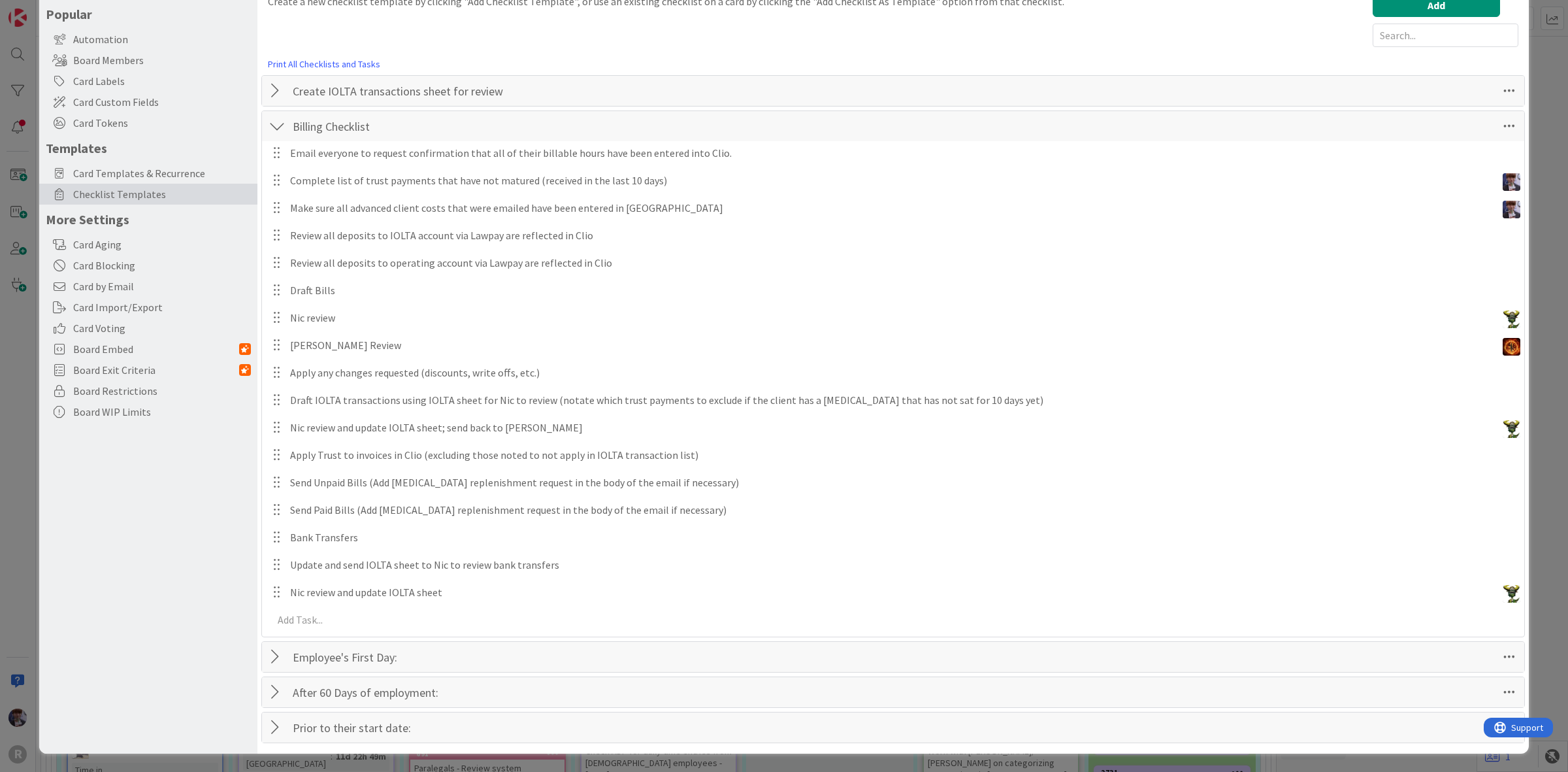
click at [281, 723] on div at bounding box center [277, 728] width 17 height 23
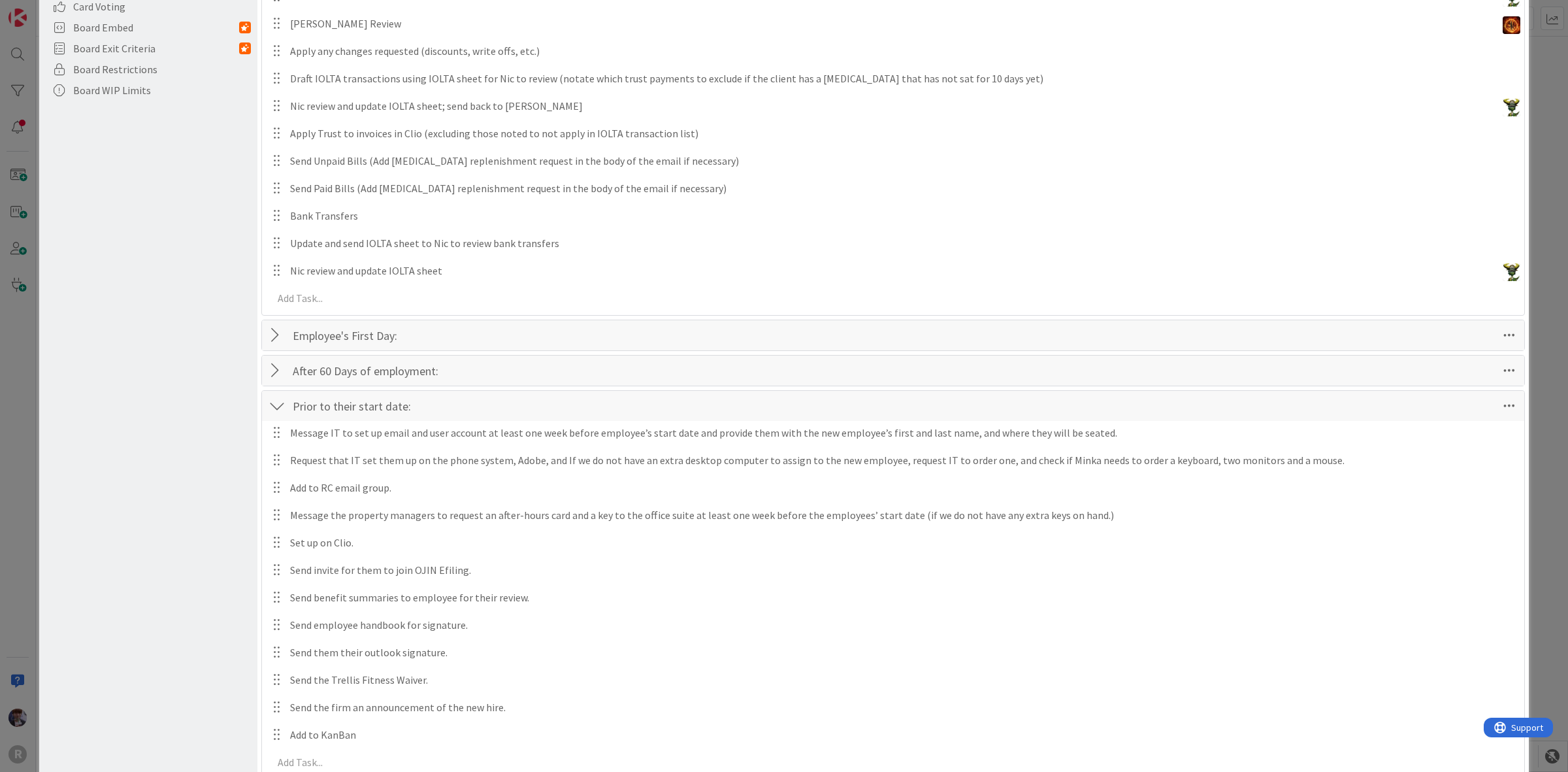
scroll to position [441, 0]
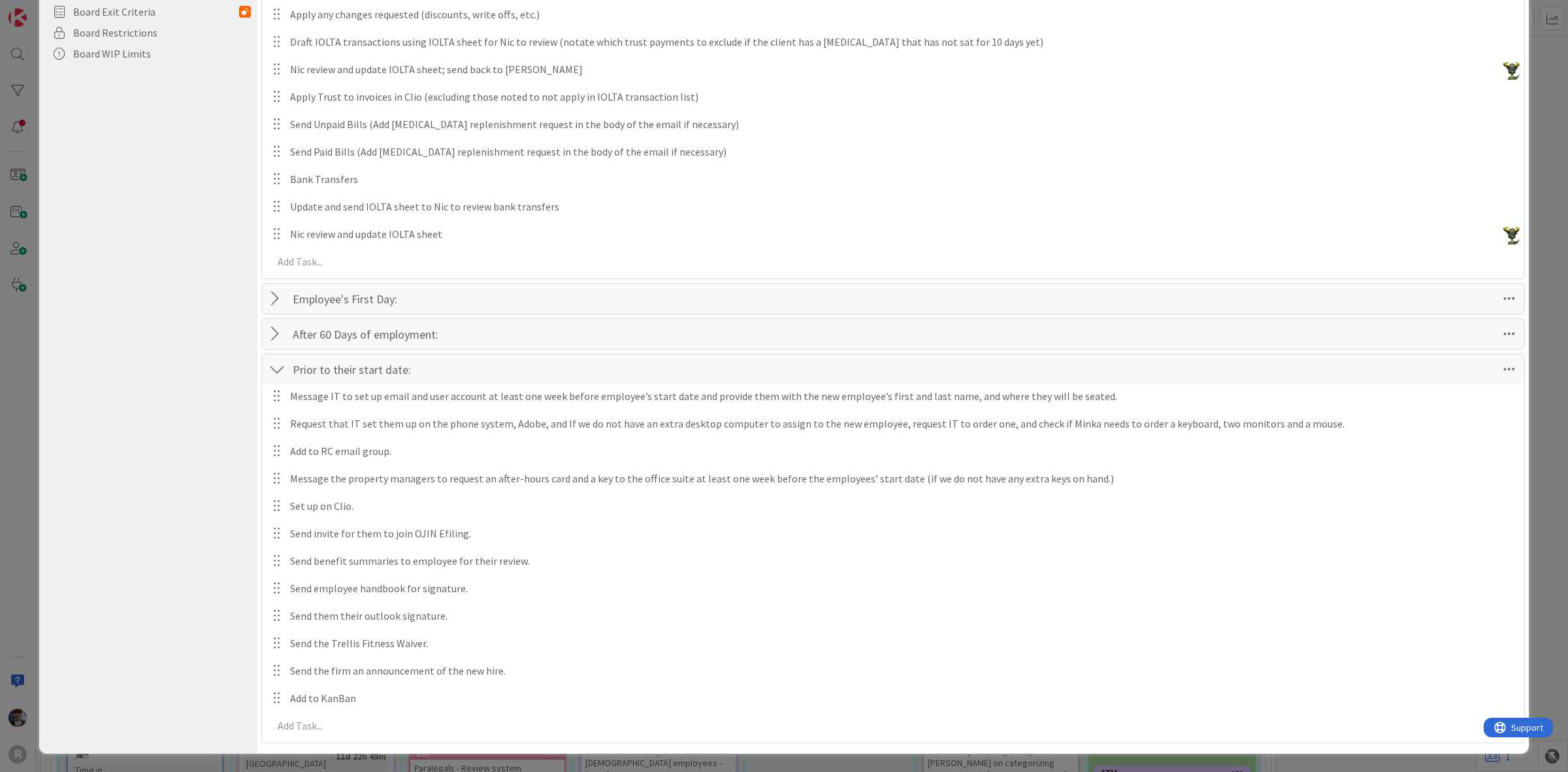
drag, startPoint x: 279, startPoint y: 371, endPoint x: 218, endPoint y: 275, distance: 113.7
click at [218, 275] on div "Board Settings You are an Administrator . You can edit all settings. Popular Au…" at bounding box center [148, 167] width 218 height 1176
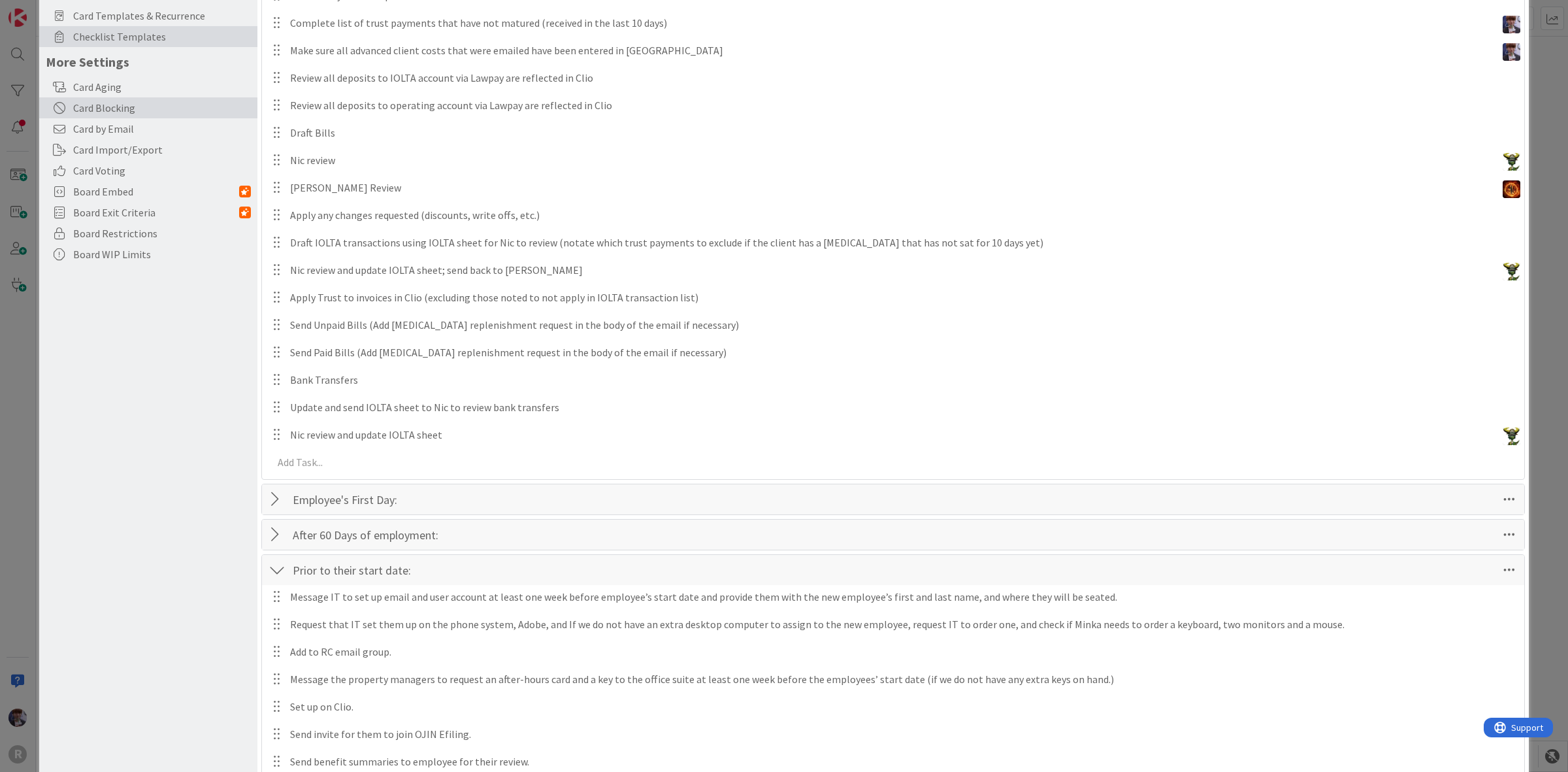
scroll to position [0, 0]
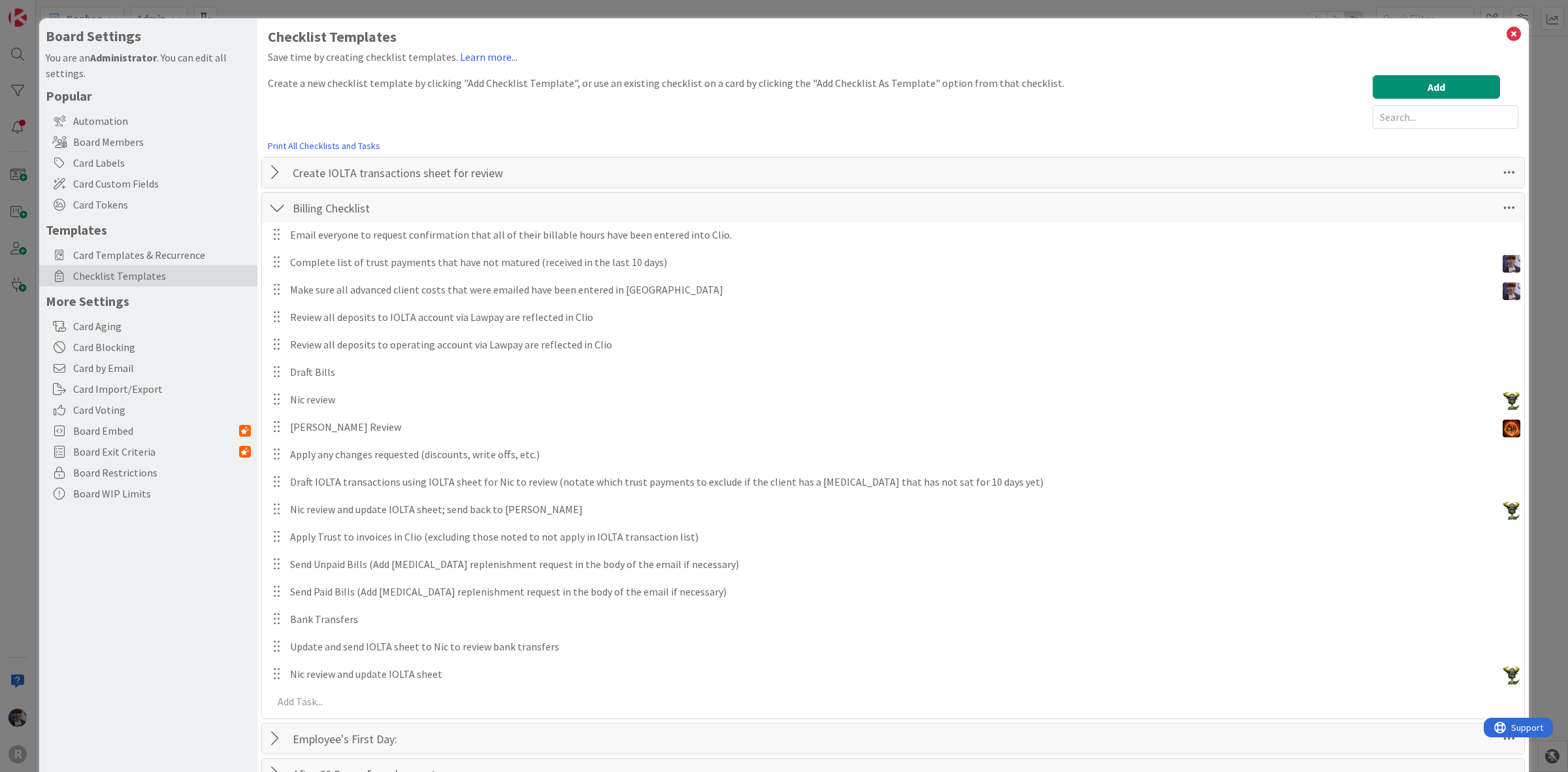
click at [285, 171] on div at bounding box center [277, 172] width 17 height 23
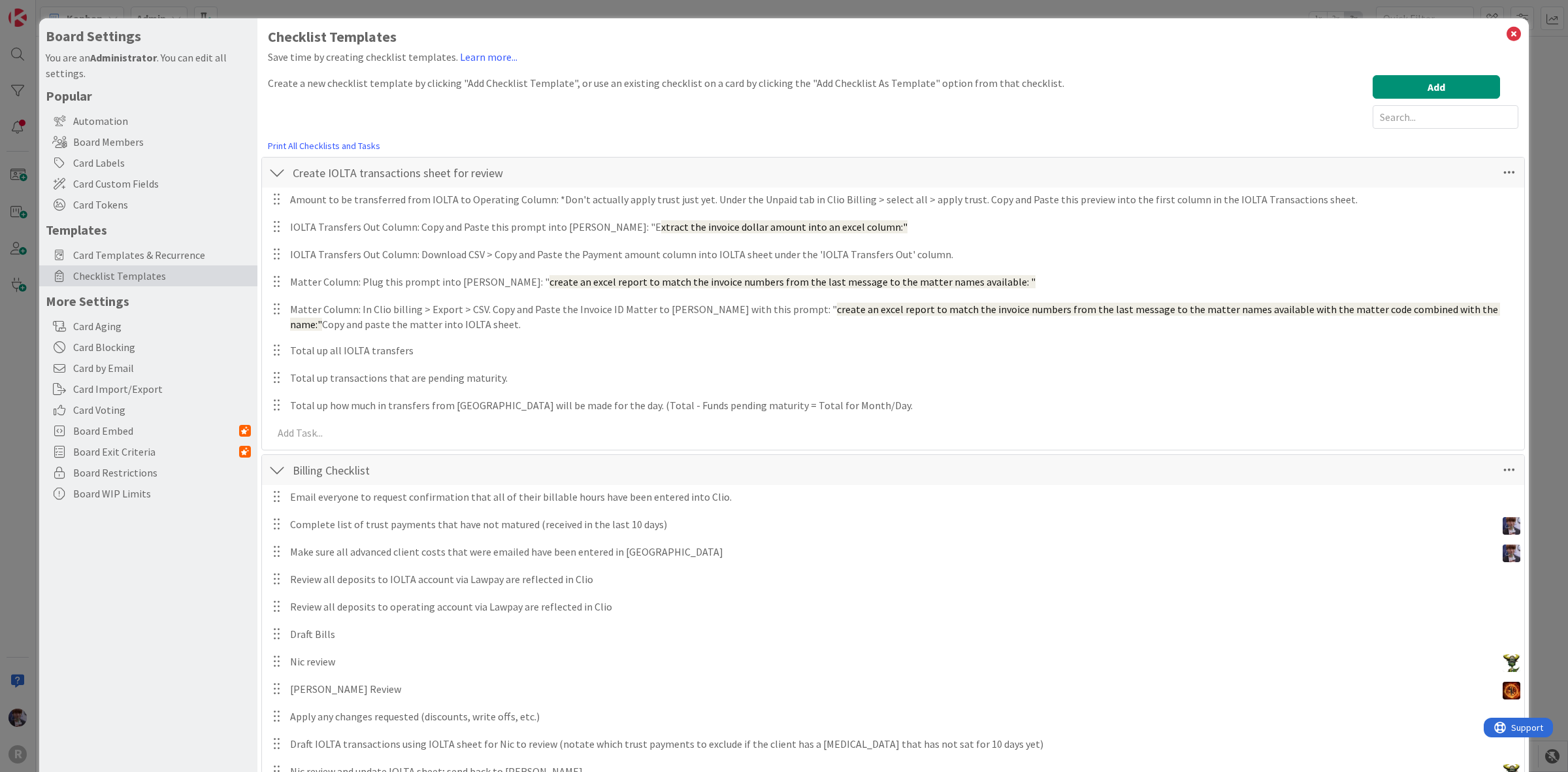
click at [281, 171] on div at bounding box center [277, 172] width 17 height 23
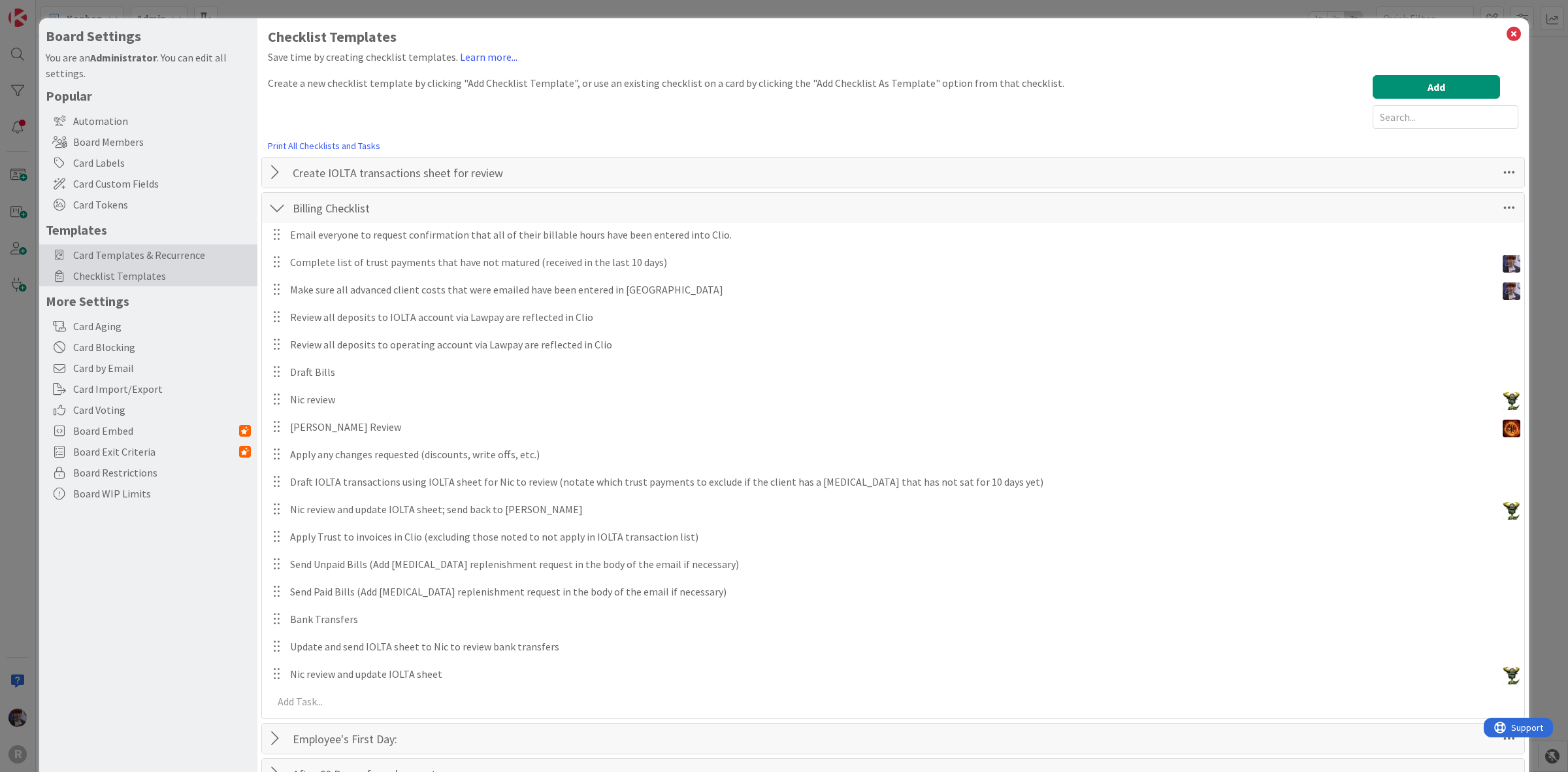
click at [125, 247] on span "Card Templates & Recurrence" at bounding box center [162, 255] width 177 height 16
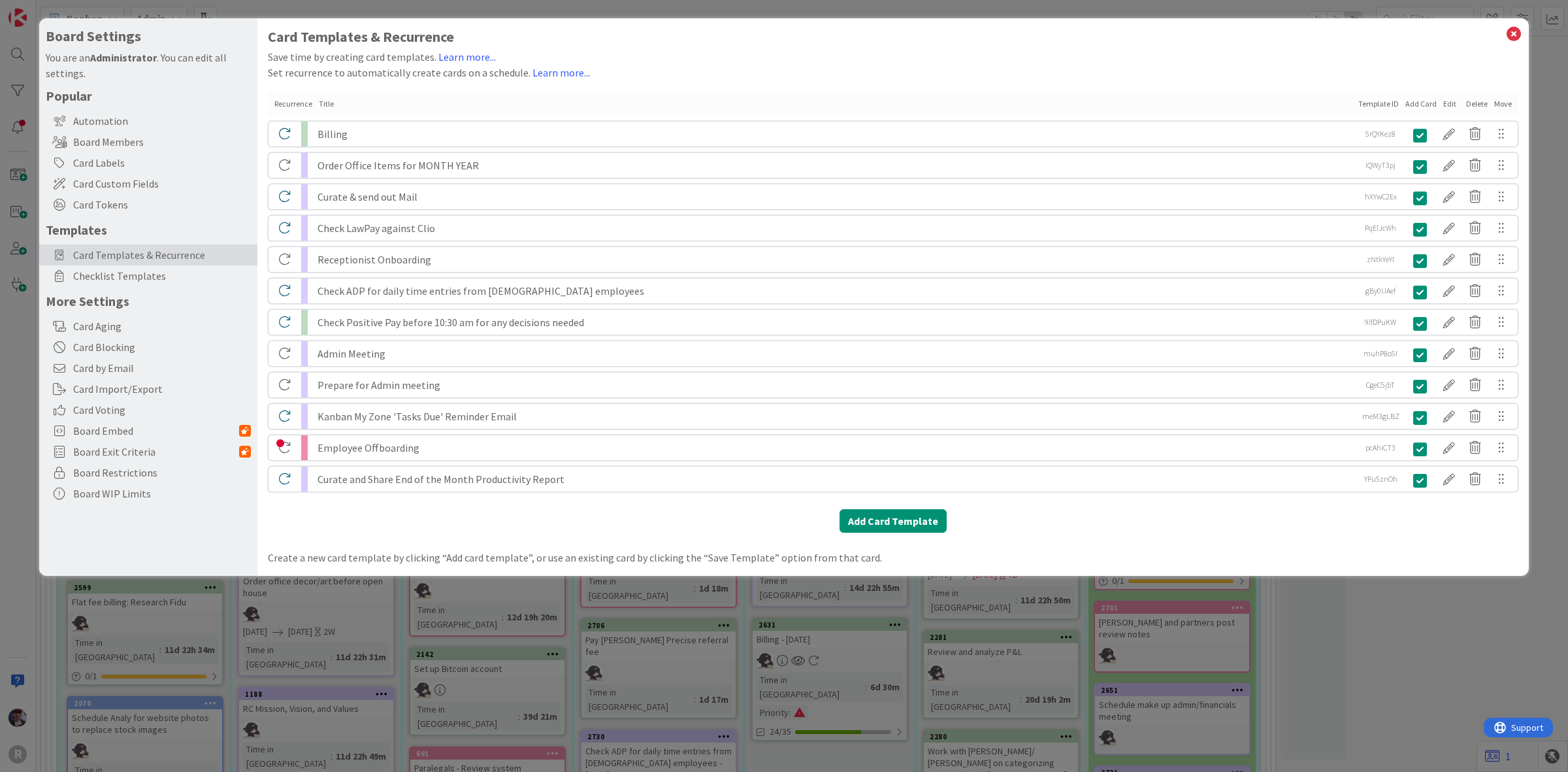
click at [347, 138] on div "Billing" at bounding box center [835, 134] width 1036 height 25
click at [1451, 142] on div at bounding box center [1449, 134] width 26 height 23
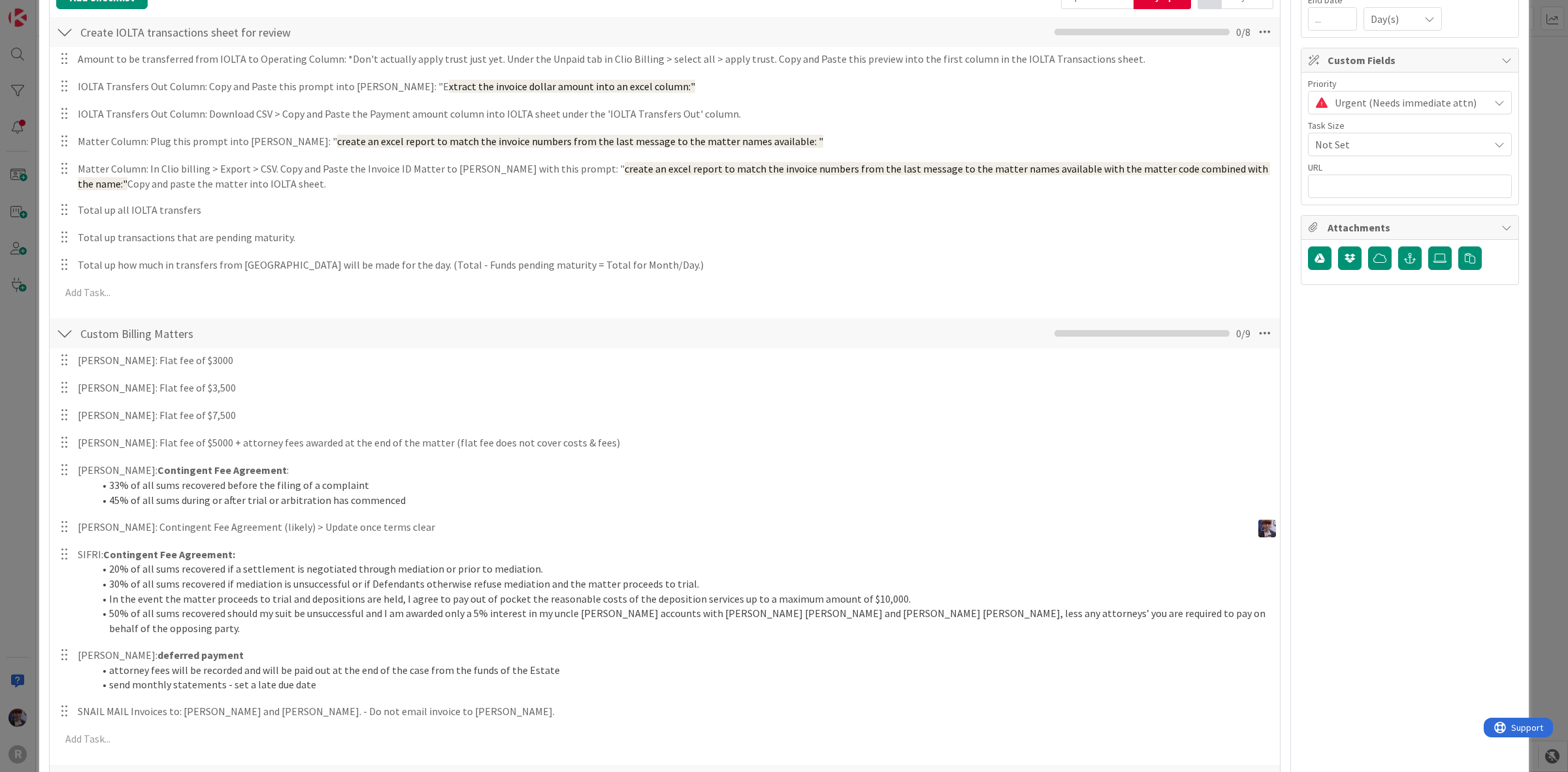
scroll to position [245, 0]
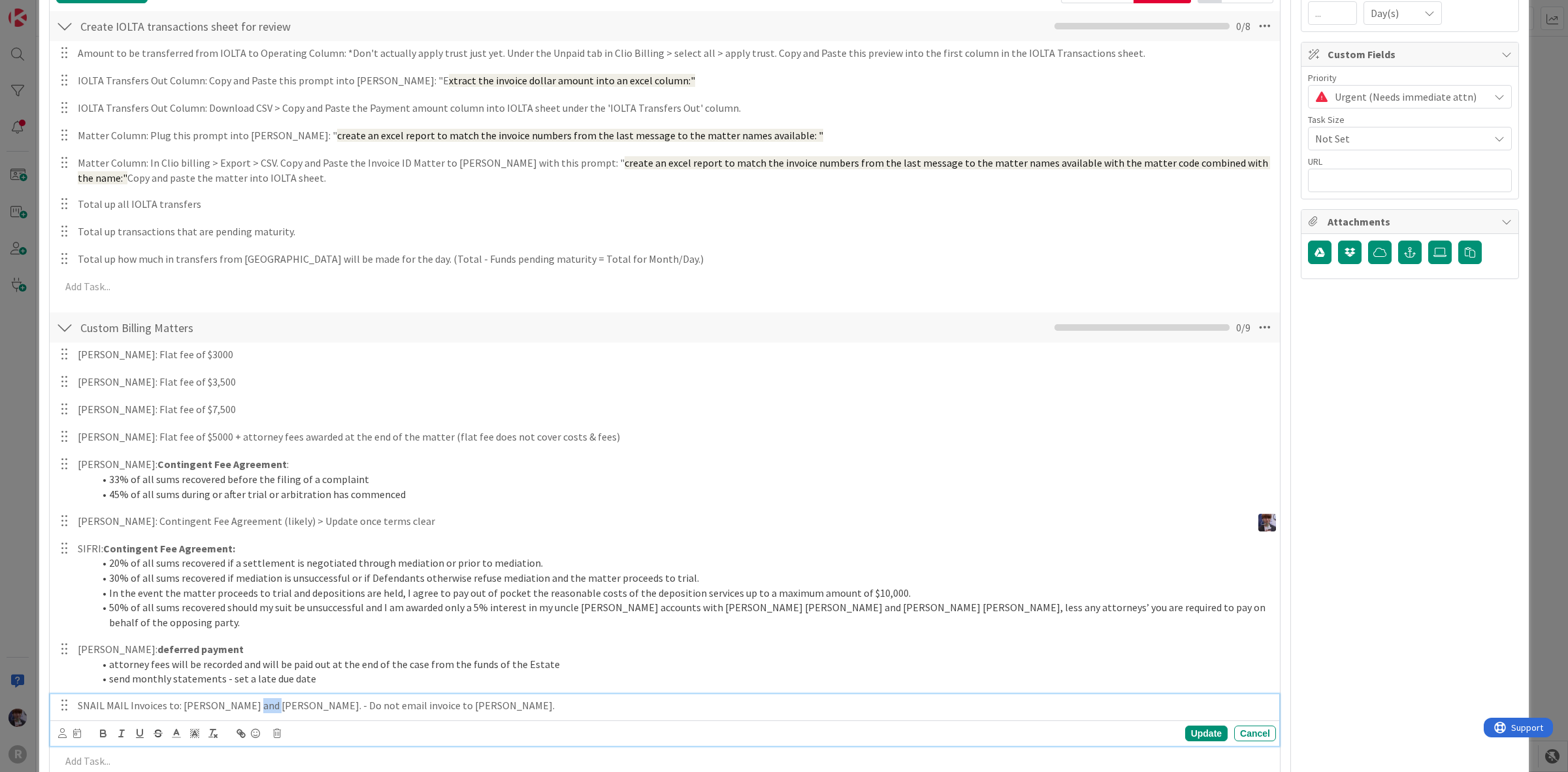
drag, startPoint x: 256, startPoint y: 687, endPoint x: 235, endPoint y: 678, distance: 22.8
click at [235, 678] on div "BISHOP: Flat fee of $3000 Update Cancel BREWER: Flat fee of $3,500 Update Cance…" at bounding box center [665, 559] width 1217 height 435
click at [1205, 720] on div "Update Cancel" at bounding box center [665, 733] width 1229 height 25
click at [1205, 717] on div "BISHOP: Flat fee of $3000 Update Cancel BREWER: Flat fee of $3,500 Update Cance…" at bounding box center [665, 546] width 1217 height 407
click at [1534, 333] on div "This is a Card Template Today Position Top Bottom Return to Board Settings Titl…" at bounding box center [784, 386] width 1568 height 772
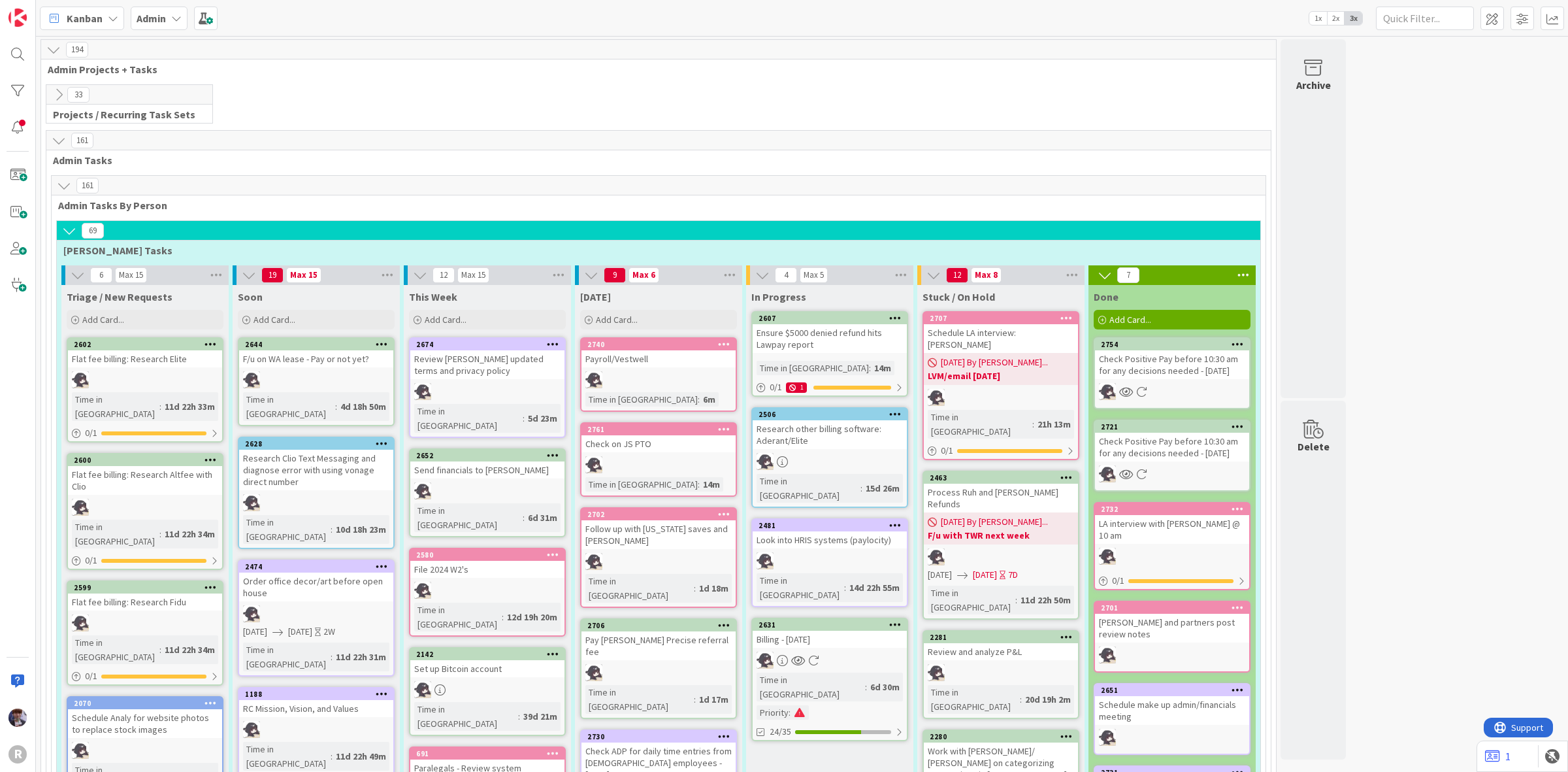
click at [74, 271] on icon at bounding box center [77, 275] width 14 height 14
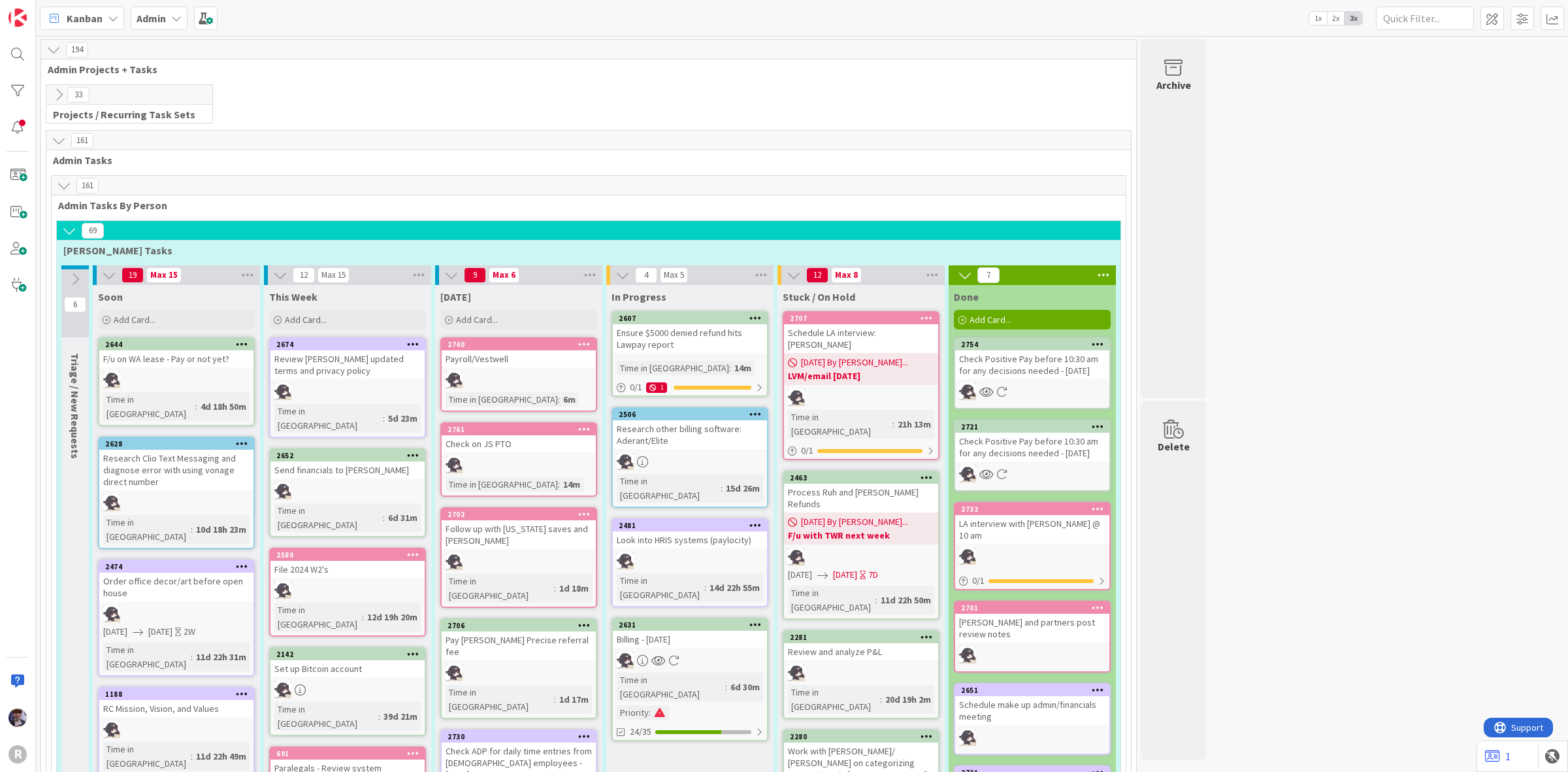
click at [73, 234] on icon at bounding box center [69, 230] width 14 height 14
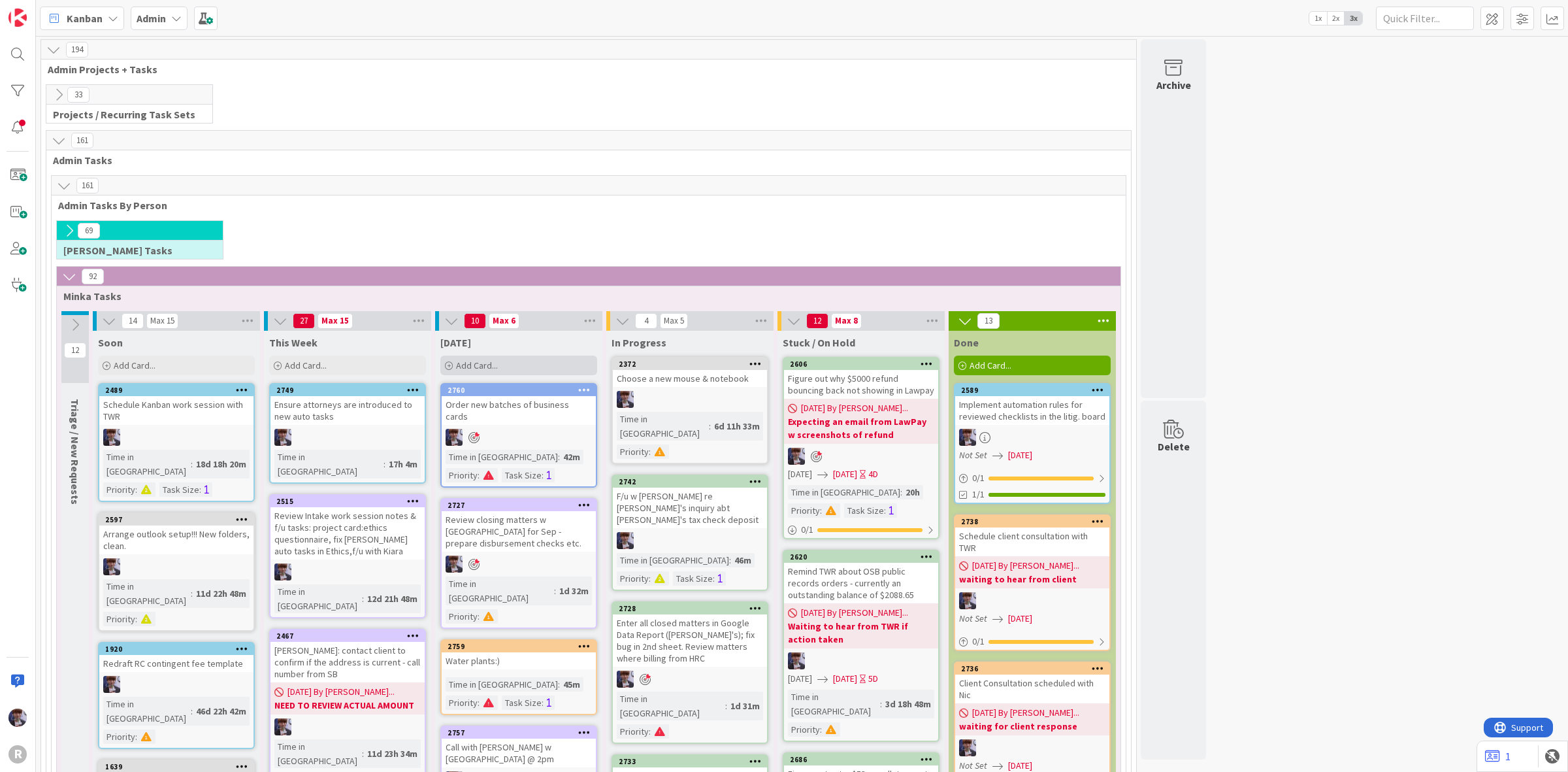
click at [491, 366] on span "Add Card..." at bounding box center [477, 365] width 42 height 12
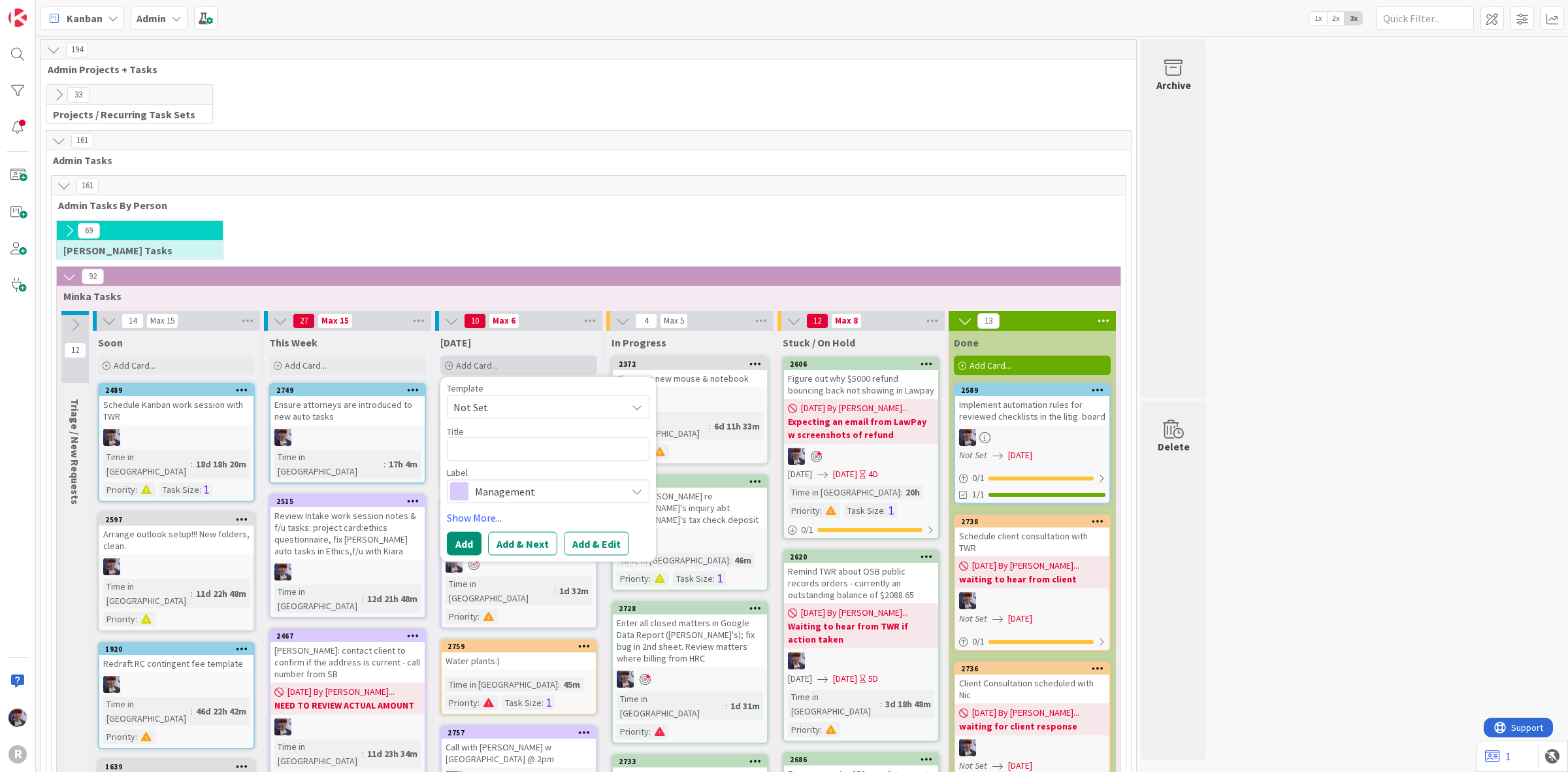
type textarea "x"
type textarea "Q"
type textarea "x"
type textarea "Qu"
type textarea "x"
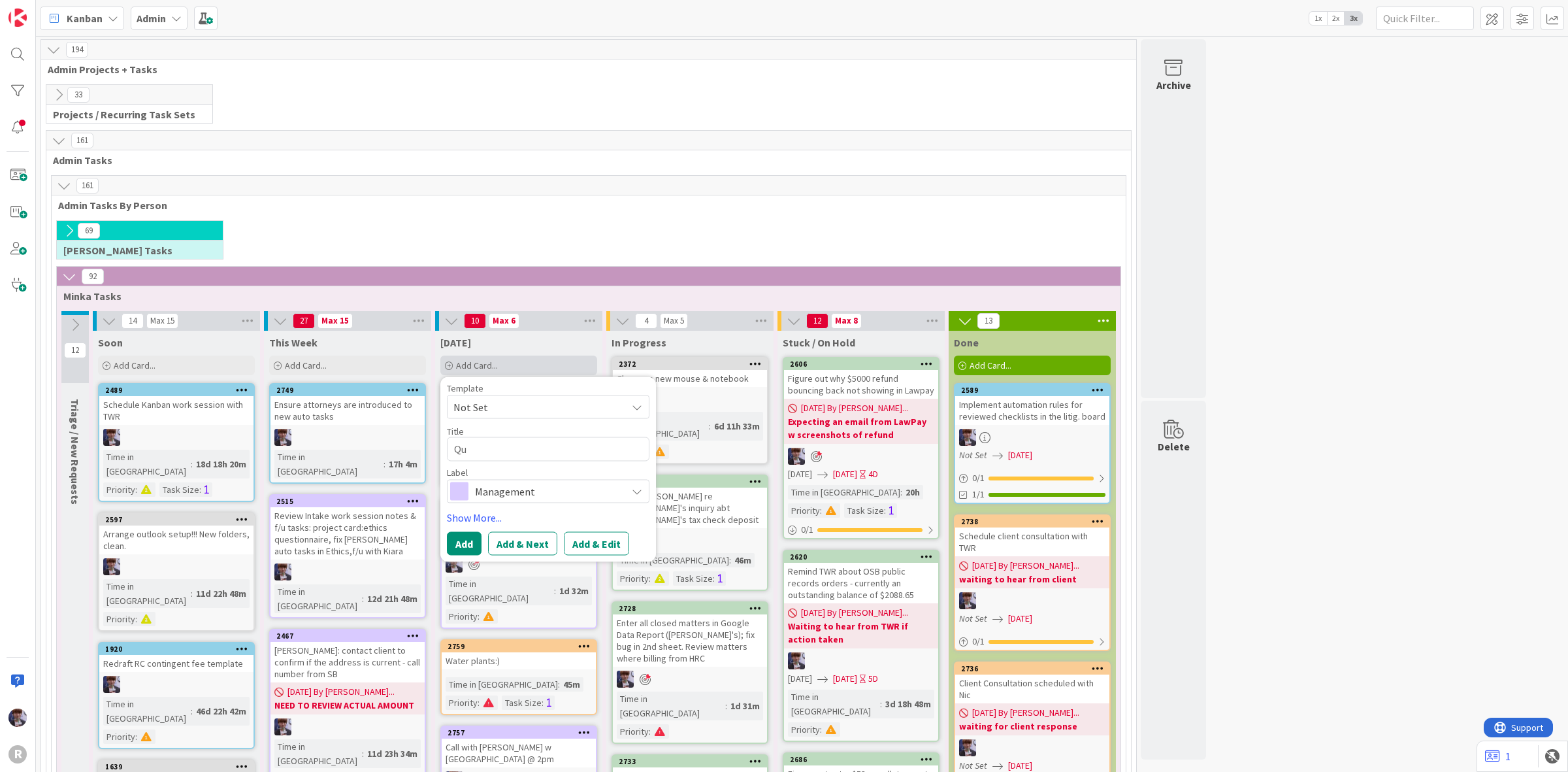
type textarea "Quc"
type textarea "x"
type textarea "Quci"
type textarea "x"
type textarea "Qucik"
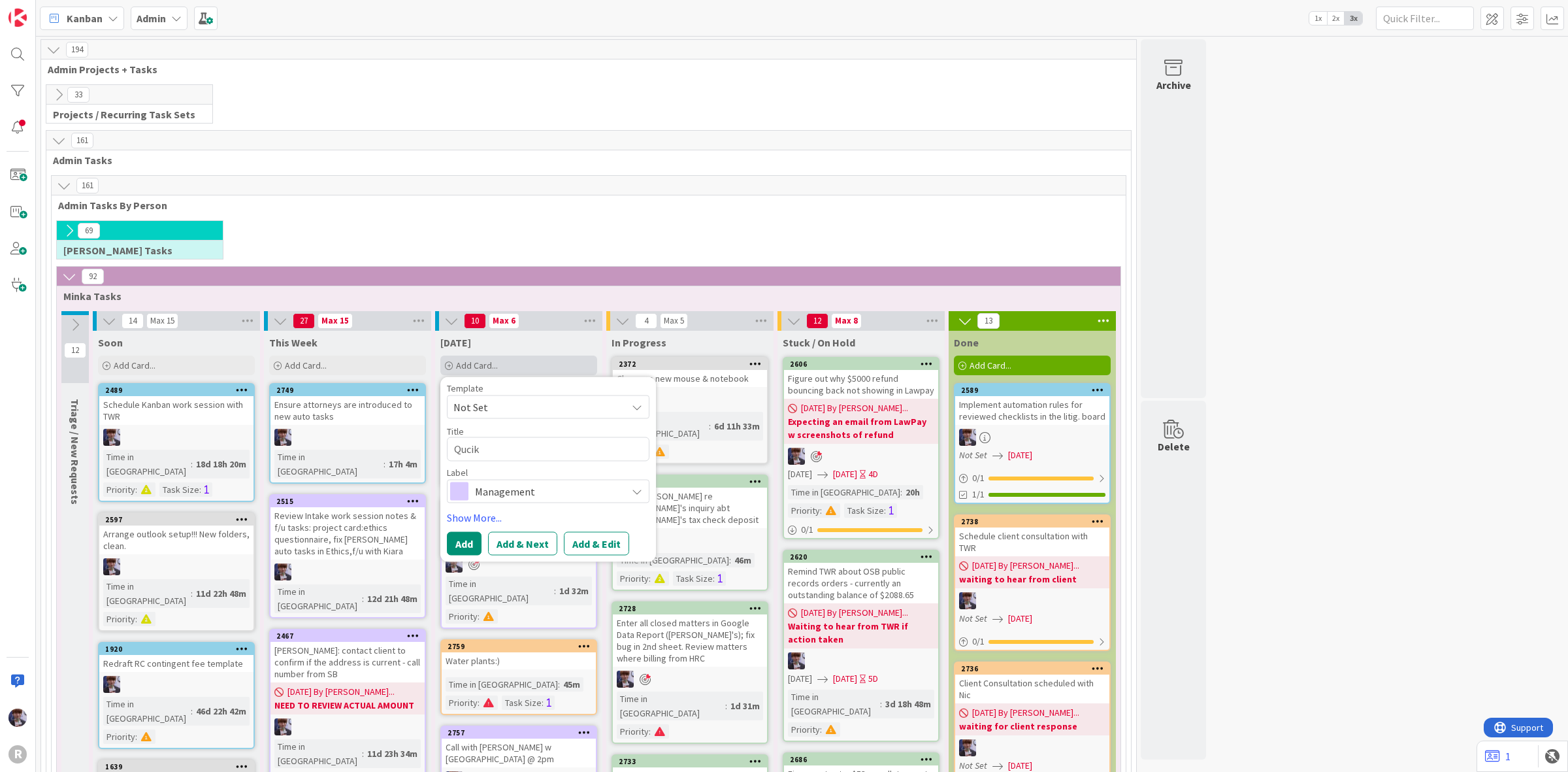
type textarea "x"
type textarea "Qucik"
type textarea "x"
type textarea "Qucik"
type textarea "x"
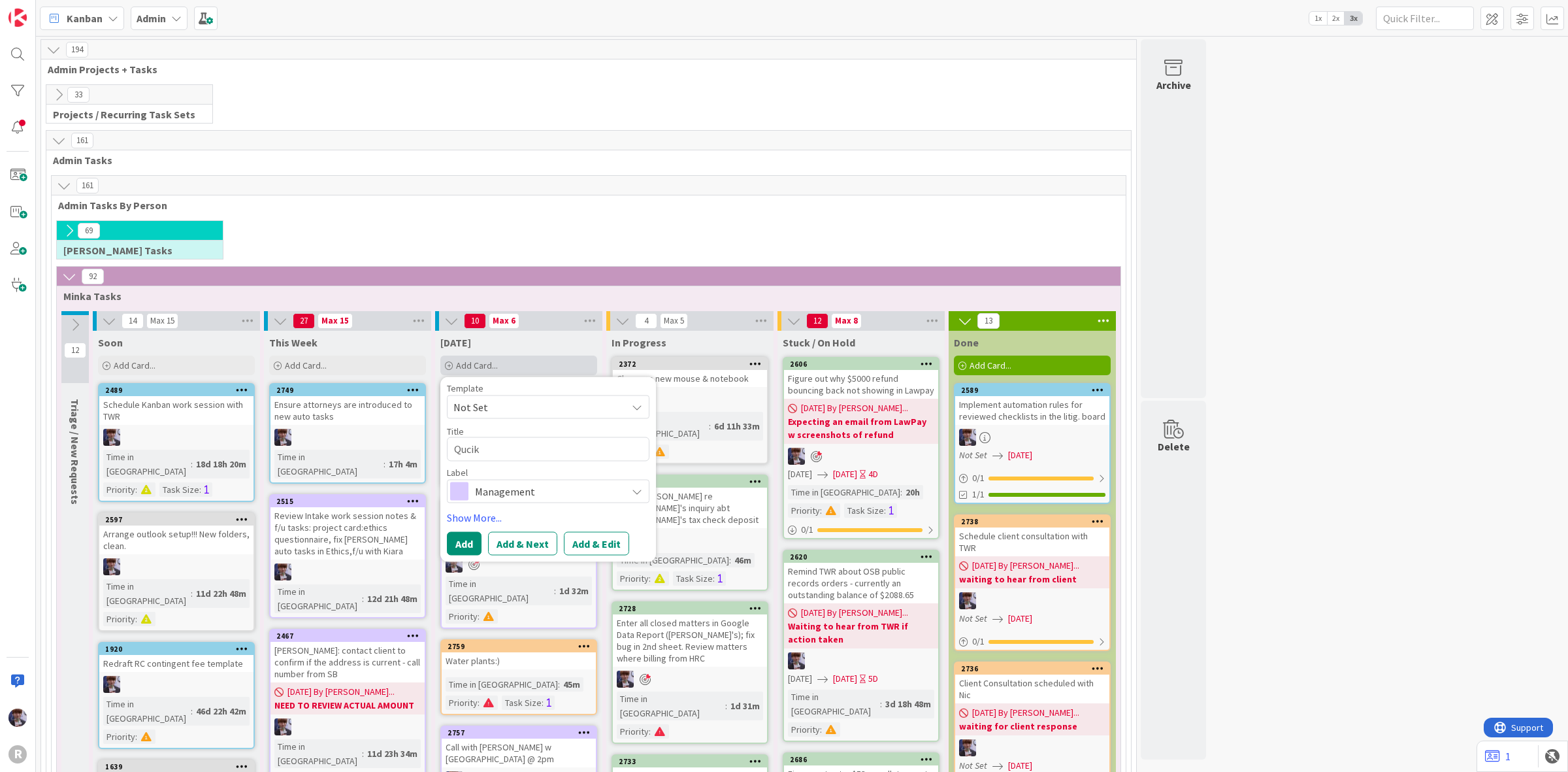
type textarea "Quci"
type textarea "x"
type textarea "Quc"
type textarea "x"
type textarea "Qu"
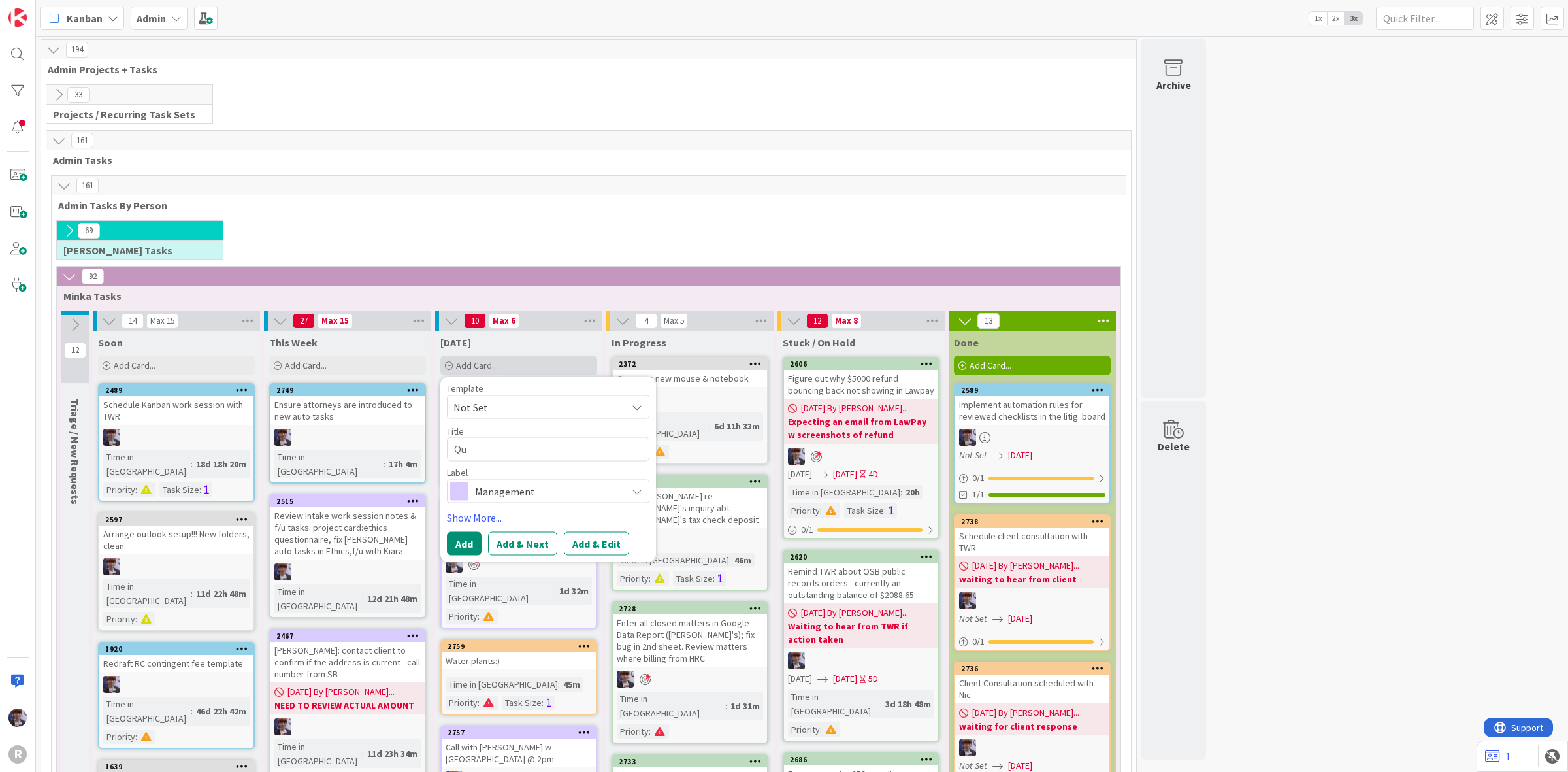
type textarea "x"
type textarea "Qui"
type textarea "x"
type textarea "Quic"
type textarea "x"
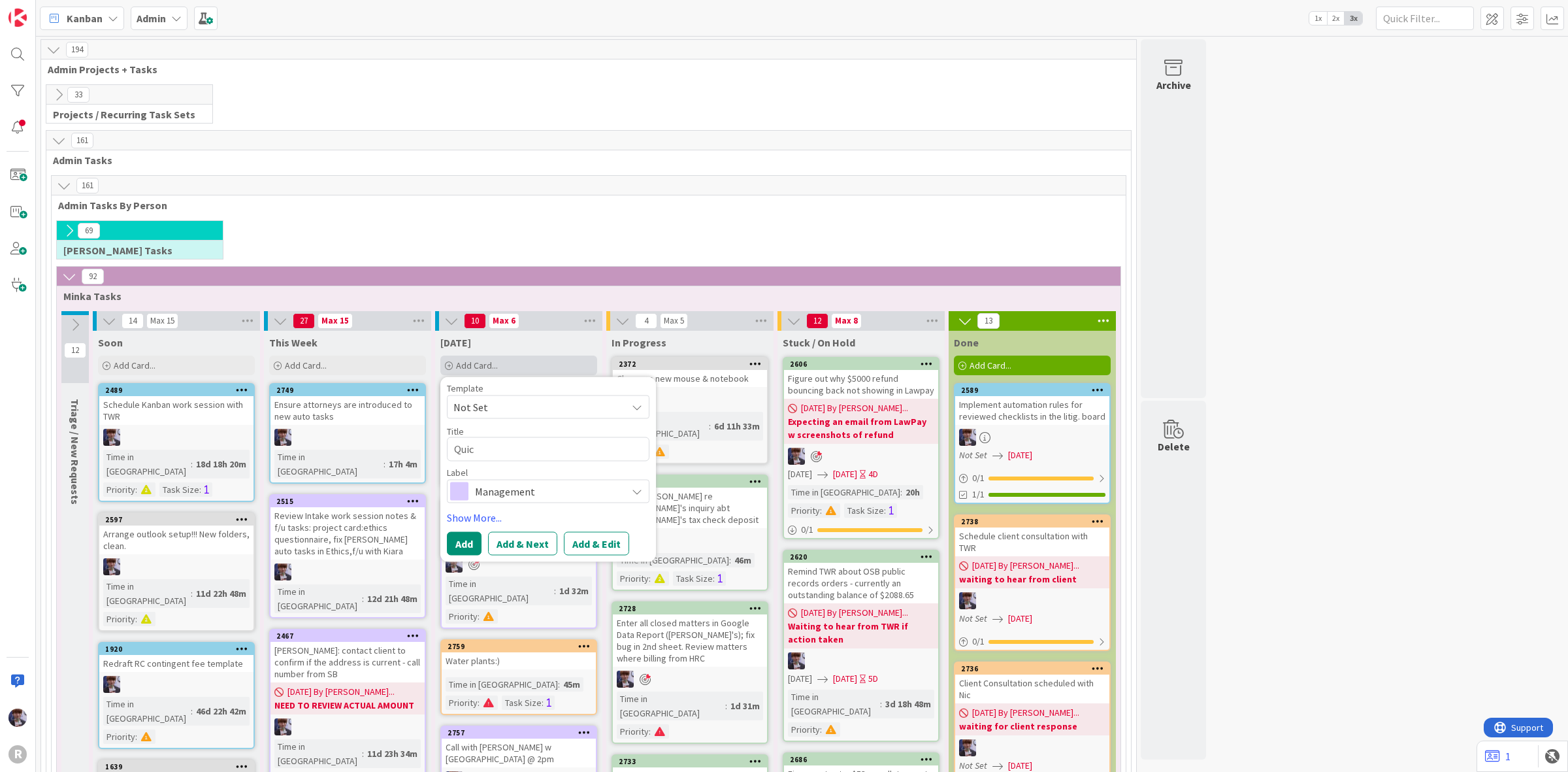
type textarea "Quick"
type textarea "x"
type textarea "Quick"
type textarea "x"
type textarea "Quick i"
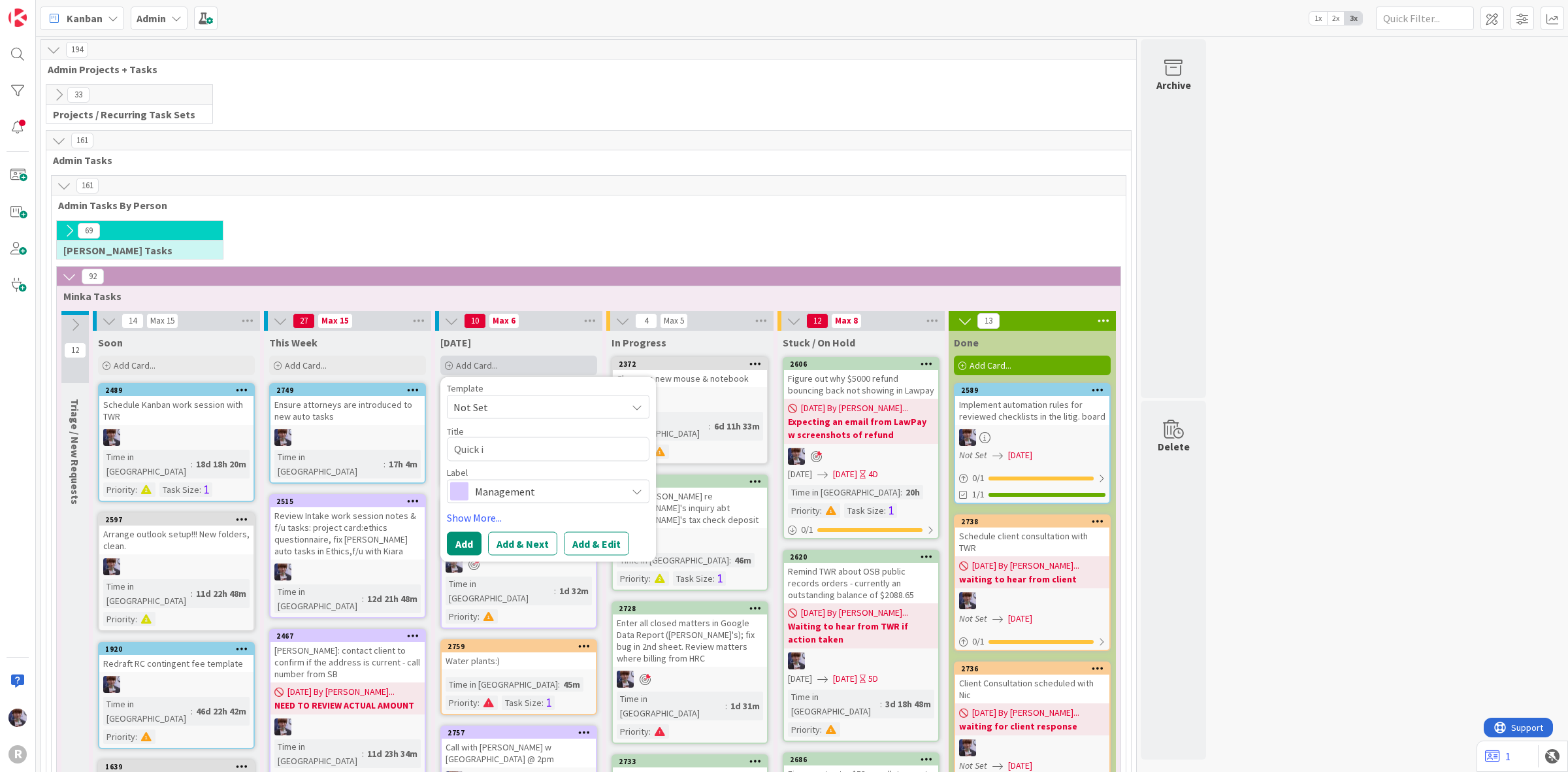
type textarea "x"
type textarea "Quick in"
type textarea "x"
type textarea "Quick int"
type textarea "x"
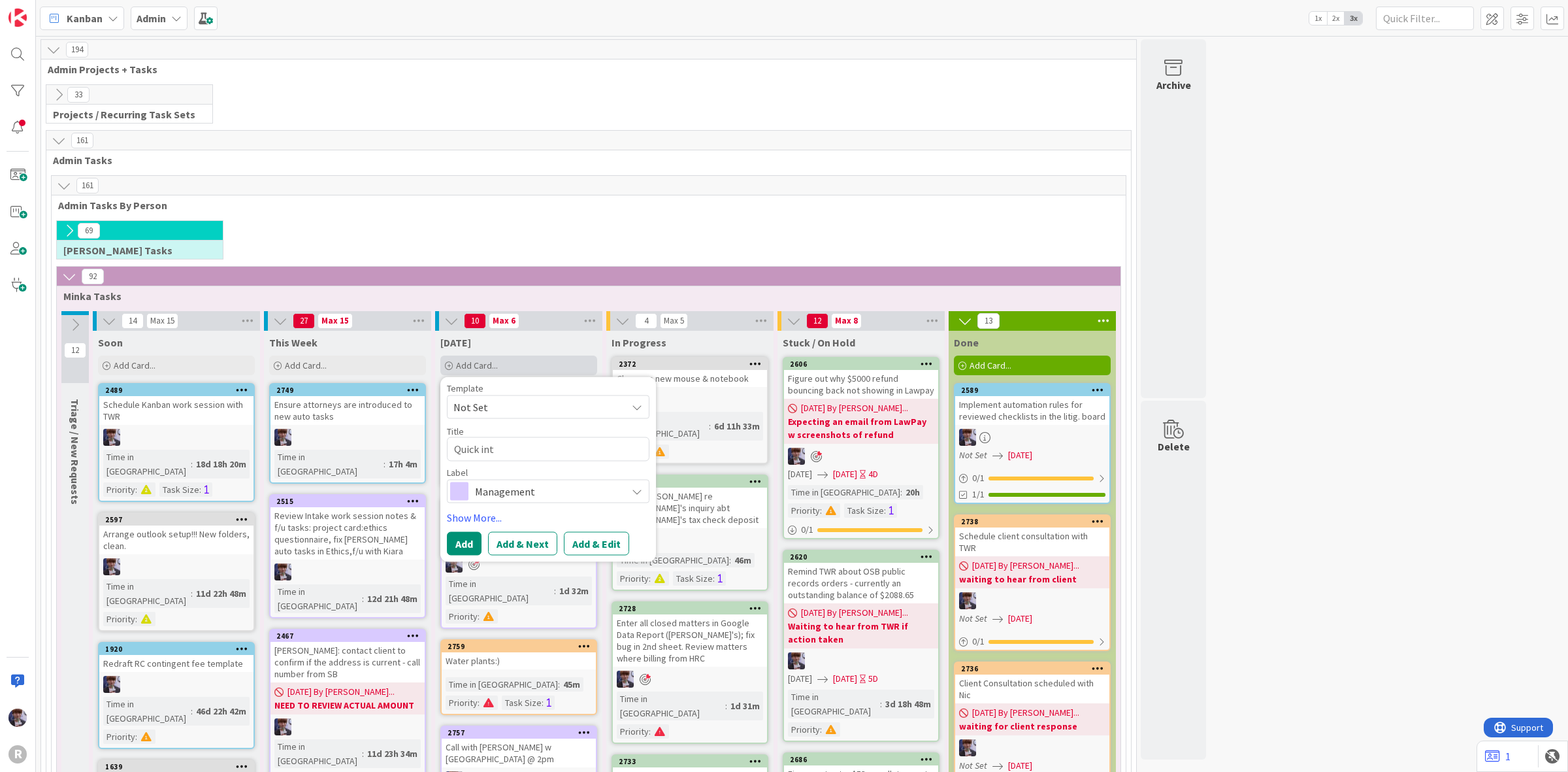
type textarea "Quick into"
type textarea "x"
type textarea "Quick intod"
type textarea "x"
type textarea "Quick intoduc"
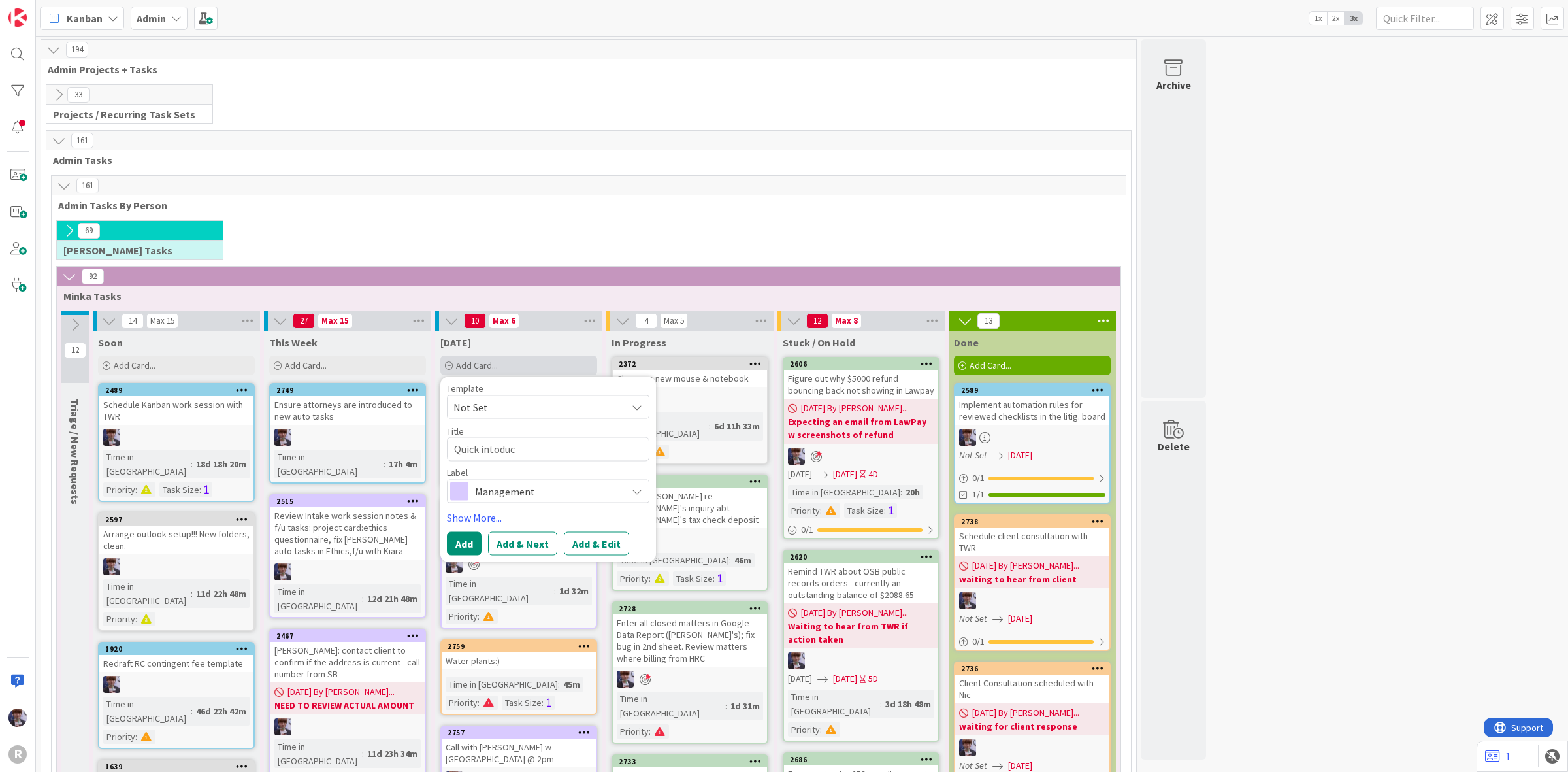
type textarea "x"
type textarea "Quick intoduct"
type textarea "x"
type textarea "Quick intoducti"
type textarea "x"
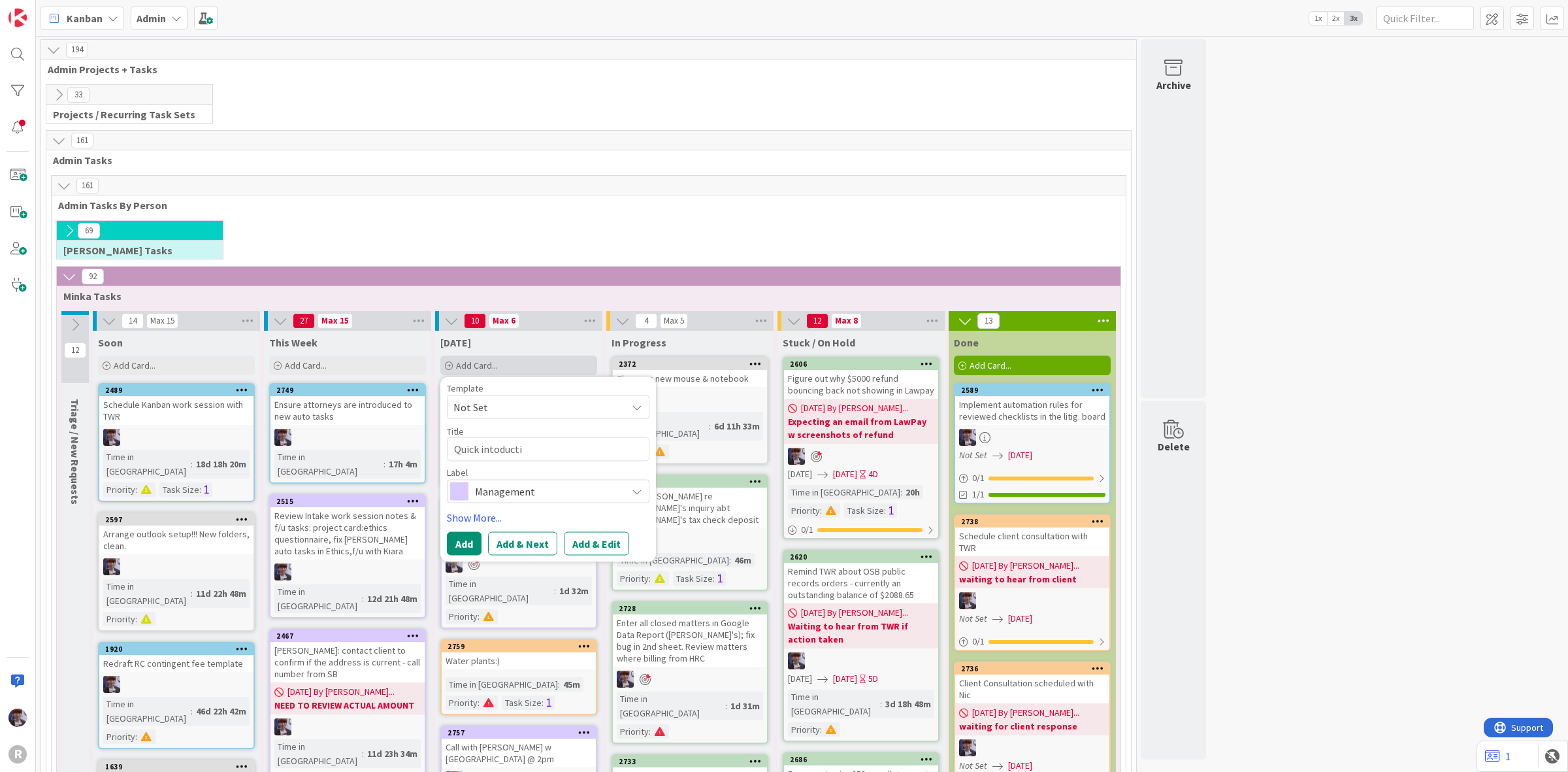
type textarea "Quick intoductio"
type textarea "x"
type textarea "Quick intoduction"
type textarea "x"
type textarea "Quick intoduction"
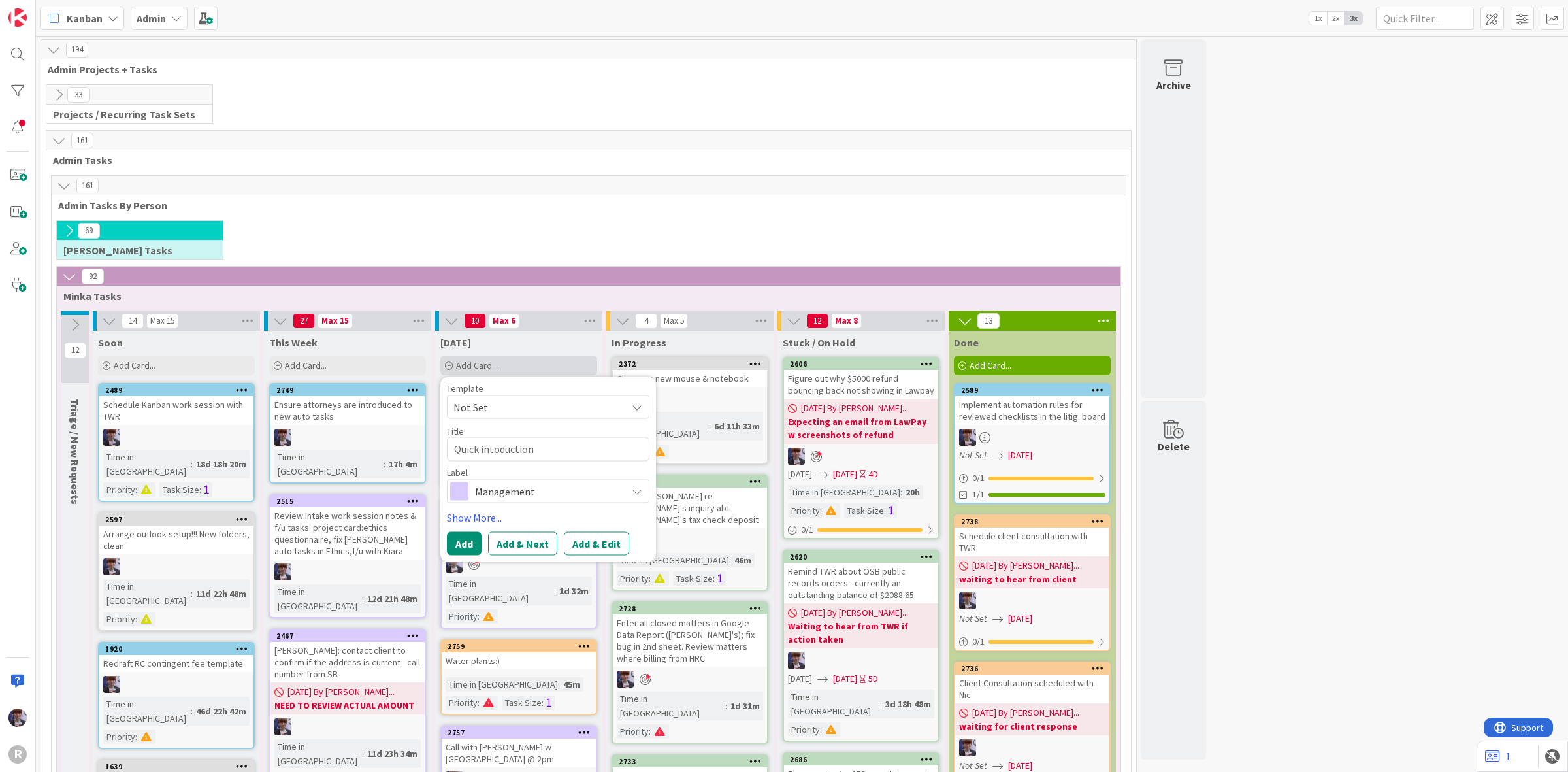
type textarea "x"
type textarea "Quick intoduction o"
type textarea "x"
type textarea "Quick intoduction of"
type textarea "x"
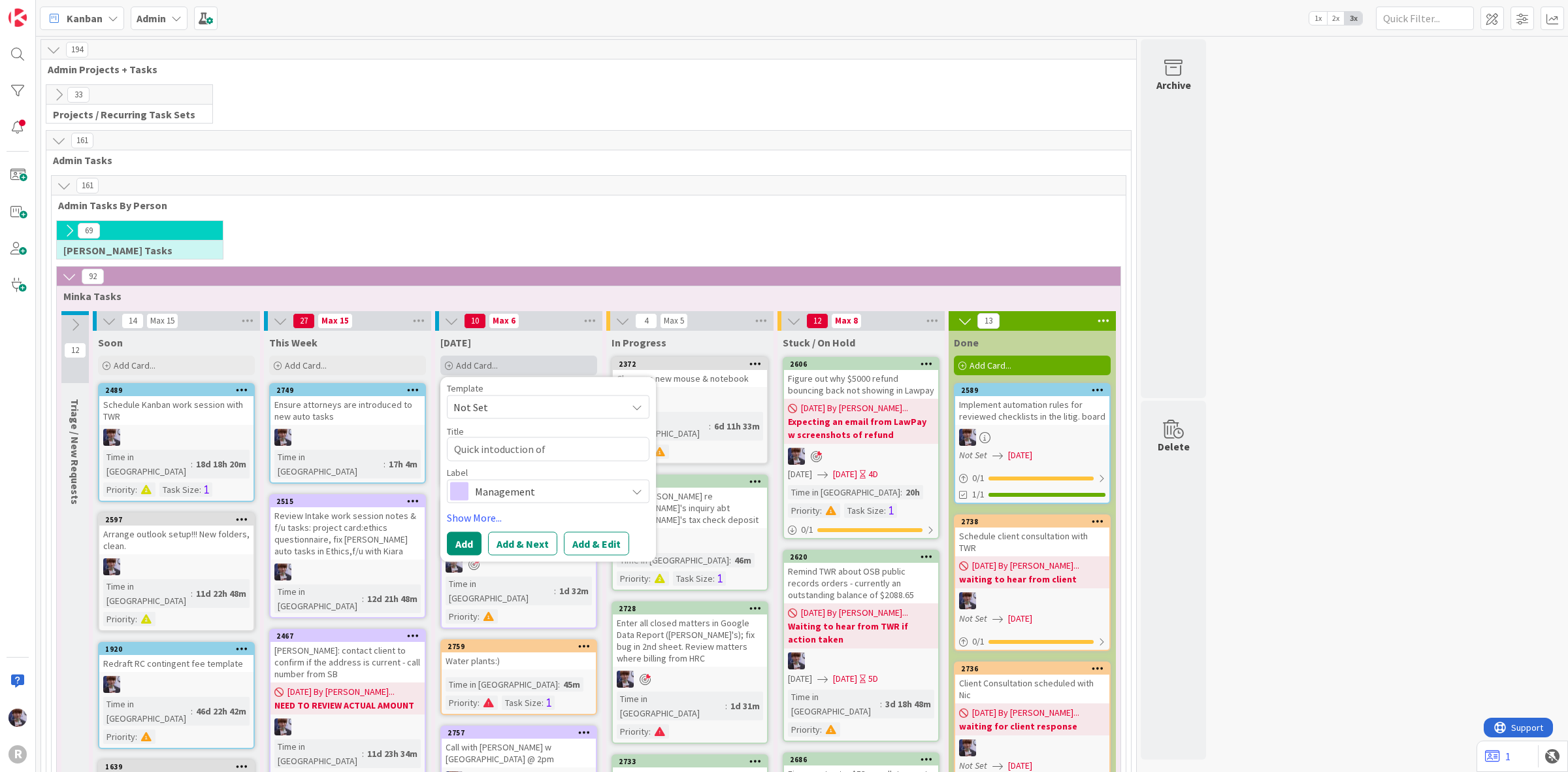
type textarea "Quick intoduction of"
drag, startPoint x: 476, startPoint y: 457, endPoint x: 505, endPoint y: 456, distance: 29.0
click at [505, 456] on textarea "Quick intoduction of" at bounding box center [548, 449] width 203 height 24
type textarea "x"
type textarea "Quick introduction of"
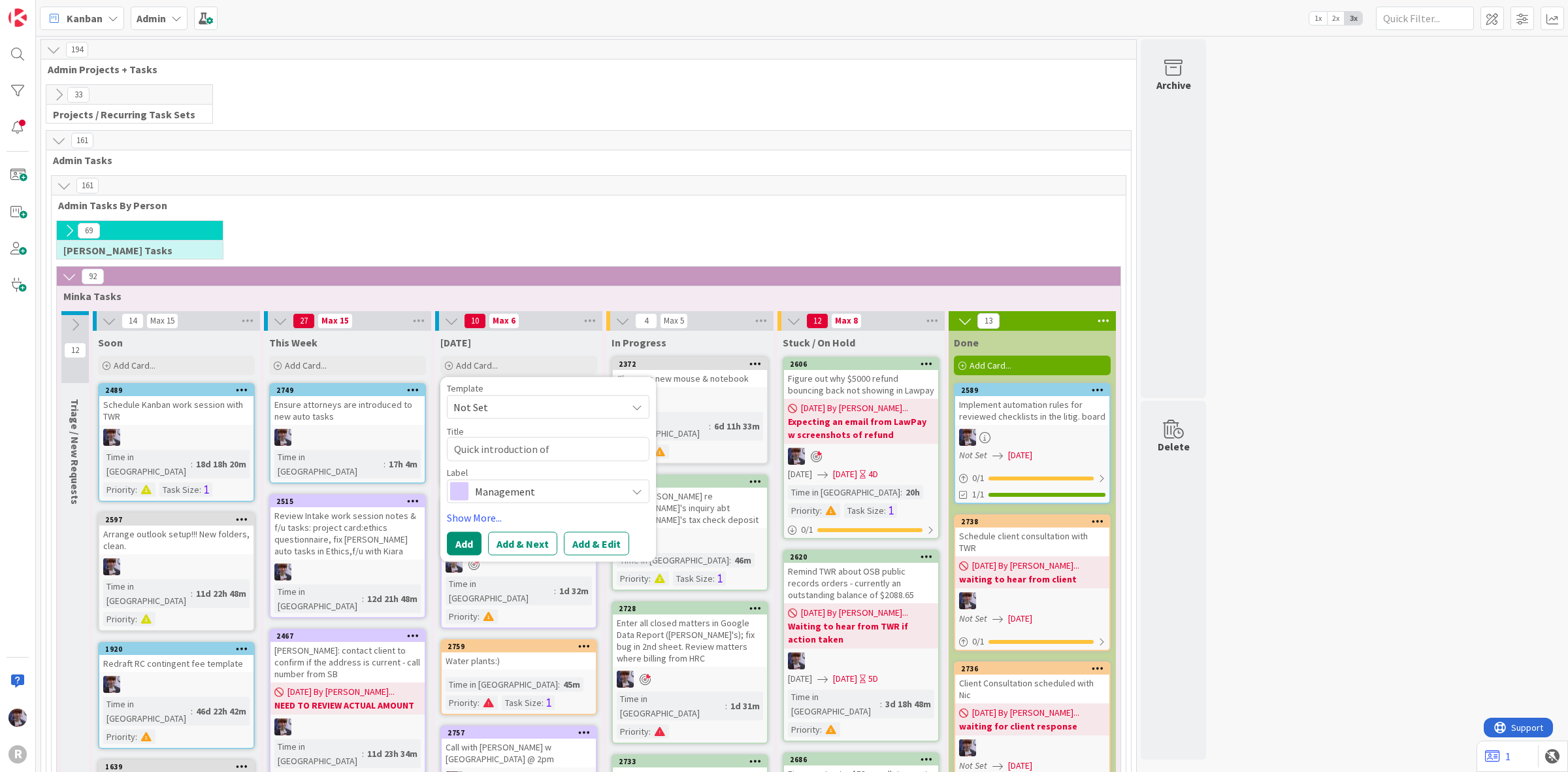
click at [585, 449] on textarea "Quick introduction of" at bounding box center [548, 449] width 203 height 24
type textarea "x"
type textarea "Quick introduction of a"
type textarea "x"
type textarea "Quick introduction of au"
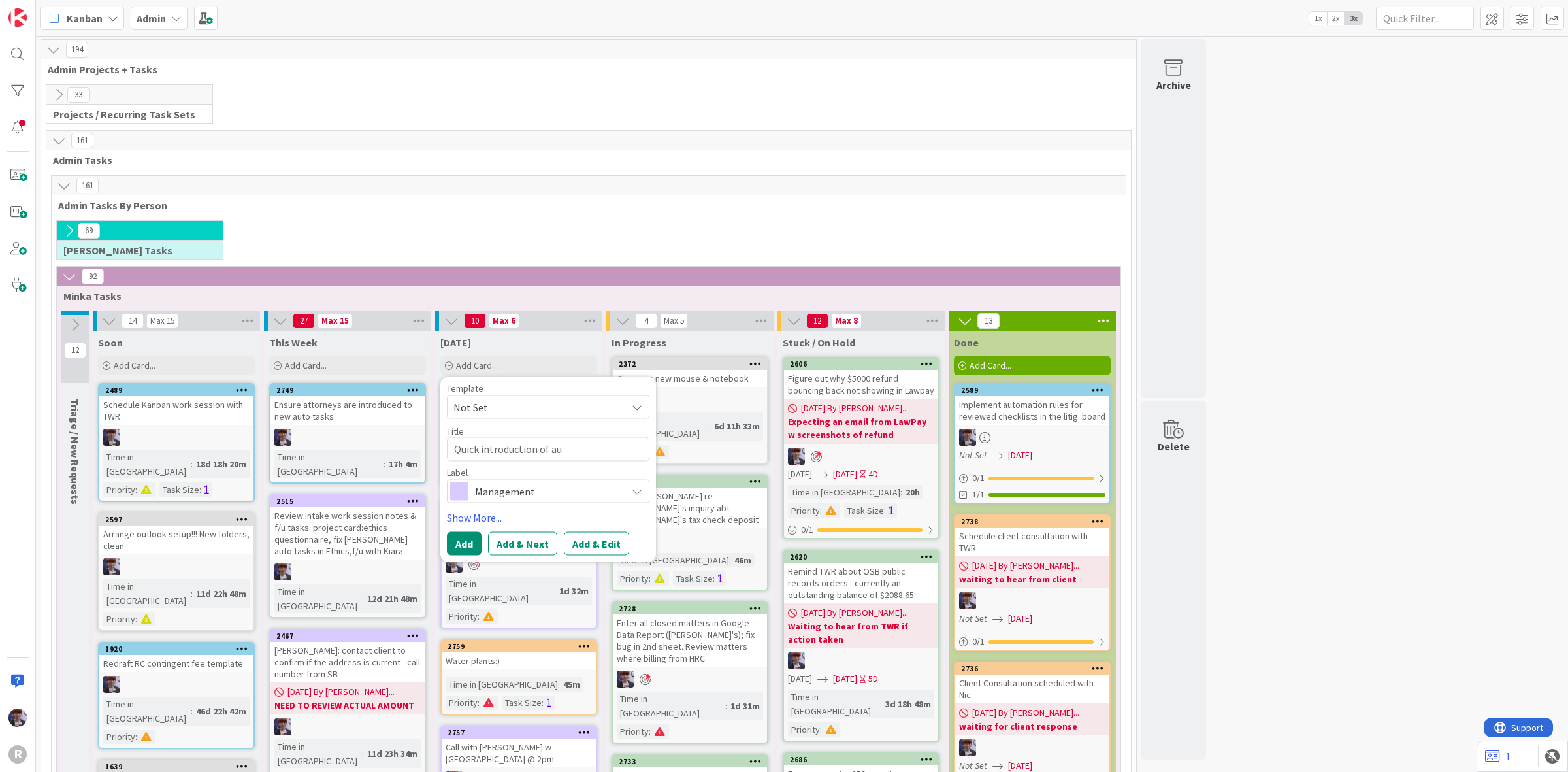
type textarea "x"
type textarea "Quick introduction of aut"
type textarea "x"
type textarea "Quick introduction of auto"
type textarea "x"
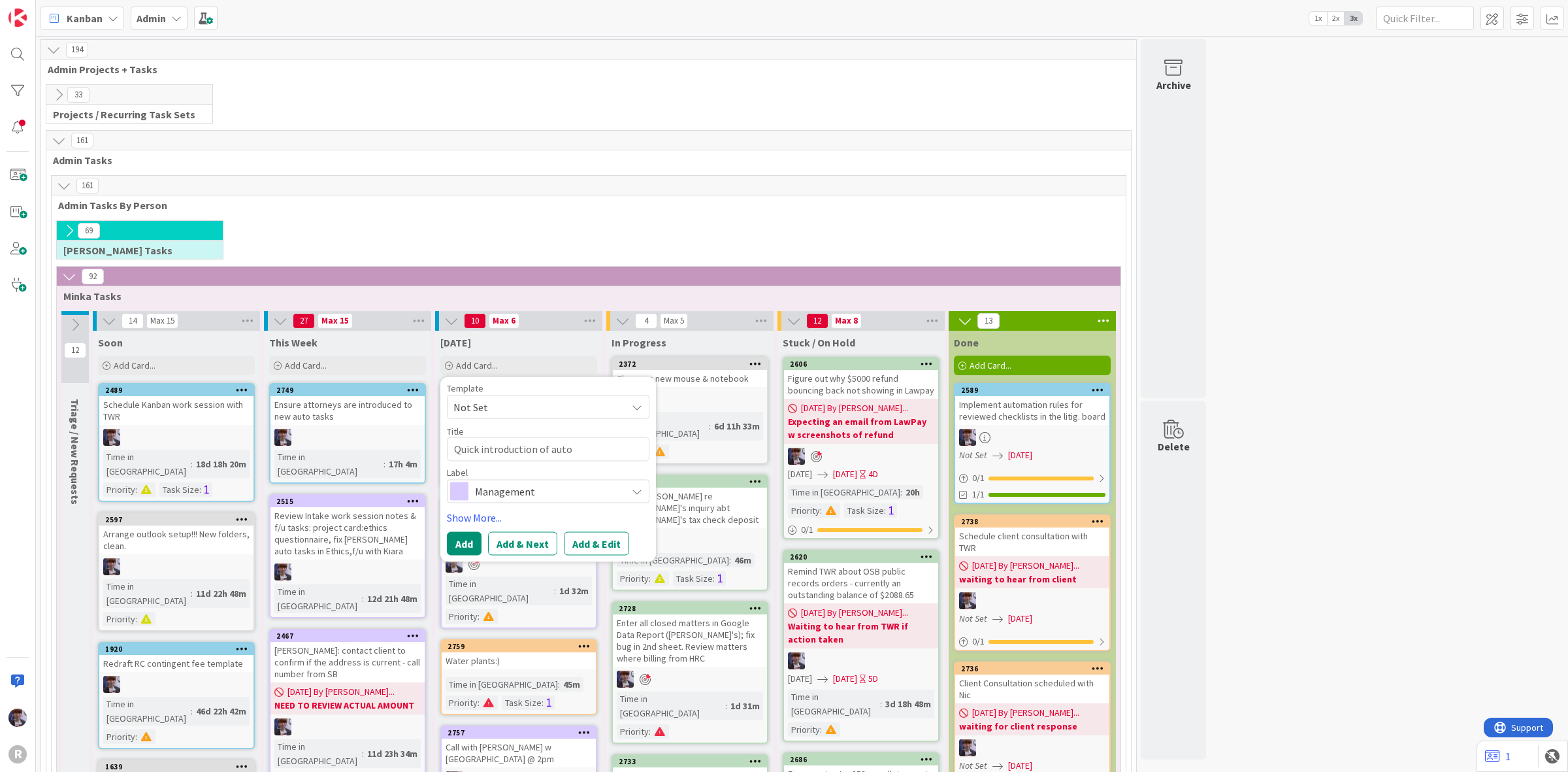
type textarea "Quick introduction of auto"
type textarea "x"
type textarea "Quick introduction of auto r"
type textarea "x"
type textarea "Quick introduction of auto ru"
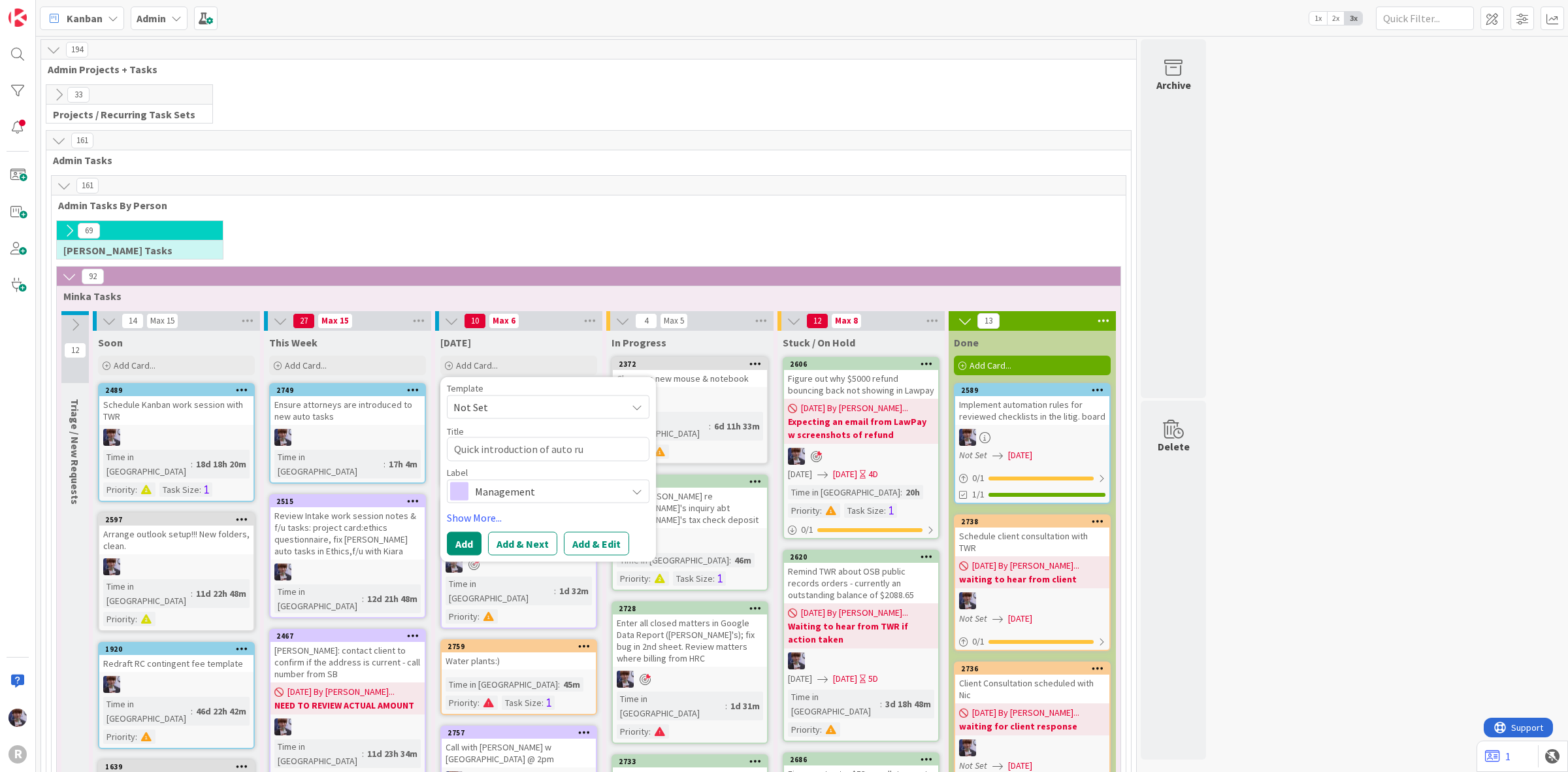
type textarea "x"
type textarea "Quick introduction of auto rul"
type textarea "x"
type textarea "Quick introduction of auto rule"
type textarea "x"
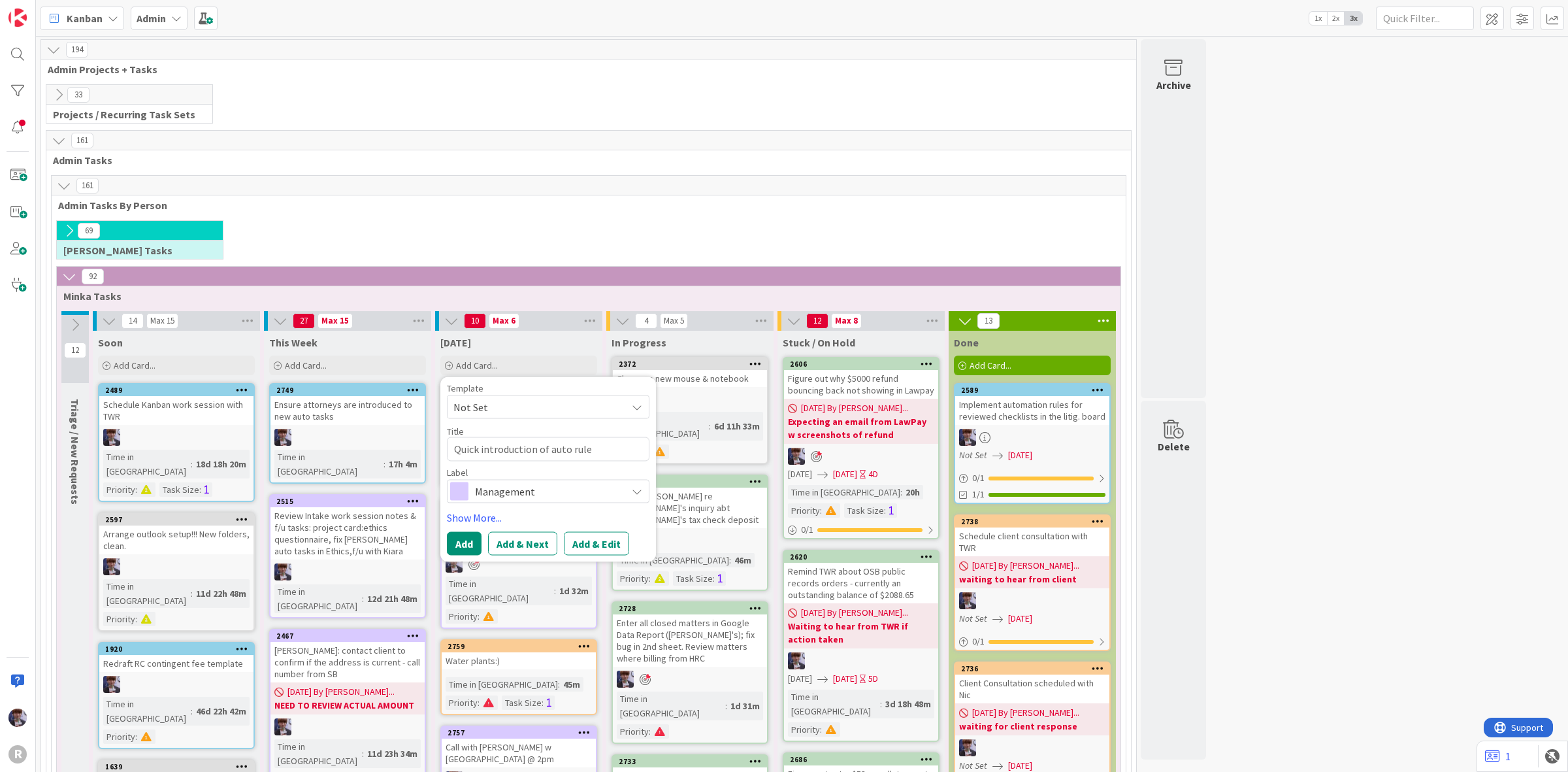
type textarea "Quick introduction of auto rules"
type textarea "x"
type textarea "Quick introduction of auto rules"
type textarea "x"
type textarea "Quick introduction of auto rules r"
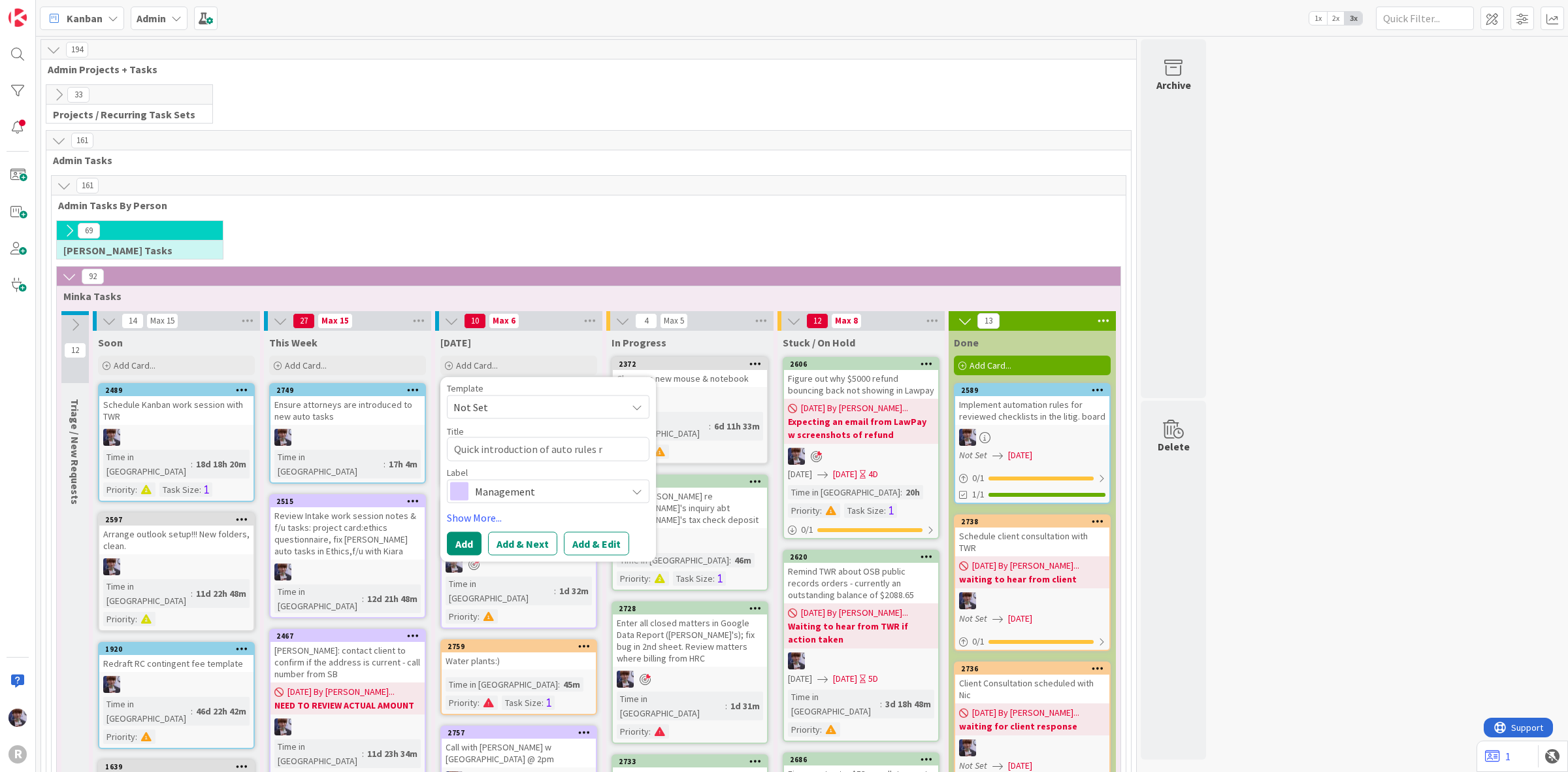
type textarea "x"
type textarea "Quick introduction of auto rules ro"
type textarea "x"
type textarea "Quick introduction of auto rules rol"
type textarea "x"
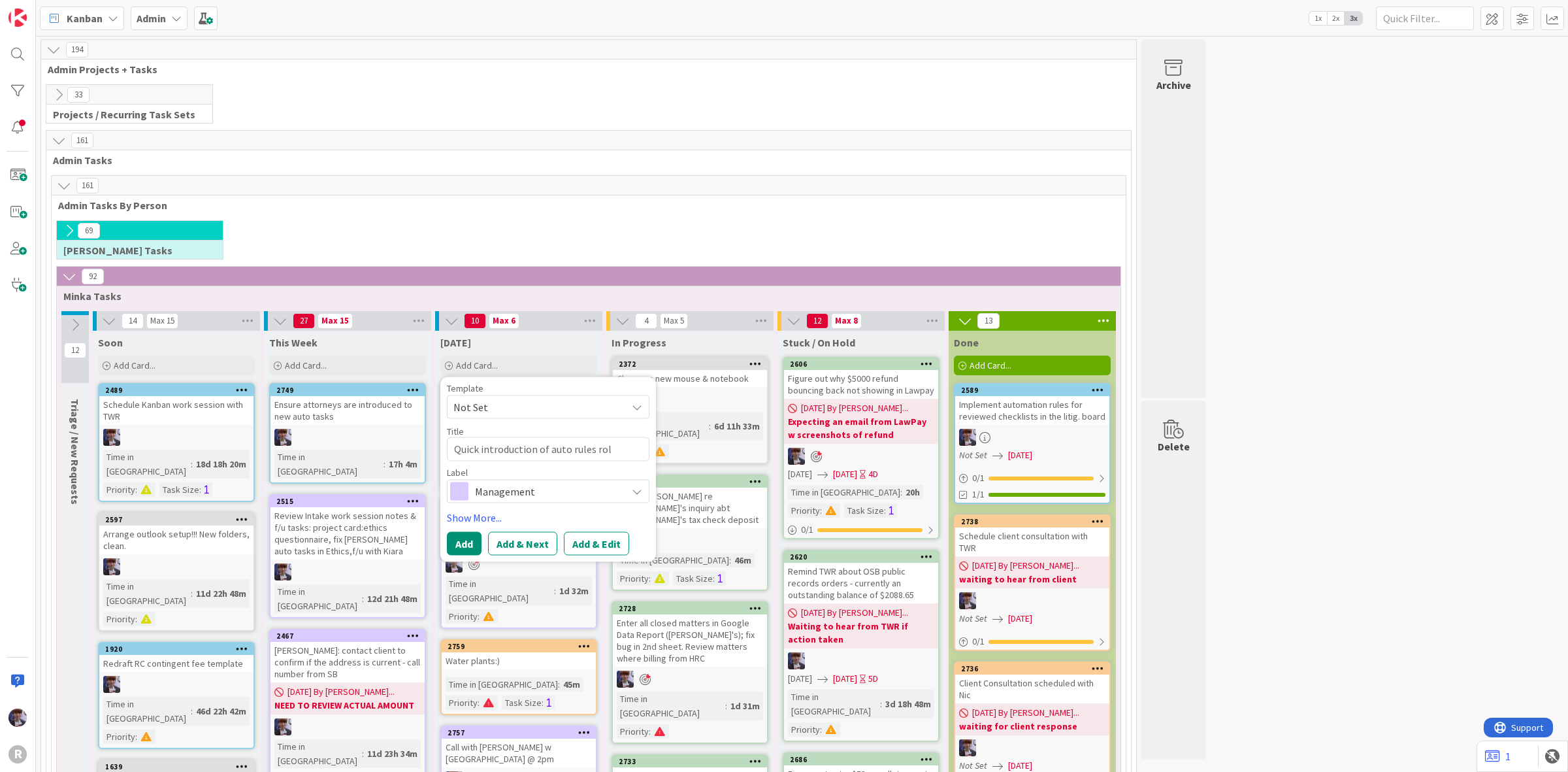
type textarea "Quick introduction of auto rules roll"
type textarea "x"
type textarea "Quick introduction of auto rules rol"
type textarea "x"
type textarea "Quick introduction of auto rules ro"
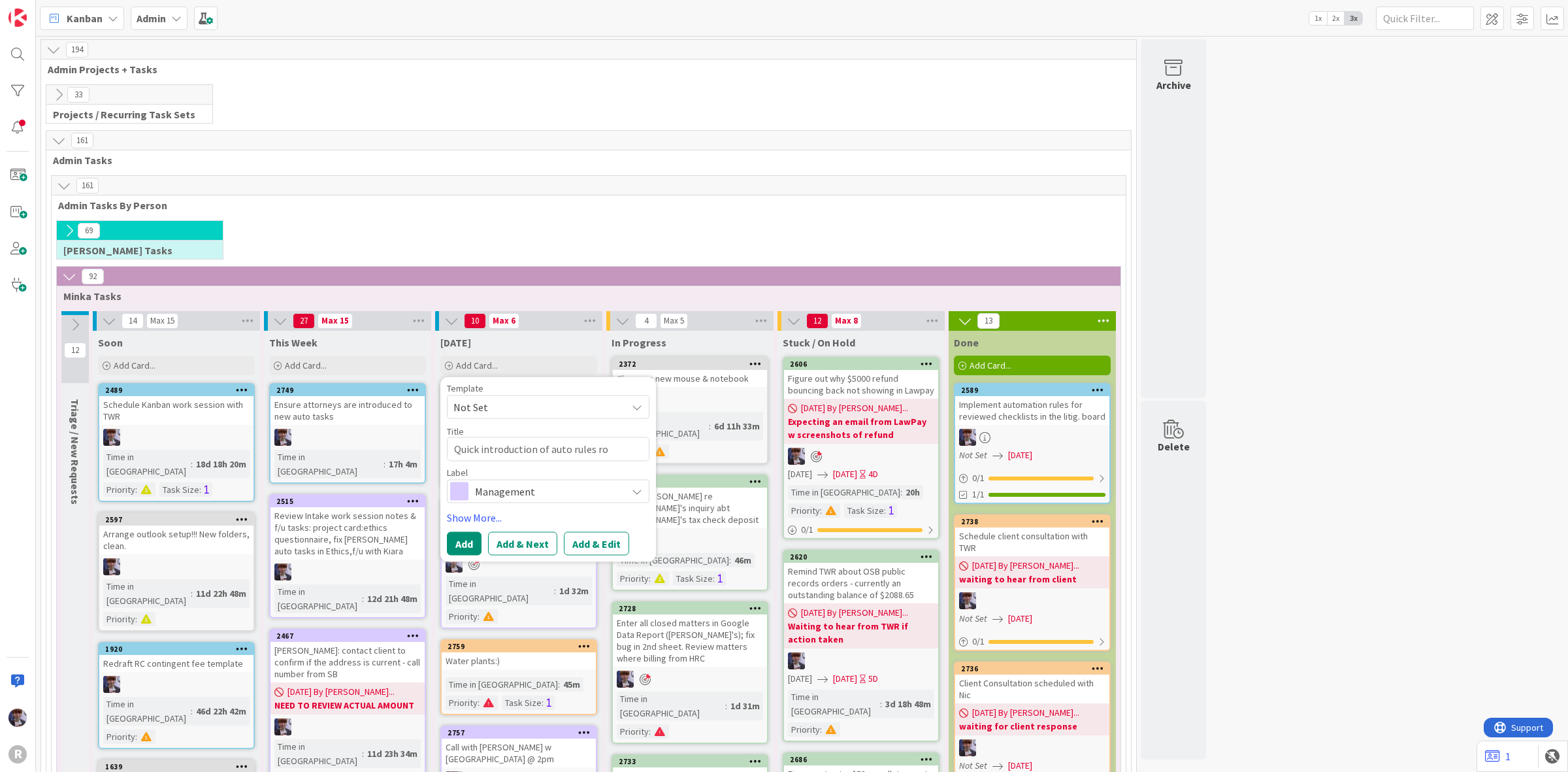
type textarea "x"
type textarea "Quick introduction of auto rules r"
type textarea "x"
type textarea "Quick introduction of auto rules"
type textarea "x"
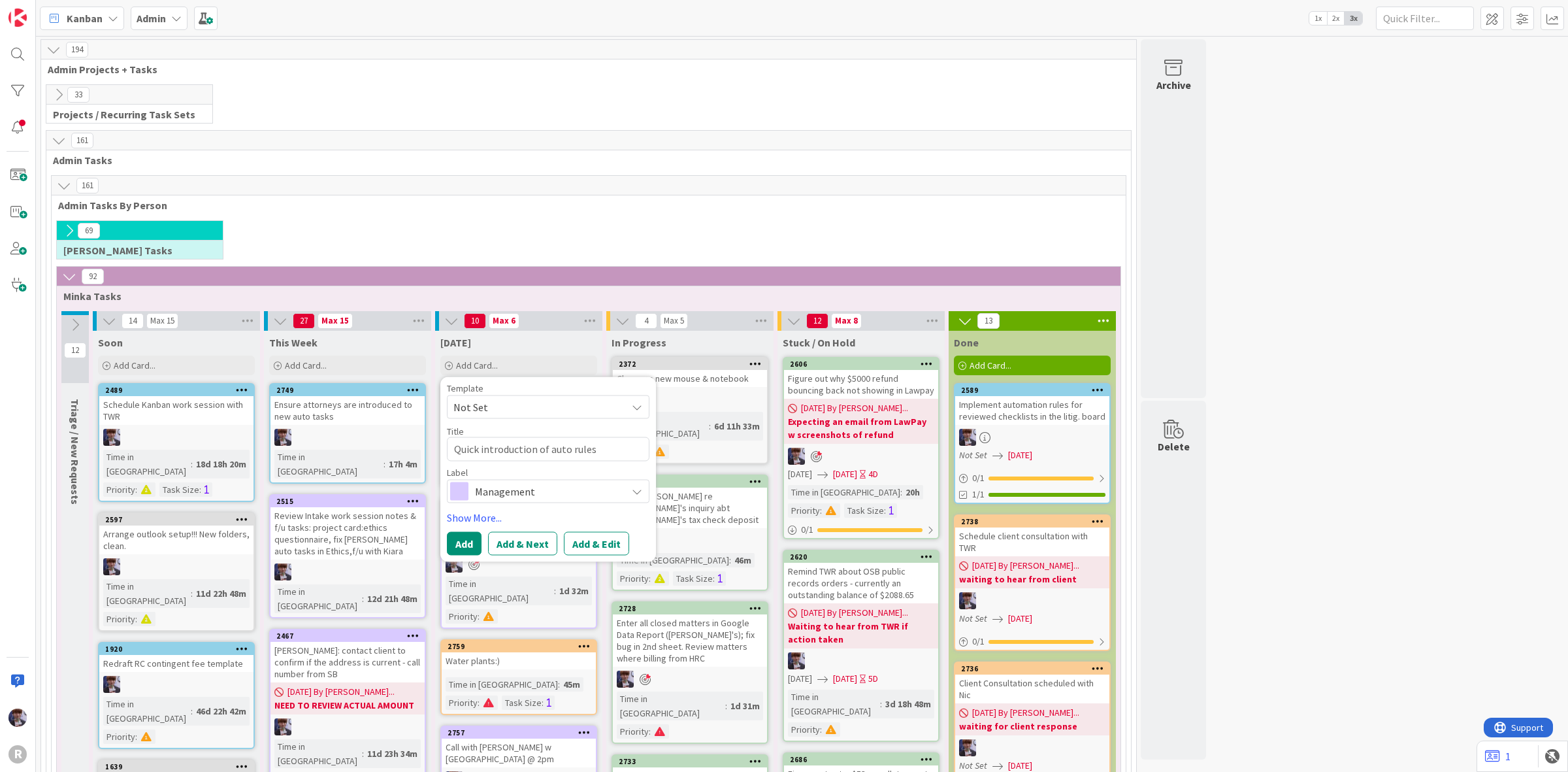
type textarea "Quick introduction of auto rules"
type textarea "x"
type textarea "Quick introduction of auto rule"
type textarea "x"
type textarea "Quick introduction of auto rul"
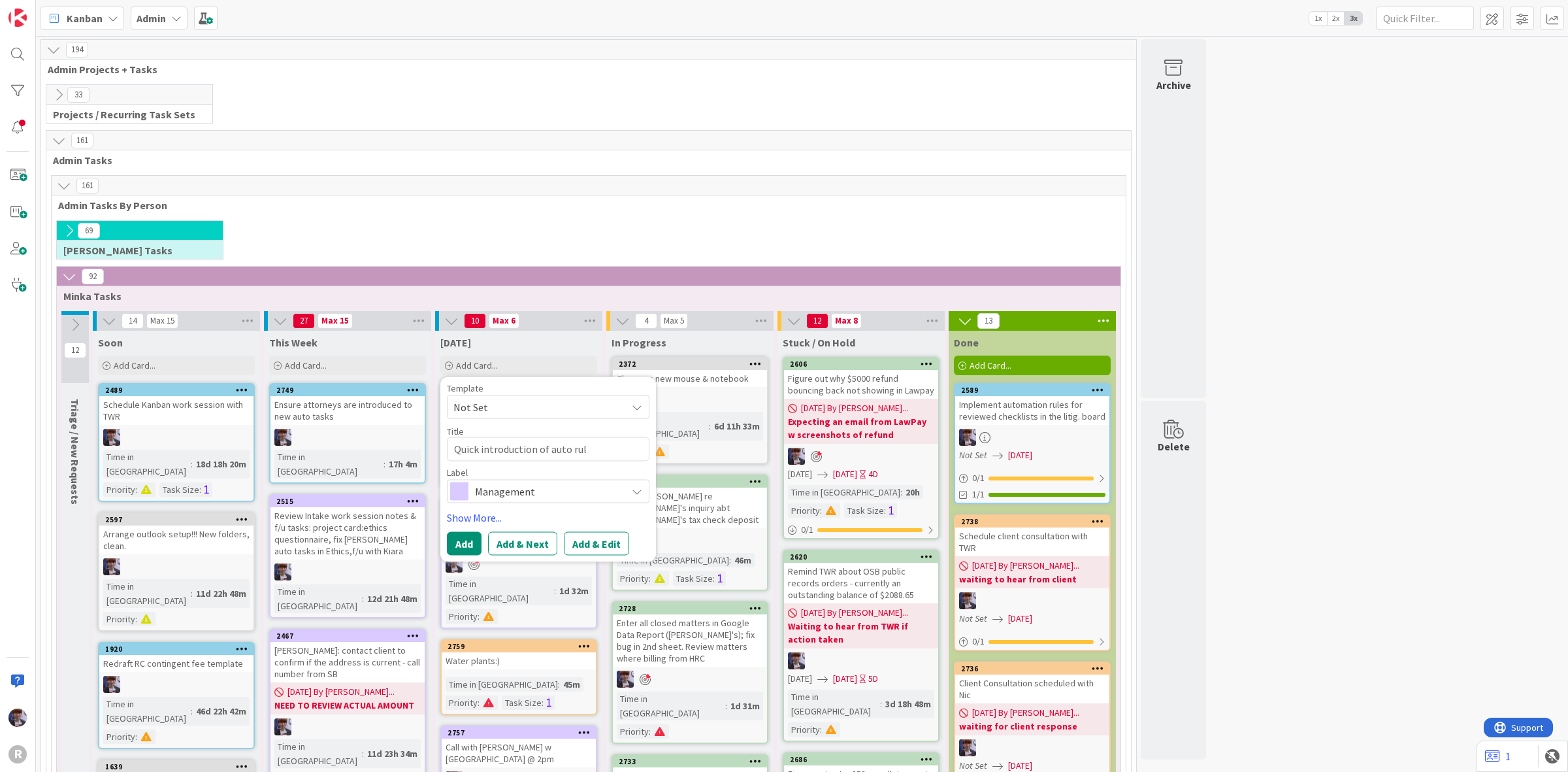
type textarea "x"
type textarea "Quick introduction of auto r"
type textarea "x"
type textarea "Quick introduction of auto"
type textarea "x"
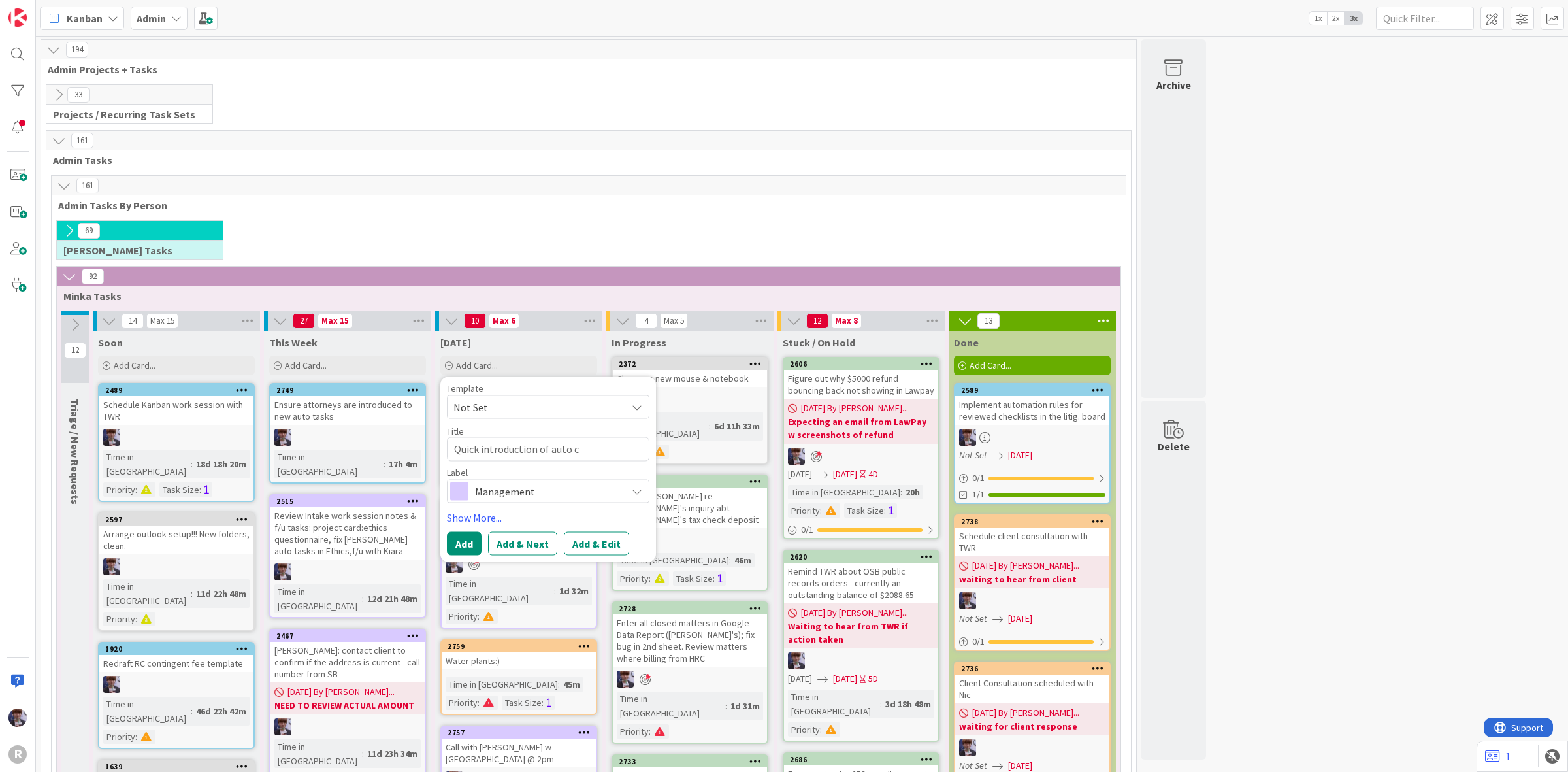
type textarea "Quick introduction of auto ch"
type textarea "x"
type textarea "Quick introduction of auto che"
type textarea "x"
type textarea "Quick introduction of auto chec"
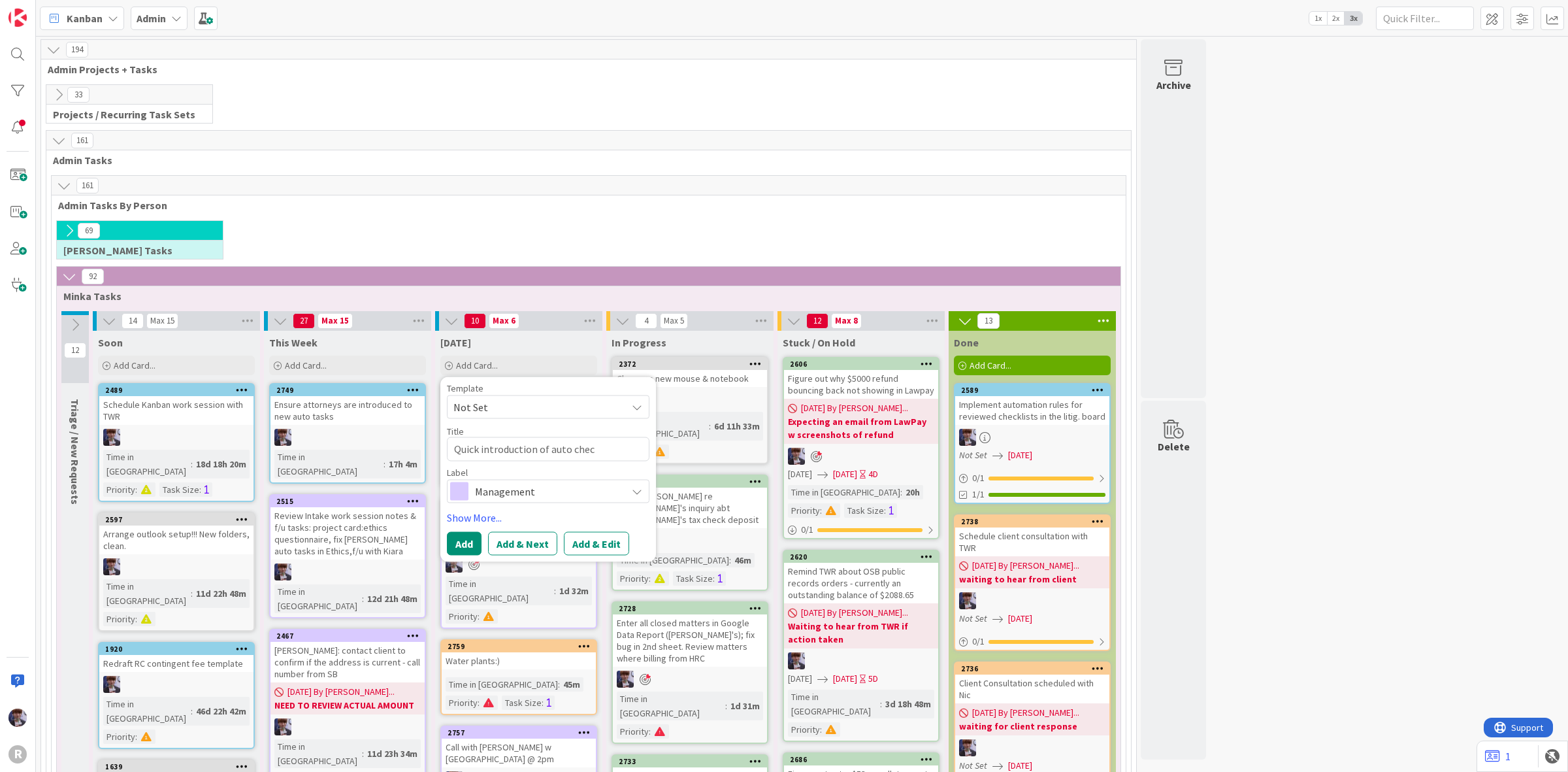
type textarea "x"
type textarea "Quick introduction of auto check"
type textarea "x"
type textarea "Quick introduction of auto checkl"
type textarea "x"
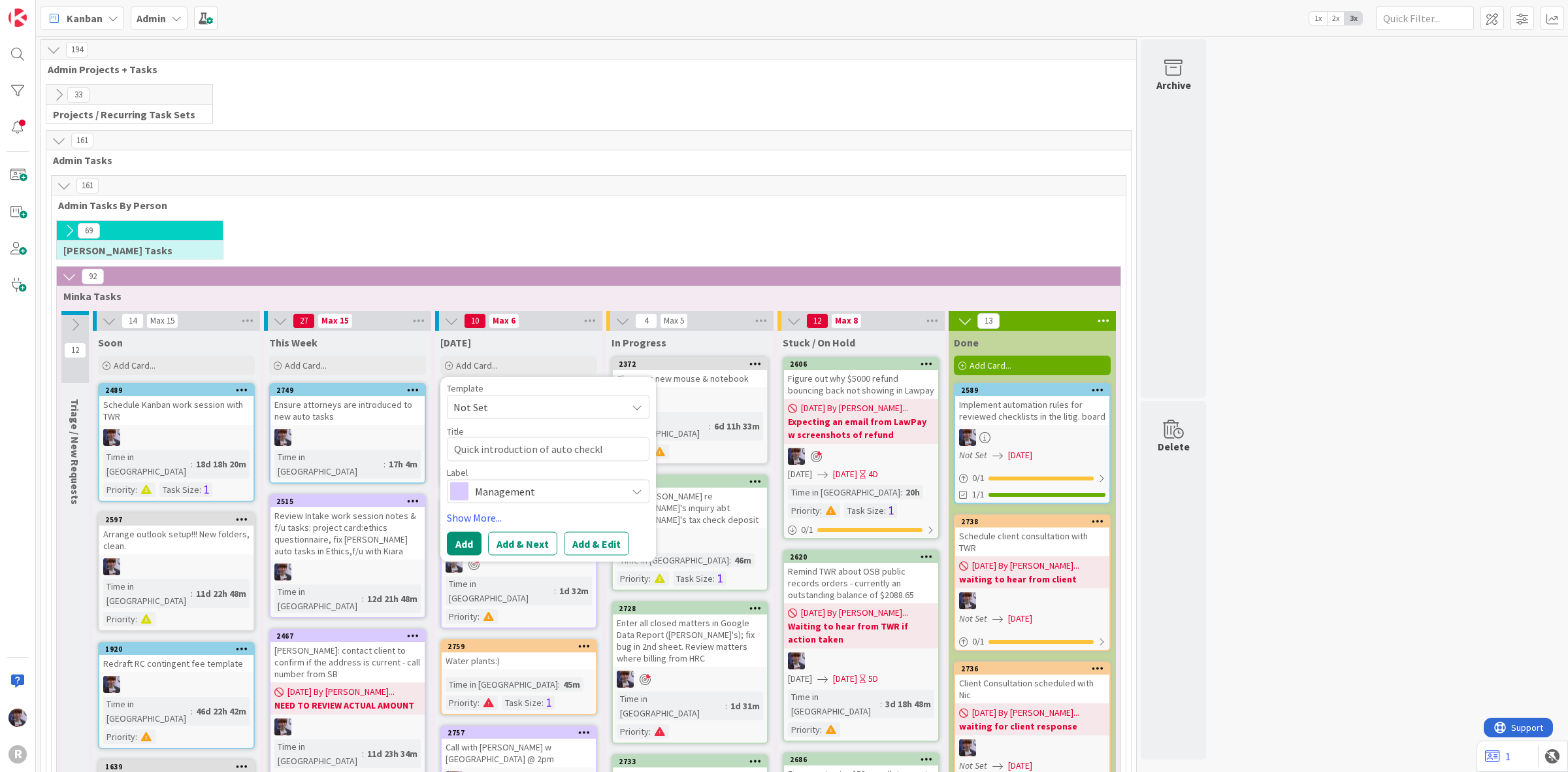
type textarea "Quick introduction of auto checkli"
type textarea "x"
type textarea "Quick introduction of auto checklis"
type textarea "x"
type textarea "Quick introduction of auto checklist"
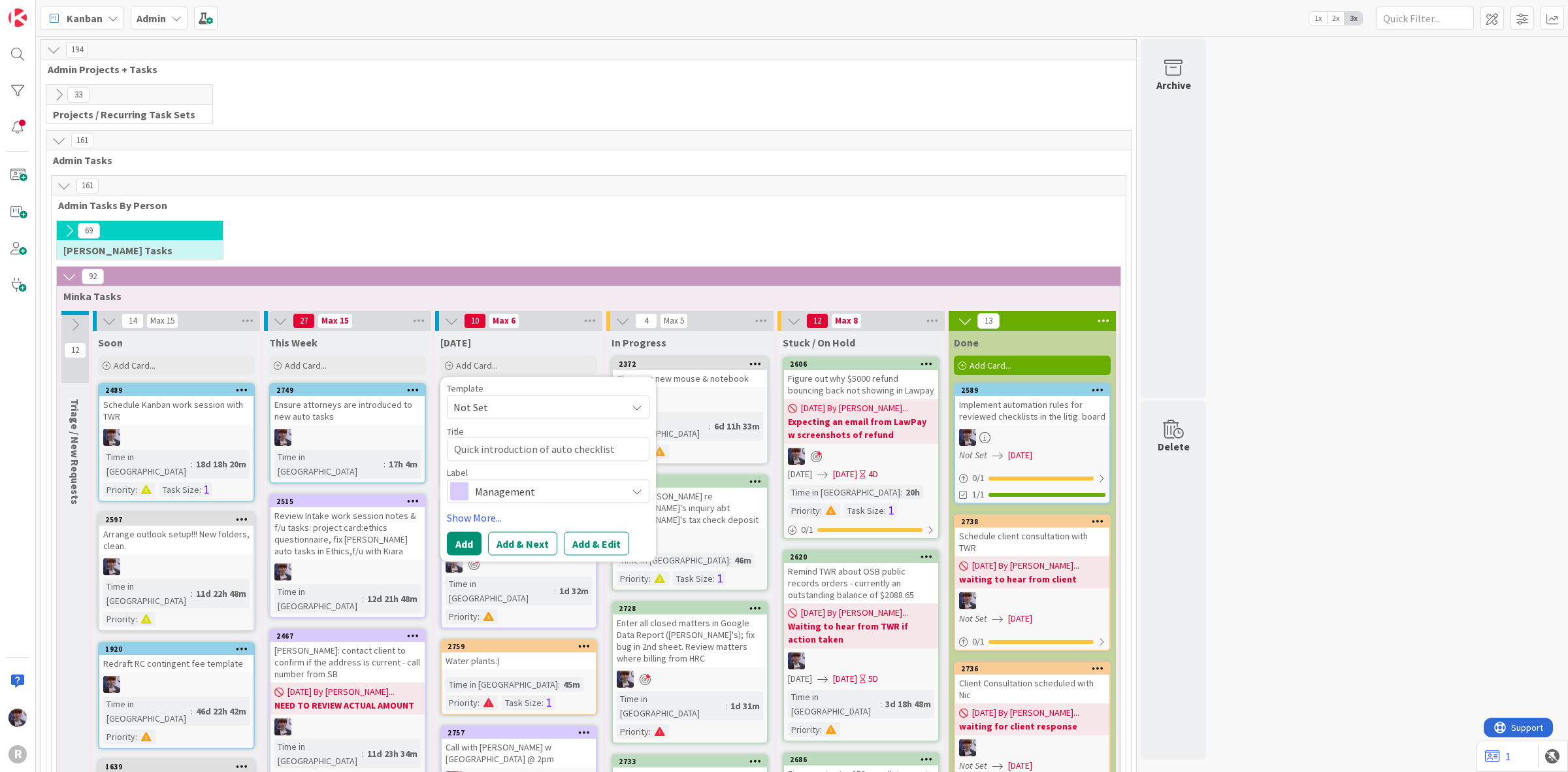
type textarea "x"
type textarea "Quick introduction of auto checklist"
type textarea "x"
type textarea "Quick introduction of auto checklist ro"
type textarea "x"
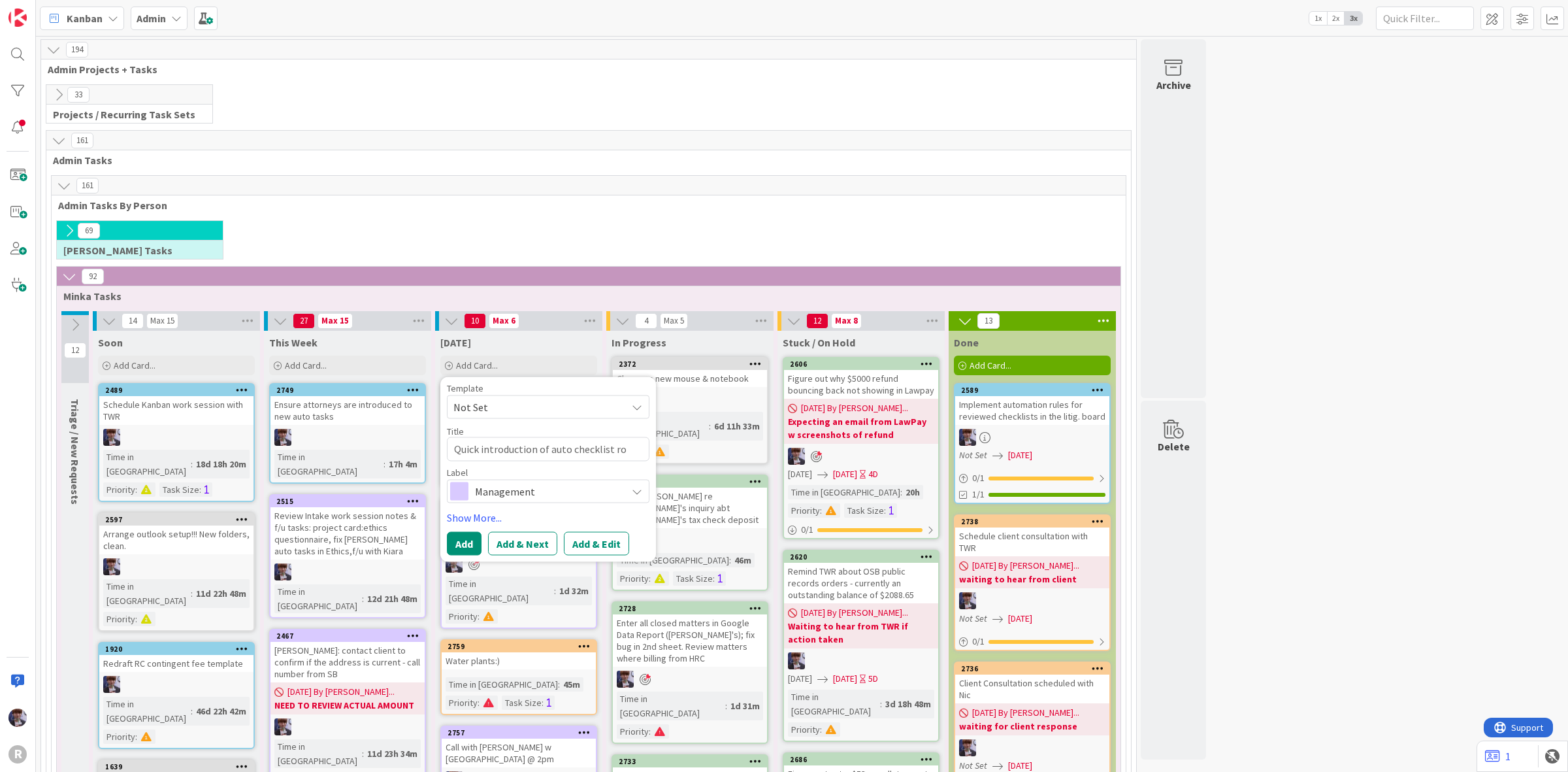
type textarea "Quick introduction of auto checklist rol"
type textarea "x"
type textarea "Quick introduction of auto checklist roll"
type textarea "x"
type textarea "Quick introduction of auto checklist roll-"
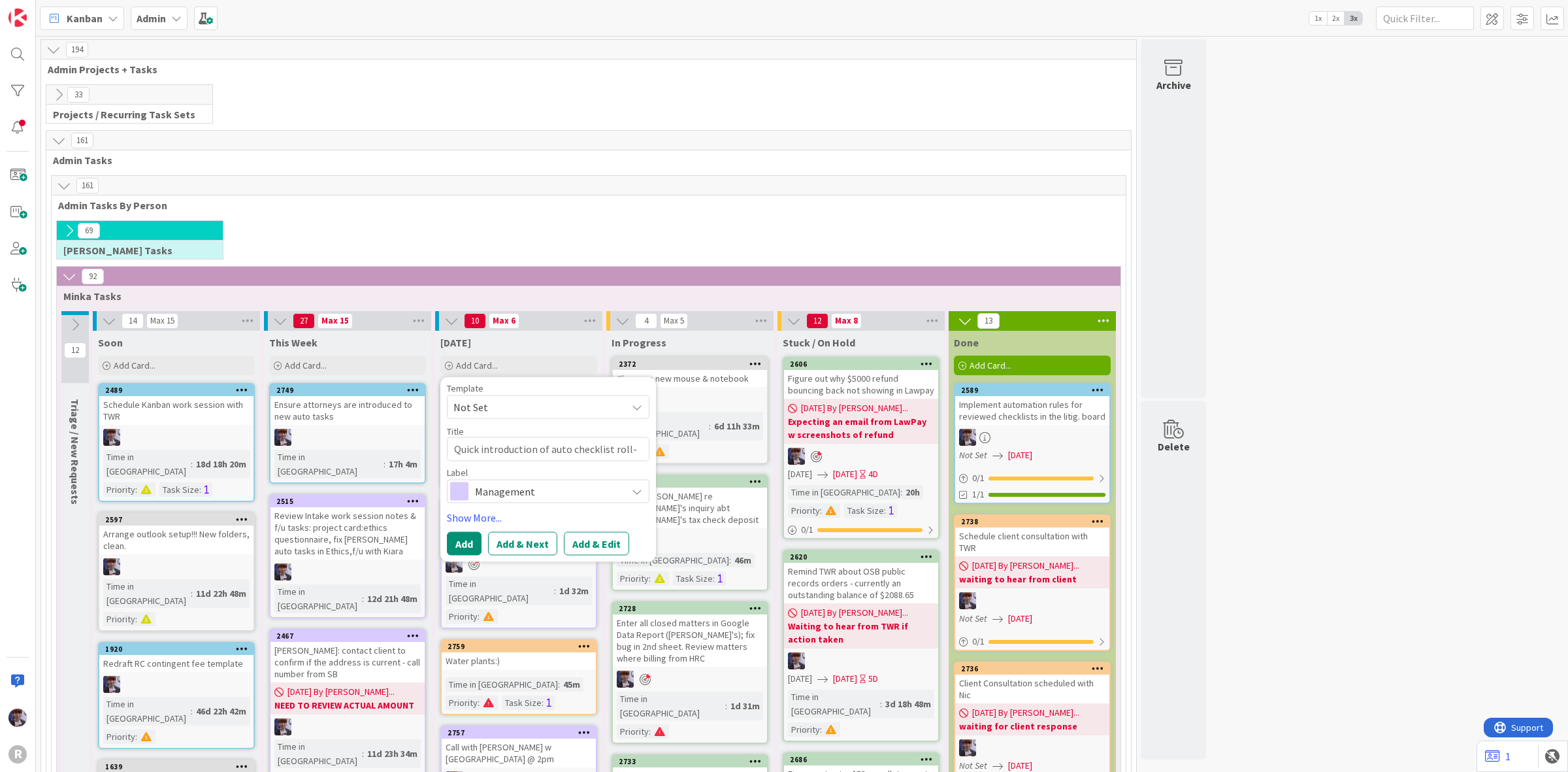
type textarea "x"
type textarea "Quick introduction of auto checklist roll-o"
type textarea "x"
type textarea "Quick introduction of auto checklist roll-ou"
type textarea "x"
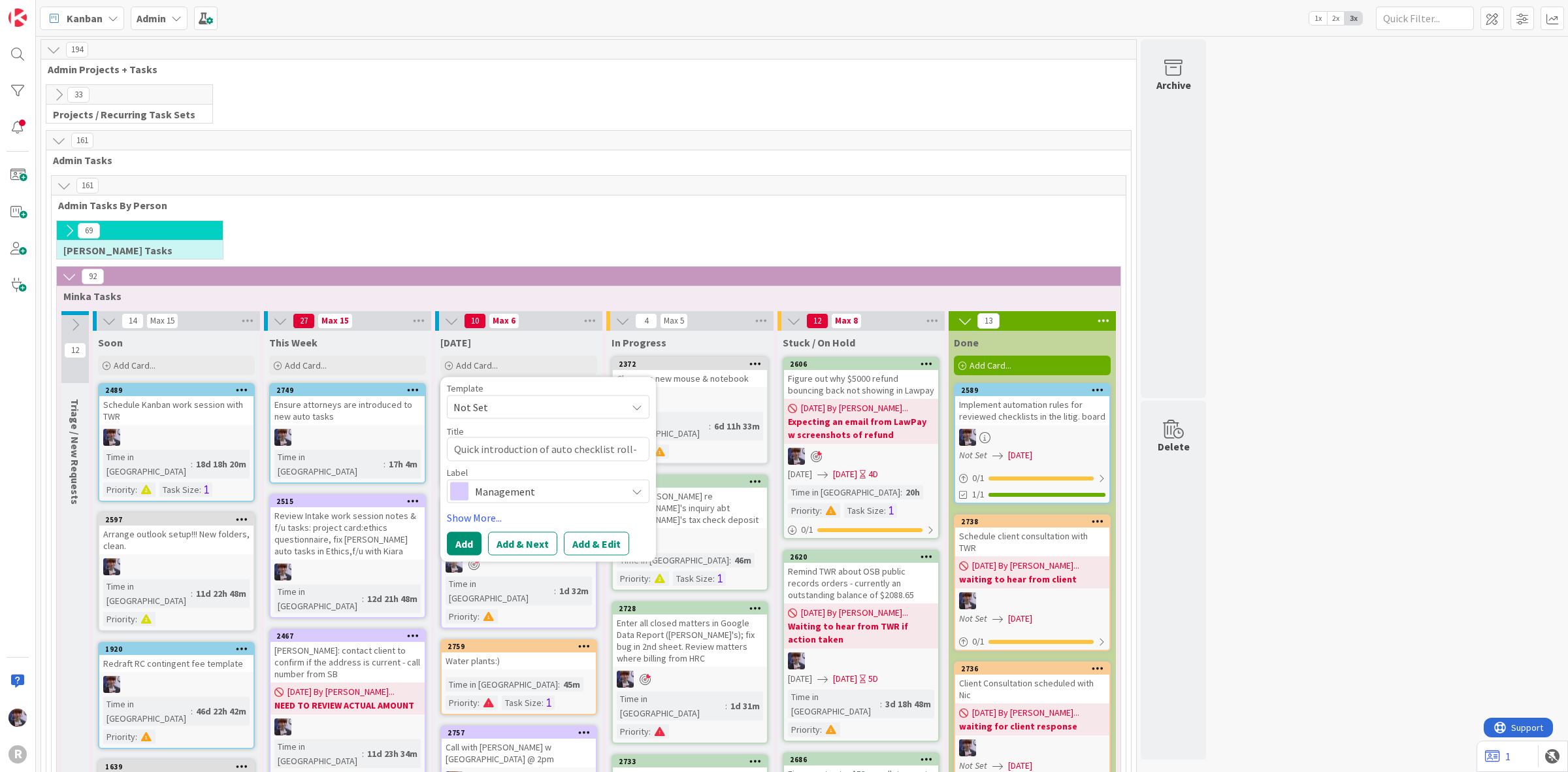
type textarea "Quick introduction of auto checklist roll-out"
type textarea "x"
type textarea "Quick introduction of auto checklist roll-out"
type textarea "x"
type textarea "Quick introduction of auto checklist roll-out t"
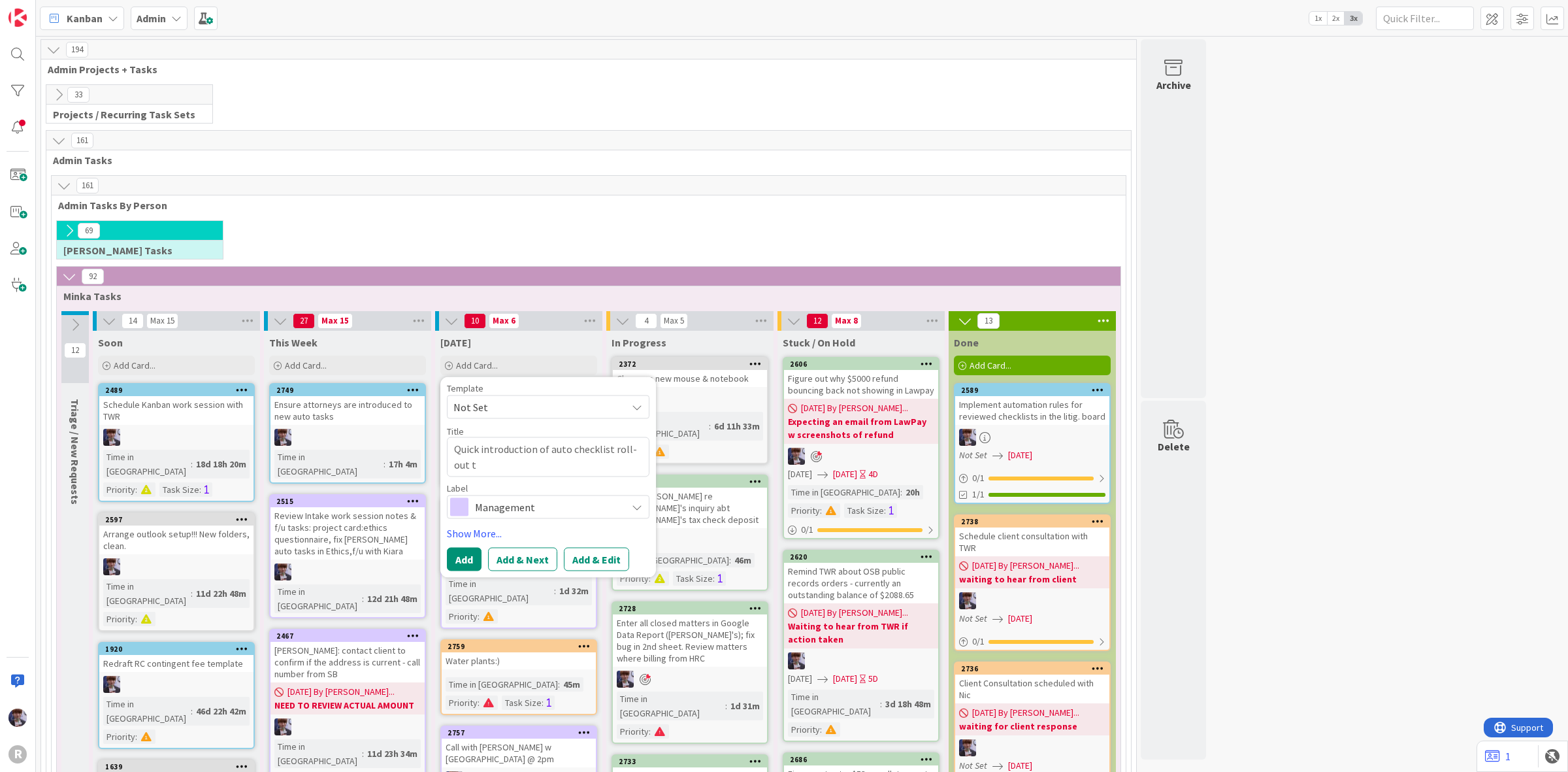
type textarea "x"
type textarea "Quick introduction of auto checklist roll-out to"
type textarea "x"
type textarea "Quick introduction of auto checklist roll-out to"
type textarea "x"
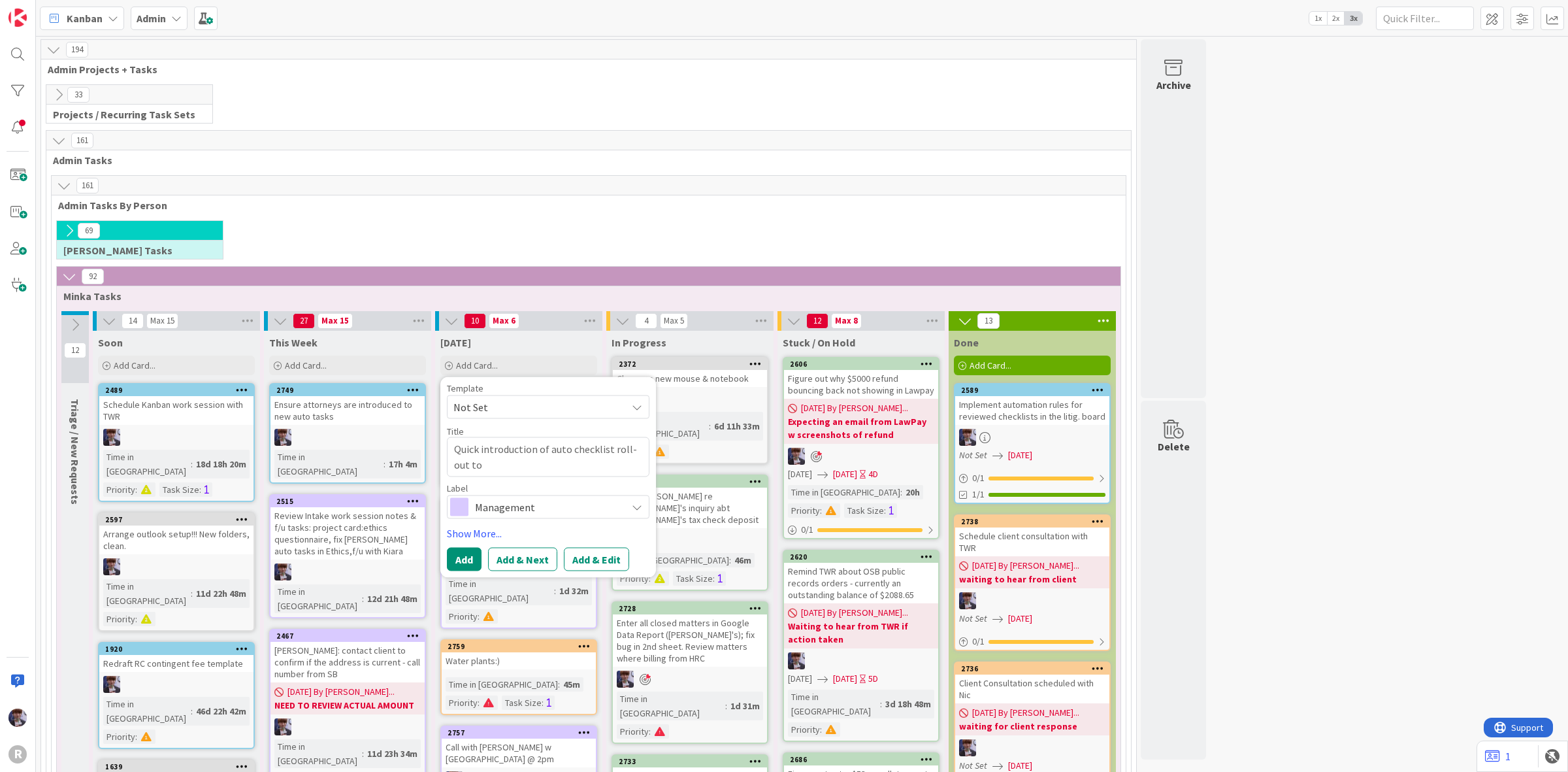
type textarea "Quick introduction of auto checklist roll-out to t"
type textarea "x"
type textarea "Quick introduction of auto checklist roll-out to th"
type textarea "x"
type textarea "Quick introduction of auto checklist roll-out to the"
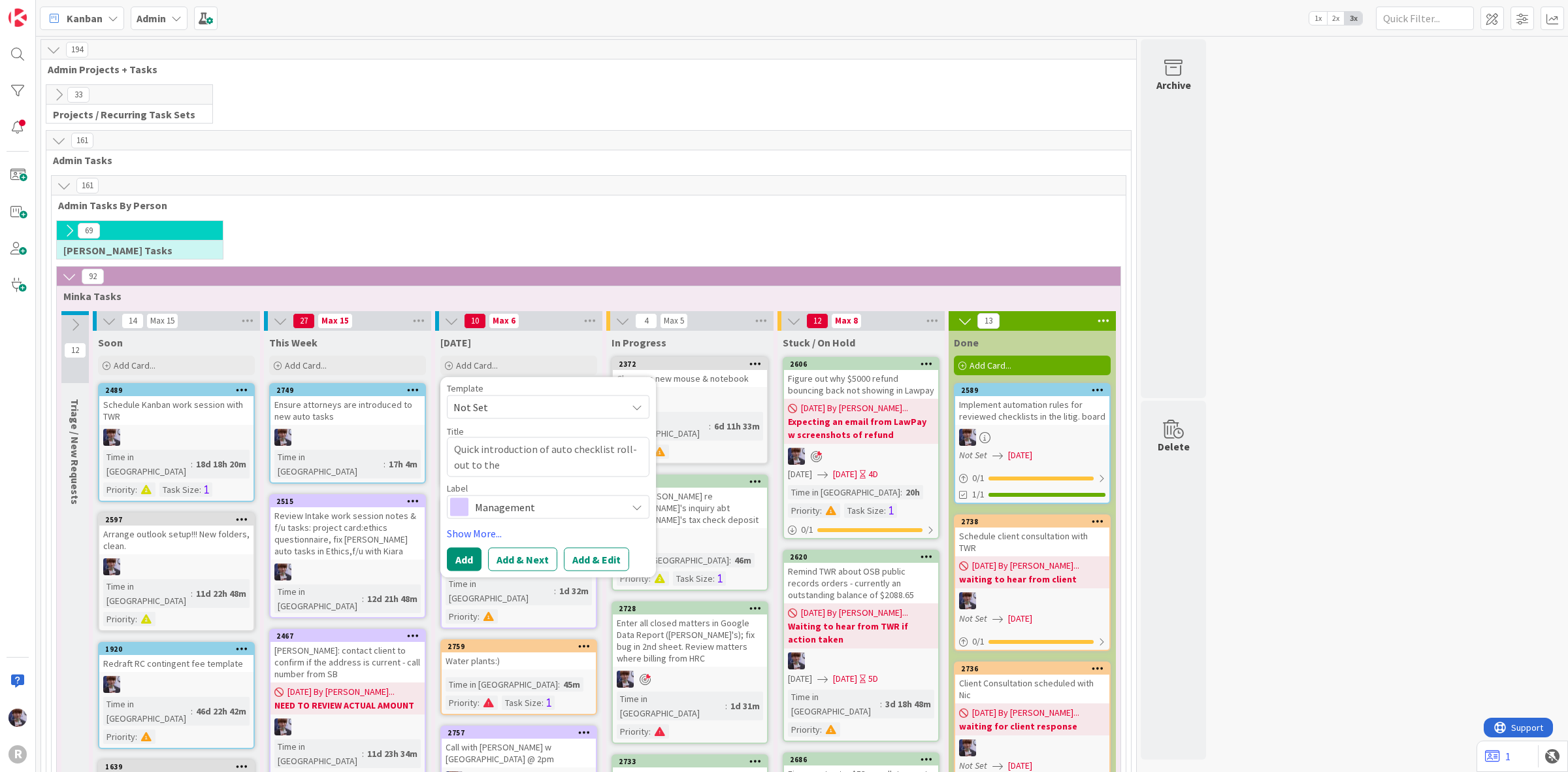
type textarea "x"
type textarea "Quick introduction of auto checklist roll-out to the t"
type textarea "x"
type textarea "Quick introduction of auto checklist roll-out to the th"
type textarea "x"
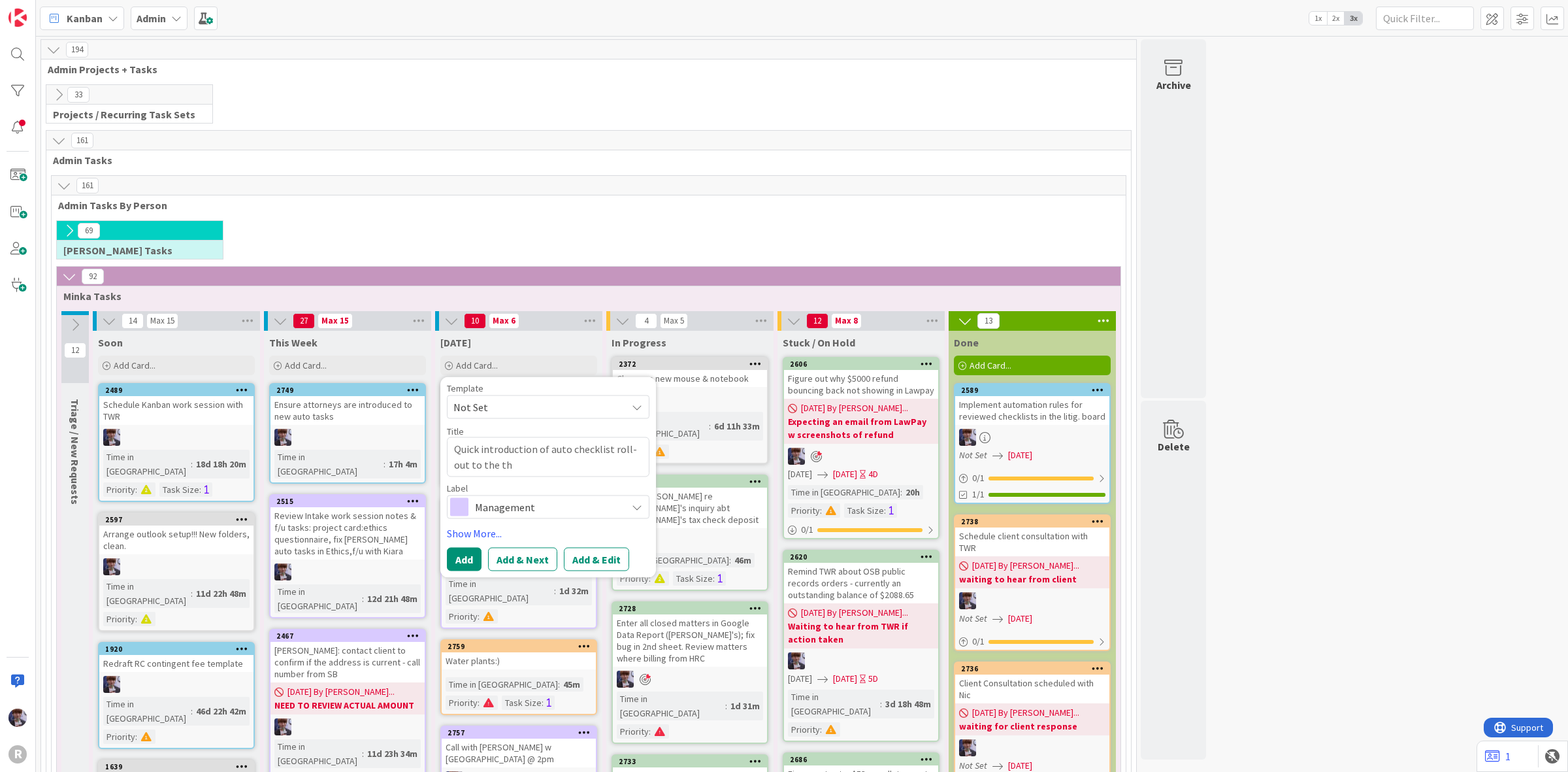
type textarea "Quick introduction of auto checklist roll-out to the the"
type textarea "x"
type textarea "Quick introduction of auto checklist roll-out to the thea"
type textarea "x"
type textarea "Quick introduction of auto checklist roll-out to the theam"
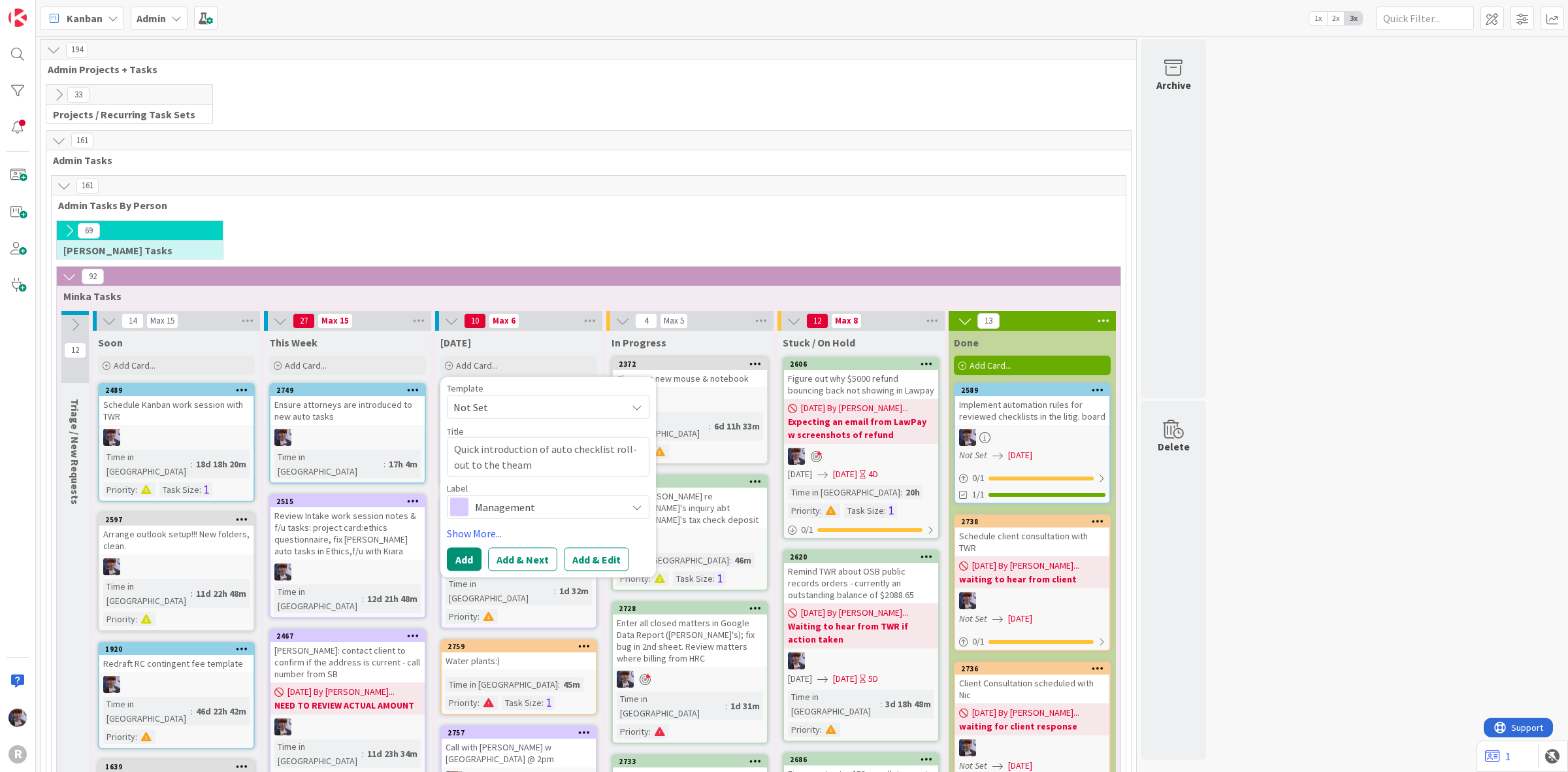
type textarea "x"
type textarea "Quick introduction of auto checklist roll-out to the thea"
type textarea "x"
type textarea "Quick introduction of auto checklist roll-out to the the"
type textarea "x"
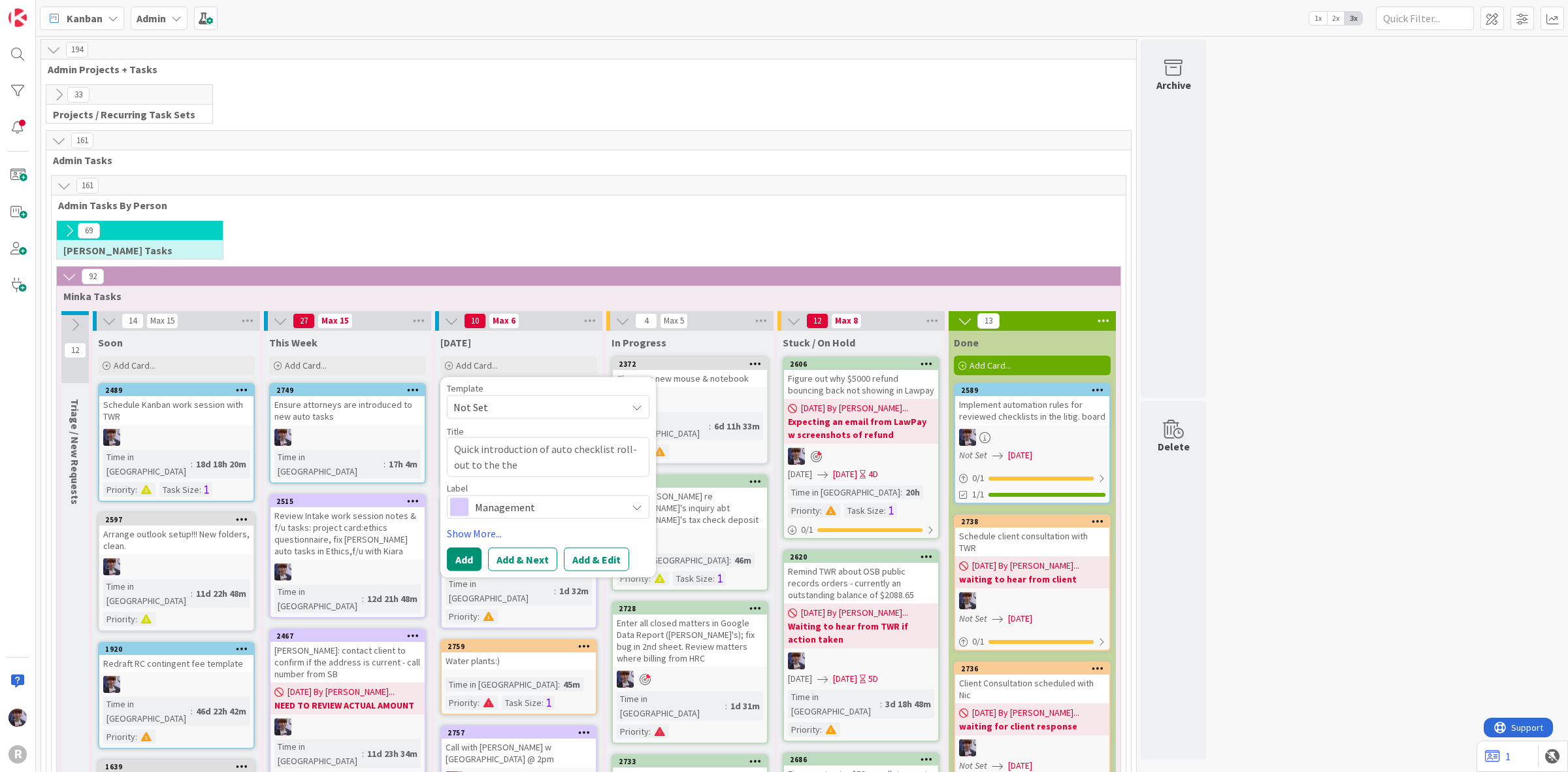
type textarea "Quick introduction of auto checklist roll-out to the th"
type textarea "x"
type textarea "Quick introduction of auto checklist roll-out to the t"
type textarea "x"
type textarea "Quick introduction of auto checklist roll-out to the"
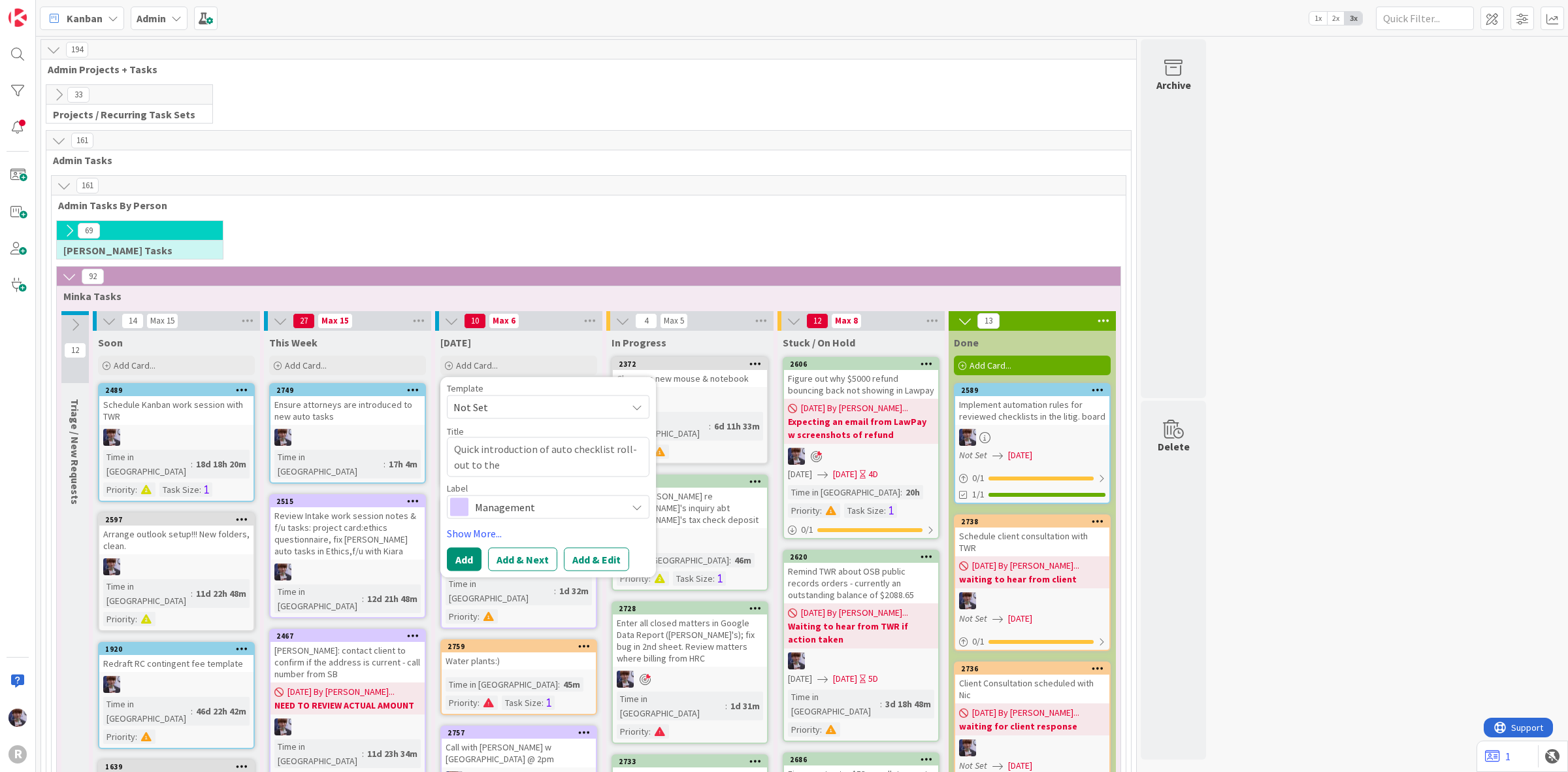
type textarea "x"
type textarea "Quick introduction of auto checklist roll-out to the t"
type textarea "x"
type textarea "Quick introduction of auto checklist roll-out to the te"
type textarea "x"
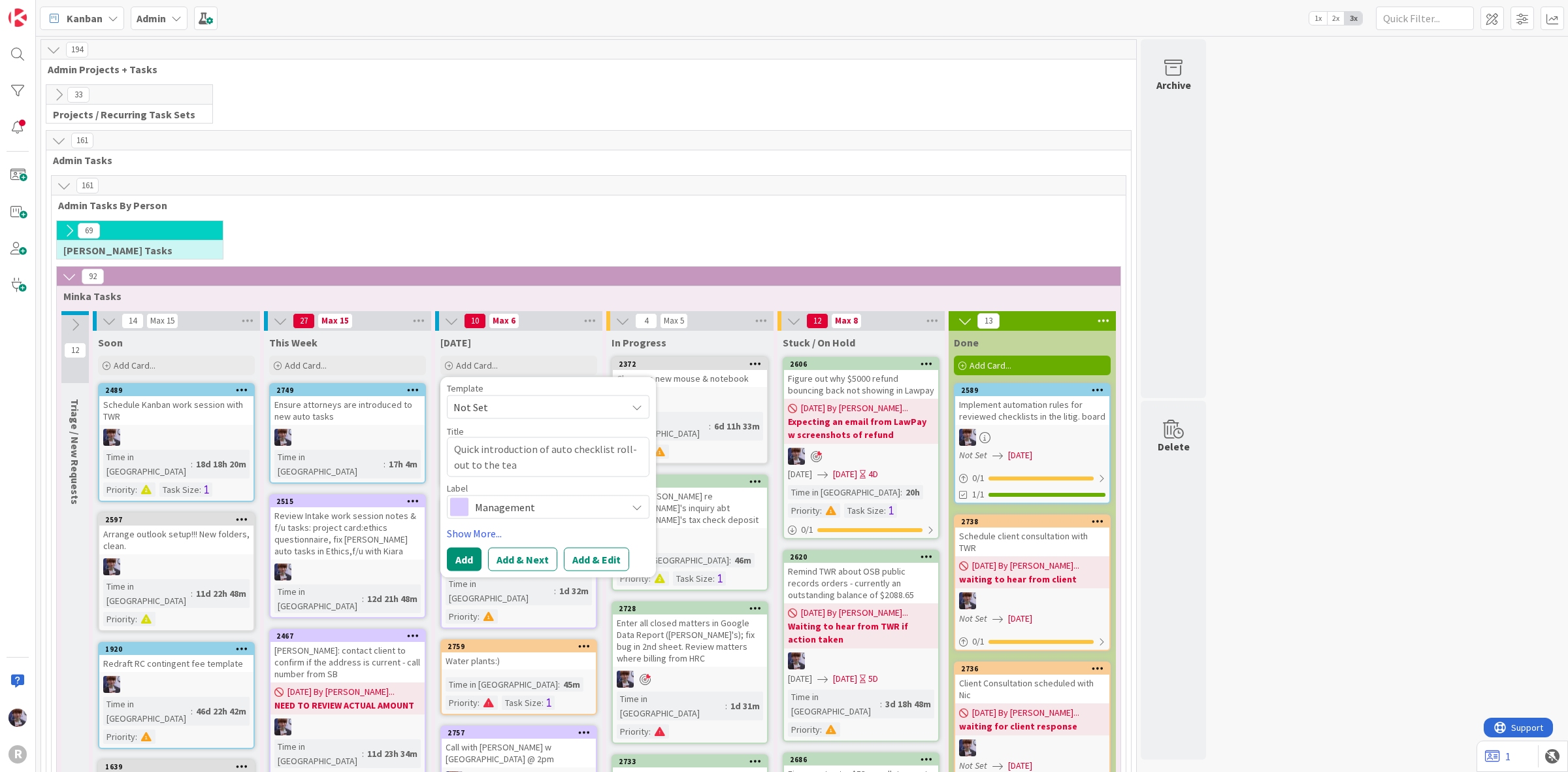
type textarea "Quick introduction of auto checklist roll-out to the team"
type textarea "x"
type textarea "Quick introduction of auto checklist roll-out to the team"
click at [530, 533] on link "Show More..." at bounding box center [548, 533] width 203 height 16
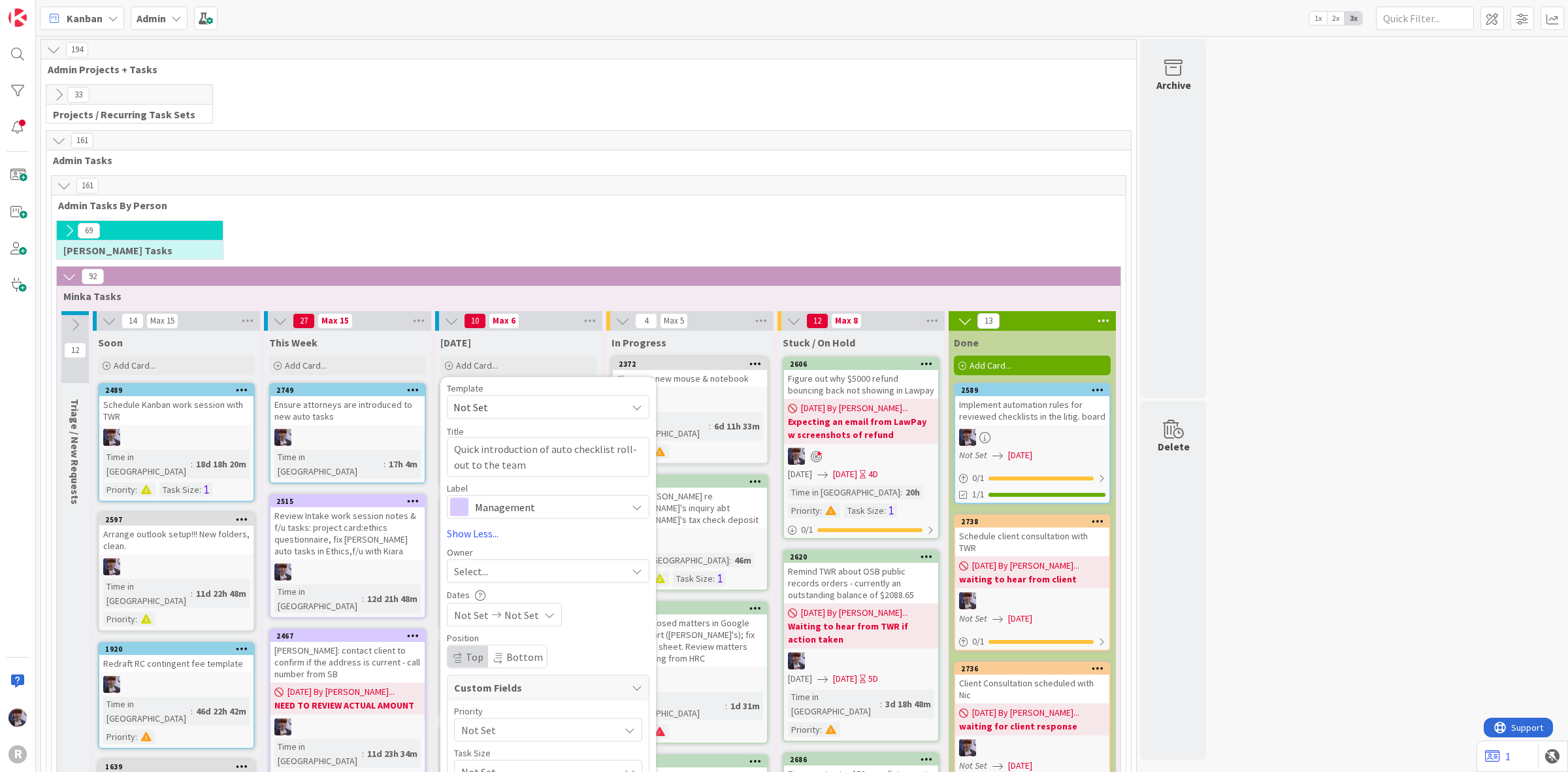
click at [560, 494] on div "Label Management" at bounding box center [548, 501] width 203 height 35
click at [560, 503] on span "Management" at bounding box center [547, 507] width 145 height 18
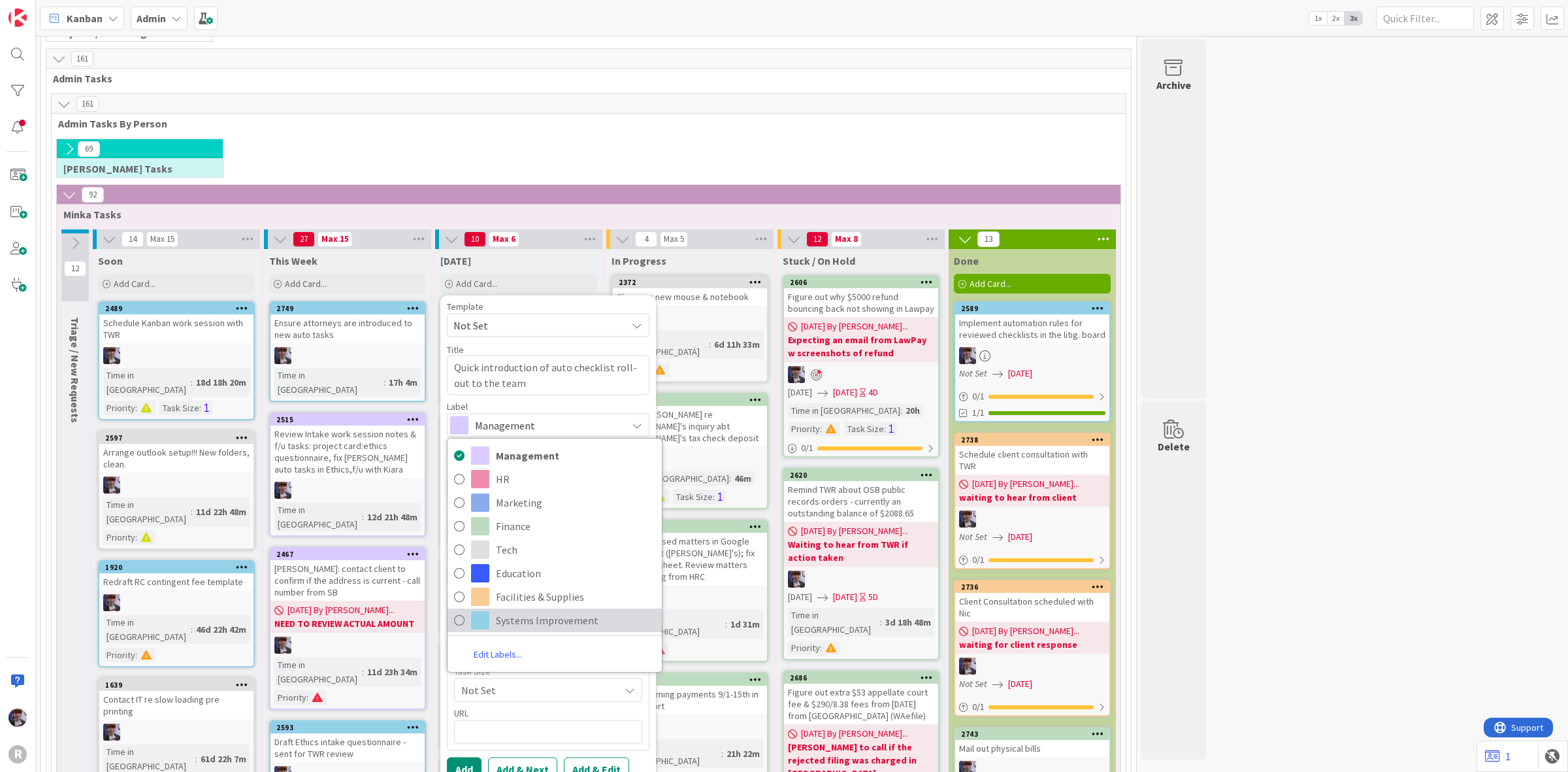
click at [532, 620] on span "Systems Improvement" at bounding box center [575, 620] width 159 height 19
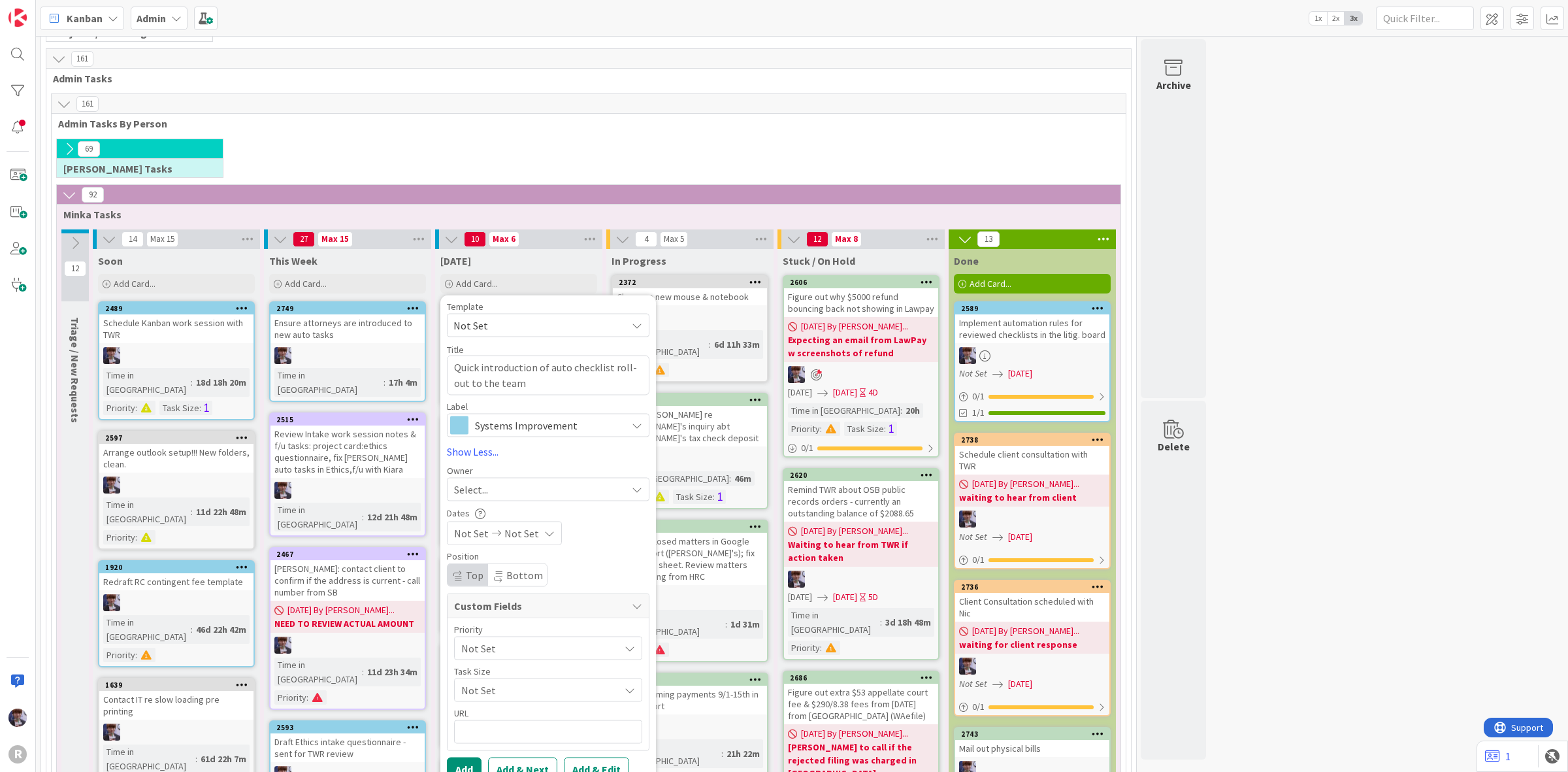
click at [524, 488] on div "Select..." at bounding box center [541, 489] width 172 height 16
click at [541, 601] on span "[PERSON_NAME]" at bounding box center [529, 598] width 64 height 19
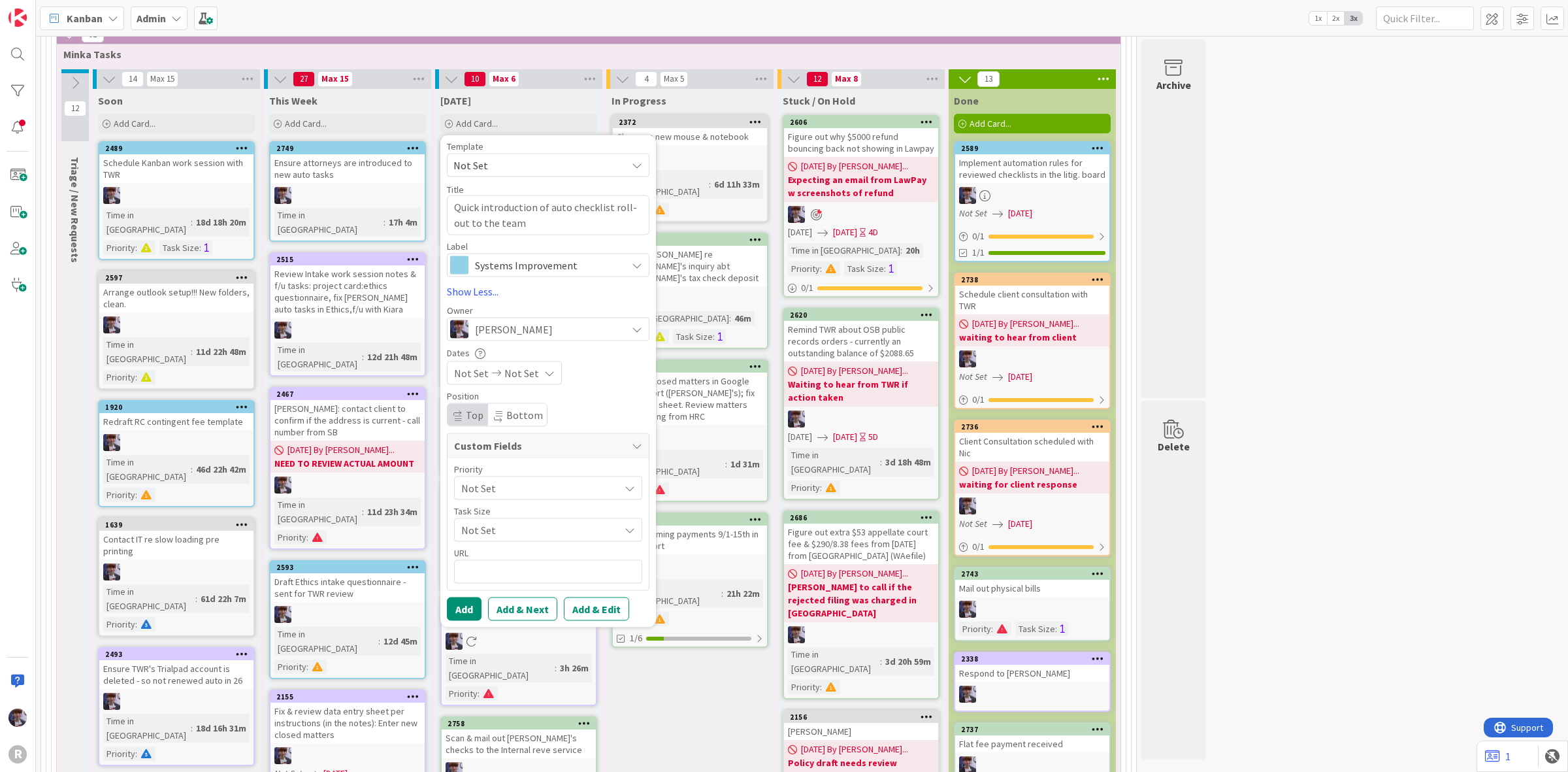
scroll to position [245, 0]
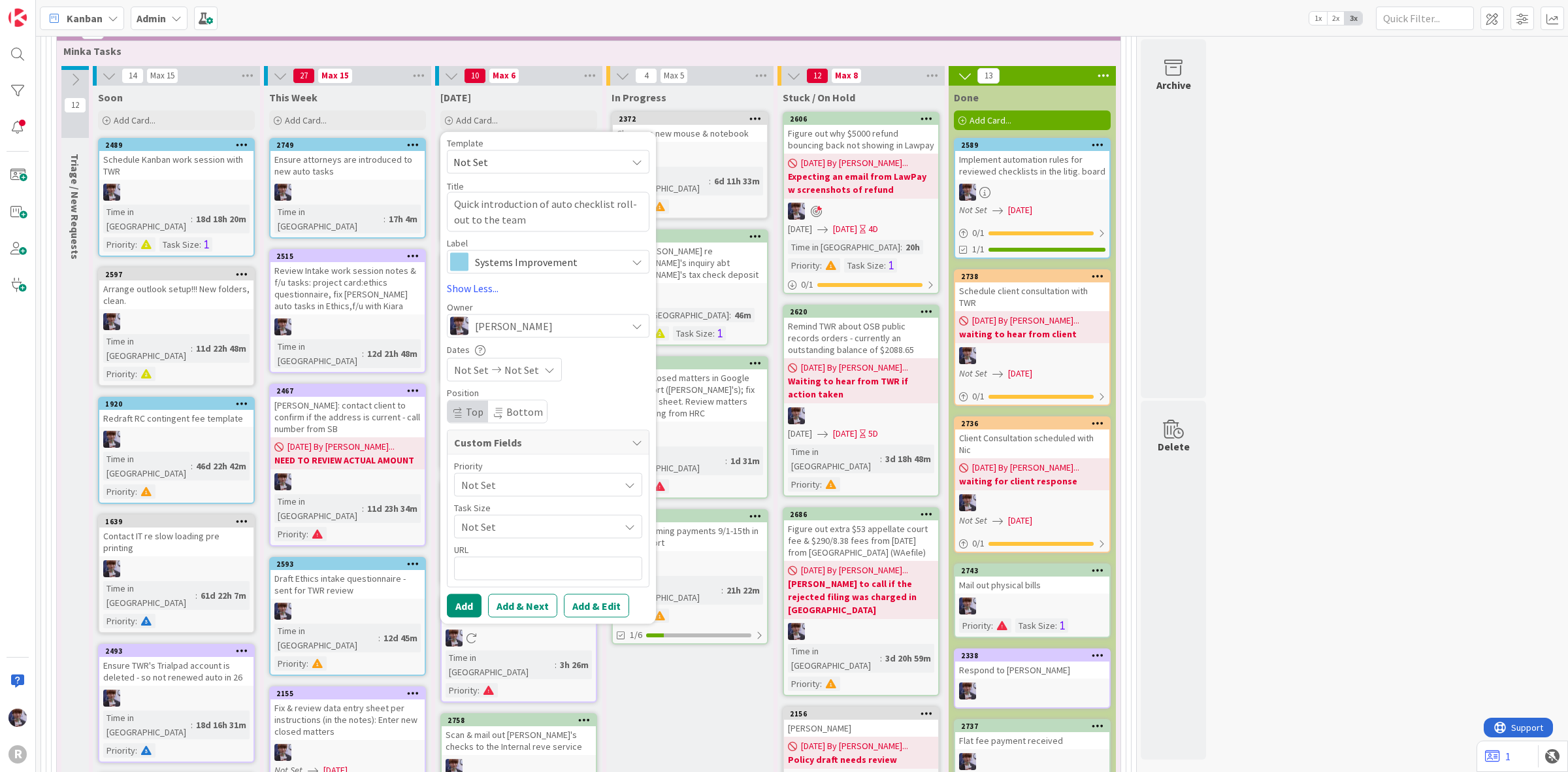
click at [517, 492] on span "Not Set" at bounding box center [537, 484] width 152 height 18
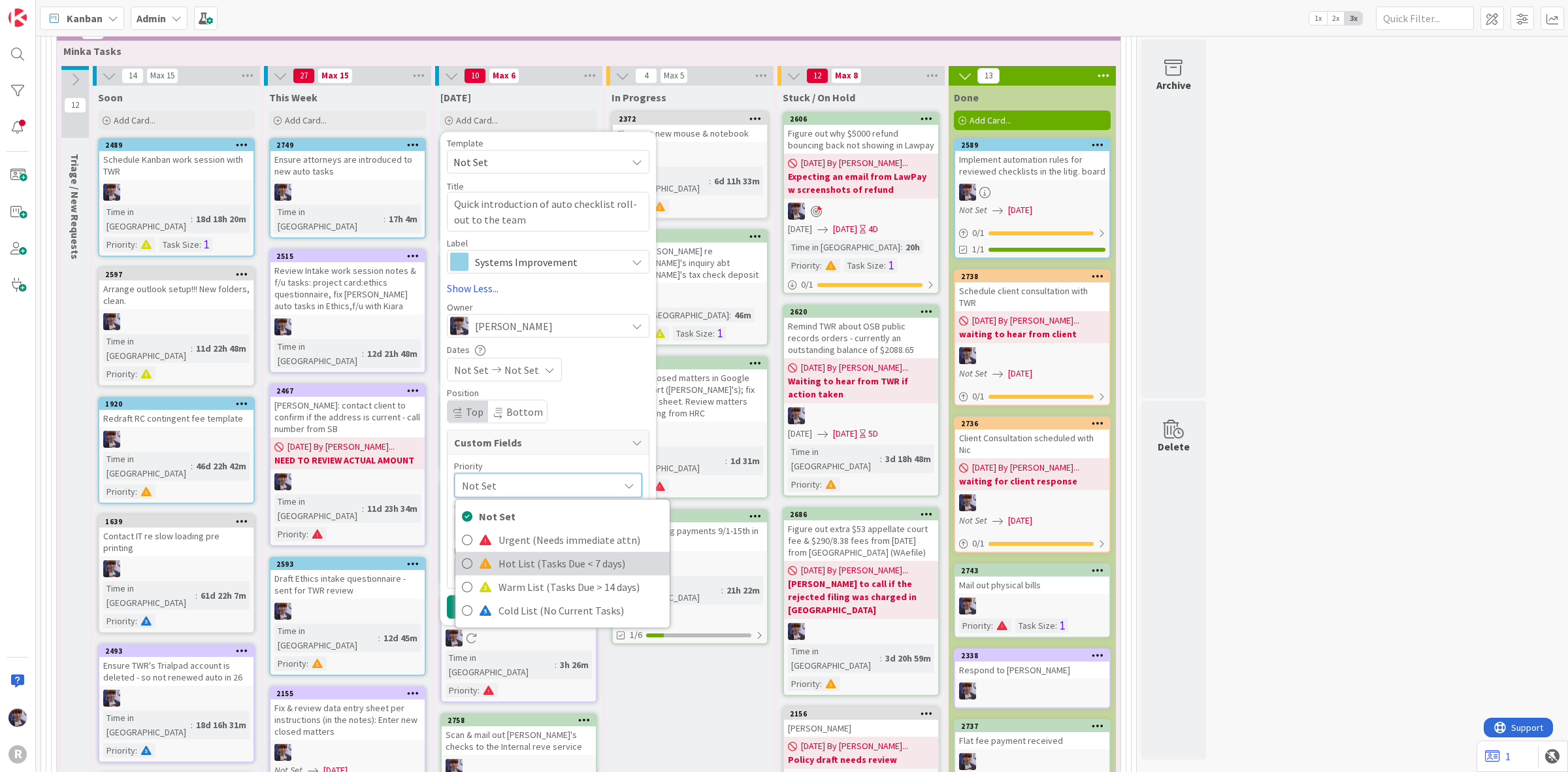
click at [532, 556] on span "Hot List (Tasks Due < 7 days)" at bounding box center [581, 563] width 165 height 19
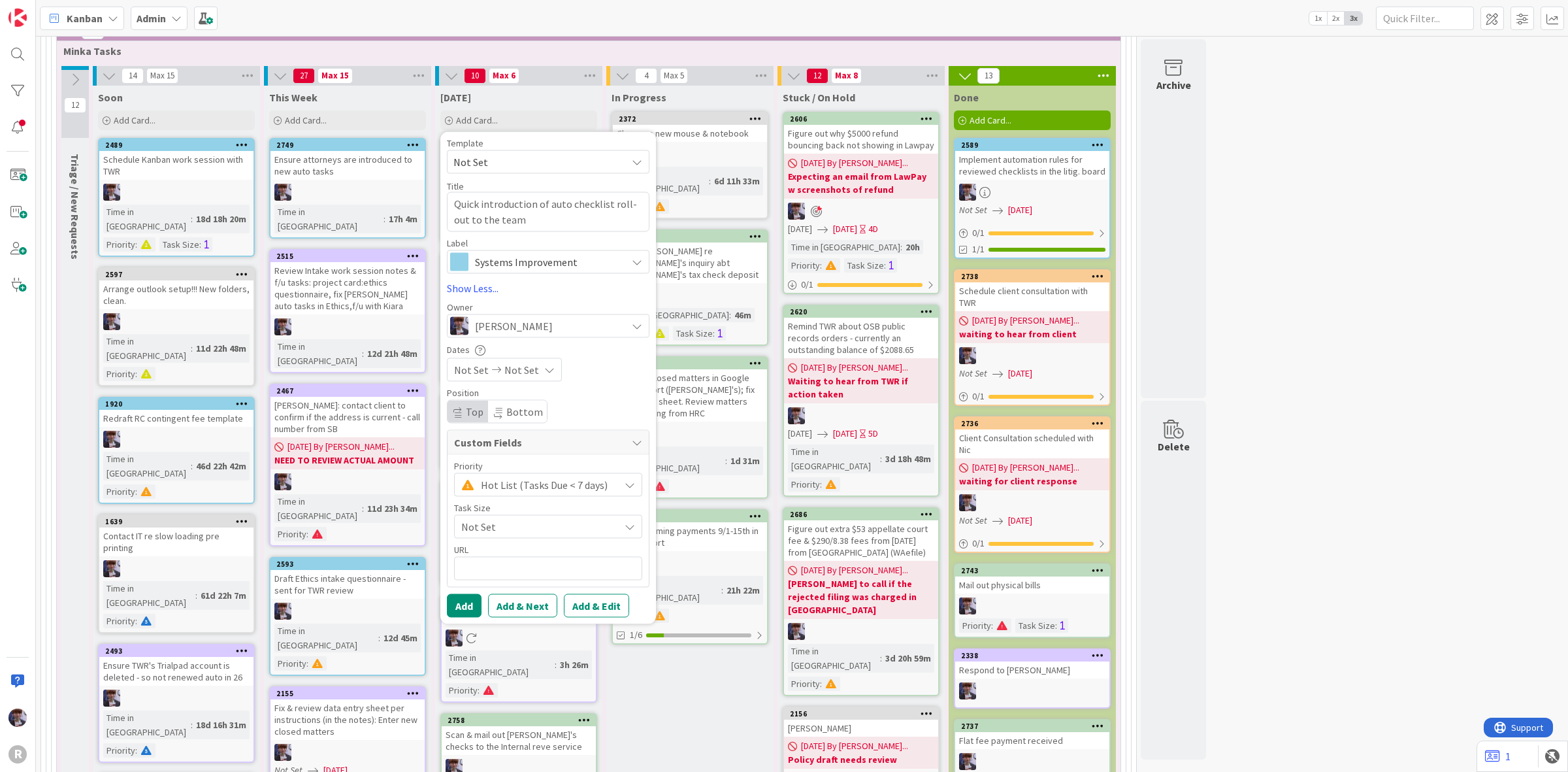
click at [529, 478] on span "Hot List (Tasks Due < 7 days)" at bounding box center [548, 484] width 132 height 18
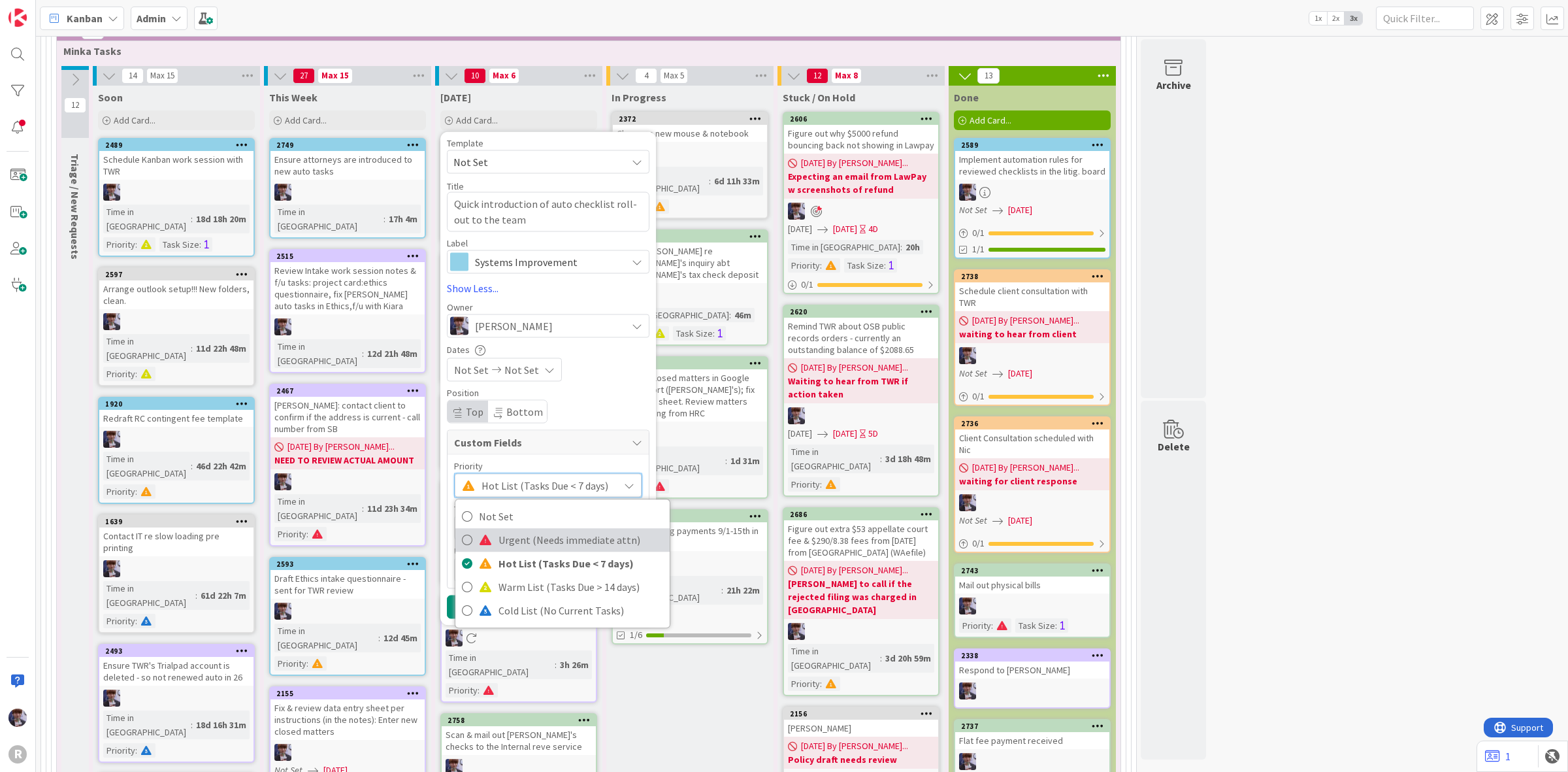
click at [526, 534] on span "Urgent (Needs immediate attn)" at bounding box center [581, 539] width 165 height 19
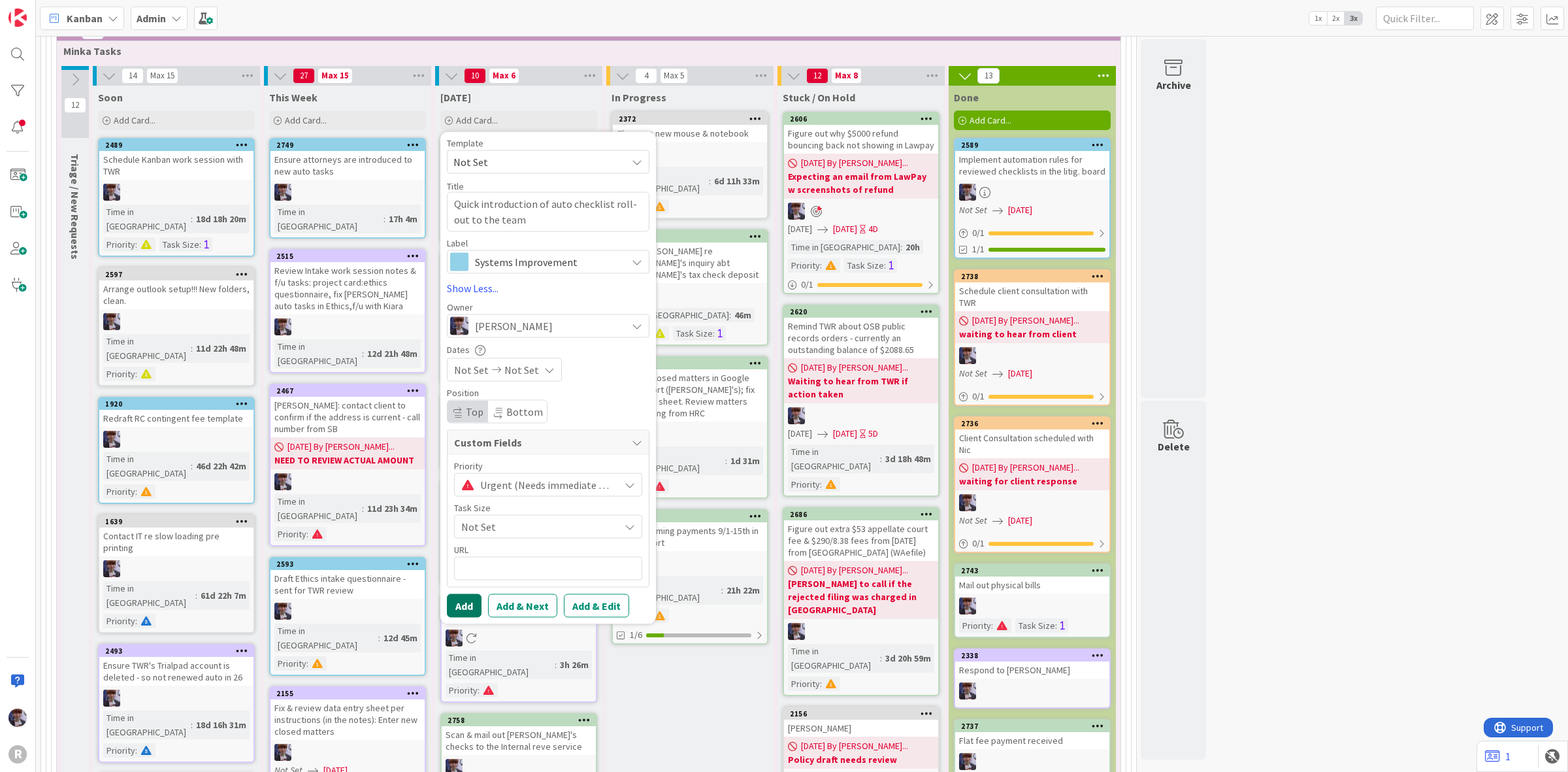
click at [464, 605] on button "Add" at bounding box center [464, 605] width 34 height 23
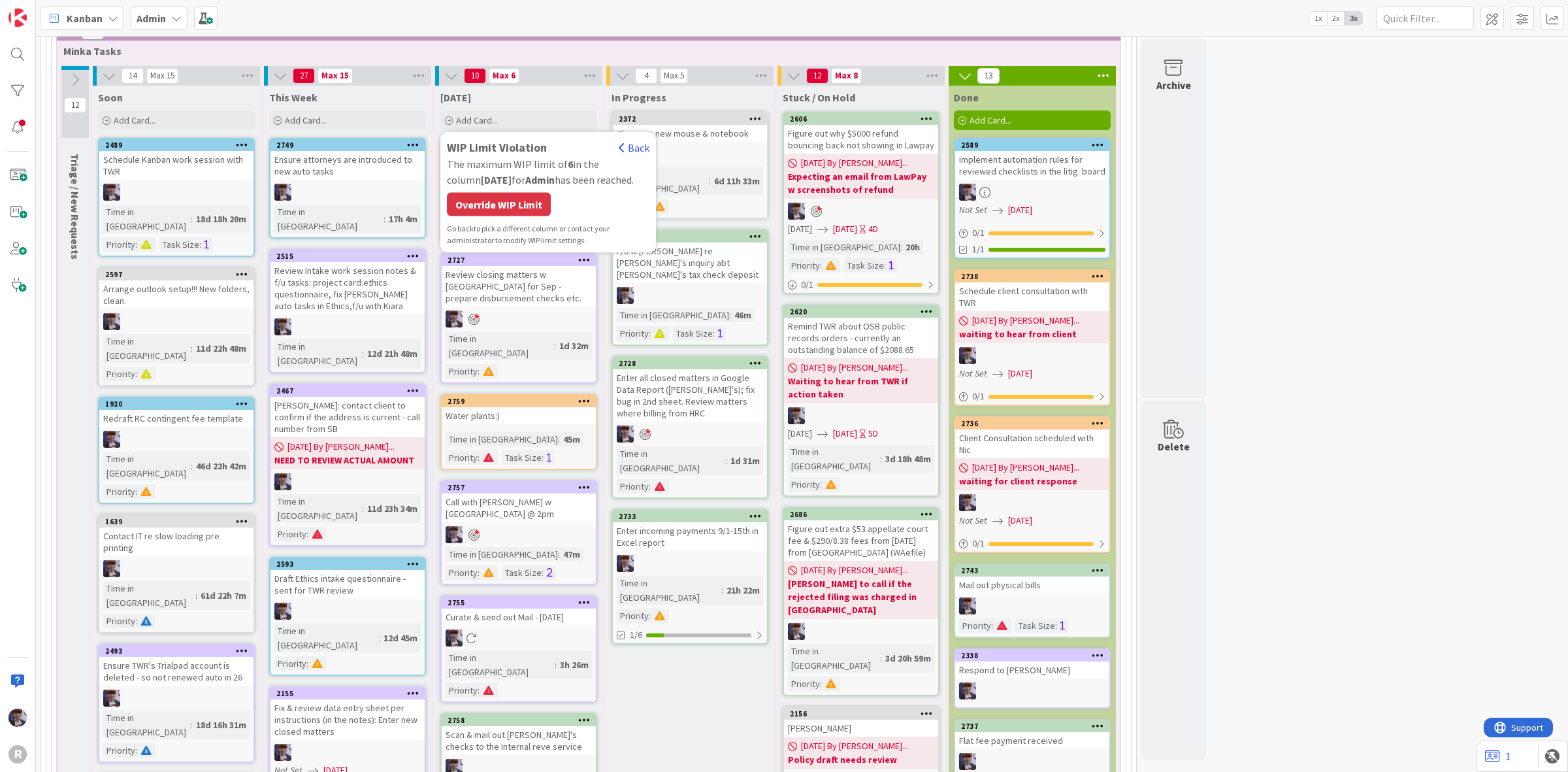
click at [511, 199] on div "Override WIP Limit" at bounding box center [499, 204] width 104 height 23
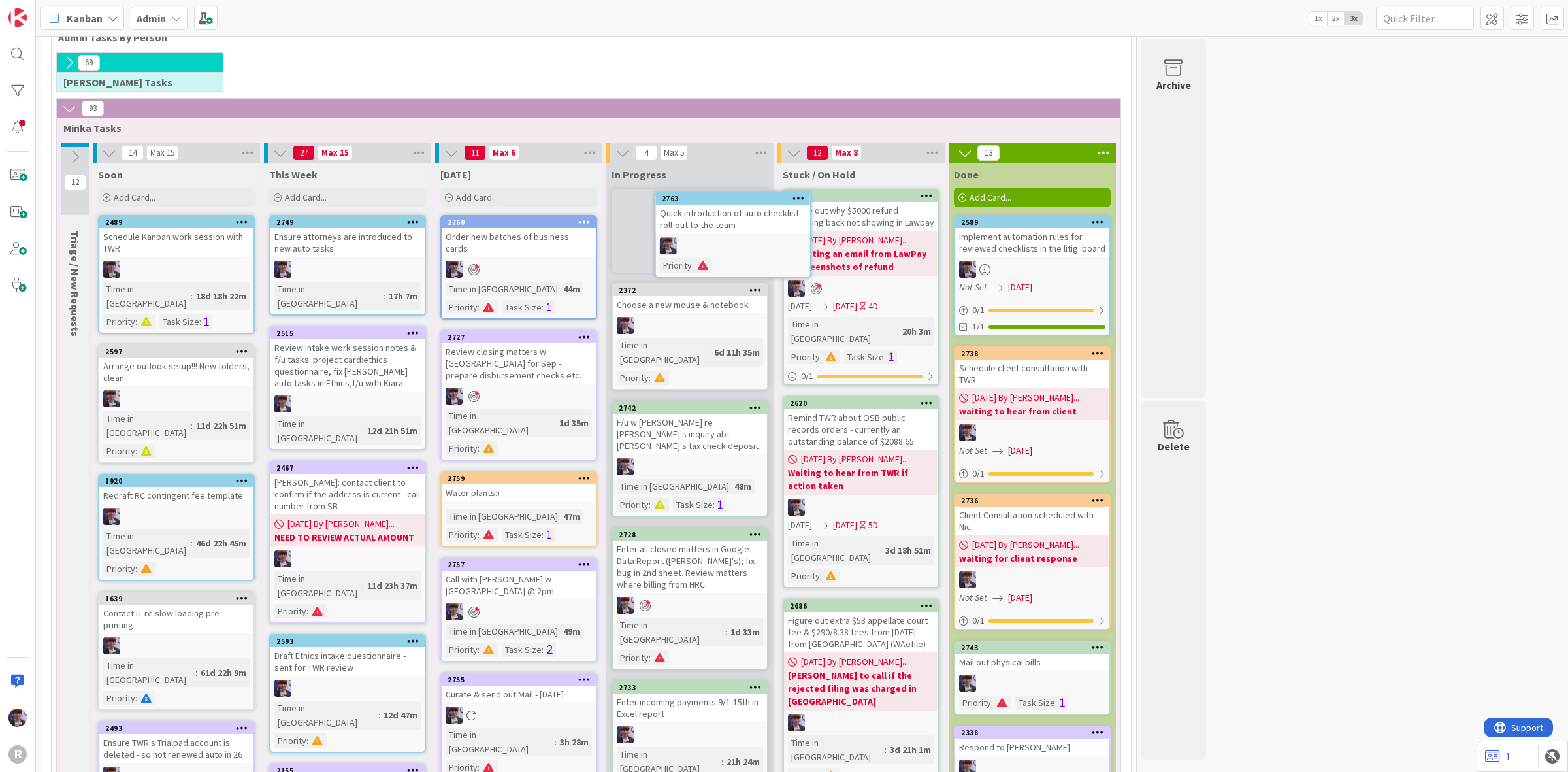
scroll to position [167, 0]
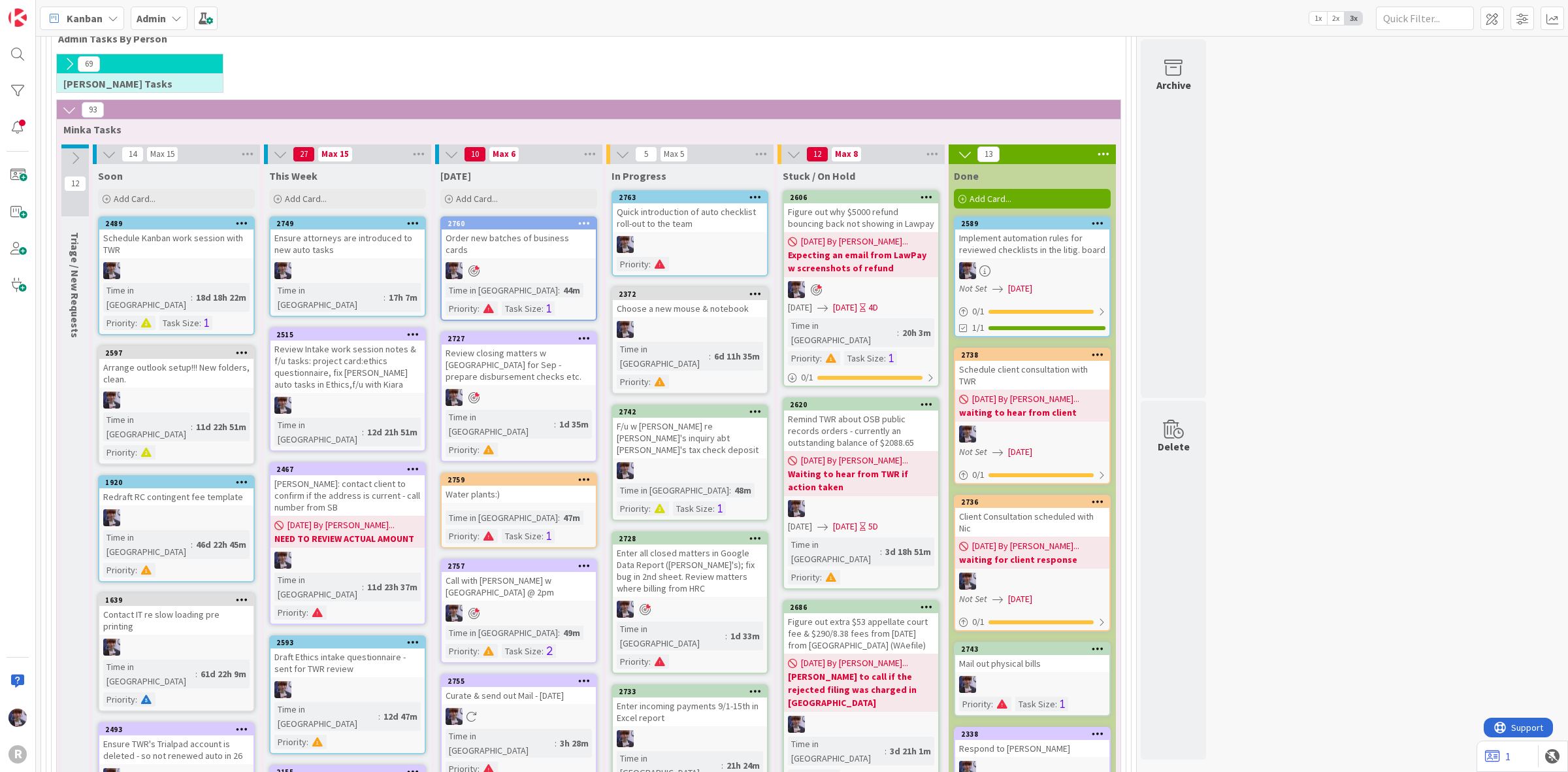
click at [713, 234] on link "2763 Quick introduction of auto checklist roll-out to the team Priority :" at bounding box center [690, 233] width 157 height 86
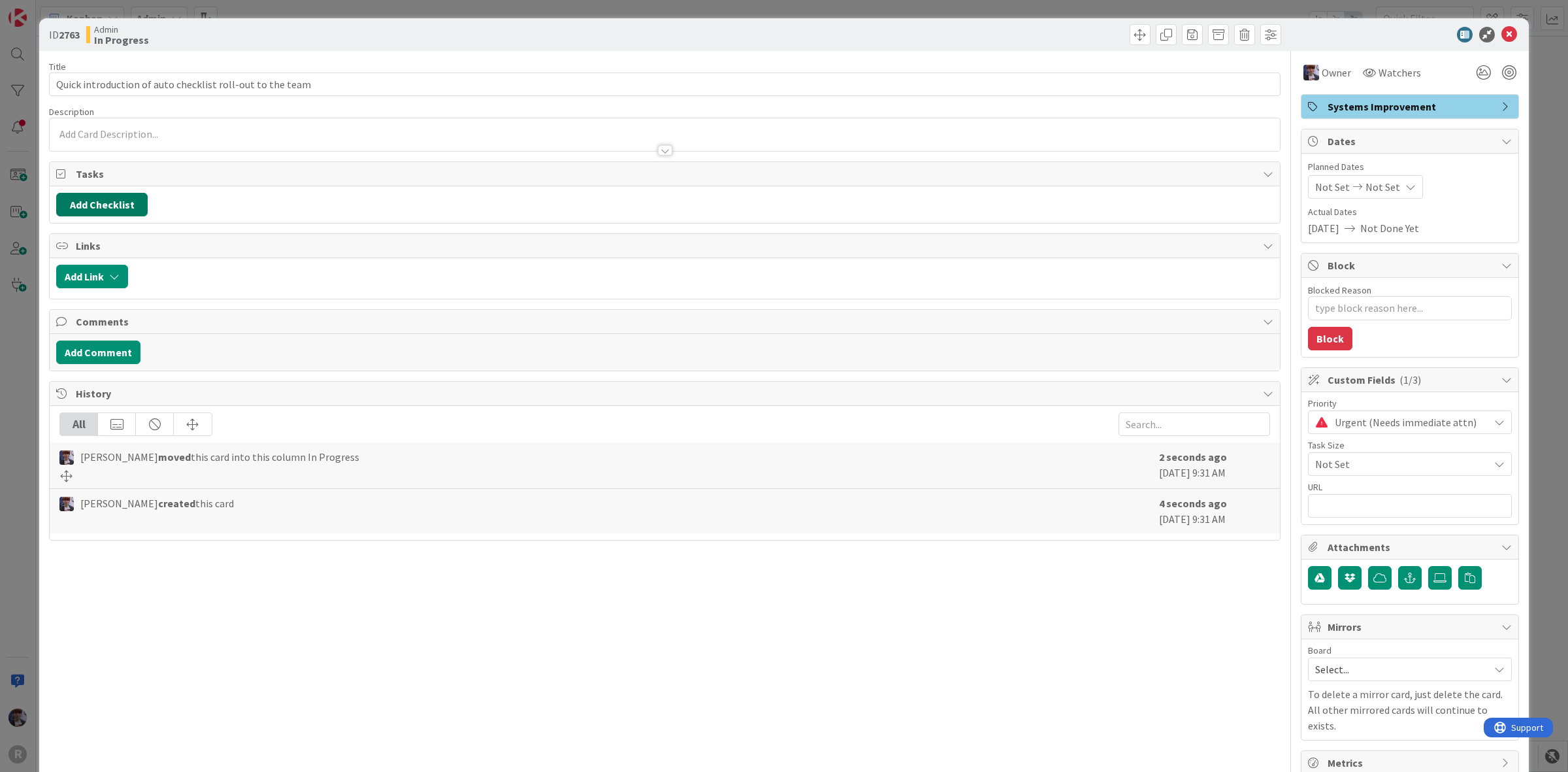
click at [121, 209] on button "Add Checklist" at bounding box center [101, 204] width 91 height 23
type textarea "x"
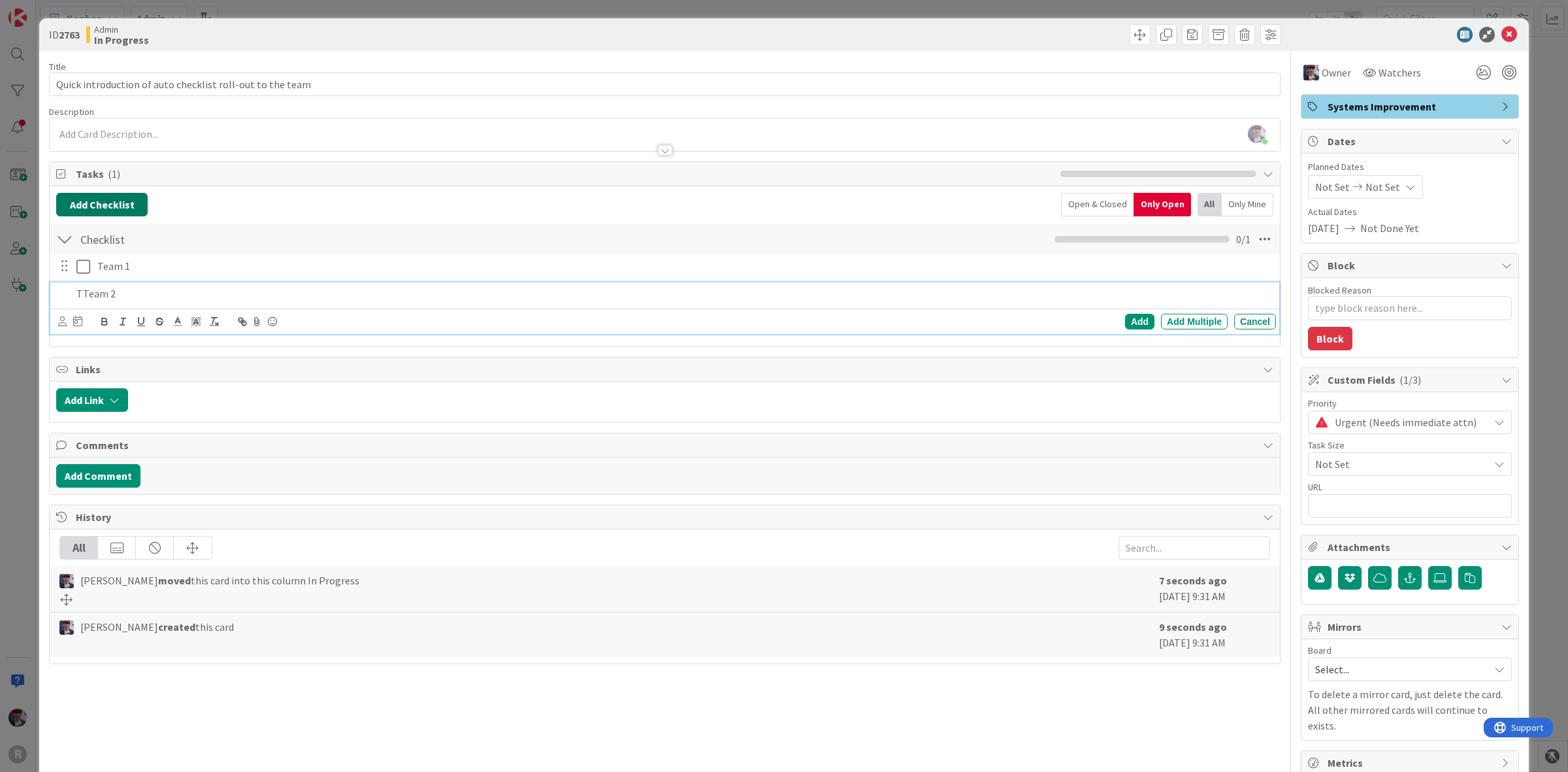
type textarea "x"
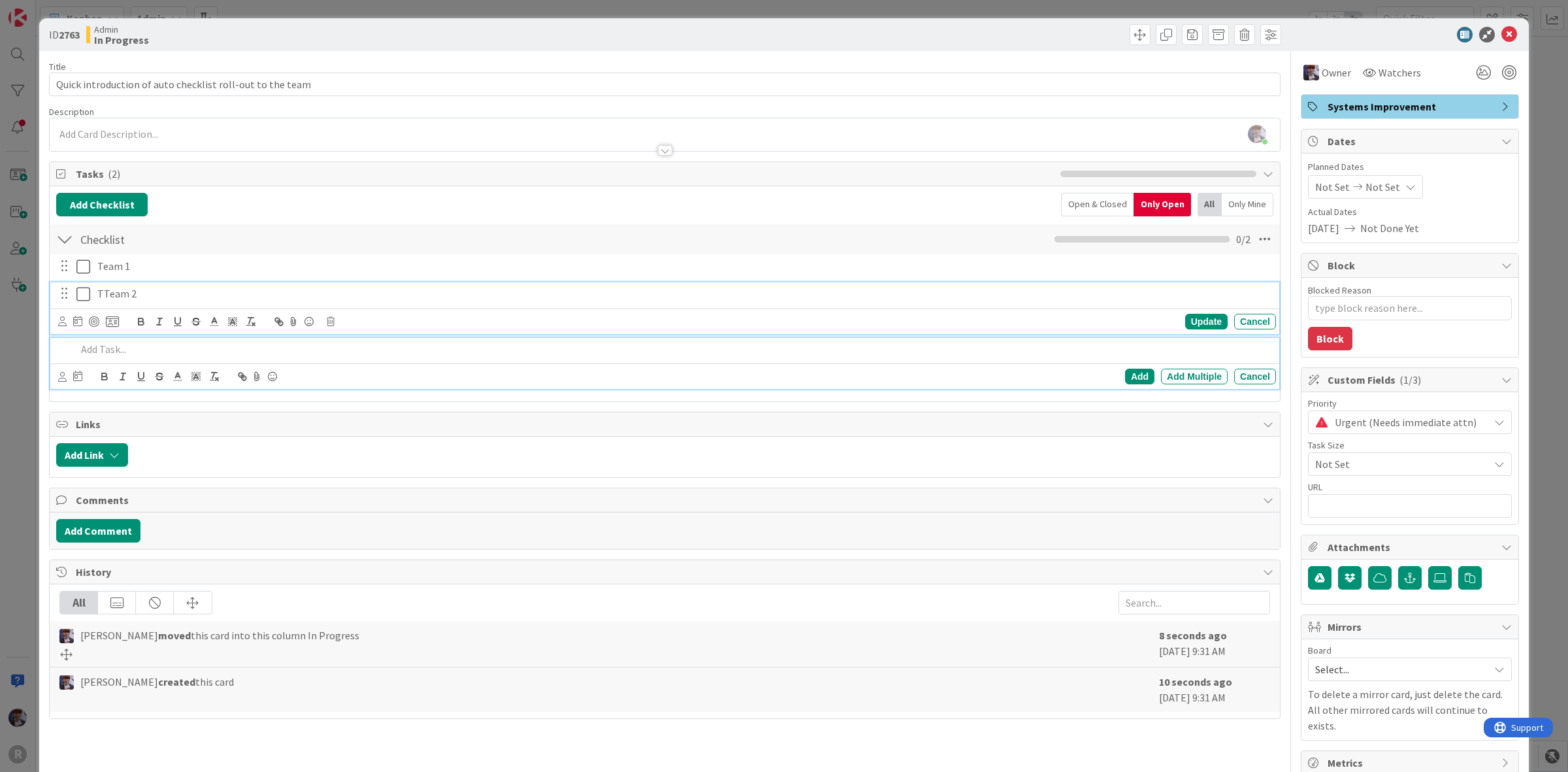
click at [108, 297] on p "TTeam 2" at bounding box center [684, 294] width 1174 height 15
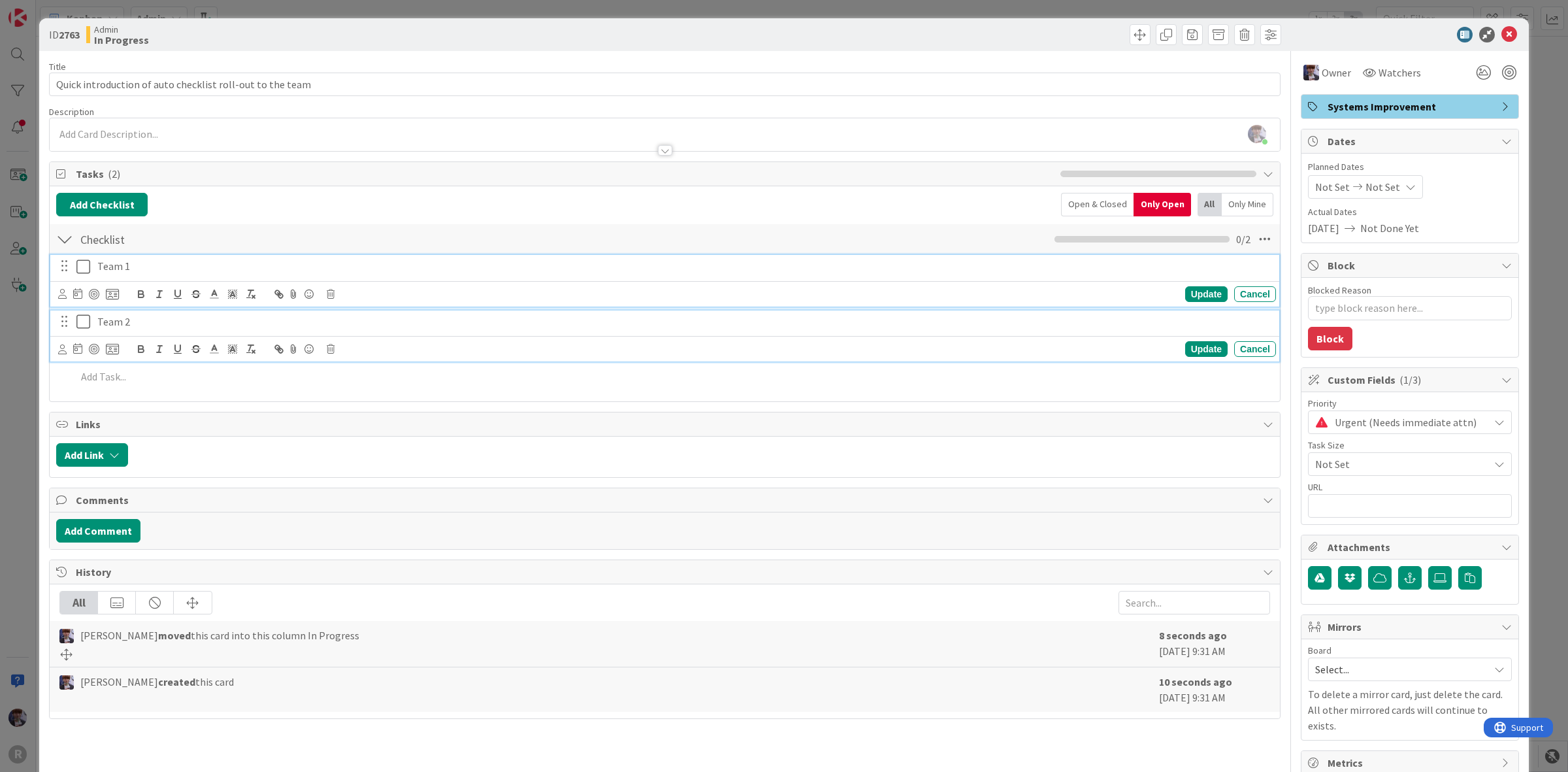
click at [77, 260] on icon at bounding box center [83, 266] width 13 height 16
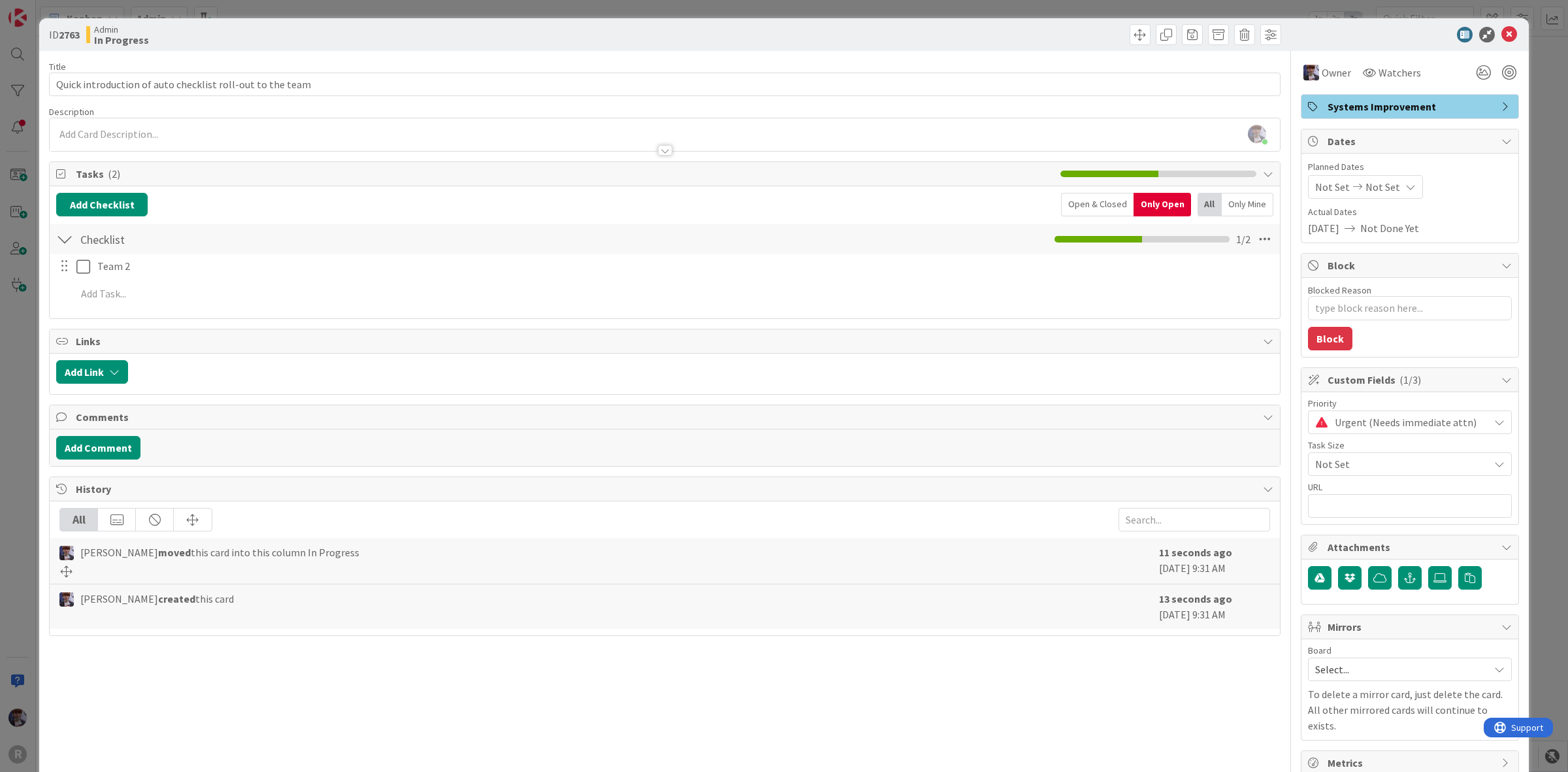
click at [33, 353] on div "ID 2763 Admin In Progress Title 57 / 128 Quick introduction of auto checklist r…" at bounding box center [784, 386] width 1568 height 772
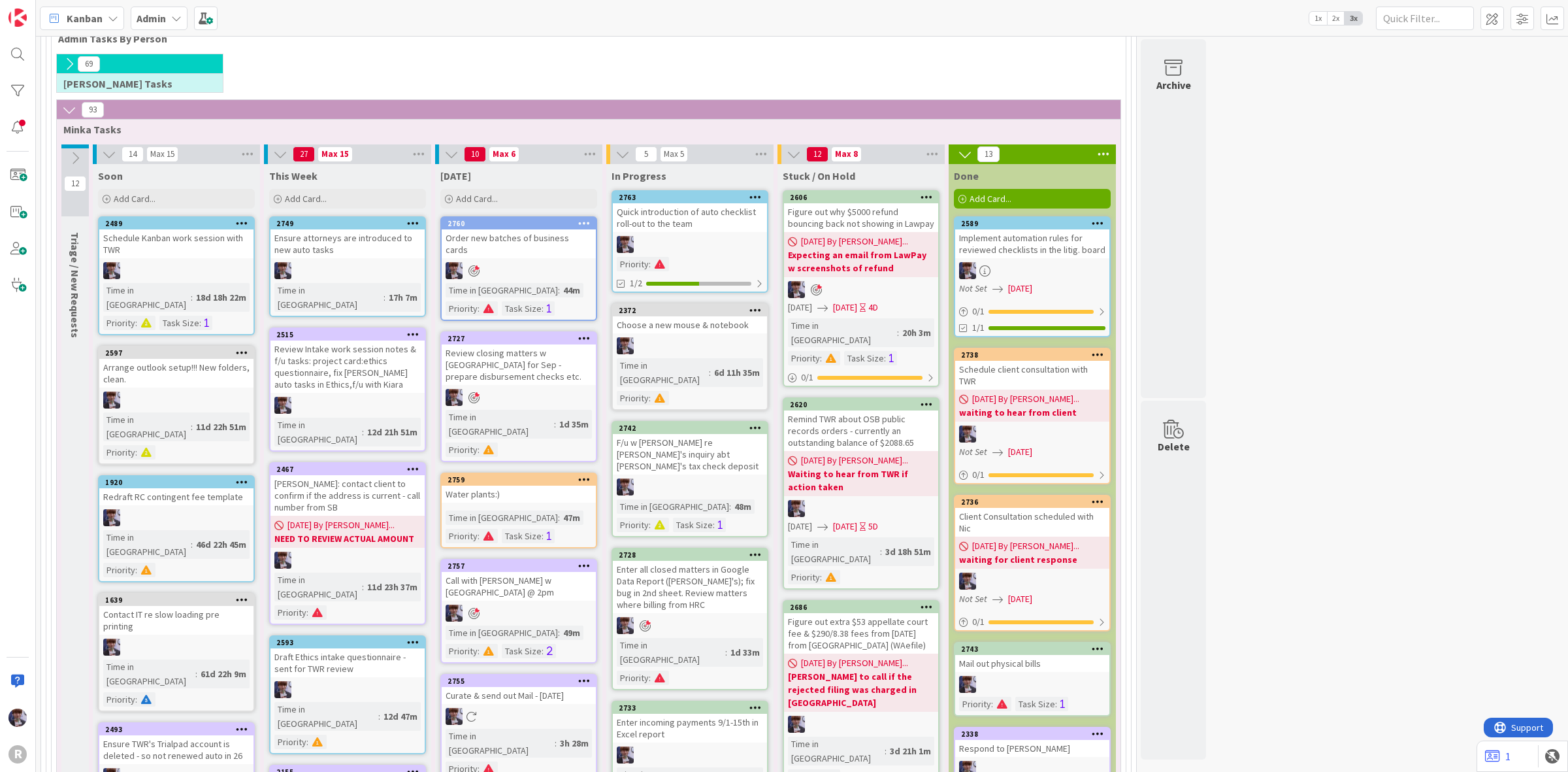
click at [415, 224] on icon at bounding box center [413, 223] width 13 height 9
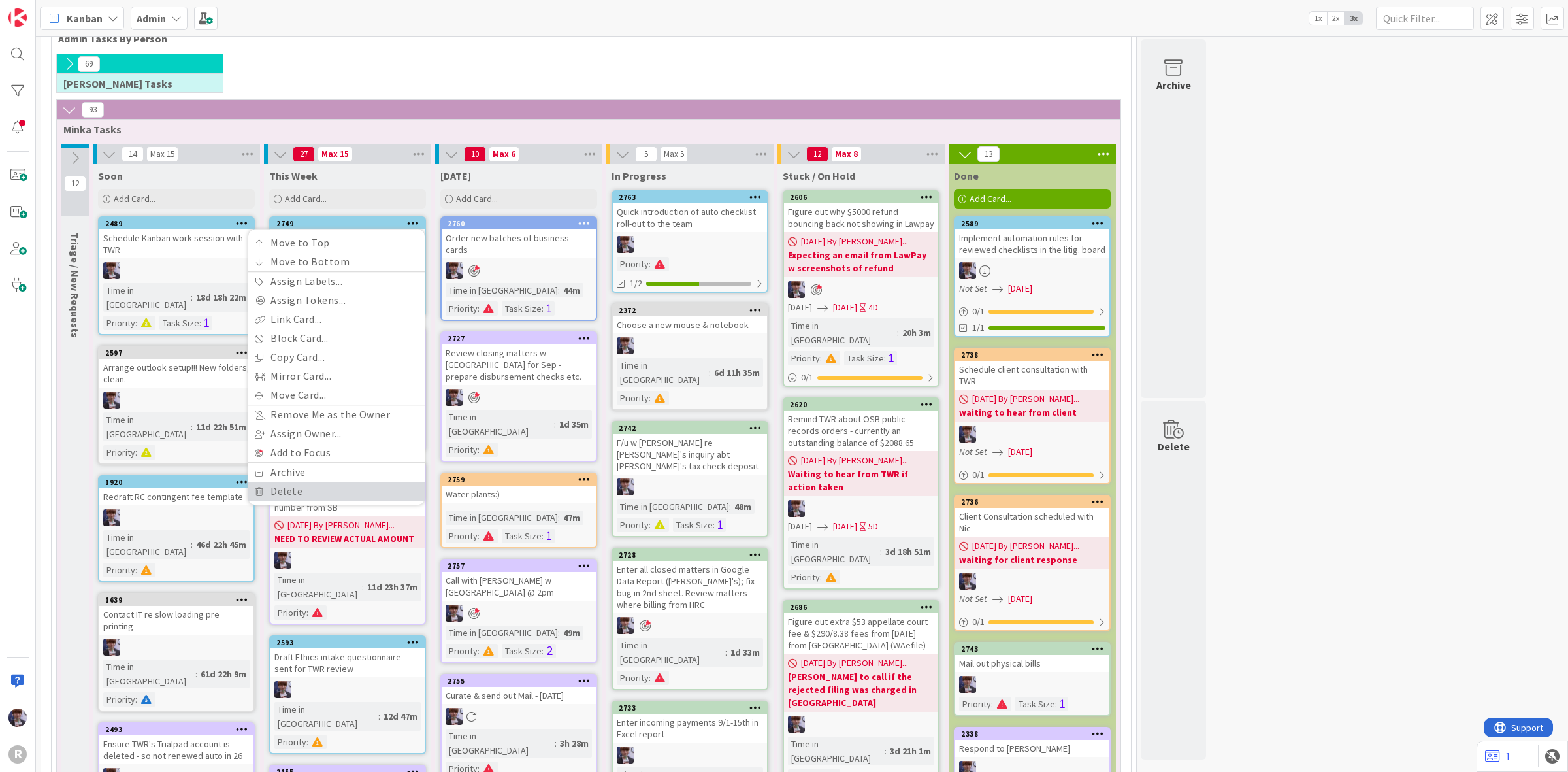
click at [364, 488] on link "Delete" at bounding box center [337, 491] width 177 height 19
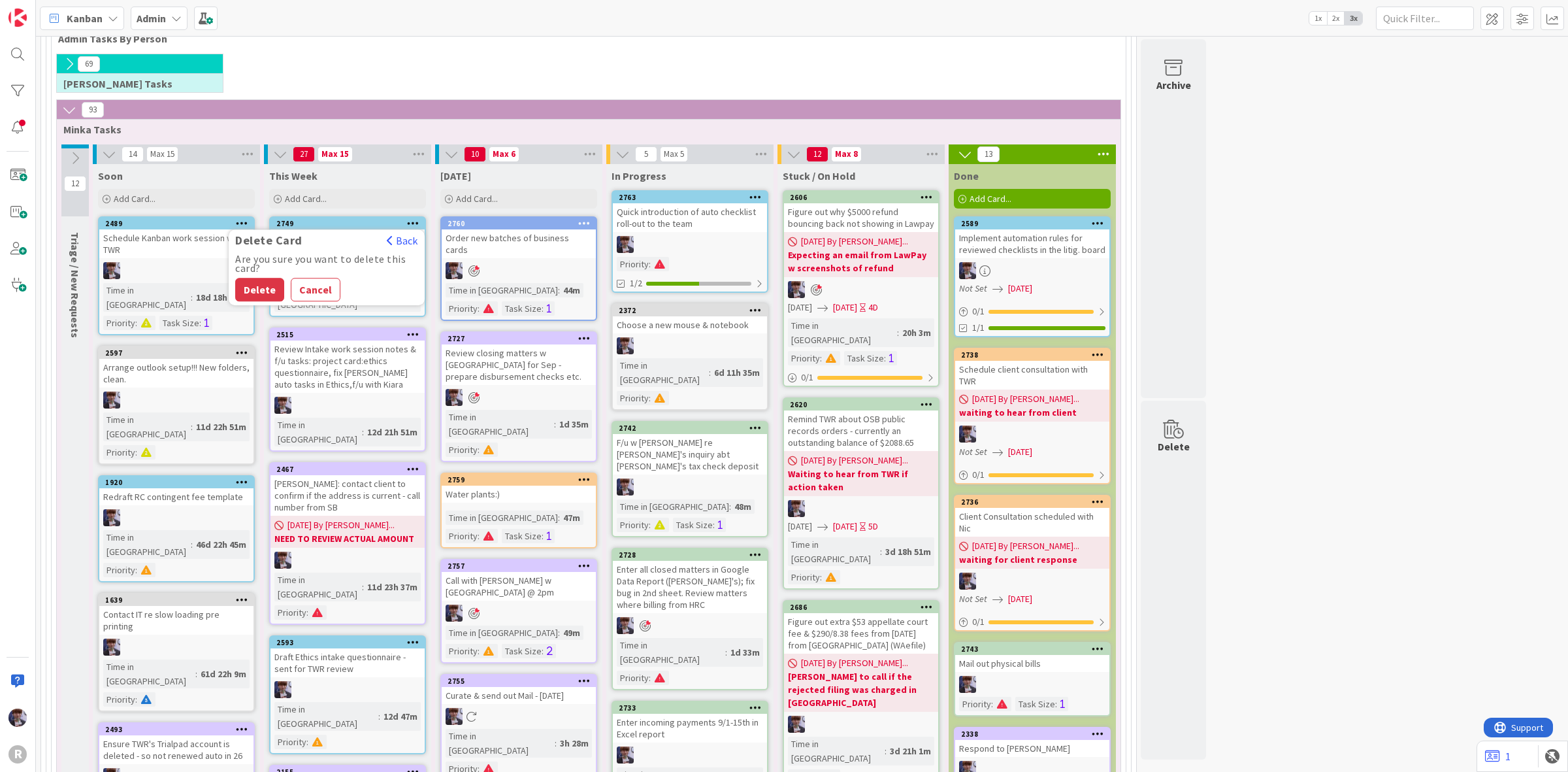
click at [283, 285] on div "Delete Cancel" at bounding box center [326, 290] width 183 height 23
click at [273, 281] on button "Delete" at bounding box center [260, 290] width 49 height 23
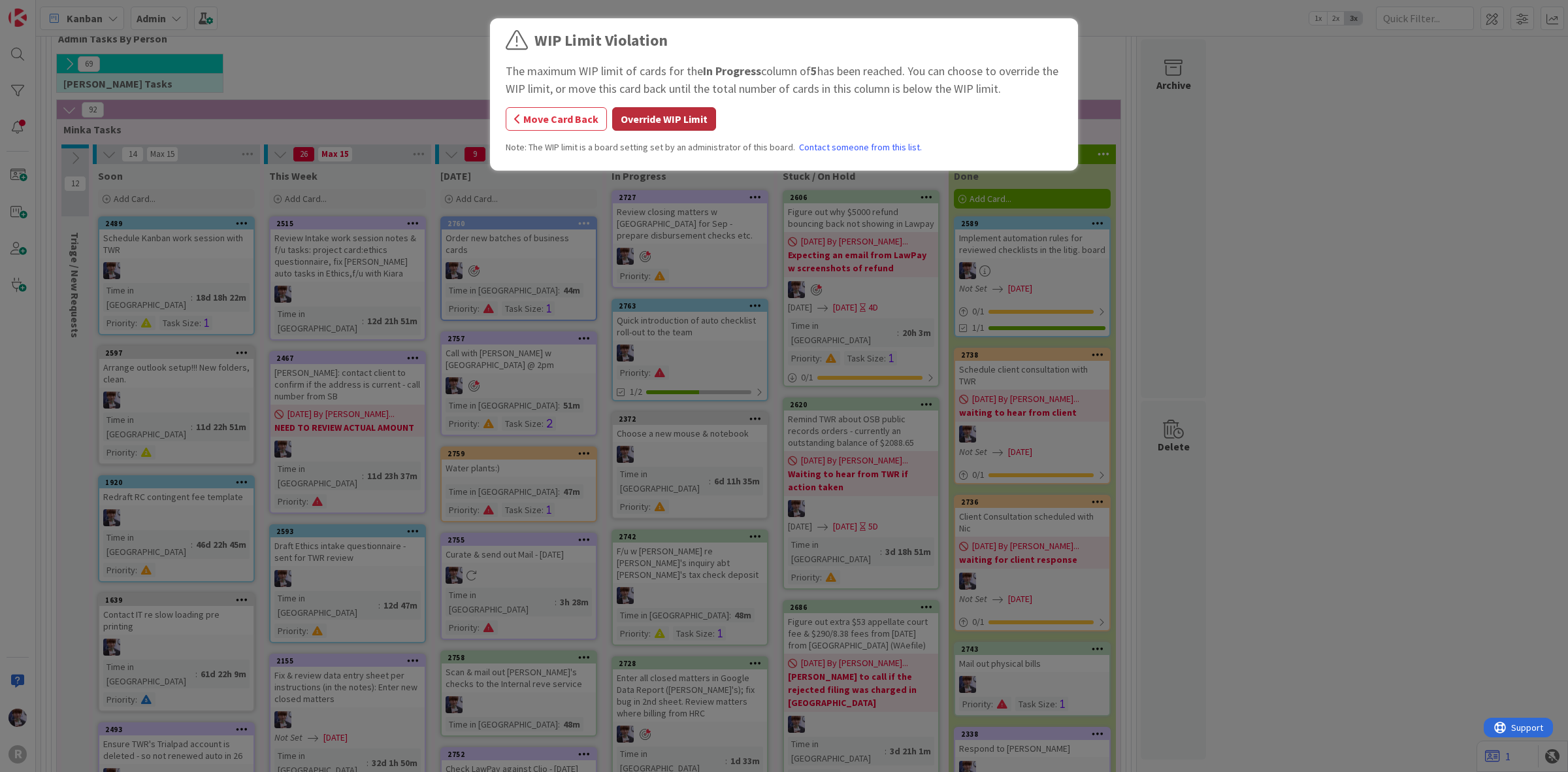
click at [673, 127] on button "Override WIP Limit" at bounding box center [664, 119] width 104 height 23
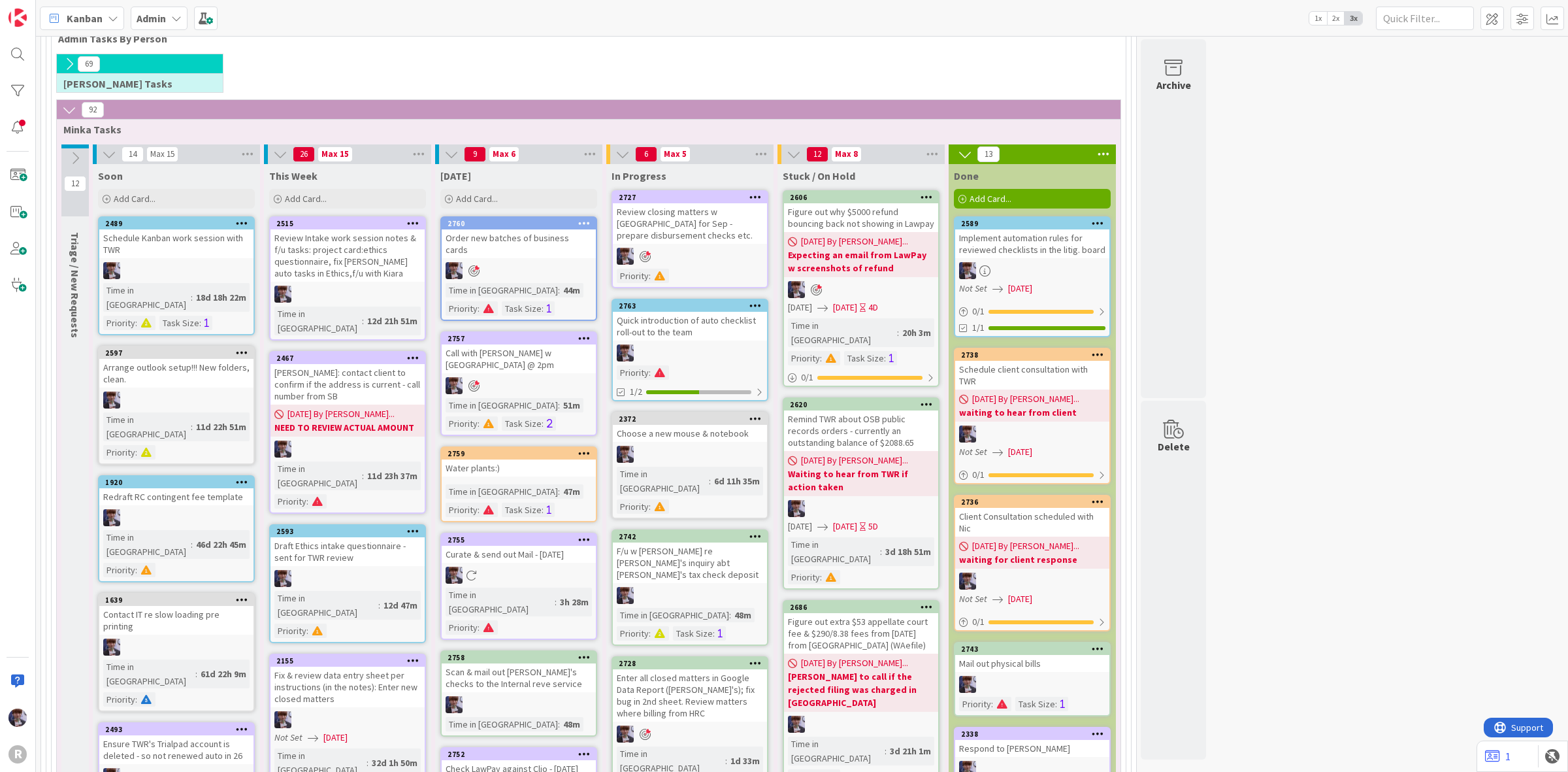
click at [561, 663] on div "Scan & mail out [PERSON_NAME]'s checks to the Internal reve service" at bounding box center [519, 677] width 154 height 28
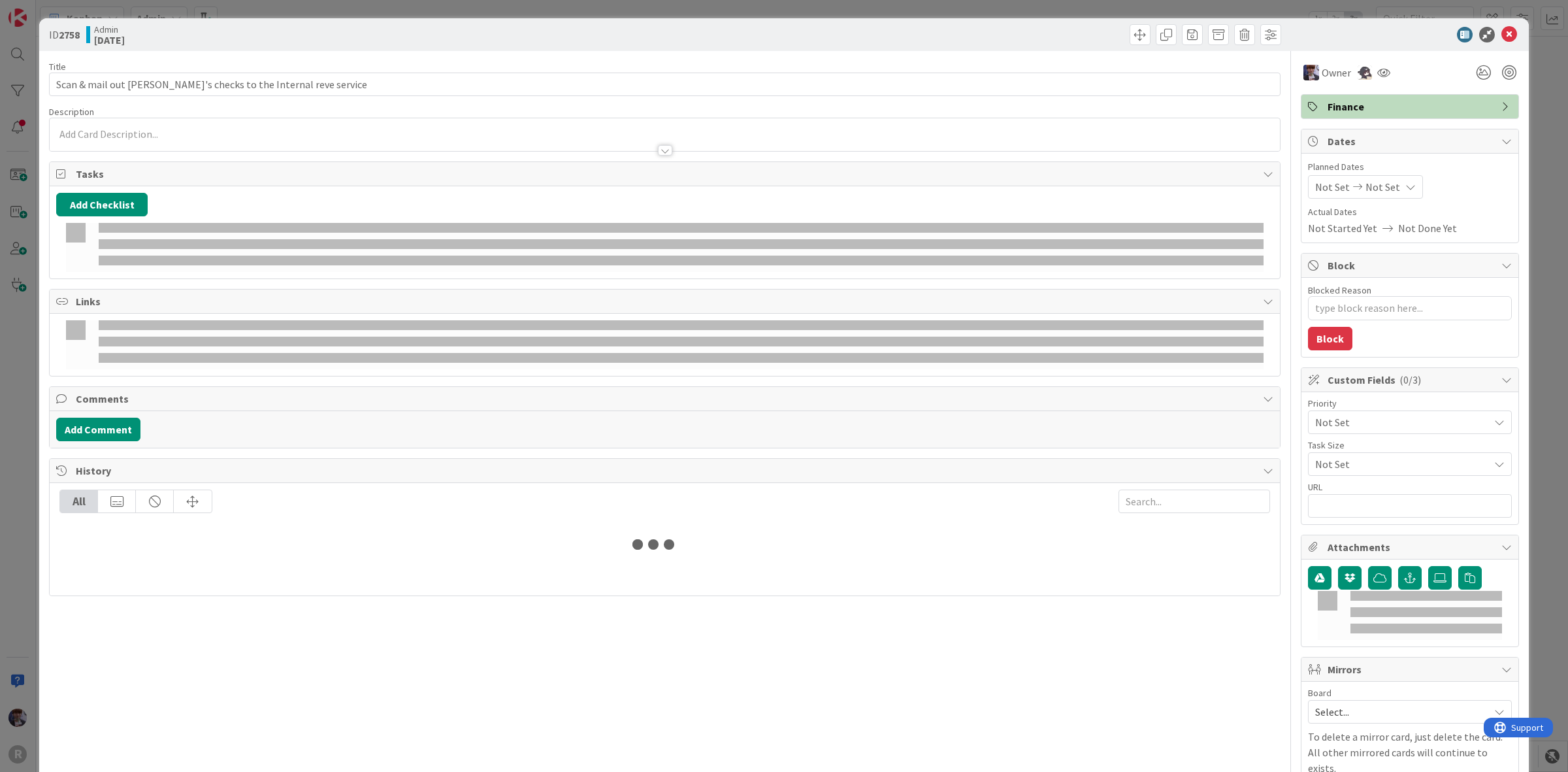
type textarea "x"
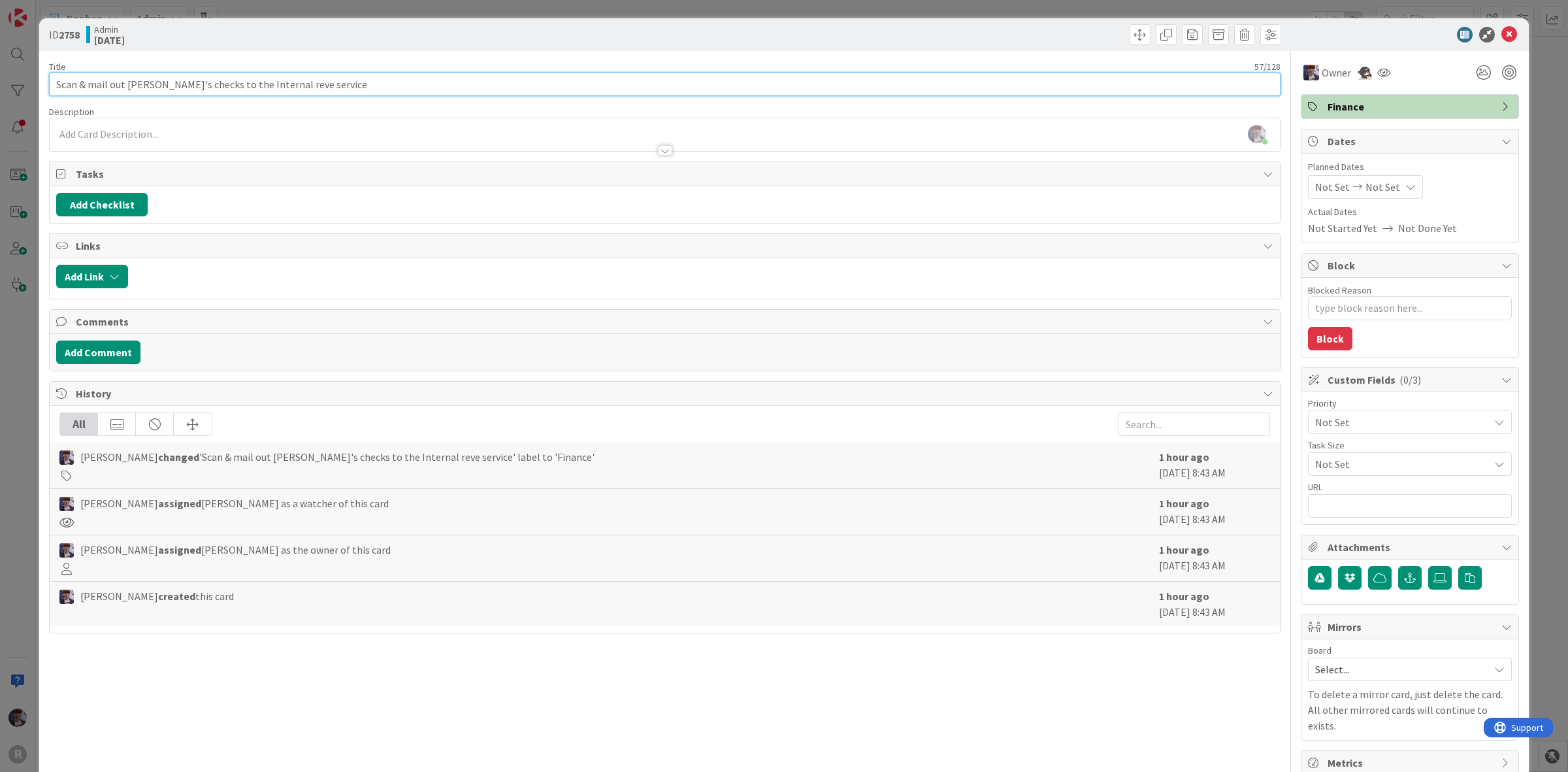
click at [266, 83] on input "Scan & mail out [PERSON_NAME]'s checks to the Internal reve service" at bounding box center [665, 85] width 1231 height 23
type input "Scan & mail out Nic's checks to the Internal rev. service"
type textarea "x"
type input "Scan & mail out Nic's checks to the Internal rev. service"
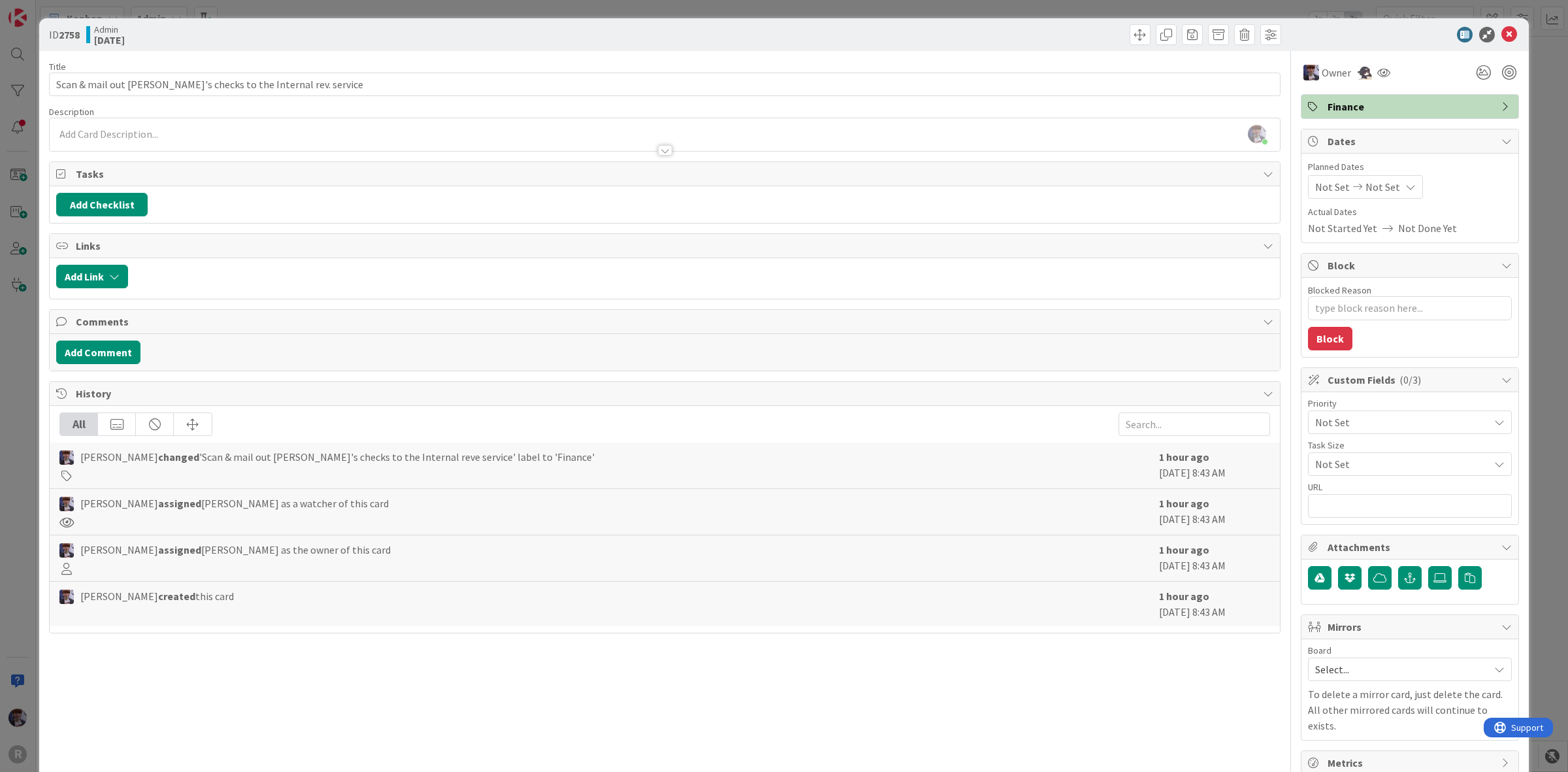
click at [11, 490] on div "ID 2758 Admin Today Title 57 / 128 Scan & mail out Nic's checks to the Internal…" at bounding box center [784, 386] width 1568 height 772
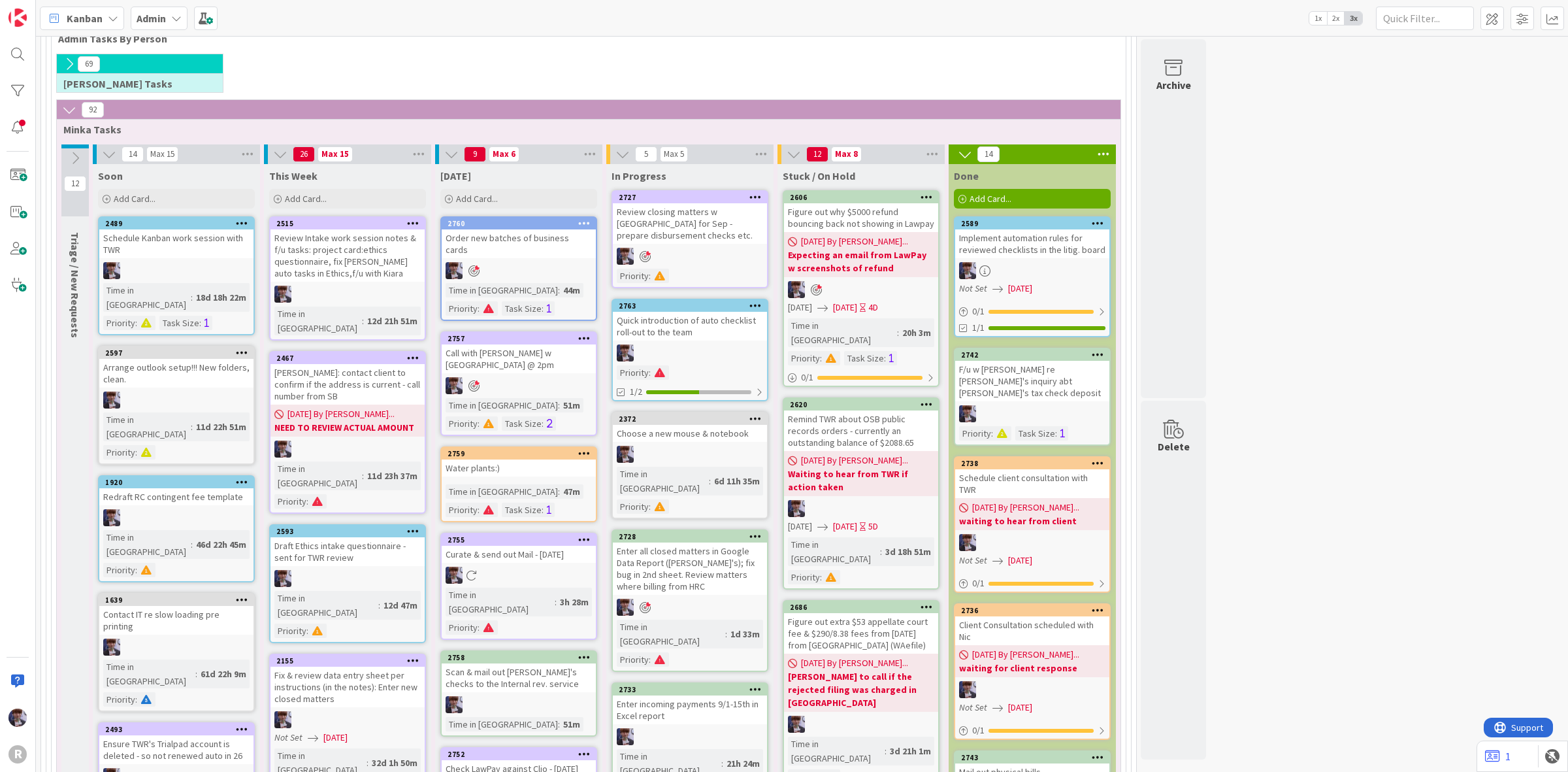
click at [168, 23] on div "Admin" at bounding box center [159, 18] width 57 height 23
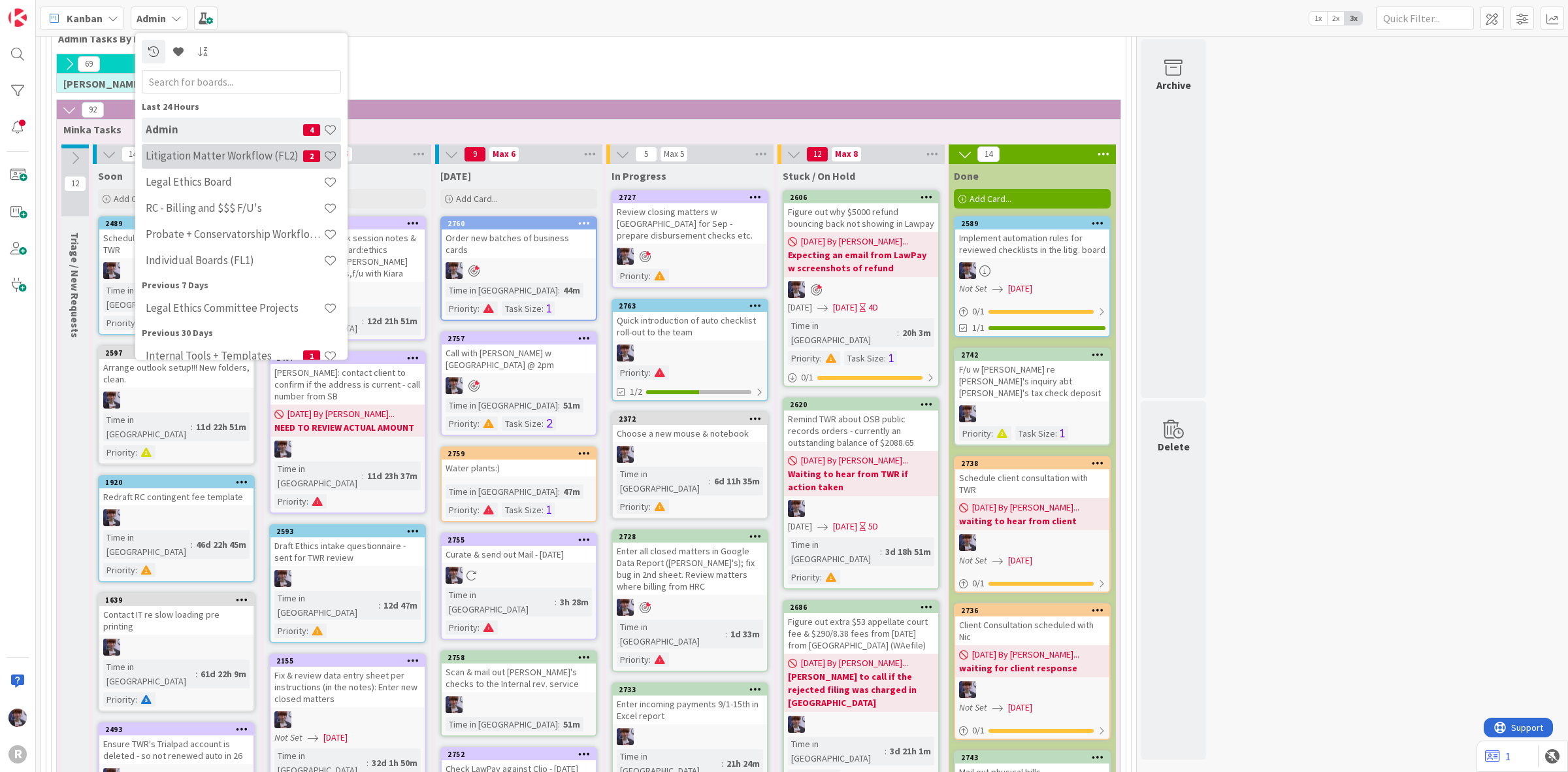
click at [192, 149] on h4 "Litigation Matter Workflow (FL2)" at bounding box center [224, 156] width 157 height 13
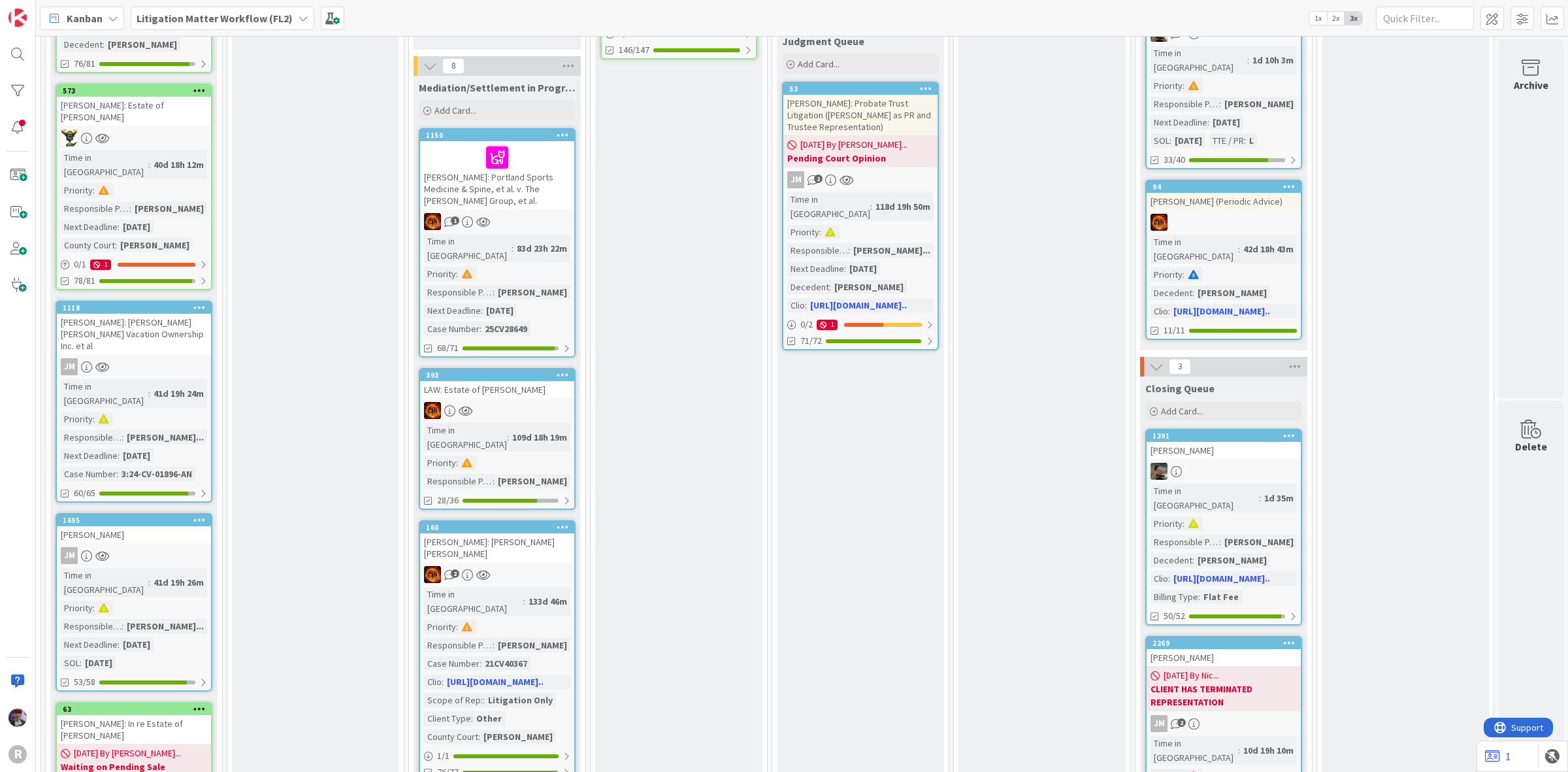
scroll to position [1062, 909]
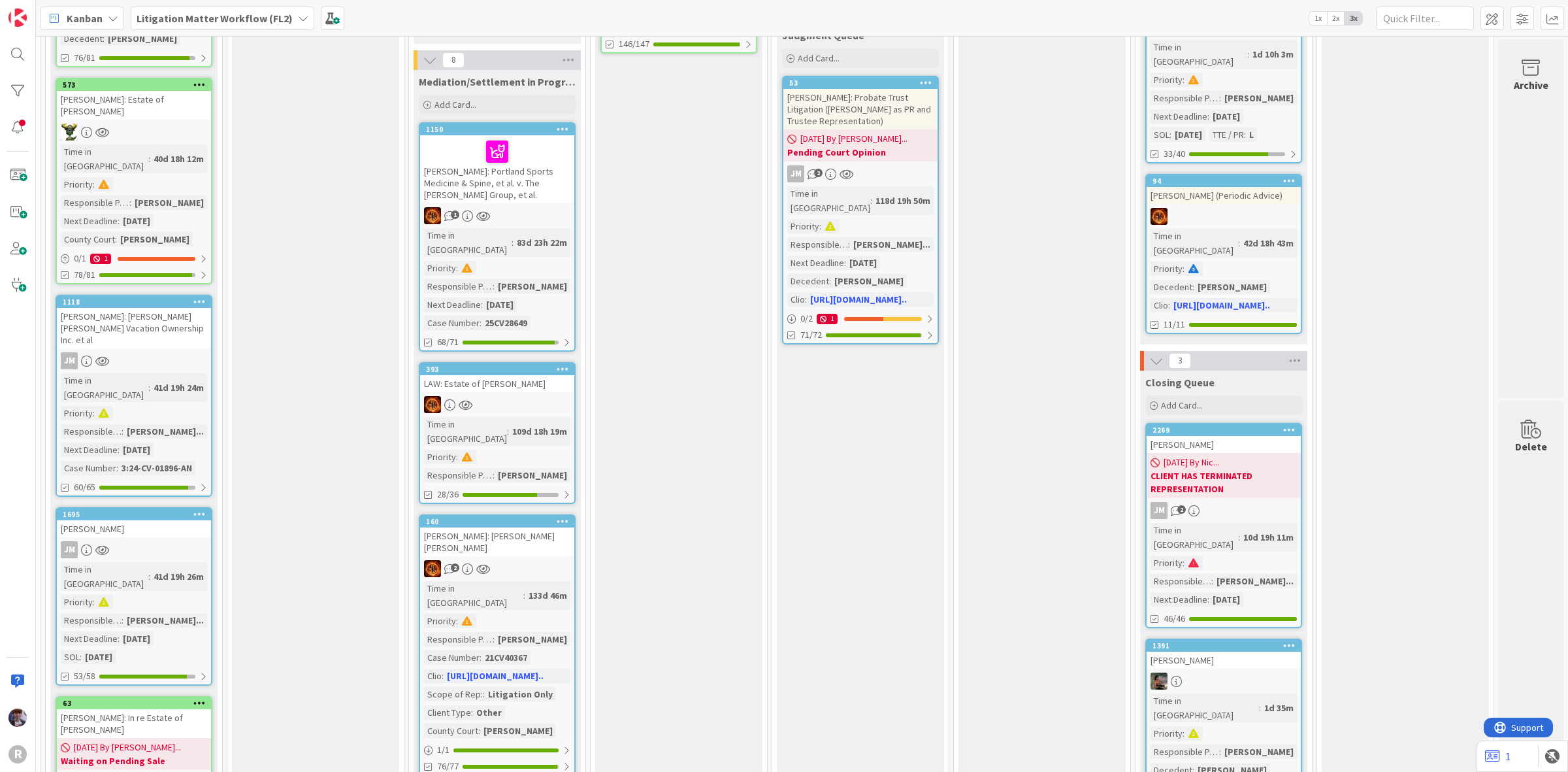
click at [1207, 453] on div "08/29/2025 By Nic... CLIENT HAS TERMINATED REPRESENTATION" at bounding box center [1224, 476] width 154 height 45
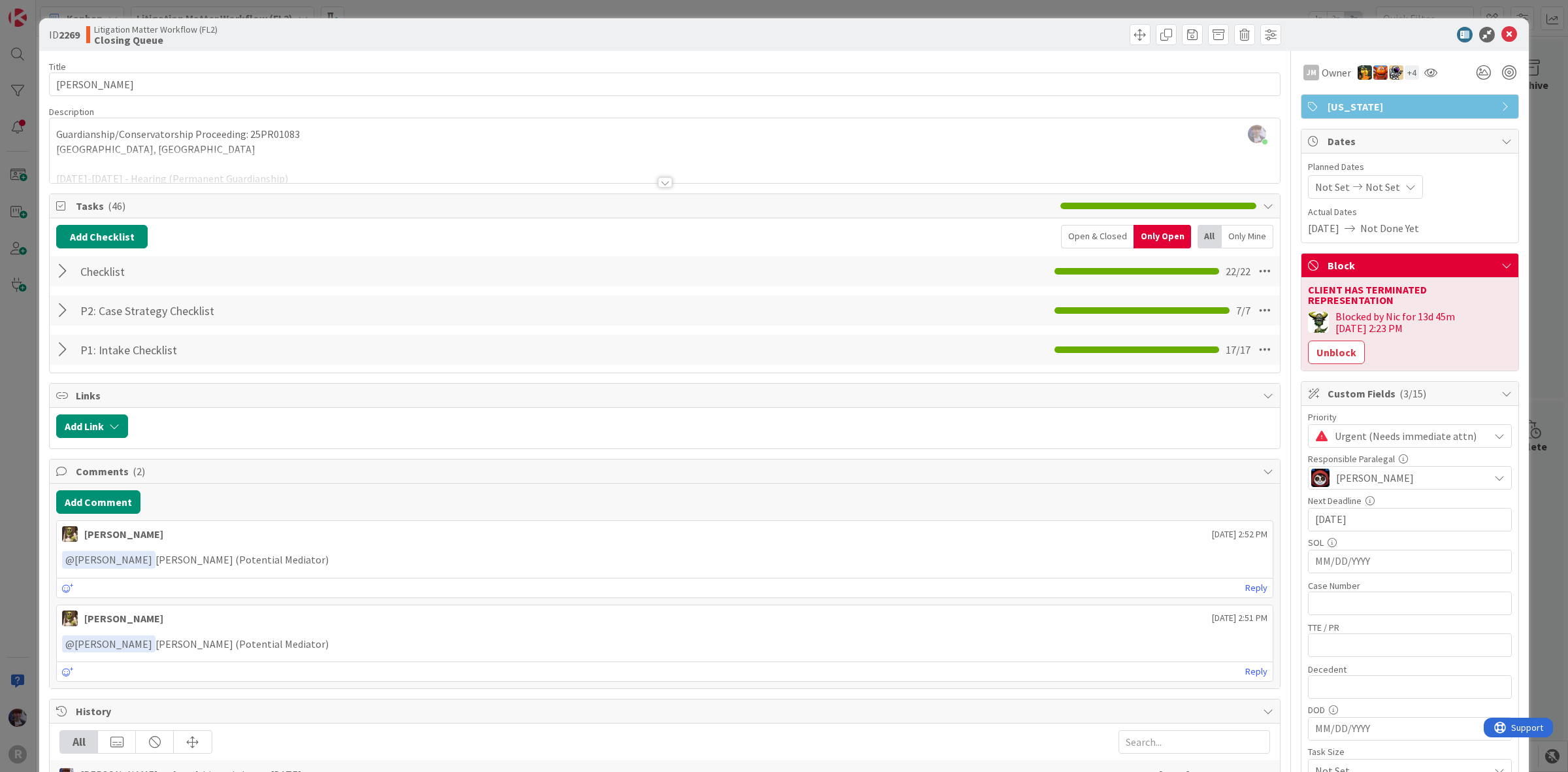
click at [33, 356] on div "ID 2269 Litigation Matter Workflow (FL2) Closing Queue Title 14 / 128 TISIOT, S…" at bounding box center [784, 386] width 1568 height 772
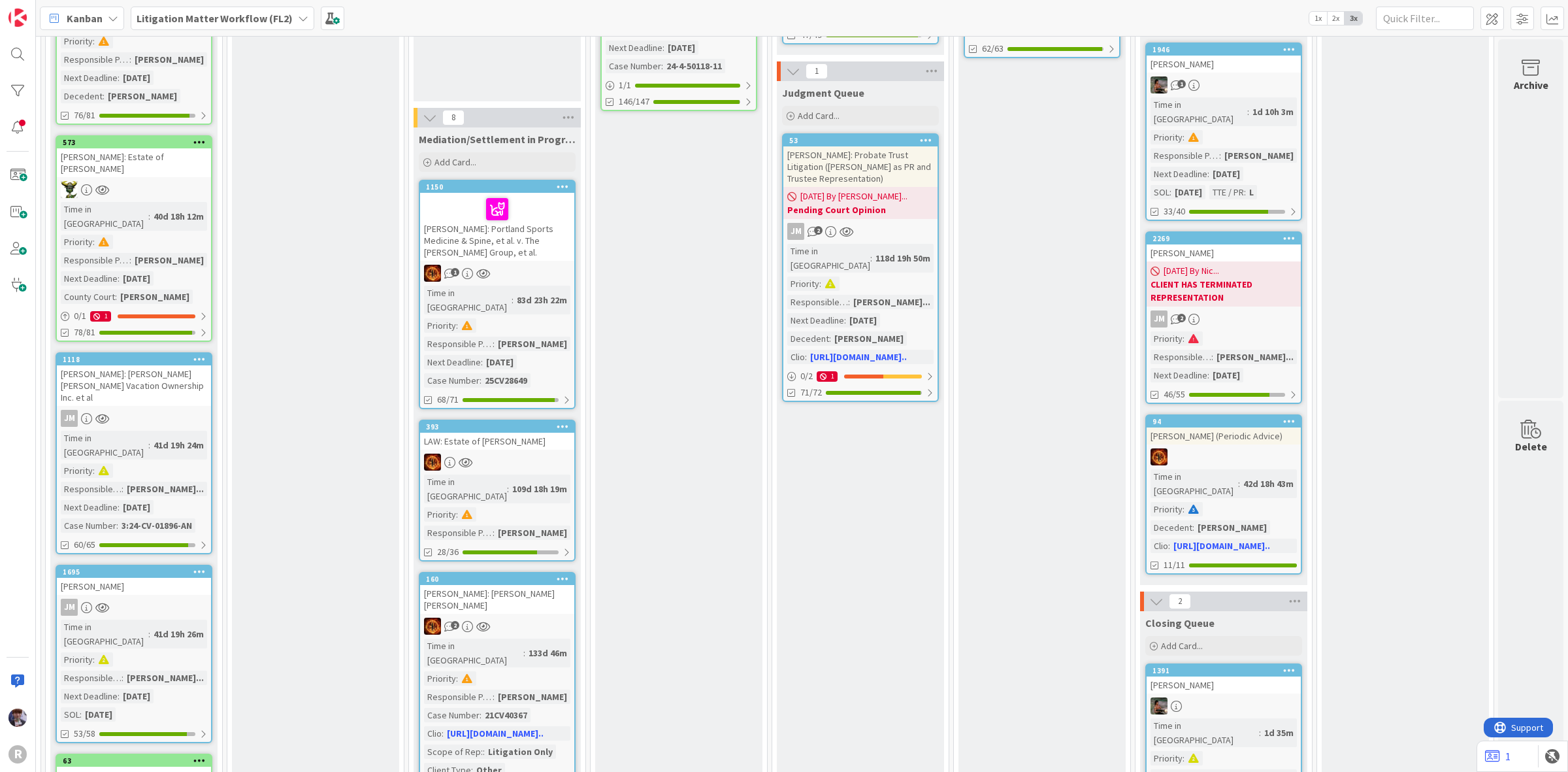
scroll to position [1250, 909]
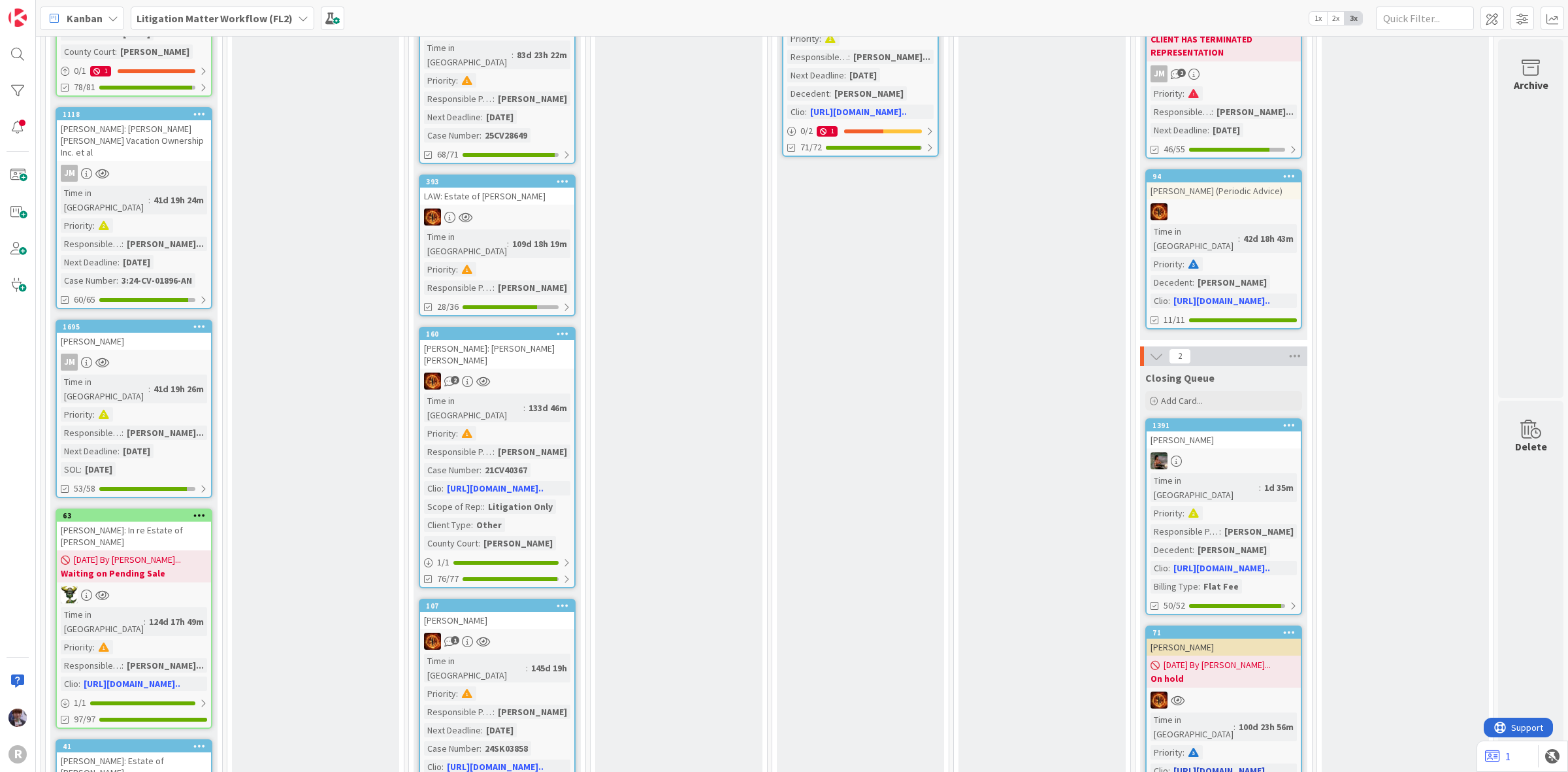
click at [1216, 672] on b "On hold" at bounding box center [1224, 678] width 147 height 13
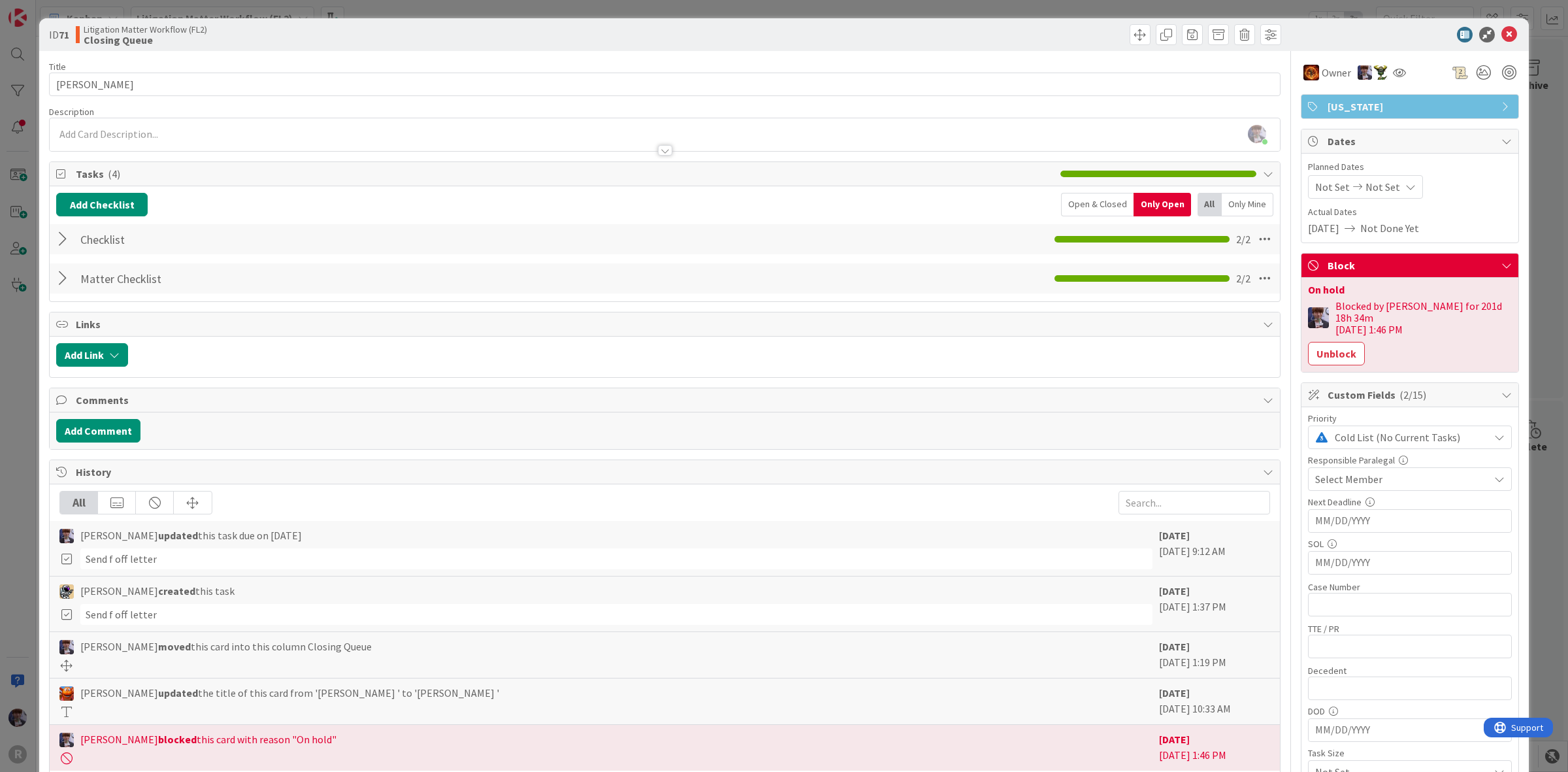
click at [37, 415] on div "ID 71 Litigation Matter Workflow (FL2) Closing Queue Title 14 / 128 FISHER, Pet…" at bounding box center [784, 386] width 1568 height 772
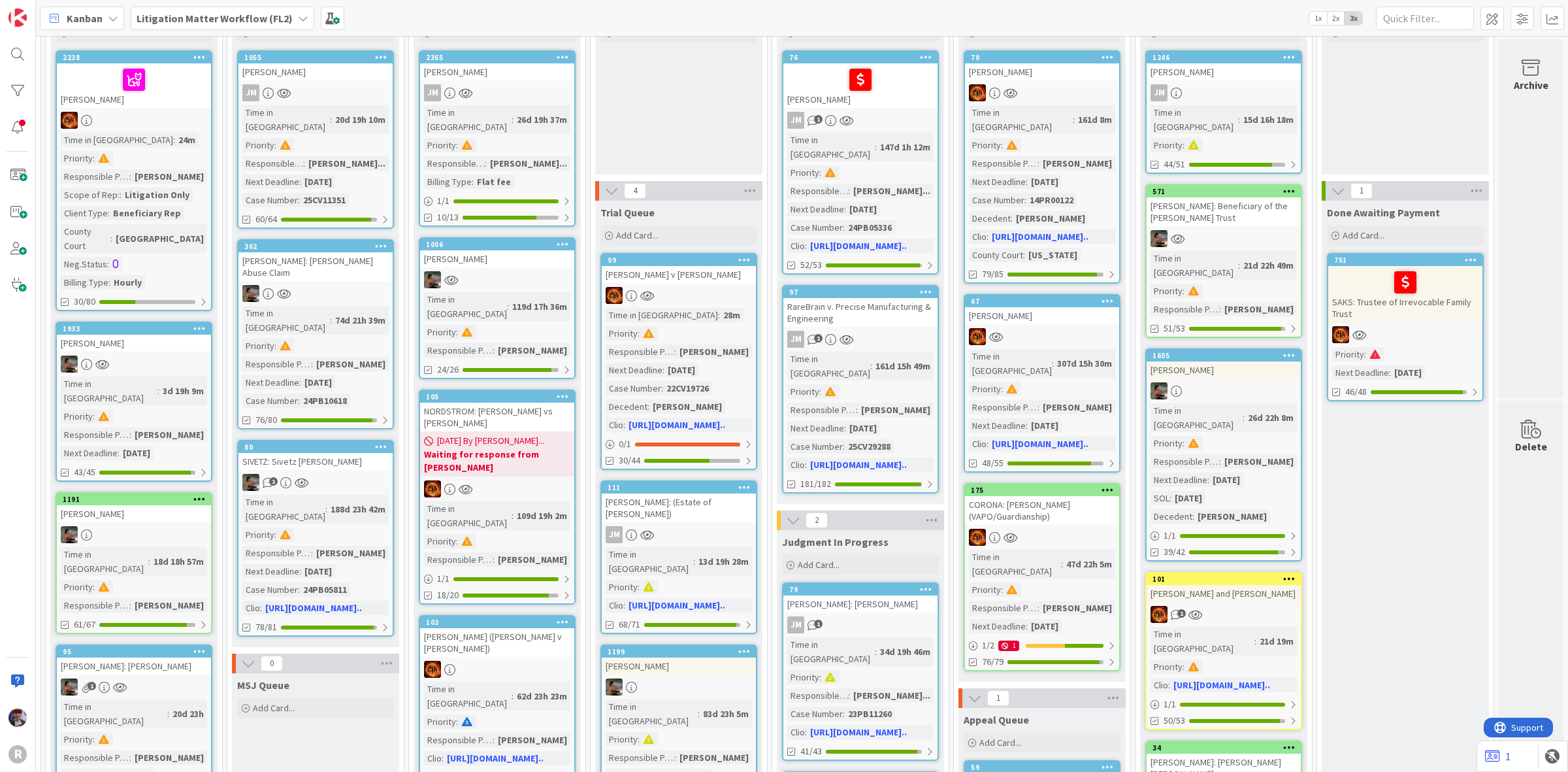
scroll to position [0, 909]
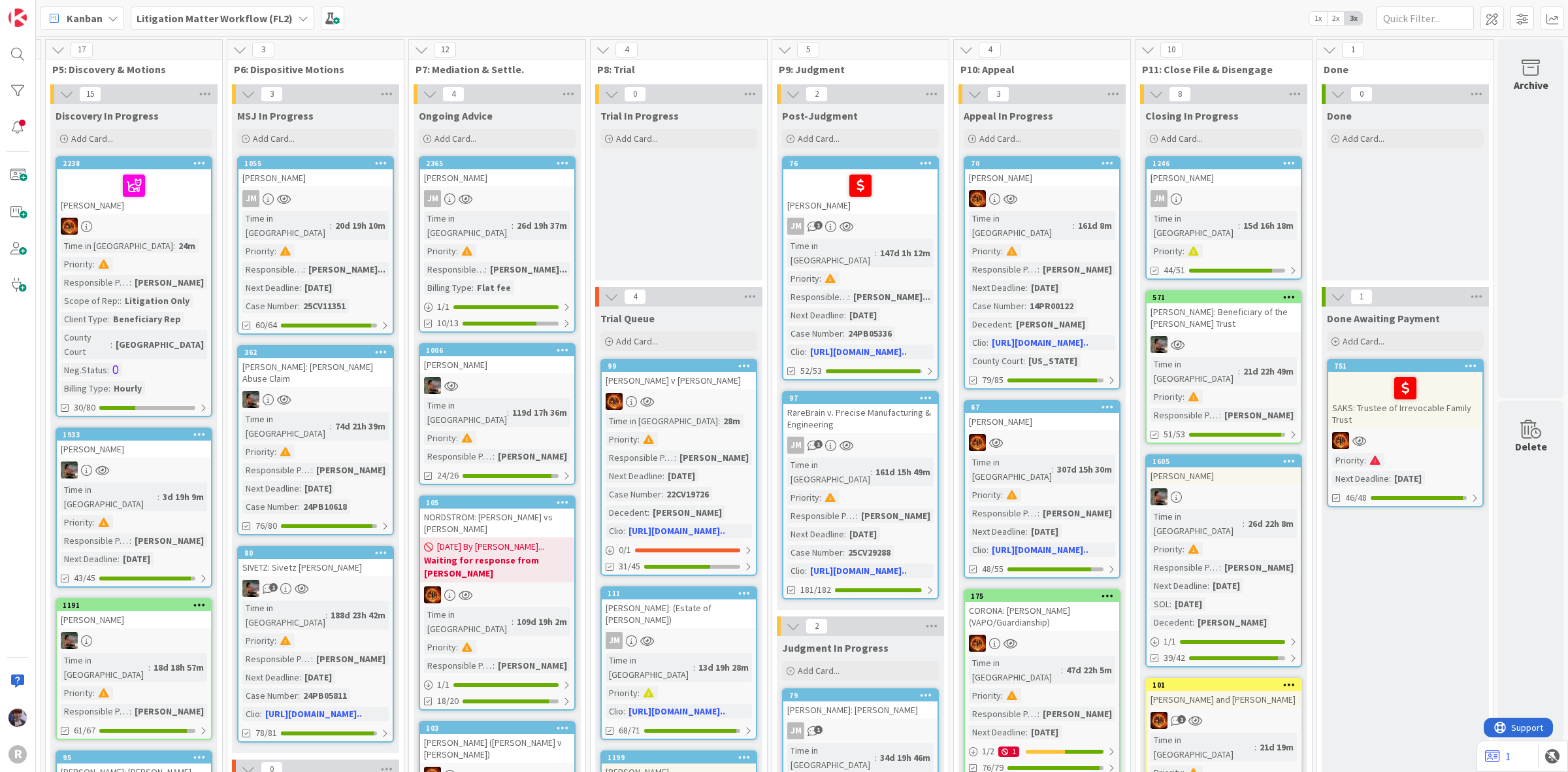
click at [1236, 193] on div "JM" at bounding box center [1224, 198] width 154 height 17
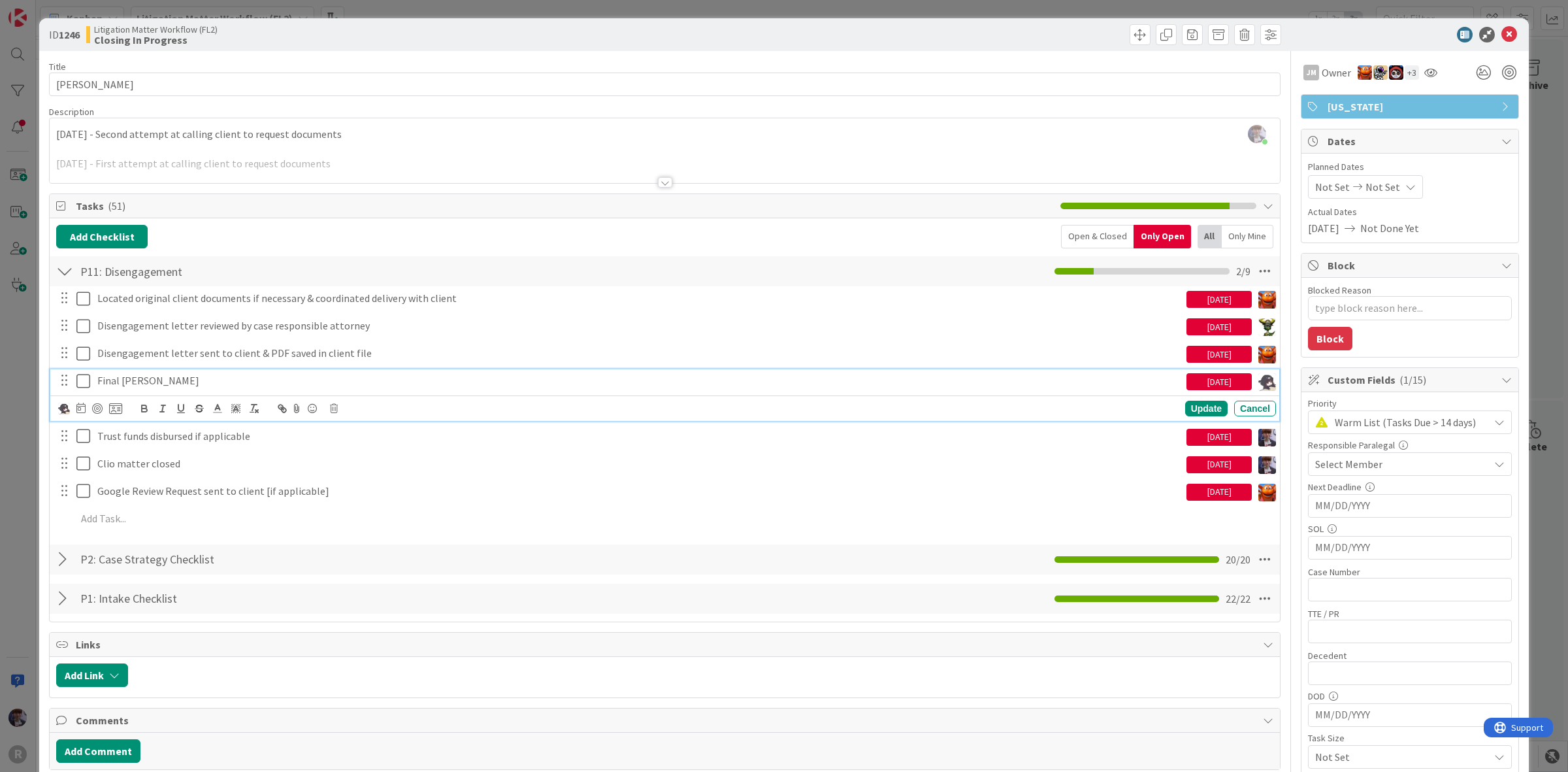
click at [82, 379] on icon at bounding box center [83, 381] width 13 height 16
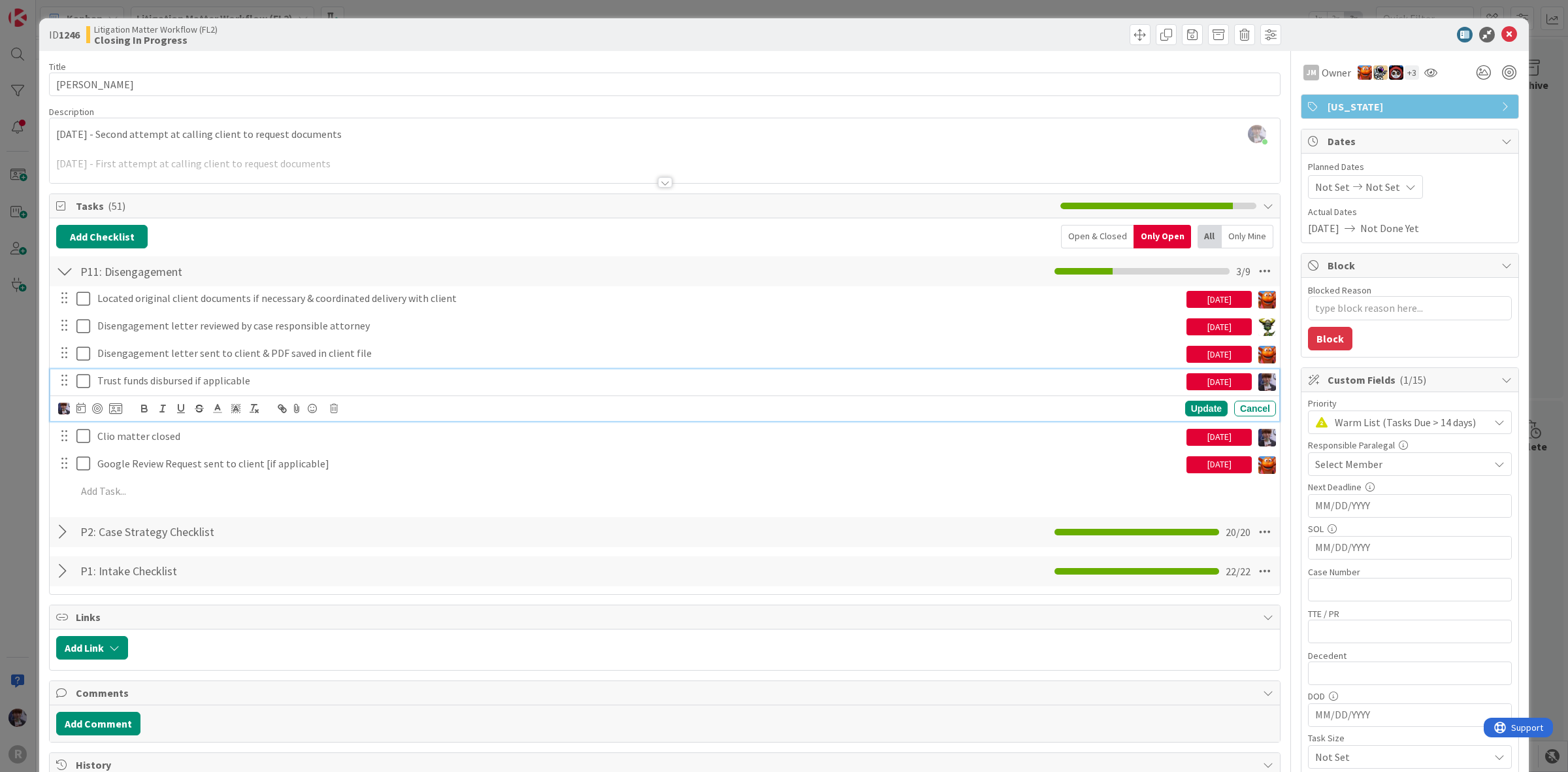
click at [161, 386] on p "Trust funds disbursed if applicable" at bounding box center [639, 381] width 1084 height 15
drag, startPoint x: 285, startPoint y: 377, endPoint x: 73, endPoint y: 358, distance: 212.8
click at [73, 358] on div "Located original client documents if necessary & coordinated delivery with clie…" at bounding box center [665, 397] width 1217 height 222
click at [201, 407] on icon "button" at bounding box center [199, 406] width 7 height 3
click at [85, 384] on icon at bounding box center [83, 381] width 13 height 16
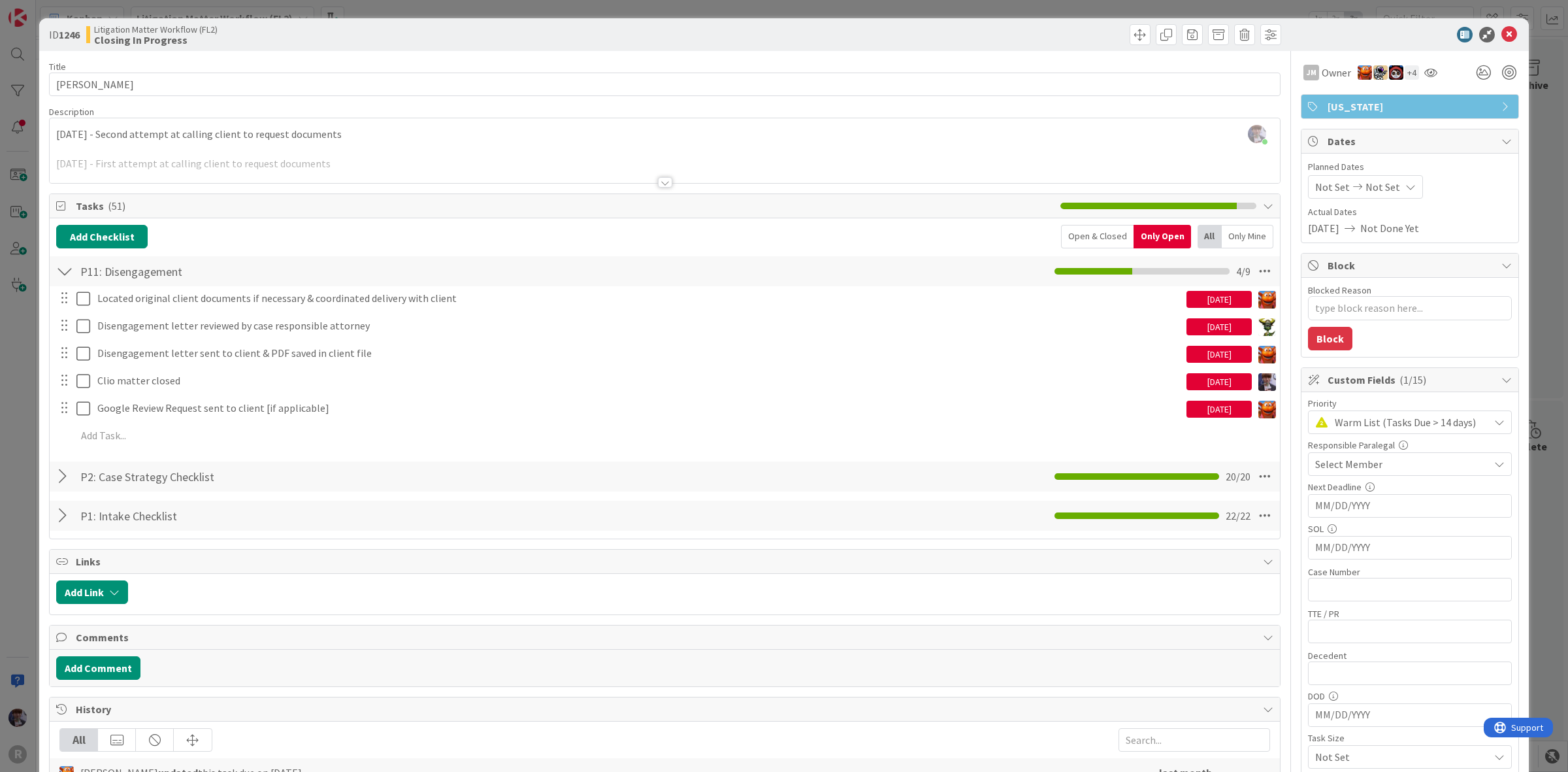
click at [1530, 316] on div "ID 1246 Litigation Matter Workflow (FL2) Closing In Progress Title 13 / 128 MAT…" at bounding box center [784, 386] width 1568 height 772
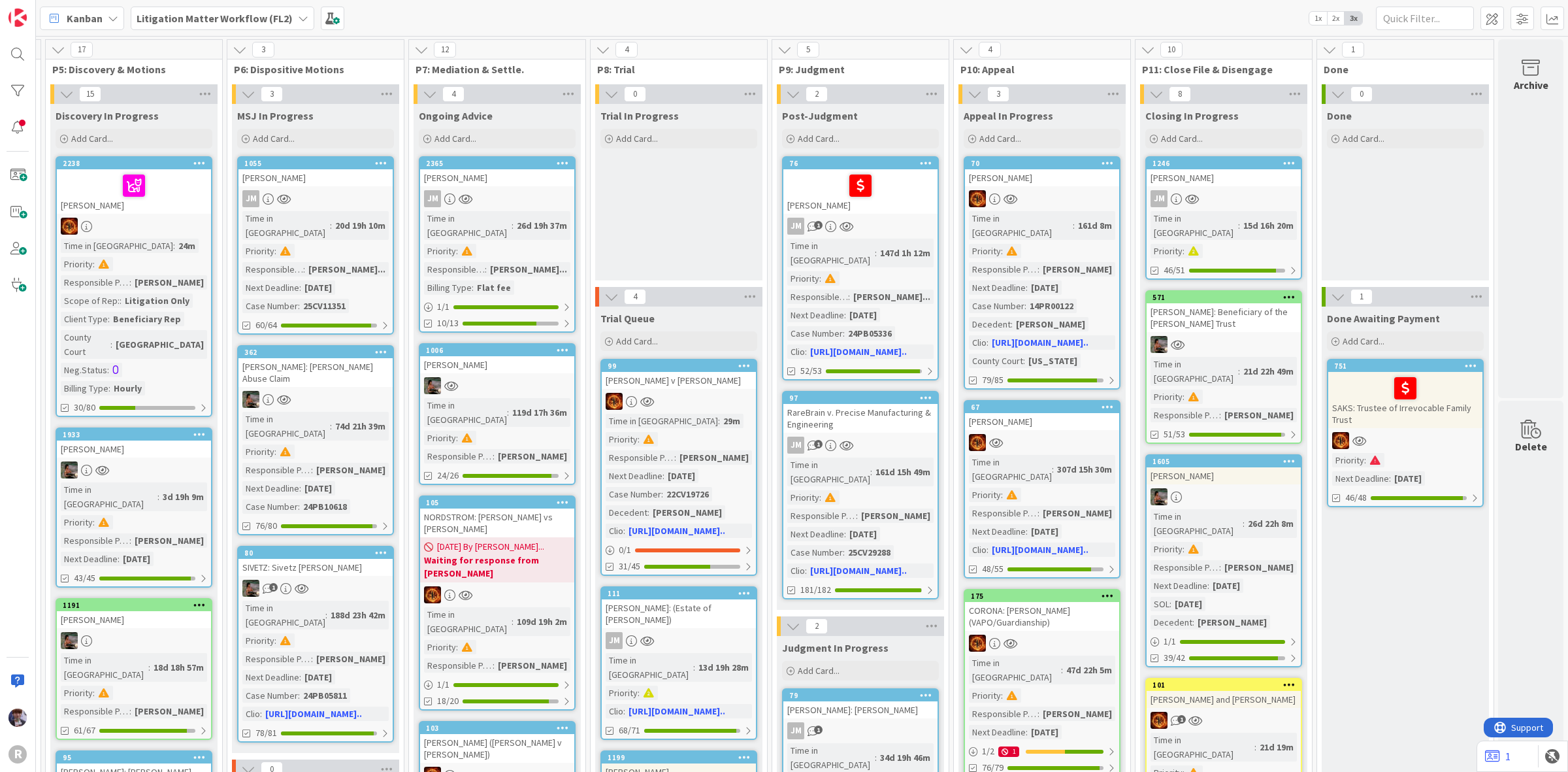
click at [1223, 317] on link "571 ZIEBARTH: Beneficiary of the Ziebarth Trust Time in Column : 21d 22h 49m Pr…" at bounding box center [1223, 367] width 157 height 153
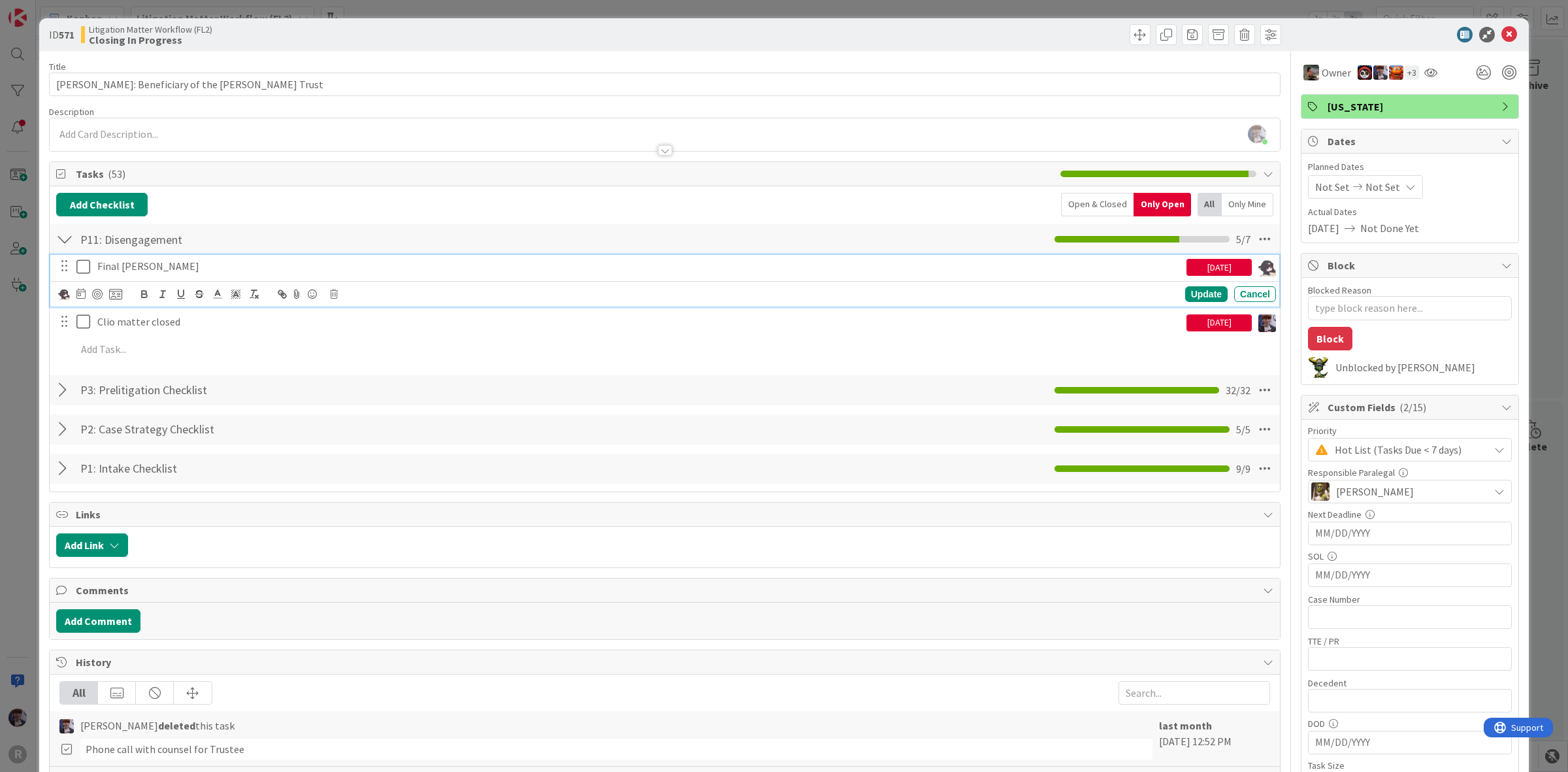
click at [80, 265] on icon at bounding box center [83, 266] width 13 height 16
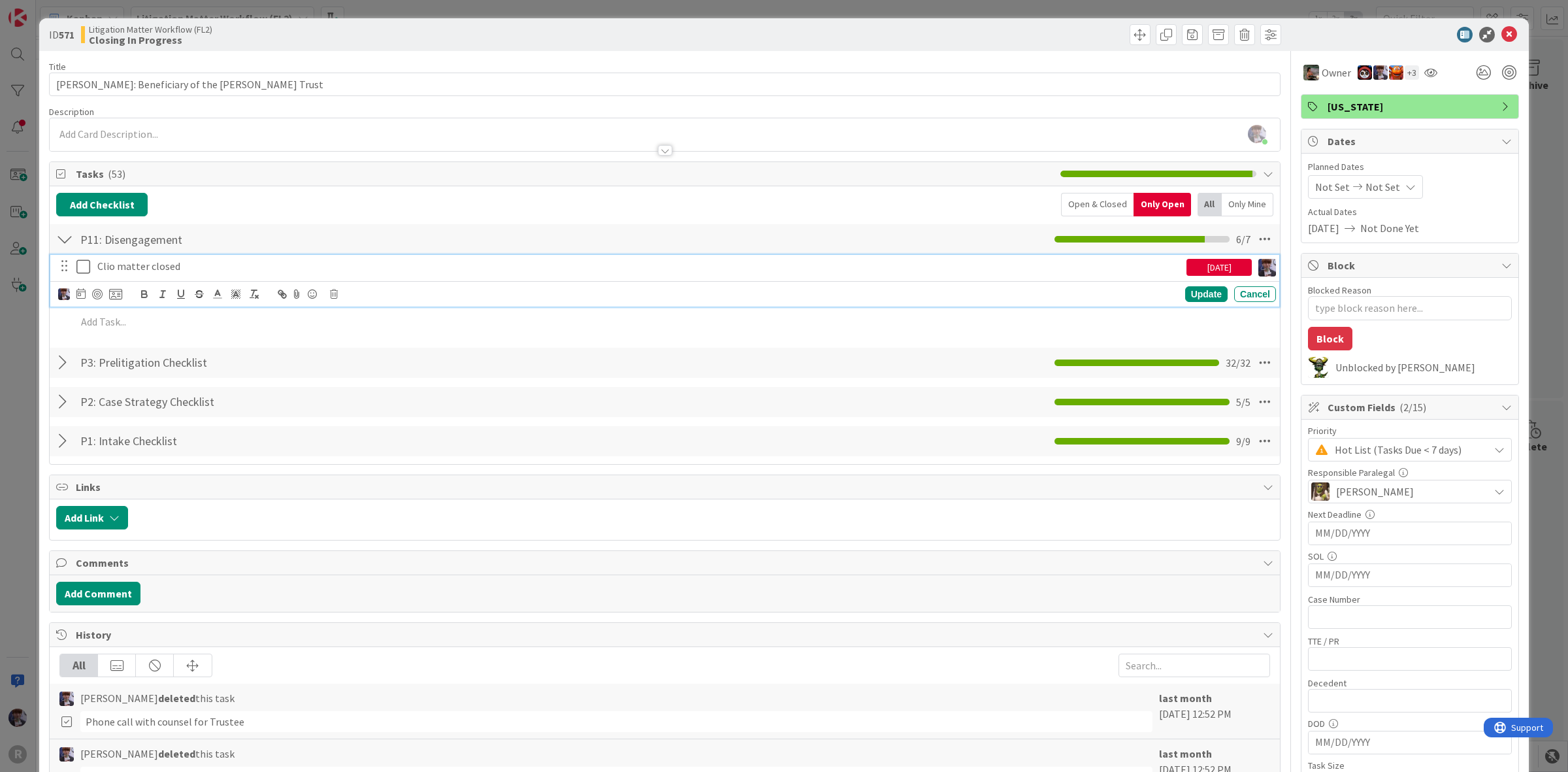
click at [86, 270] on icon at bounding box center [83, 266] width 13 height 16
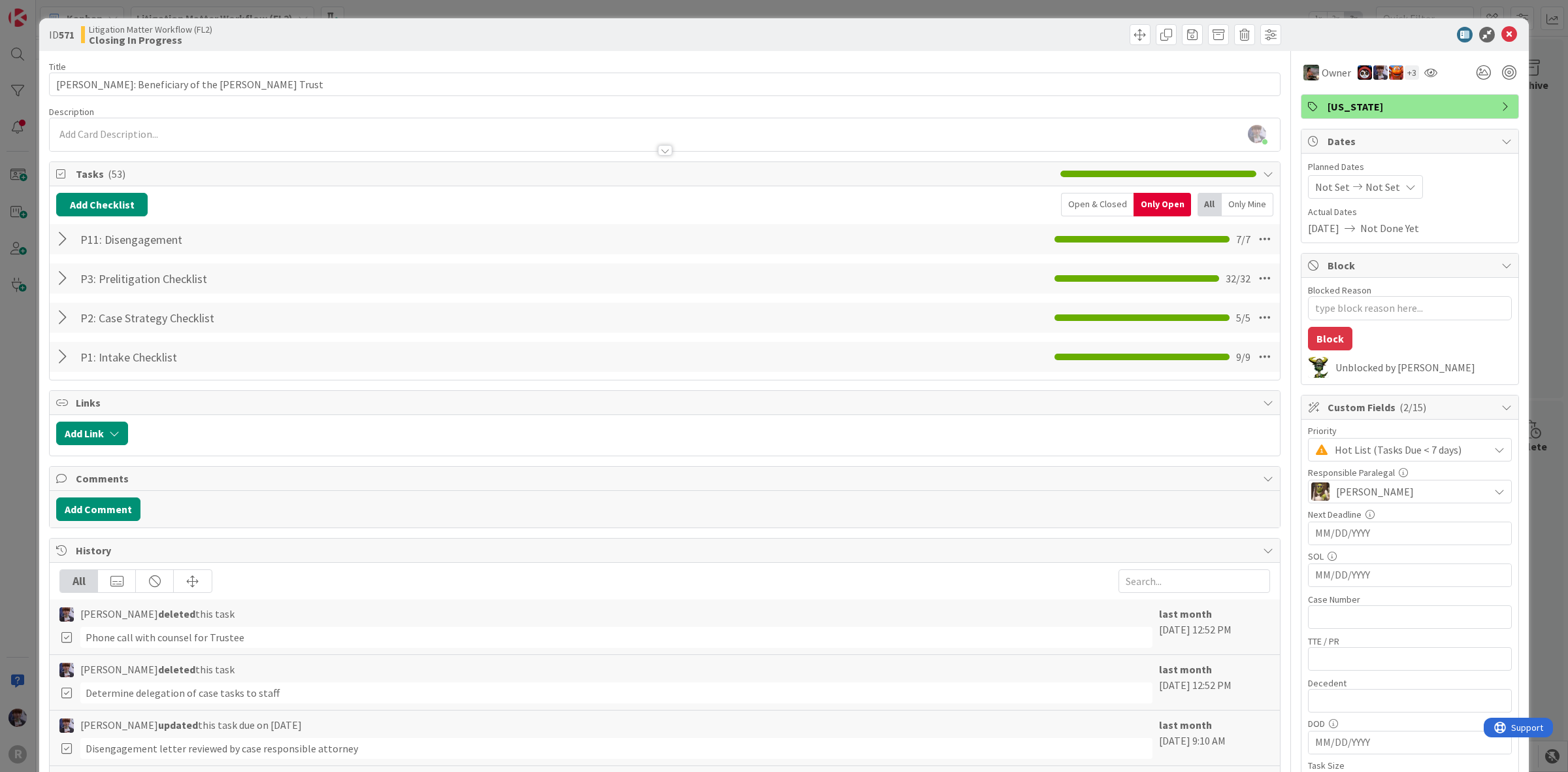
click at [69, 246] on div at bounding box center [64, 239] width 17 height 23
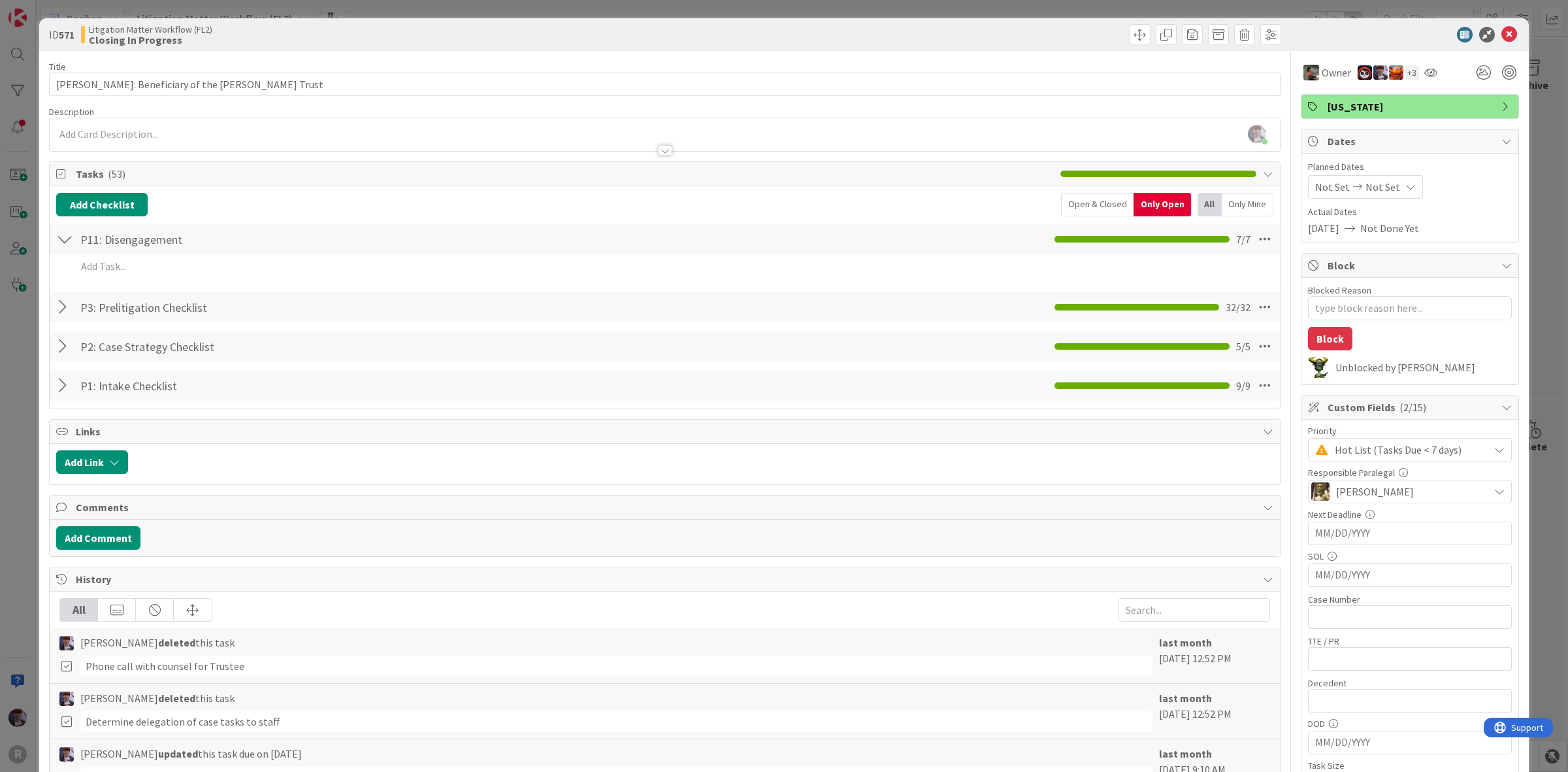
click at [69, 246] on div at bounding box center [64, 239] width 17 height 23
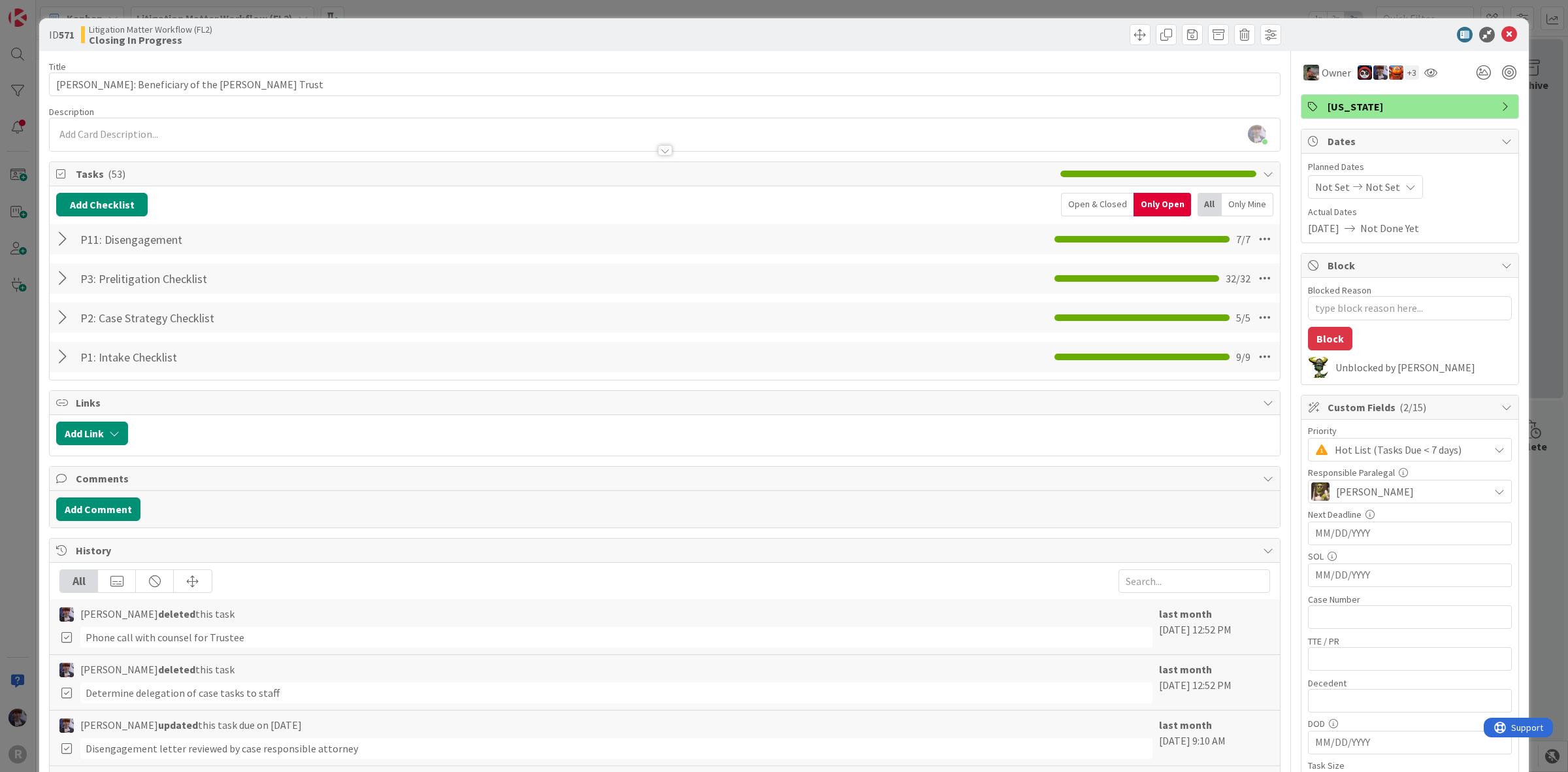
click at [1520, 193] on div "ID 571 Litigation Matter Workflow (FL2) Closing In Progress Title 43 / 128 ZIEB…" at bounding box center [784, 386] width 1568 height 772
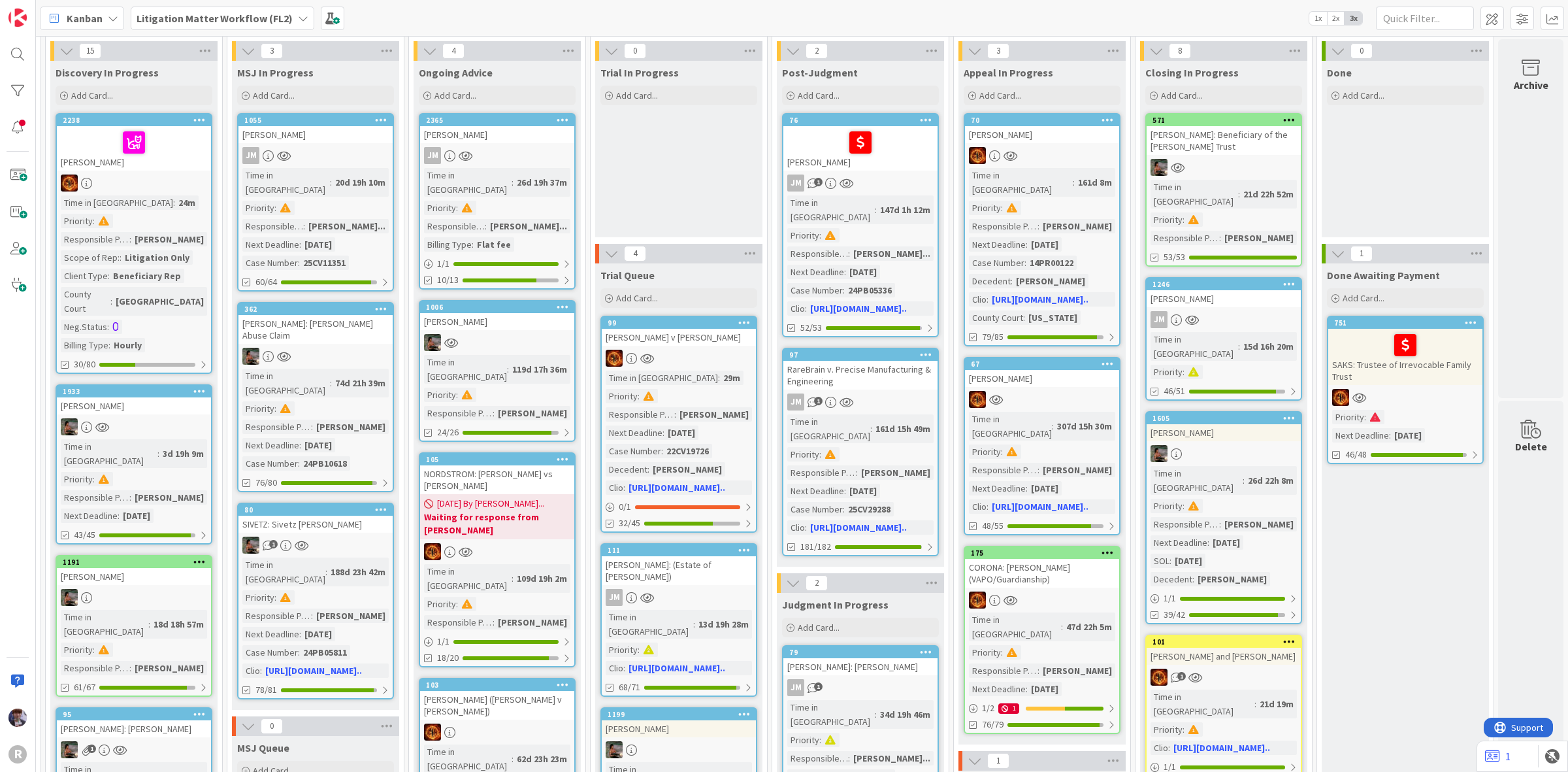
scroll to position [82, 909]
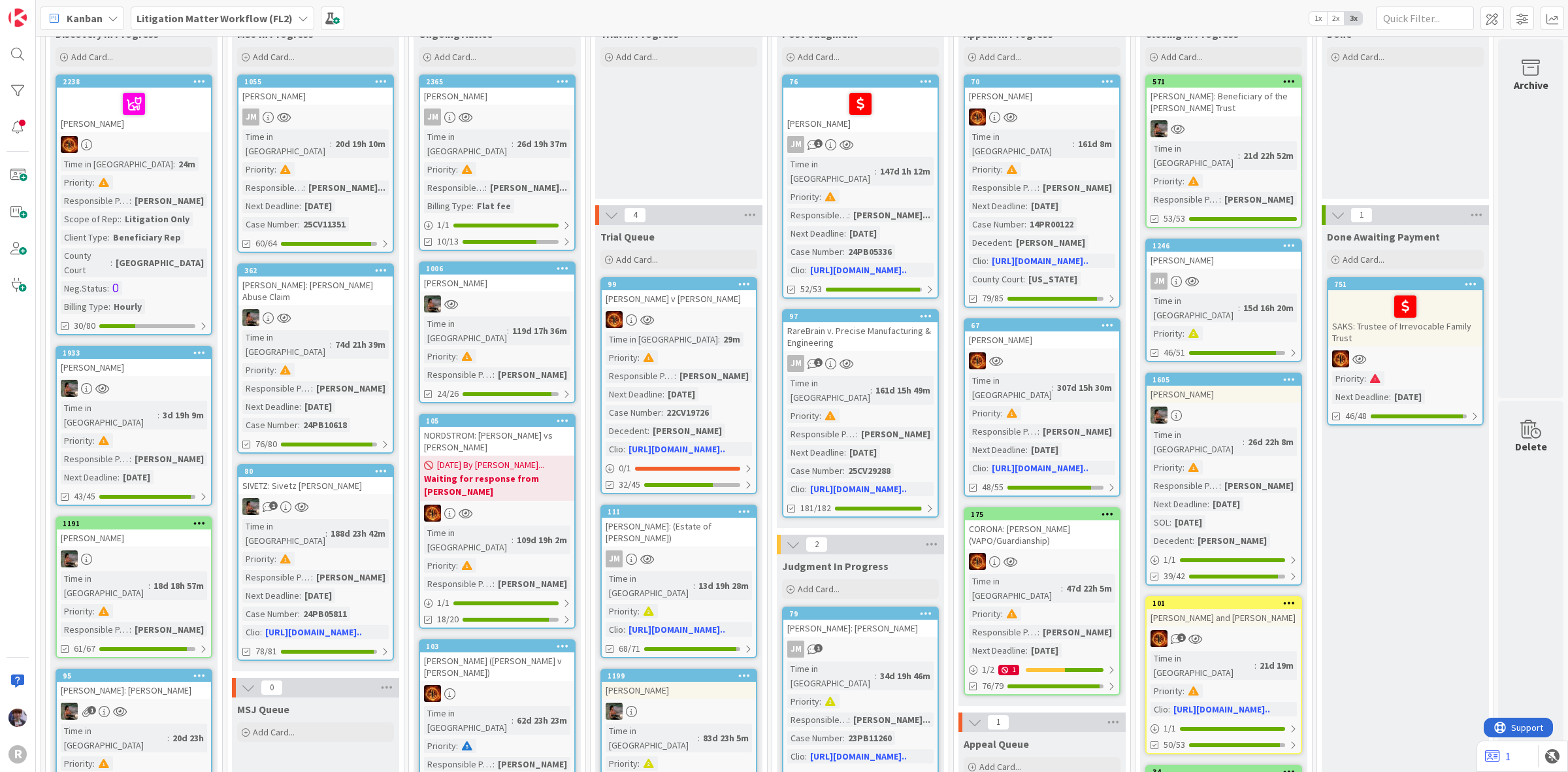
click at [1193, 386] on div "[PERSON_NAME]" at bounding box center [1224, 394] width 154 height 17
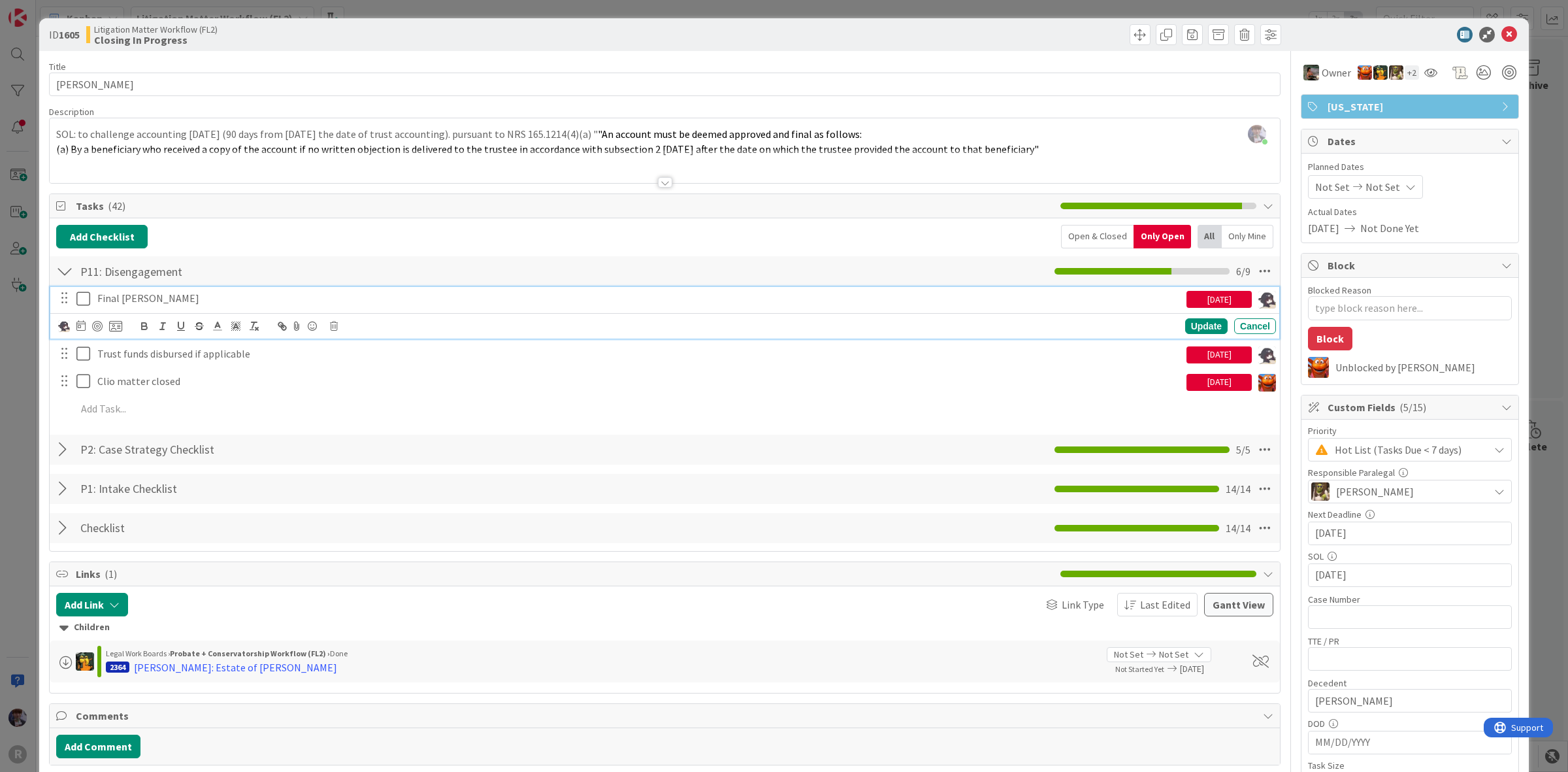
click at [82, 296] on icon at bounding box center [83, 298] width 13 height 16
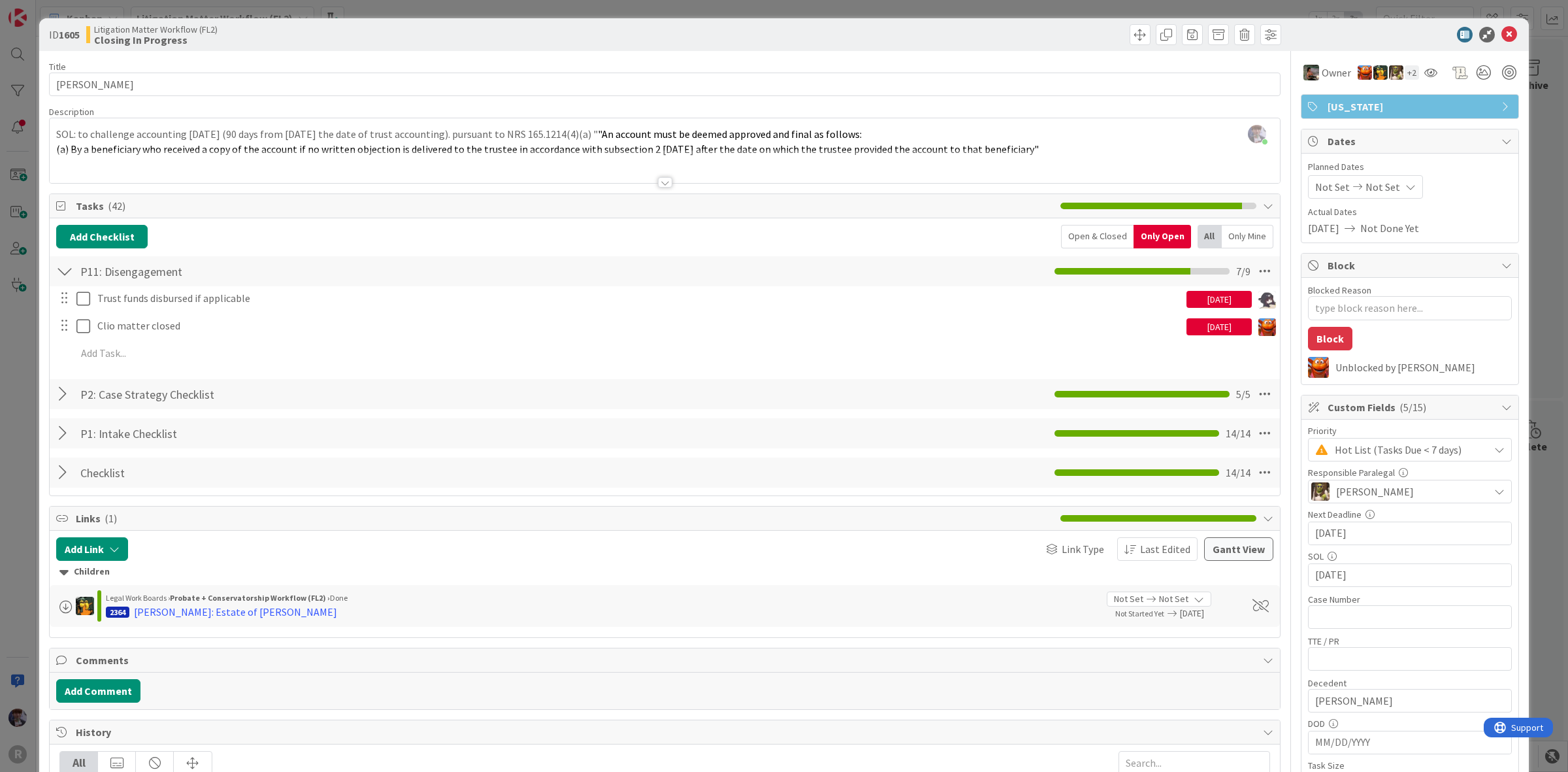
type textarea "x"
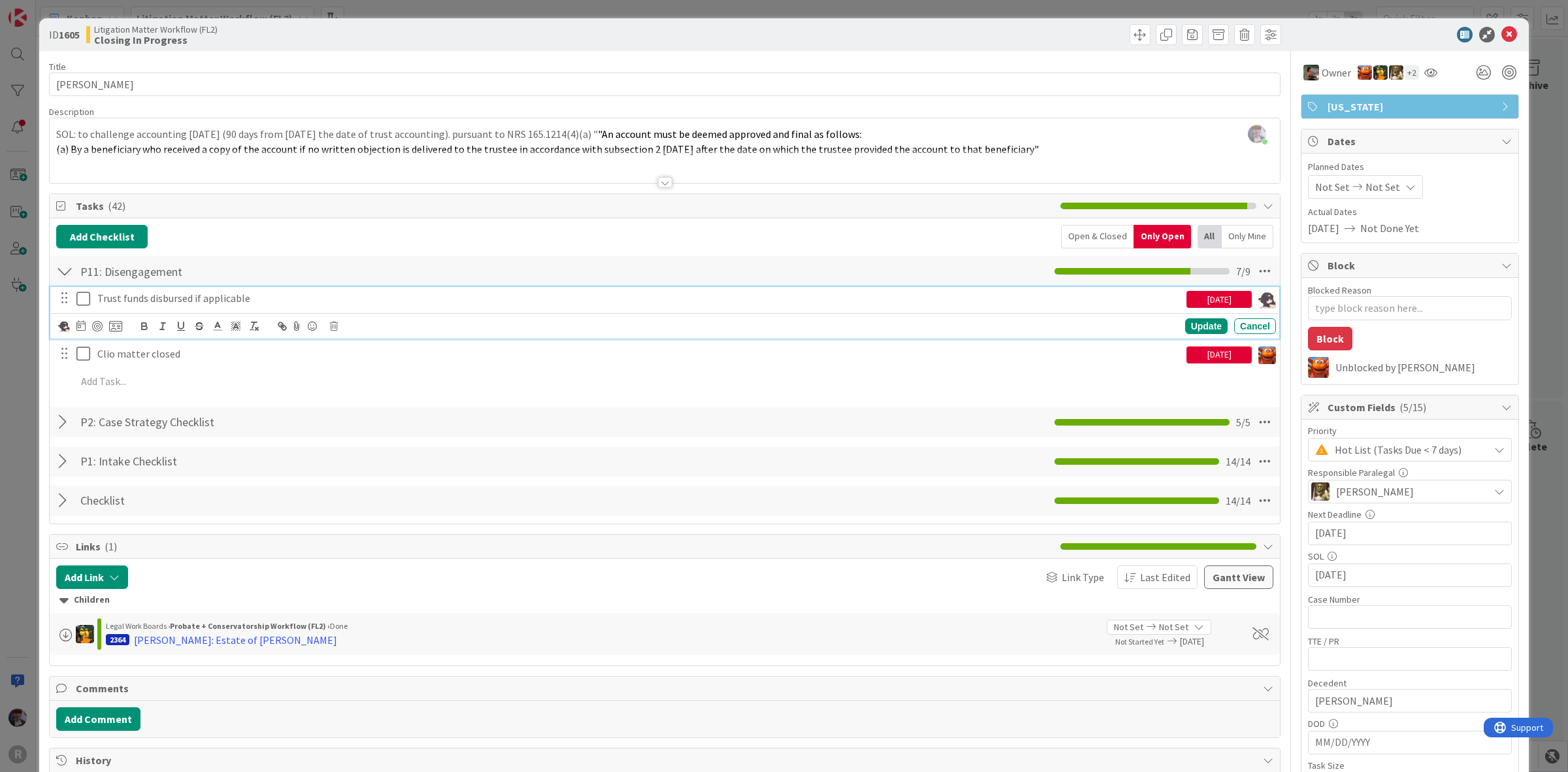
click at [252, 301] on p "Trust funds disbursed if applicable" at bounding box center [639, 298] width 1084 height 15
click at [83, 330] on icon at bounding box center [80, 325] width 9 height 10
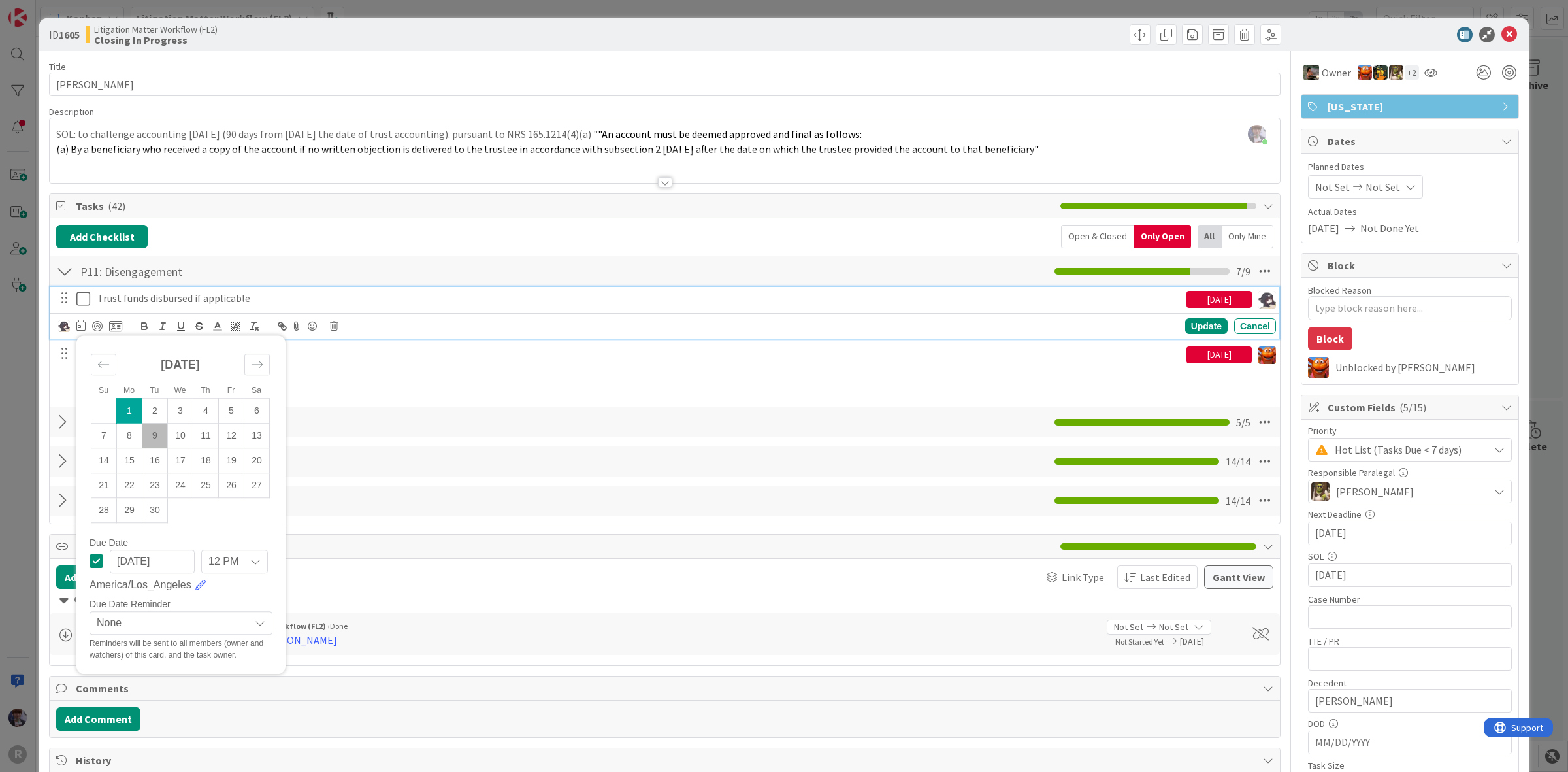
click at [161, 433] on td "9" at bounding box center [155, 435] width 25 height 25
type input "[DATE]"
click at [1196, 327] on div "Update" at bounding box center [1206, 326] width 43 height 16
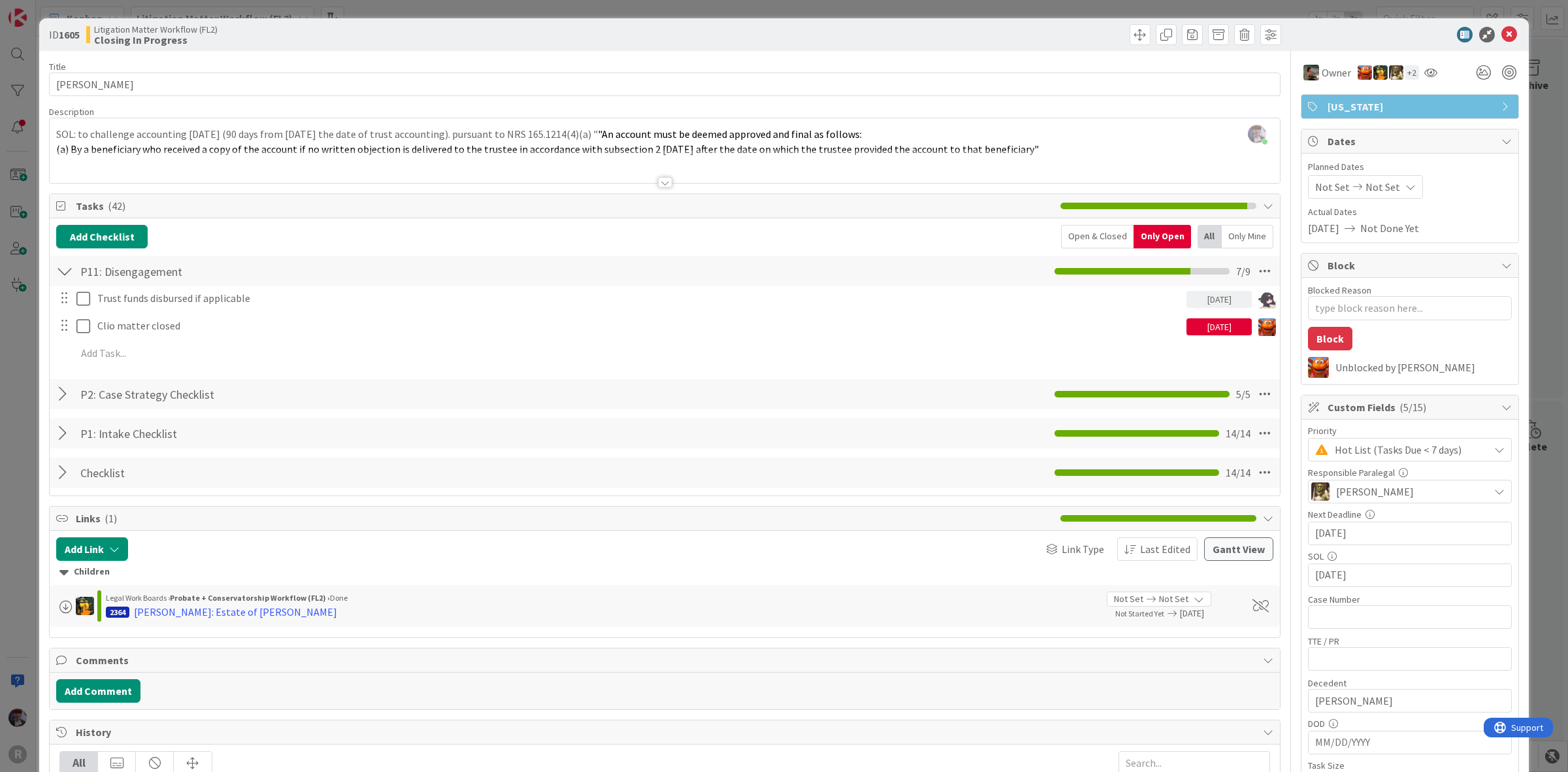
click at [17, 386] on div "ID 1605 Litigation Matter Workflow (FL2) Closing In Progress Title 15 / 128 SOW…" at bounding box center [784, 386] width 1568 height 772
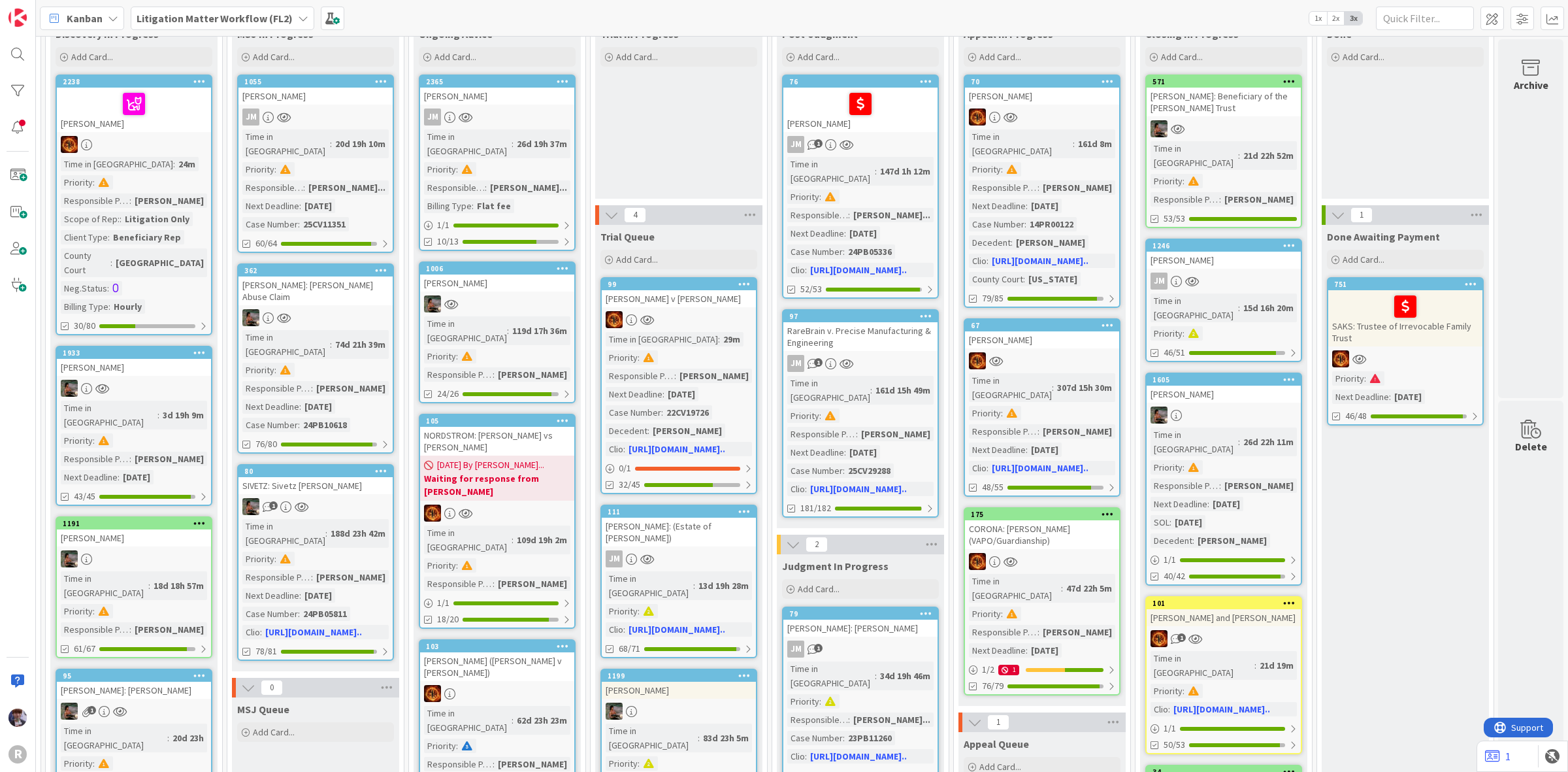
click at [1222, 547] on div "Closing In Progress Add Card... 571 ZIEBARTH: Beneficiary of the Ziebarth Trust…" at bounding box center [1224, 765] width 167 height 1485
click at [1226, 599] on div "101" at bounding box center [1226, 603] width 148 height 9
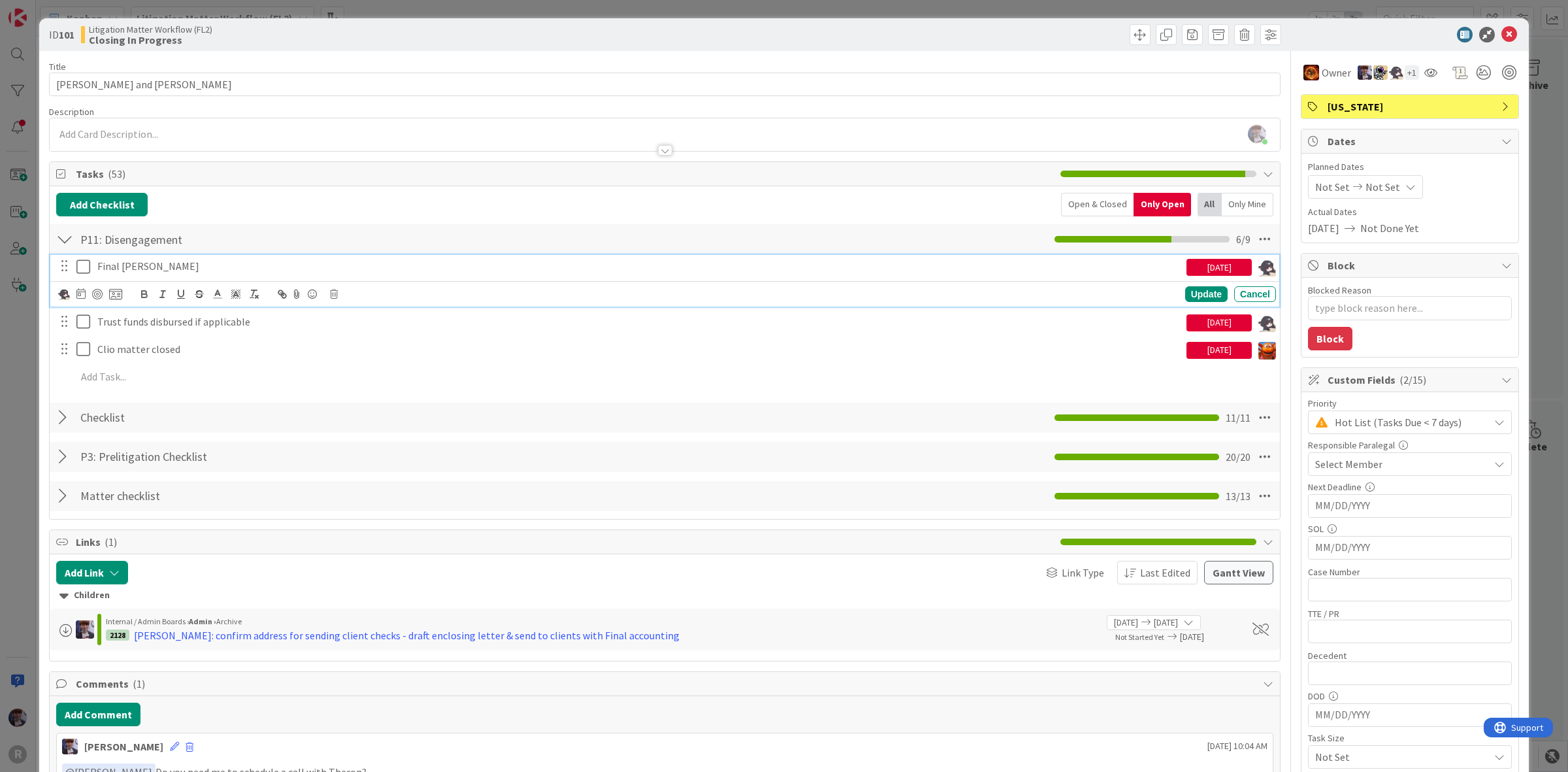
click at [177, 266] on p "Final Bill Sent" at bounding box center [639, 266] width 1084 height 15
click at [82, 268] on icon at bounding box center [83, 266] width 13 height 16
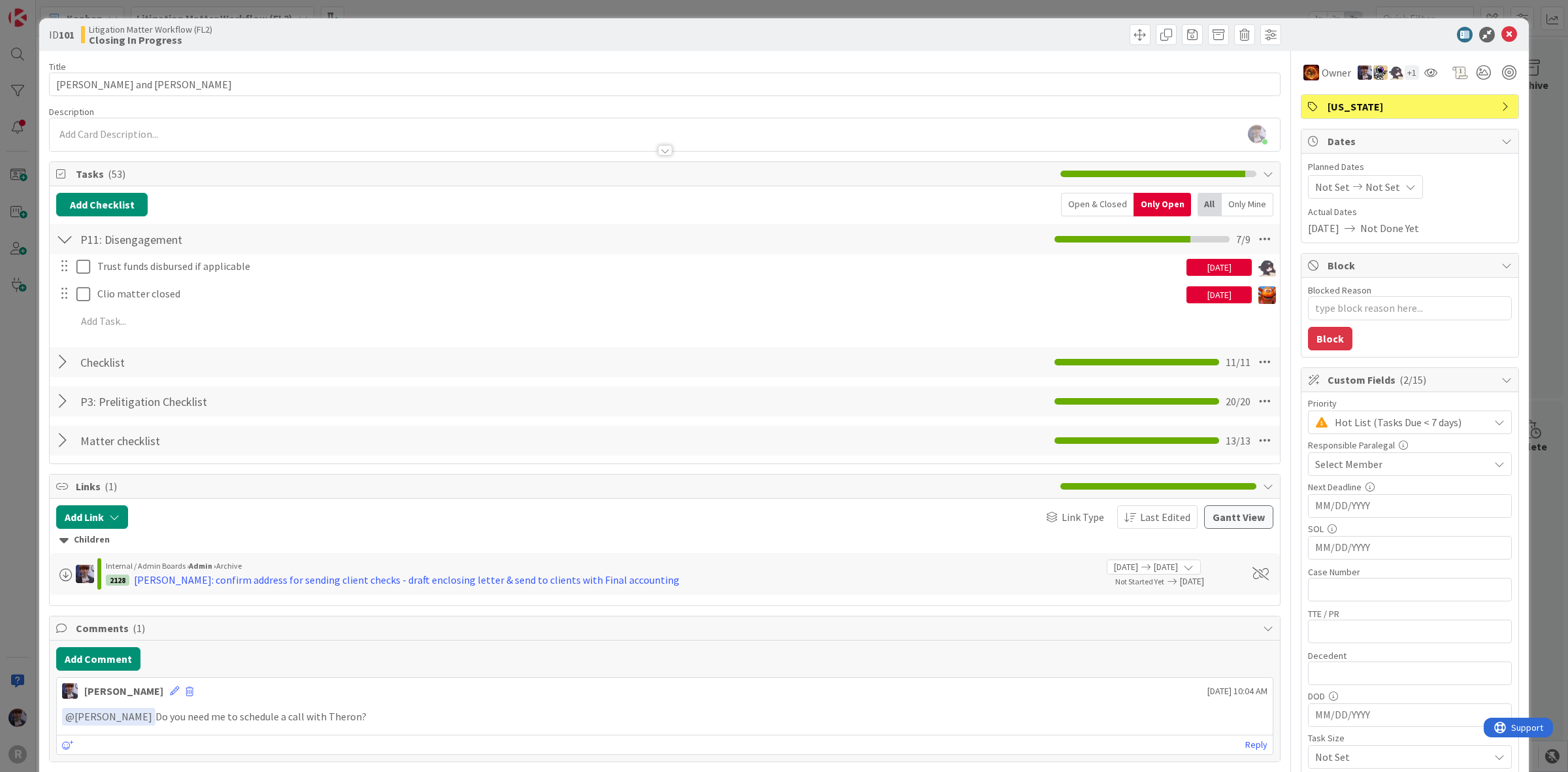
type textarea "x"
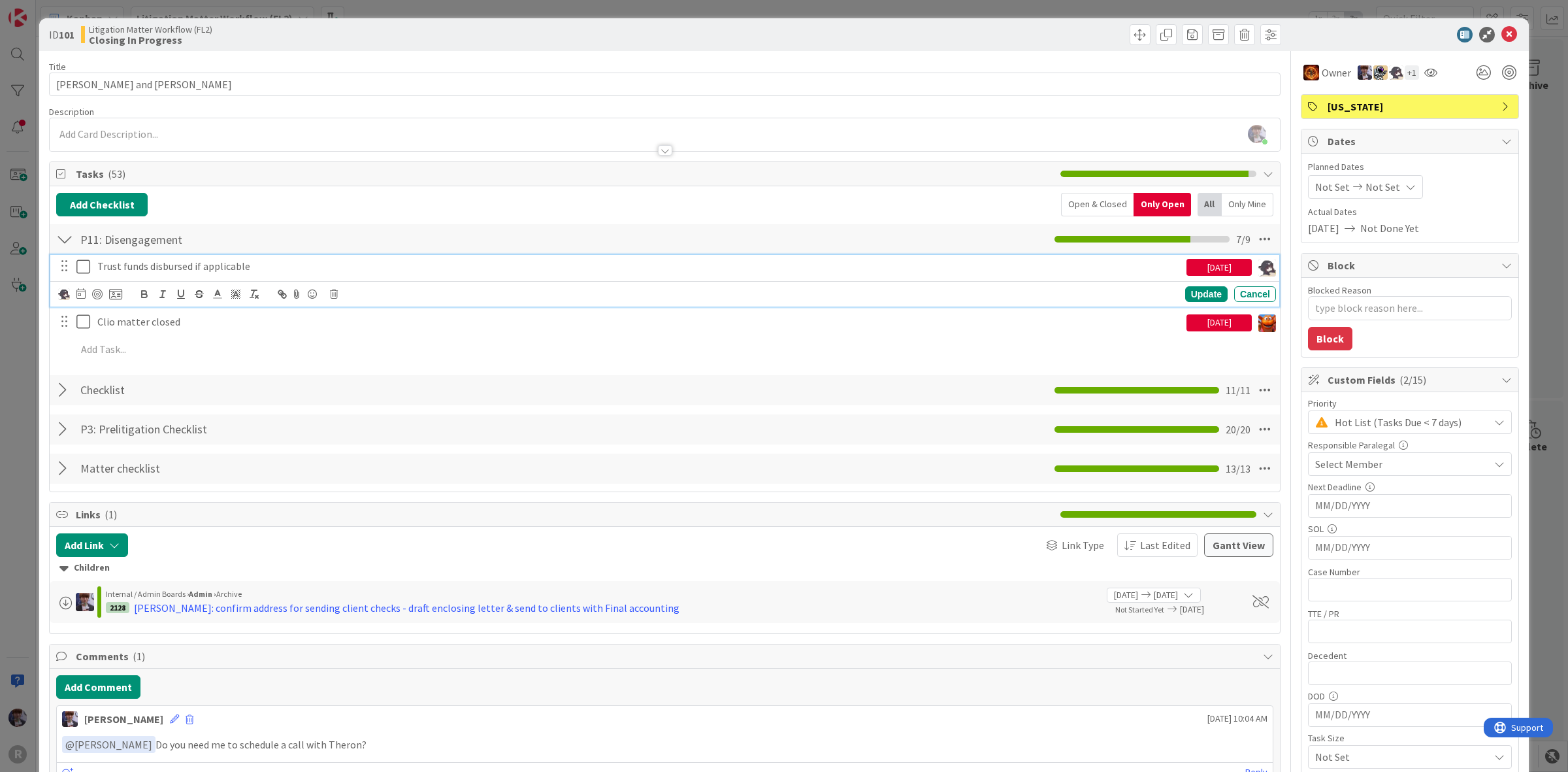
click at [141, 268] on p "Trust funds disbursed if applicable" at bounding box center [639, 266] width 1084 height 15
click at [80, 291] on icon at bounding box center [80, 293] width 9 height 10
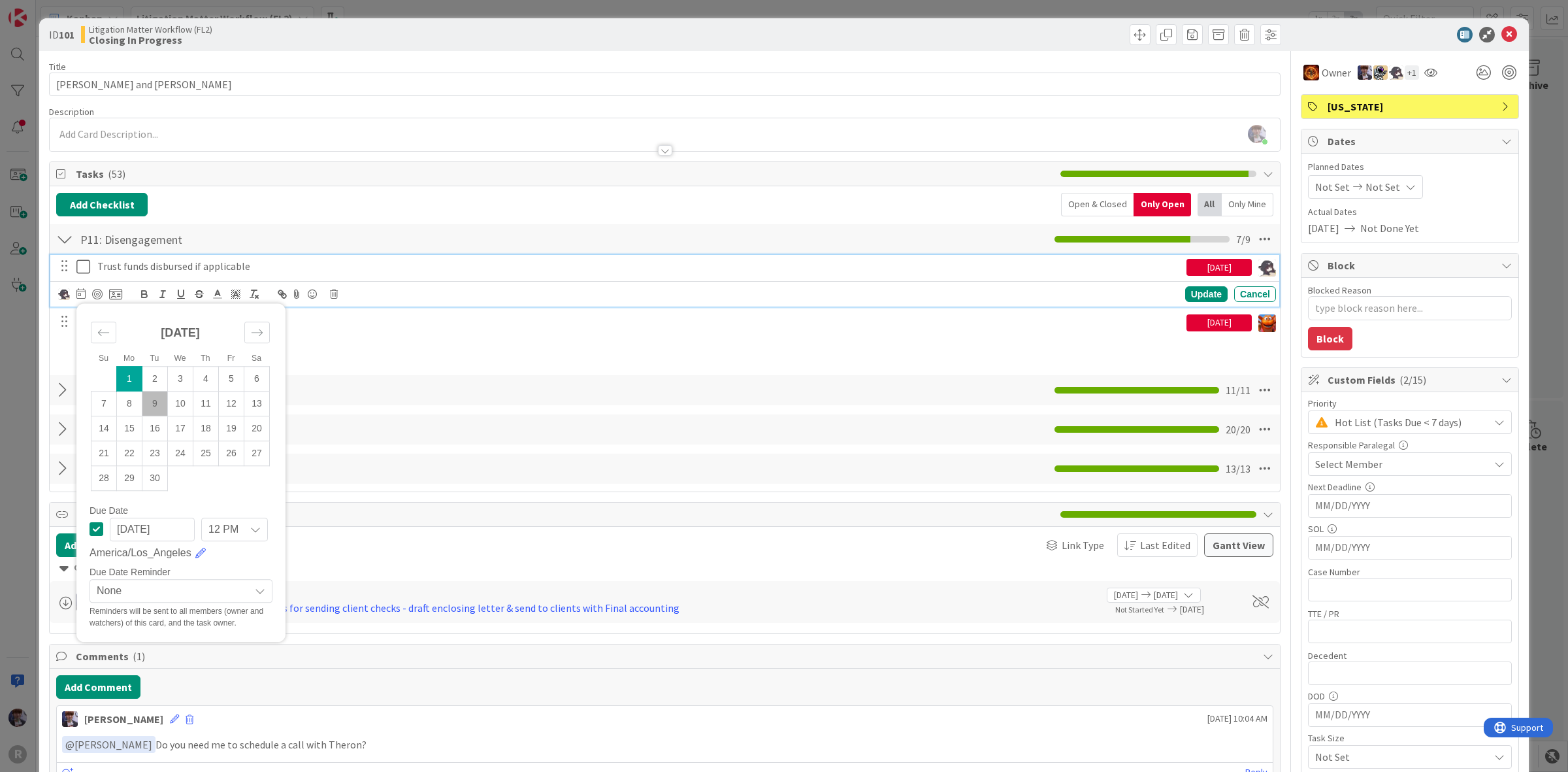
click at [151, 412] on td "9" at bounding box center [155, 404] width 25 height 25
type input "[DATE]"
click at [1213, 296] on div "Update" at bounding box center [1206, 294] width 43 height 16
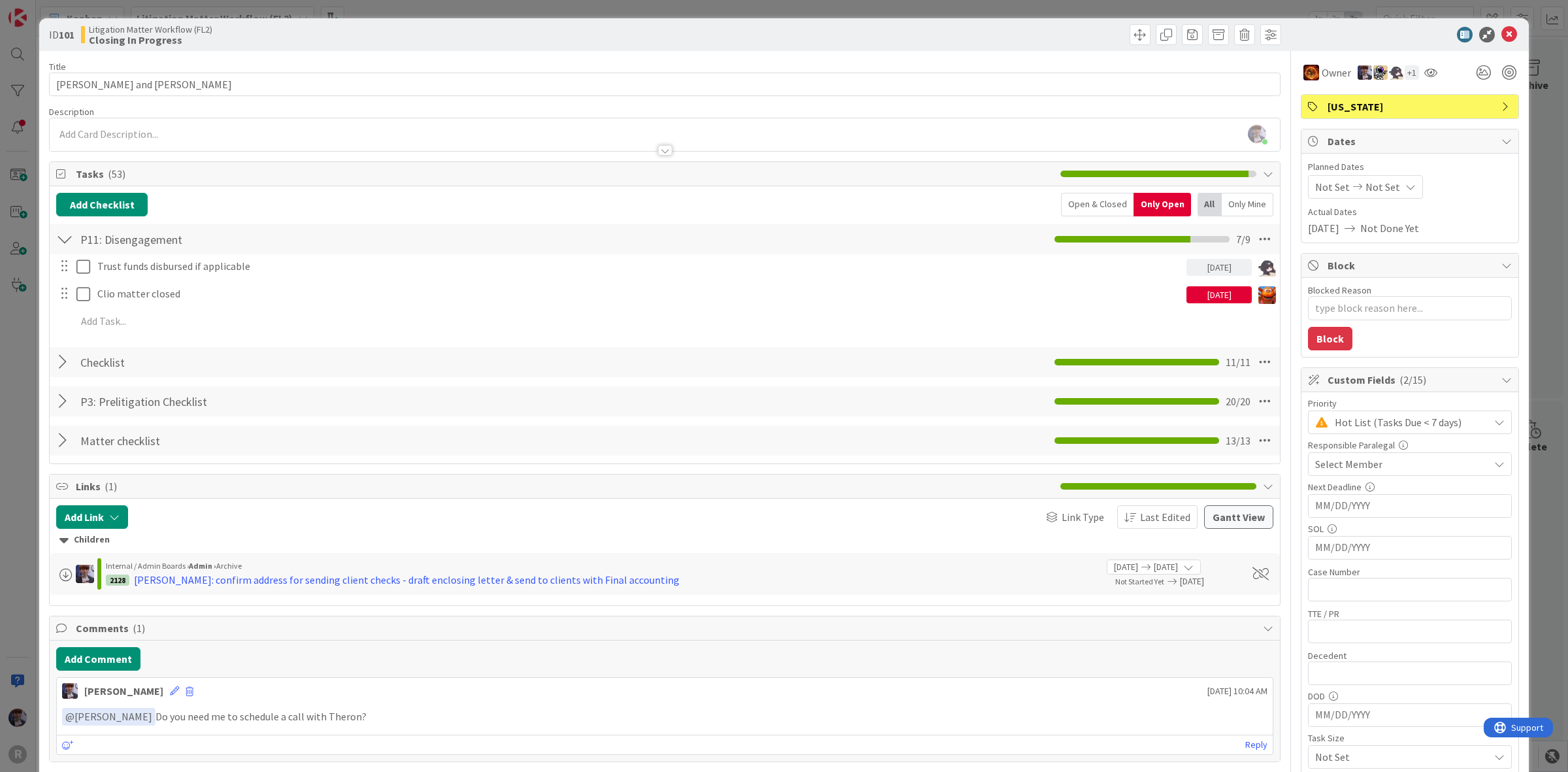
click at [1549, 142] on div "ID 101 Litigation Matter Workflow (FL2) Closing In Progress Title 19 / 128 SHAW…" at bounding box center [784, 386] width 1568 height 772
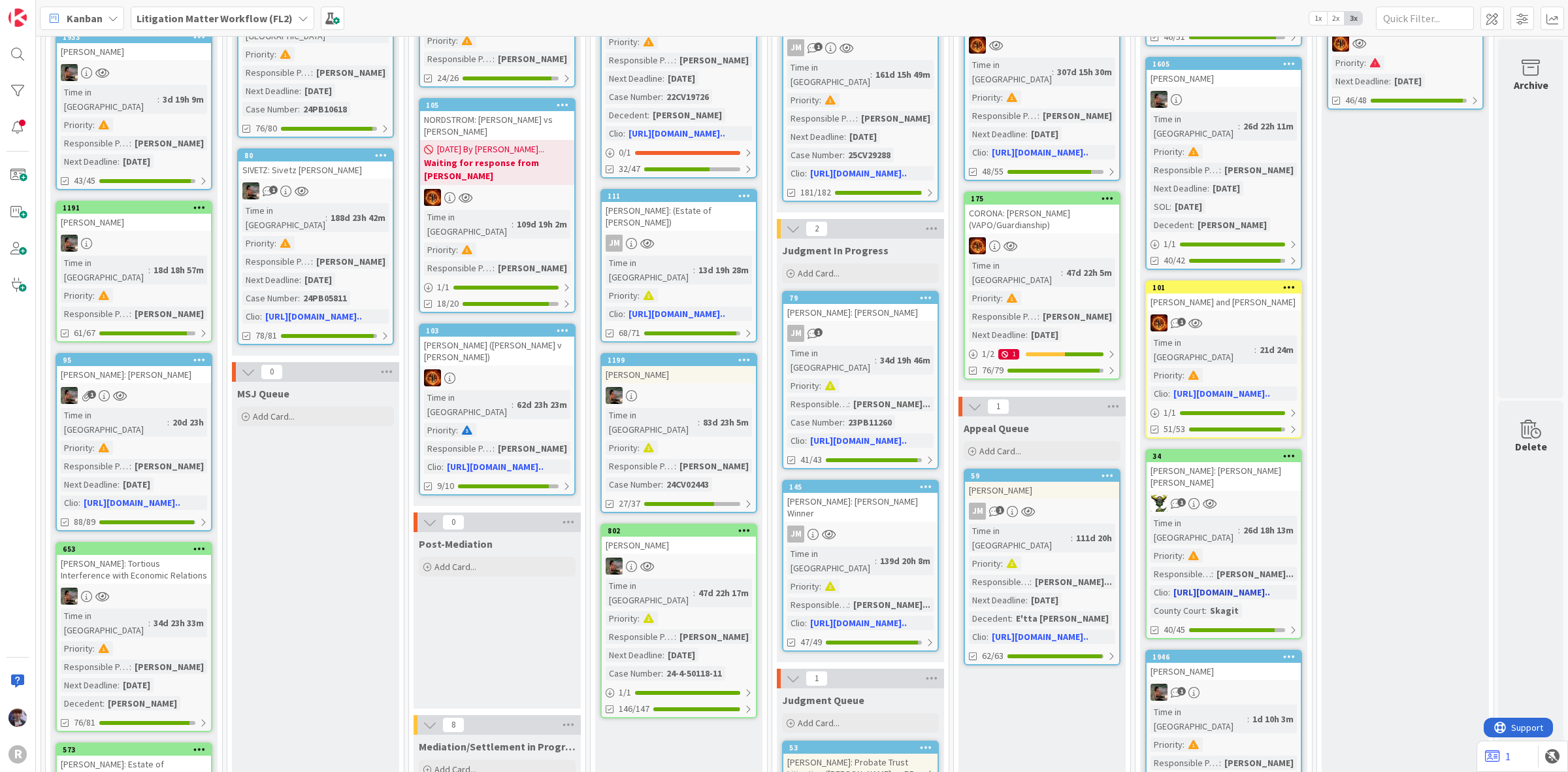
scroll to position [409, 909]
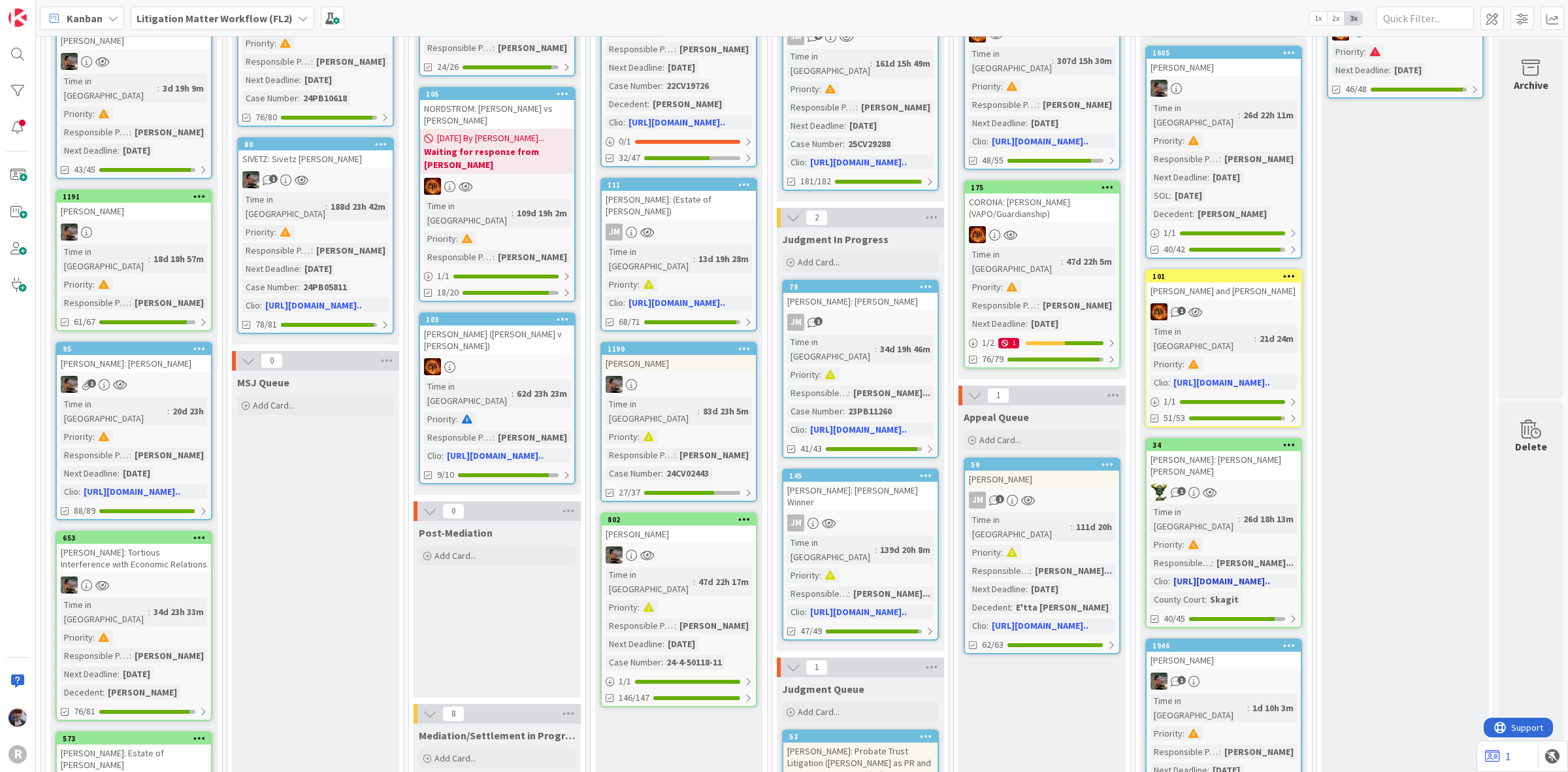
click at [1243, 484] on div "1" at bounding box center [1224, 492] width 154 height 17
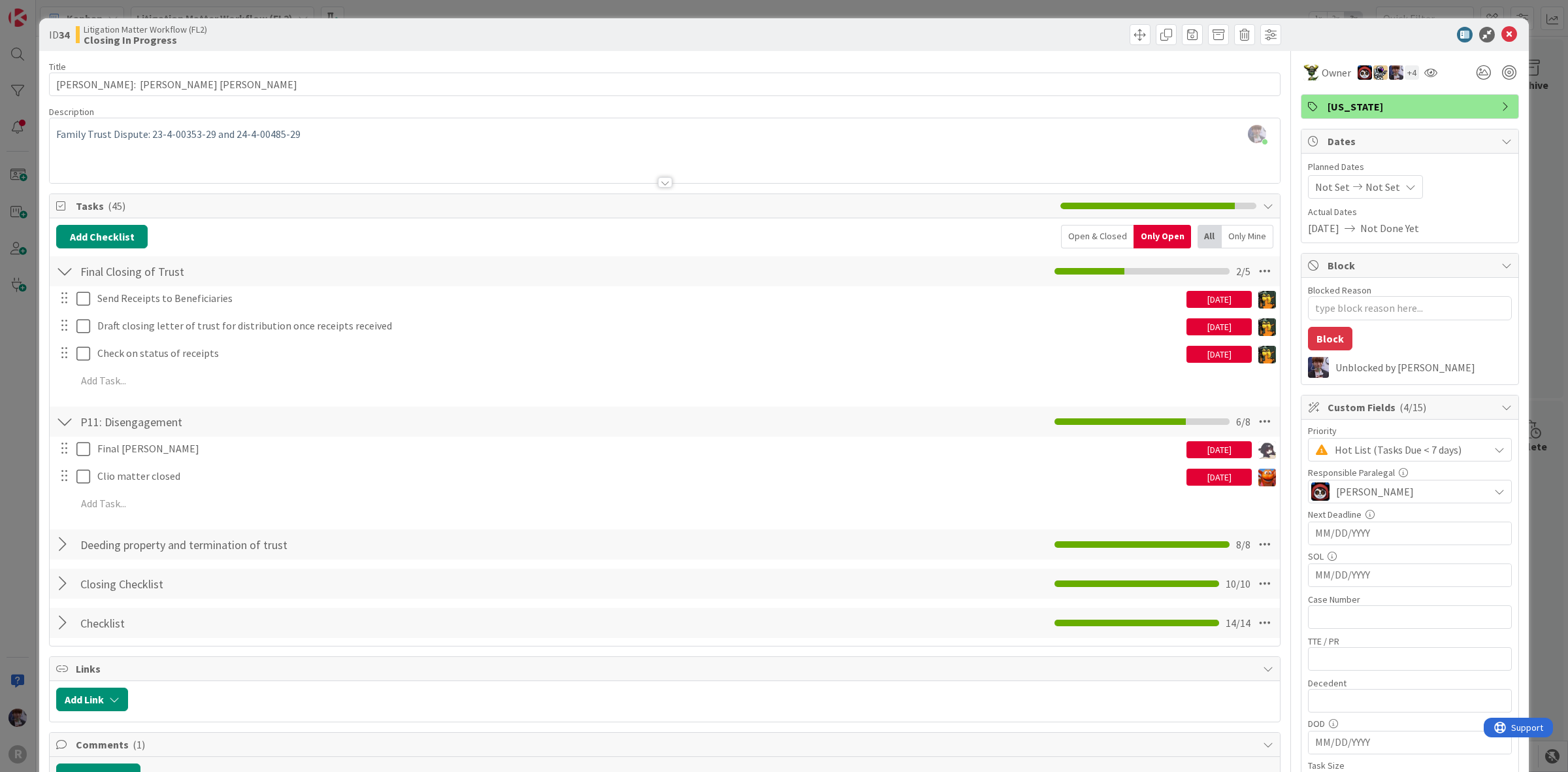
type textarea "x"
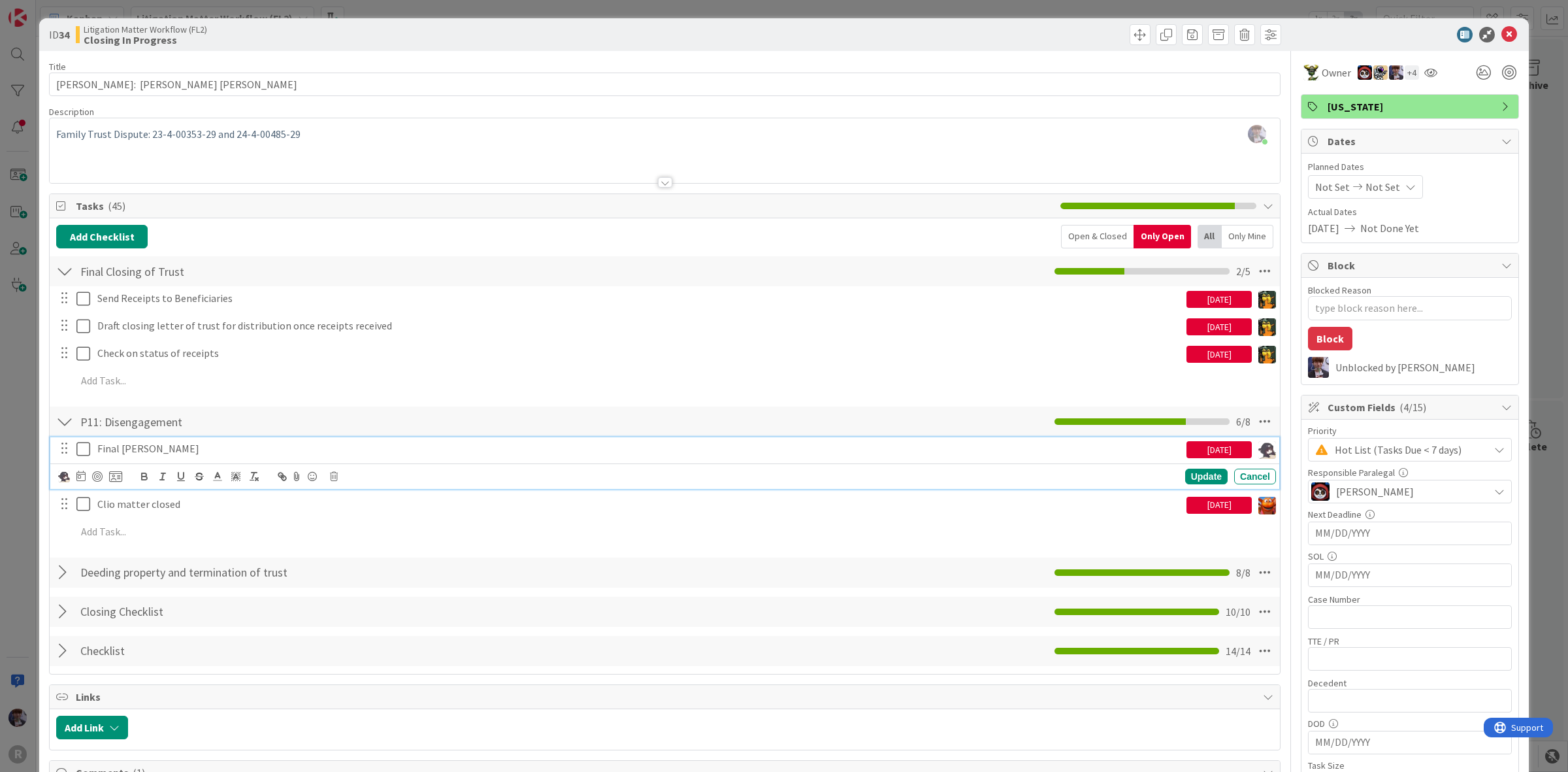
click at [220, 451] on p "Final Bill Sent" at bounding box center [639, 449] width 1084 height 15
click at [204, 451] on p "Final Bill Sent - see if JS time is unbillable?" at bounding box center [639, 449] width 1084 height 15
click at [1187, 478] on div "Update" at bounding box center [1206, 476] width 43 height 16
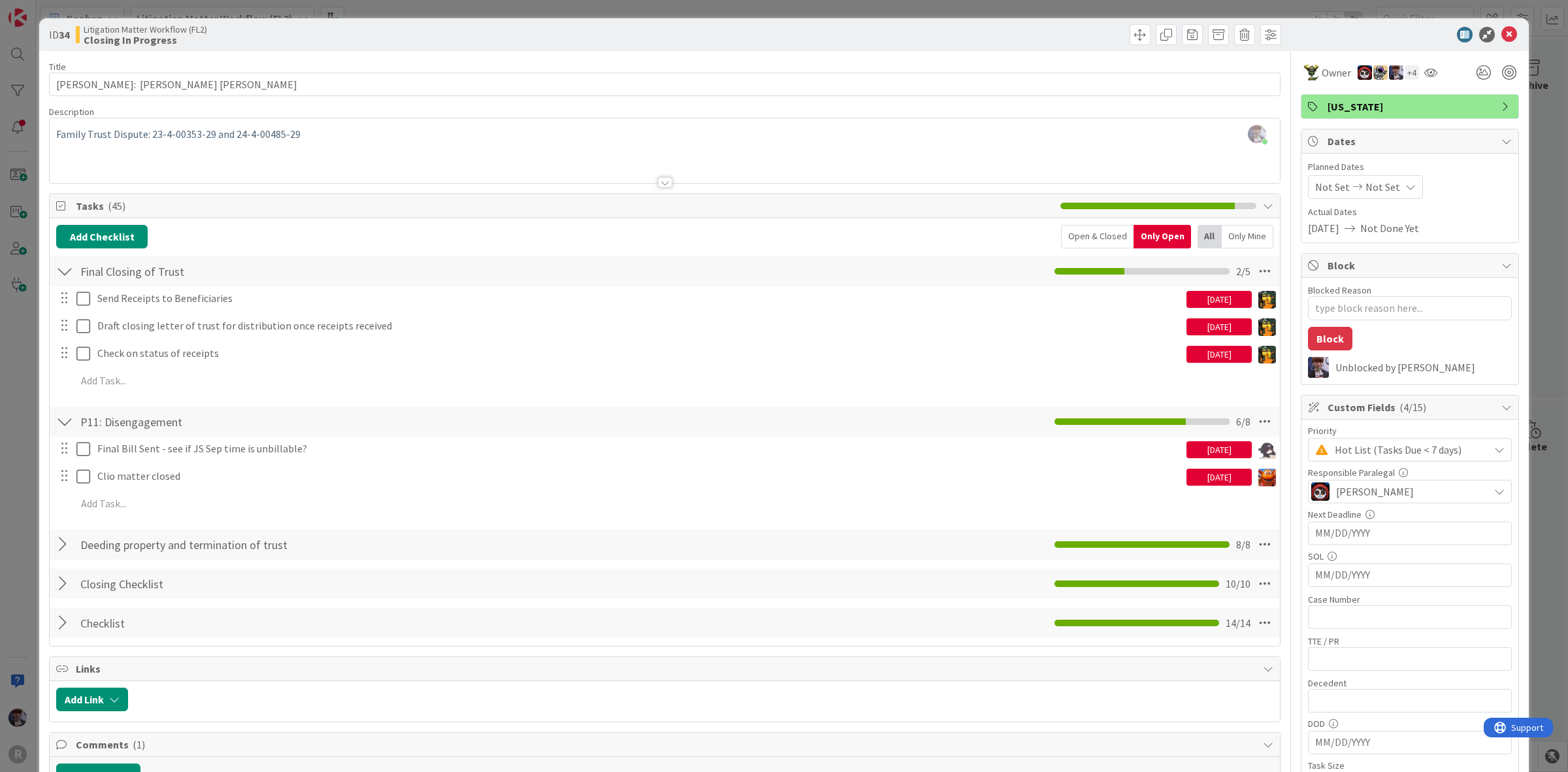
click at [25, 391] on div "ID 34 Litigation Matter Workflow (FL2) Closing In Progress Title 31 / 128 EASTW…" at bounding box center [784, 386] width 1568 height 772
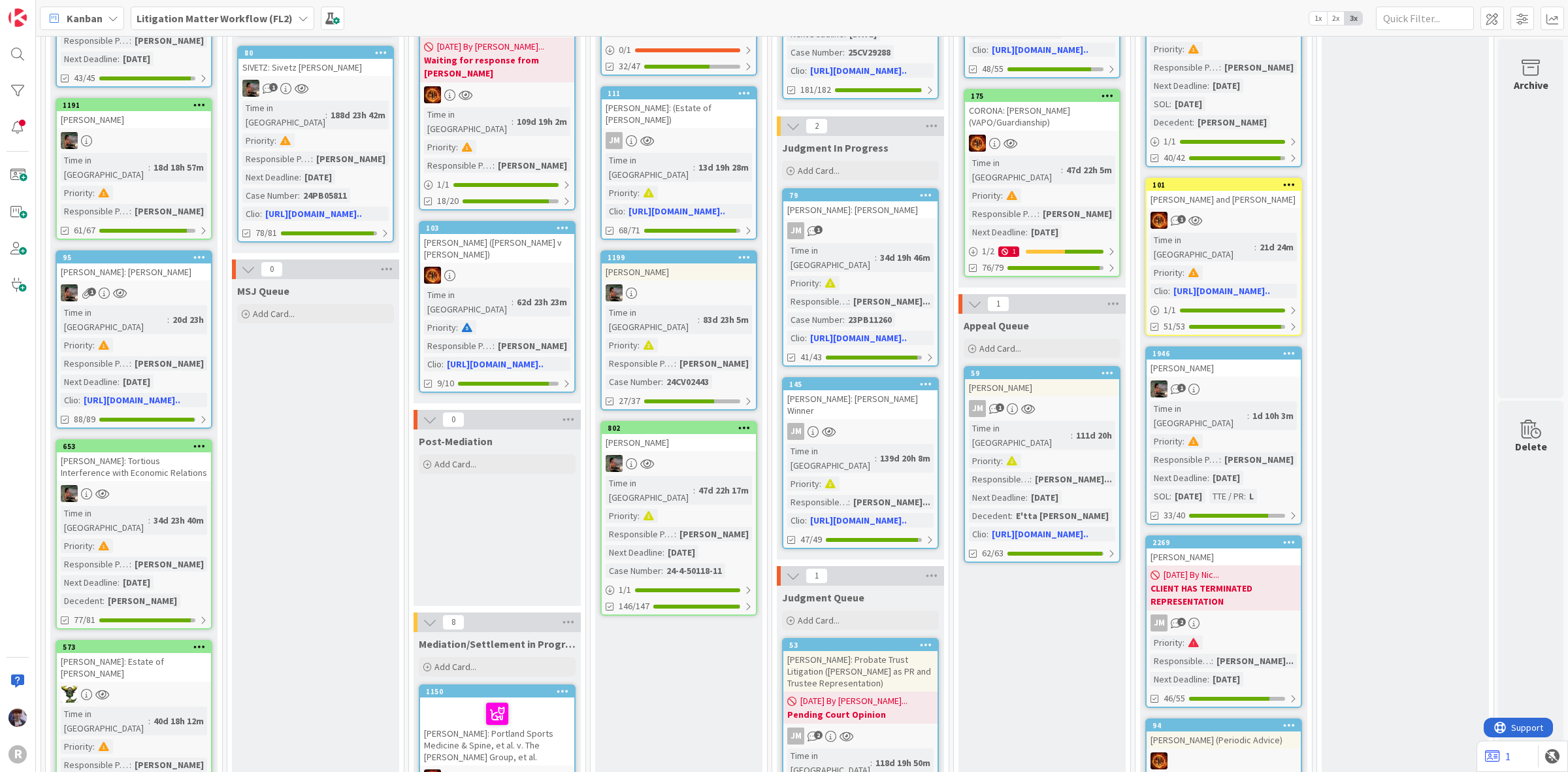
scroll to position [481, 909]
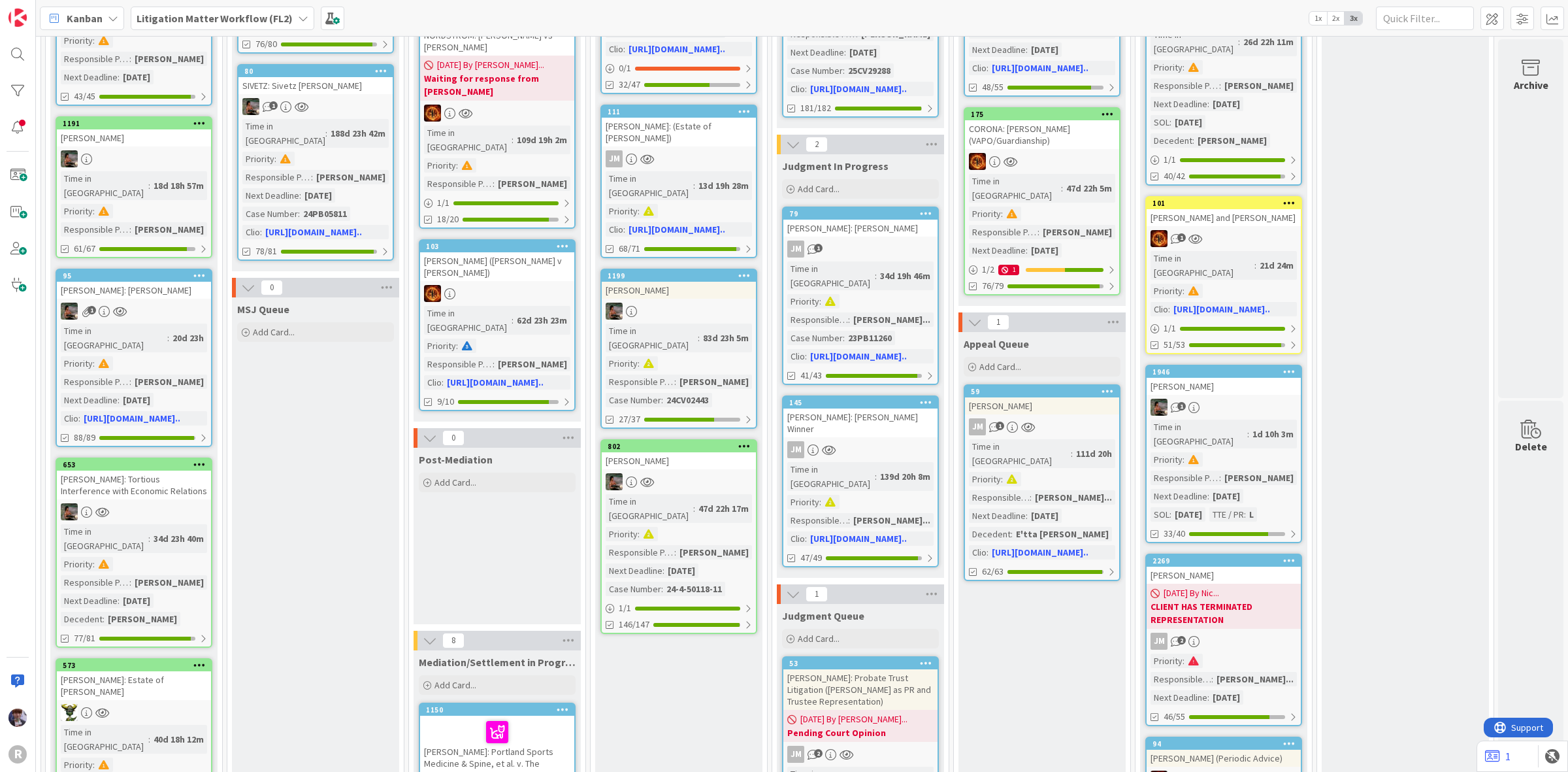
click at [1214, 378] on div "[PERSON_NAME]" at bounding box center [1224, 386] width 154 height 17
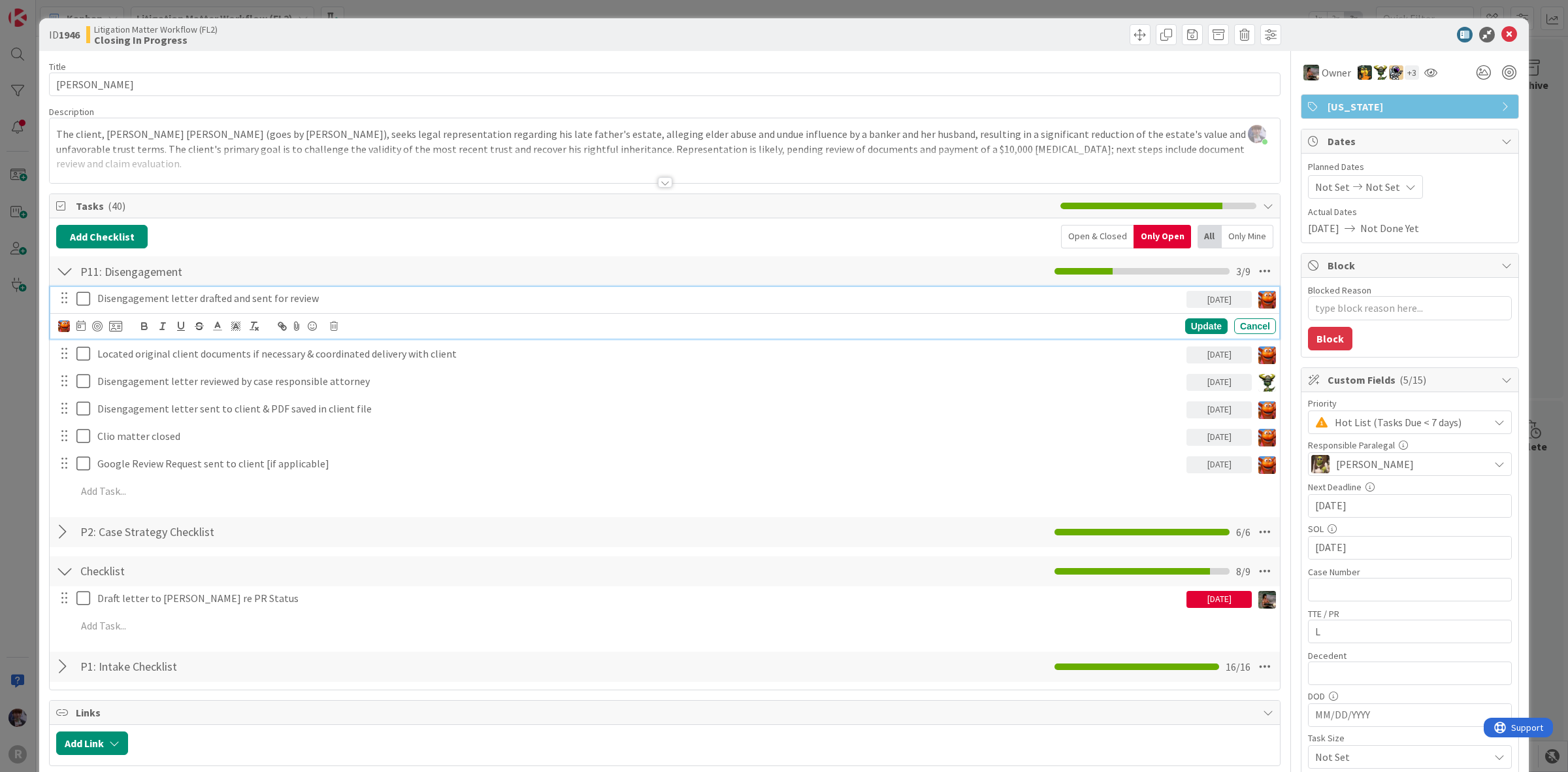
click at [125, 297] on p "Disengagement letter drafted and sent for review" at bounding box center [639, 298] width 1084 height 15
drag, startPoint x: 335, startPoint y: 293, endPoint x: -136, endPoint y: 256, distance: 472.5
click at [0, 256] on html "R Kanban Litigation Matter Workflow (FL2) 1x 2x 3x 1 New Card Creation Add Card…" at bounding box center [784, 386] width 1568 height 772
click at [204, 326] on icon "button" at bounding box center [199, 326] width 12 height 12
click at [83, 299] on icon at bounding box center [83, 298] width 13 height 16
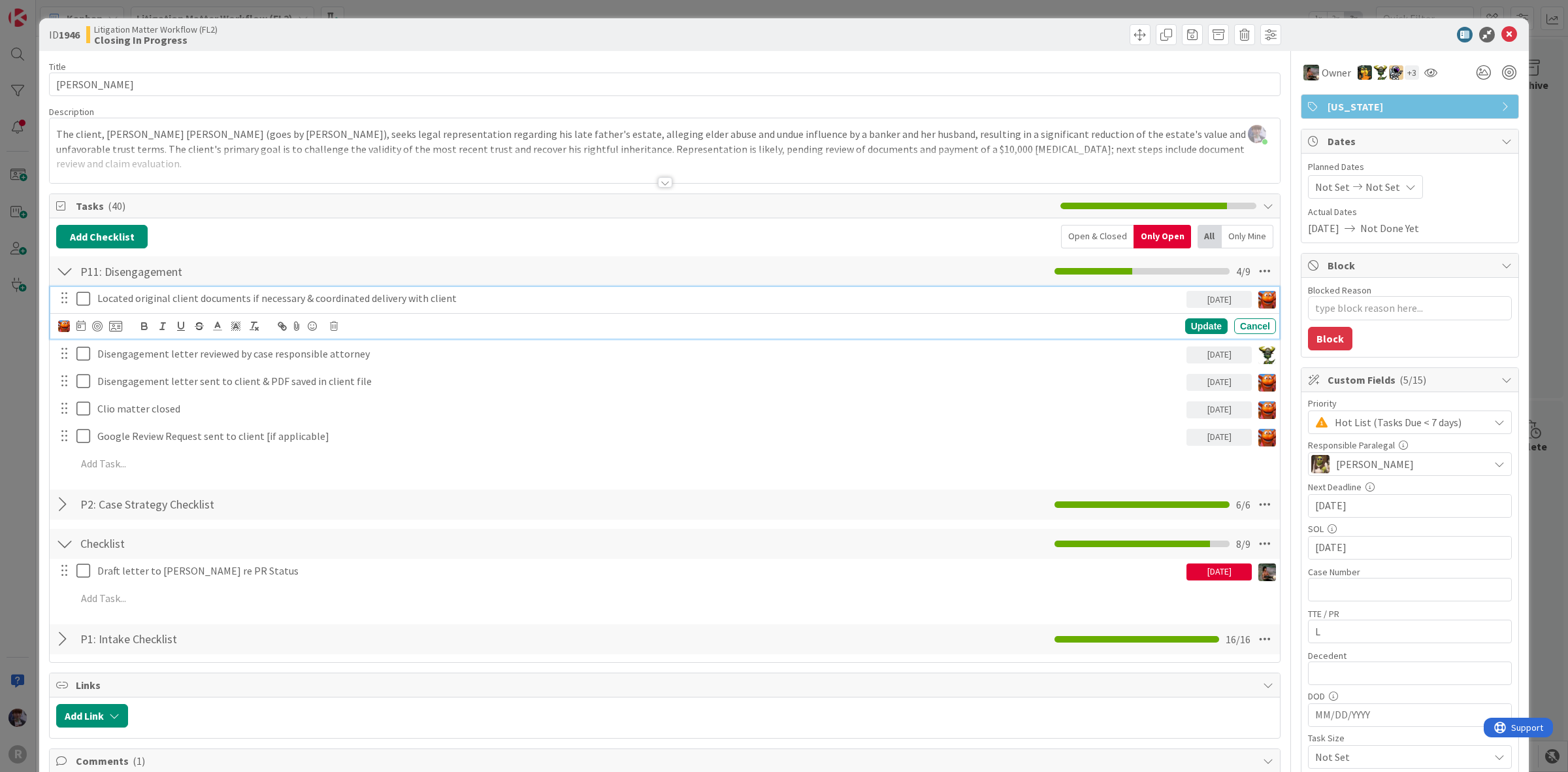
click at [183, 299] on p "Located original client documents if necessary & coordinated delivery with clie…" at bounding box center [639, 298] width 1084 height 15
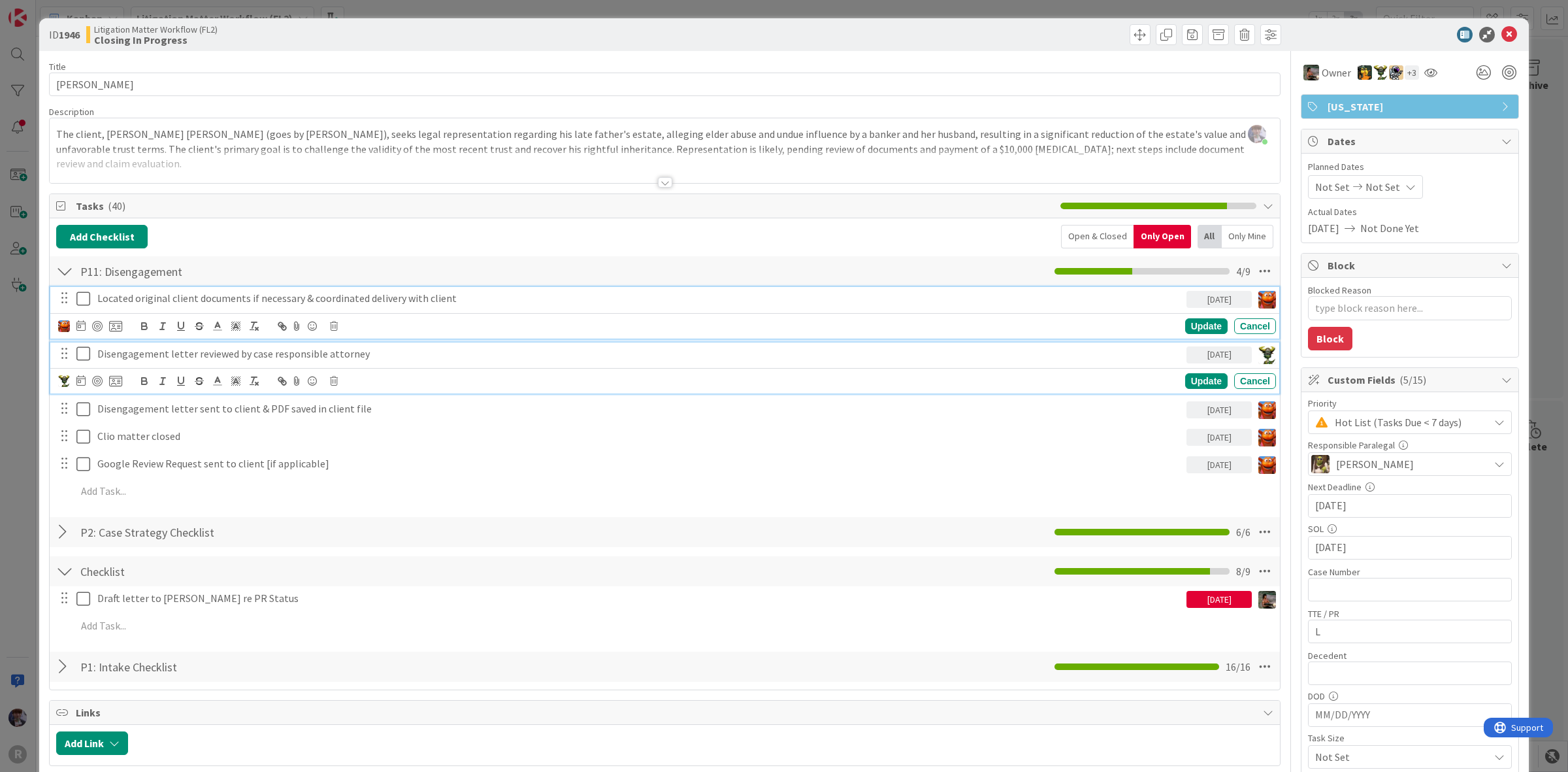
click at [190, 356] on p "Disengagement letter reviewed by case responsible attorney" at bounding box center [639, 354] width 1084 height 15
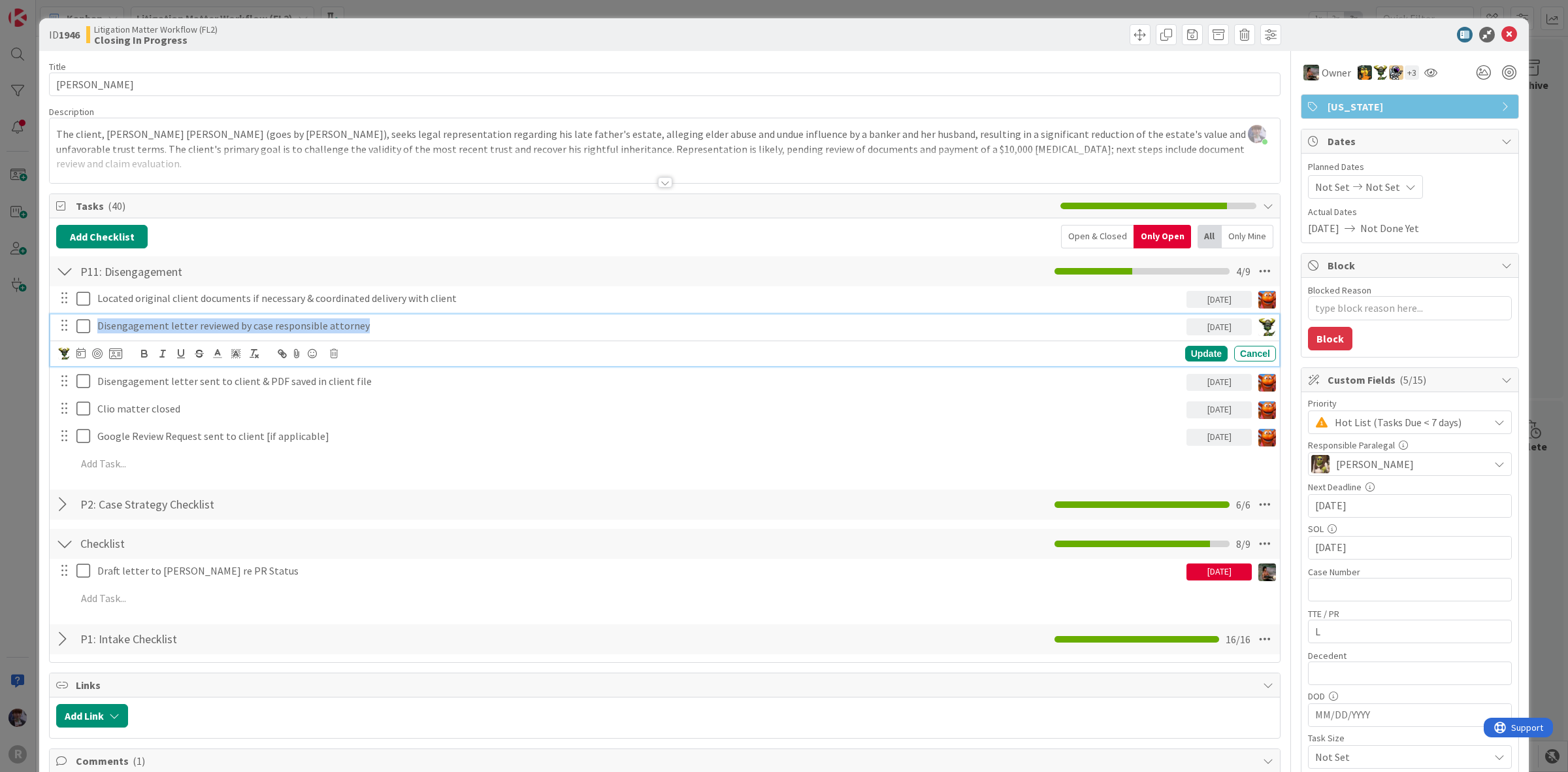
drag, startPoint x: 424, startPoint y: 329, endPoint x: -201, endPoint y: 327, distance: 625.0
click at [0, 327] on html "R Kanban Litigation Matter Workflow (FL2) 1x 2x 3x 1 New Card Creation Add Card…" at bounding box center [784, 386] width 1568 height 772
click at [76, 327] on icon at bounding box center [83, 326] width 13 height 16
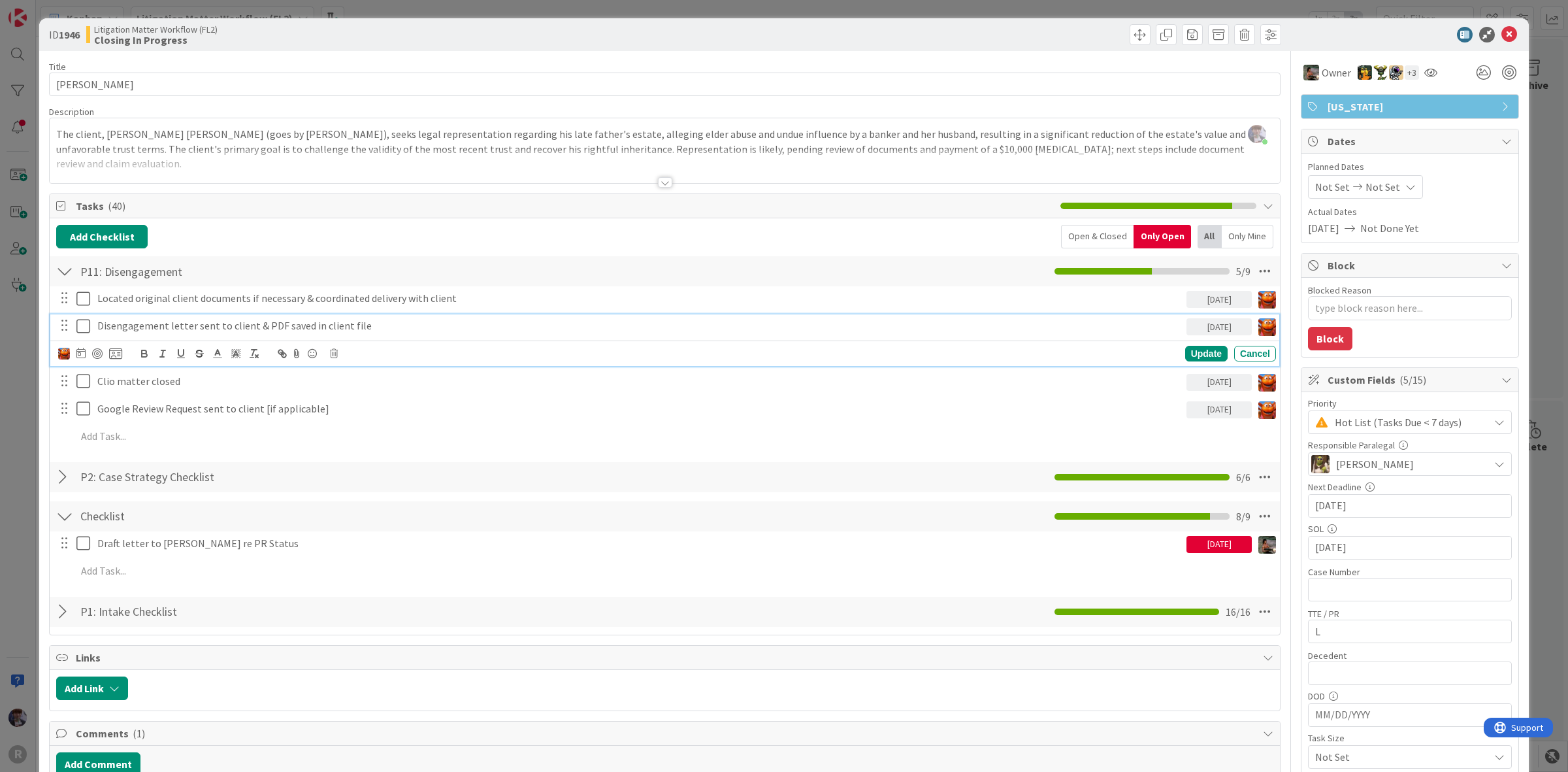
click at [87, 323] on icon at bounding box center [83, 326] width 13 height 16
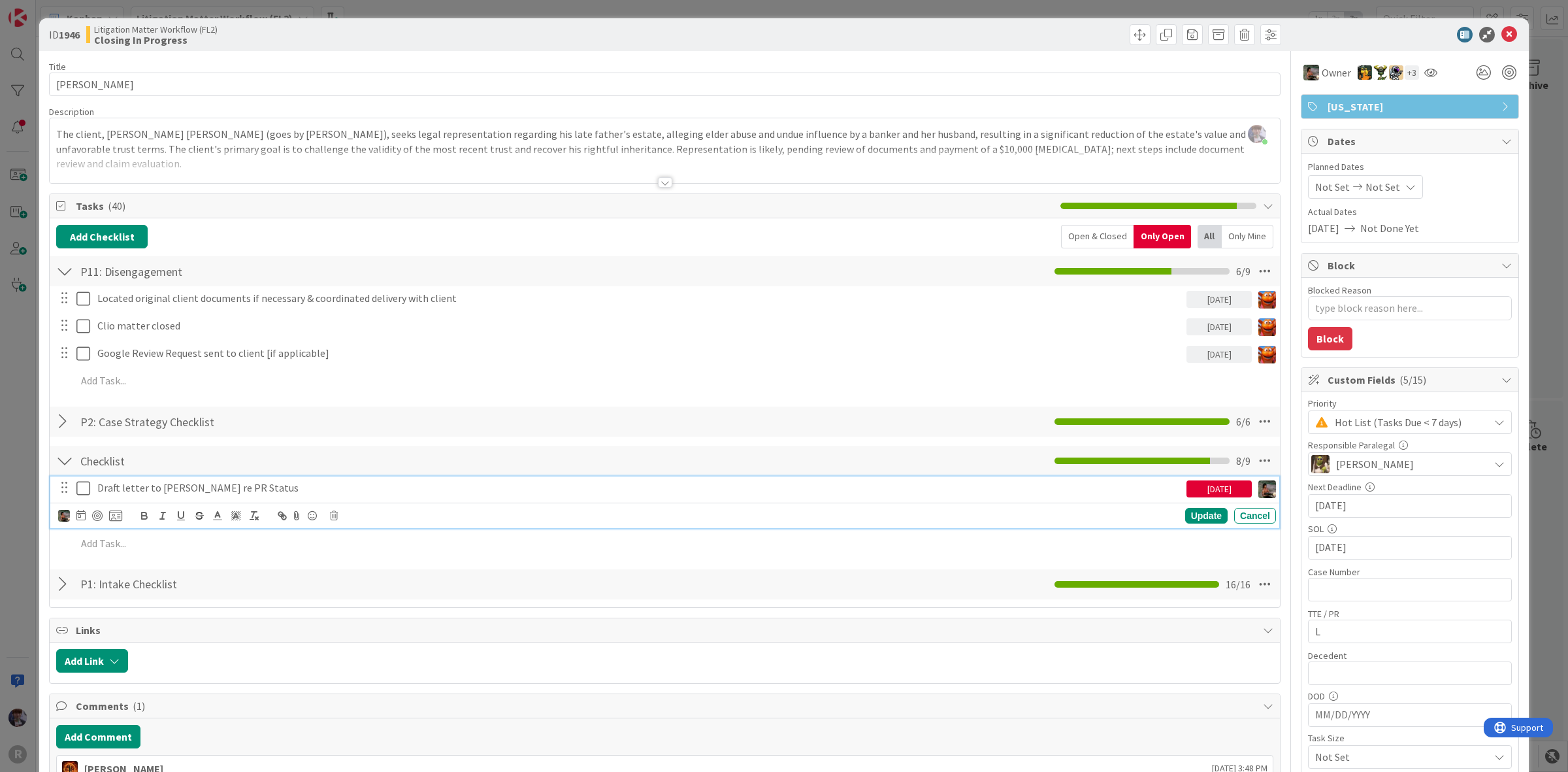
click at [213, 489] on p "Draft letter to Bowker re PR Status" at bounding box center [639, 488] width 1084 height 15
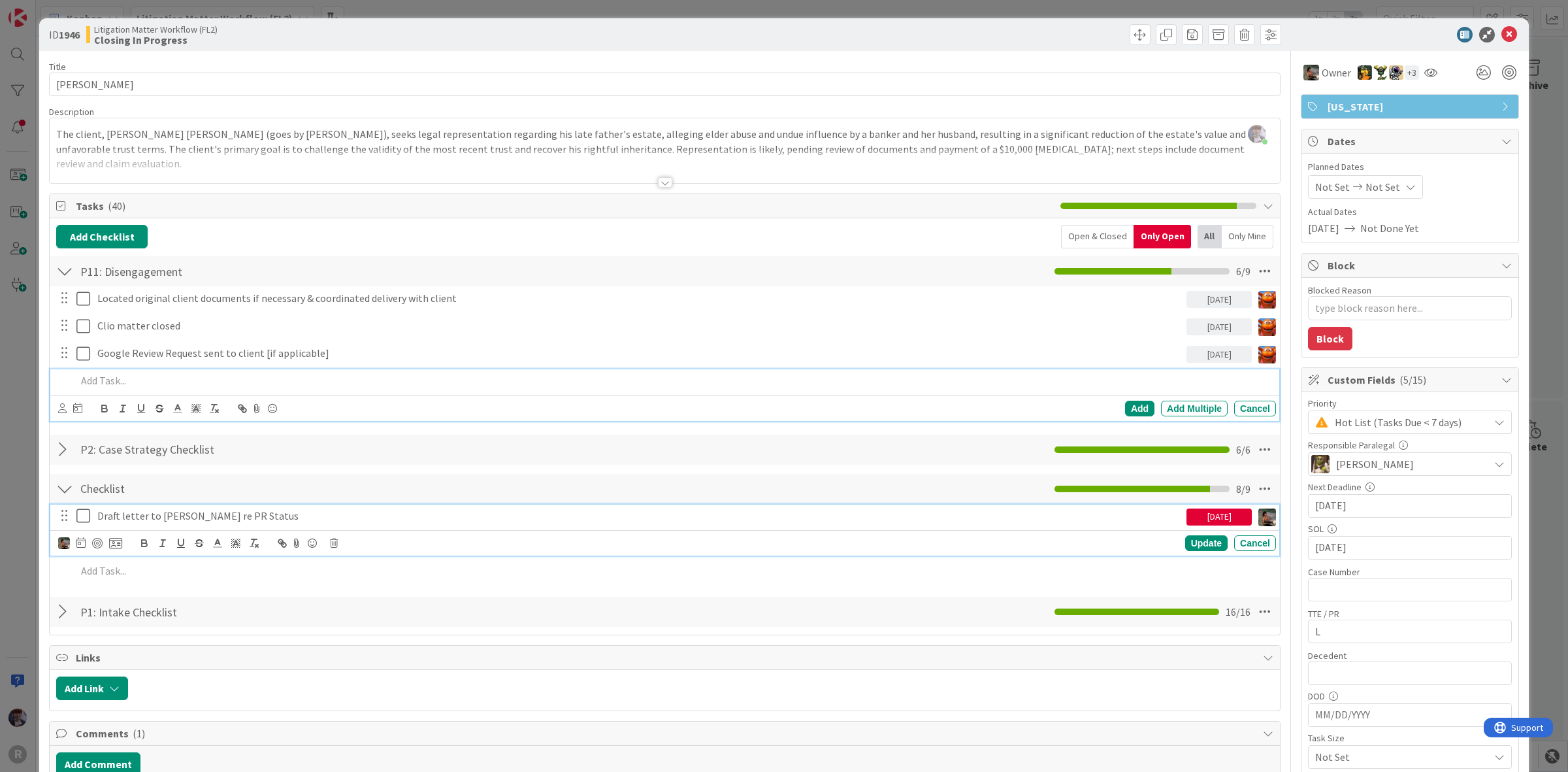
click at [360, 373] on div at bounding box center [673, 380] width 1205 height 23
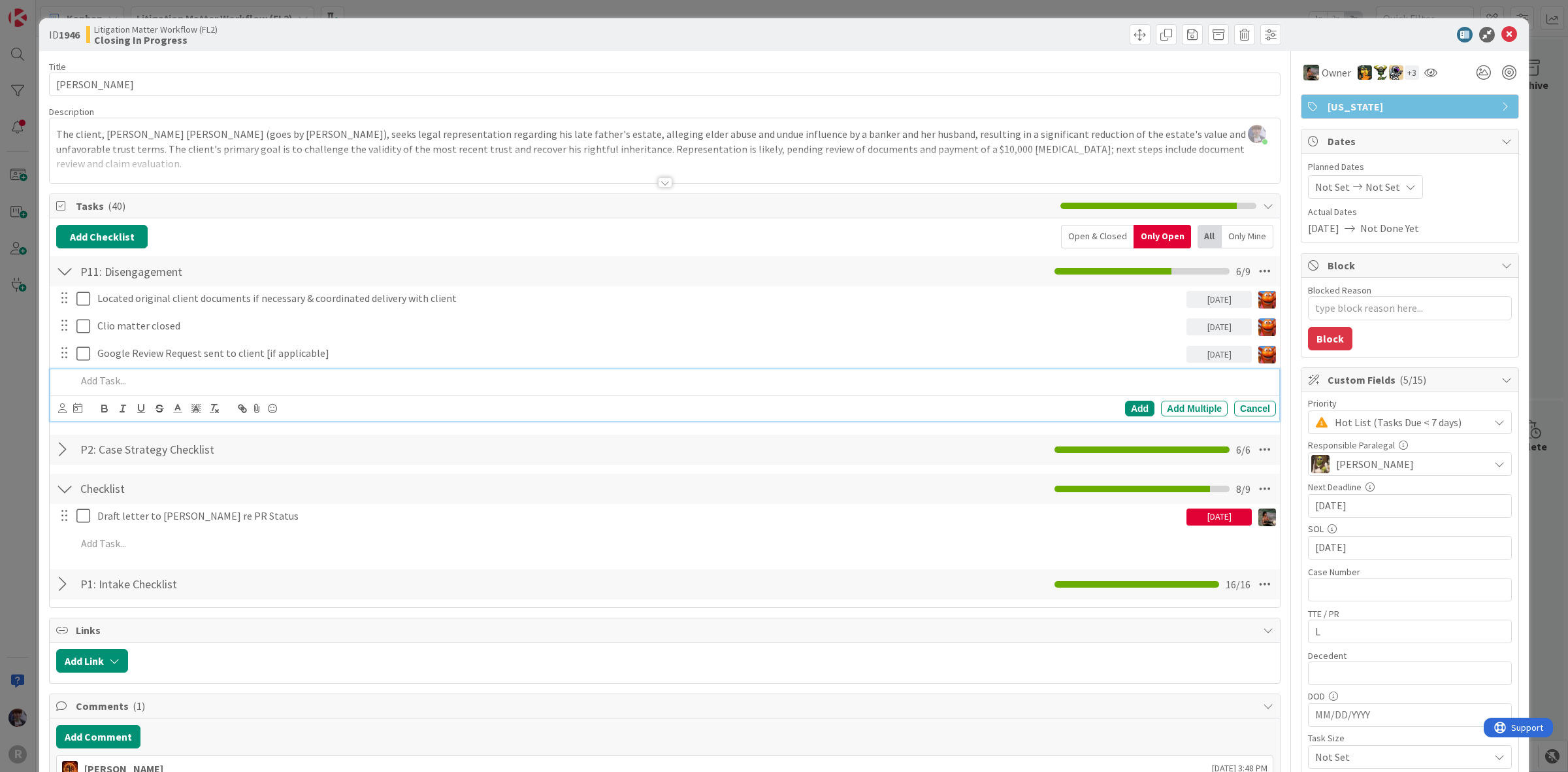
click at [286, 246] on div "Add Checklist Open & Closed Only Open All Only Mine" at bounding box center [665, 237] width 1217 height 23
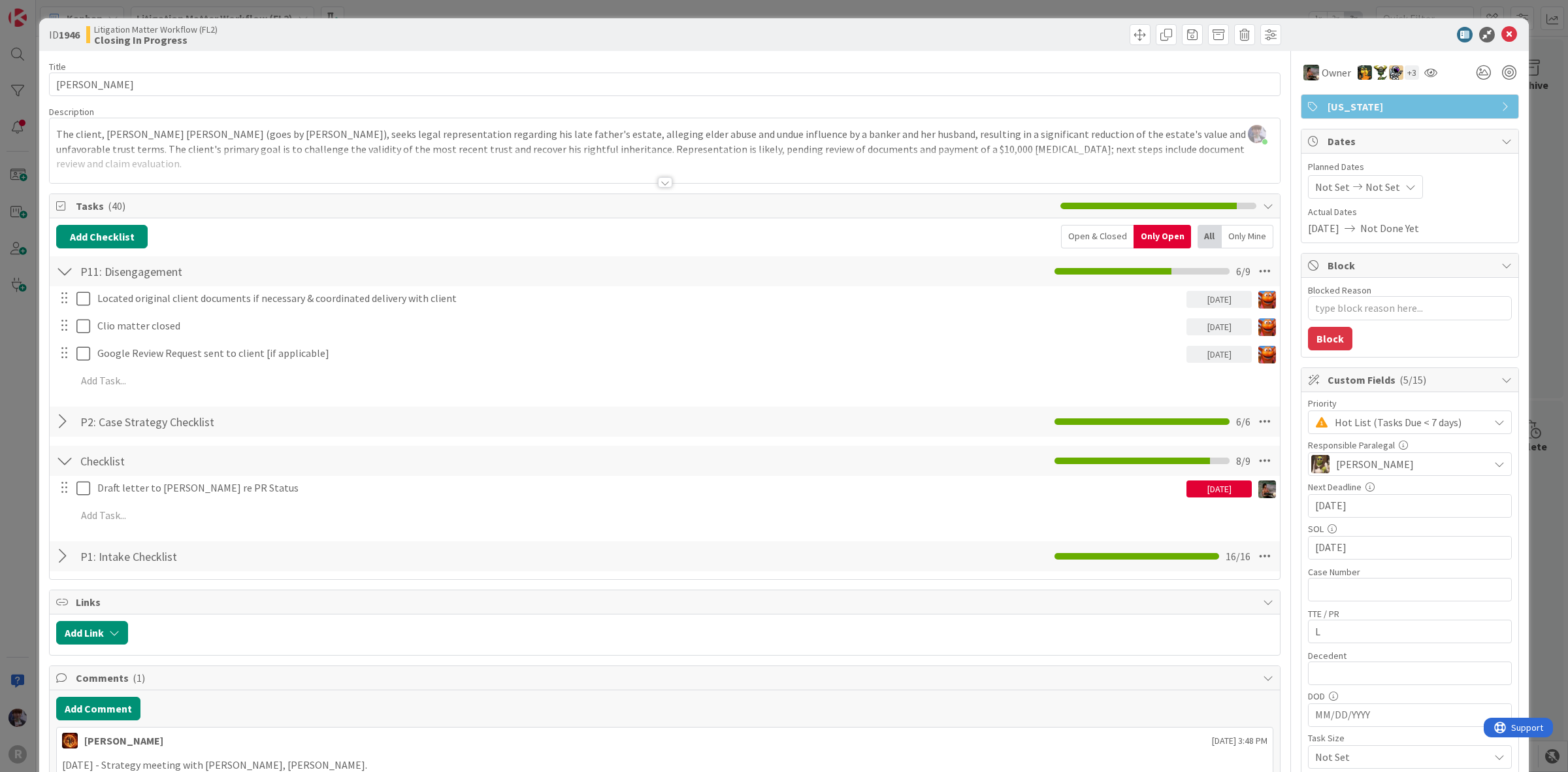
click at [19, 440] on div "ID 1946 Litigation Matter Workflow (FL2) Closing In Progress Title 15 / 128 GAN…" at bounding box center [784, 386] width 1568 height 772
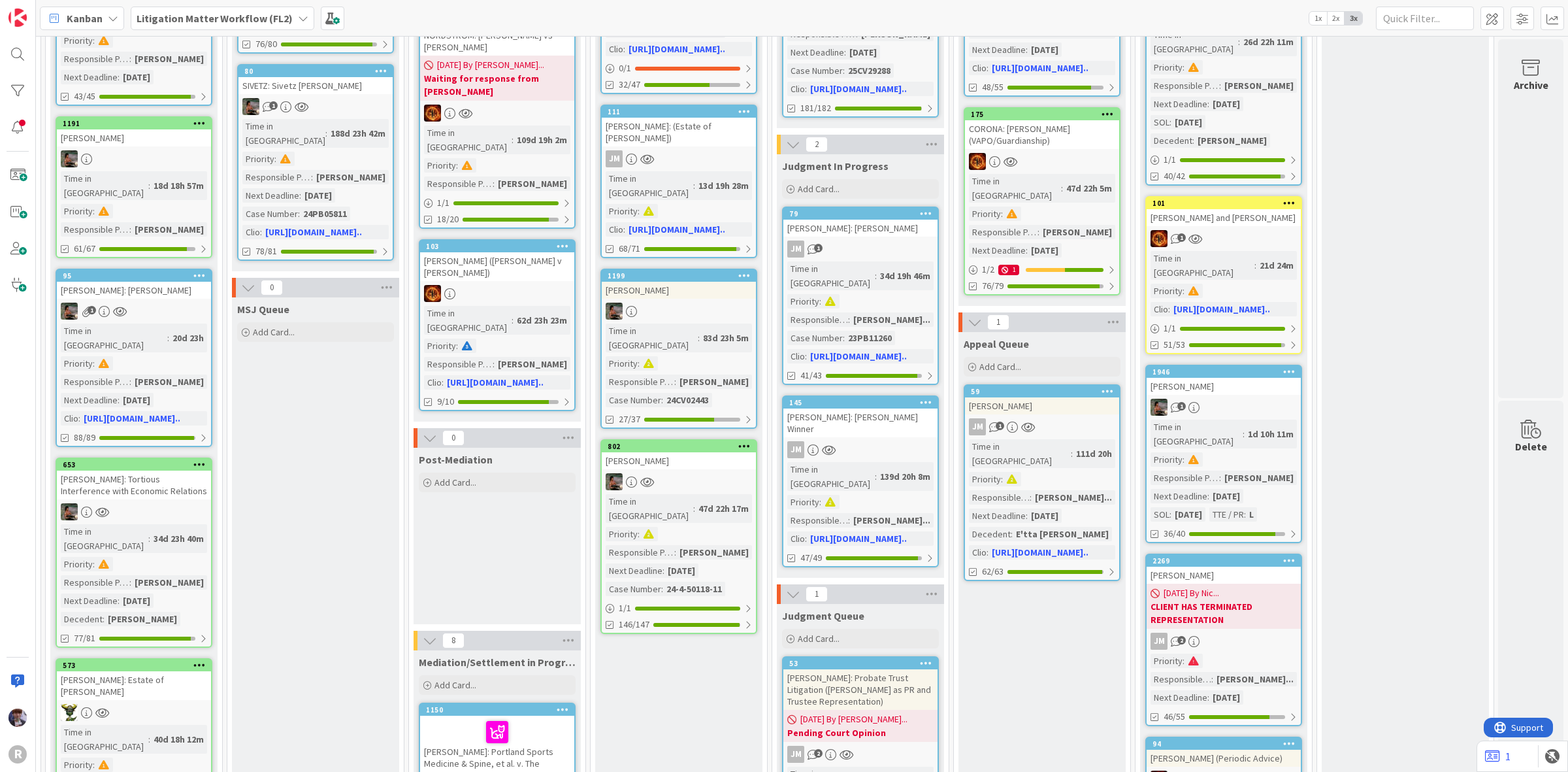
click at [1194, 567] on div "[PERSON_NAME]" at bounding box center [1224, 575] width 154 height 17
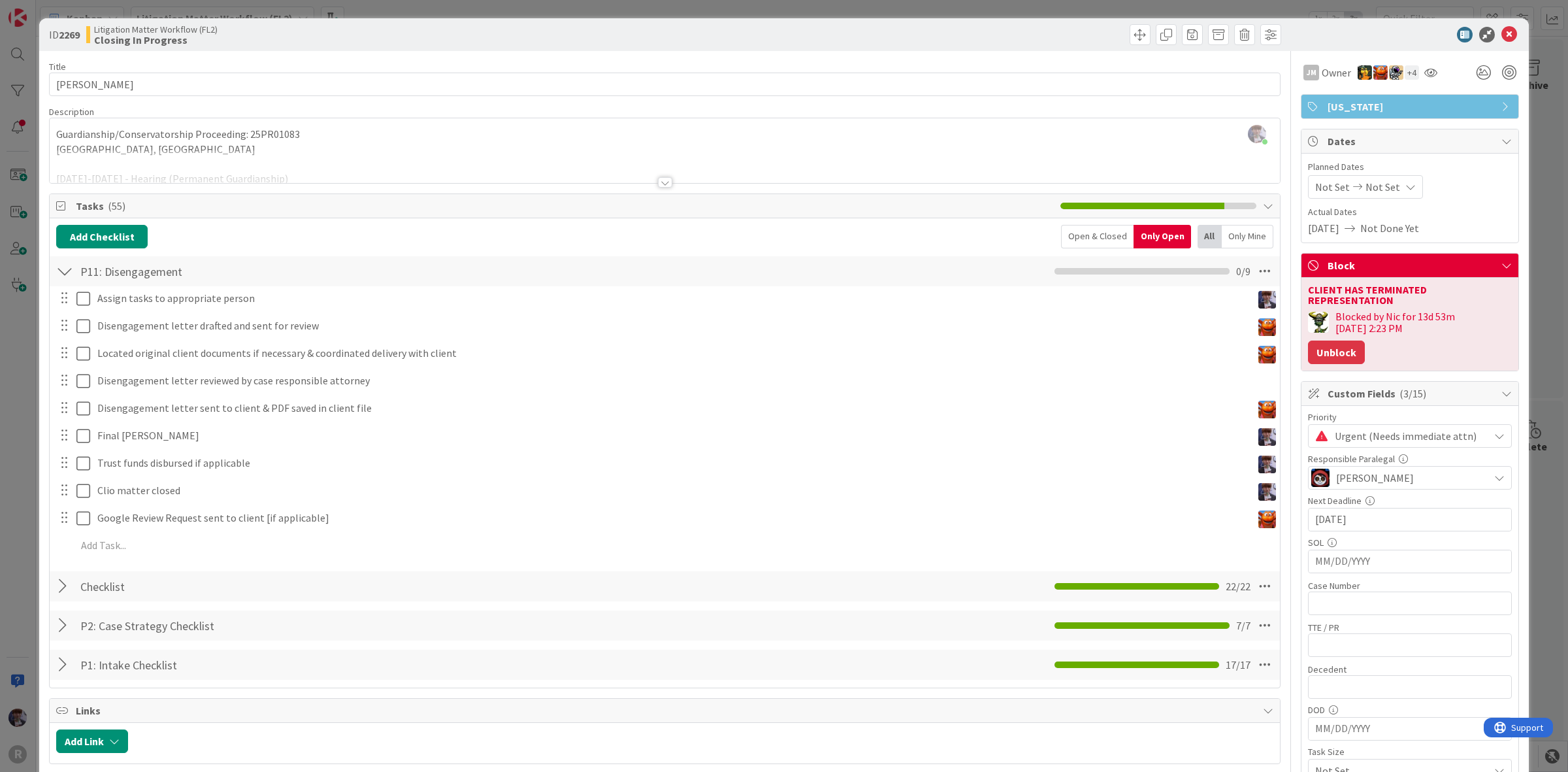
click at [1321, 341] on button "Unblock" at bounding box center [1337, 353] width 57 height 23
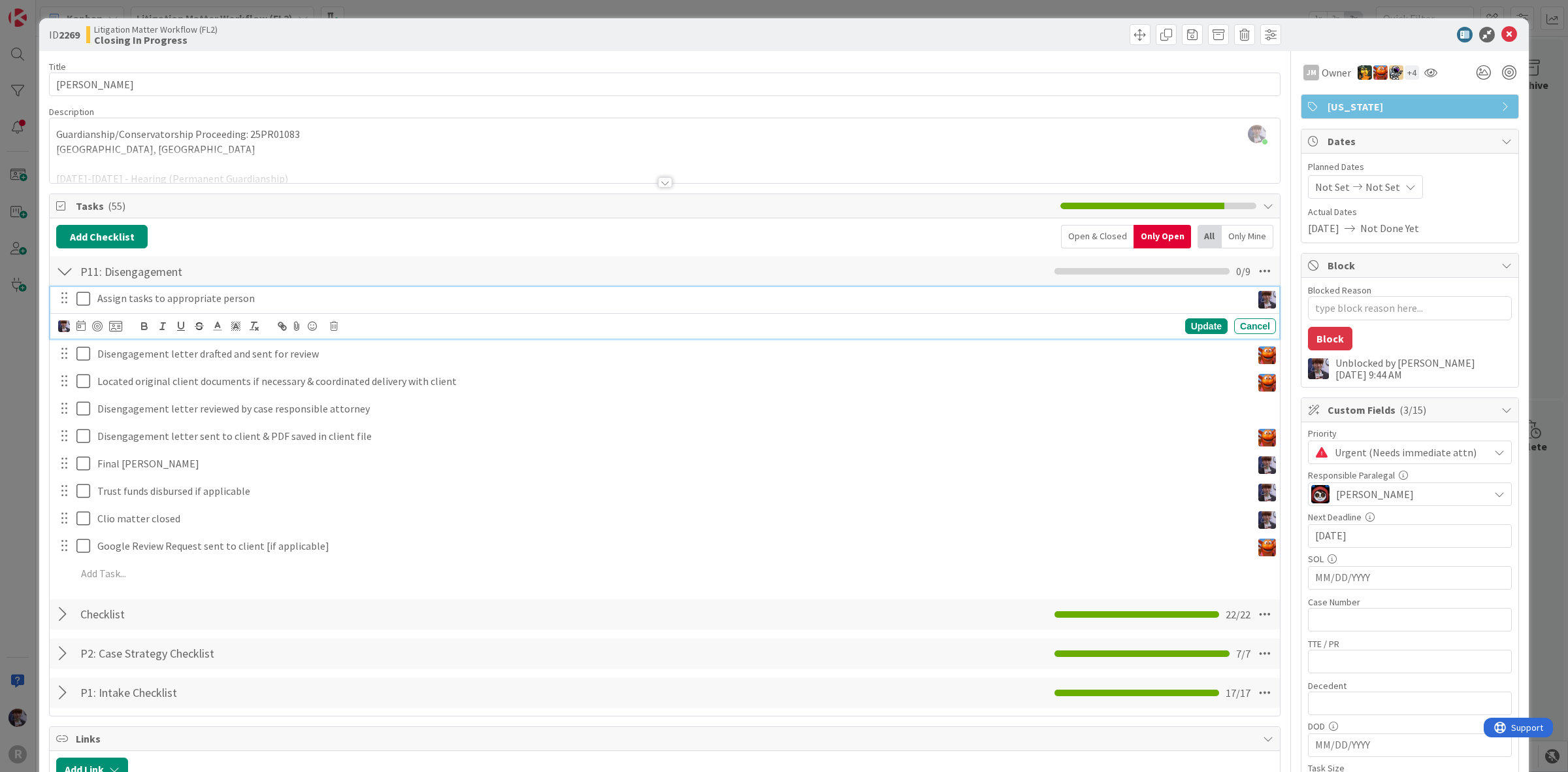
click at [80, 297] on icon at bounding box center [83, 298] width 13 height 16
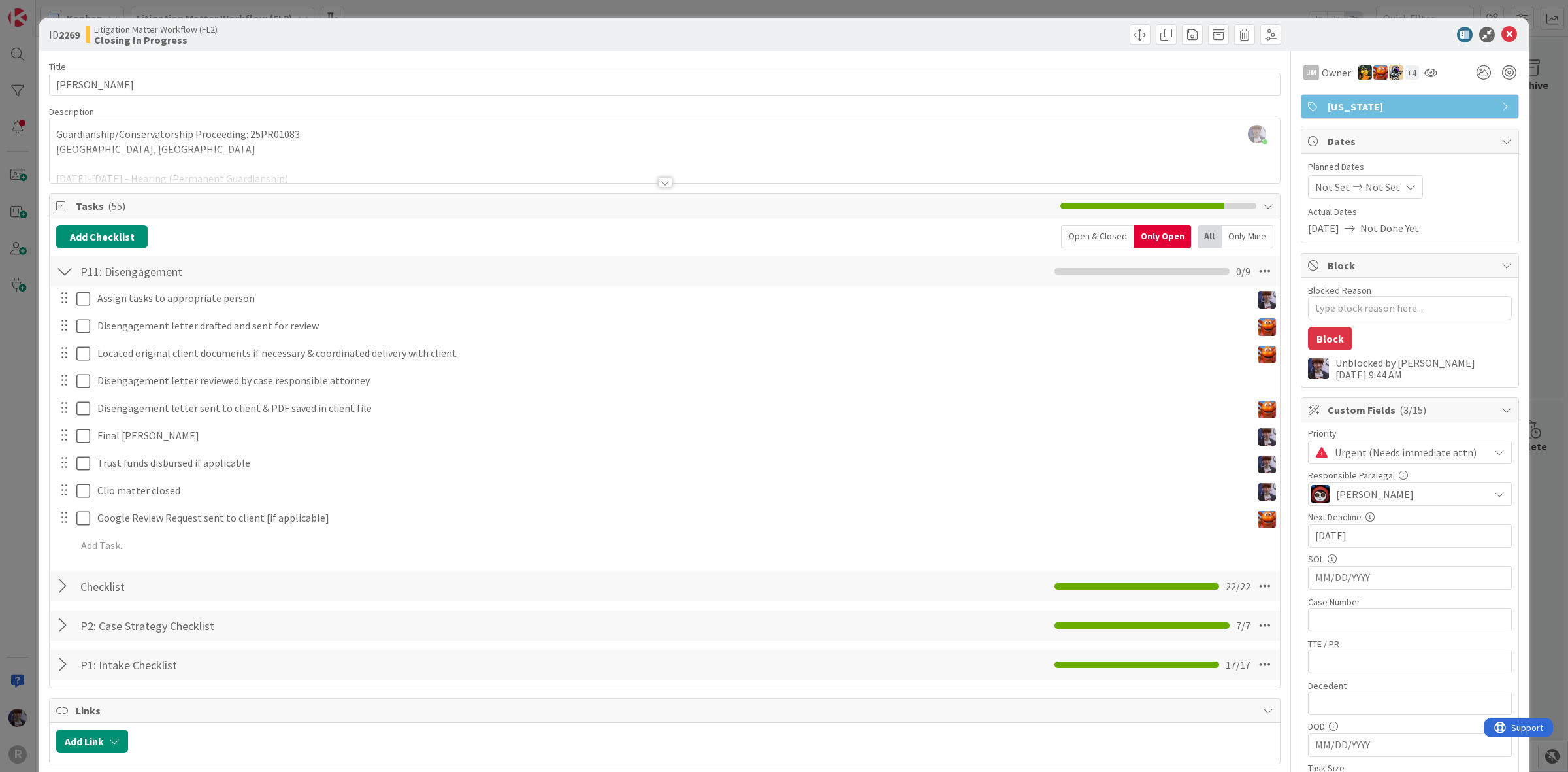
type textarea "x"
click at [144, 301] on p "Disengagement letter drafted and sent for review" at bounding box center [671, 298] width 1149 height 15
click at [79, 331] on icon at bounding box center [80, 325] width 9 height 10
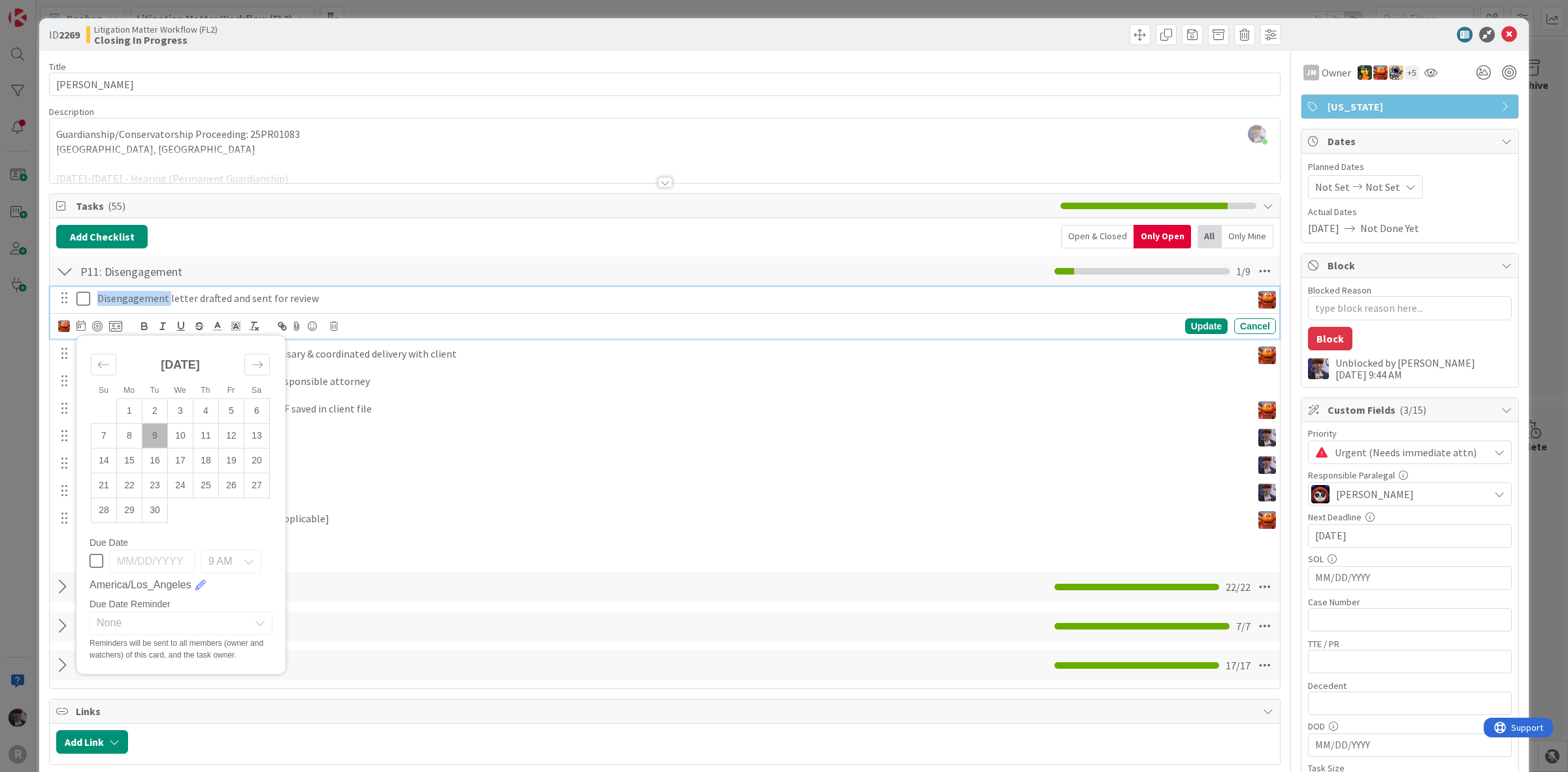
click at [147, 445] on td "9" at bounding box center [155, 435] width 25 height 25
type input "[DATE]"
click at [1188, 327] on div "Update" at bounding box center [1206, 326] width 43 height 16
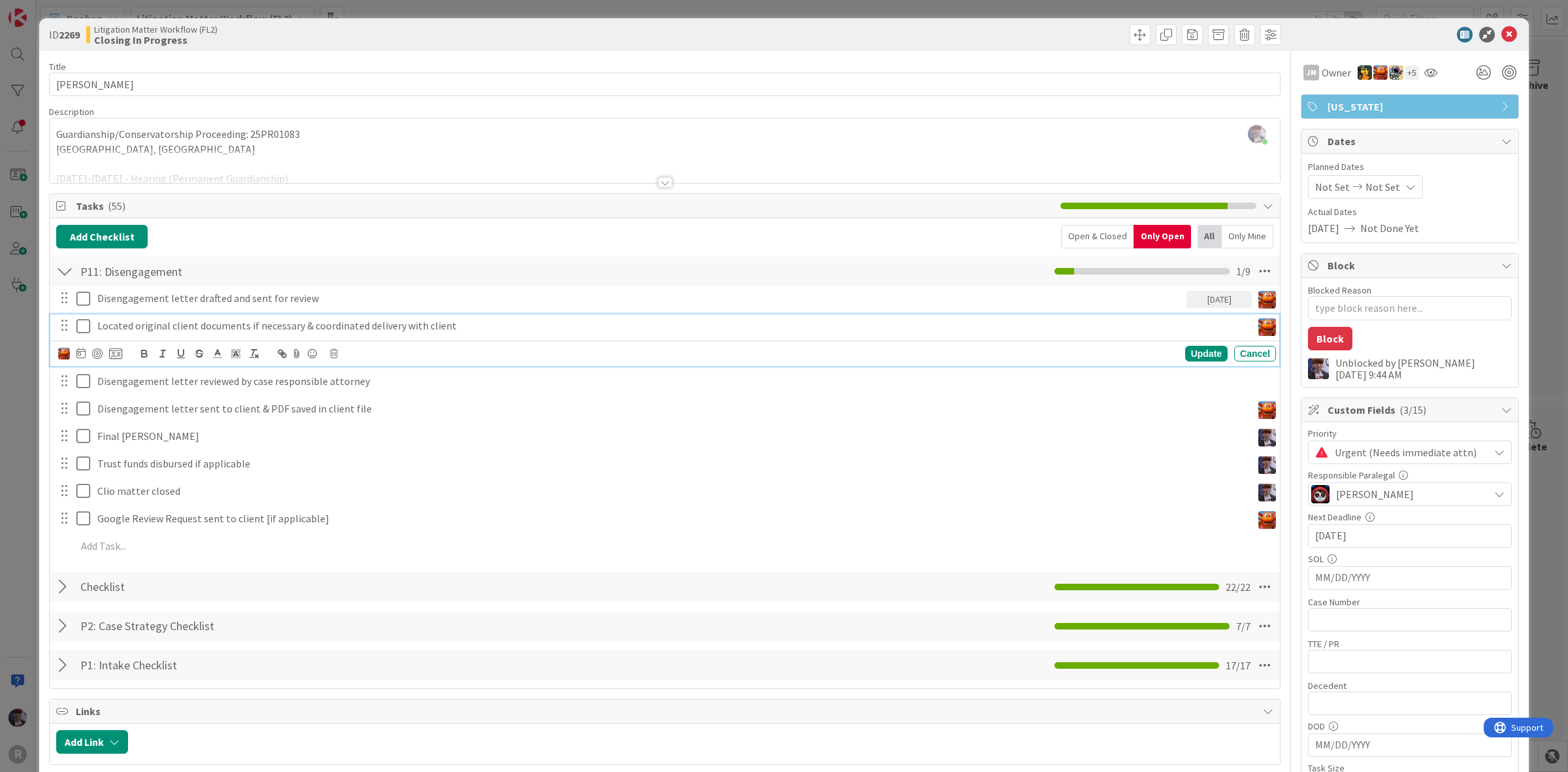
click at [192, 335] on div "Located original client documents if necessary & coordinated delivery with clie…" at bounding box center [672, 325] width 1160 height 23
click at [83, 347] on div at bounding box center [80, 353] width 9 height 16
click at [156, 467] on td "9" at bounding box center [155, 463] width 25 height 25
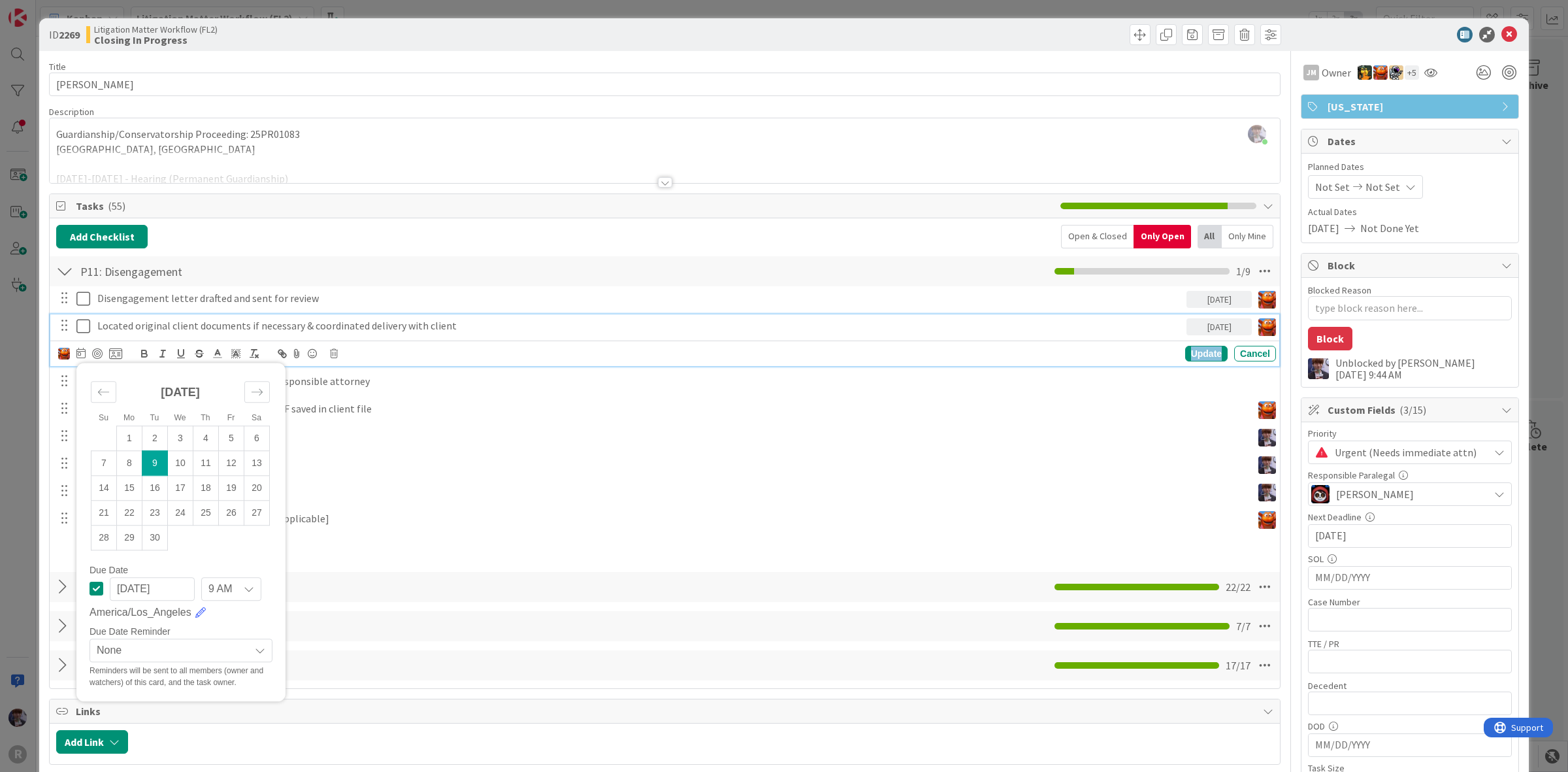
click at [1197, 348] on div "Update" at bounding box center [1206, 353] width 43 height 16
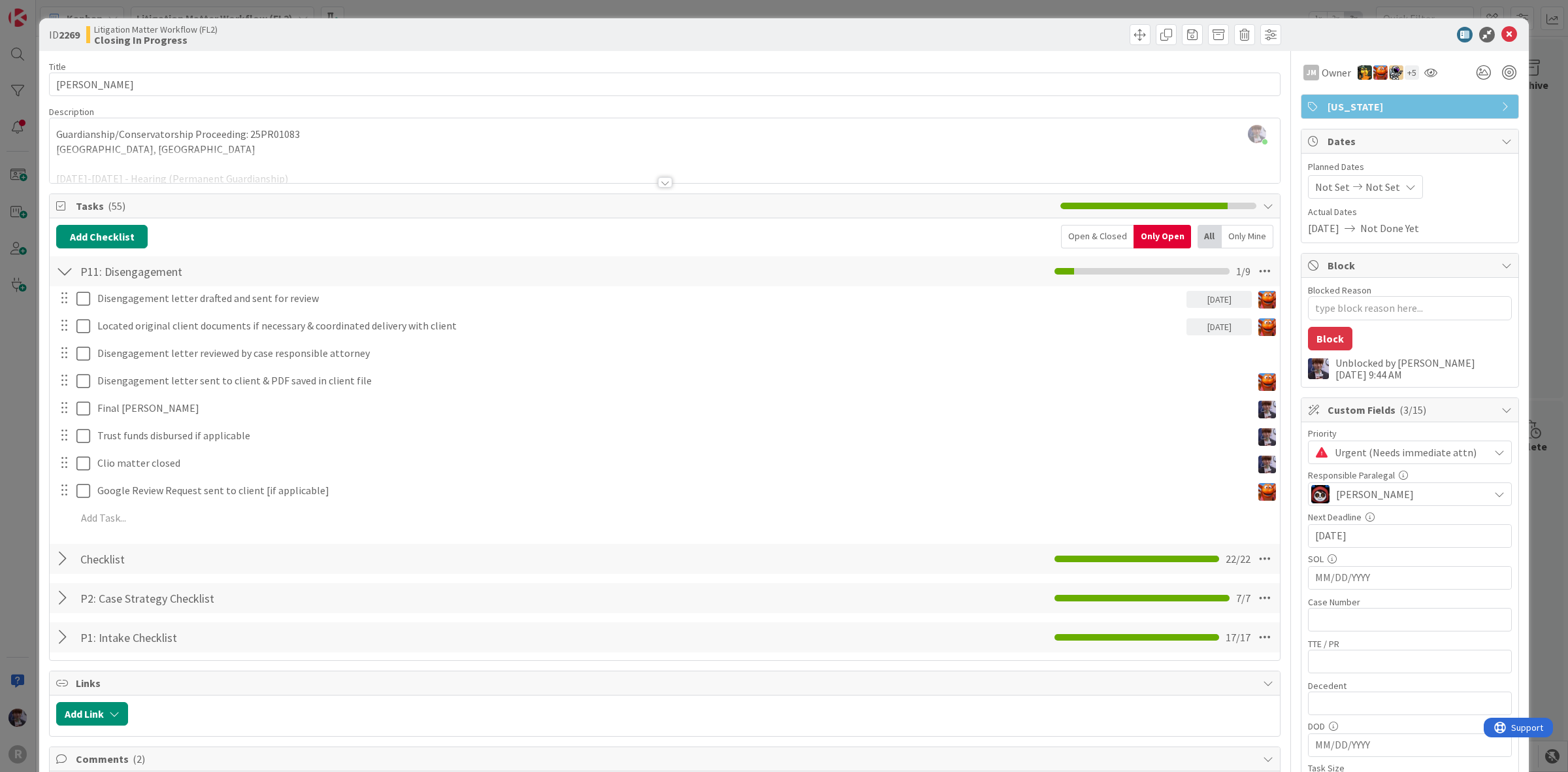
click at [252, 368] on div "Disengagement letter drafted and sent for review 09/09/2025 Su Mo Tu We Th Fr S…" at bounding box center [665, 410] width 1217 height 249
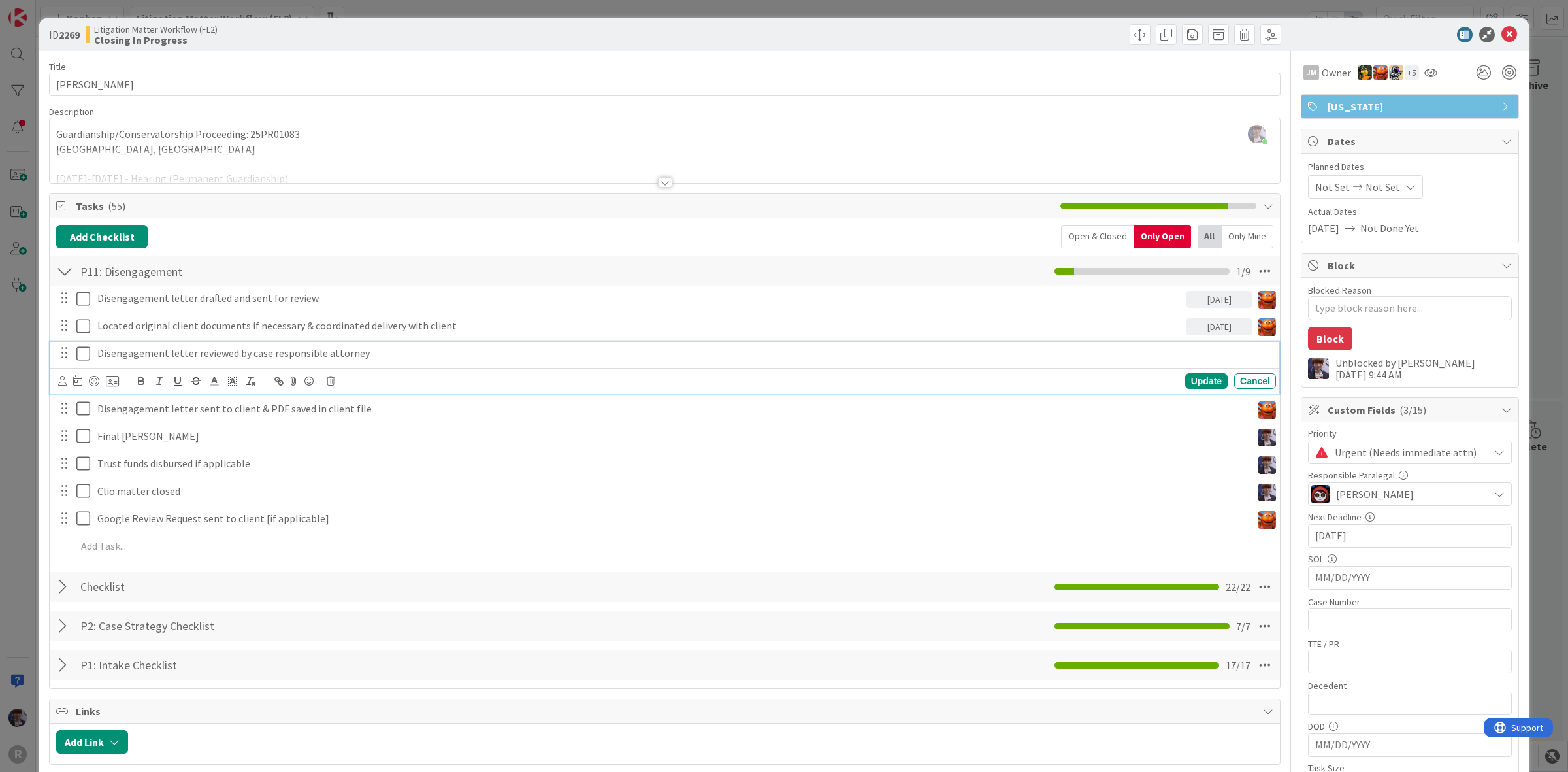
click at [247, 363] on div "Disengagement letter reviewed by case responsible attorney" at bounding box center [684, 353] width 1184 height 23
click at [64, 386] on icon at bounding box center [62, 381] width 8 height 10
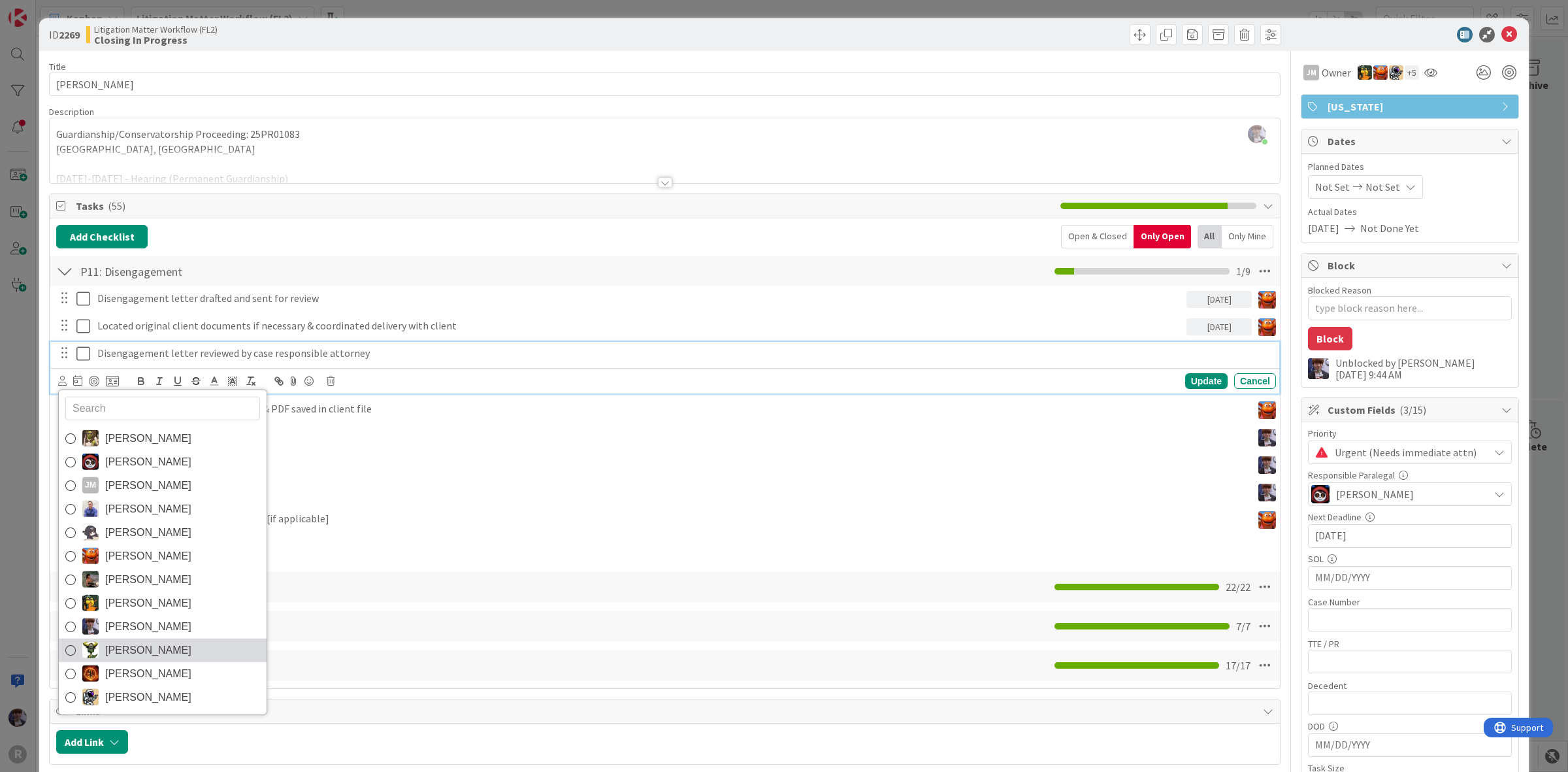
click at [148, 648] on span "[PERSON_NAME]" at bounding box center [148, 649] width 86 height 19
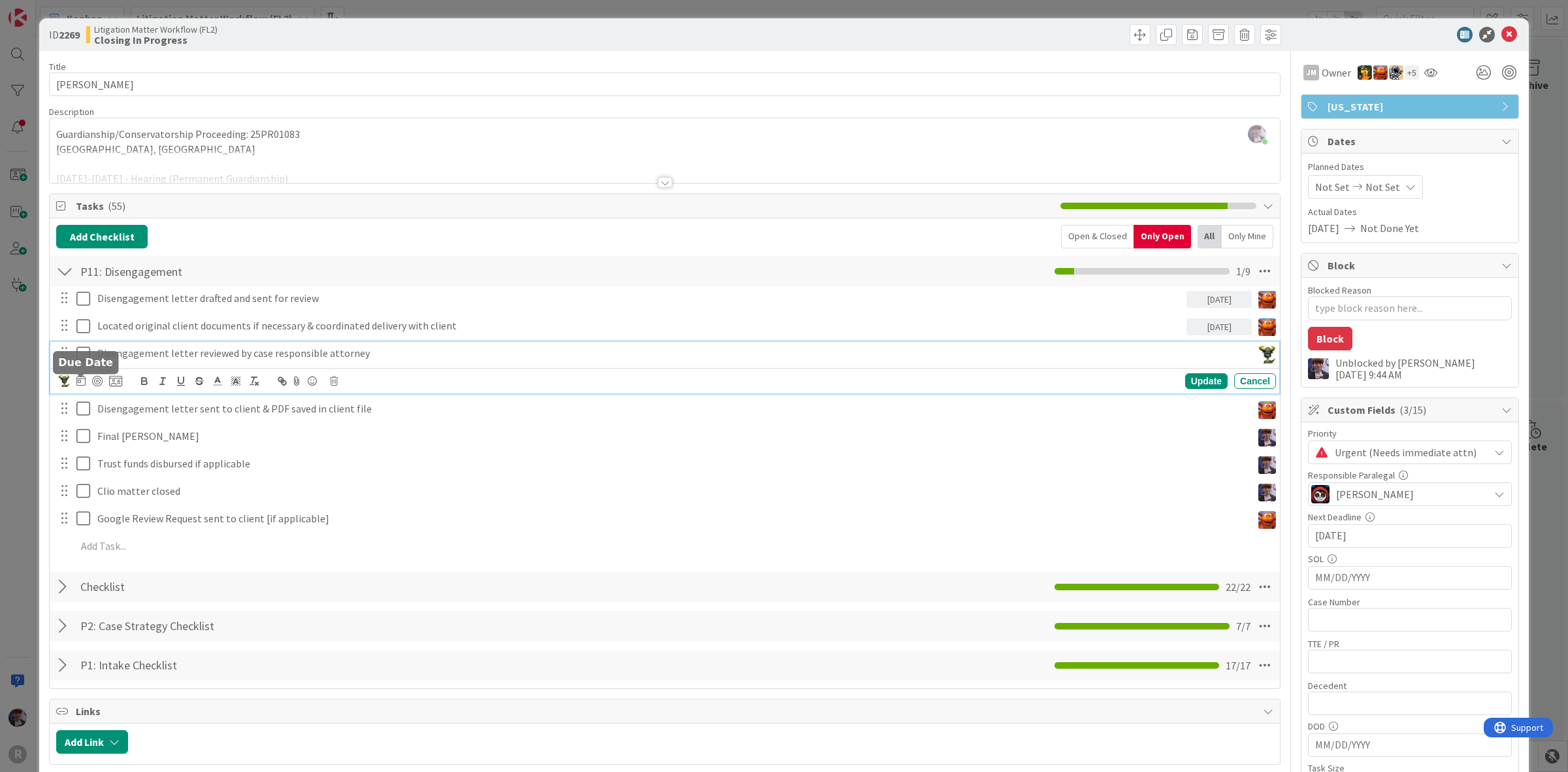
click at [80, 383] on icon at bounding box center [80, 380] width 9 height 10
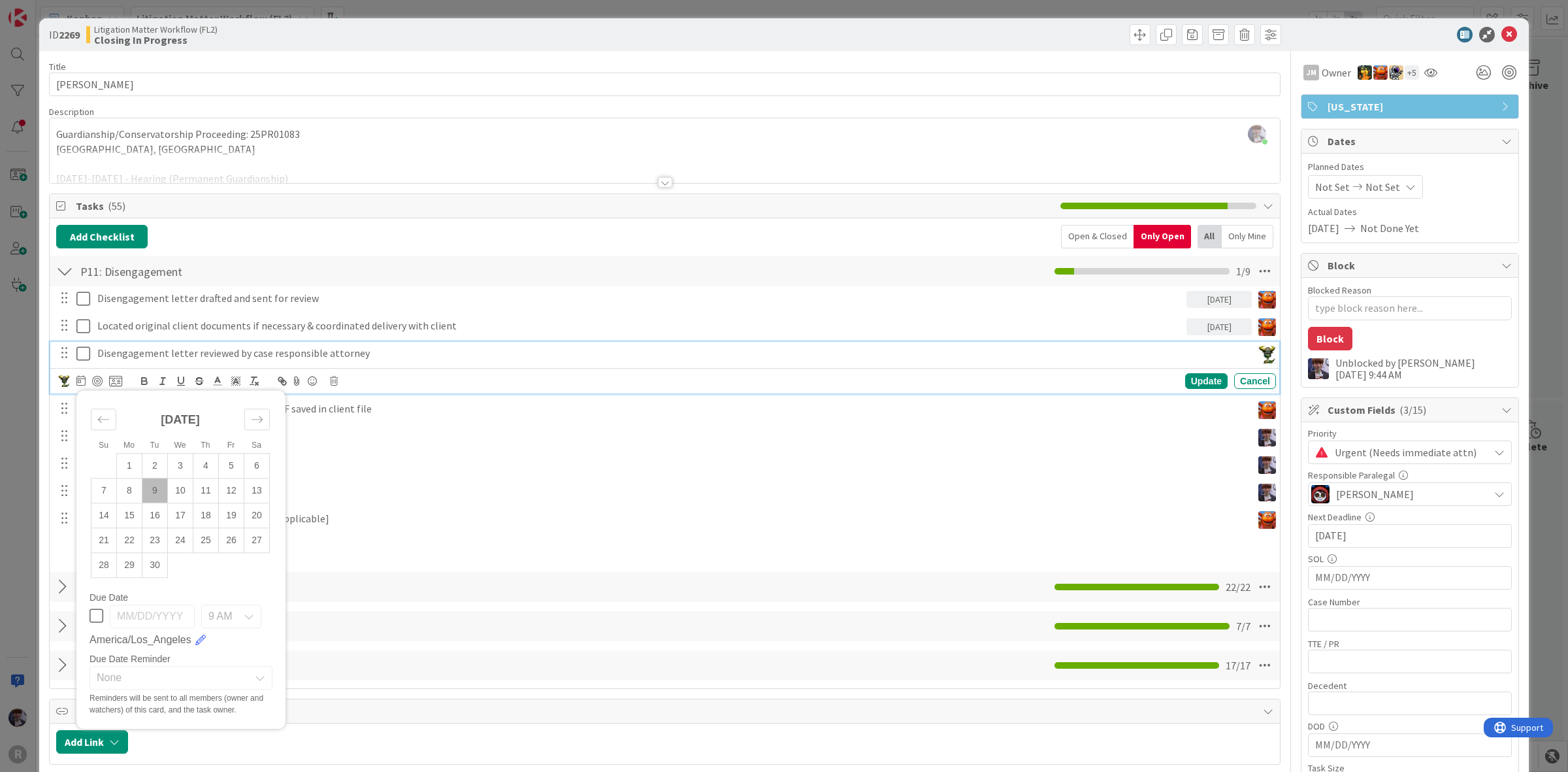
click at [152, 492] on td "9" at bounding box center [155, 491] width 25 height 25
click at [1195, 390] on div "Devine Gines Jasmin Sanchez JM Jeff Myers John Grant Kelly Nguyen Kiara Adams M…" at bounding box center [666, 381] width 1218 height 18
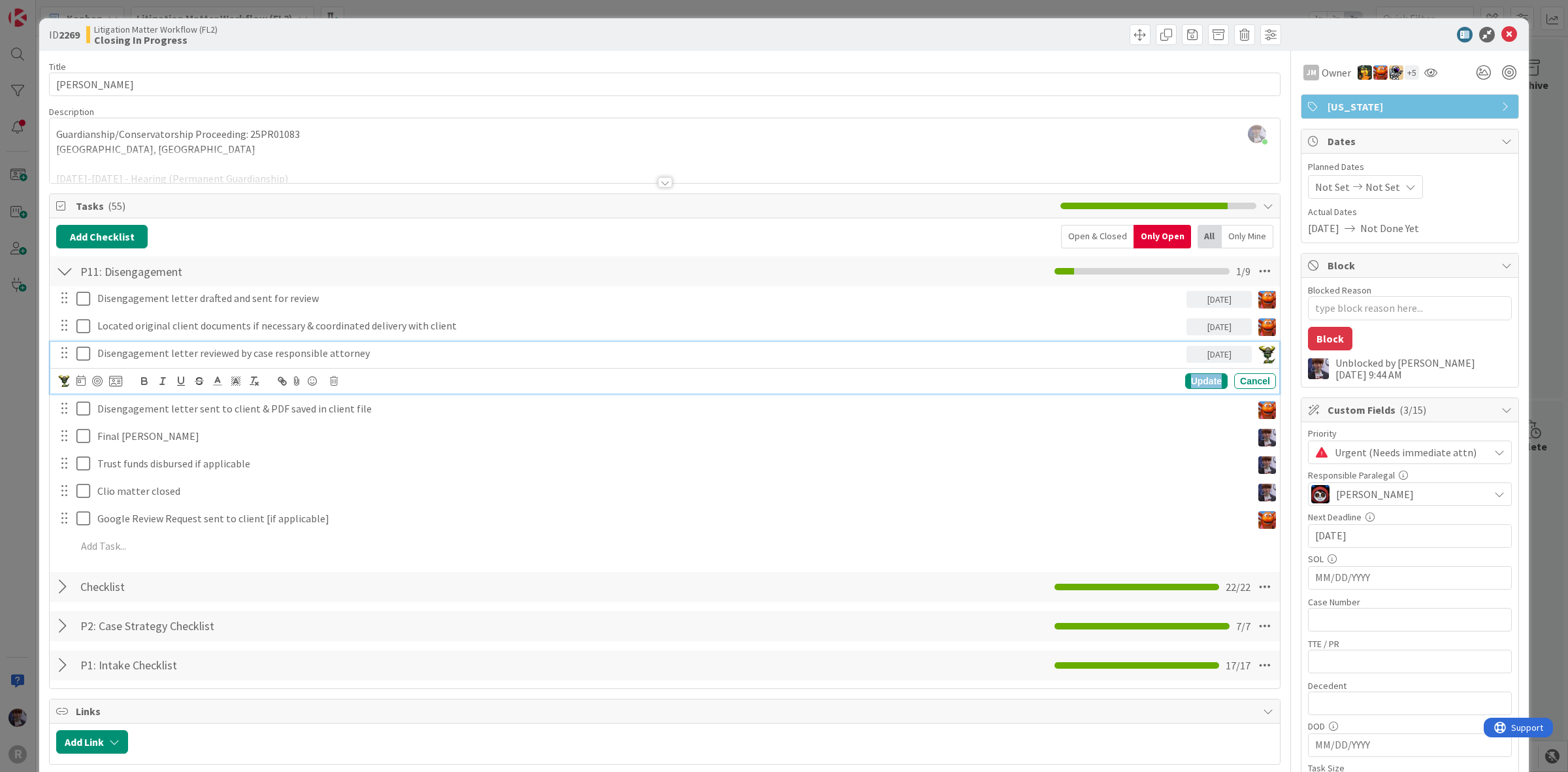
click at [1193, 388] on div "Update" at bounding box center [1206, 381] width 43 height 16
click at [494, 309] on div "Disengagement letter drafted and sent for review" at bounding box center [639, 298] width 1094 height 23
click at [1203, 327] on div "Update" at bounding box center [1206, 326] width 43 height 16
click at [290, 380] on p "Disengagement letter sent to client & PDF saved in client file" at bounding box center [671, 381] width 1149 height 15
click at [82, 406] on icon at bounding box center [80, 408] width 9 height 10
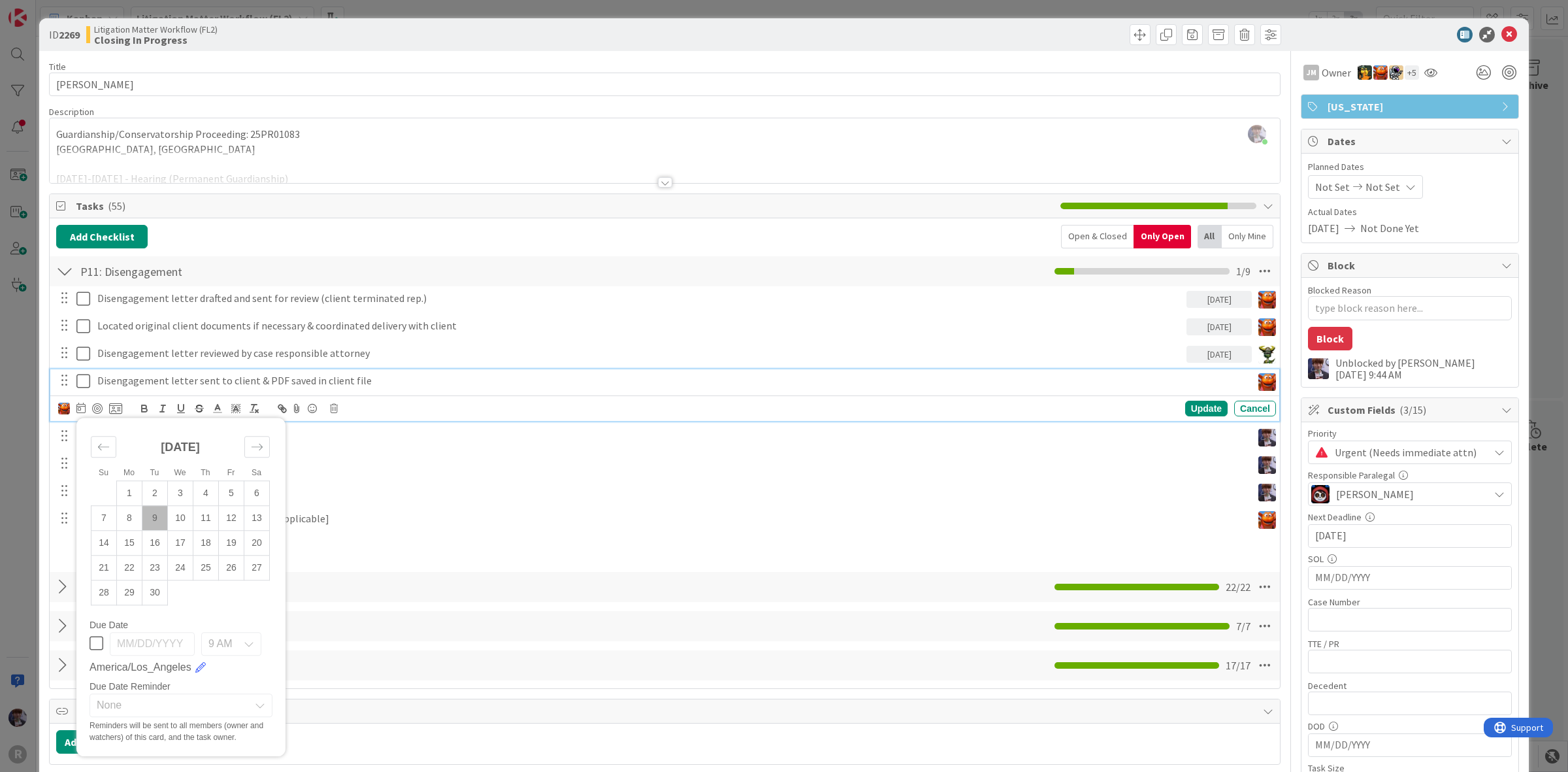
click at [158, 513] on td "9" at bounding box center [155, 517] width 25 height 25
click at [1185, 414] on div "Update" at bounding box center [1206, 409] width 43 height 16
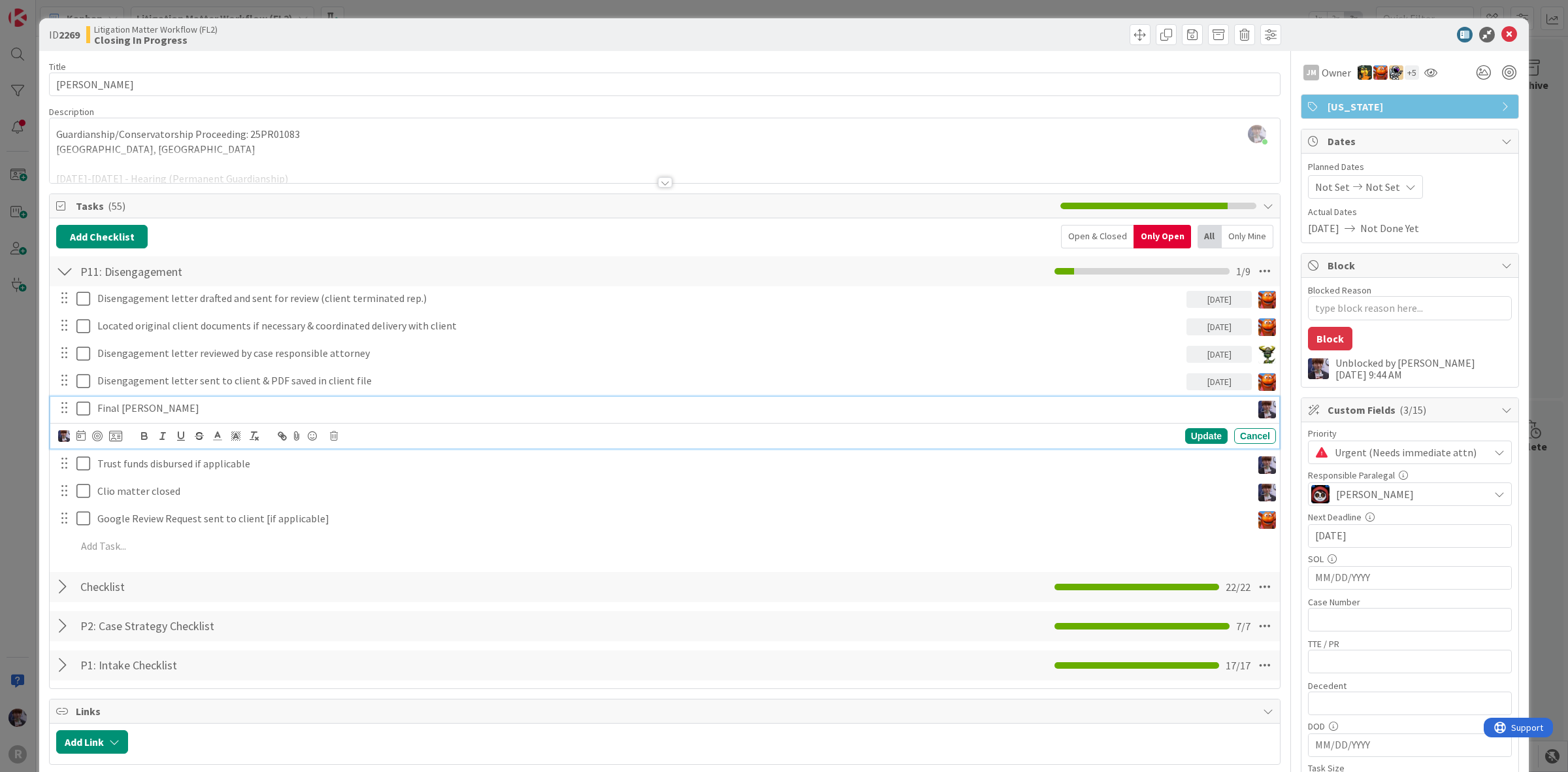
click at [168, 409] on p "Final Bill Sent" at bounding box center [671, 409] width 1149 height 15
click at [82, 410] on icon at bounding box center [83, 409] width 13 height 16
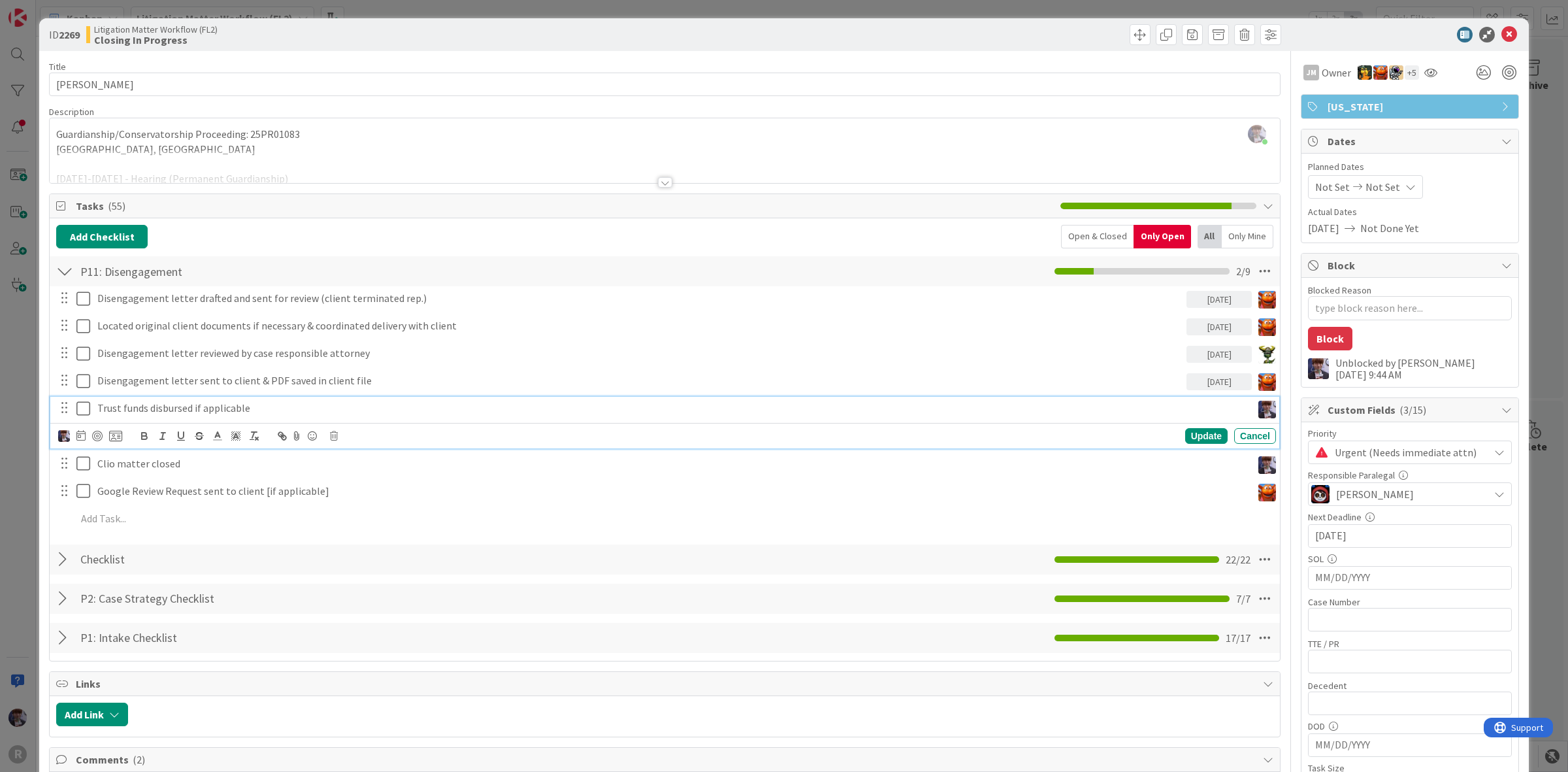
click at [149, 409] on p "Trust funds disbursed if applicable" at bounding box center [671, 409] width 1149 height 15
drag, startPoint x: 258, startPoint y: 415, endPoint x: 83, endPoint y: 445, distance: 177.6
click at [34, 394] on div "ID 2269 Litigation Matter Workflow (FL2) Closing In Progress Title 14 / 128 TIS…" at bounding box center [784, 386] width 1568 height 772
click at [196, 436] on icon "button" at bounding box center [199, 436] width 12 height 12
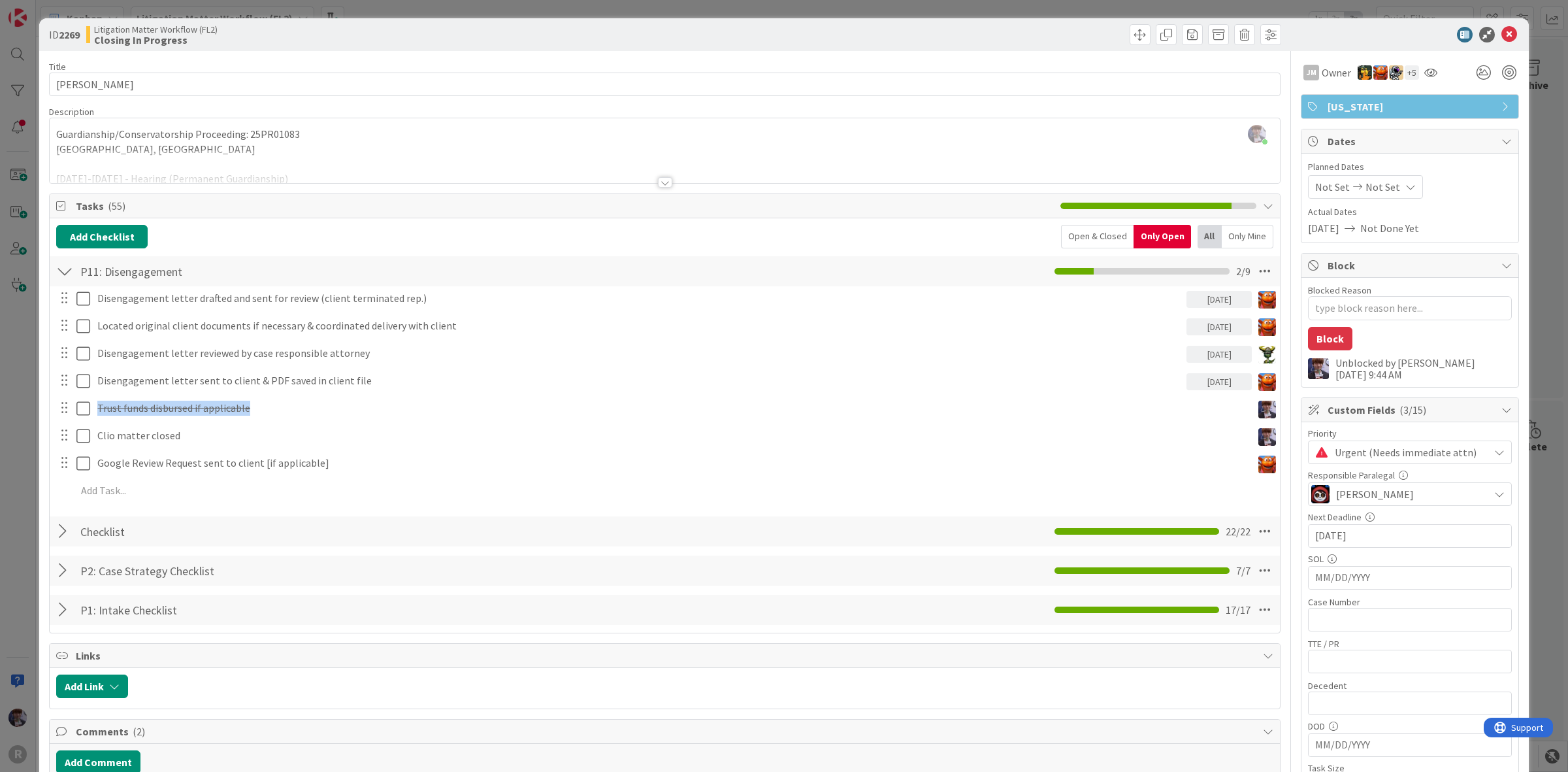
drag, startPoint x: 1194, startPoint y: 431, endPoint x: 1162, endPoint y: 438, distance: 32.8
click at [1194, 430] on div "Disengagement letter drafted and sent for review (client terminated rep.) 09/09…" at bounding box center [665, 397] width 1217 height 221
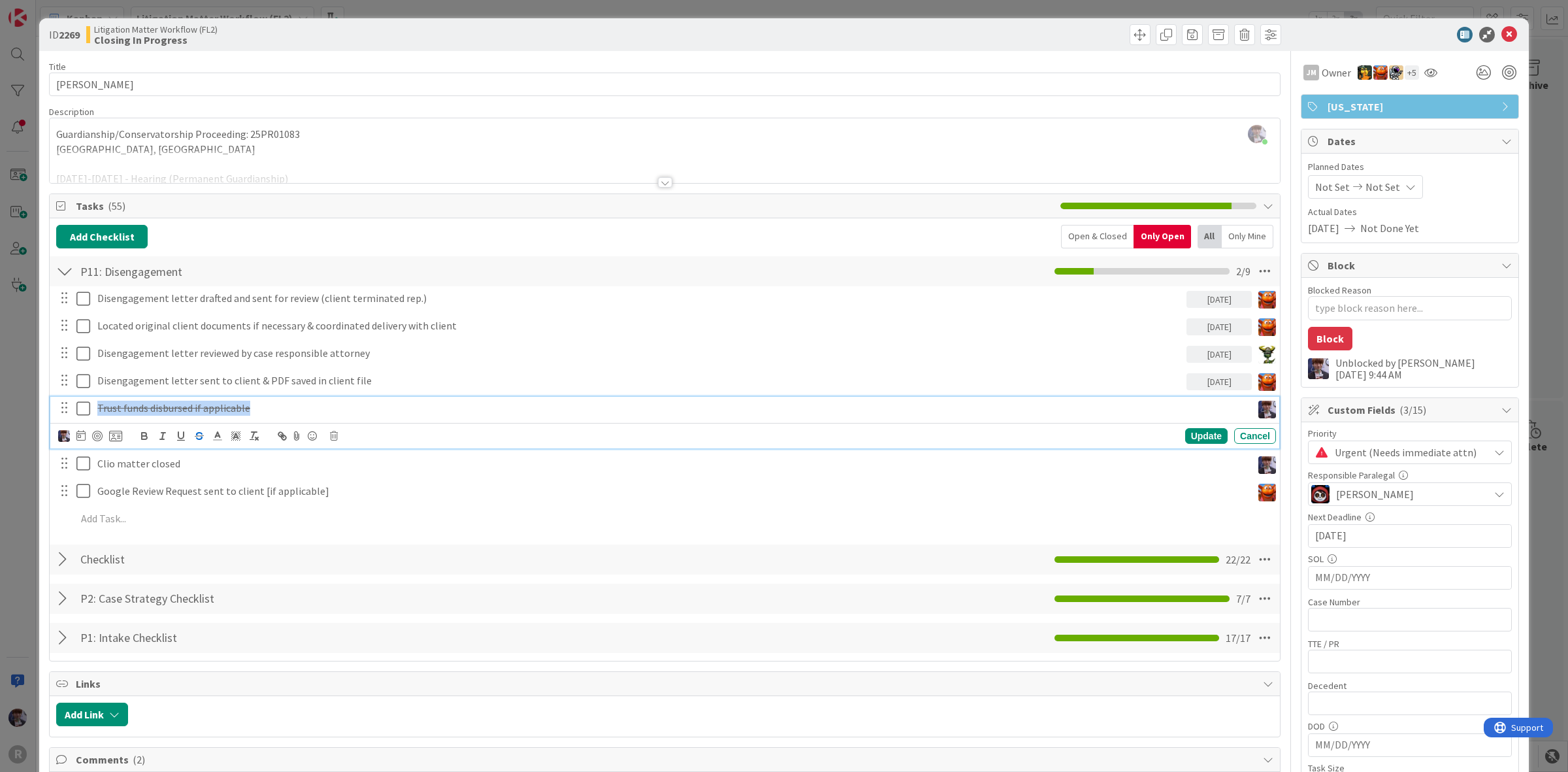
click at [415, 415] on p "Trust funds disbursed if applicable" at bounding box center [671, 409] width 1149 height 15
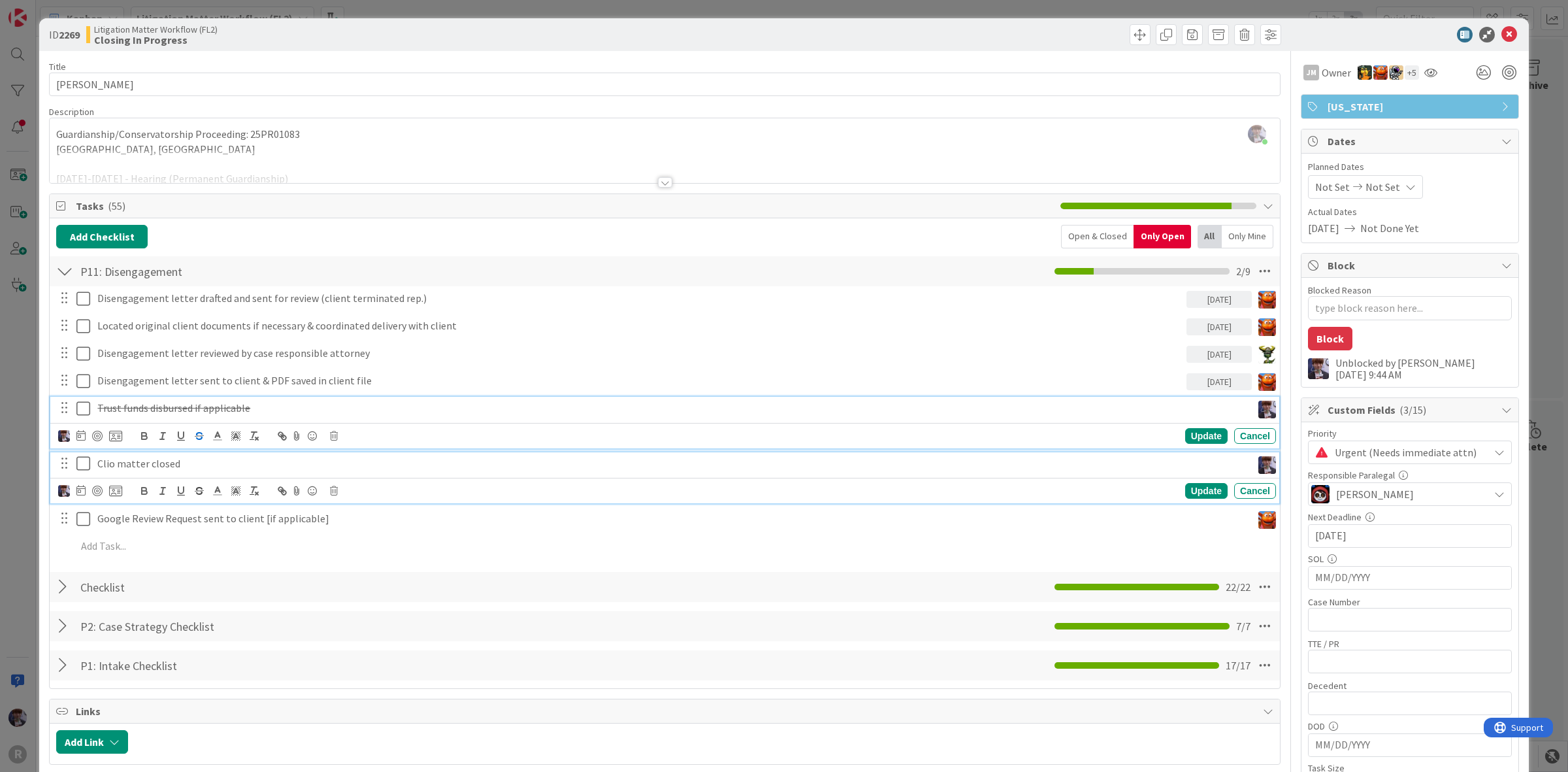
click at [246, 455] on div "Clio matter closed" at bounding box center [672, 463] width 1160 height 23
click at [79, 407] on icon at bounding box center [83, 409] width 13 height 16
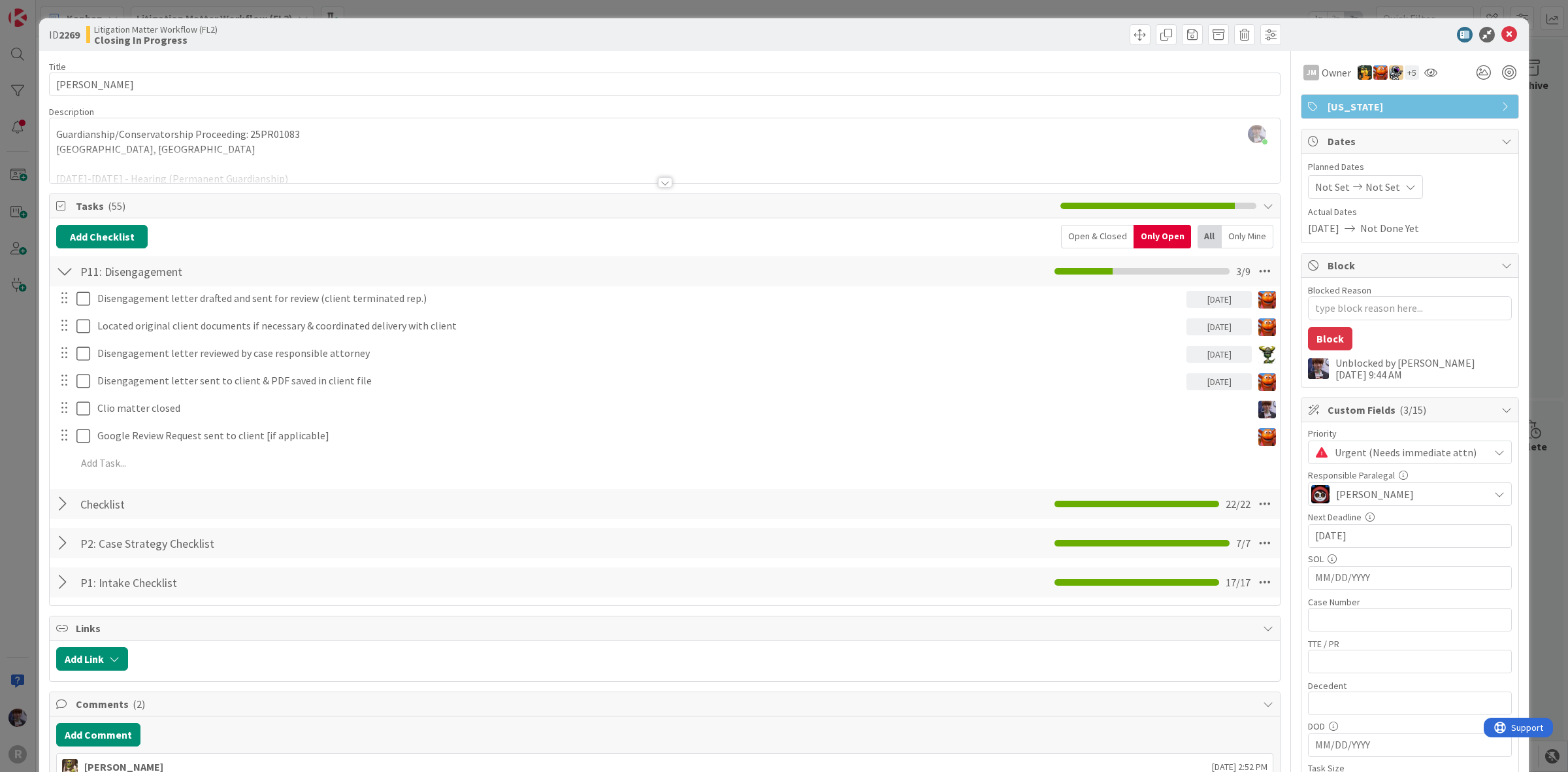
click at [1083, 234] on div "Open & Closed" at bounding box center [1098, 237] width 73 height 23
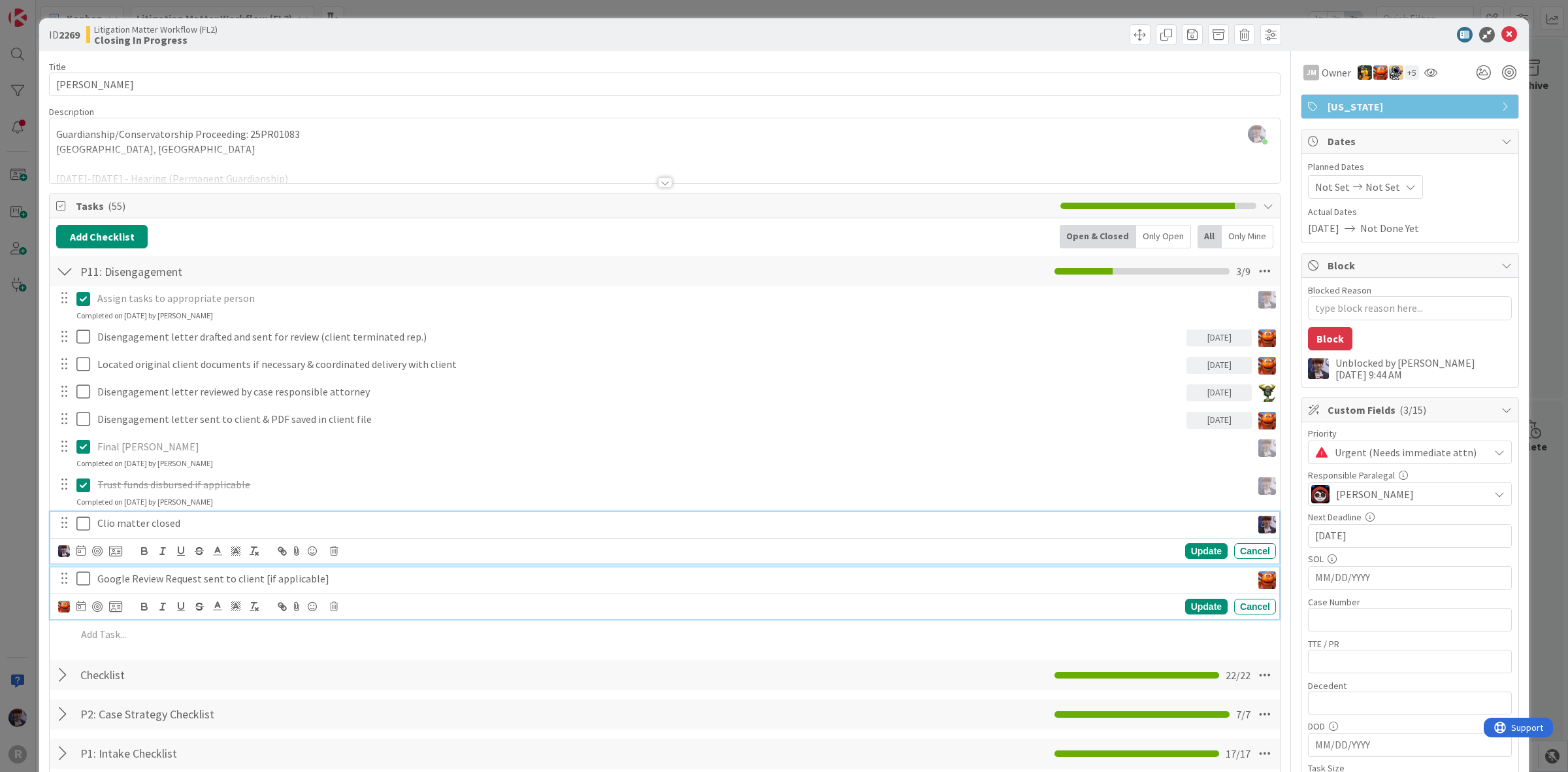
drag, startPoint x: 234, startPoint y: 528, endPoint x: 168, endPoint y: 520, distance: 66.5
click at [168, 520] on p "Clio matter closed" at bounding box center [671, 523] width 1149 height 15
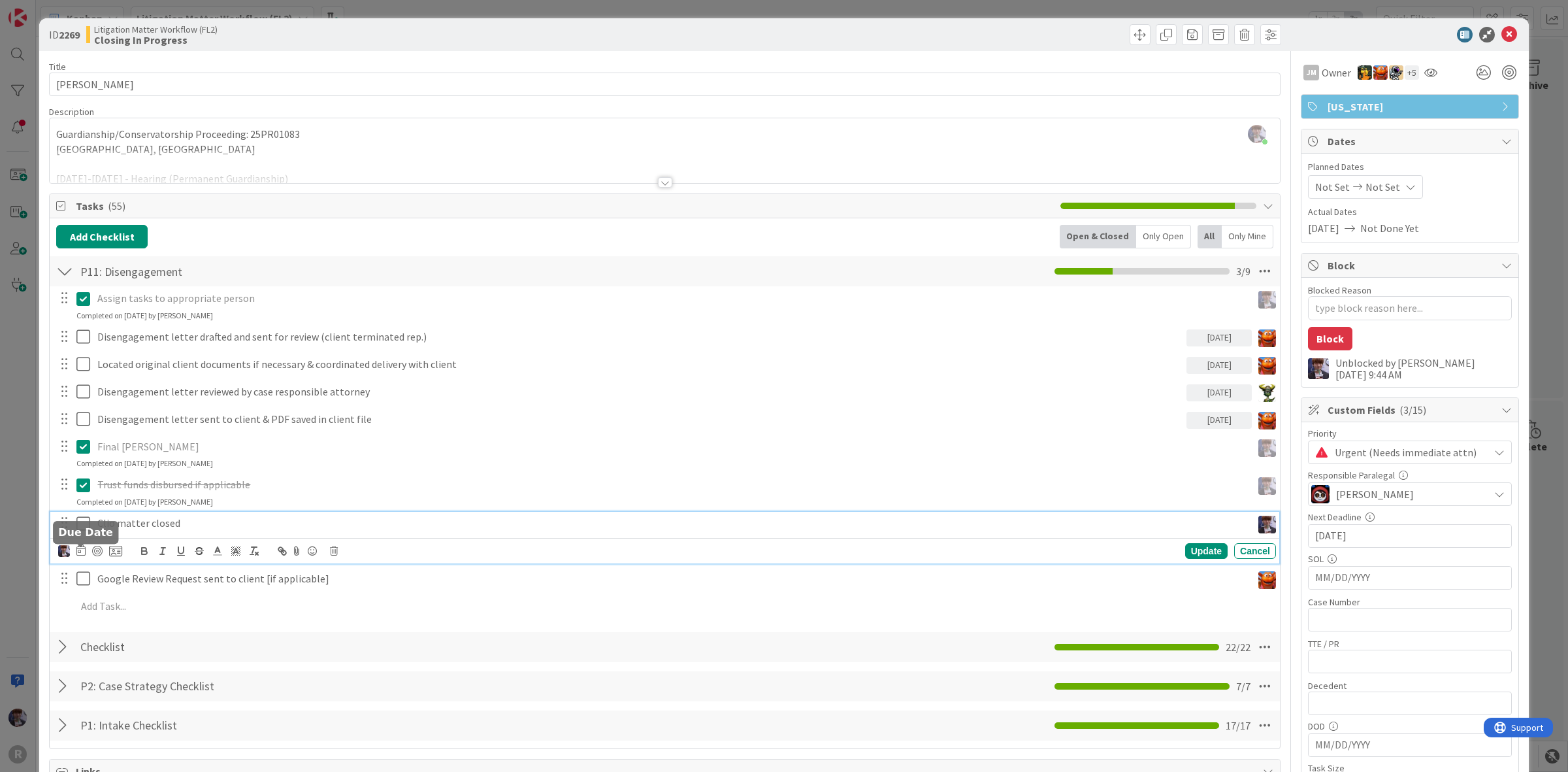
click at [80, 553] on icon at bounding box center [80, 550] width 9 height 10
click at [160, 658] on td "9" at bounding box center [155, 661] width 25 height 25
click at [1197, 553] on div "Update" at bounding box center [1206, 551] width 43 height 16
click at [236, 553] on p "Google Review Request sent to client [if applicable]" at bounding box center [671, 551] width 1149 height 15
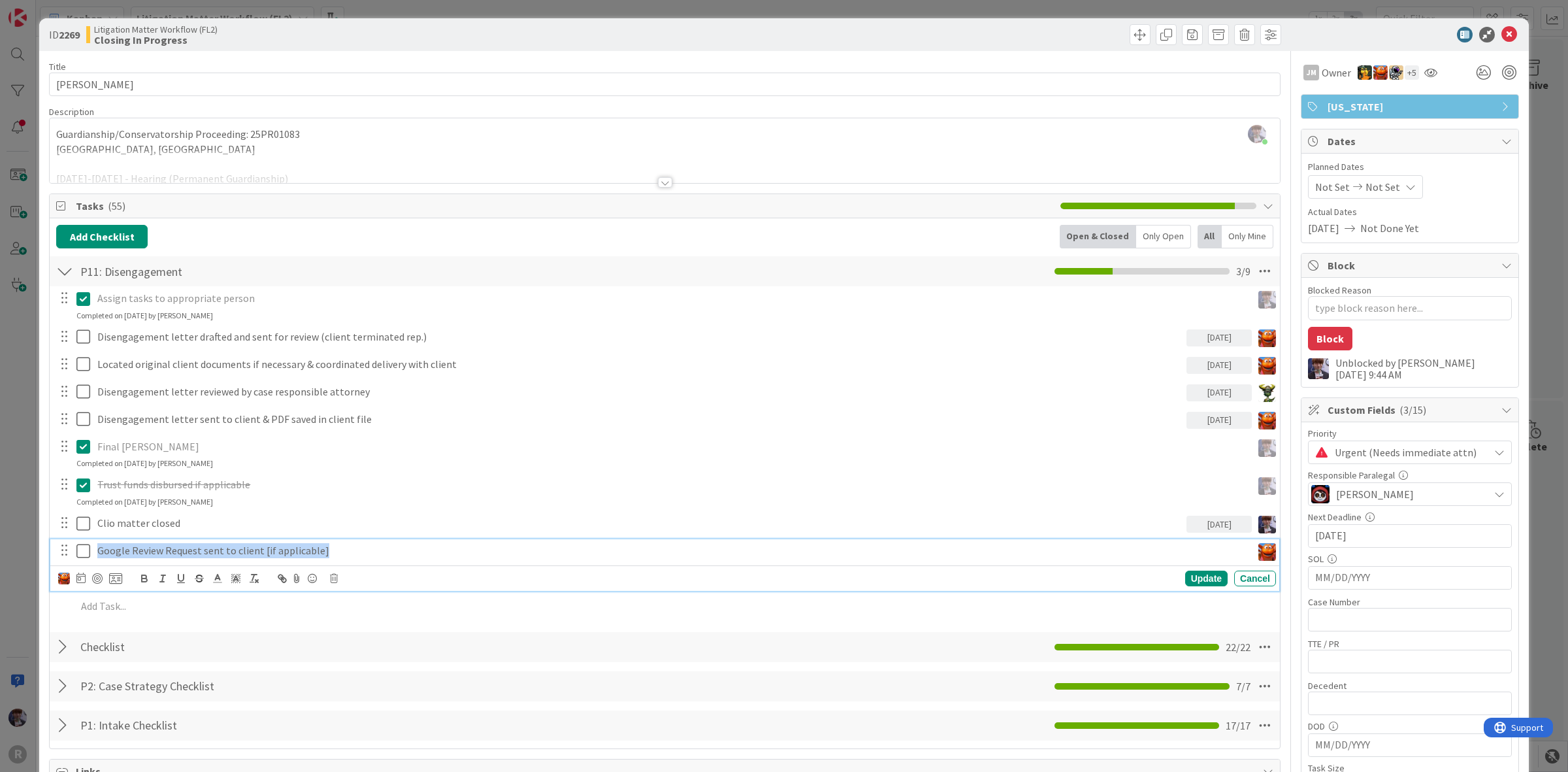
drag, startPoint x: 341, startPoint y: 558, endPoint x: 72, endPoint y: 550, distance: 269.1
click at [40, 536] on div "ID 2269 Litigation Matter Workflow (FL2) Closing In Progress Title 14 / 128 TIS…" at bounding box center [784, 744] width 1490 height 1450
click at [203, 577] on icon "button" at bounding box center [199, 579] width 12 height 12
click at [85, 553] on icon at bounding box center [83, 551] width 13 height 16
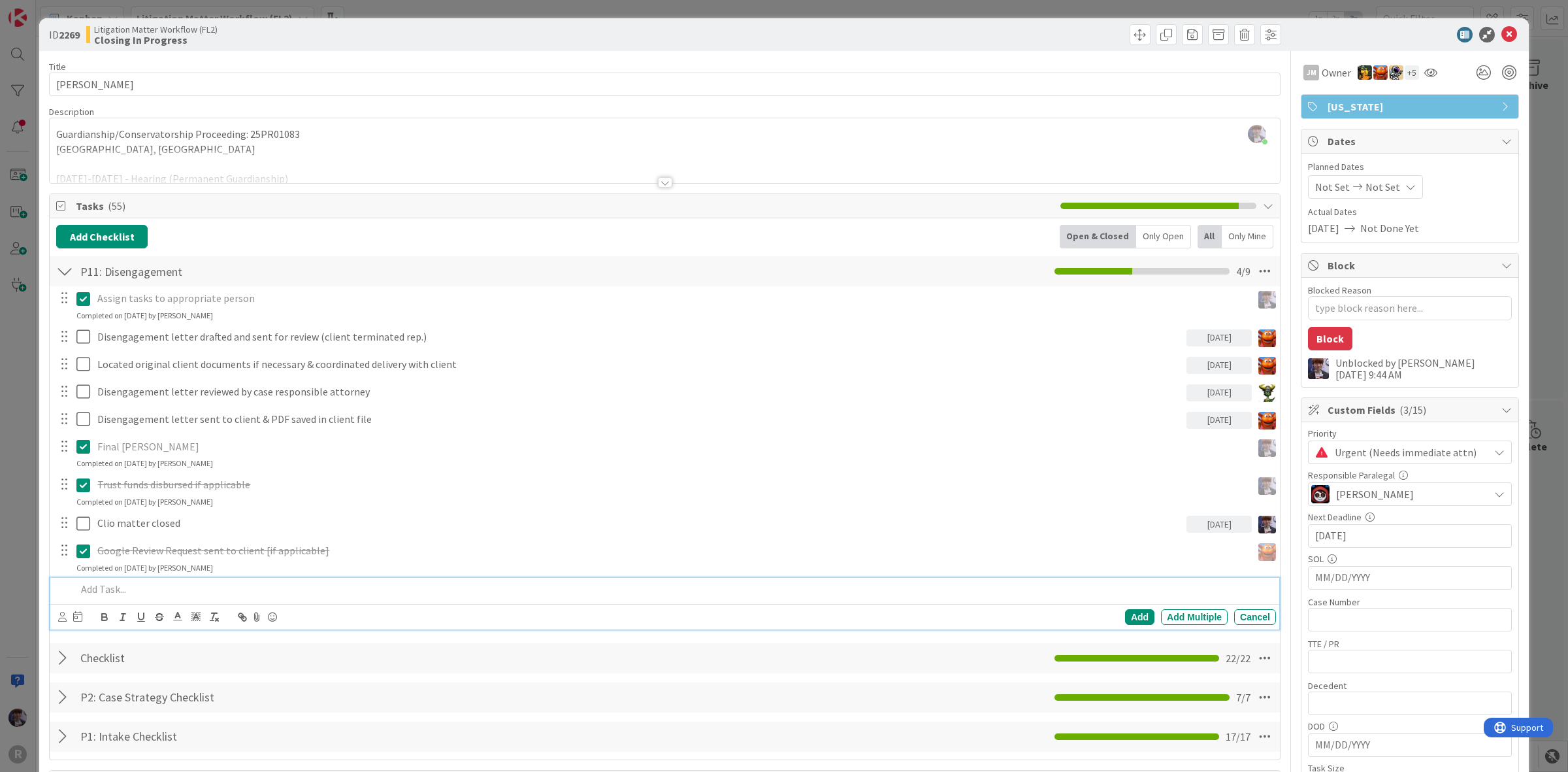
click at [389, 589] on p at bounding box center [673, 589] width 1195 height 15
click at [1151, 233] on div "Only Open" at bounding box center [1164, 237] width 55 height 23
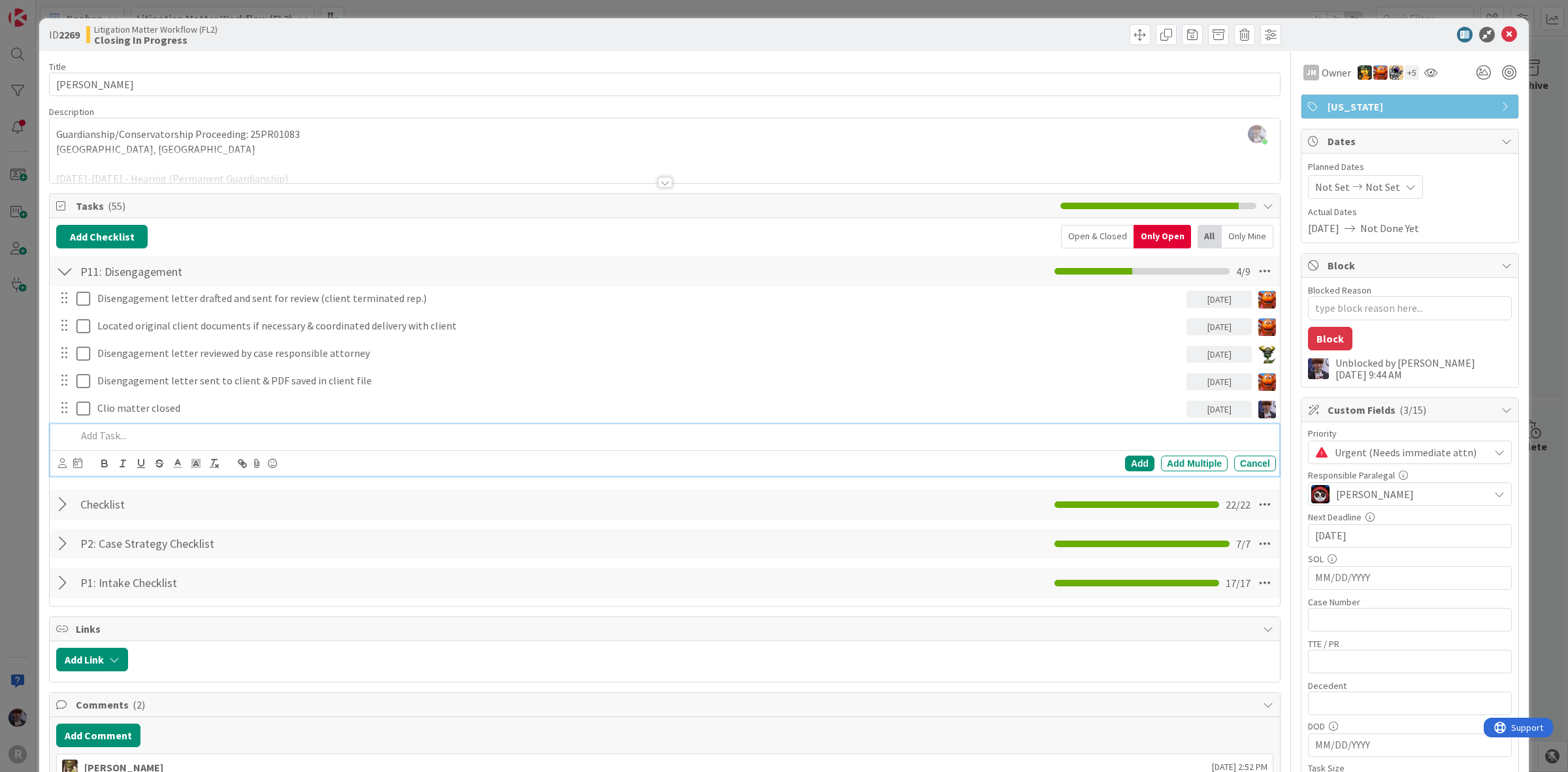
click at [270, 427] on div at bounding box center [673, 435] width 1205 height 23
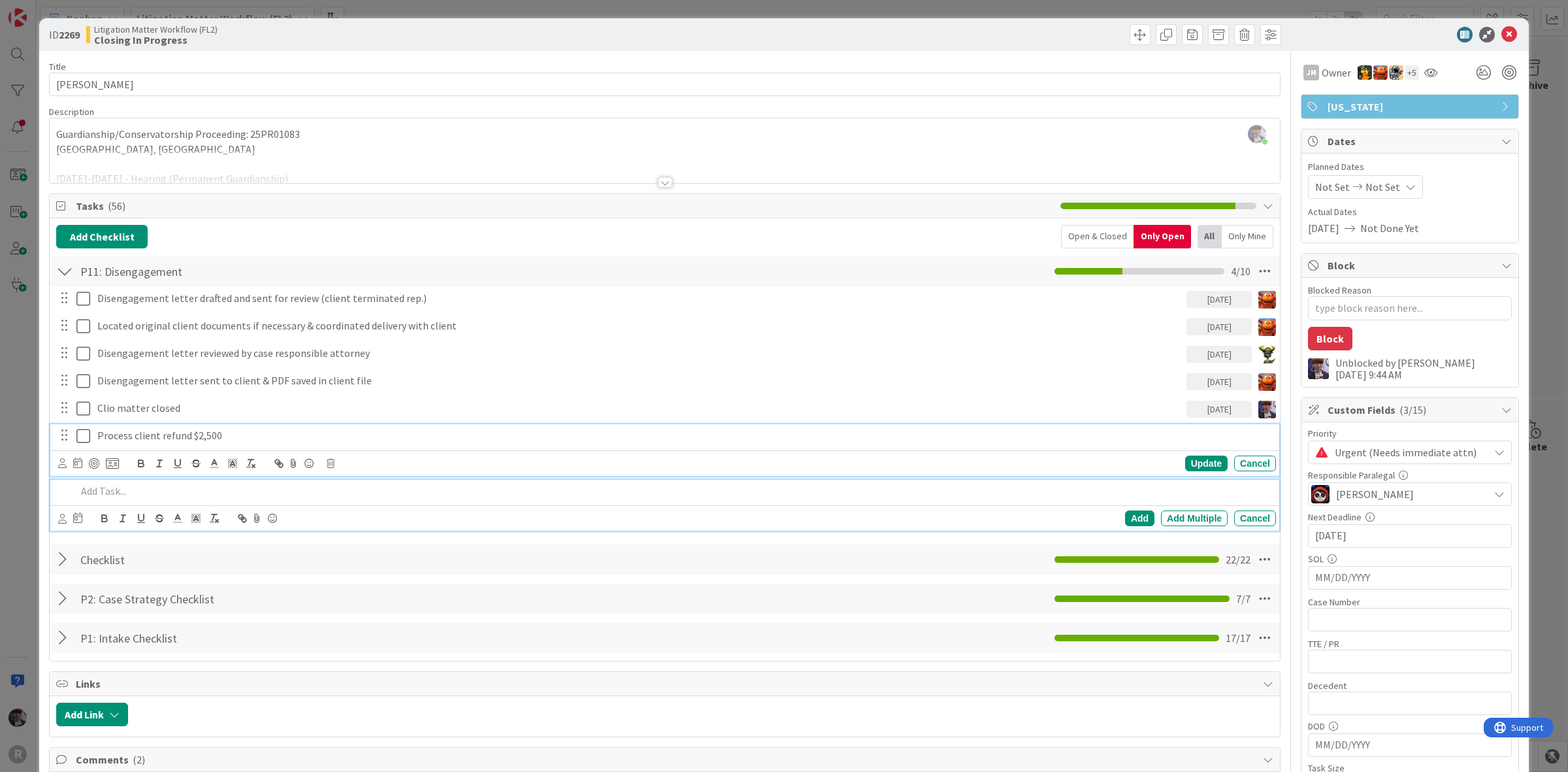
click at [141, 432] on p "Process client refund $2,500" at bounding box center [684, 435] width 1174 height 15
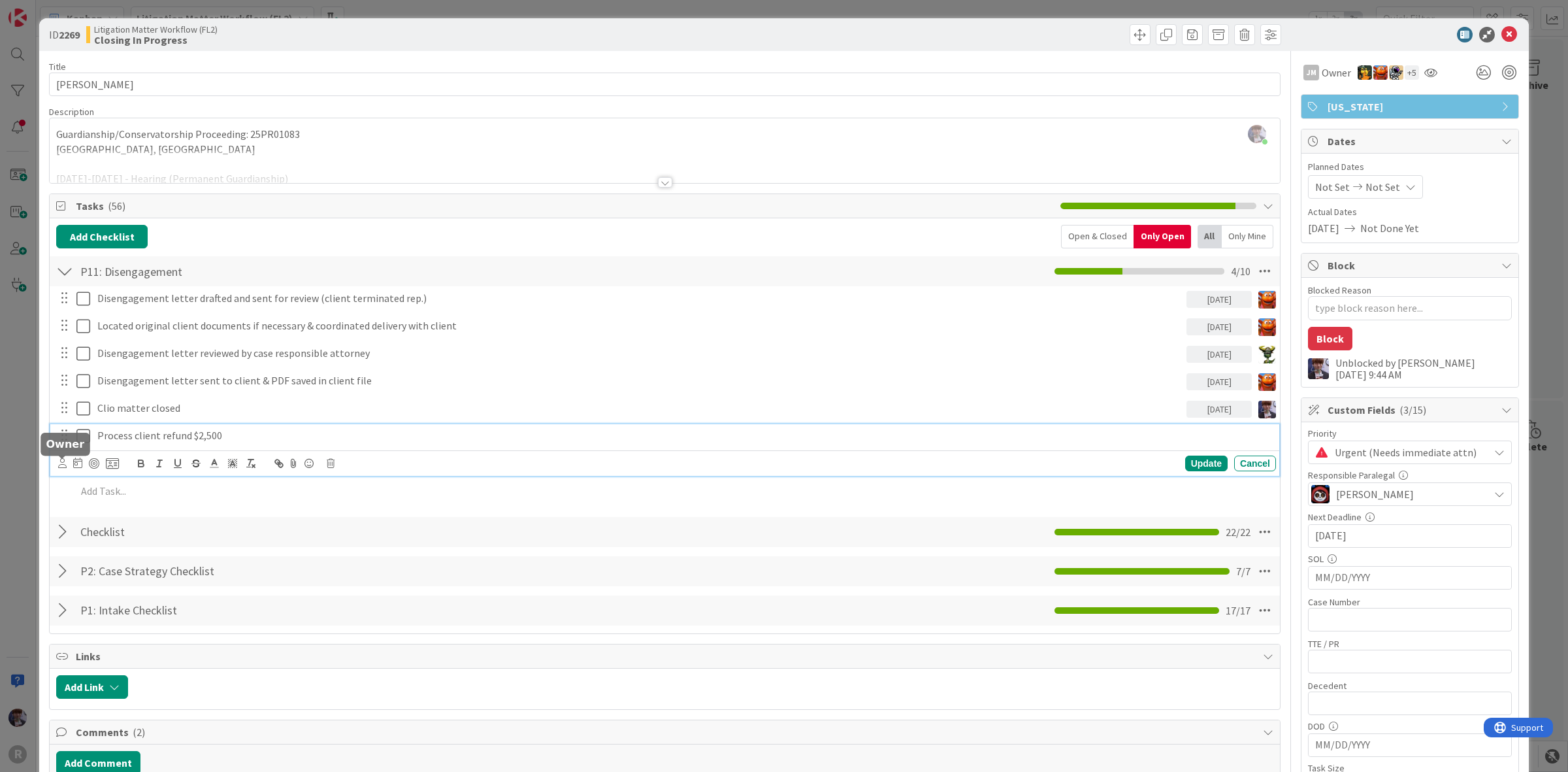
click at [62, 464] on icon at bounding box center [62, 463] width 8 height 10
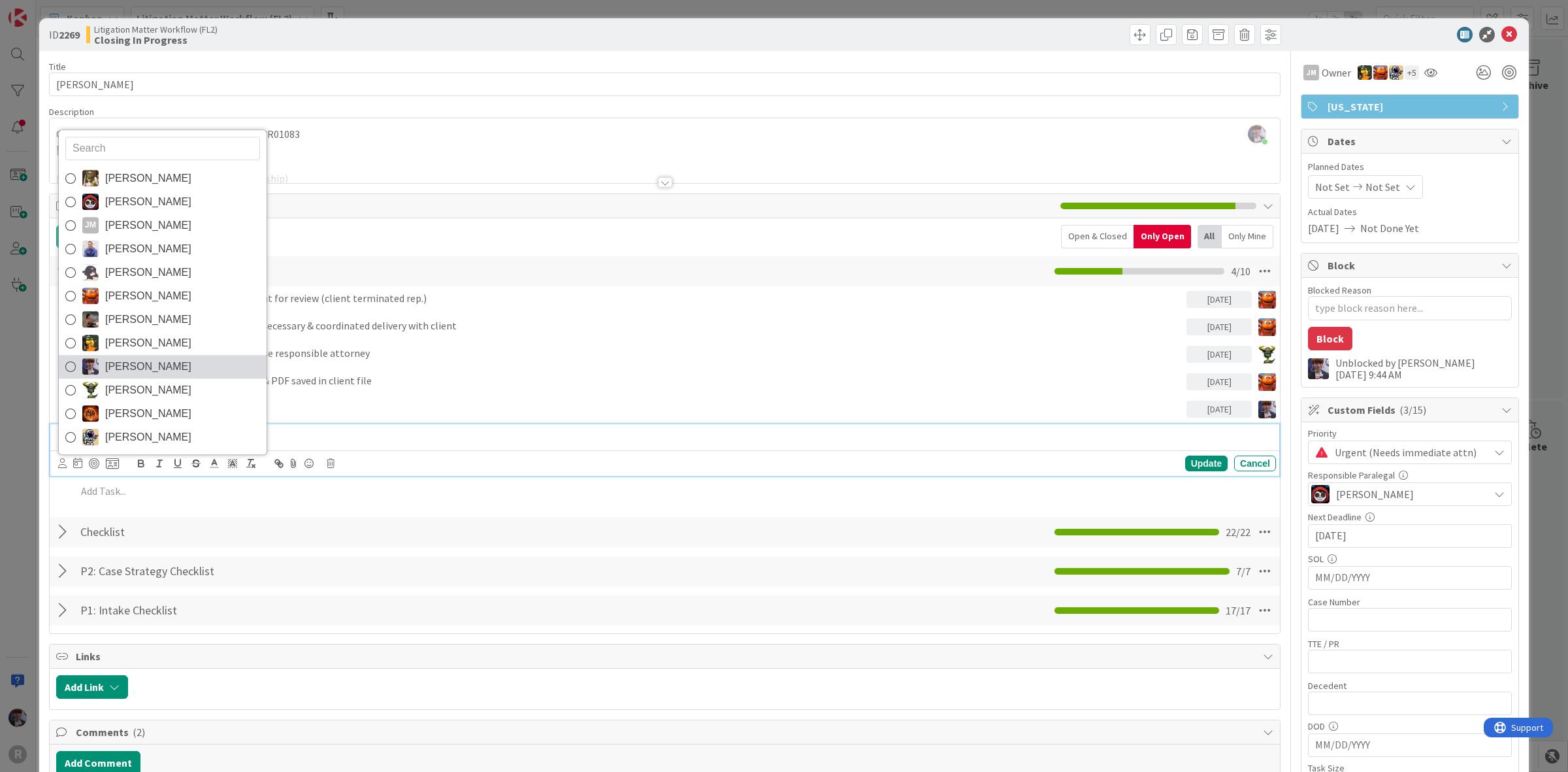
click at [119, 358] on span "[PERSON_NAME]" at bounding box center [148, 366] width 86 height 19
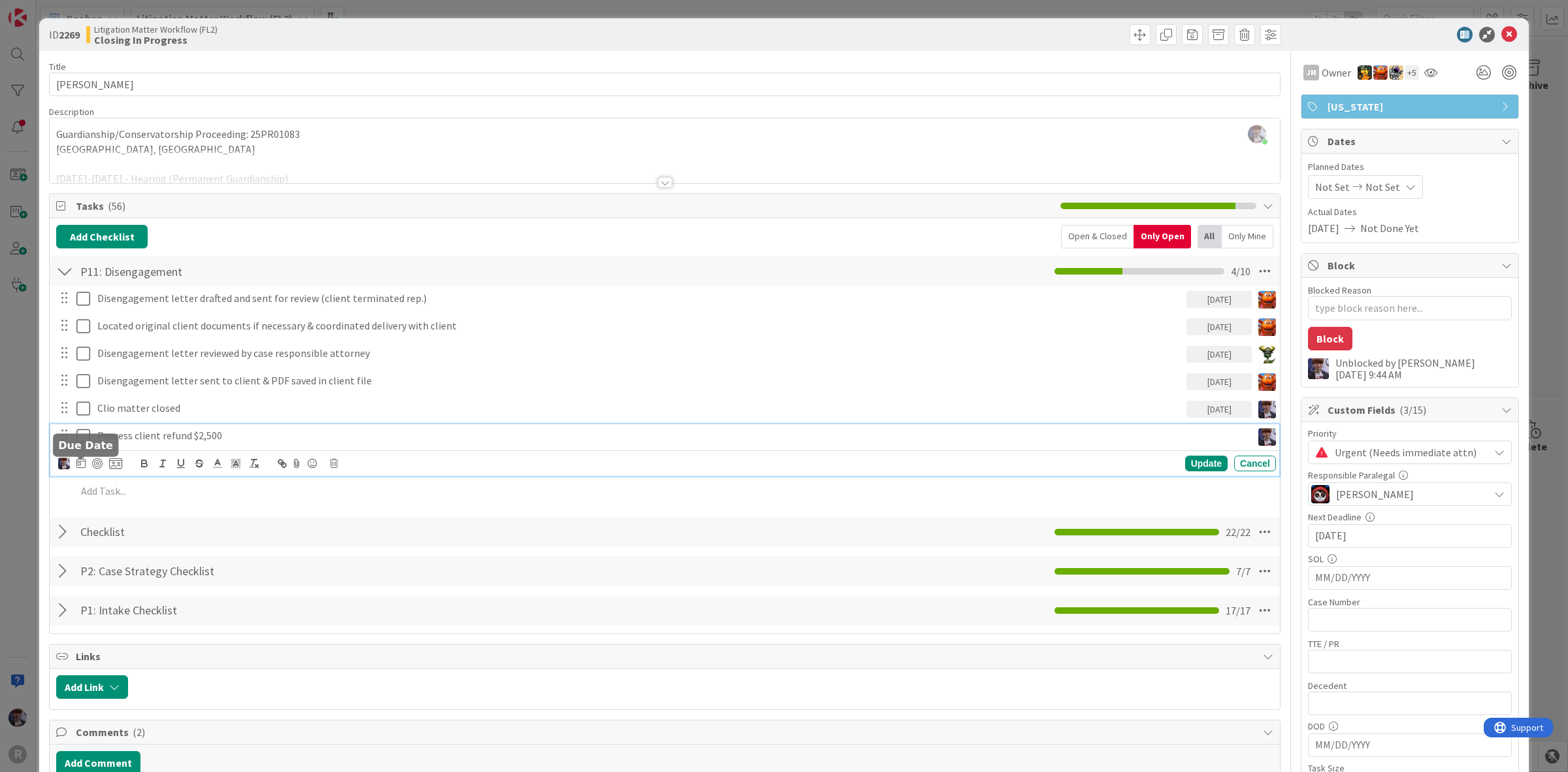
click at [83, 466] on icon at bounding box center [80, 462] width 9 height 10
click at [162, 574] on td "9" at bounding box center [155, 573] width 25 height 25
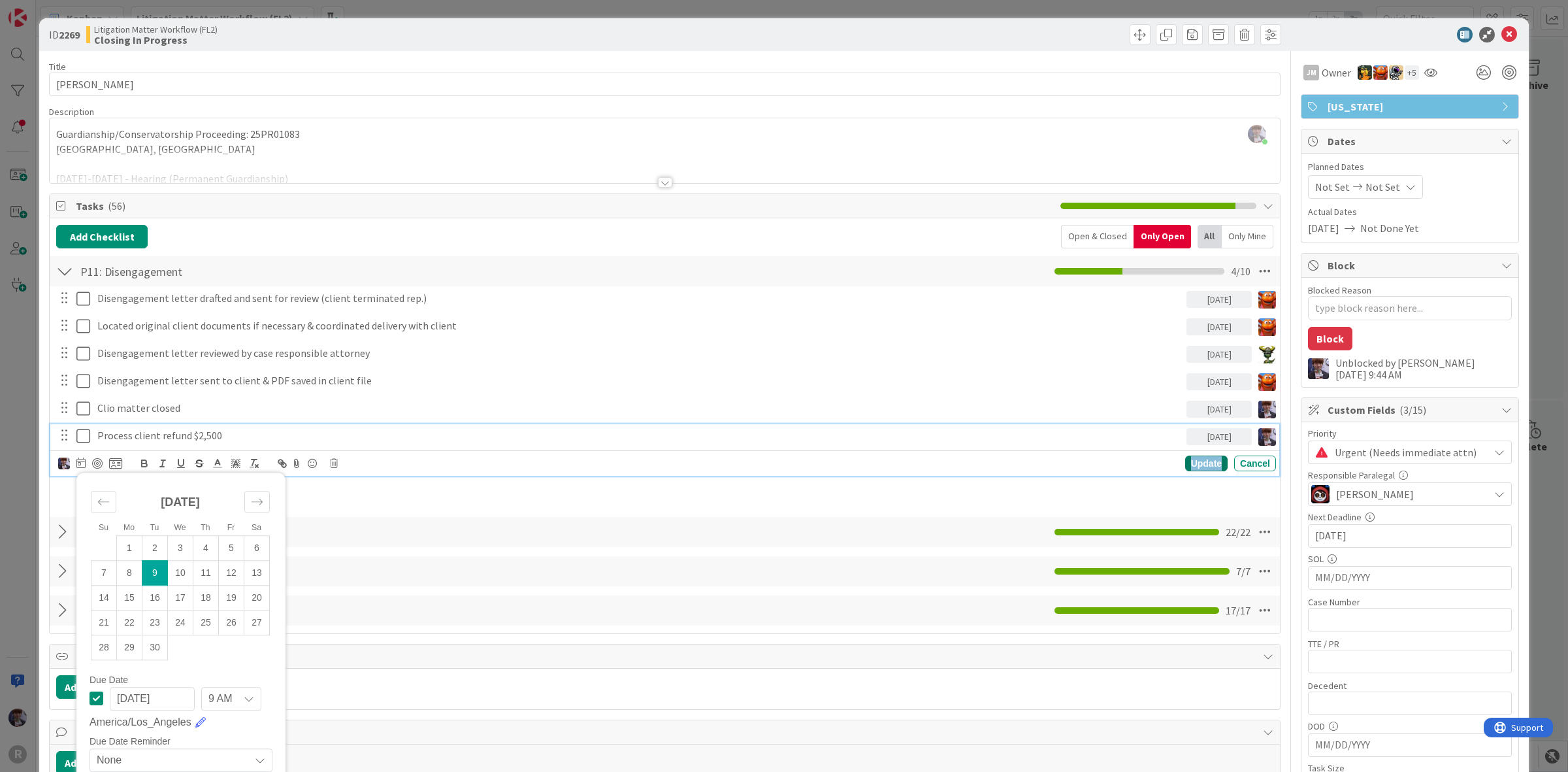
click at [1185, 466] on div "Update" at bounding box center [1206, 463] width 43 height 16
click at [325, 427] on div "Process client refund $2,500" at bounding box center [639, 435] width 1094 height 23
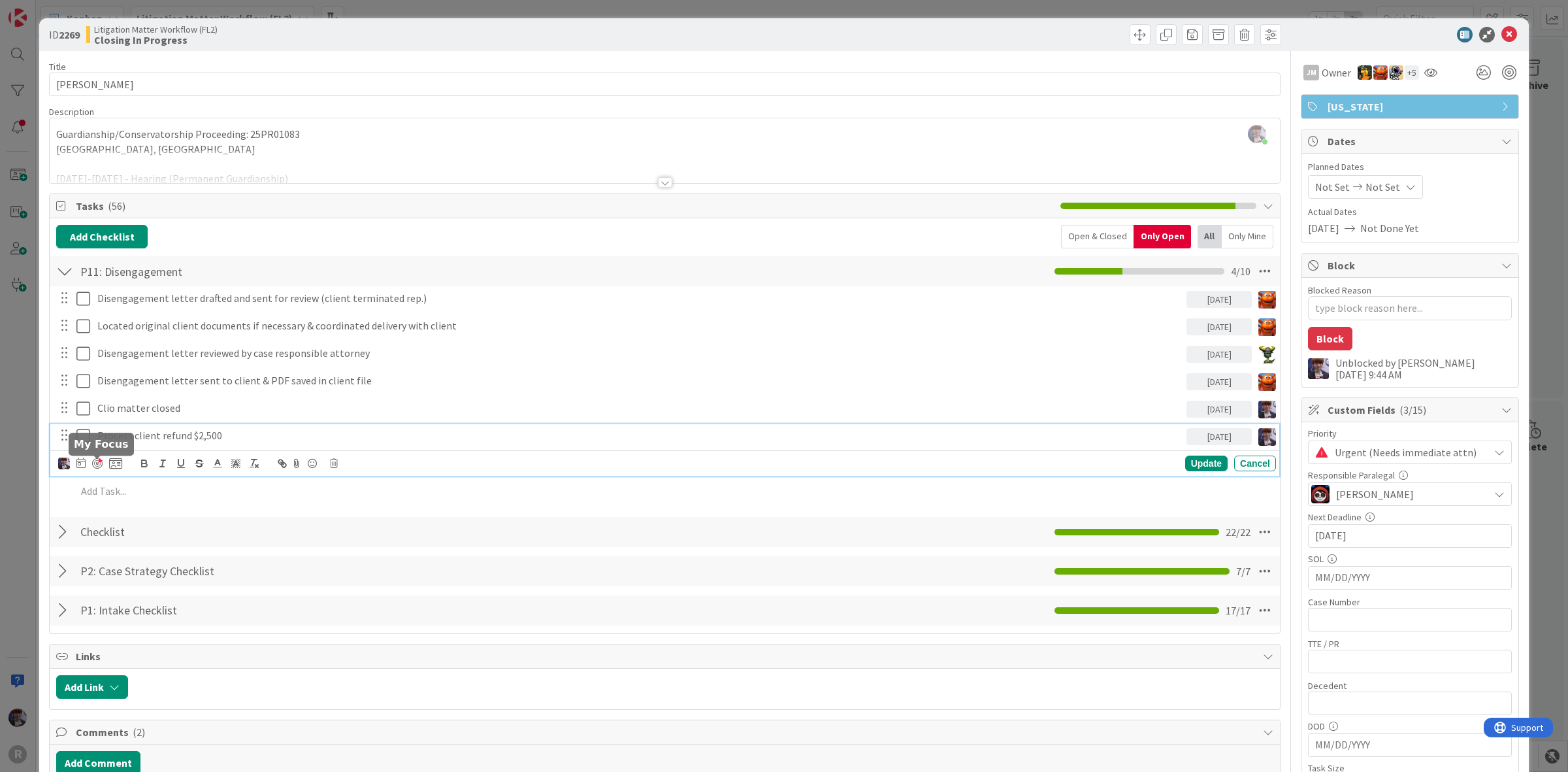
click at [95, 464] on div at bounding box center [97, 463] width 10 height 10
click at [118, 461] on icon at bounding box center [116, 463] width 13 height 12
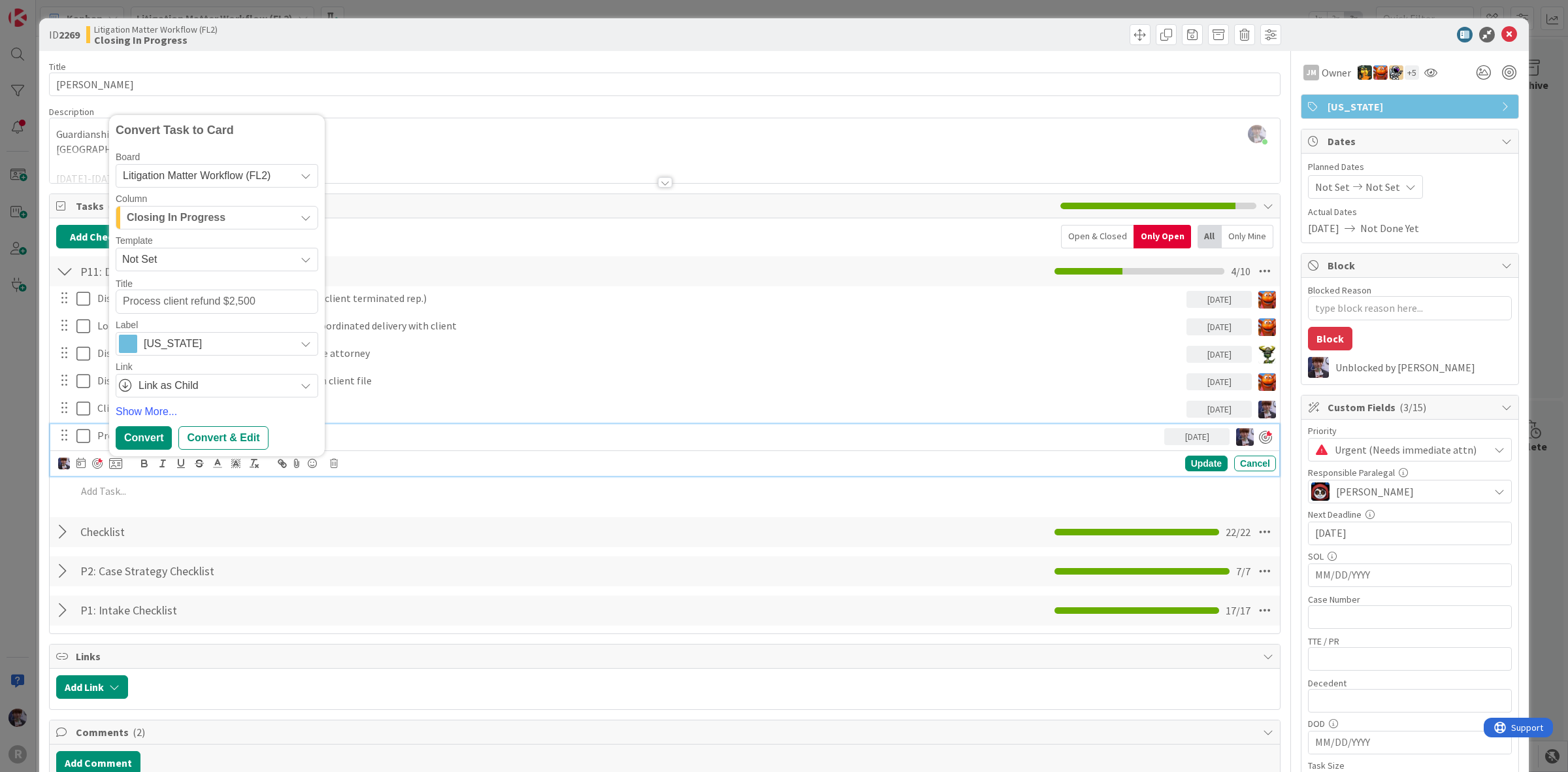
click at [203, 224] on span "Closing In Progress" at bounding box center [176, 218] width 99 height 17
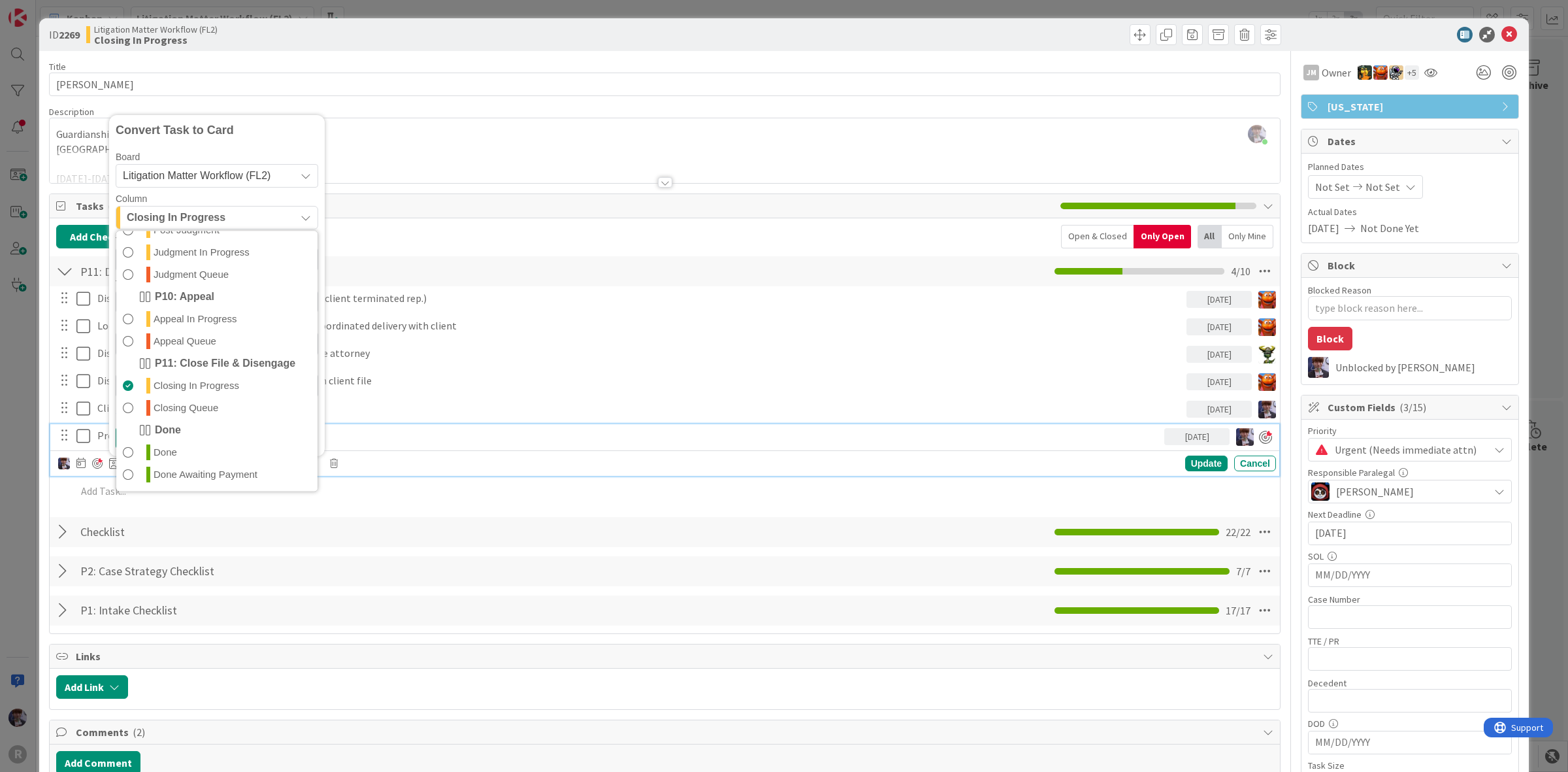
scroll to position [431, 0]
click at [211, 168] on span "Litigation Matter Workflow (FL2)" at bounding box center [206, 176] width 166 height 18
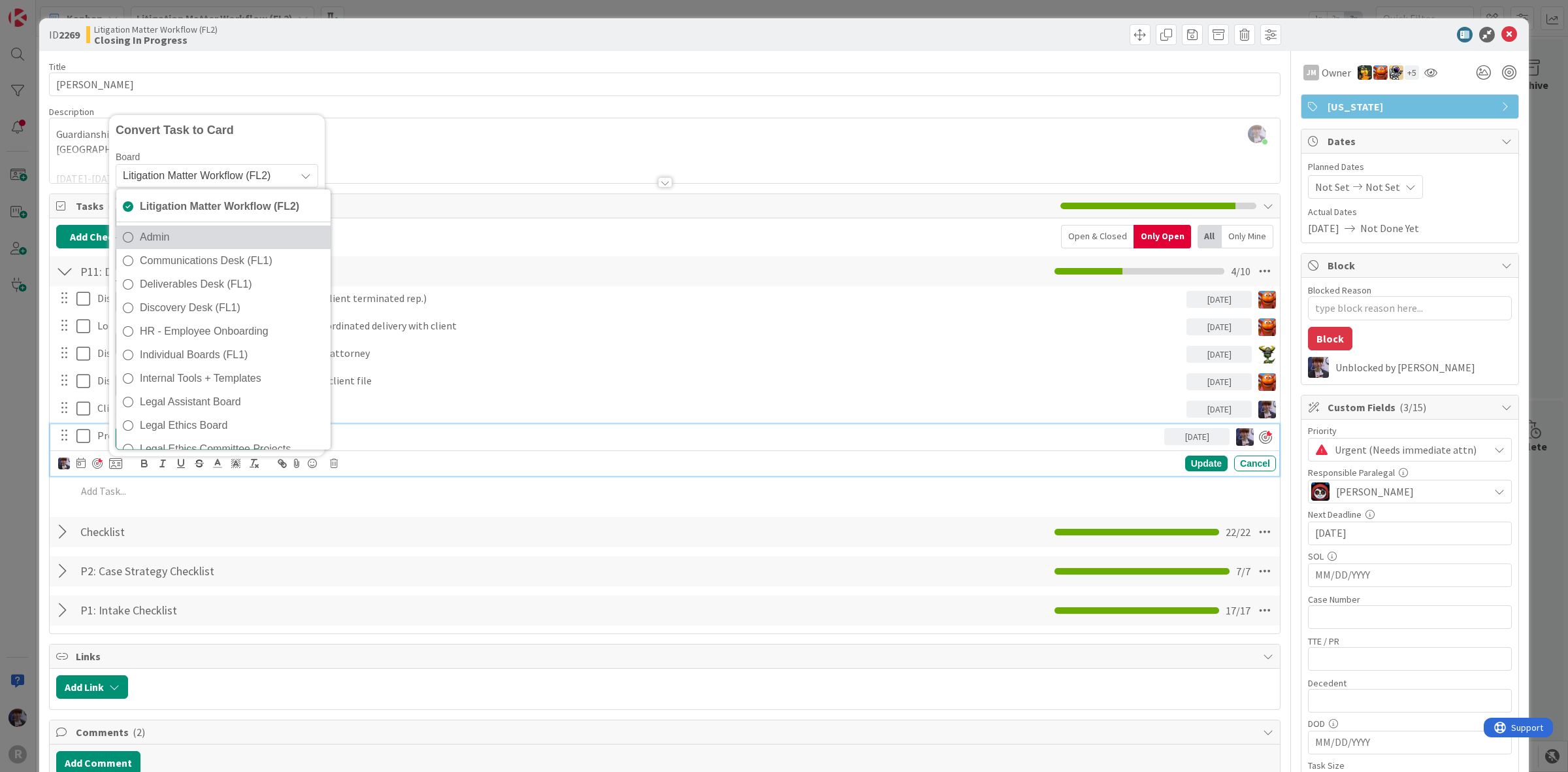
click at [194, 244] on span "Admin" at bounding box center [232, 237] width 184 height 19
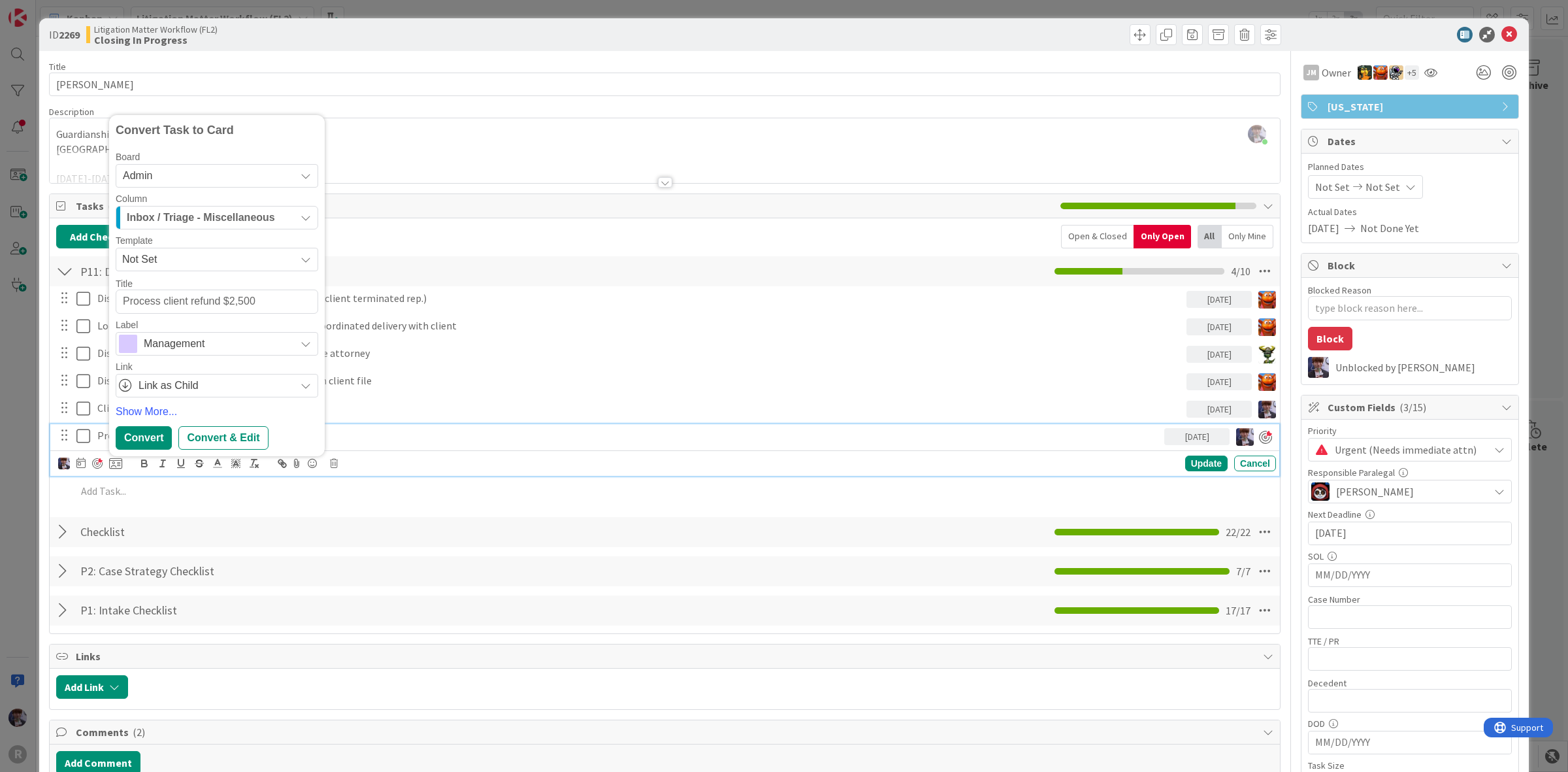
click at [207, 354] on div "Management" at bounding box center [217, 344] width 203 height 23
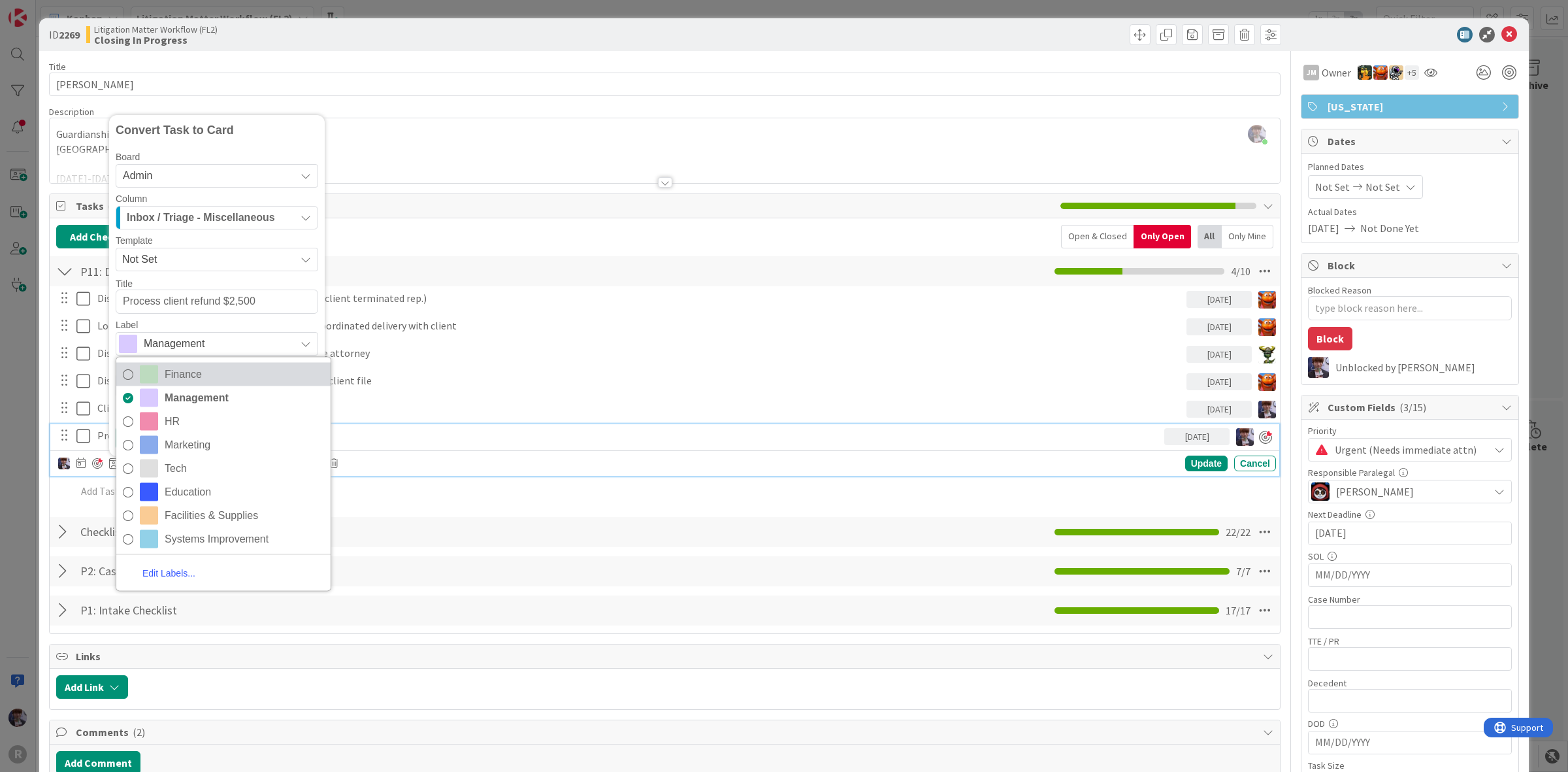
click at [214, 374] on span "Finance" at bounding box center [244, 373] width 159 height 19
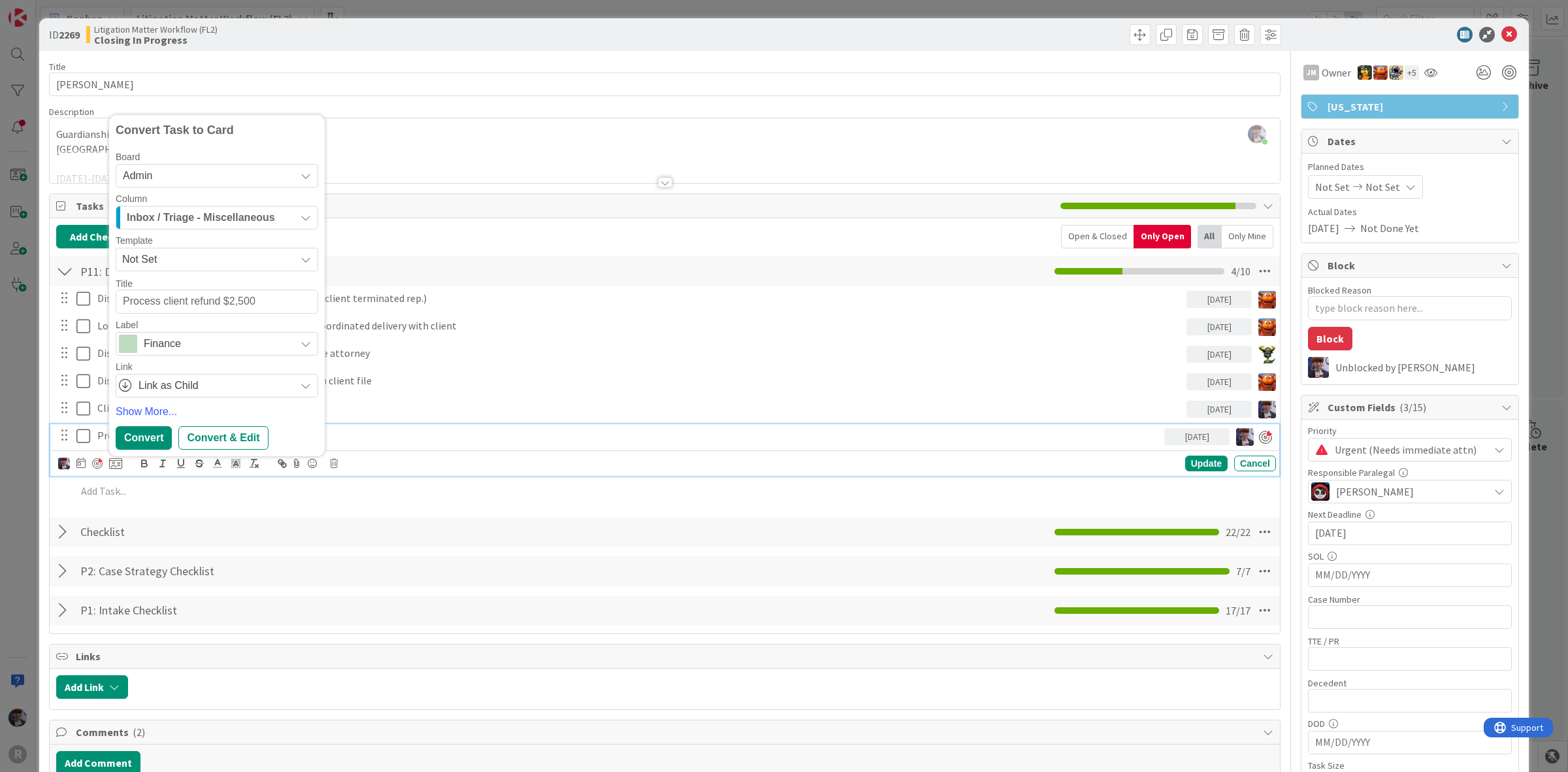
click at [228, 271] on span "Not Set" at bounding box center [217, 260] width 203 height 23
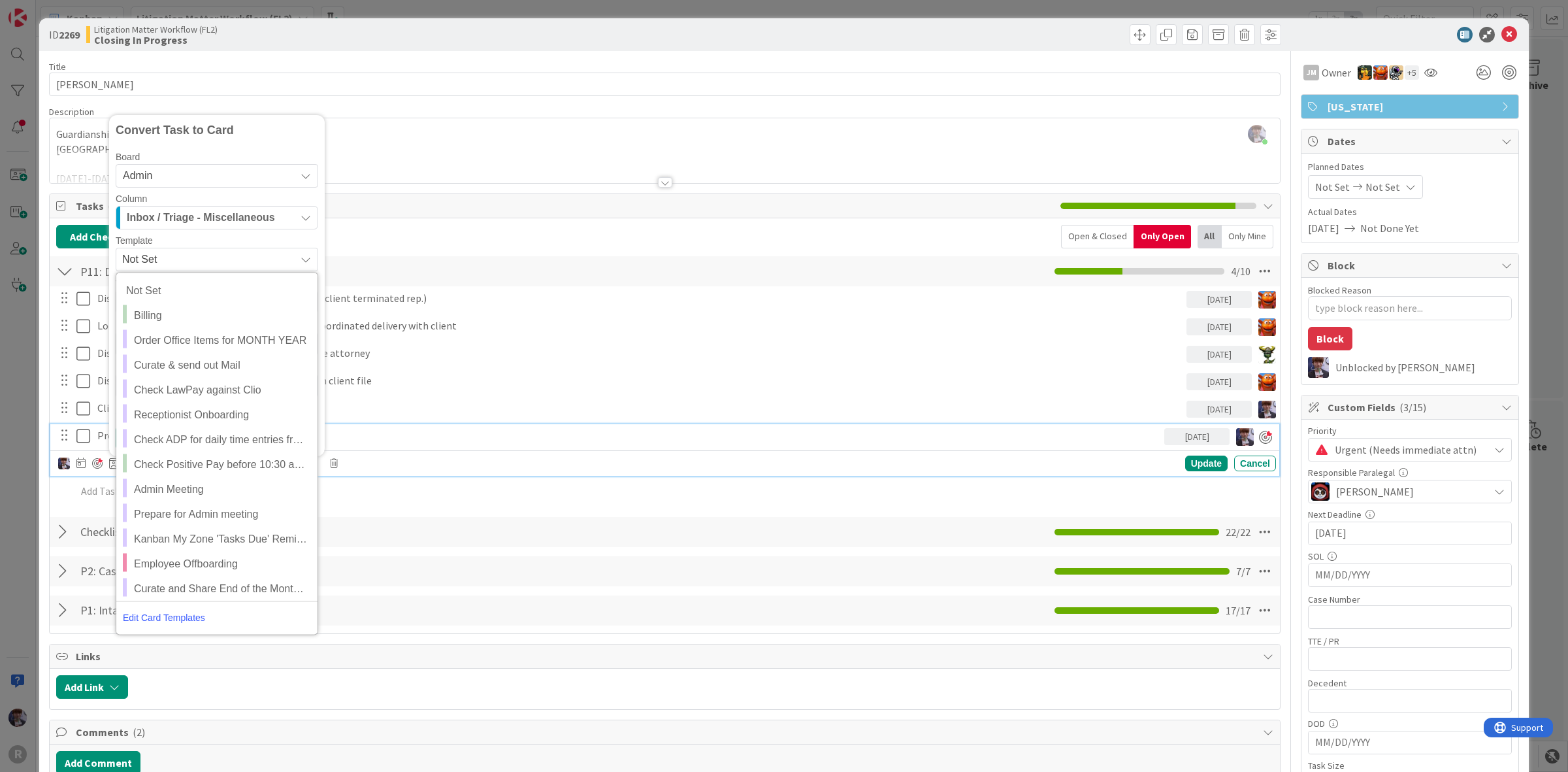
click at [245, 223] on span "Inbox / Triage - Miscellaneous" at bounding box center [200, 218] width 148 height 17
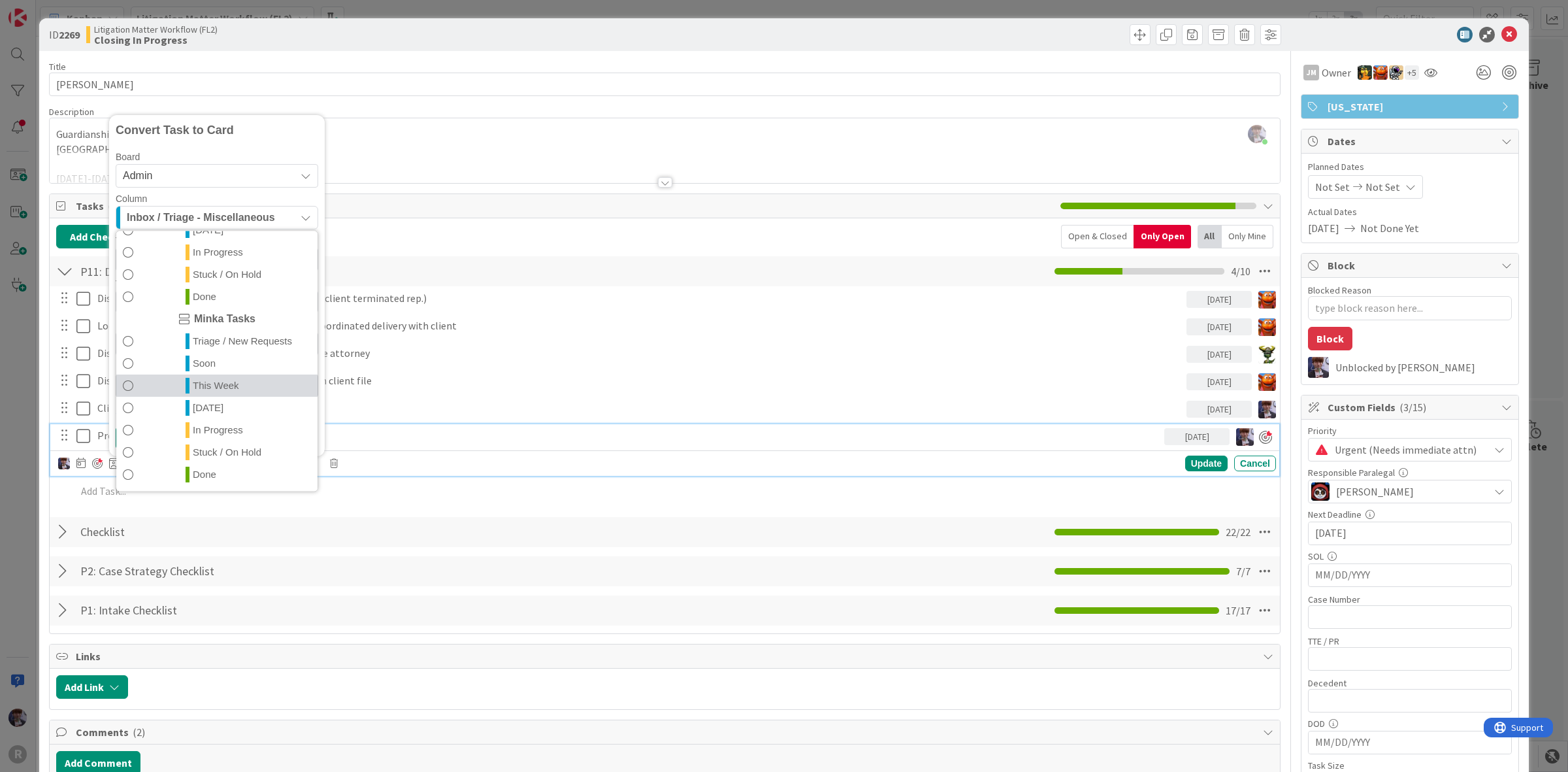
scroll to position [283, 0]
click at [226, 413] on link "[DATE]" at bounding box center [217, 409] width 201 height 23
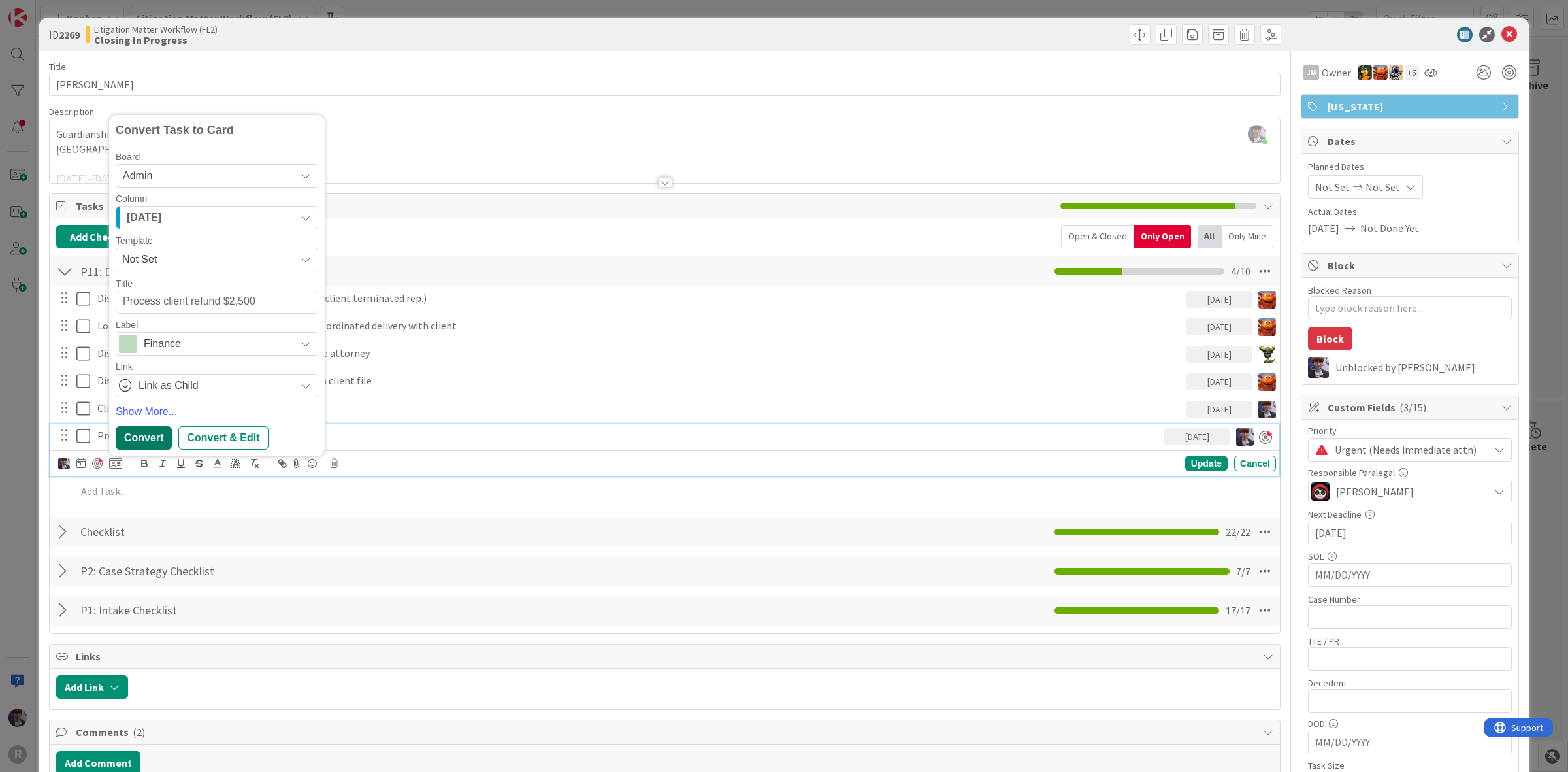
click at [141, 441] on div "Convert" at bounding box center [143, 438] width 56 height 23
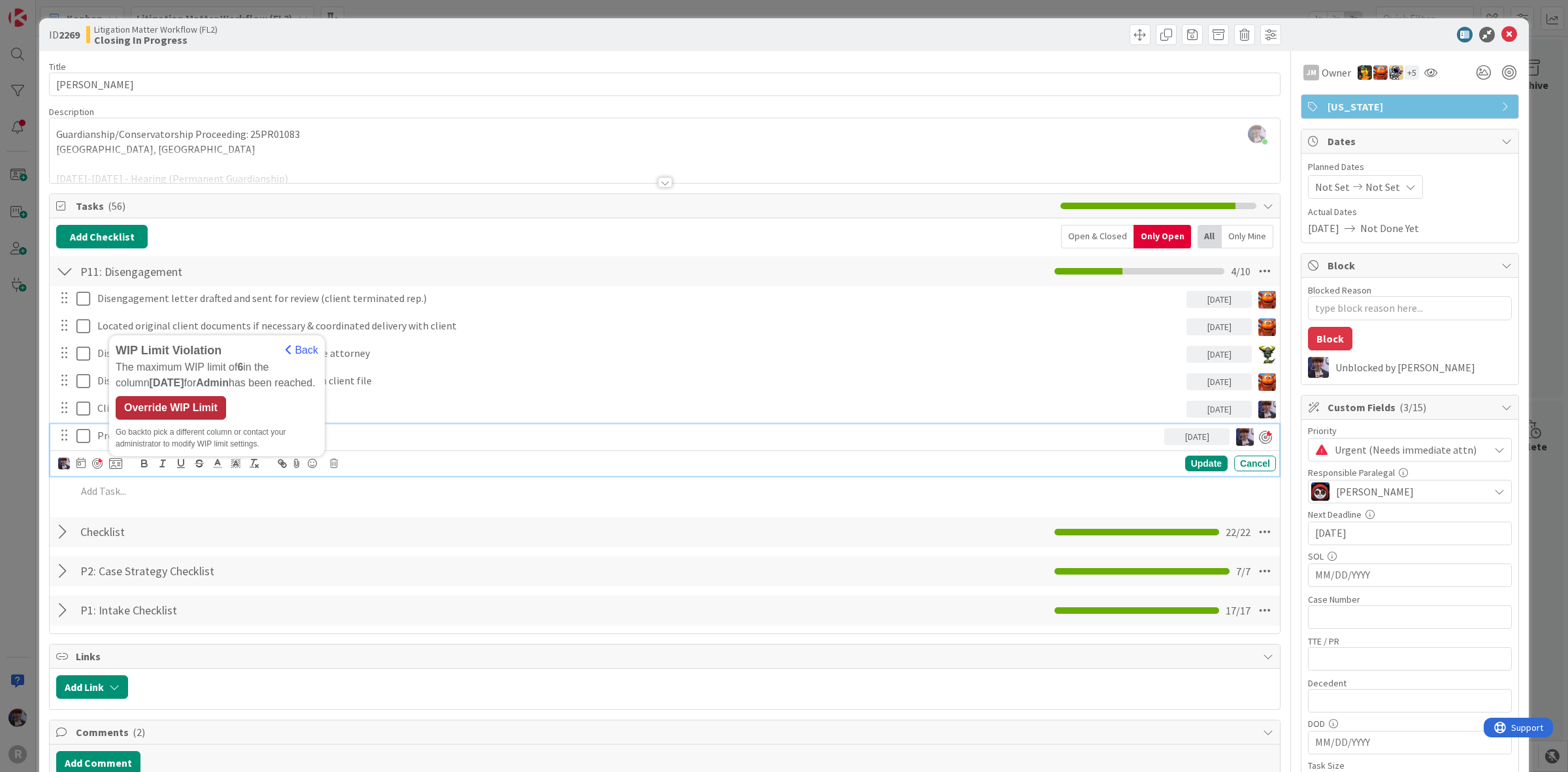
click at [165, 407] on div "Override WIP Limit" at bounding box center [171, 408] width 111 height 23
